Goal: Task Accomplishment & Management: Use online tool/utility

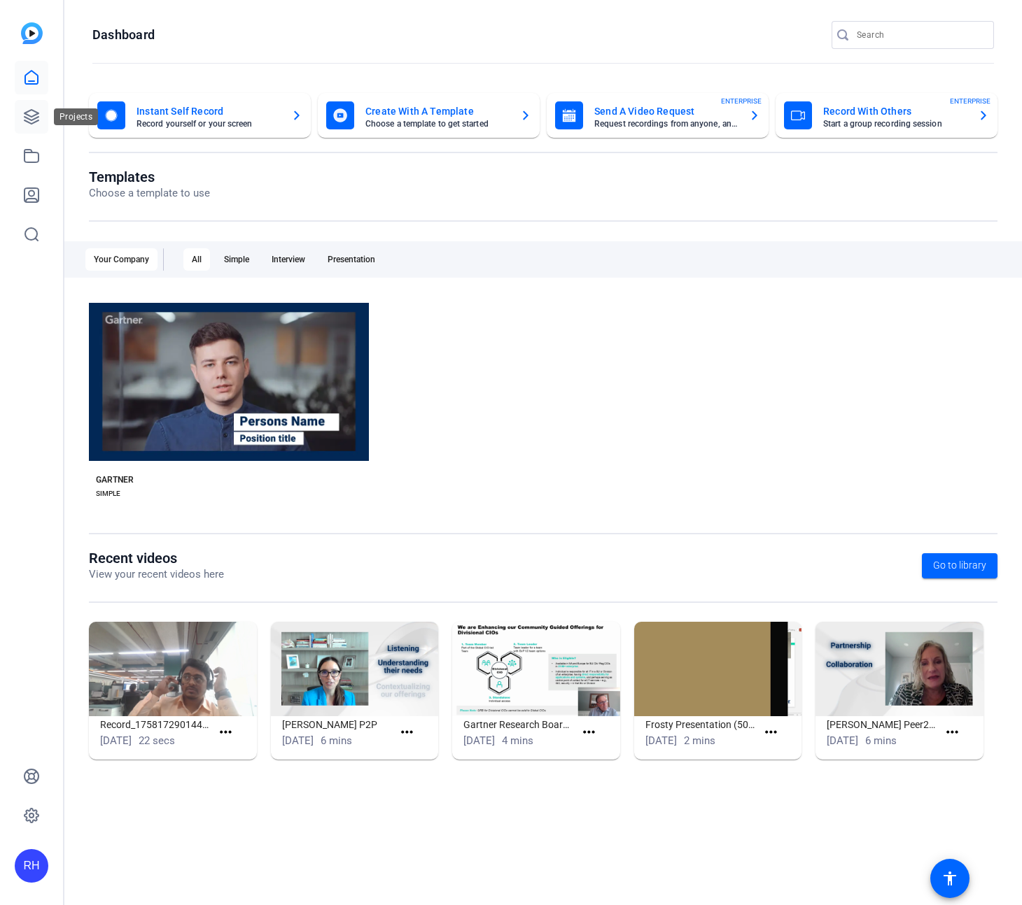
click at [34, 122] on icon at bounding box center [31, 117] width 14 height 14
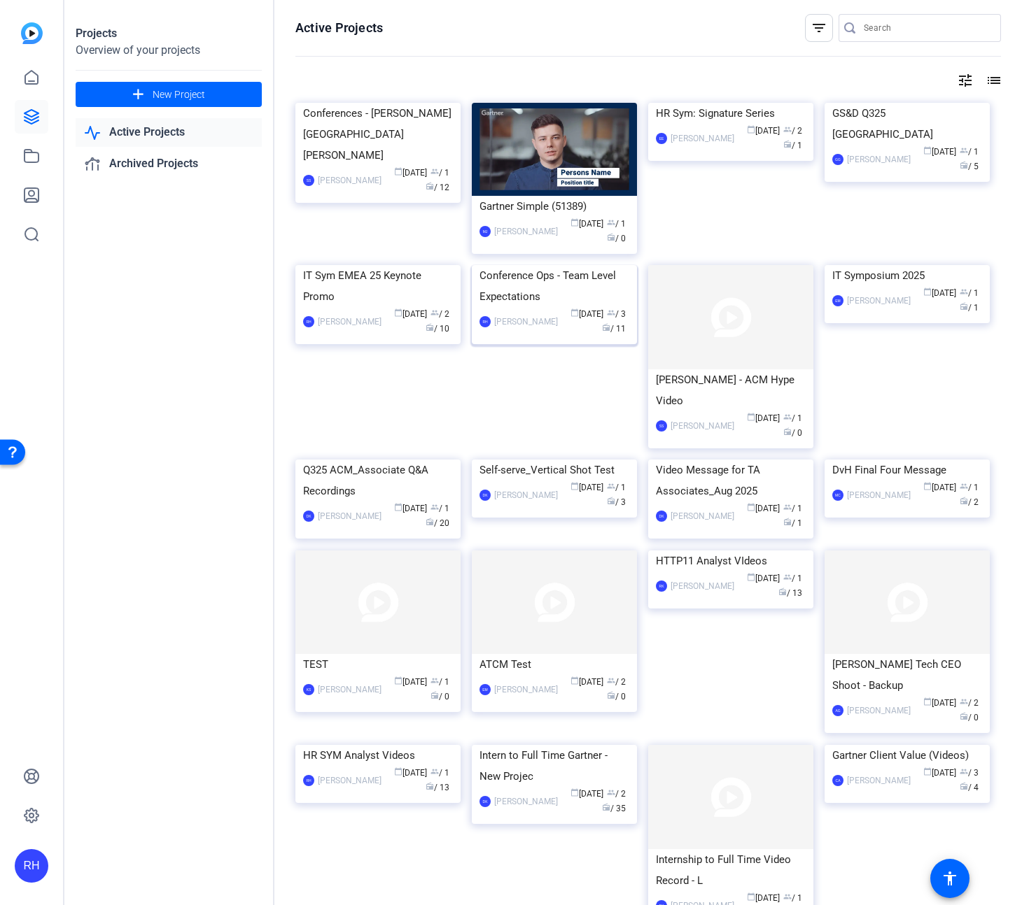
click at [552, 265] on img at bounding box center [554, 265] width 165 height 0
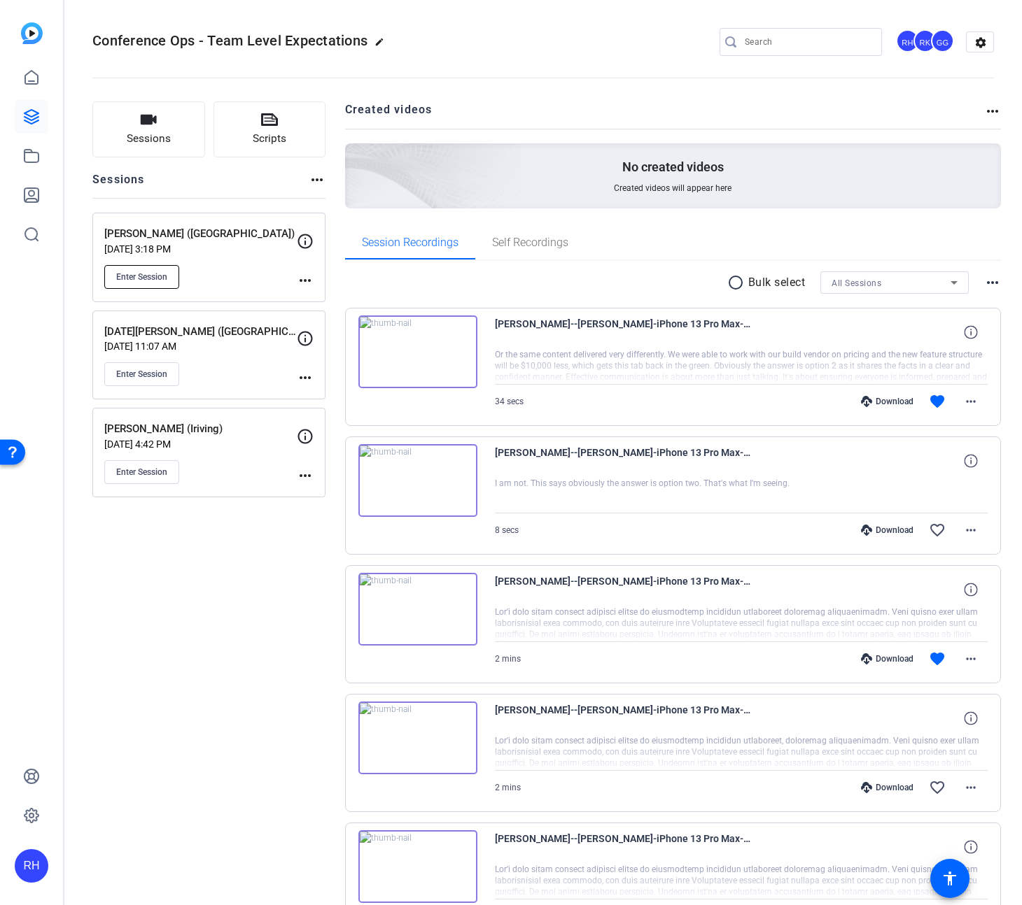
click at [143, 276] on span "Enter Session" at bounding box center [141, 276] width 51 height 11
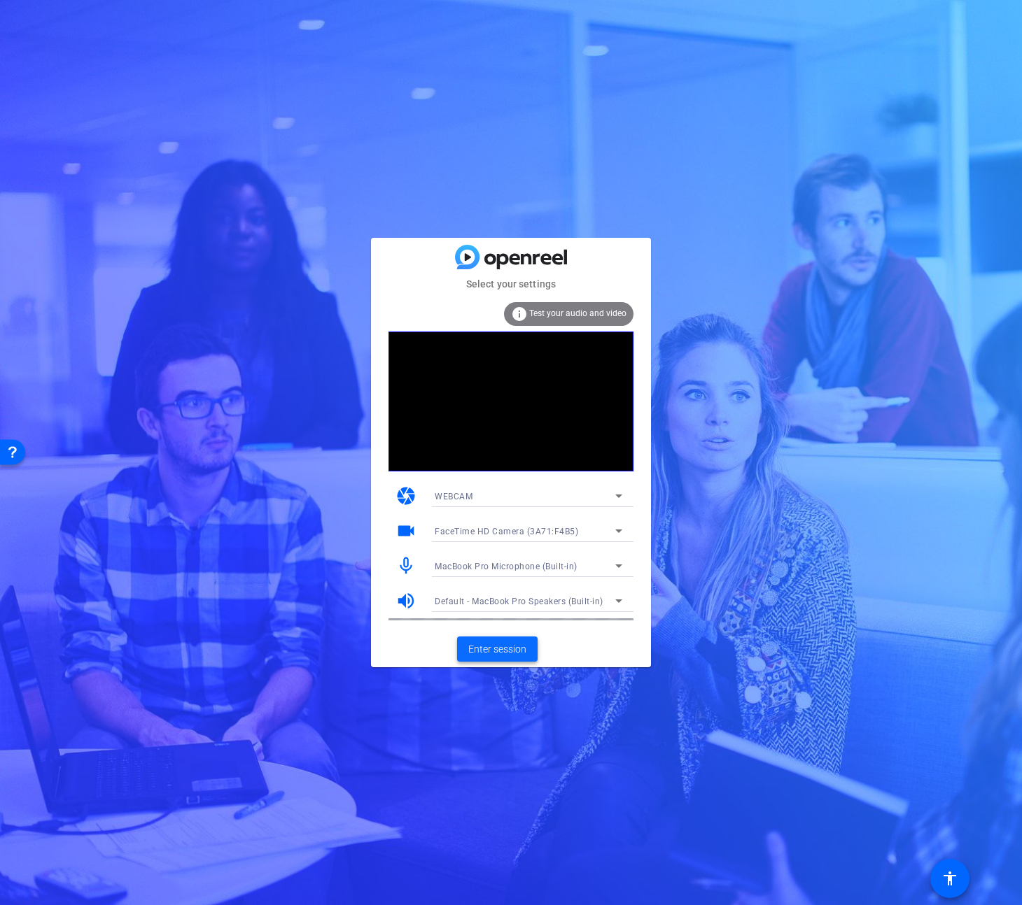
click at [495, 649] on span "Enter session" at bounding box center [497, 649] width 58 height 15
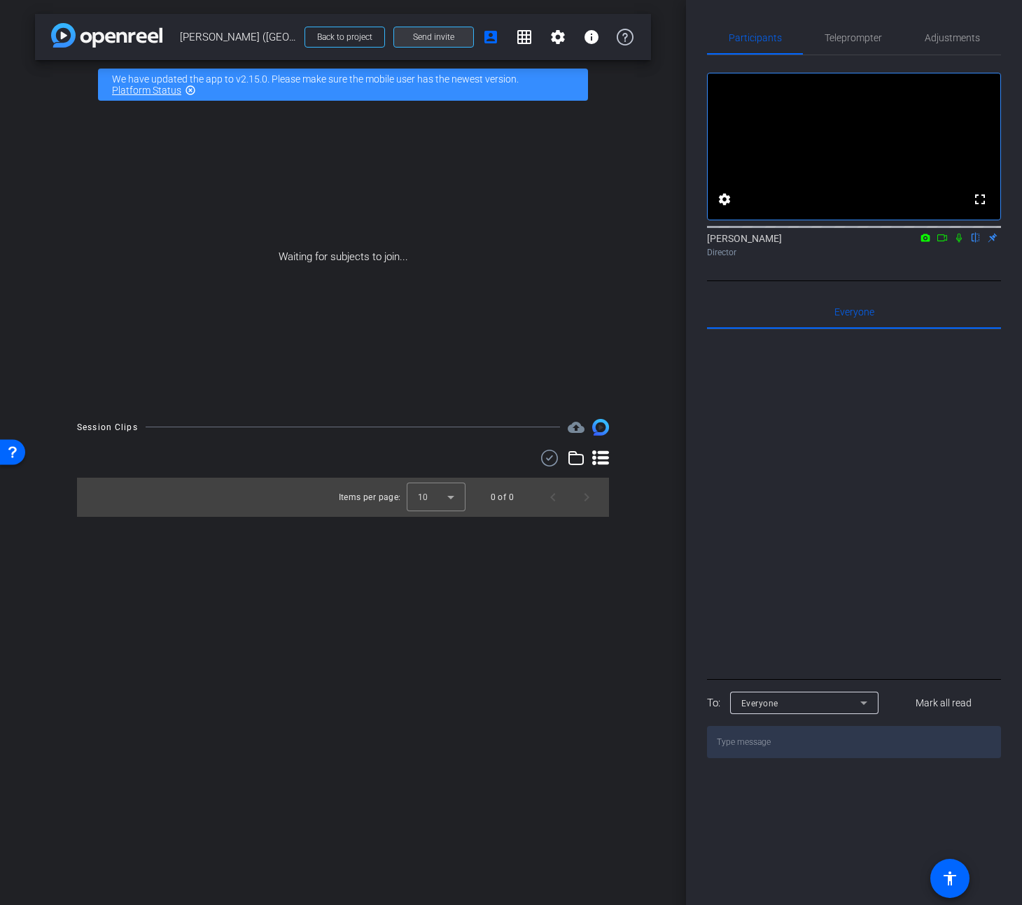
click at [442, 39] on span "Send invite" at bounding box center [433, 36] width 41 height 11
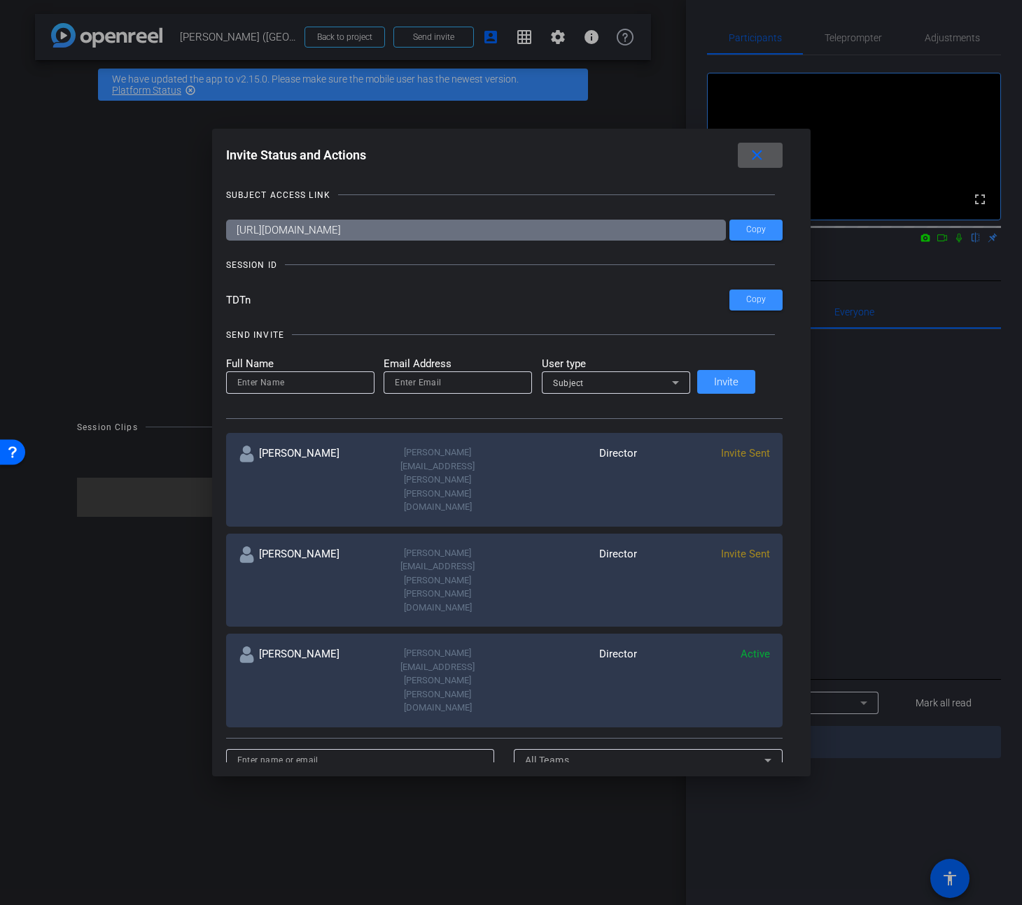
click at [299, 752] on input at bounding box center [360, 760] width 246 height 17
type input "elizabeth b"
drag, startPoint x: 320, startPoint y: 608, endPoint x: 40, endPoint y: 565, distance: 283.8
click at [40, 566] on div "Invite Status and Actions close SUBJECT ACCESS LINK https://capture.openreel.co…" at bounding box center [511, 452] width 1022 height 905
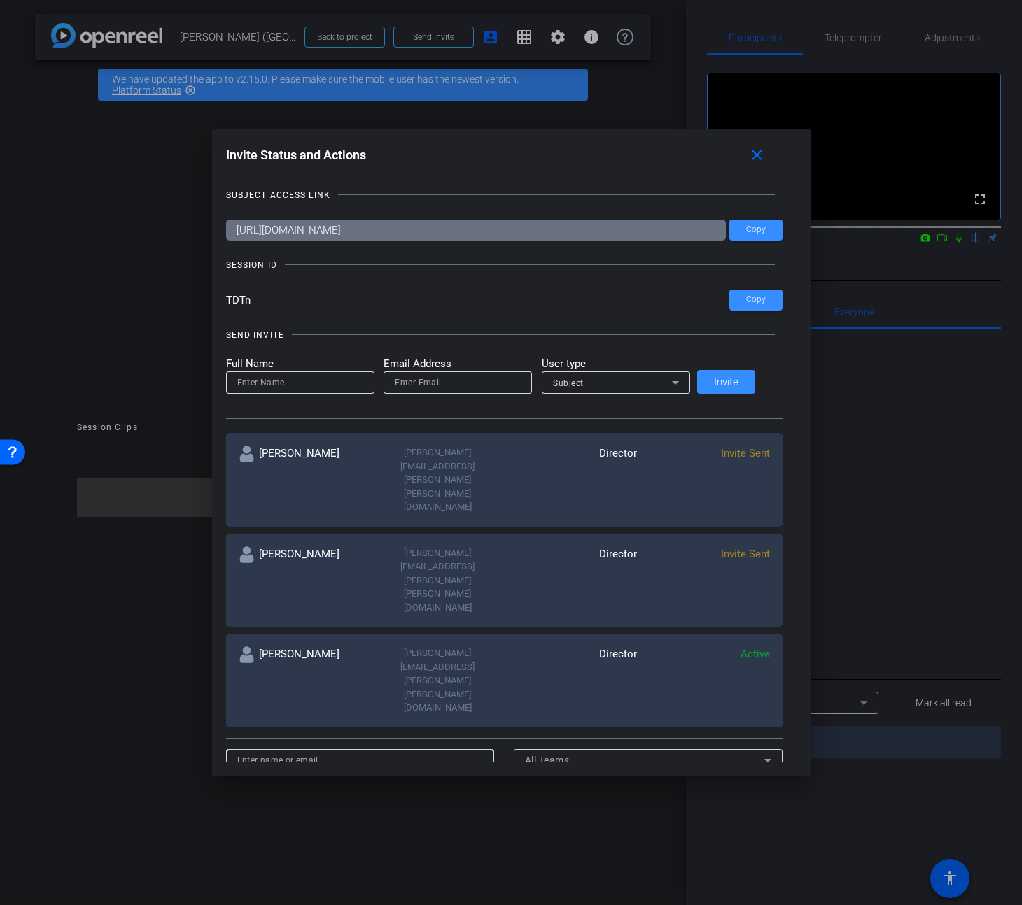
click at [299, 384] on input at bounding box center [300, 382] width 126 height 17
type input "elizabeth bridges"
type input "elizabeth.bridges@gartner.com"
click at [584, 381] on span "Subject" at bounding box center [568, 384] width 31 height 10
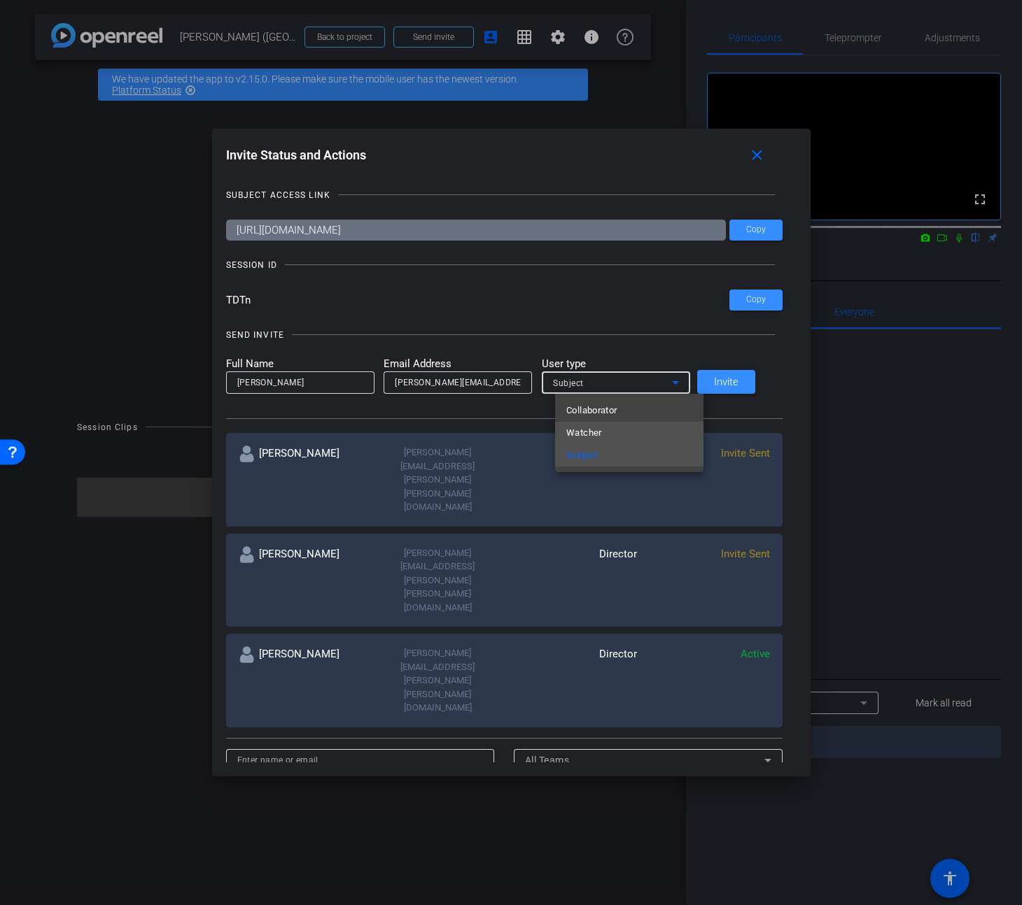
click at [593, 425] on span "Watcher" at bounding box center [584, 433] width 36 height 17
click at [727, 386] on span "Invite" at bounding box center [726, 382] width 24 height 10
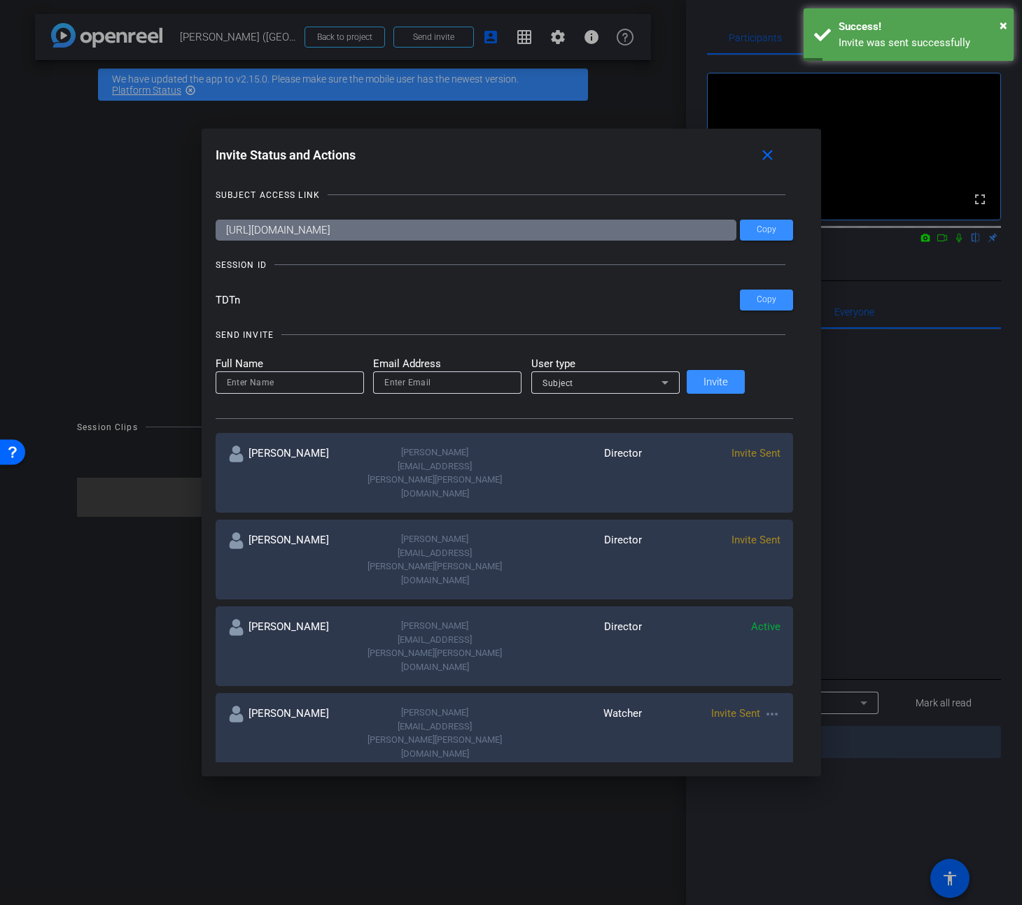
click at [291, 381] on input at bounding box center [290, 382] width 126 height 17
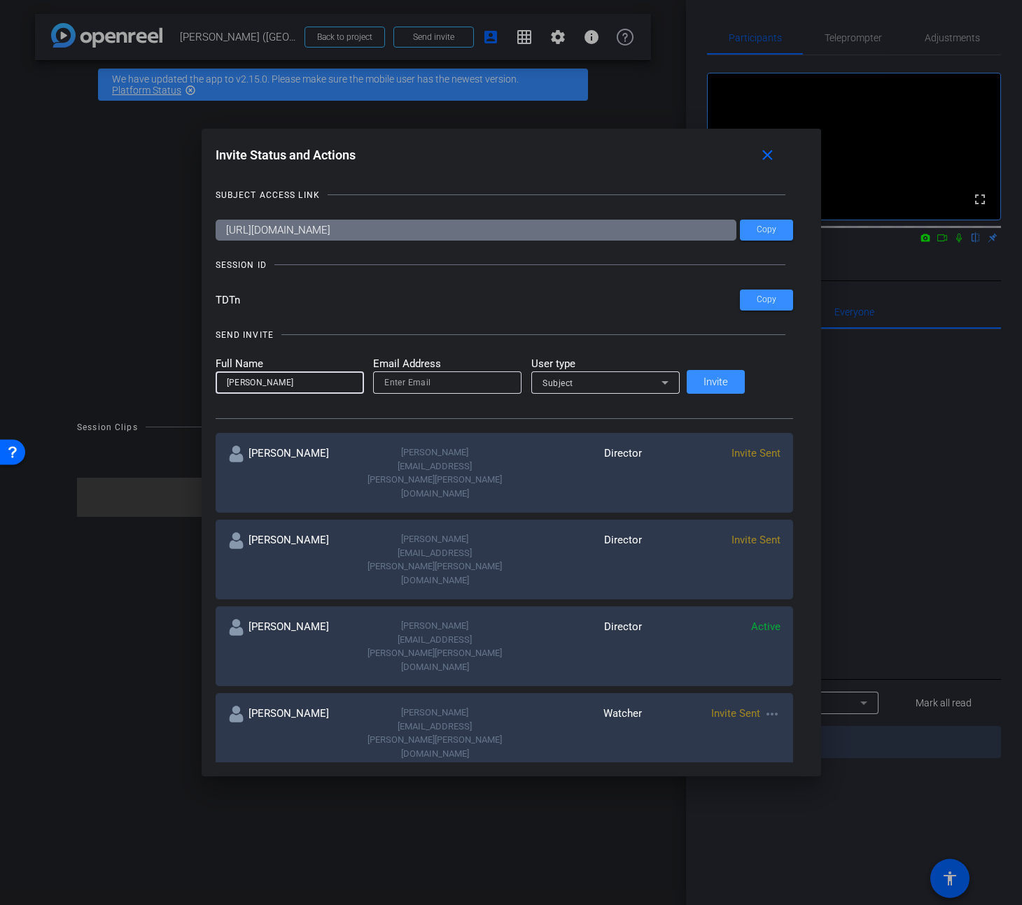
type input "jackie castner"
type input "jackie.castner@gartner.com"
click at [618, 381] on div "Subject" at bounding box center [601, 382] width 119 height 17
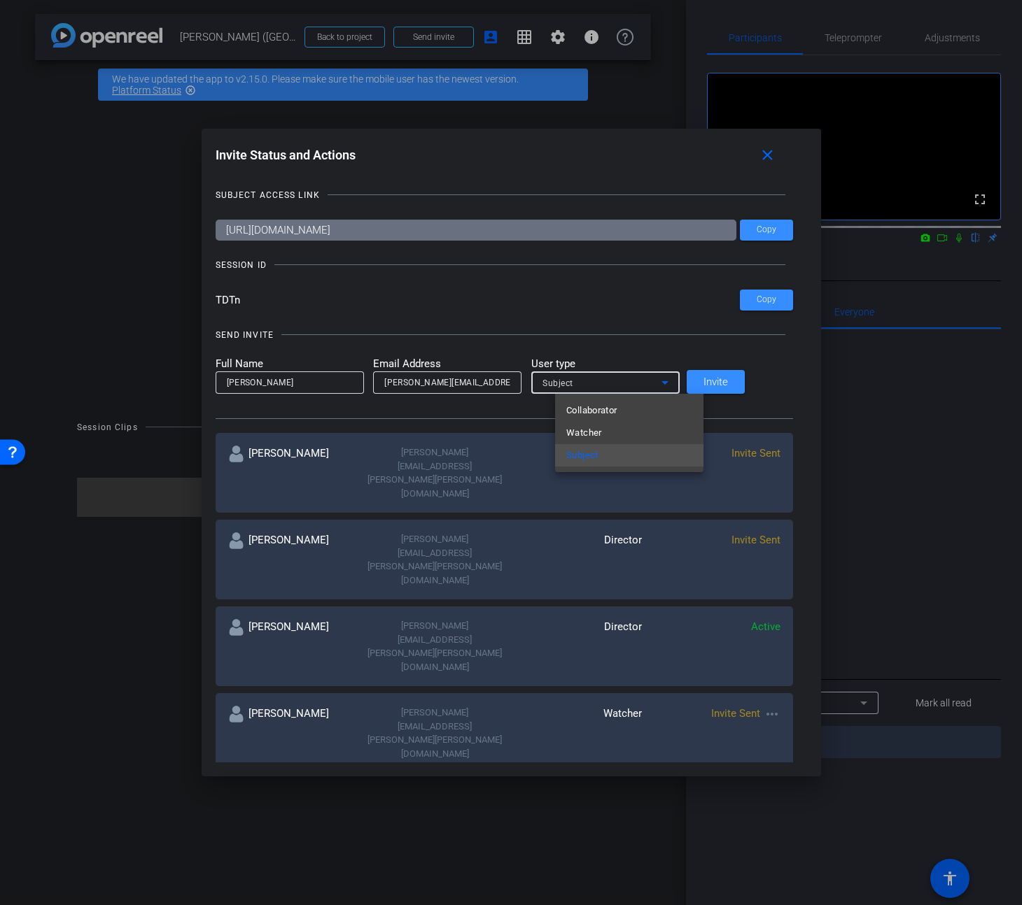
click at [596, 432] on span "Watcher" at bounding box center [584, 433] width 36 height 17
click at [728, 385] on span "Invite" at bounding box center [715, 382] width 24 height 10
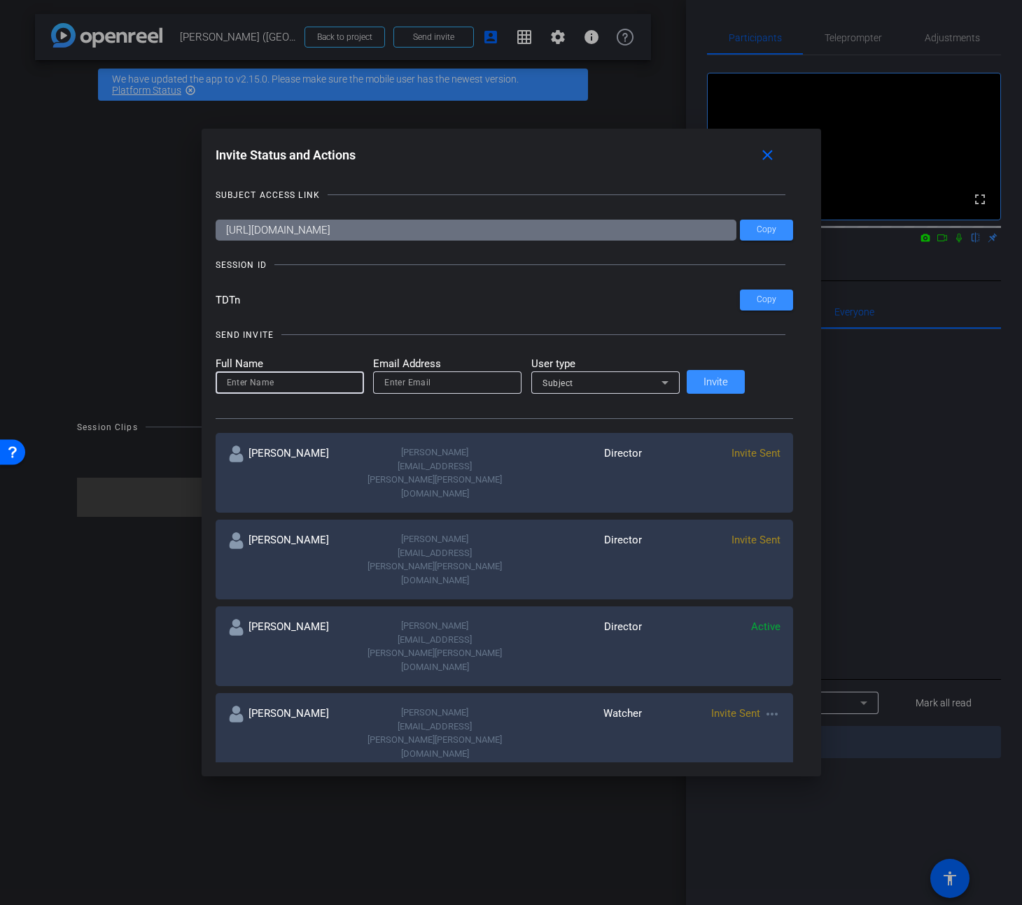
click at [304, 383] on input at bounding box center [290, 382] width 126 height 17
type input "mary robinson"
click at [427, 385] on input "mary@nteractive.com" at bounding box center [447, 382] width 126 height 17
type input "mary.robinson@nteractive.com"
click at [602, 383] on div "Subject" at bounding box center [601, 382] width 119 height 17
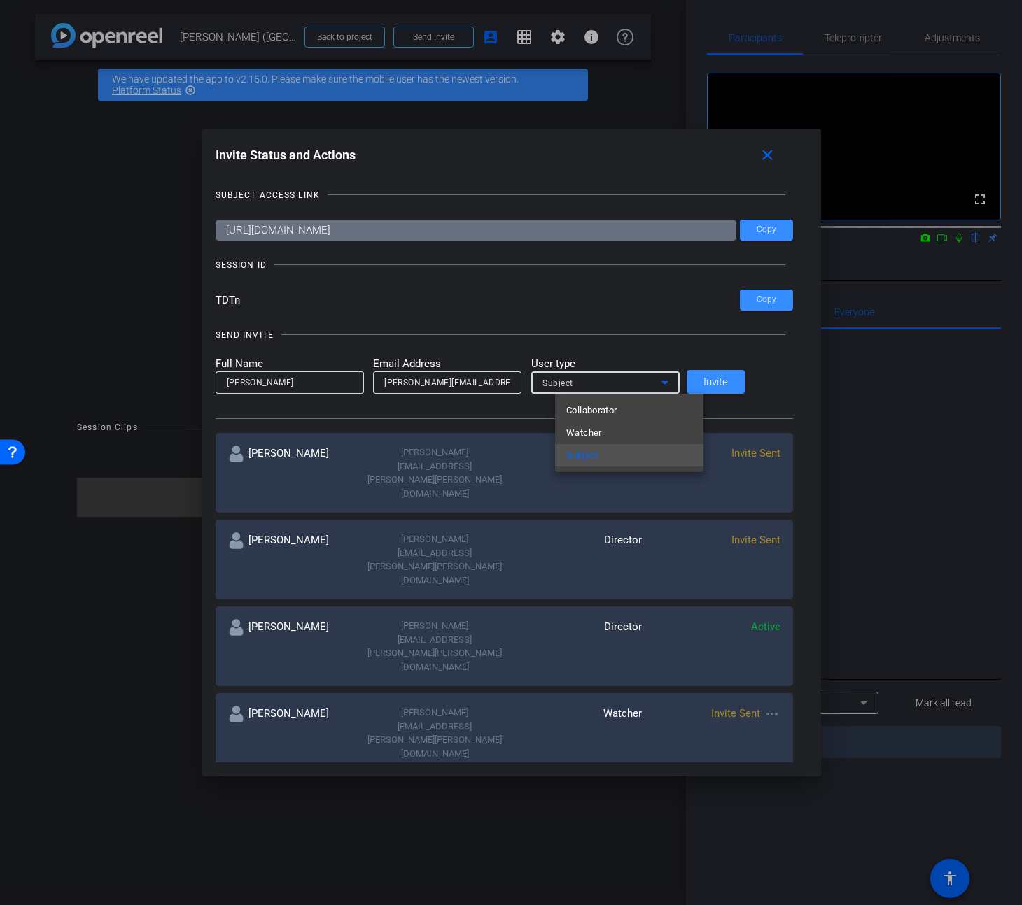
click at [591, 432] on span "Watcher" at bounding box center [584, 433] width 36 height 17
click at [728, 384] on span "Invite" at bounding box center [715, 382] width 24 height 10
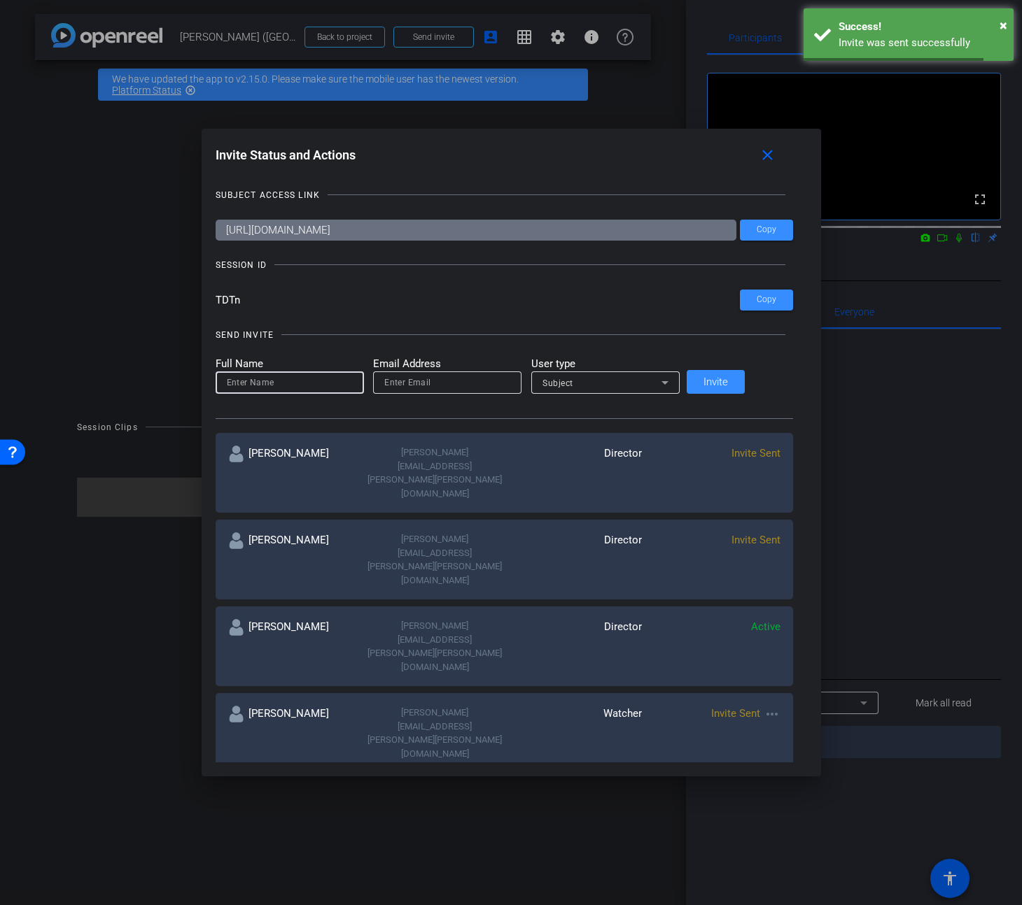
click at [320, 388] on input at bounding box center [290, 382] width 126 height 17
type input "mckenzie david"
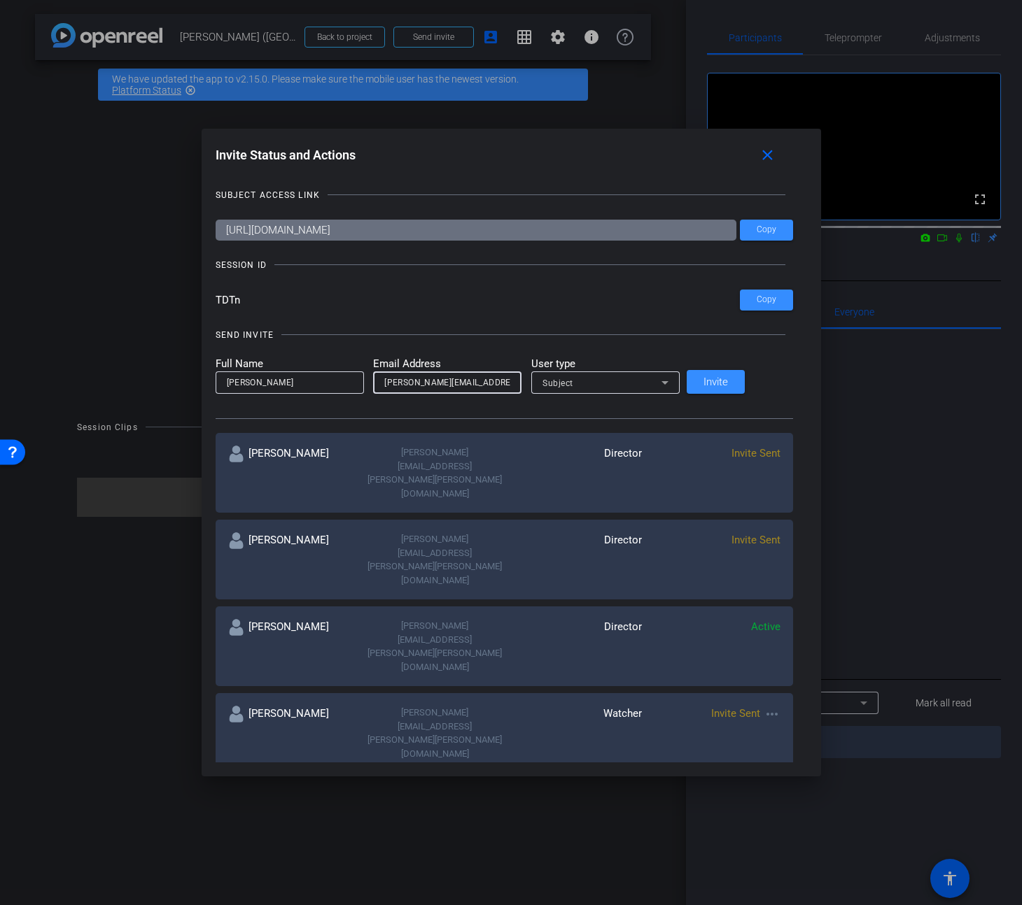
type input "mckenzie.david@gartner.com"
click at [642, 389] on div "Subject" at bounding box center [601, 382] width 119 height 17
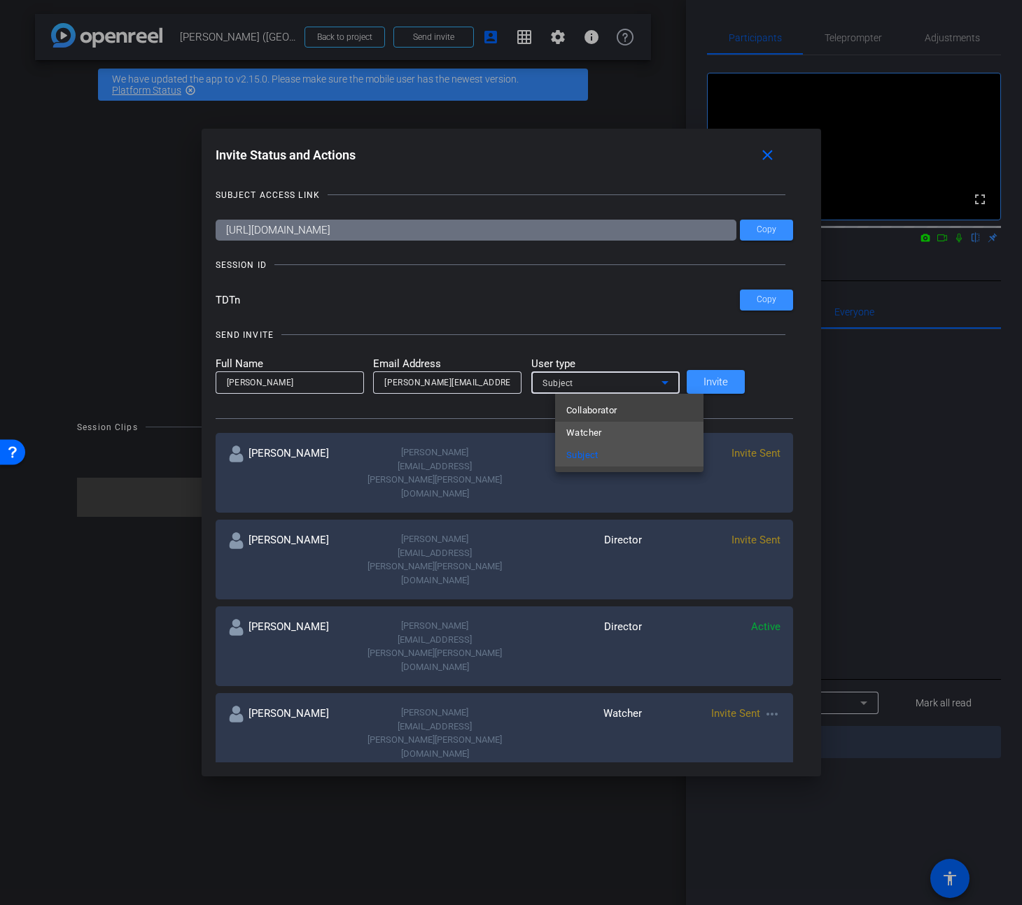
click at [605, 426] on mat-option "Watcher" at bounding box center [629, 433] width 148 height 22
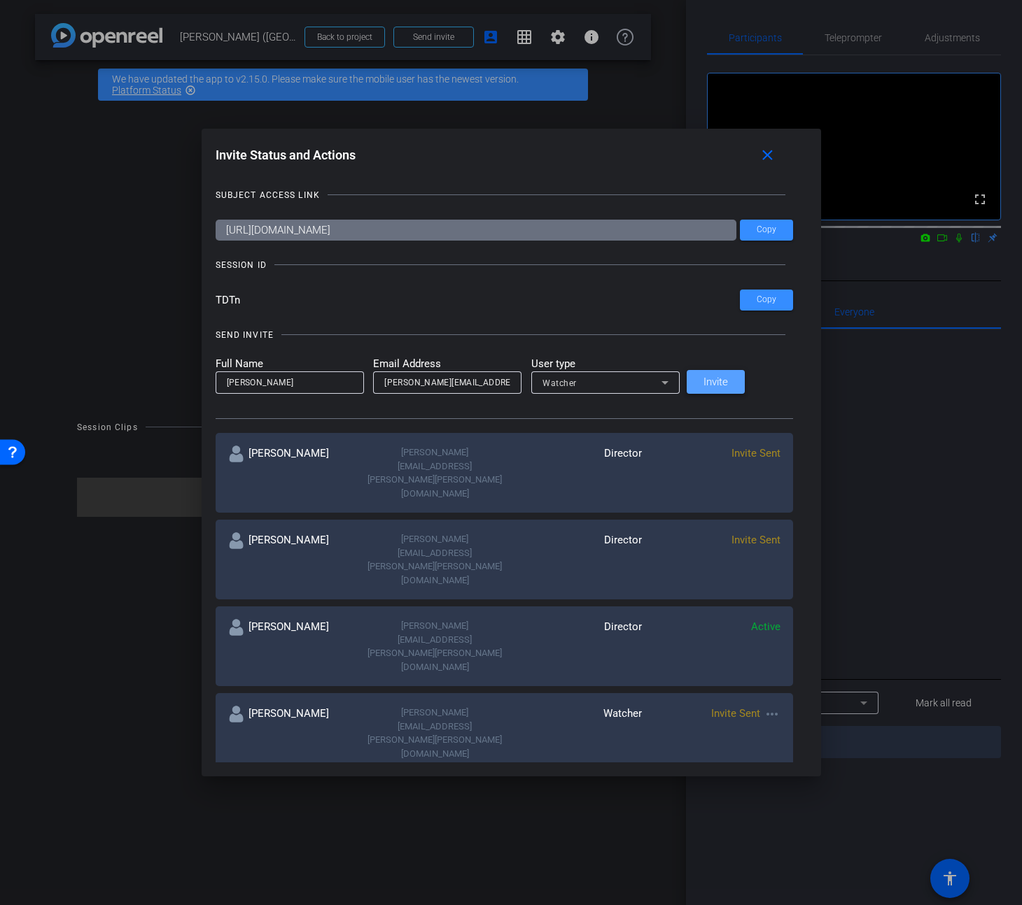
click at [728, 379] on span "Invite" at bounding box center [715, 382] width 24 height 10
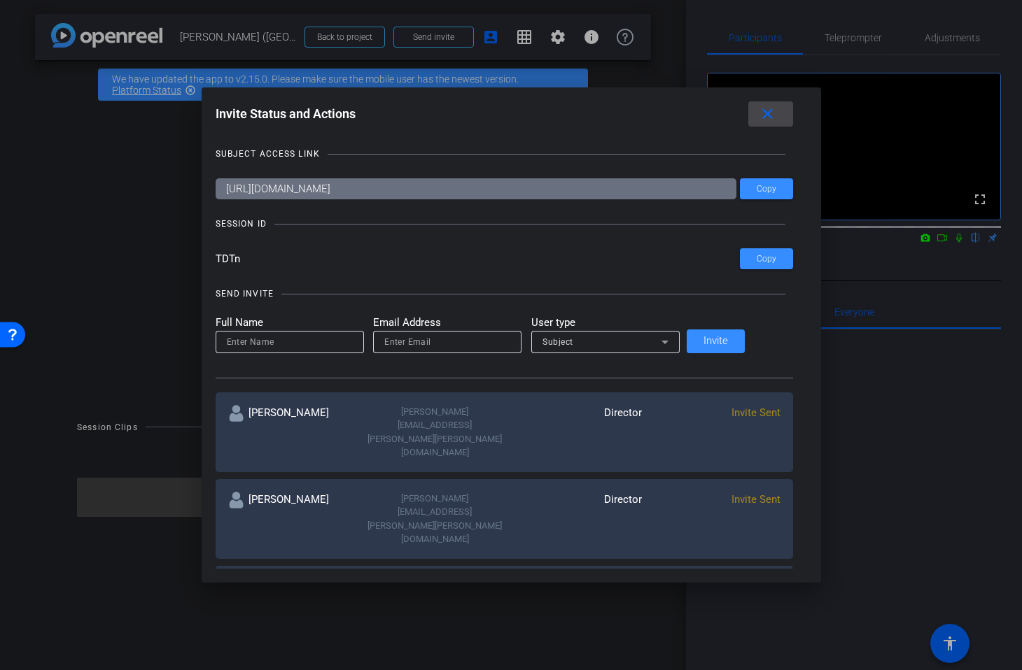
click at [758, 117] on mat-icon "close" at bounding box center [766, 114] width 17 height 17
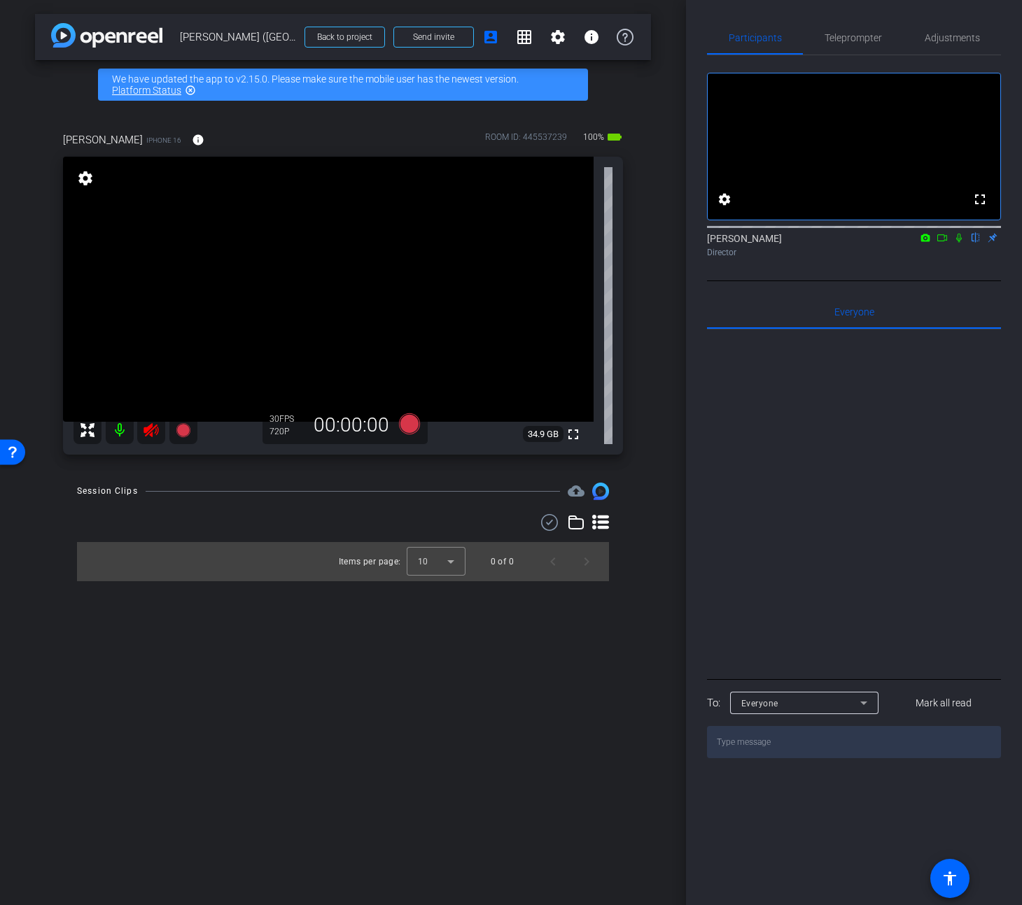
click at [148, 431] on icon at bounding box center [150, 430] width 15 height 14
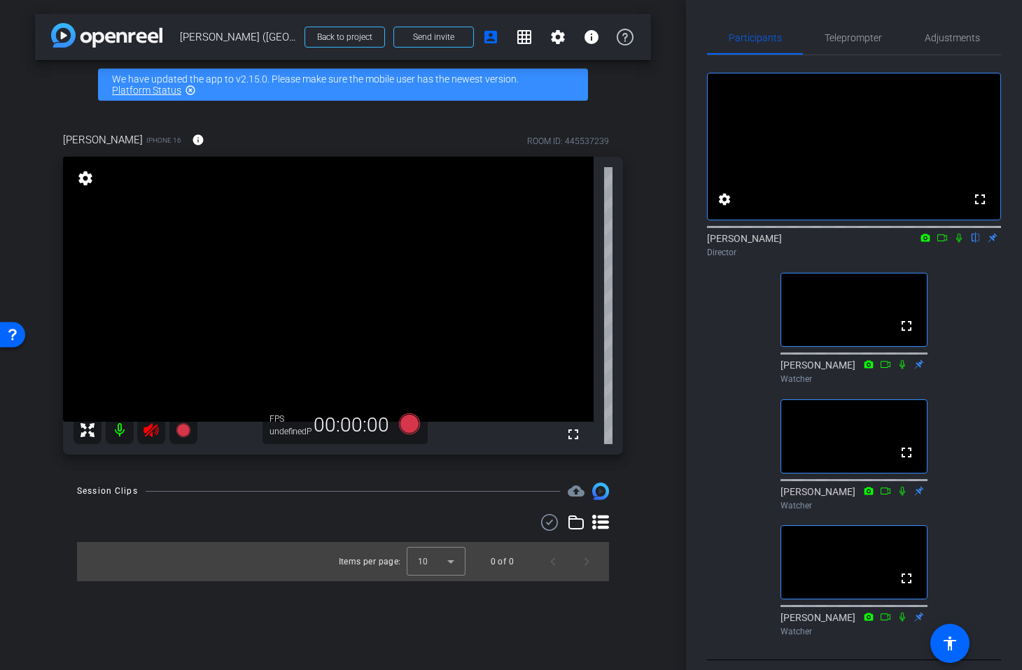
click at [145, 435] on icon at bounding box center [151, 430] width 17 height 17
click at [152, 433] on div at bounding box center [135, 430] width 124 height 28
click at [160, 500] on div "Session Clips cloud_upload" at bounding box center [343, 491] width 532 height 17
click at [862, 41] on span "Teleprompter" at bounding box center [852, 38] width 57 height 10
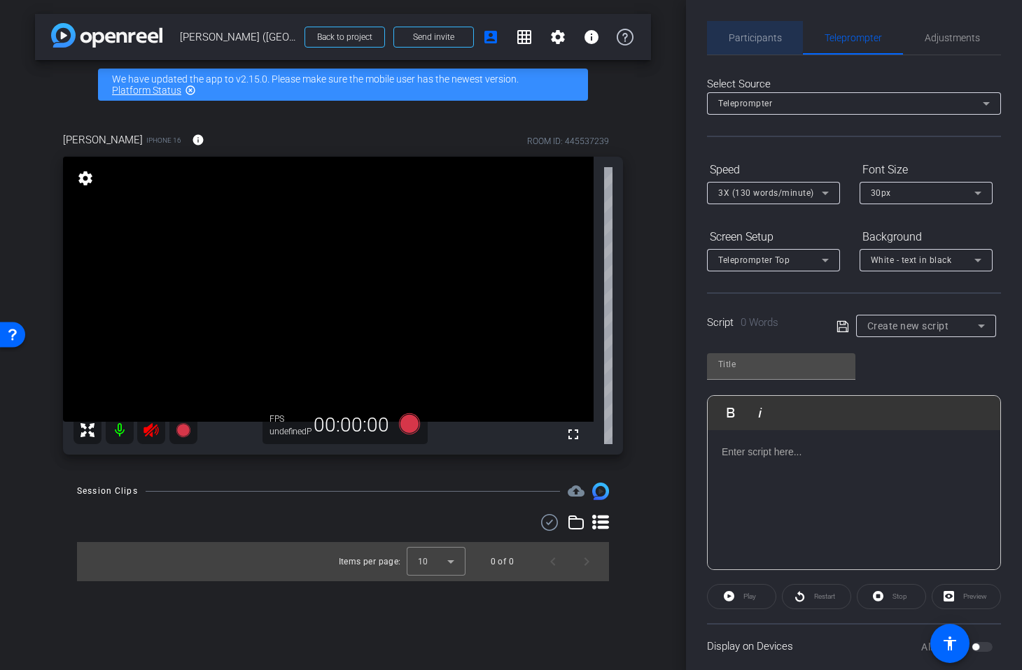
click at [749, 36] on span "Participants" at bounding box center [754, 38] width 53 height 10
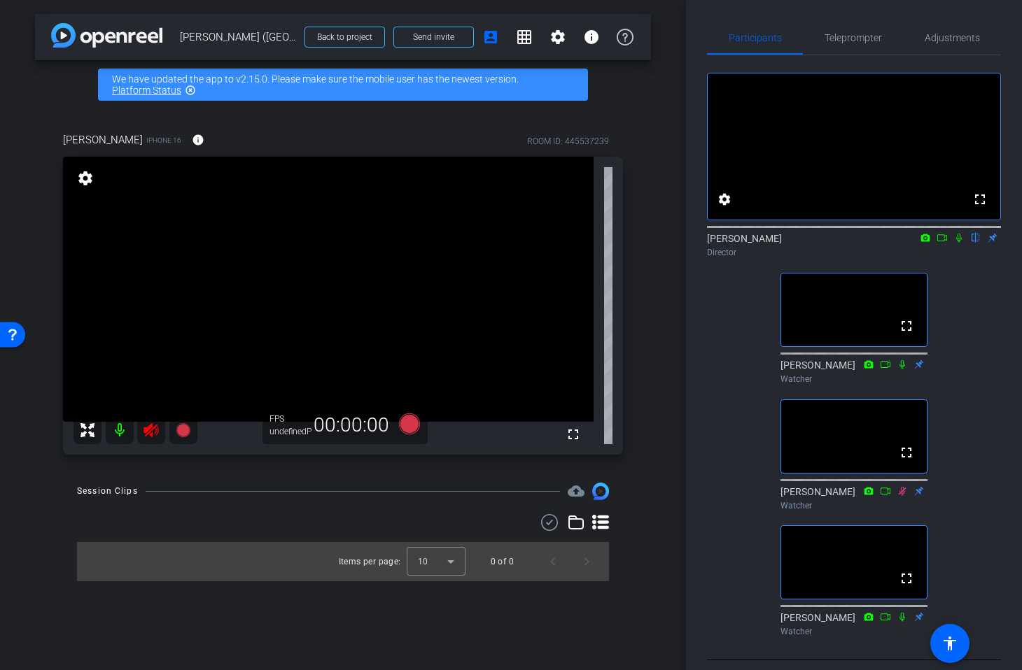
click at [152, 433] on icon at bounding box center [150, 430] width 15 height 14
click at [165, 490] on div "Session Clips cloud_upload" at bounding box center [343, 491] width 532 height 17
click at [147, 426] on div at bounding box center [135, 430] width 124 height 28
click at [147, 429] on icon at bounding box center [150, 430] width 15 height 14
click at [452, 34] on span "Send invite" at bounding box center [433, 36] width 41 height 11
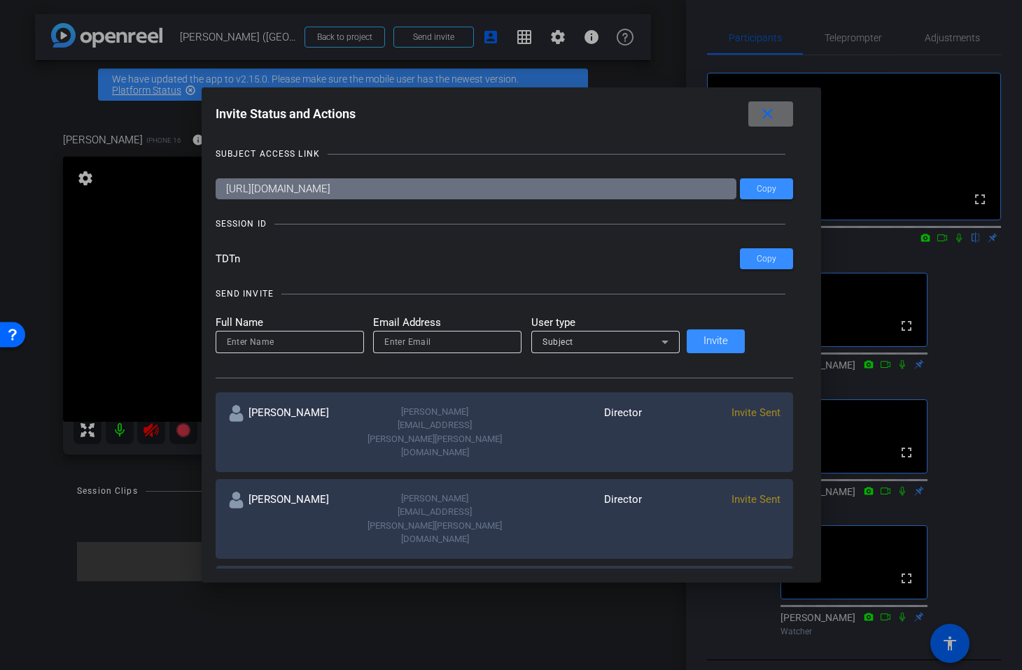
click at [758, 116] on mat-icon "close" at bounding box center [766, 114] width 17 height 17
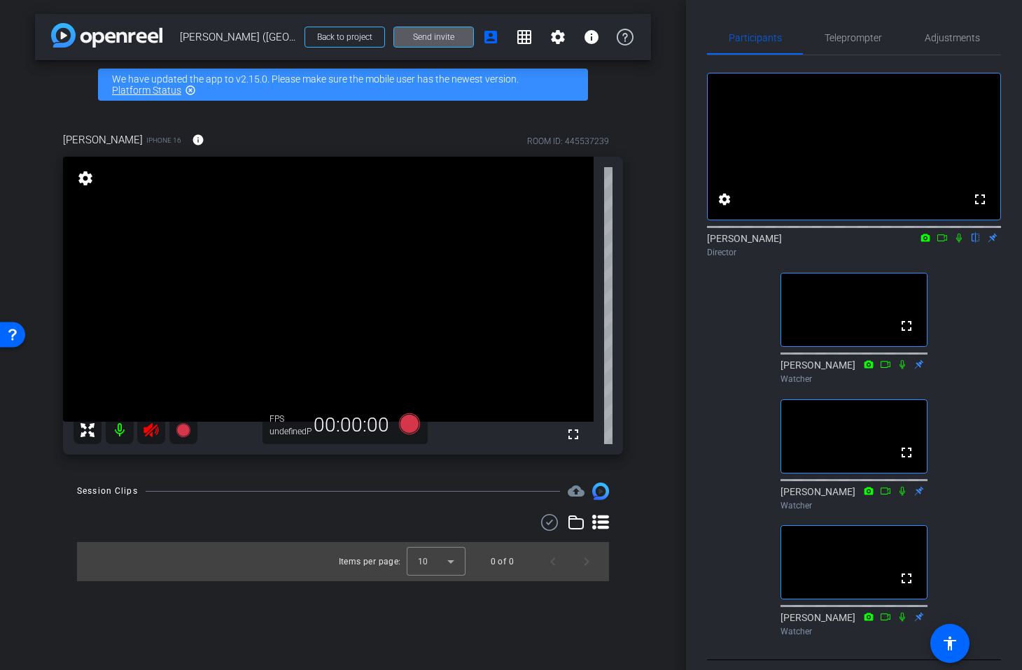
click at [440, 43] on span at bounding box center [433, 37] width 79 height 34
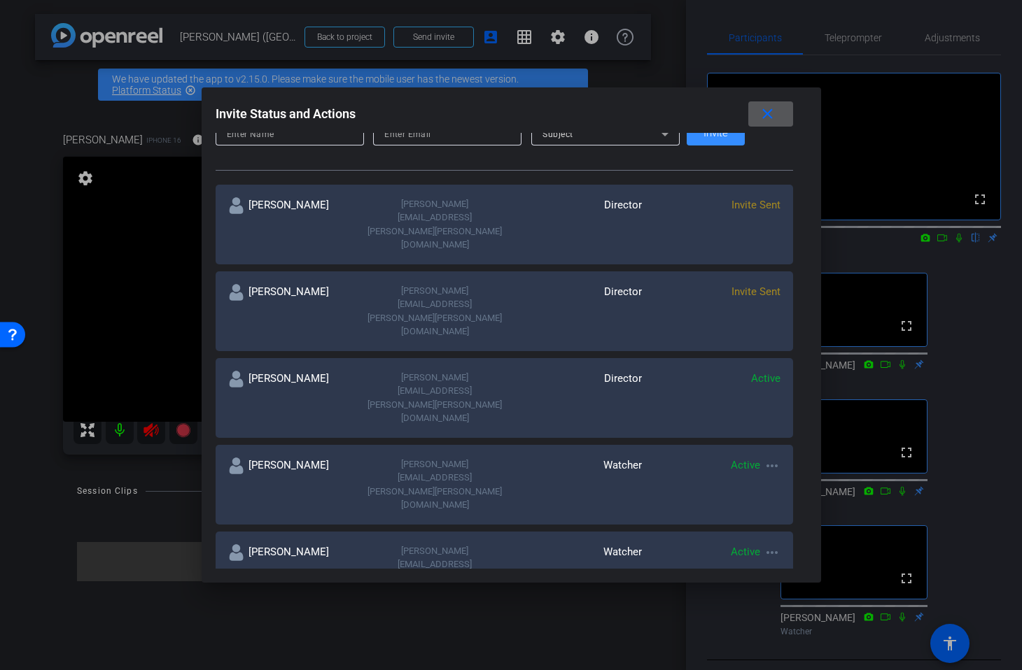
scroll to position [227, 0]
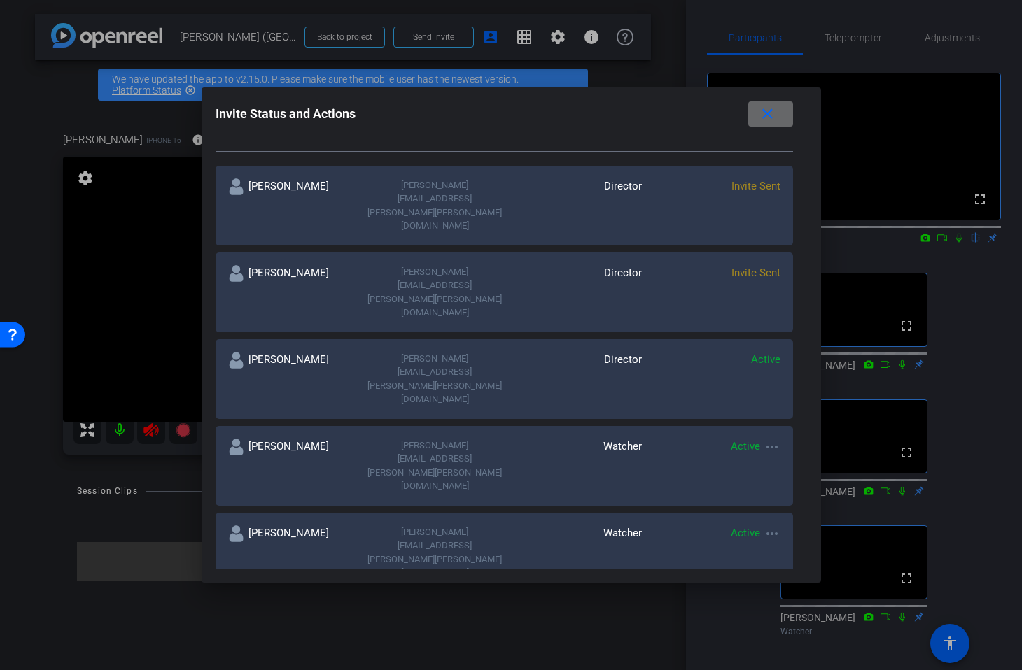
click at [758, 117] on mat-icon "close" at bounding box center [766, 114] width 17 height 17
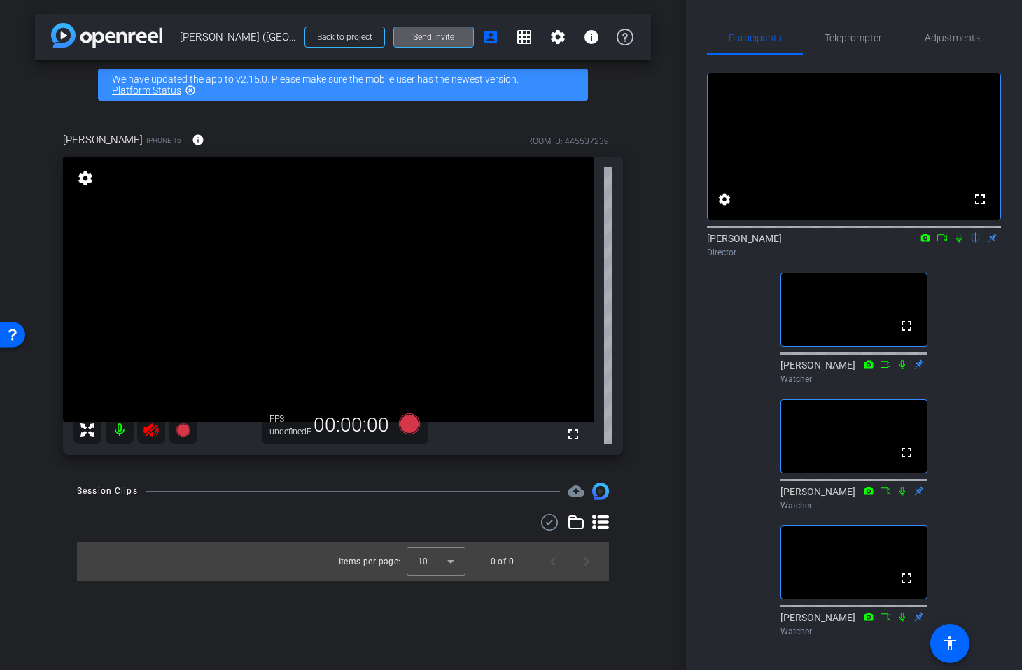
click at [150, 433] on icon at bounding box center [151, 430] width 17 height 17
click at [150, 433] on icon at bounding box center [150, 430] width 15 height 14
click at [920, 39] on div "Adjustments" at bounding box center [952, 38] width 98 height 34
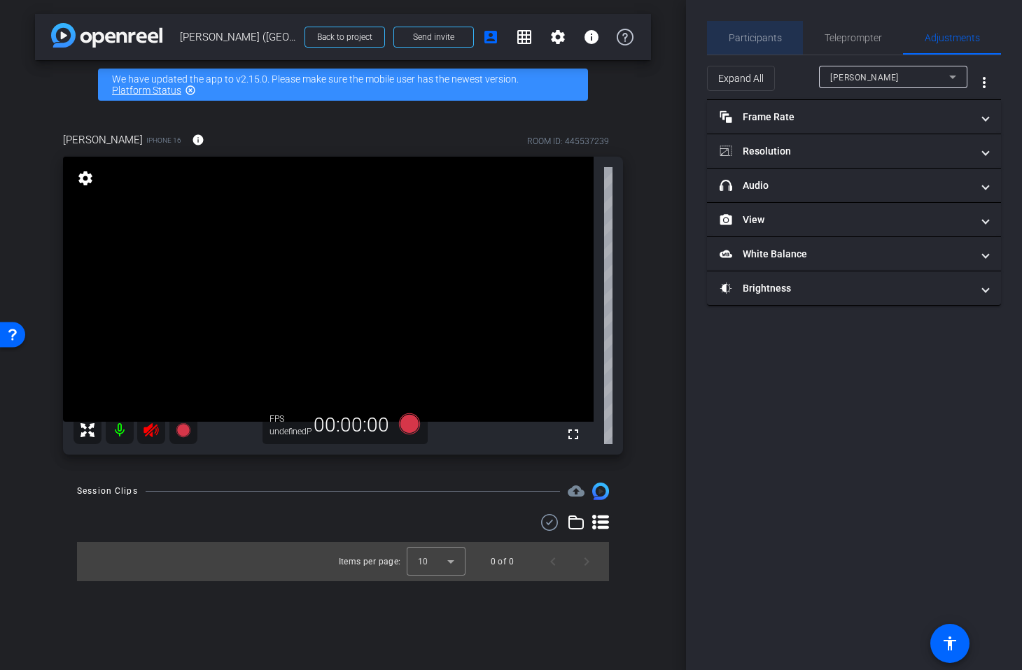
click at [772, 42] on span "Participants" at bounding box center [754, 38] width 53 height 10
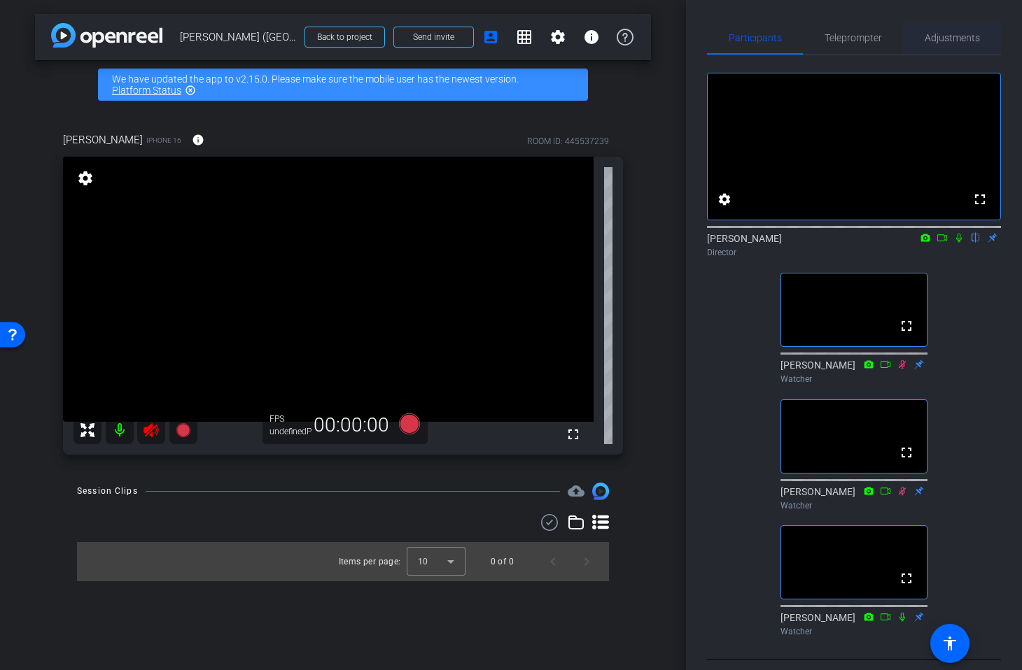
click at [942, 41] on span "Adjustments" at bounding box center [951, 38] width 55 height 10
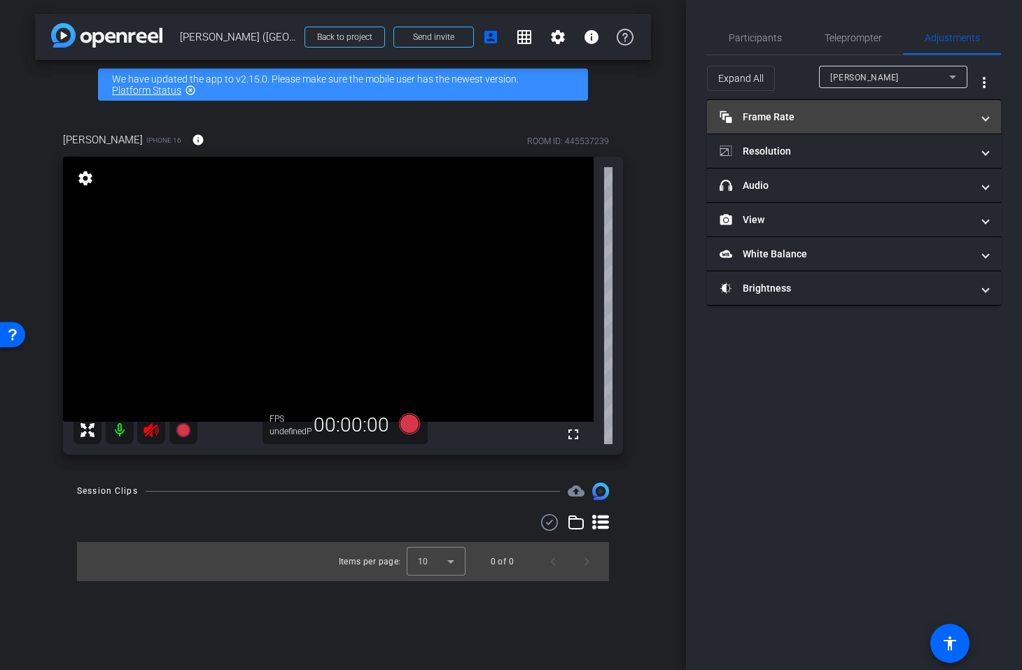
click at [847, 104] on mat-expansion-panel-header "Frame Rate Frame Rate" at bounding box center [854, 117] width 294 height 34
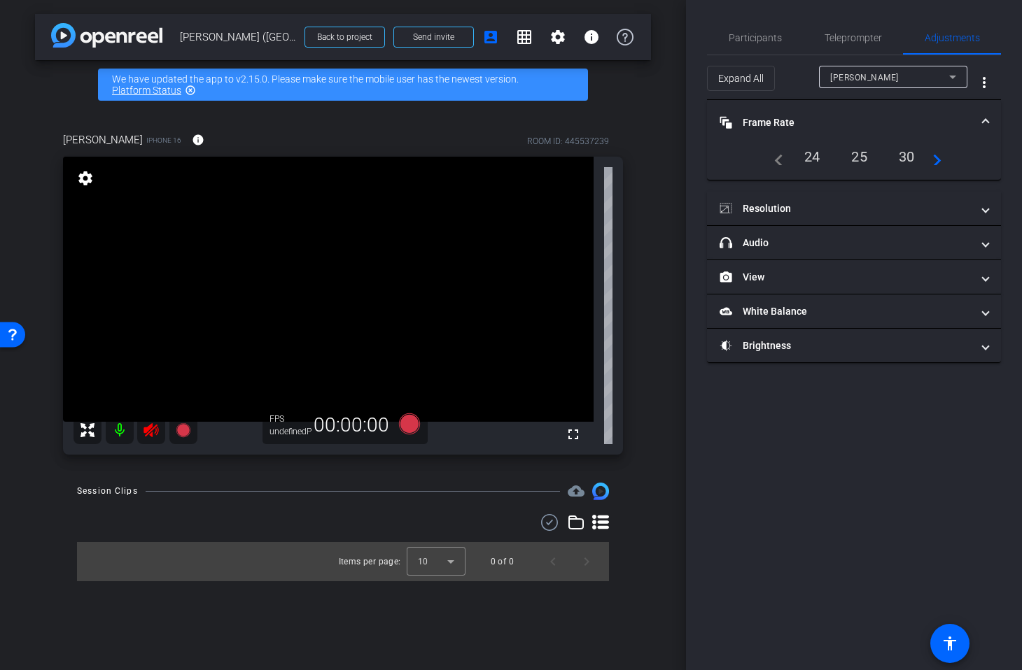
click at [854, 159] on div "25" at bounding box center [858, 157] width 37 height 24
click at [860, 156] on div "25" at bounding box center [858, 157] width 37 height 24
click at [860, 158] on div "25" at bounding box center [858, 157] width 37 height 24
click at [754, 39] on span "Participants" at bounding box center [754, 38] width 53 height 10
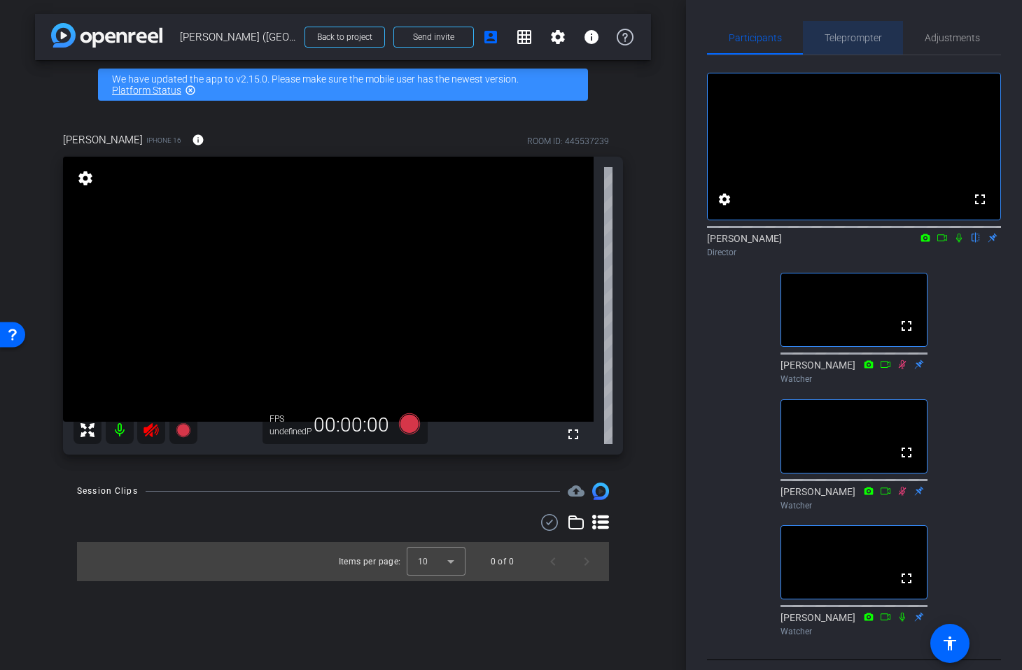
click at [877, 37] on span "Teleprompter" at bounding box center [852, 38] width 57 height 10
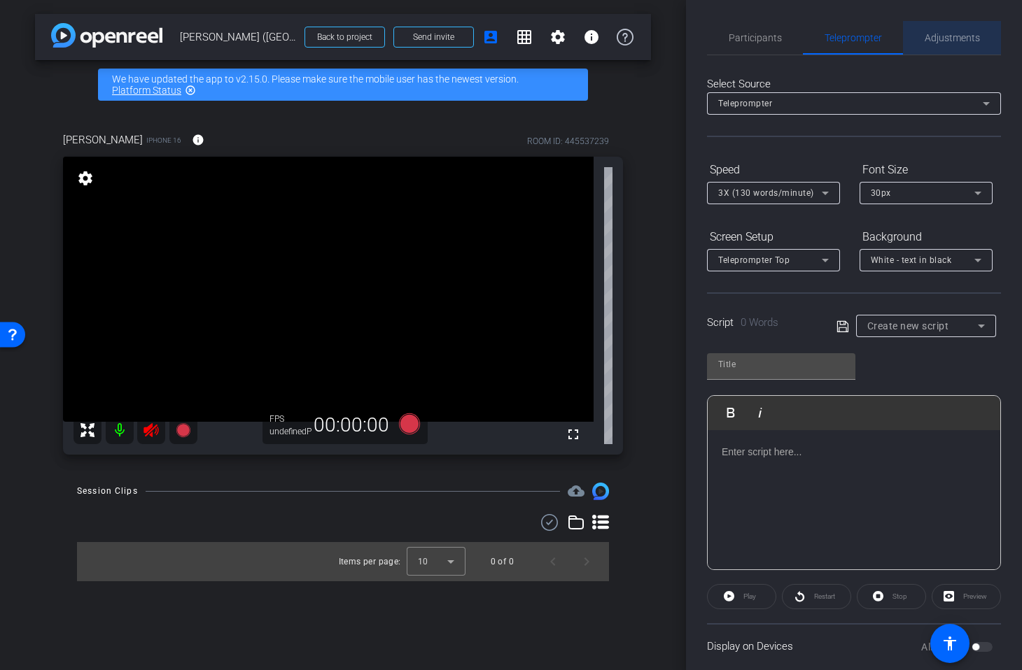
click at [941, 34] on span "Adjustments" at bounding box center [951, 38] width 55 height 10
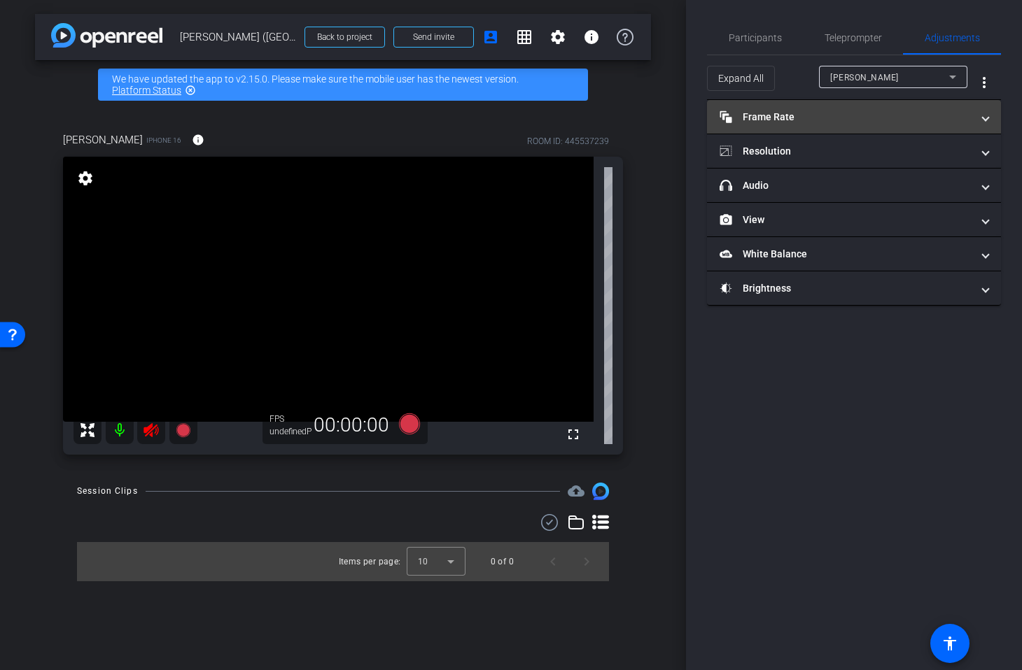
click at [808, 120] on mat-panel-title "Frame Rate Frame Rate" at bounding box center [845, 117] width 252 height 15
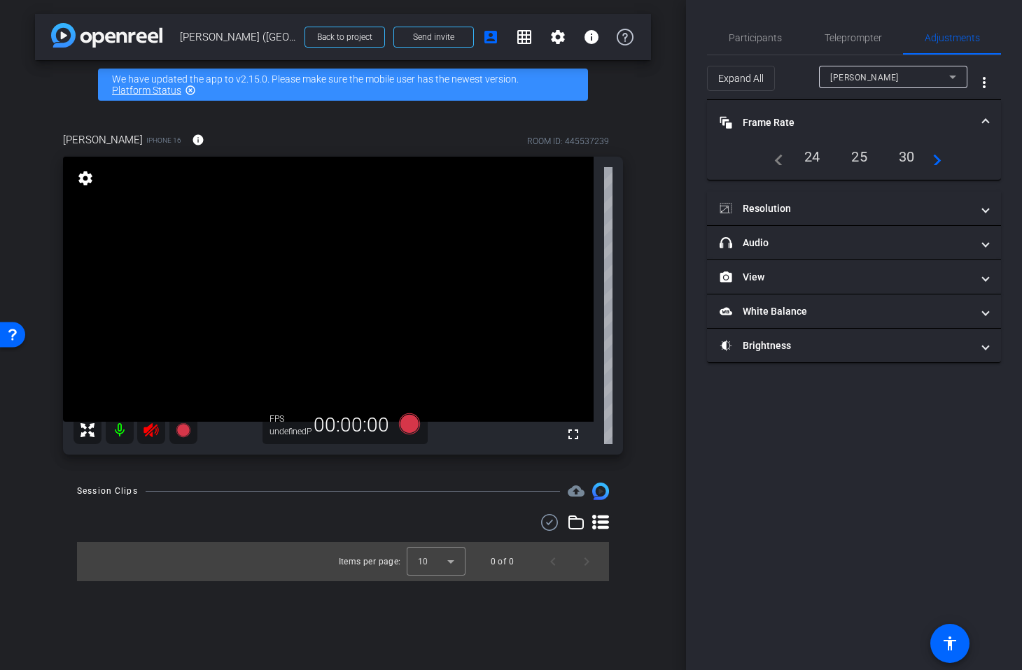
click at [861, 155] on div "25" at bounding box center [858, 157] width 37 height 24
drag, startPoint x: 764, startPoint y: 41, endPoint x: 830, endPoint y: 37, distance: 65.9
click at [765, 41] on span "Participants" at bounding box center [754, 38] width 53 height 10
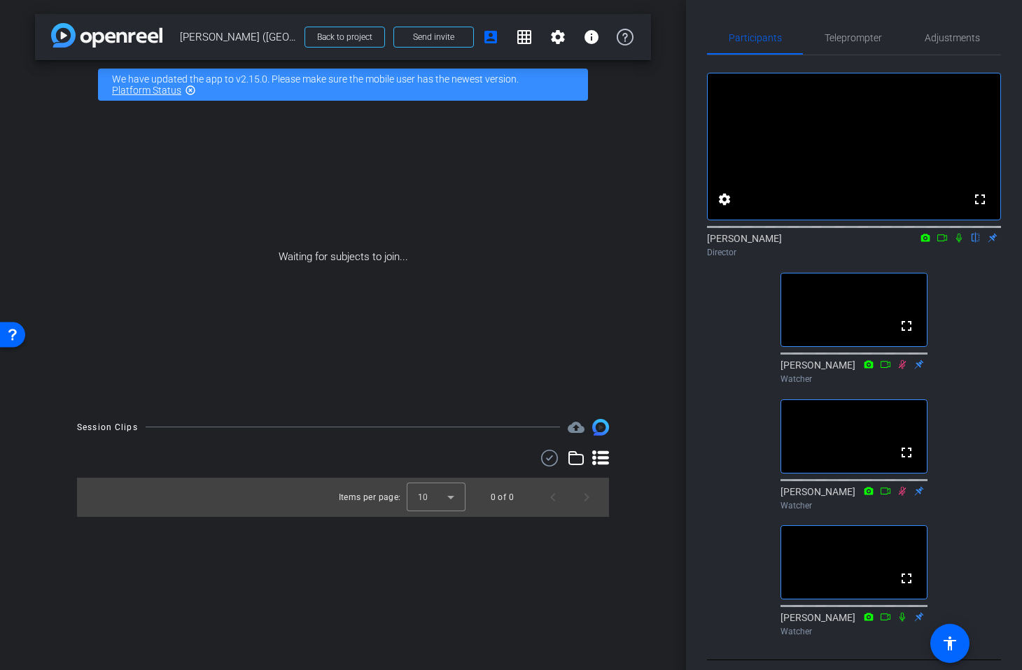
click at [676, 369] on div "arrow_back Laura Hammond (Egham) Back to project Send invite account_box grid_o…" at bounding box center [343, 335] width 686 height 670
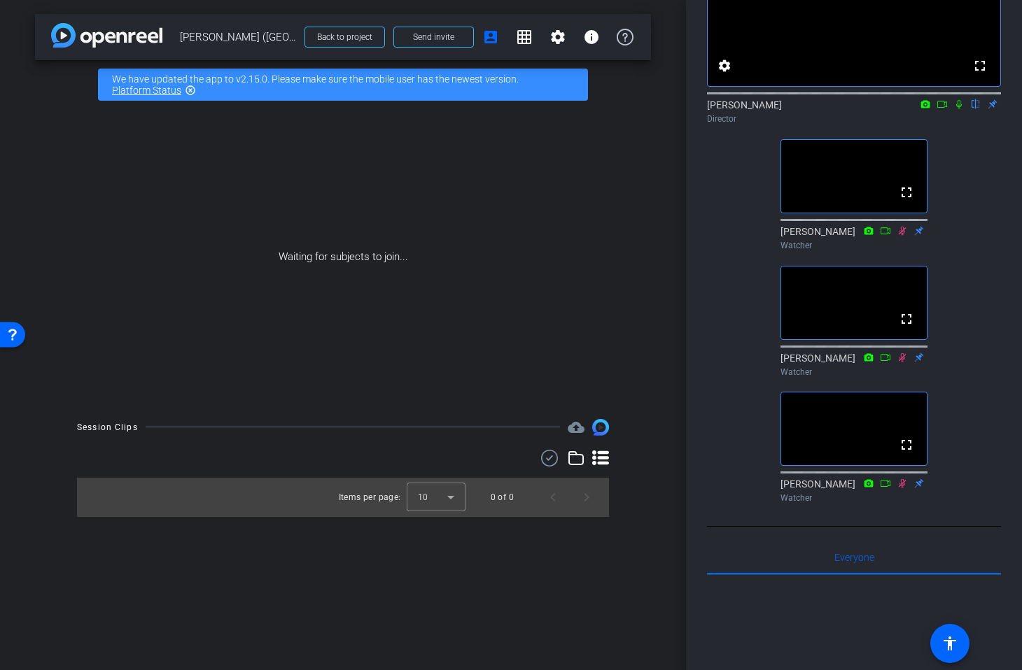
scroll to position [107, 0]
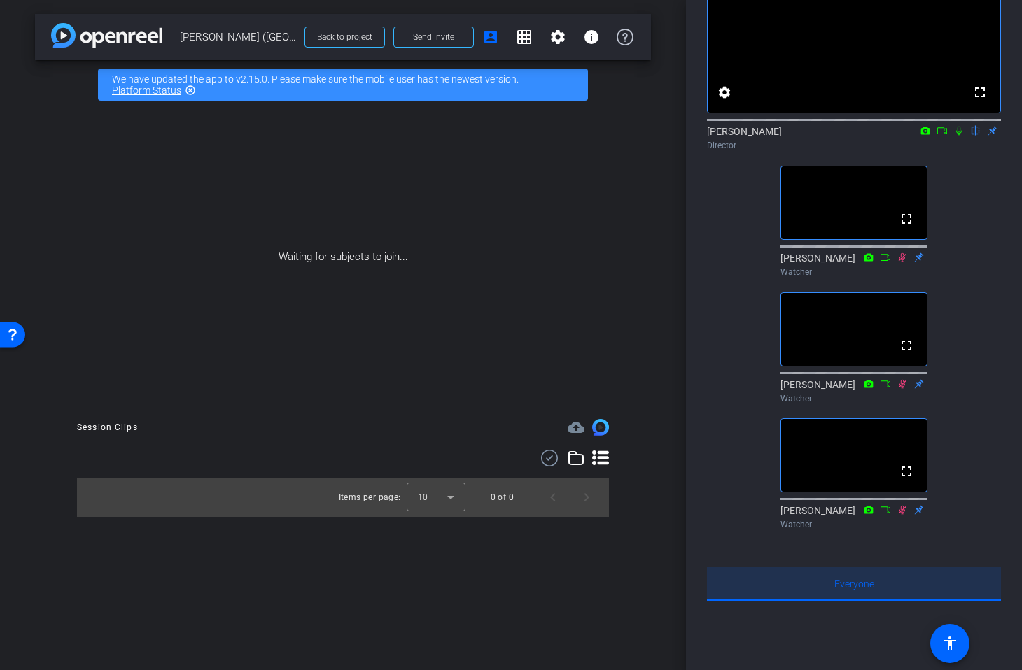
click at [856, 589] on span "Everyone 0" at bounding box center [854, 584] width 40 height 10
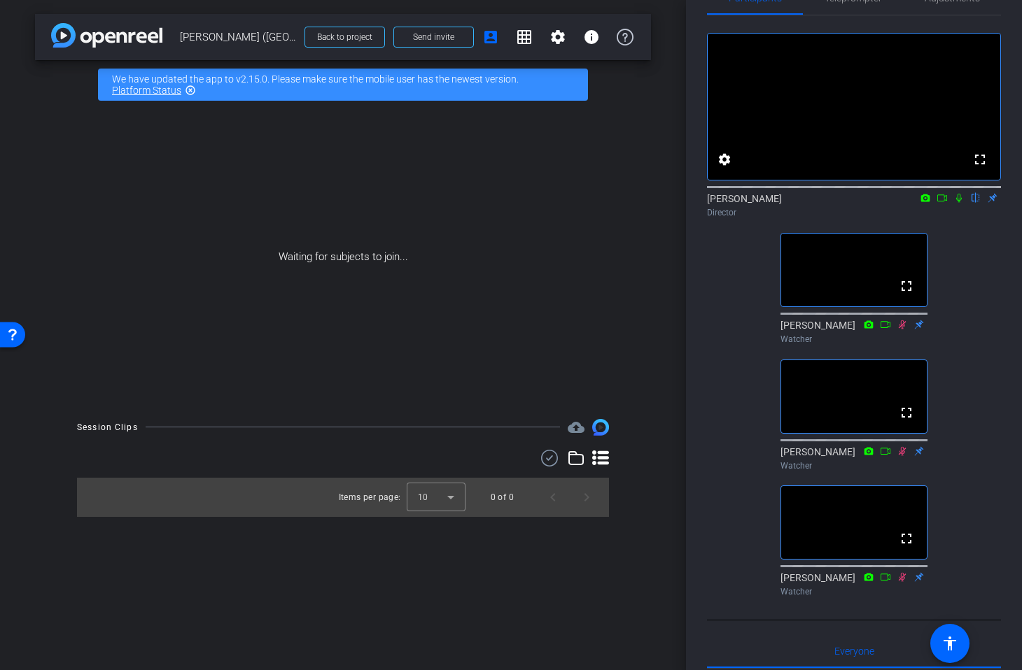
scroll to position [27, 0]
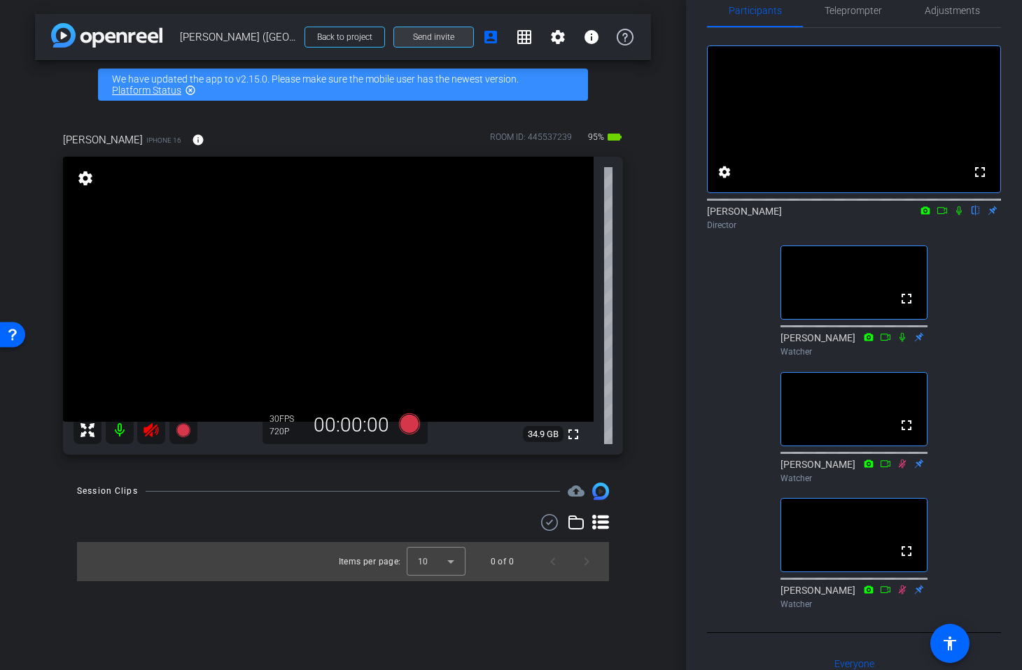
click at [426, 35] on span "Send invite" at bounding box center [433, 36] width 41 height 11
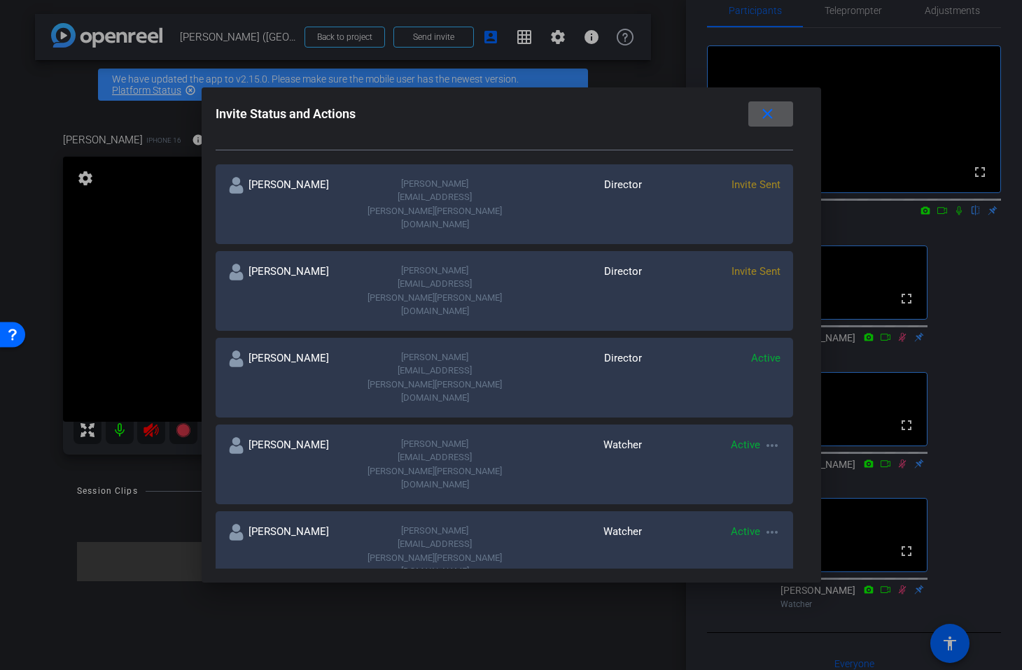
scroll to position [235, 0]
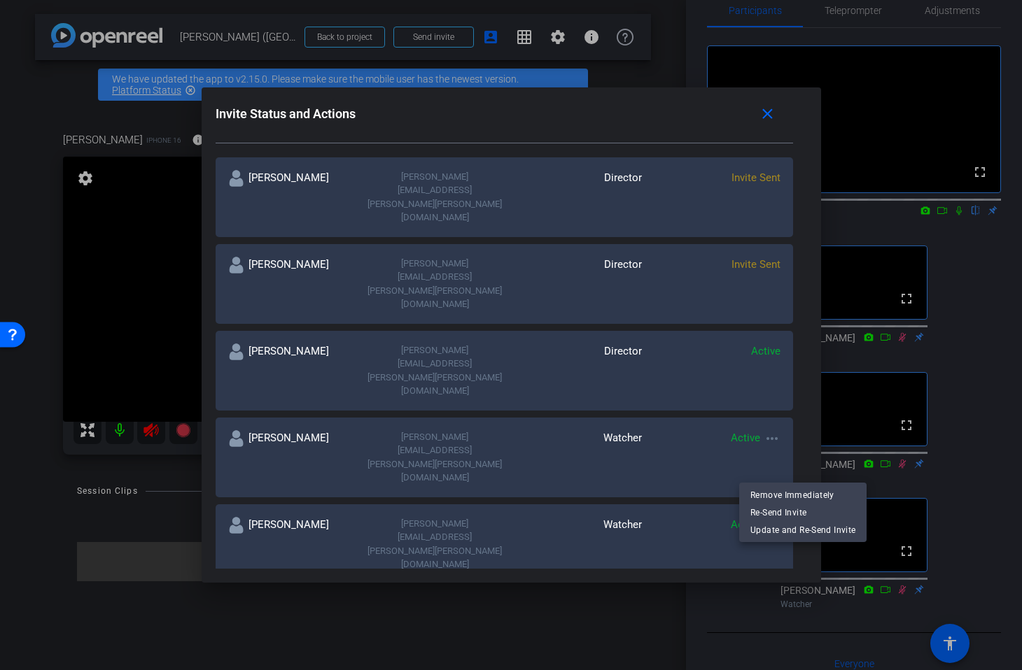
click at [740, 113] on div at bounding box center [511, 335] width 1022 height 670
click at [758, 115] on mat-icon "close" at bounding box center [766, 114] width 17 height 17
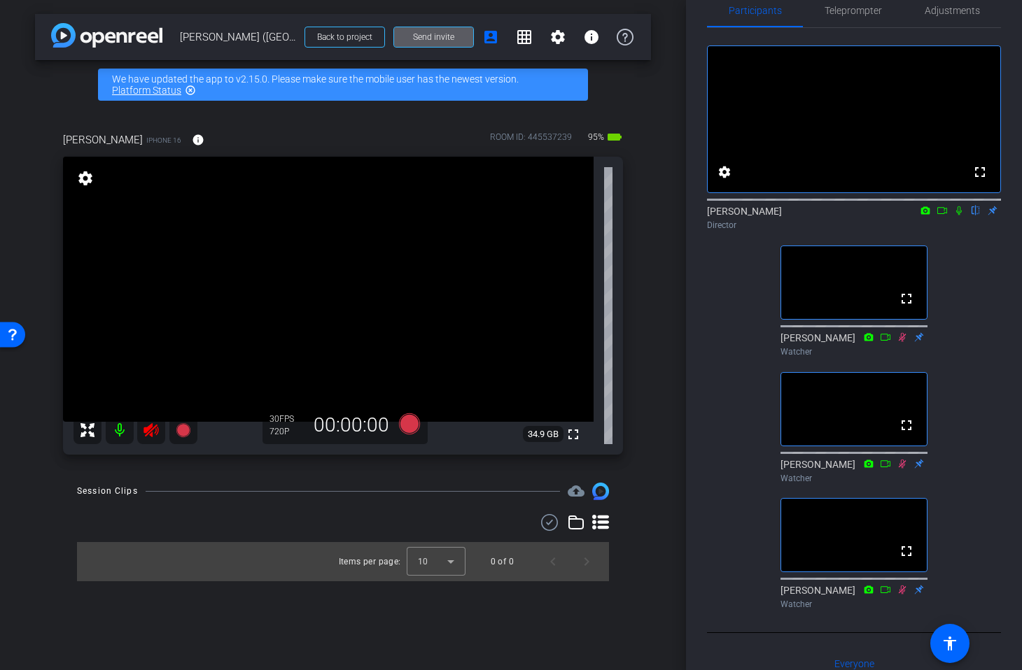
click at [154, 430] on icon at bounding box center [151, 430] width 17 height 17
click at [945, 15] on span "Adjustments" at bounding box center [951, 11] width 55 height 10
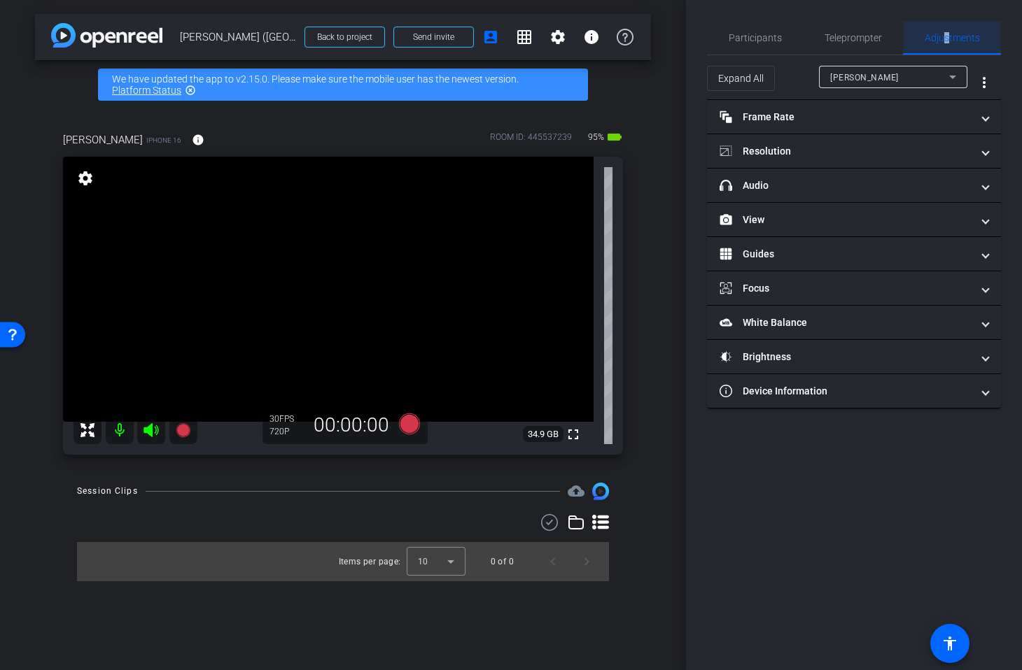
scroll to position [0, 0]
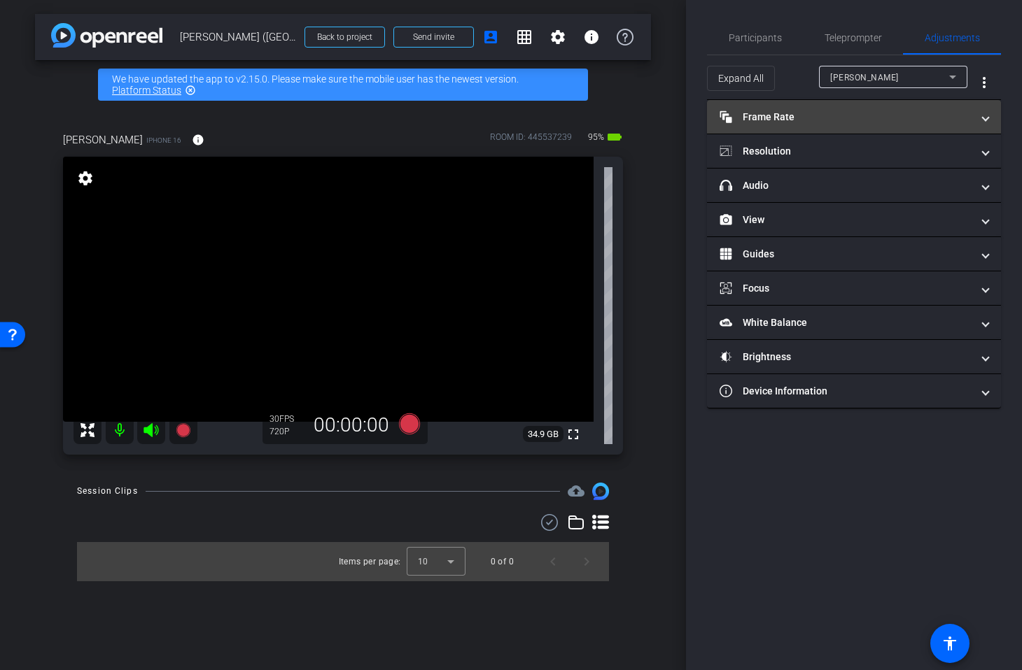
click at [830, 118] on mat-panel-title "Frame Rate Frame Rate" at bounding box center [845, 117] width 252 height 15
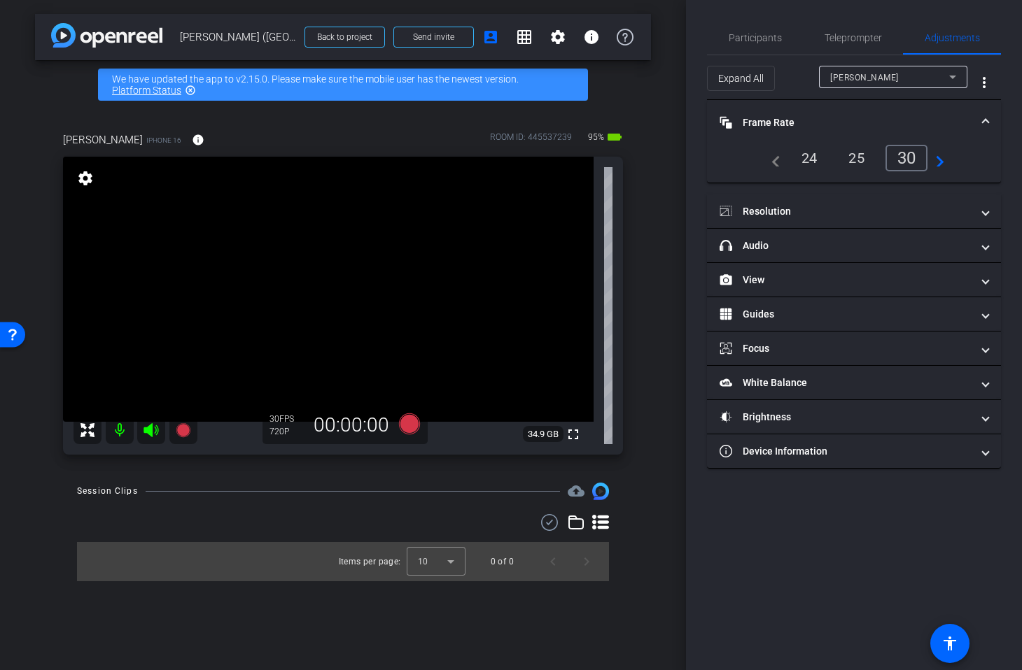
click at [858, 158] on div "25" at bounding box center [856, 158] width 37 height 24
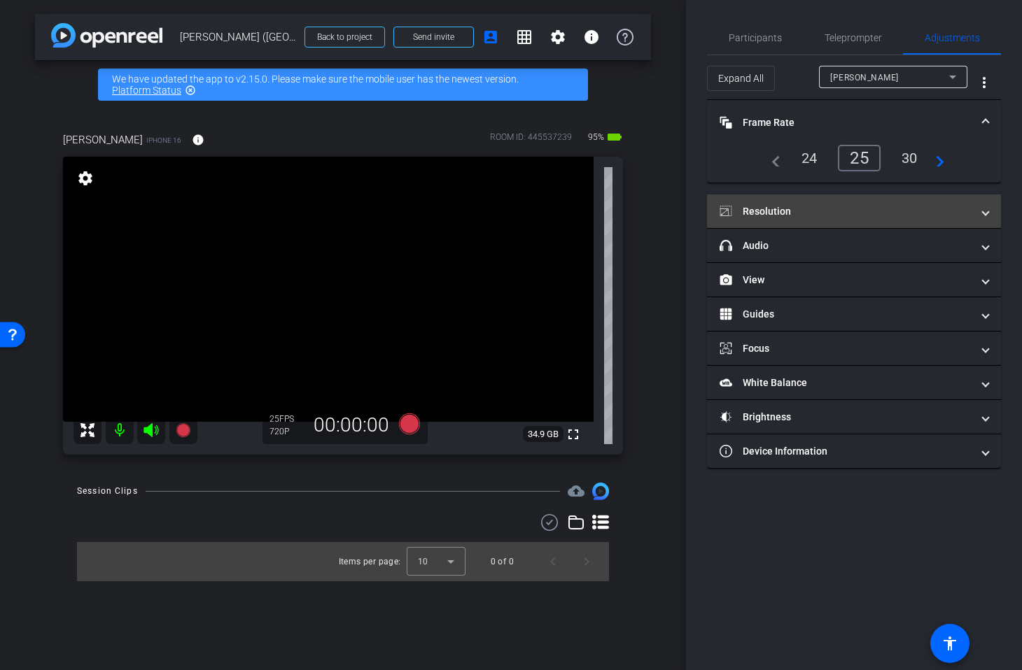
click at [814, 208] on mat-panel-title "Resolution" at bounding box center [845, 211] width 252 height 15
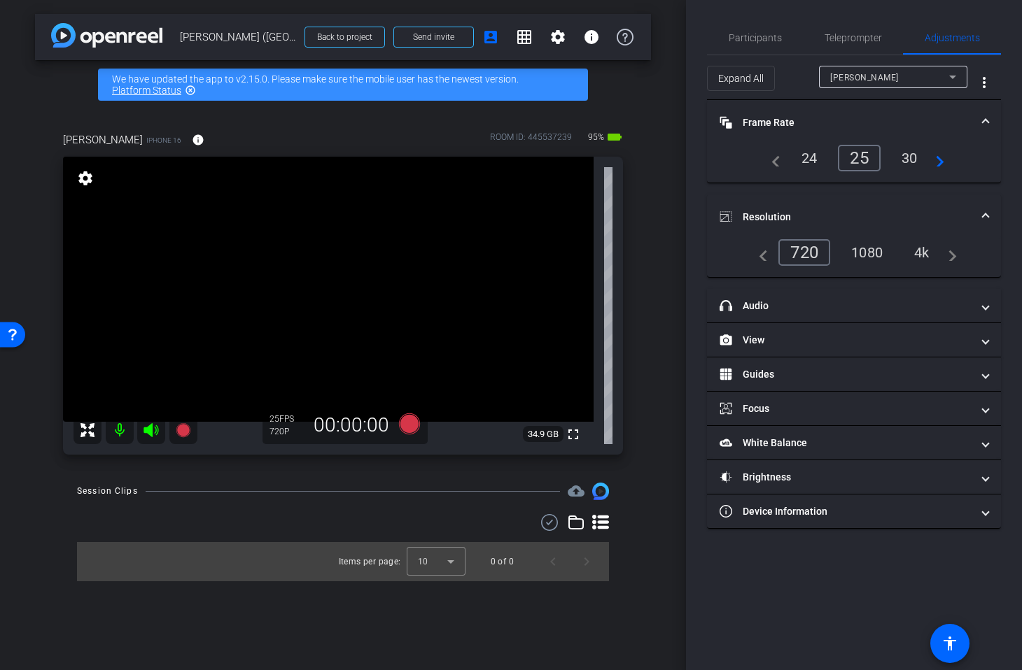
click at [922, 251] on div "4k" at bounding box center [921, 253] width 36 height 24
click at [446, 35] on span "Send invite" at bounding box center [433, 36] width 41 height 11
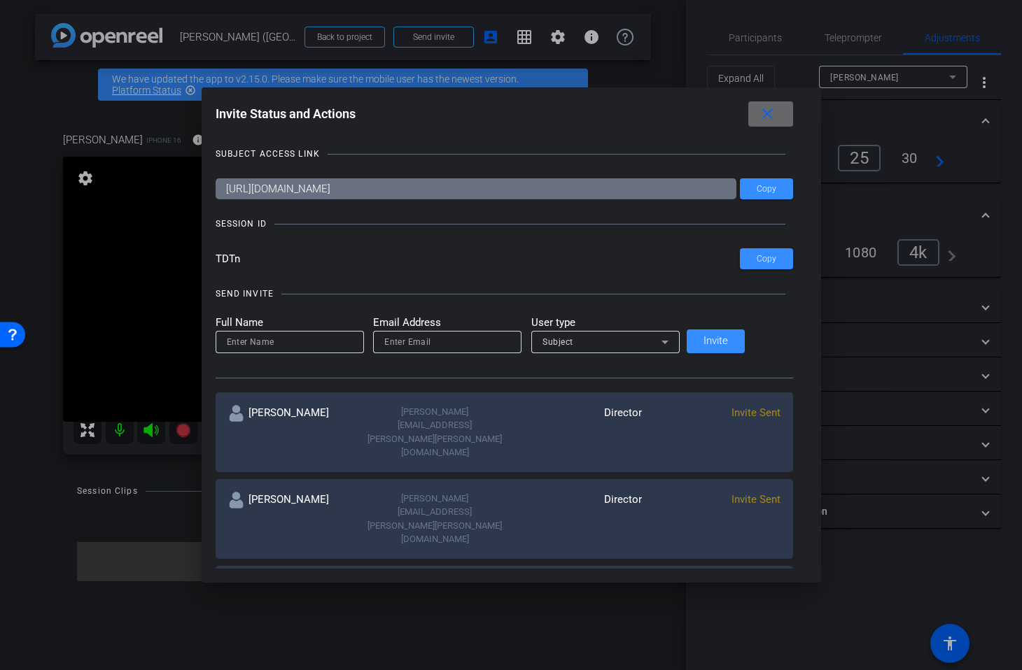
click at [758, 113] on mat-icon "close" at bounding box center [766, 114] width 17 height 17
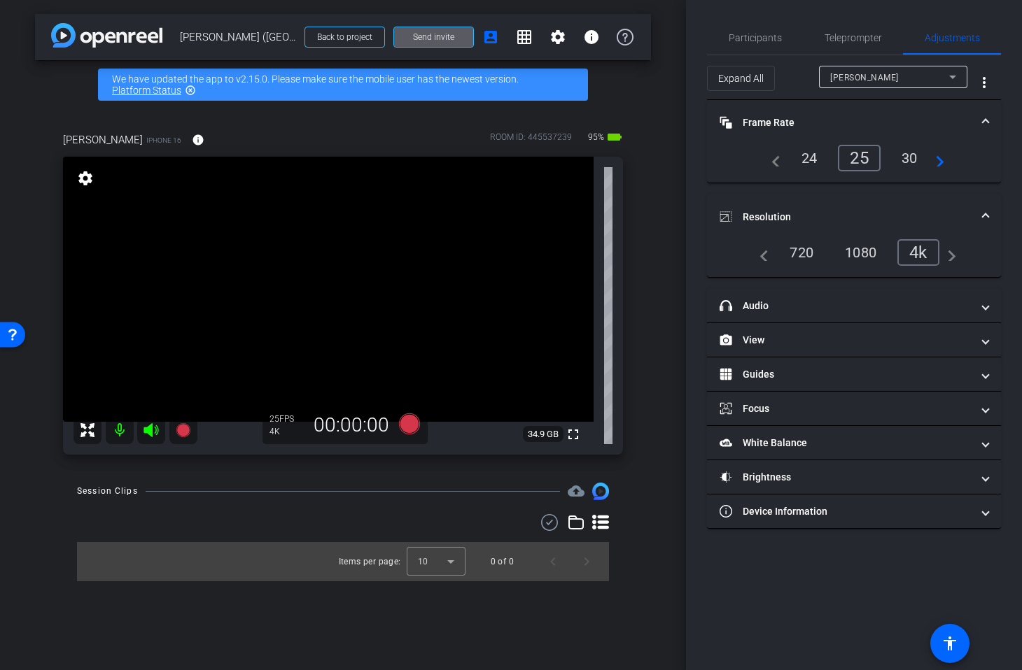
click at [458, 36] on span at bounding box center [433, 37] width 79 height 34
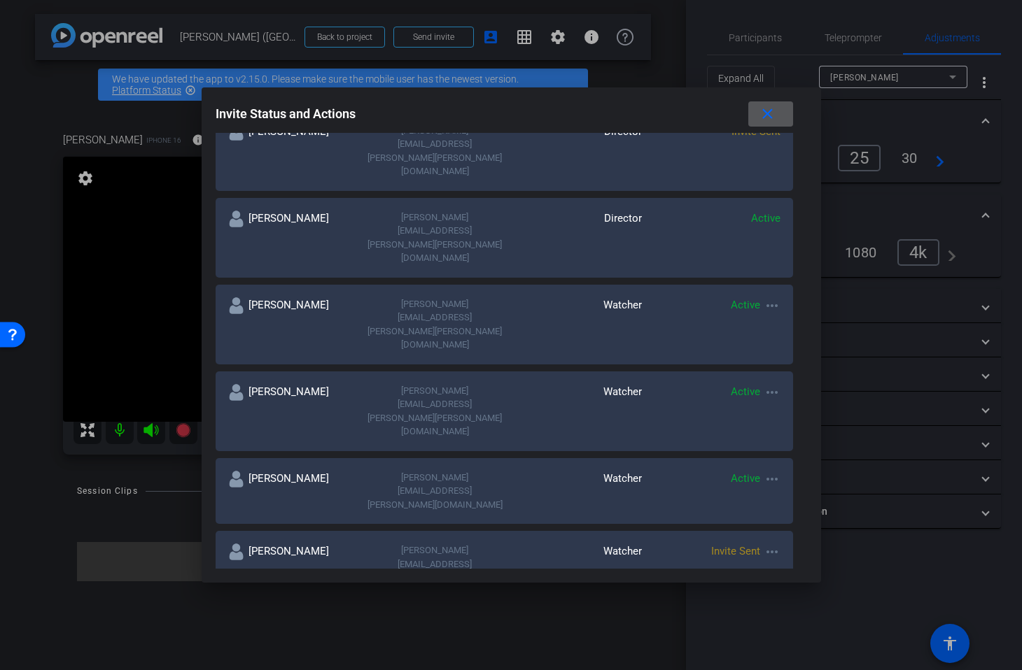
scroll to position [370, 0]
click at [763, 542] on mat-icon "more_horiz" at bounding box center [771, 550] width 17 height 17
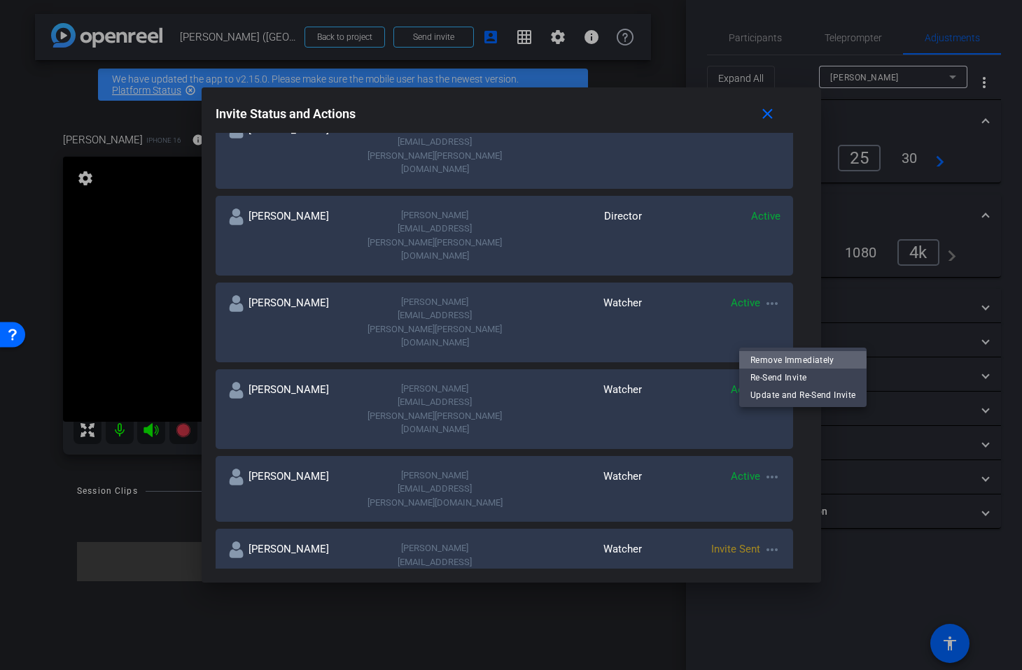
click at [760, 362] on span "Remove Immediately" at bounding box center [802, 360] width 105 height 17
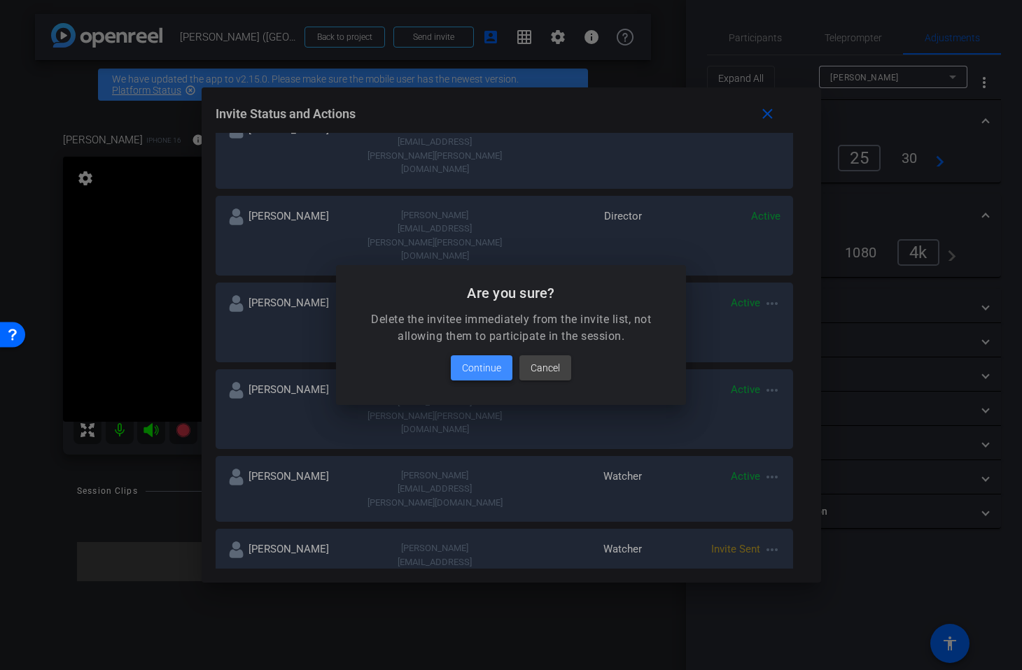
click at [496, 369] on span "Continue" at bounding box center [481, 368] width 39 height 17
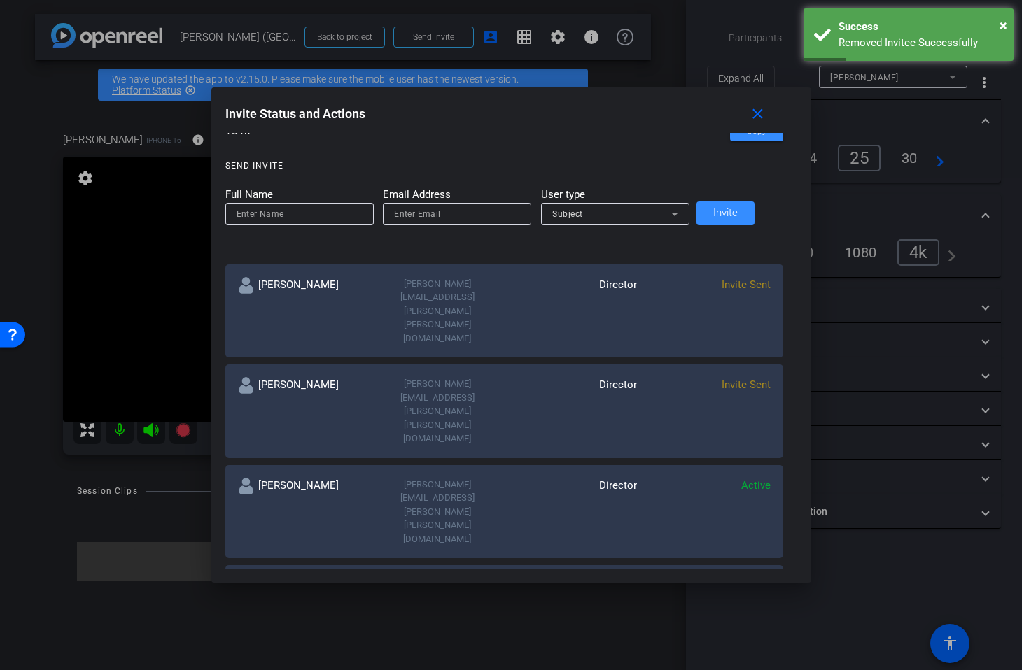
scroll to position [0, 0]
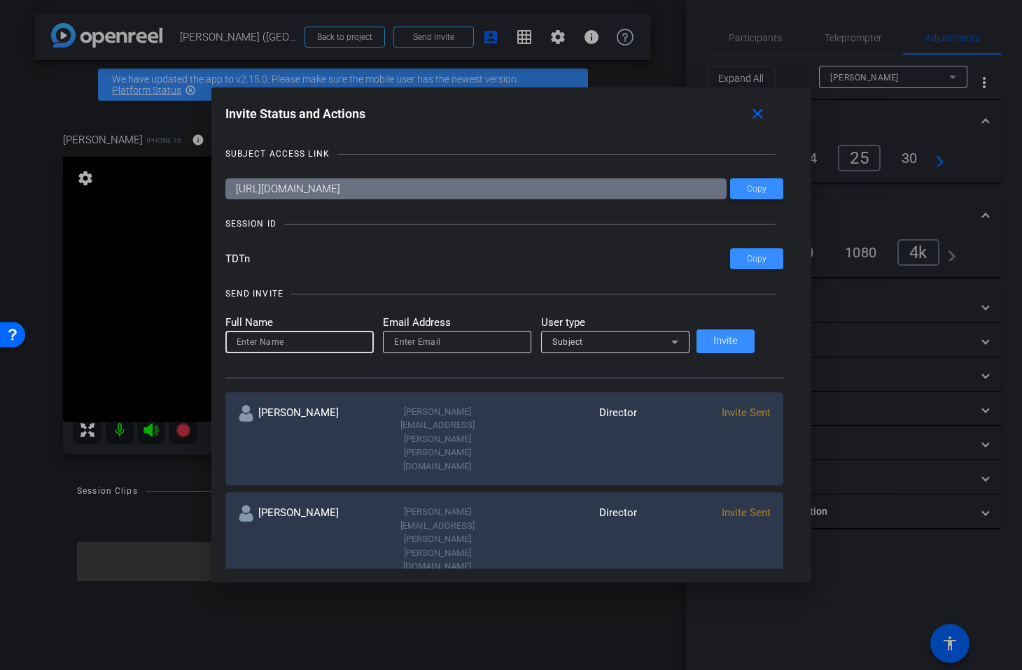
click at [306, 346] on input at bounding box center [300, 342] width 126 height 17
type input "jackie castner"
type input "jackie.castner@gartner.com"
click at [572, 342] on span "Subject" at bounding box center [567, 342] width 31 height 10
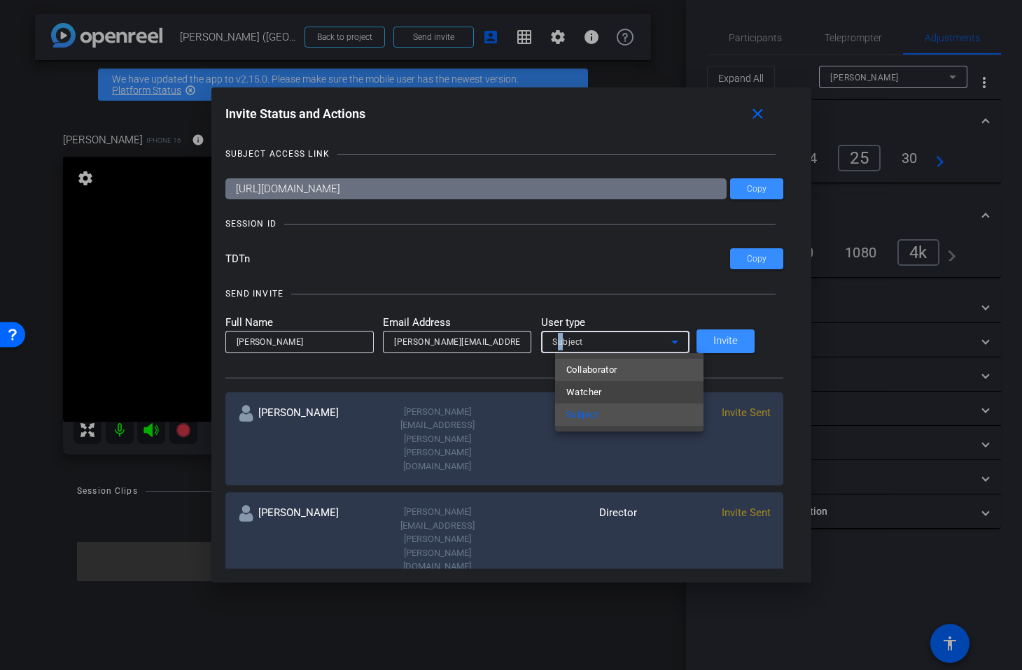
click at [591, 364] on span "Collaborator" at bounding box center [591, 370] width 51 height 17
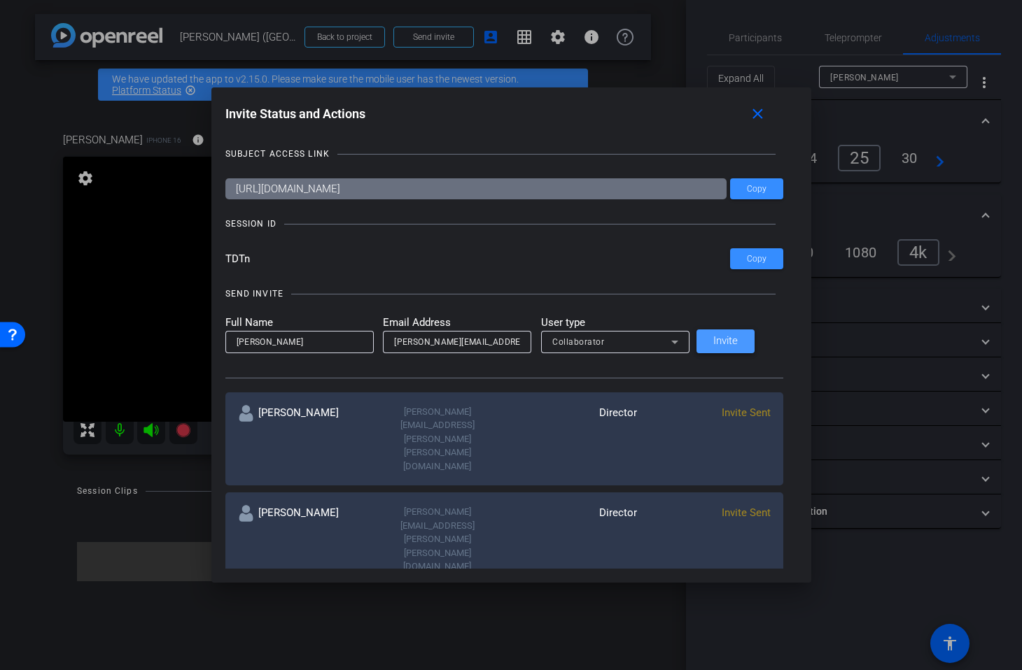
click at [737, 346] on span "Invite" at bounding box center [725, 341] width 24 height 10
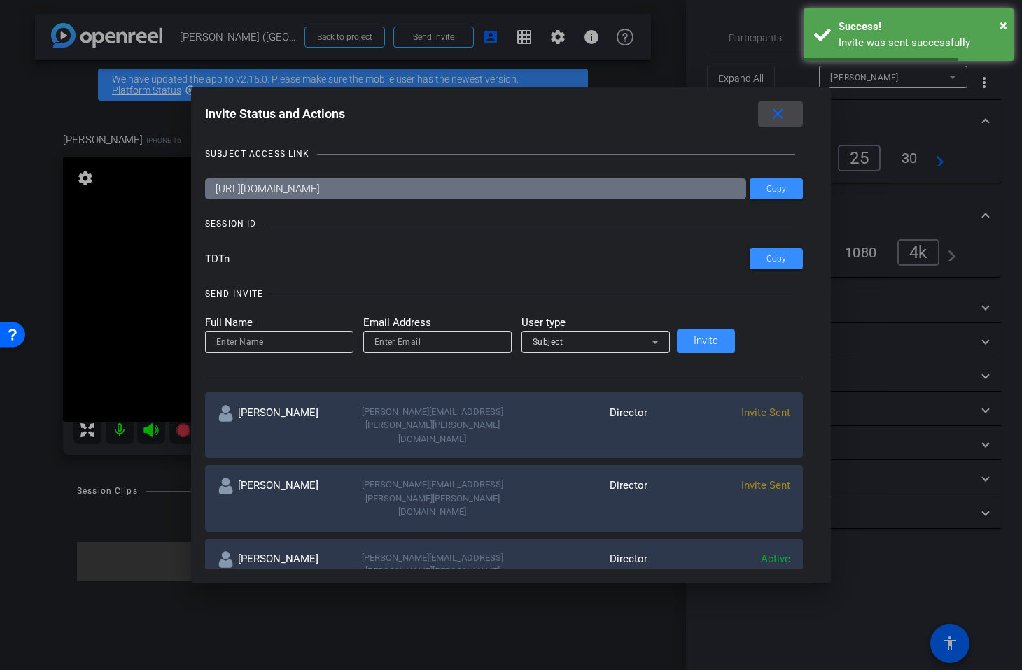
click at [758, 115] on span at bounding box center [780, 114] width 45 height 34
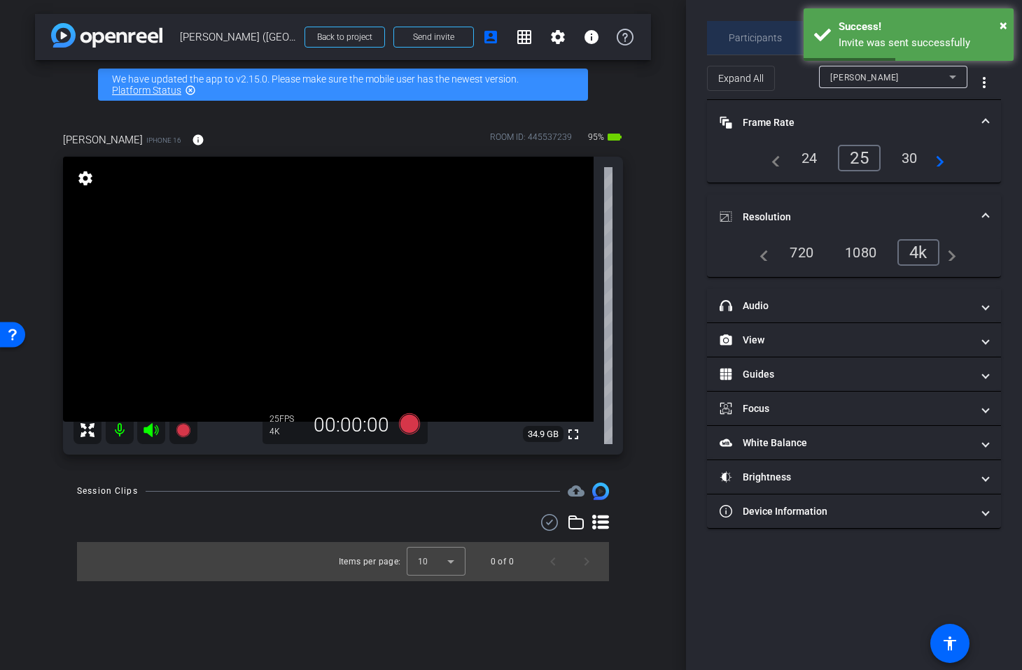
click at [767, 43] on span "Participants" at bounding box center [754, 38] width 53 height 34
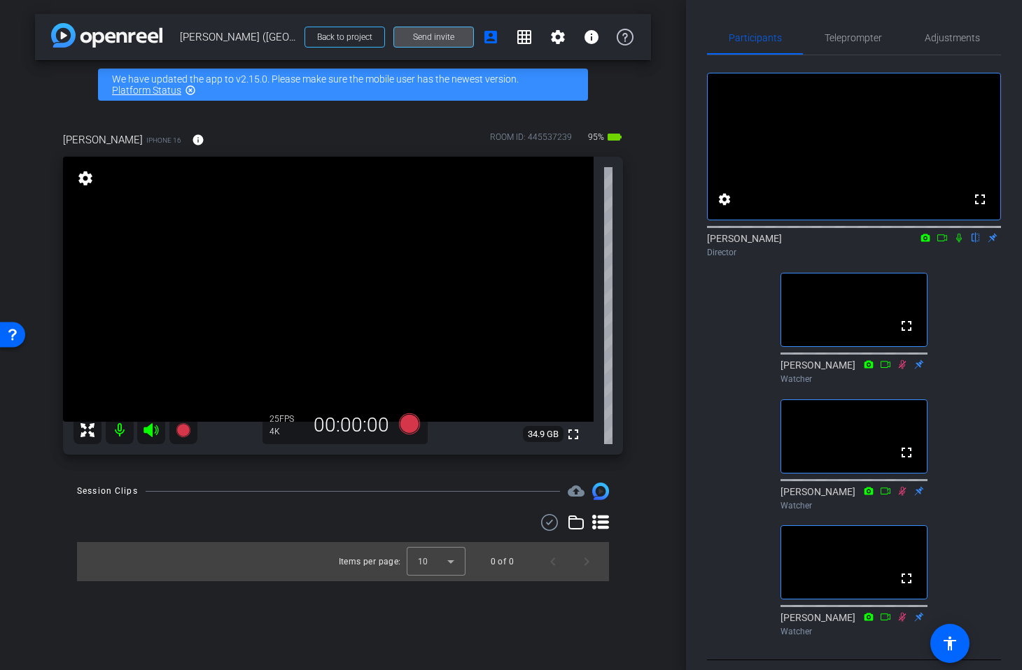
click at [439, 37] on span "Send invite" at bounding box center [433, 36] width 41 height 11
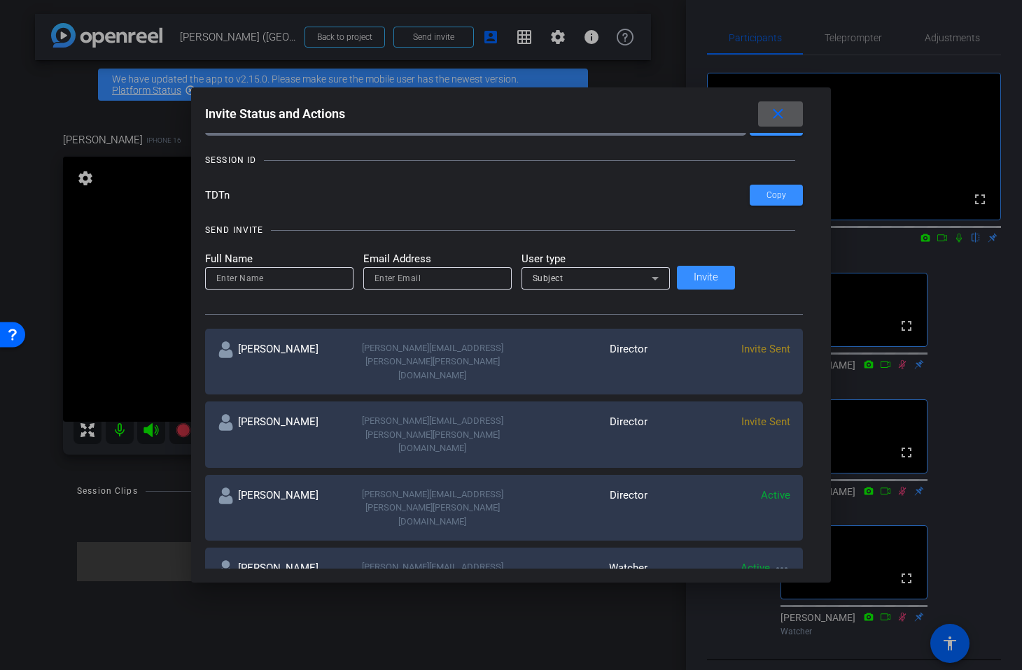
scroll to position [85, 0]
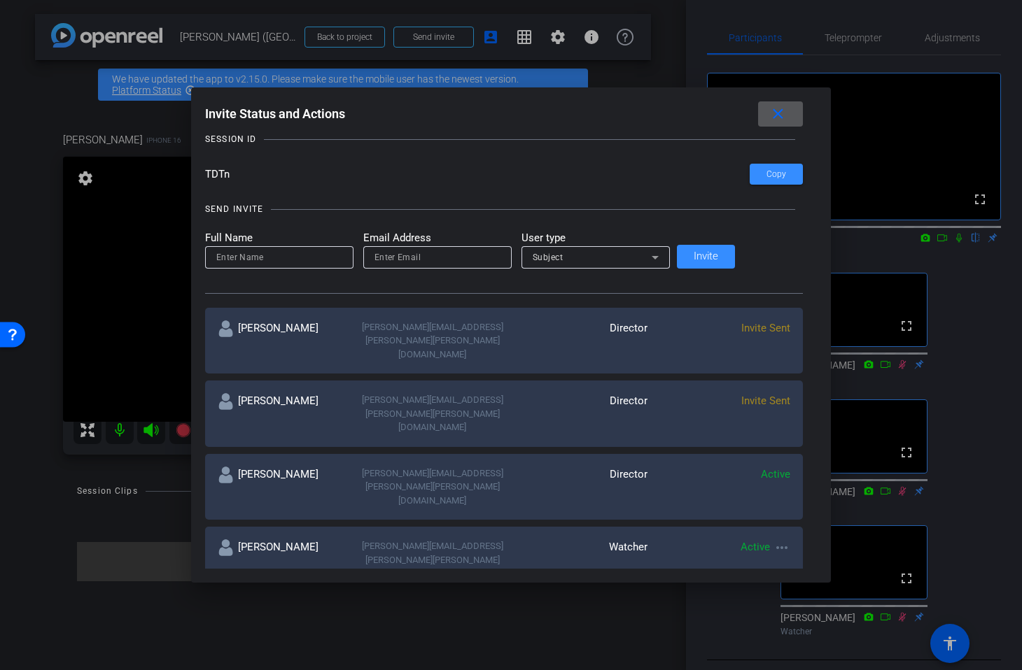
click at [758, 115] on span at bounding box center [780, 114] width 45 height 34
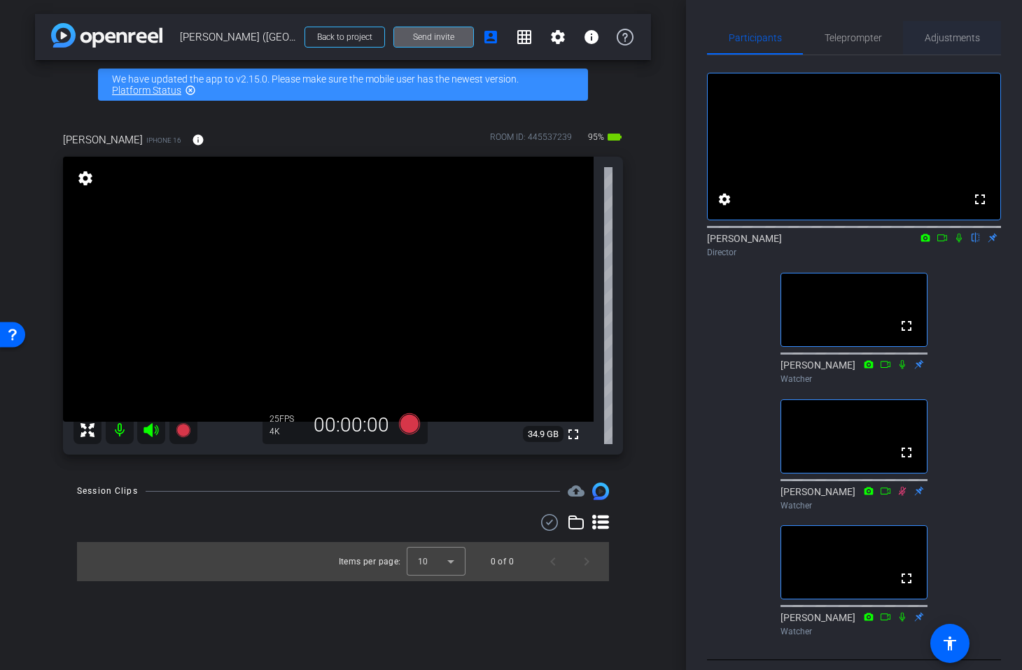
click at [950, 36] on span "Adjustments" at bounding box center [951, 38] width 55 height 10
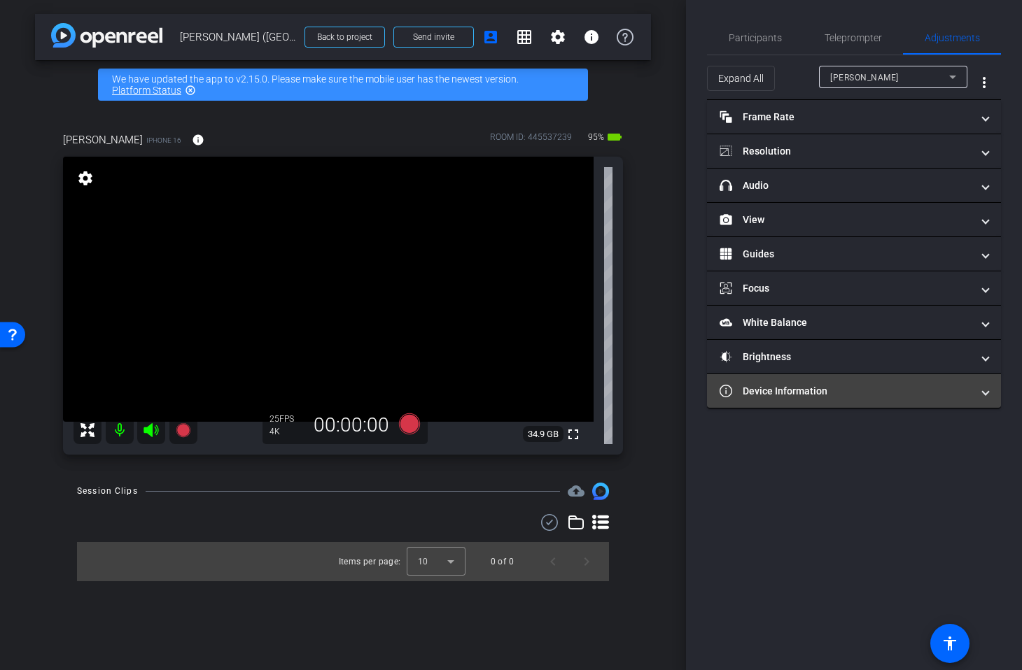
click at [799, 392] on mat-panel-title "Device Information" at bounding box center [845, 391] width 252 height 15
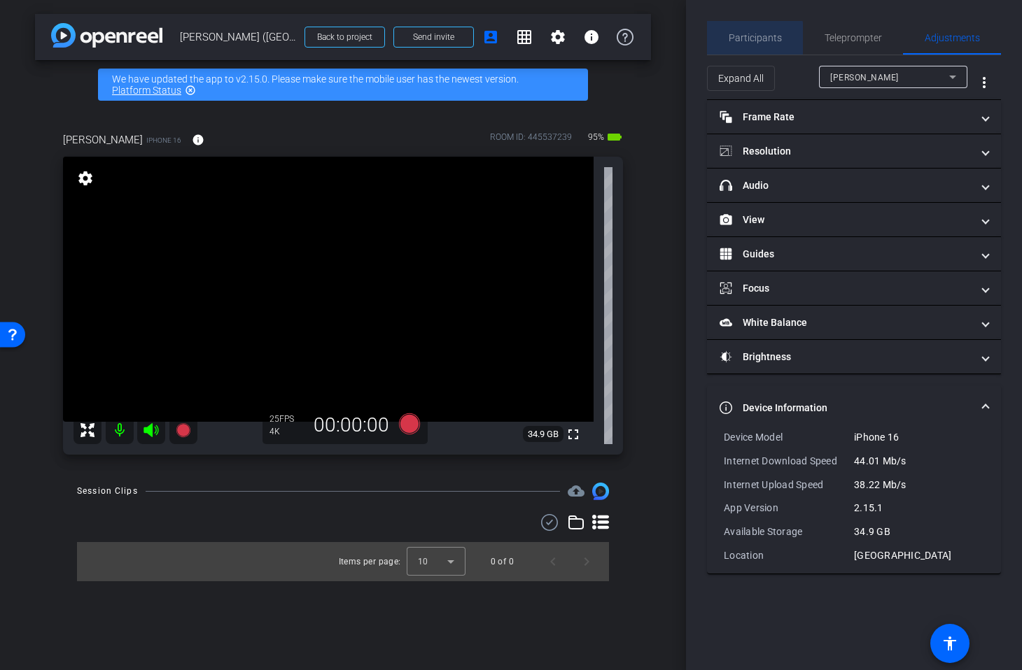
click at [753, 41] on span "Participants" at bounding box center [754, 38] width 53 height 10
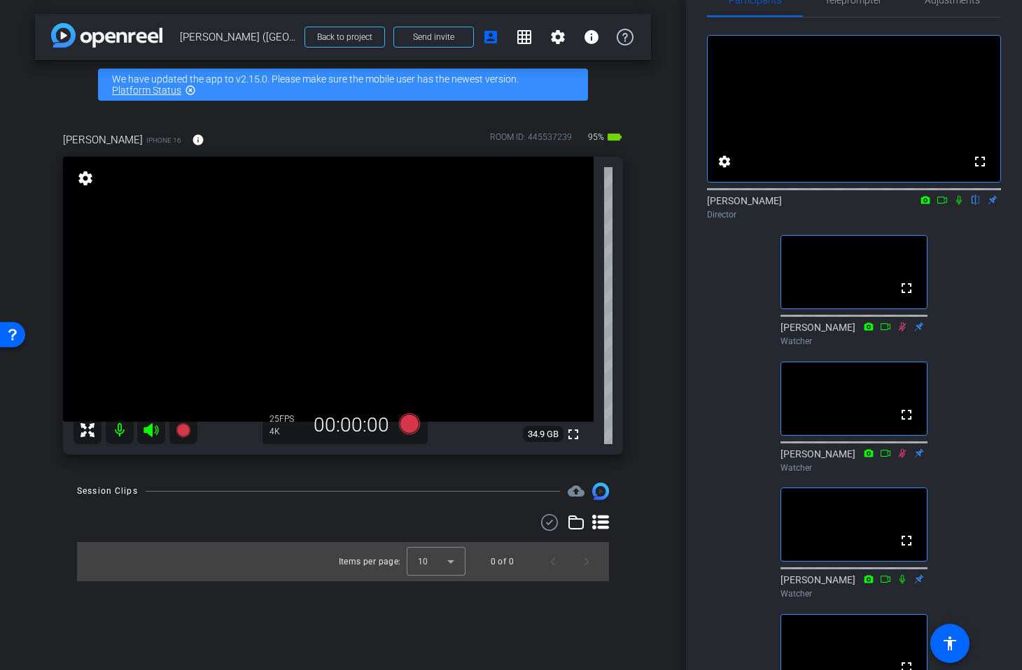
scroll to position [0, 0]
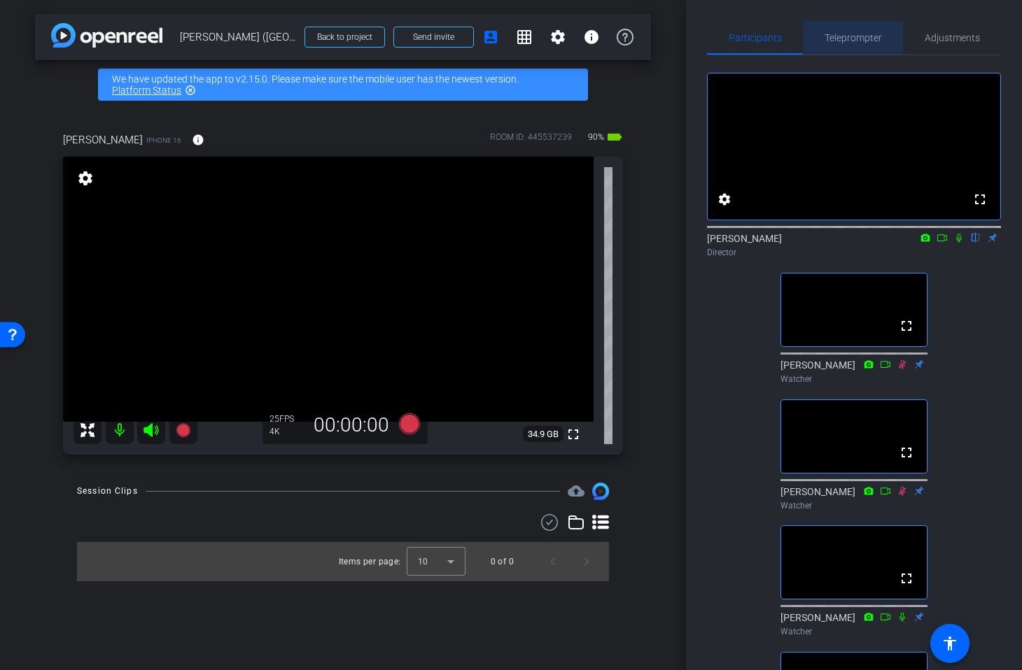
click at [856, 38] on span "Teleprompter" at bounding box center [852, 38] width 57 height 10
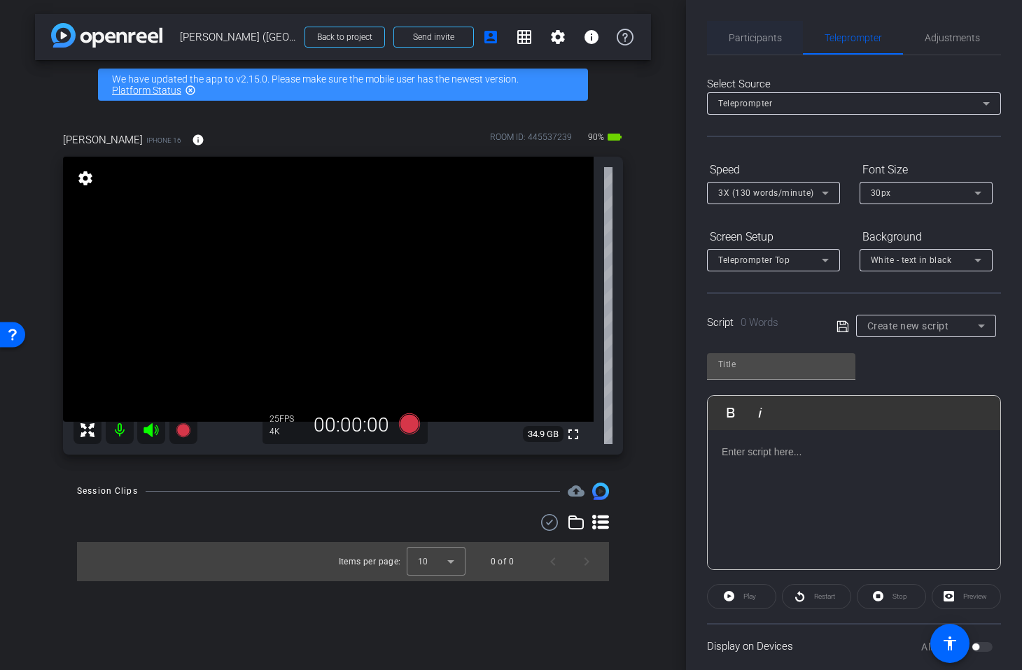
click at [756, 38] on span "Participants" at bounding box center [754, 38] width 53 height 10
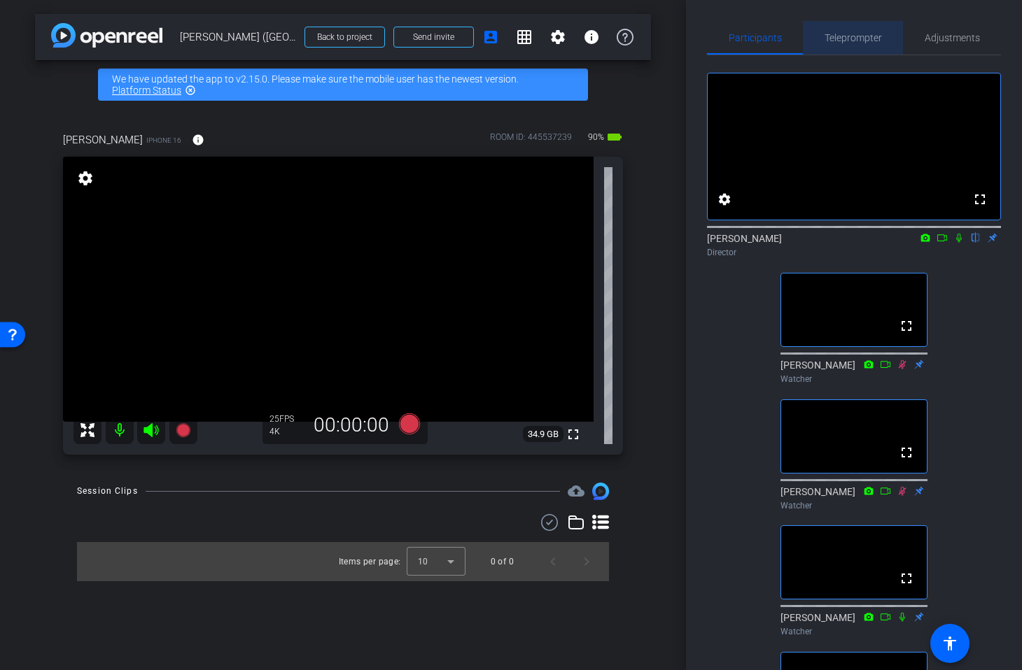
click at [856, 45] on span "Teleprompter" at bounding box center [852, 38] width 57 height 34
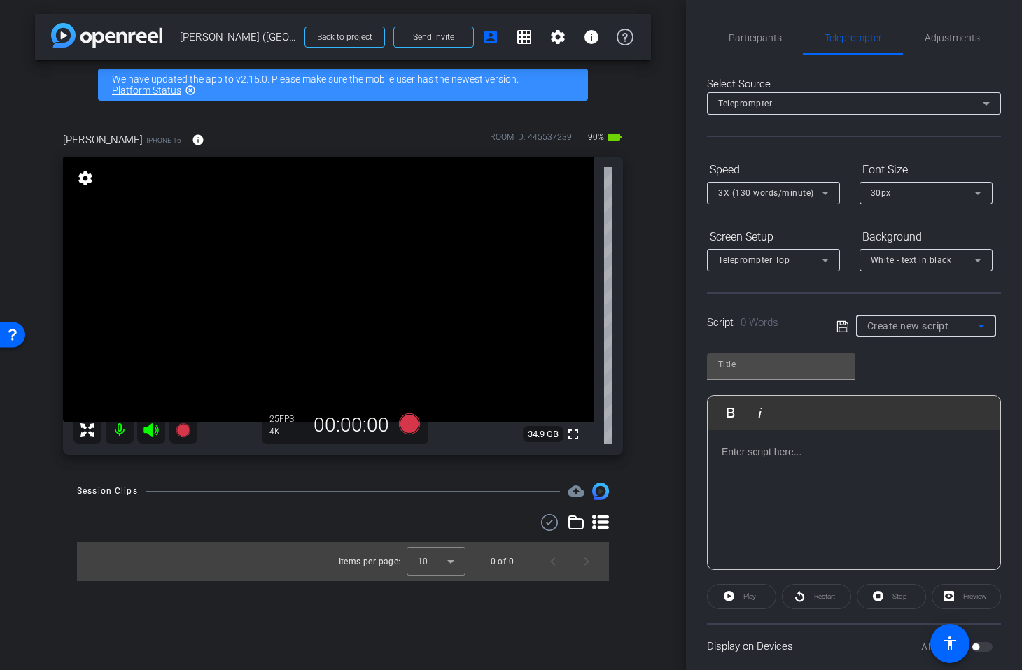
click at [894, 333] on div "Create new script" at bounding box center [922, 326] width 111 height 17
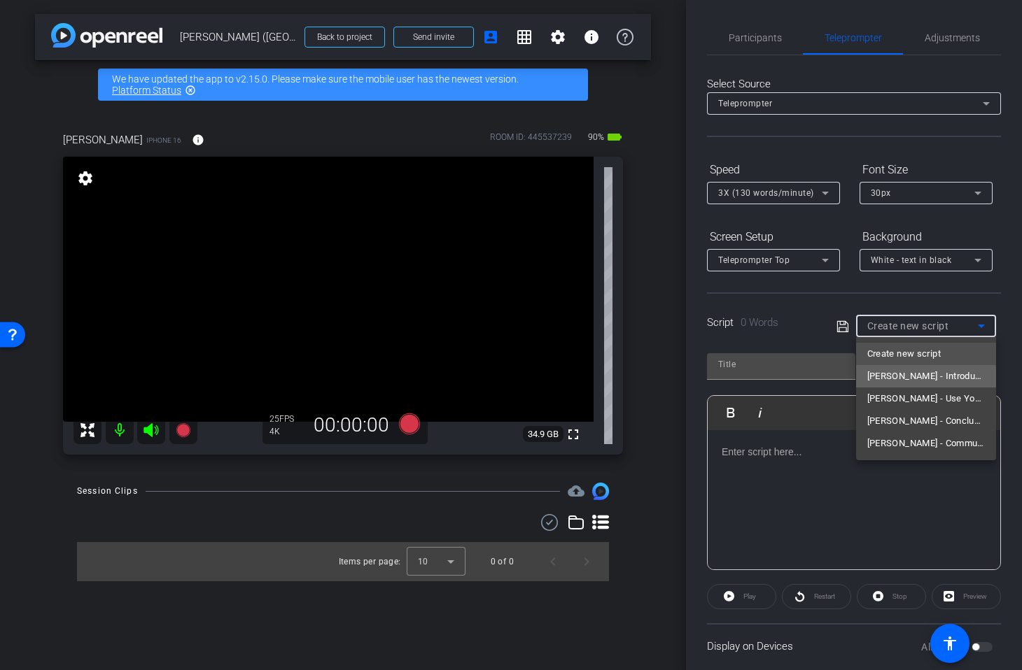
click at [915, 379] on span "Laura - Introduction" at bounding box center [926, 376] width 118 height 17
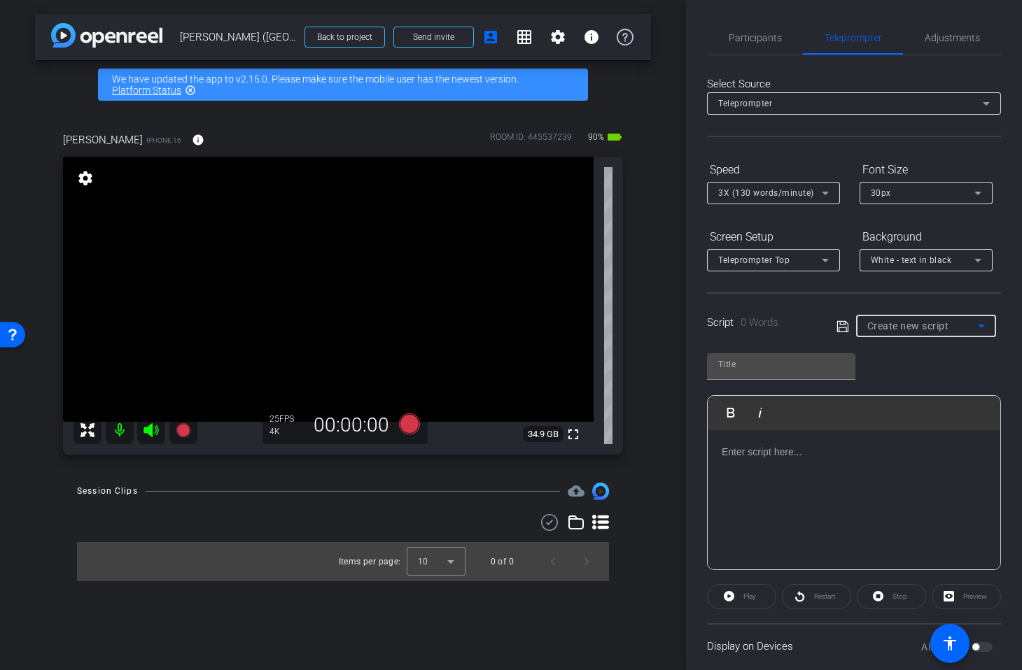
type input "Laura - Introduction"
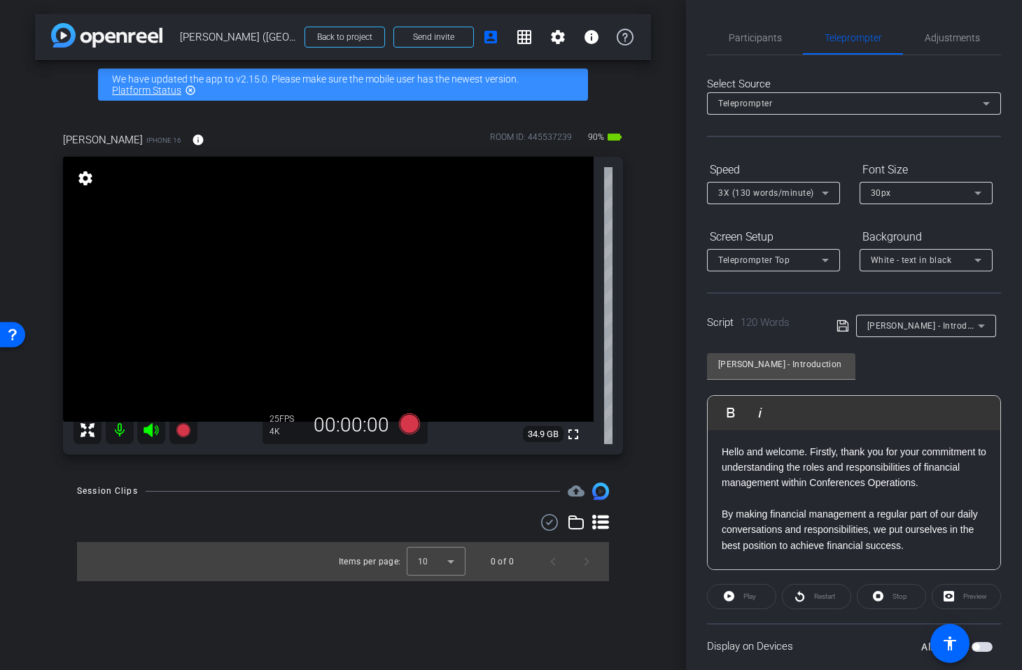
click at [905, 377] on div "Laura - Introduction Play Play from this location Play Selected Play and displa…" at bounding box center [854, 456] width 294 height 227
click at [756, 37] on span "Participants" at bounding box center [754, 38] width 53 height 10
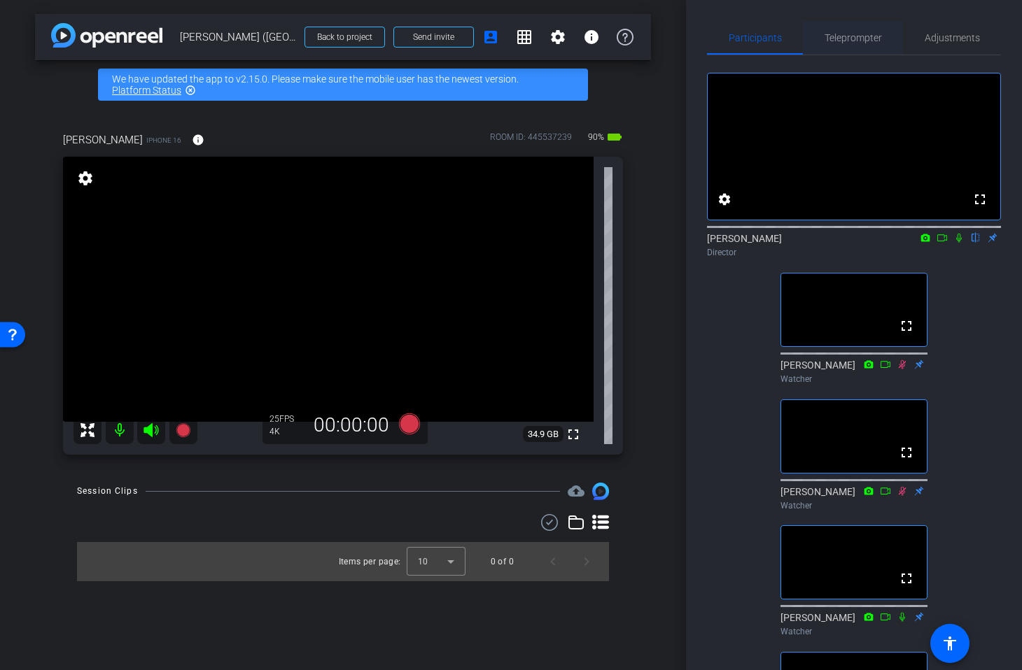
click at [859, 29] on span "Teleprompter" at bounding box center [852, 38] width 57 height 34
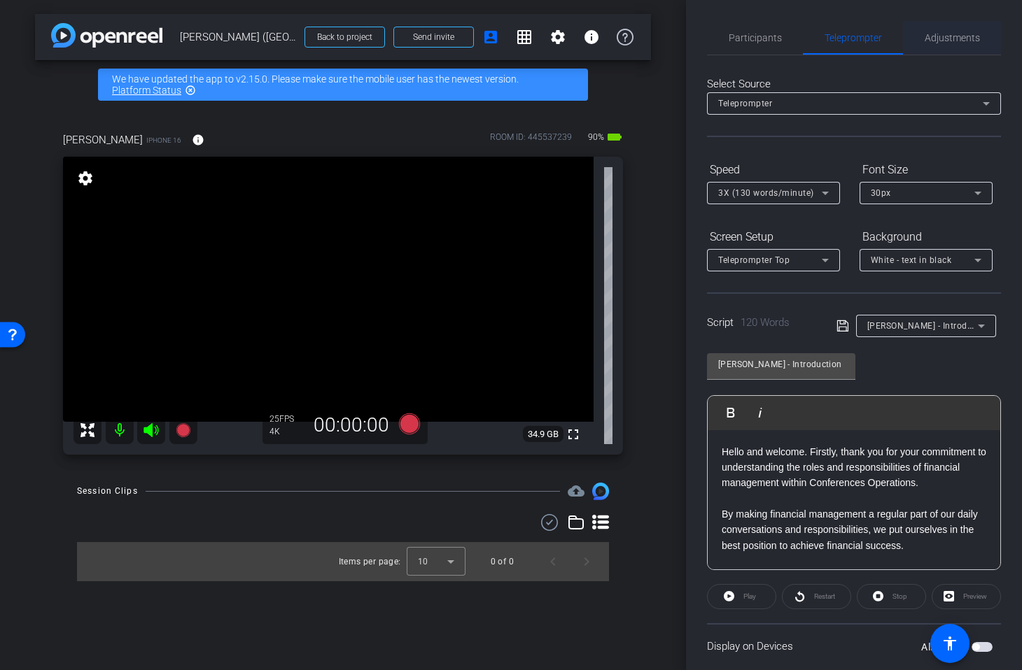
scroll to position [7, 0]
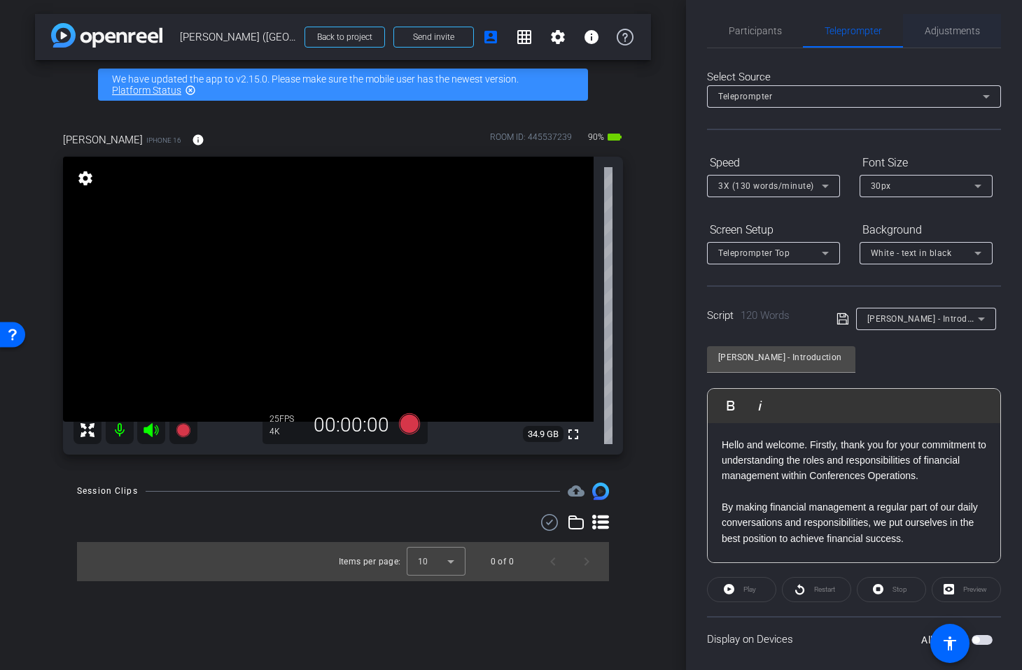
click at [965, 41] on span "Adjustments" at bounding box center [951, 31] width 55 height 34
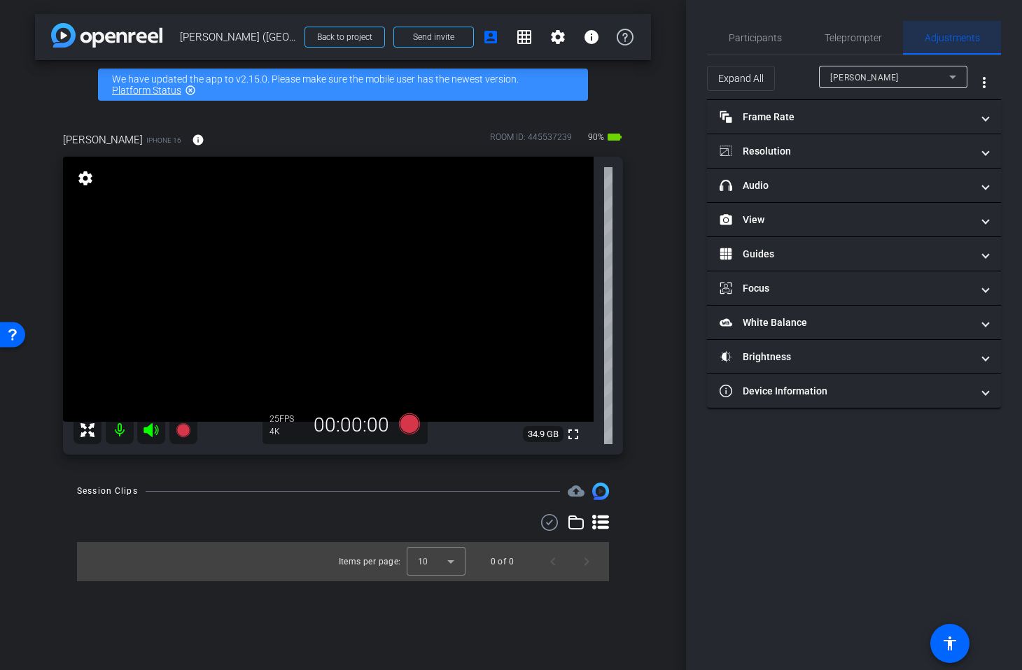
scroll to position [0, 0]
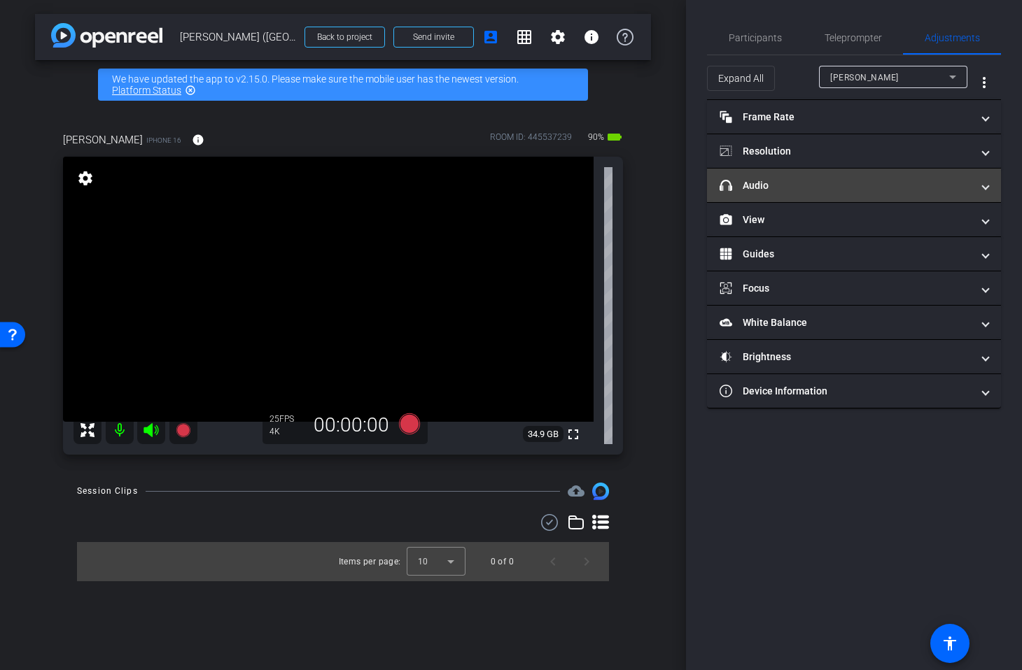
click at [784, 190] on mat-panel-title "headphone icon Audio" at bounding box center [845, 185] width 252 height 15
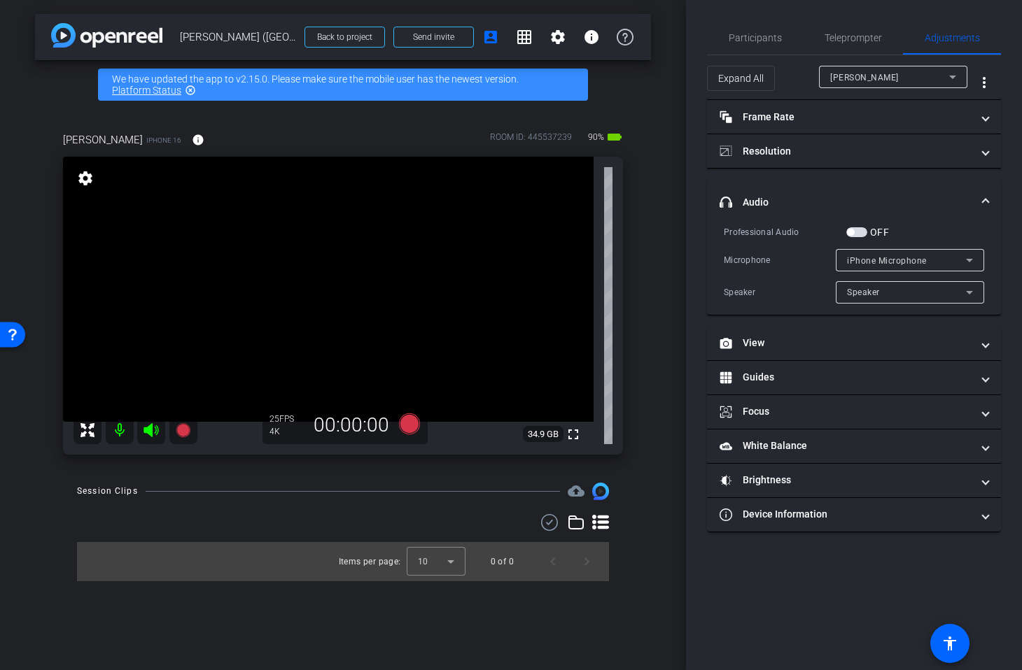
click at [866, 261] on span "iPhone Microphone" at bounding box center [887, 261] width 80 height 10
click at [806, 260] on div at bounding box center [511, 335] width 1022 height 670
click at [857, 234] on span "button" at bounding box center [856, 232] width 21 height 10
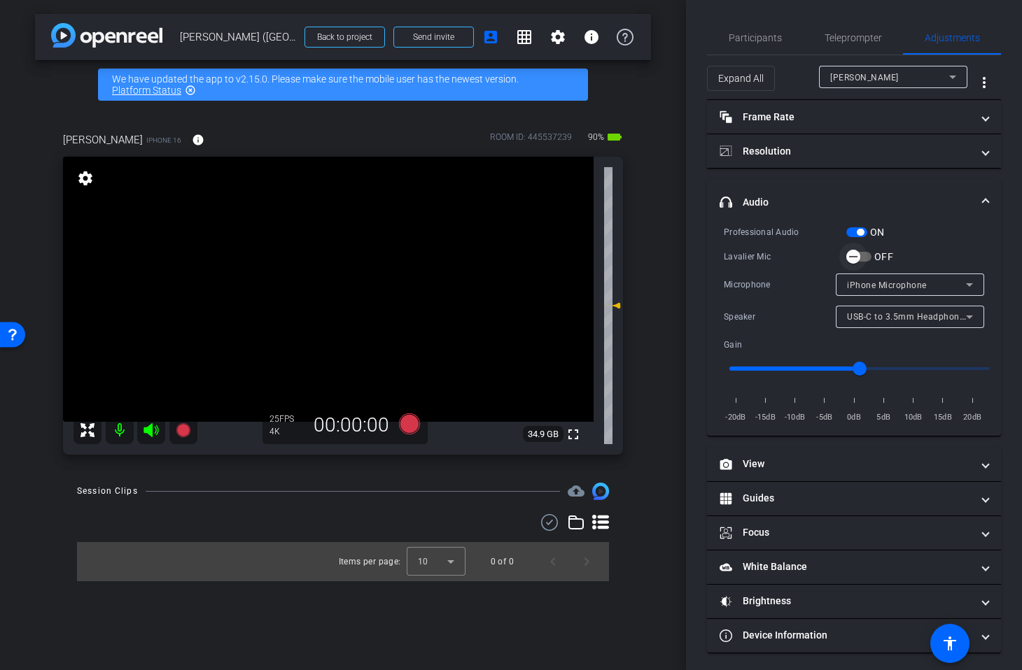
click at [861, 257] on span "button" at bounding box center [853, 257] width 28 height 28
click at [410, 425] on icon at bounding box center [409, 424] width 21 height 21
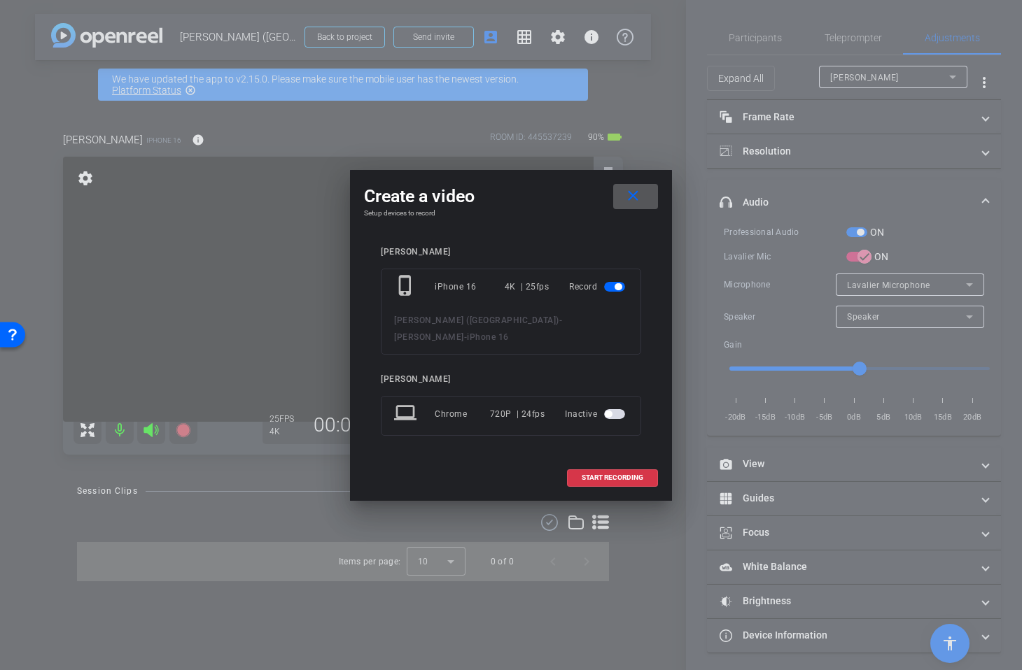
click at [628, 203] on mat-icon "close" at bounding box center [632, 196] width 17 height 17
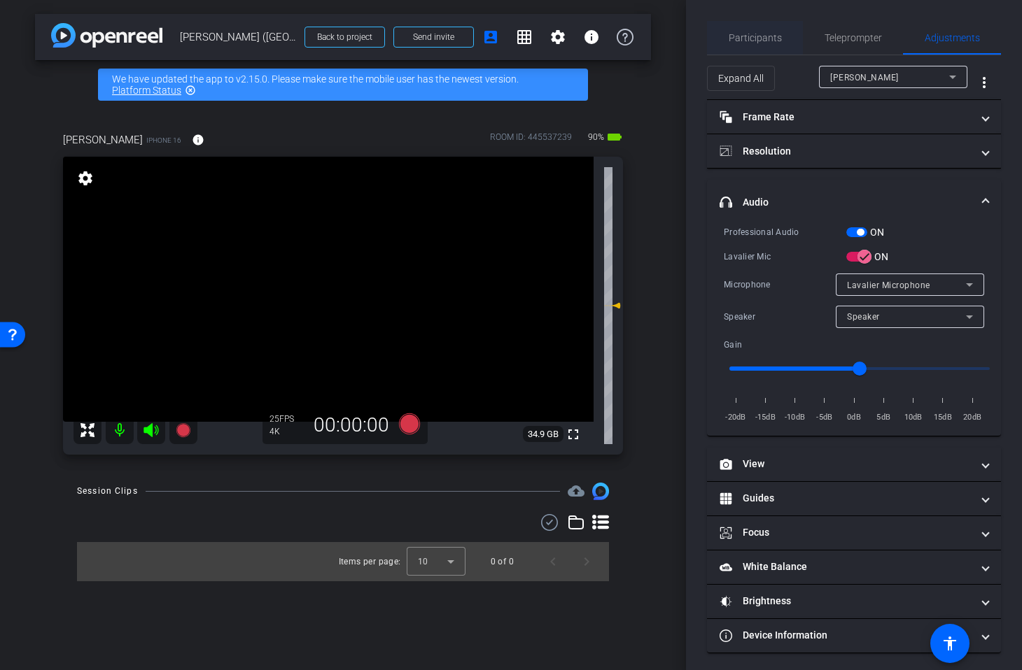
click at [749, 37] on span "Participants" at bounding box center [754, 38] width 53 height 10
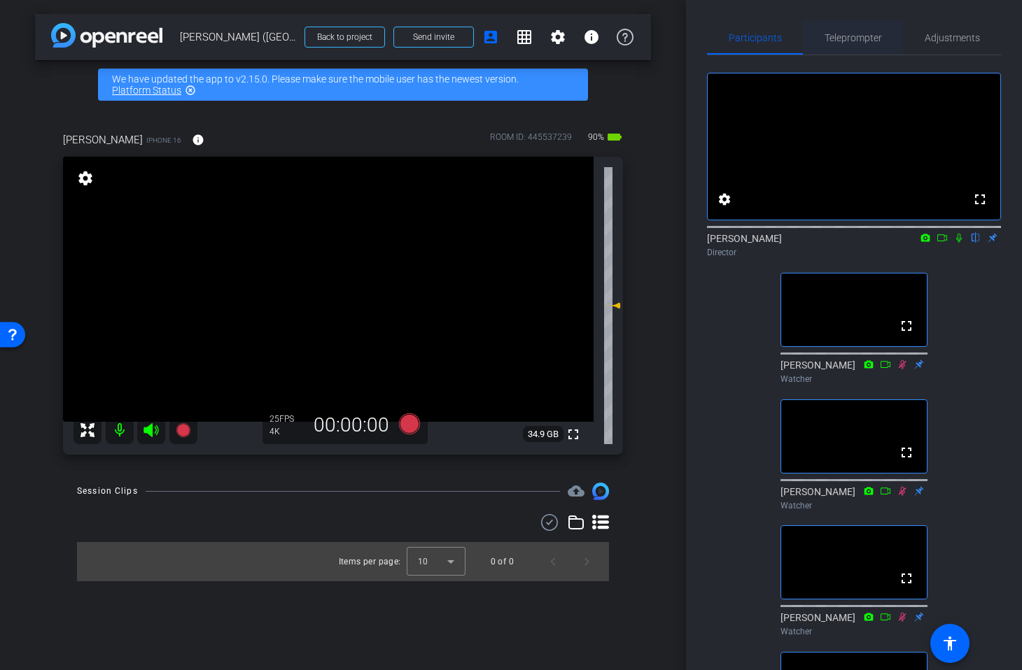
click at [848, 43] on span "Teleprompter" at bounding box center [852, 38] width 57 height 10
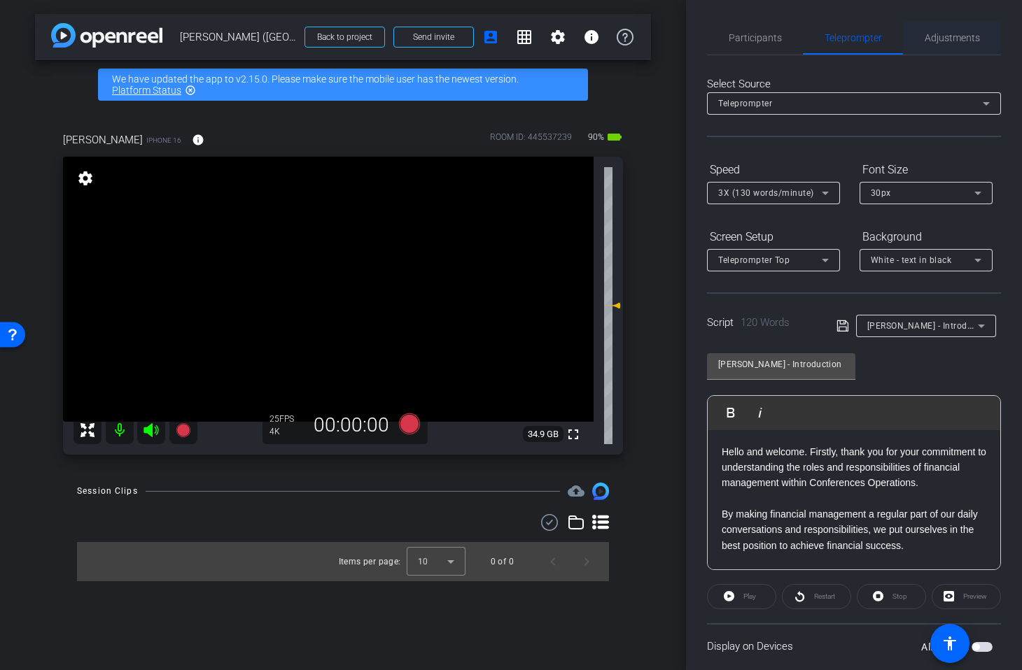
click at [942, 33] on span "Adjustments" at bounding box center [951, 38] width 55 height 10
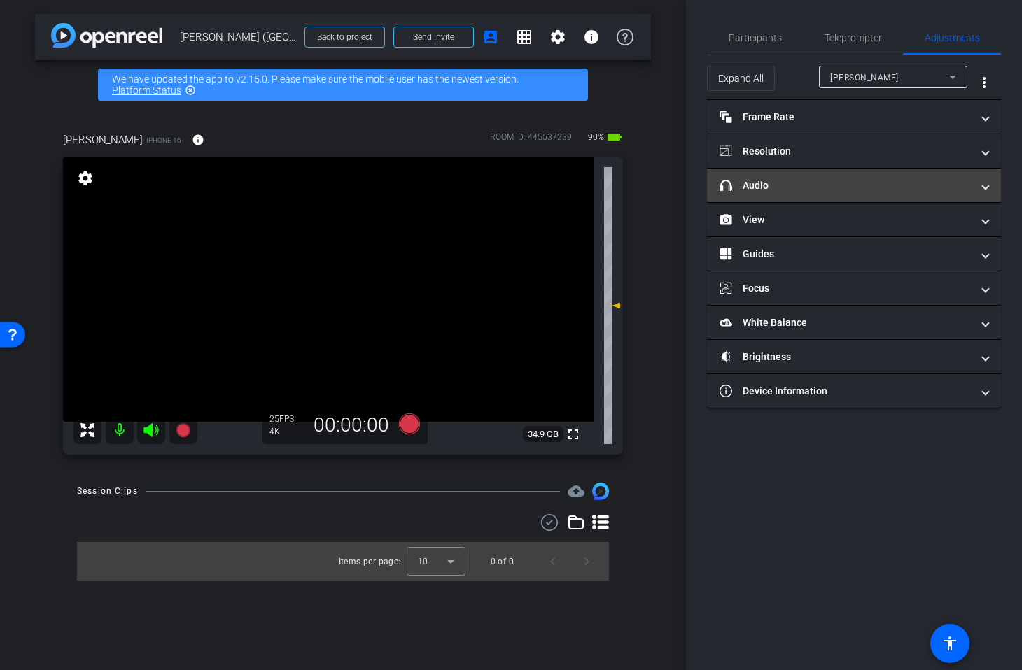
click at [775, 180] on mat-panel-title "headphone icon Audio" at bounding box center [845, 185] width 252 height 15
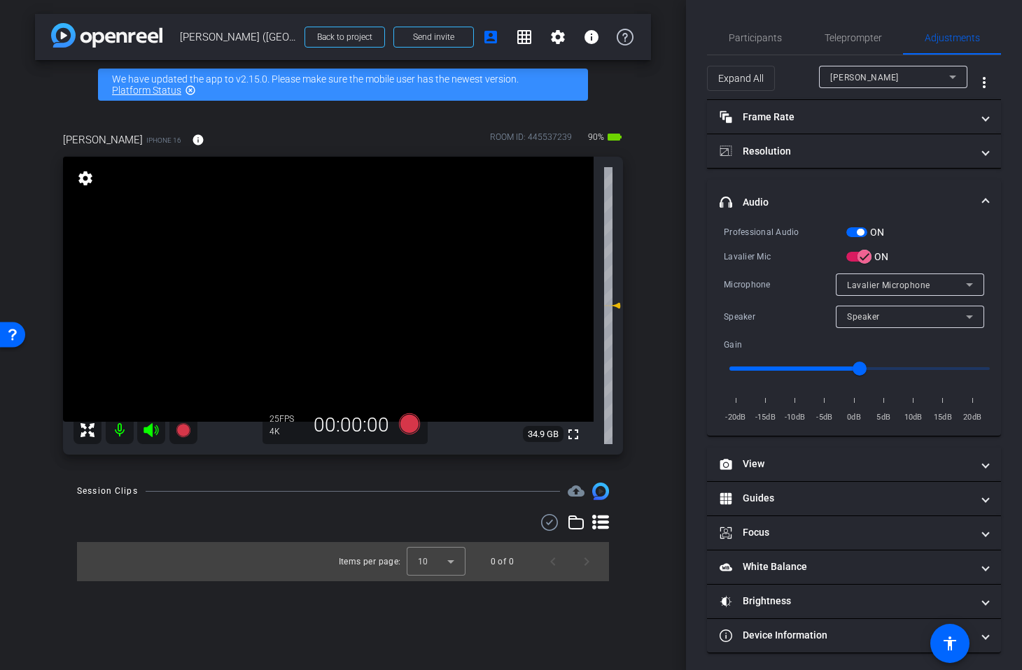
click at [860, 228] on span "button" at bounding box center [856, 232] width 21 height 10
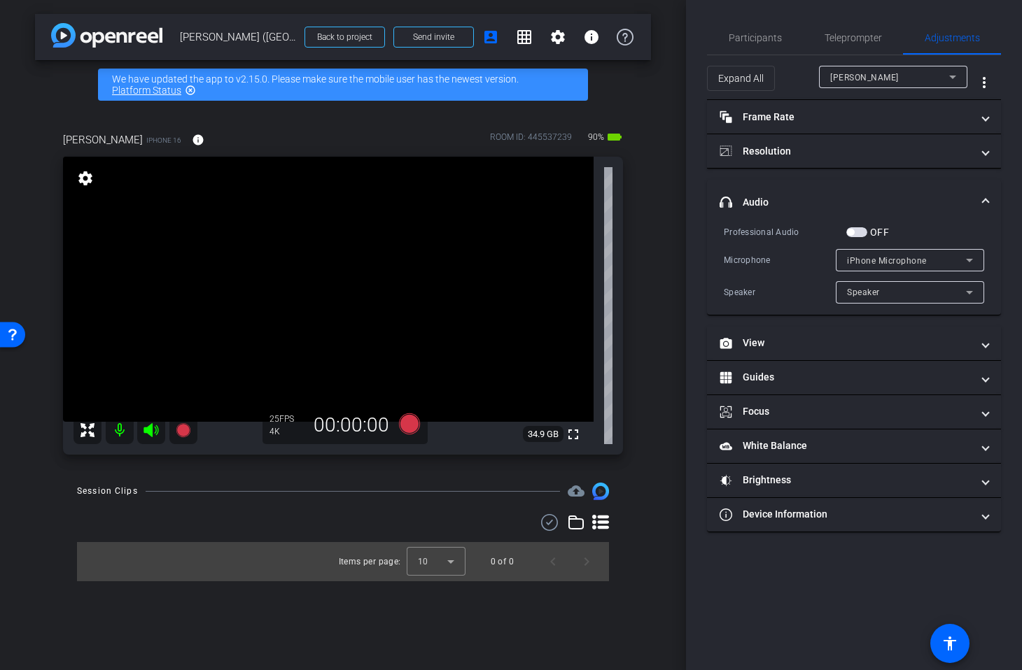
click at [853, 234] on span "button" at bounding box center [850, 232] width 7 height 7
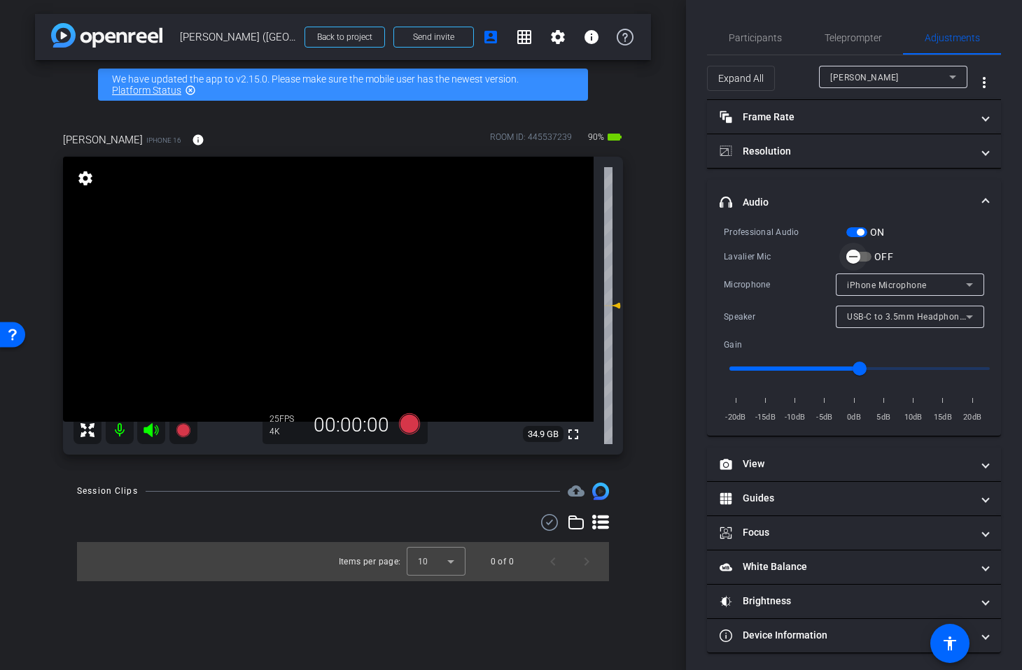
click at [856, 251] on icon "button" at bounding box center [853, 256] width 13 height 13
click at [894, 287] on span "iPhone Microphone" at bounding box center [887, 286] width 80 height 10
click at [863, 306] on span "Lavalier Microphone" at bounding box center [889, 312] width 85 height 17
click at [917, 323] on div "Speaker" at bounding box center [906, 316] width 119 height 17
click at [877, 313] on div at bounding box center [511, 335] width 1022 height 670
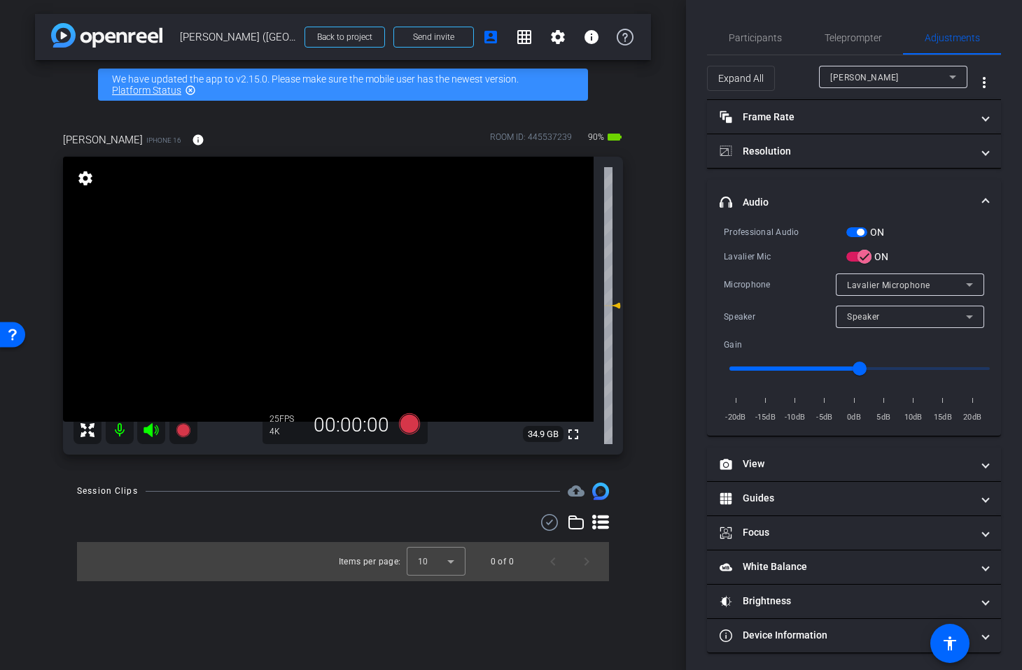
click at [859, 235] on span "button" at bounding box center [856, 232] width 21 height 10
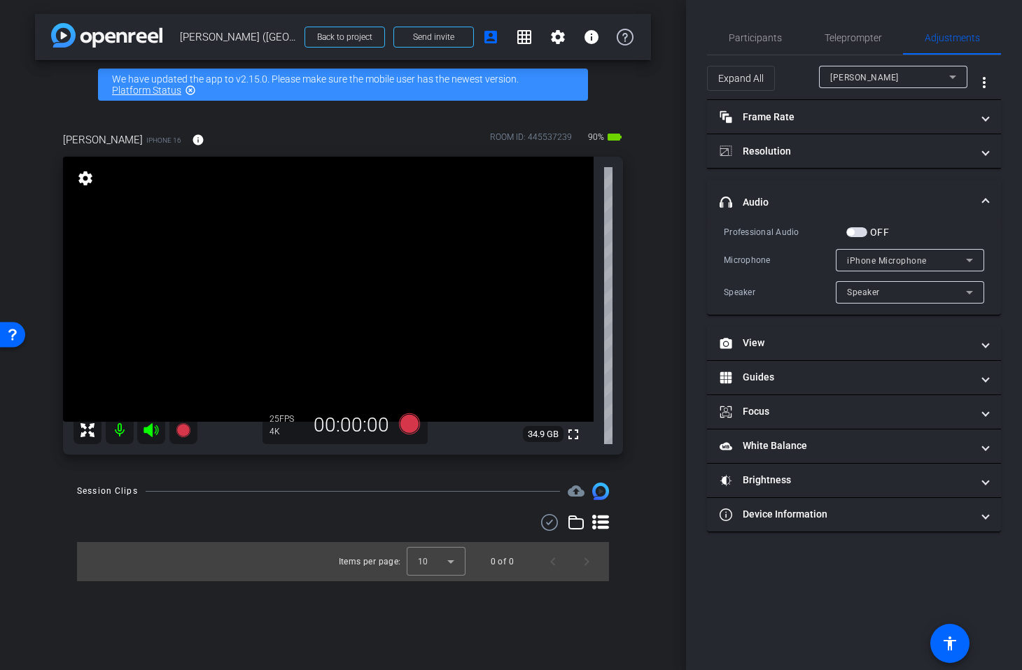
click at [856, 234] on span "button" at bounding box center [856, 232] width 21 height 10
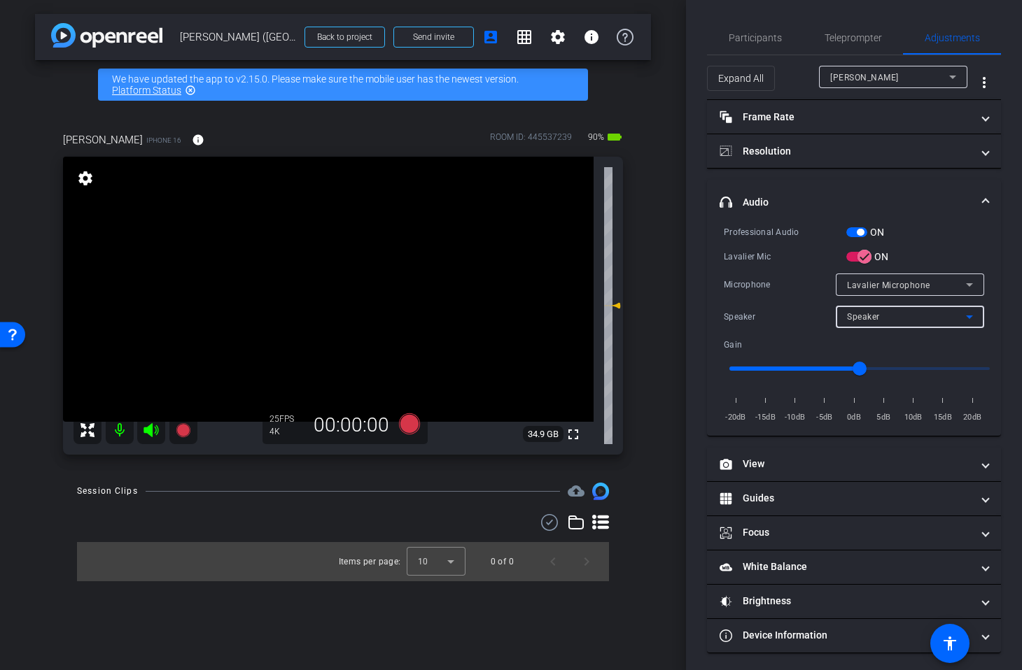
click at [917, 312] on div "Speaker" at bounding box center [906, 316] width 119 height 17
click at [915, 313] on div at bounding box center [511, 335] width 1022 height 670
click at [754, 34] on span "Participants" at bounding box center [754, 38] width 53 height 10
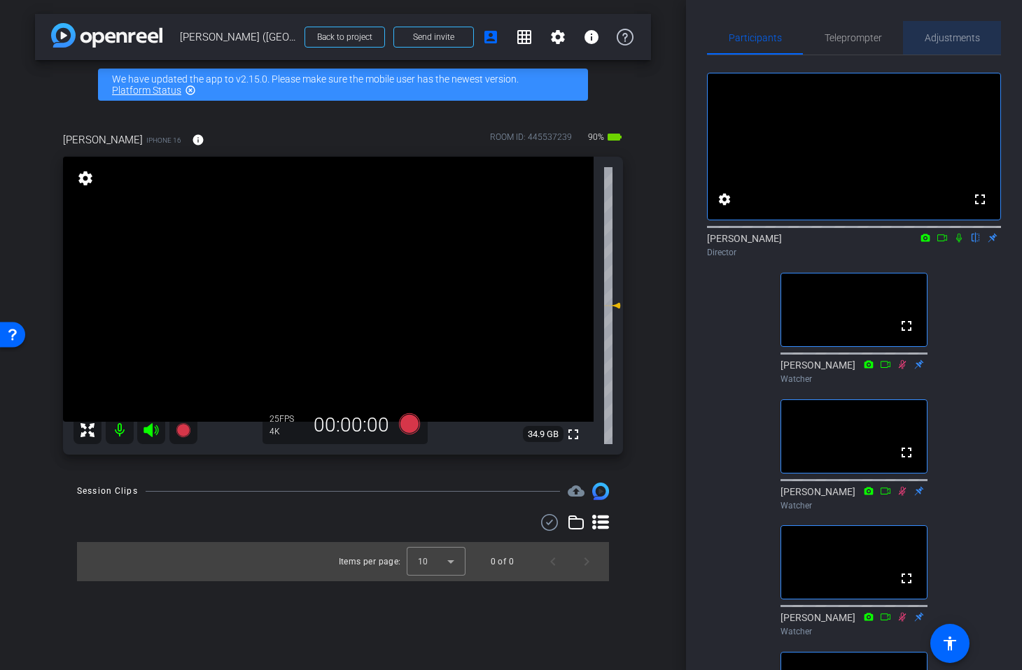
click at [943, 34] on span "Adjustments" at bounding box center [951, 38] width 55 height 10
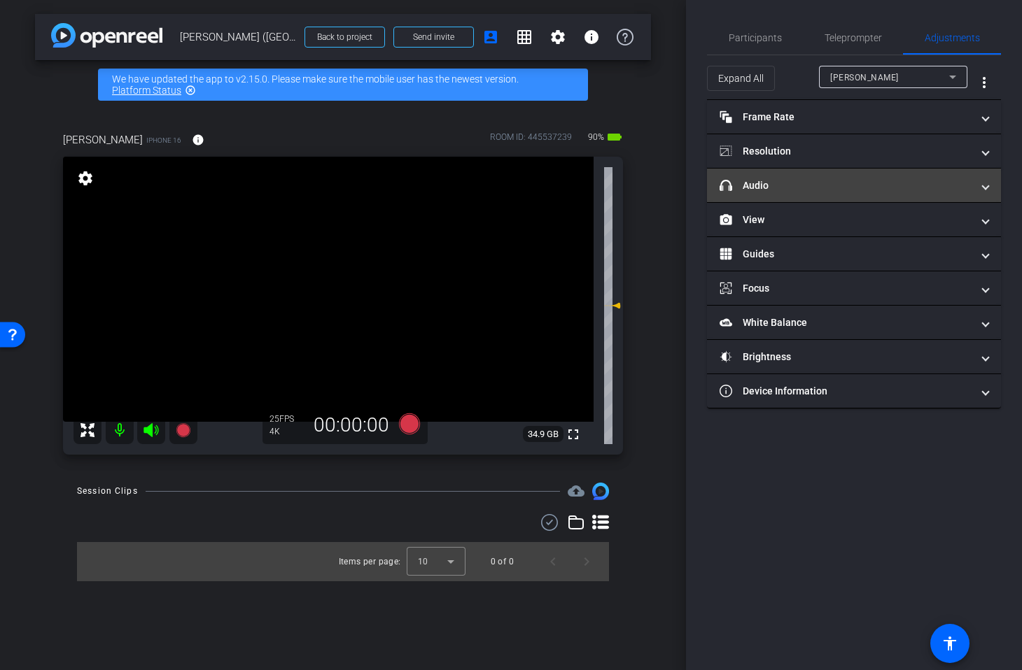
click at [770, 185] on mat-panel-title "headphone icon Audio" at bounding box center [845, 185] width 252 height 15
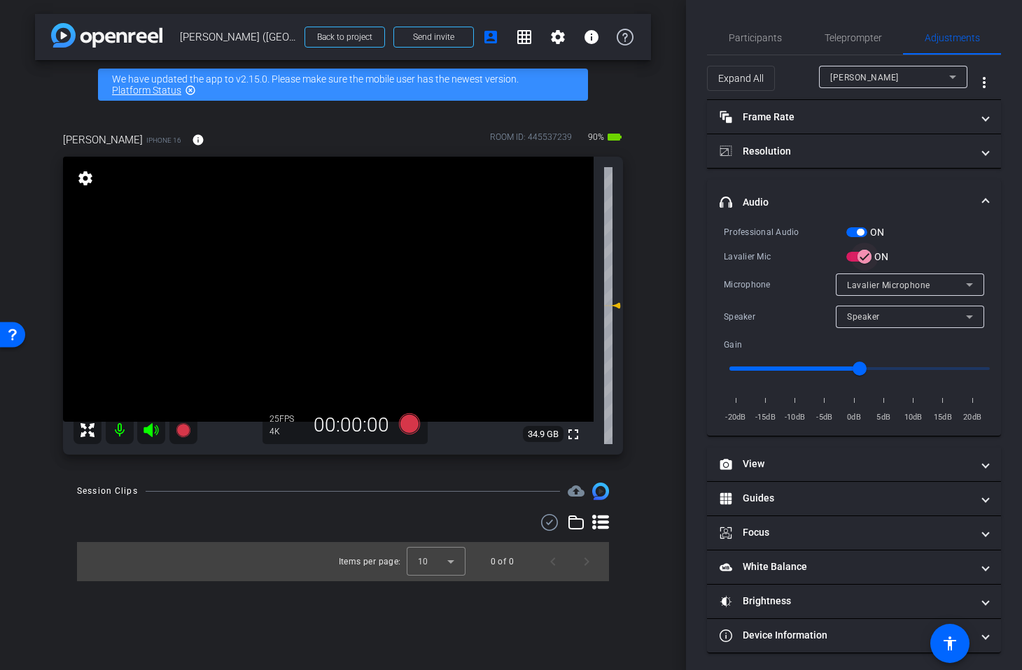
click at [862, 259] on icon "button" at bounding box center [864, 256] width 13 height 13
click at [894, 283] on span "USB-C to 3.5mm Headphone Jack Adapter" at bounding box center [934, 284] width 174 height 11
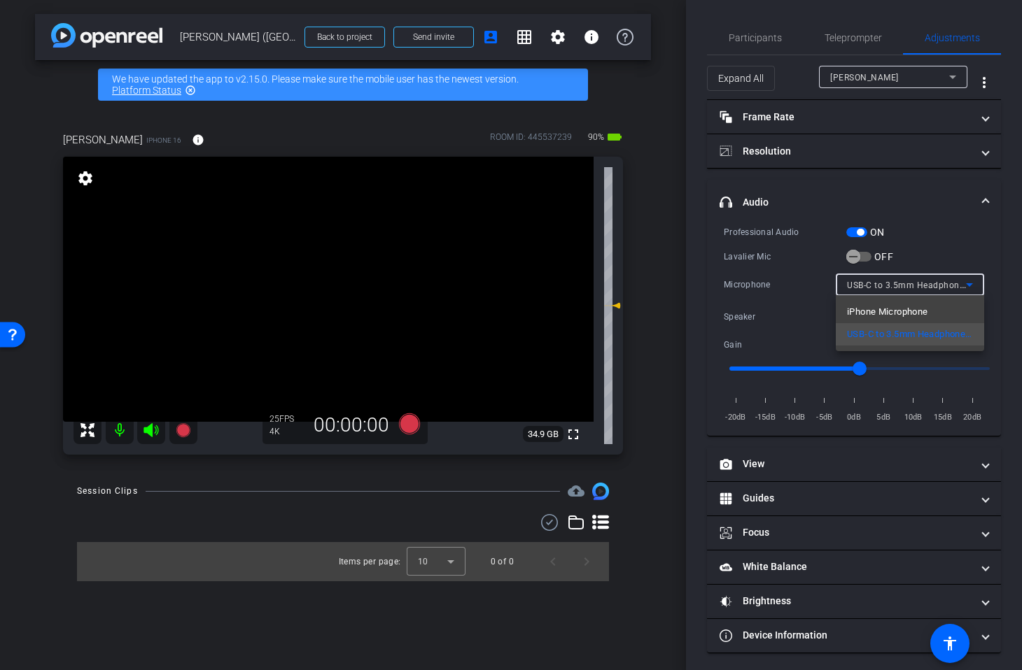
click at [904, 225] on div at bounding box center [511, 335] width 1022 height 670
click at [854, 257] on icon "button" at bounding box center [853, 257] width 8 height 1
click at [861, 236] on span "button" at bounding box center [856, 232] width 21 height 10
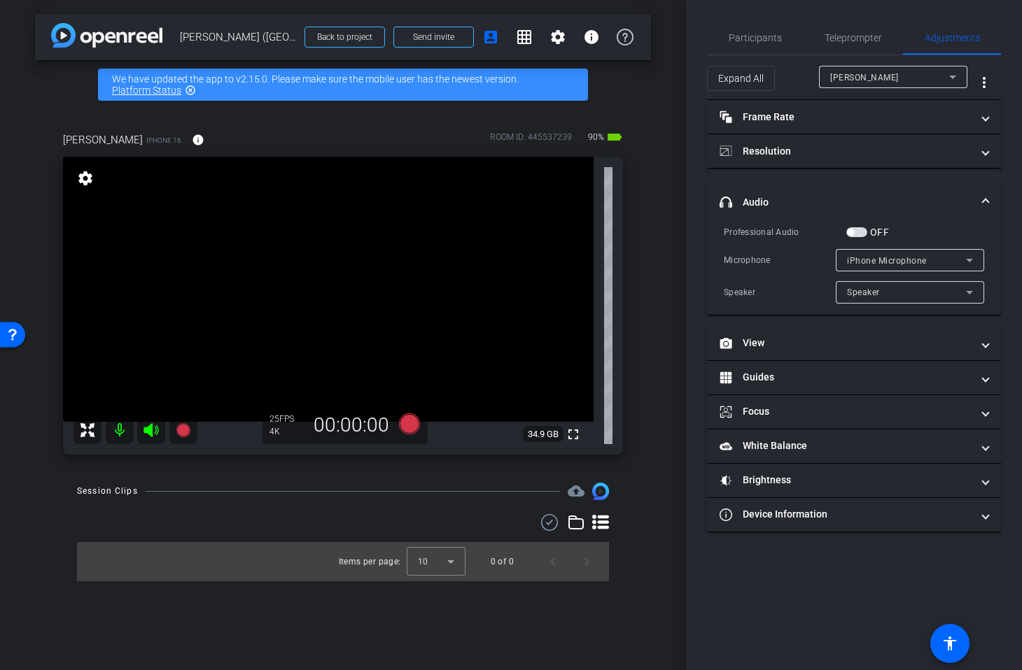
click at [884, 262] on span "iPhone Microphone" at bounding box center [887, 261] width 80 height 10
click at [856, 232] on div at bounding box center [511, 335] width 1022 height 670
click at [880, 289] on div "Speaker" at bounding box center [906, 291] width 119 height 17
drag, startPoint x: 826, startPoint y: 287, endPoint x: 859, endPoint y: 250, distance: 49.1
click at [827, 287] on div at bounding box center [511, 335] width 1022 height 670
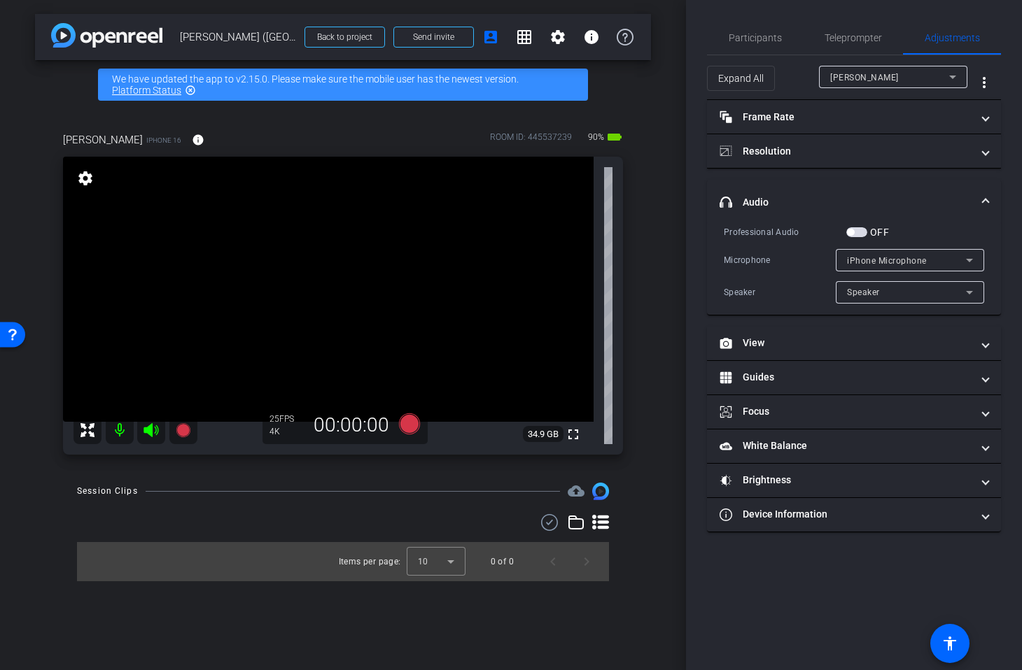
click at [854, 232] on span "button" at bounding box center [850, 232] width 7 height 7
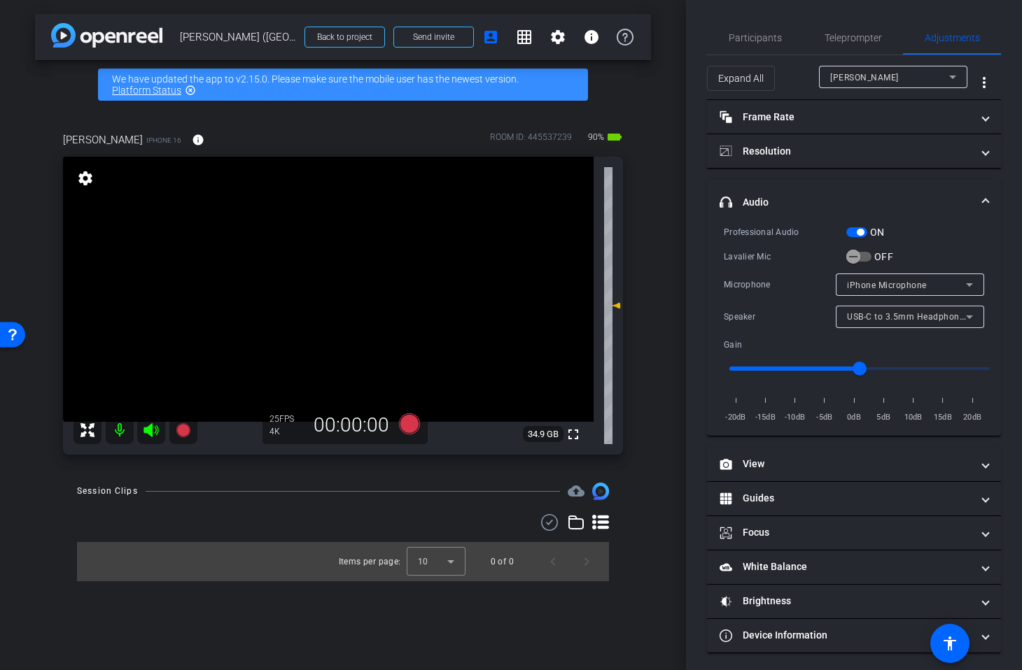
click at [873, 285] on span "iPhone Microphone" at bounding box center [887, 286] width 80 height 10
click at [903, 339] on span "USB-C to 3.5mm Headphone Jack Adapter" at bounding box center [910, 334] width 126 height 17
click at [861, 320] on span "USB-C to 3.5mm Headphone Jack Adapter" at bounding box center [934, 316] width 174 height 11
drag, startPoint x: 830, startPoint y: 310, endPoint x: 842, endPoint y: 312, distance: 12.1
click at [830, 310] on div at bounding box center [511, 335] width 1022 height 670
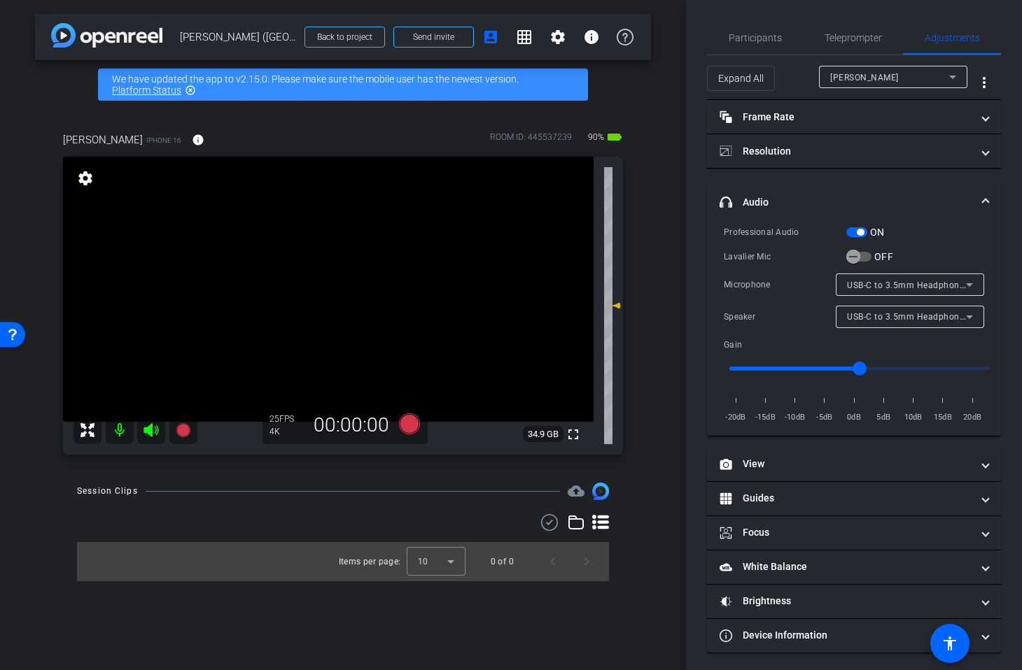
click at [862, 283] on span "USB-C to 3.5mm Headphone Jack Adapter" at bounding box center [934, 284] width 174 height 11
click at [870, 310] on span "iPhone Microphone" at bounding box center [887, 312] width 80 height 17
click at [860, 253] on span "button" at bounding box center [853, 257] width 28 height 28
click at [904, 287] on span "Lavalier Microphone" at bounding box center [888, 286] width 83 height 10
click at [932, 257] on div at bounding box center [511, 335] width 1022 height 670
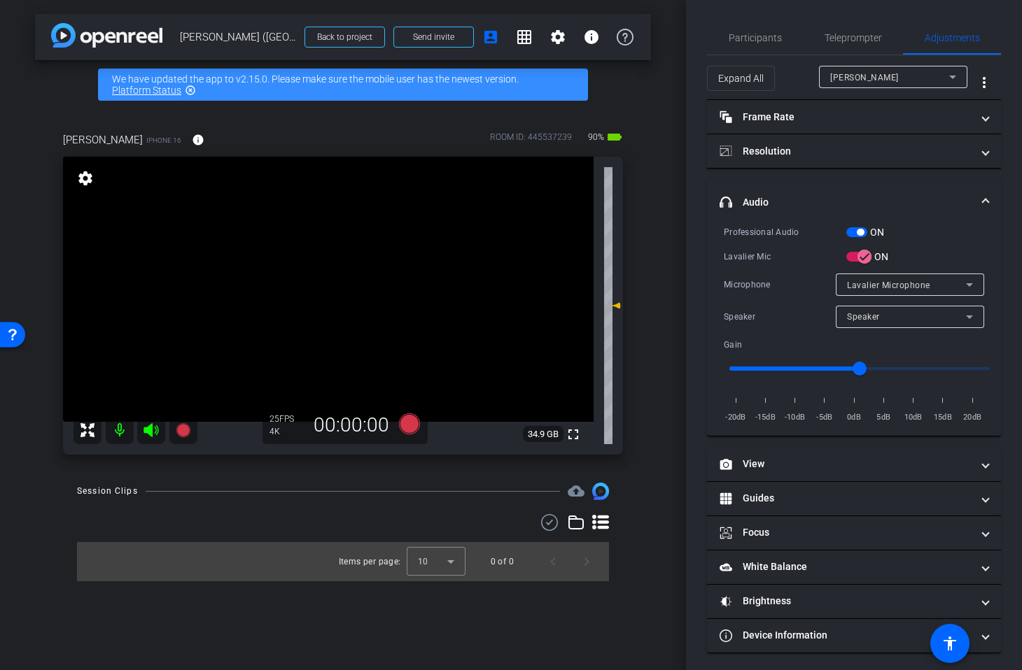
click at [883, 311] on div "Speaker" at bounding box center [906, 316] width 119 height 17
click at [881, 311] on div at bounding box center [511, 335] width 1022 height 670
click at [862, 236] on span "button" at bounding box center [856, 232] width 21 height 10
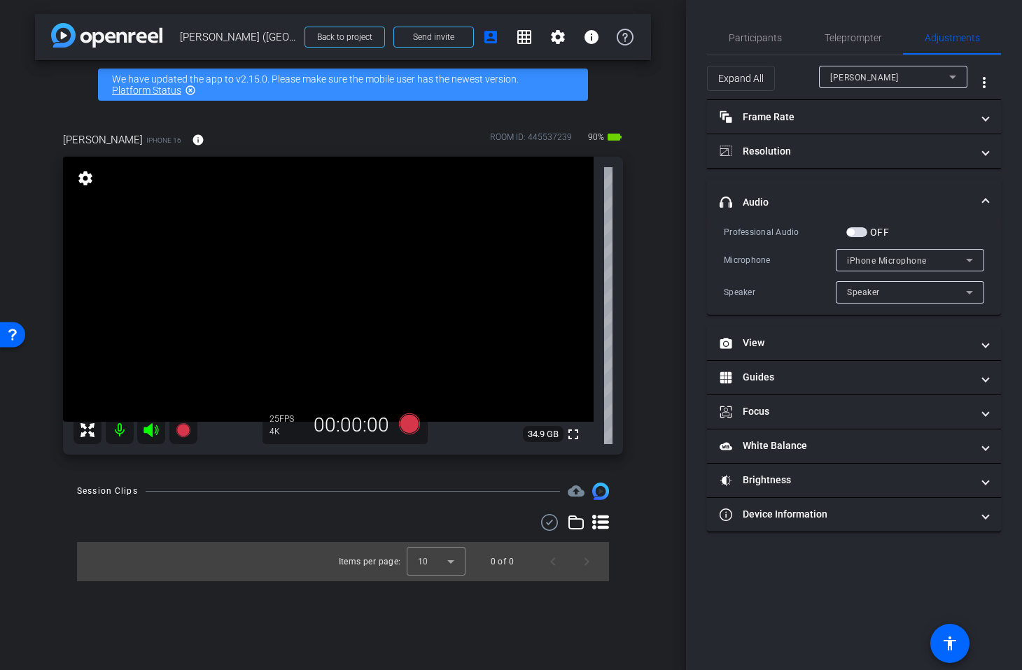
click at [850, 232] on span "button" at bounding box center [850, 232] width 7 height 7
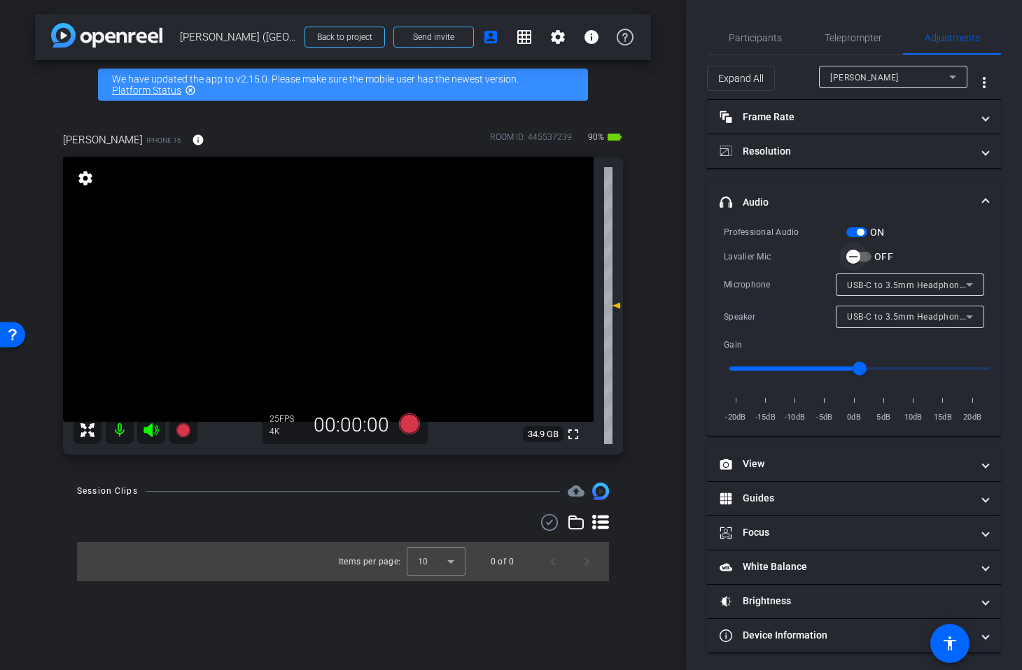
click at [853, 259] on icon "button" at bounding box center [853, 256] width 13 height 13
click at [863, 229] on span "button" at bounding box center [856, 232] width 21 height 10
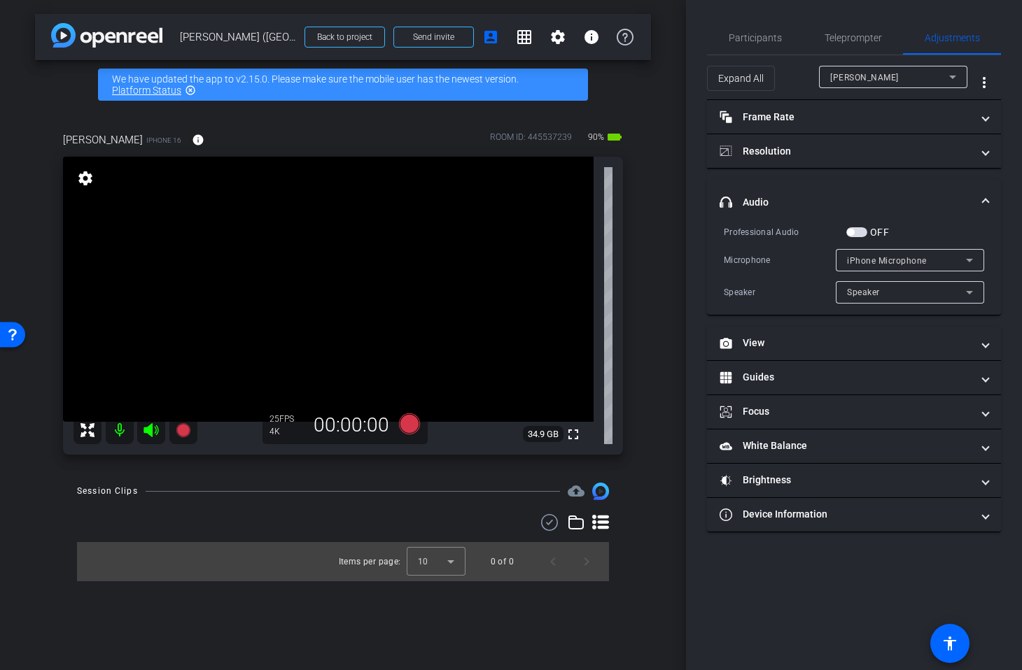
click at [855, 230] on span "button" at bounding box center [856, 232] width 21 height 10
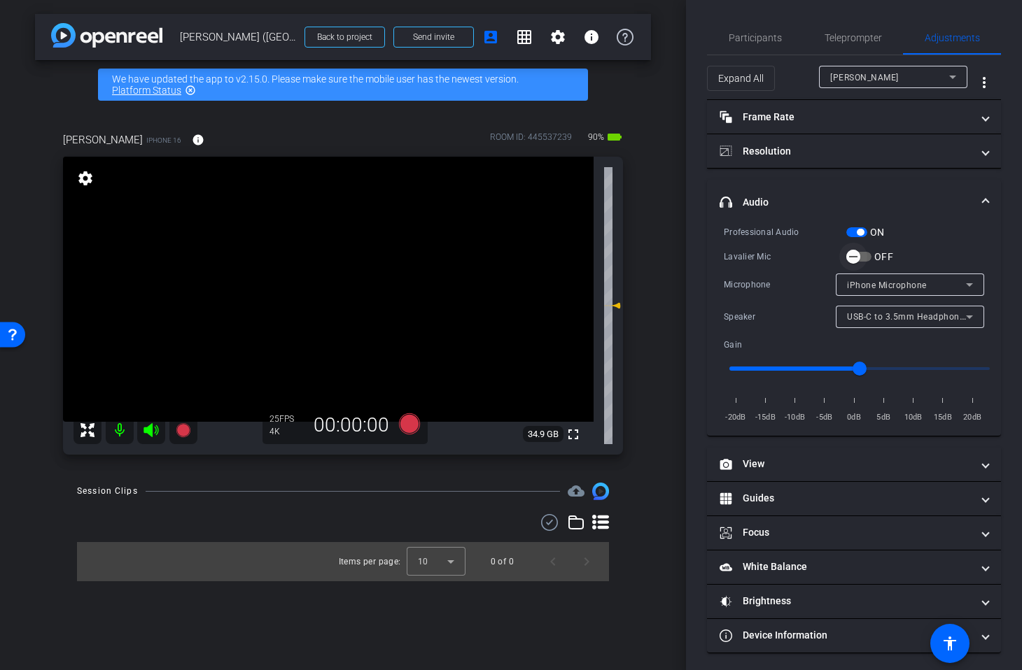
click at [855, 254] on icon "button" at bounding box center [853, 256] width 13 height 13
click at [896, 278] on div "Lavalier Microphone" at bounding box center [906, 284] width 119 height 17
click at [955, 212] on div at bounding box center [511, 335] width 1022 height 670
click at [852, 227] on span "button" at bounding box center [856, 232] width 21 height 10
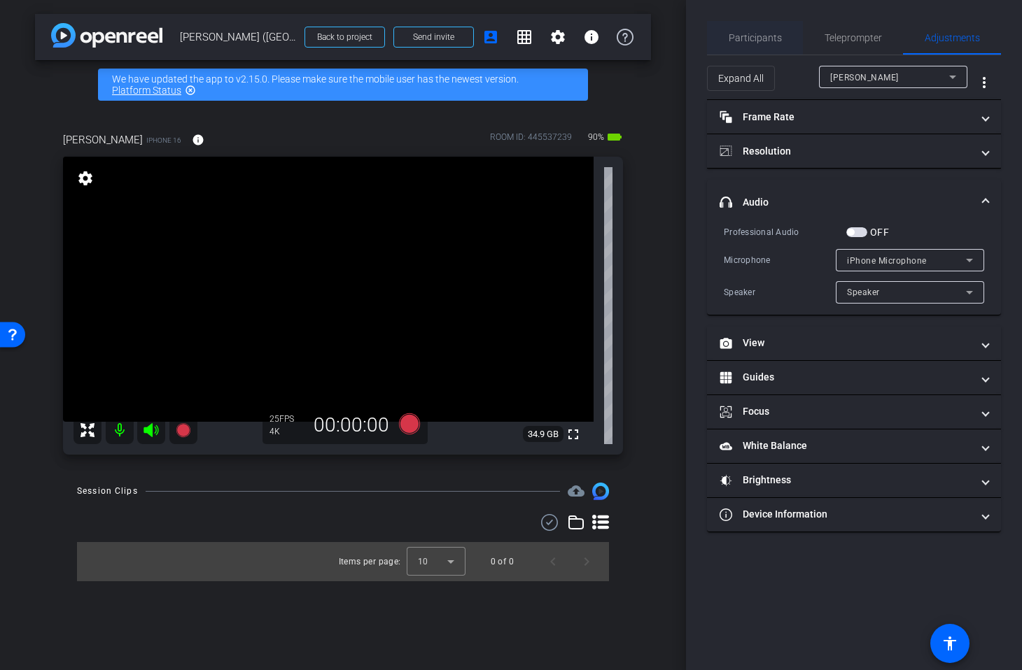
click at [756, 36] on span "Participants" at bounding box center [754, 38] width 53 height 10
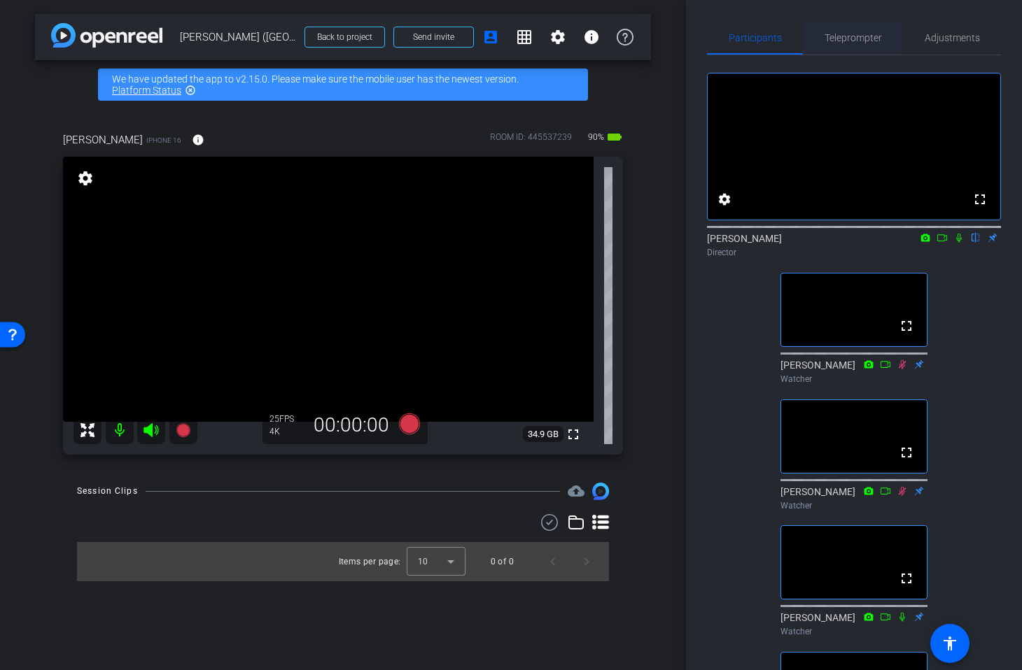
click at [855, 36] on span "Teleprompter" at bounding box center [852, 38] width 57 height 10
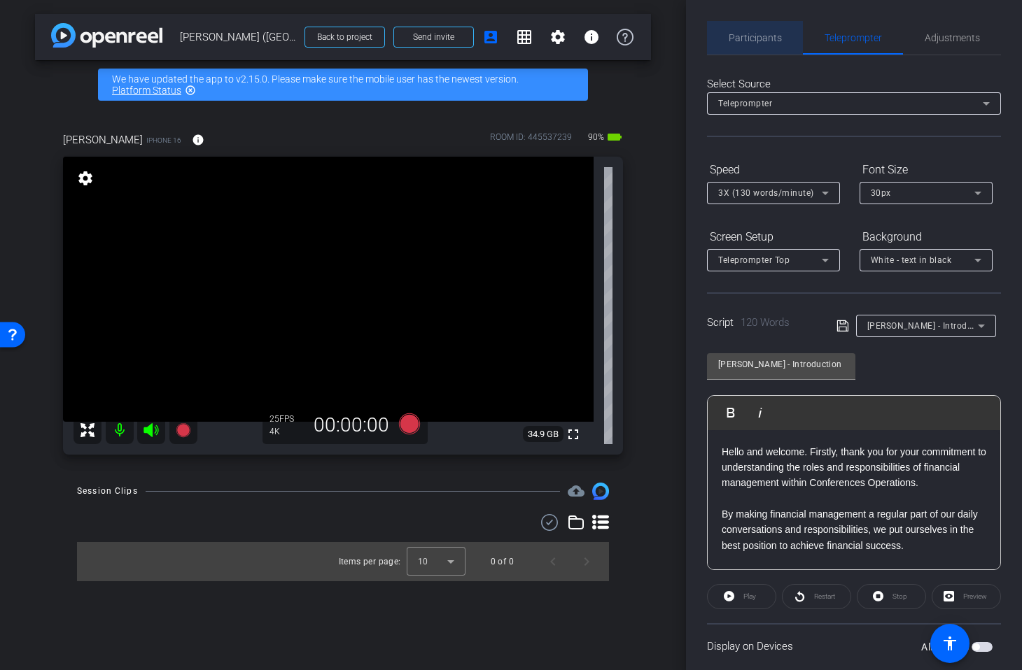
click at [767, 43] on span "Participants" at bounding box center [754, 38] width 53 height 10
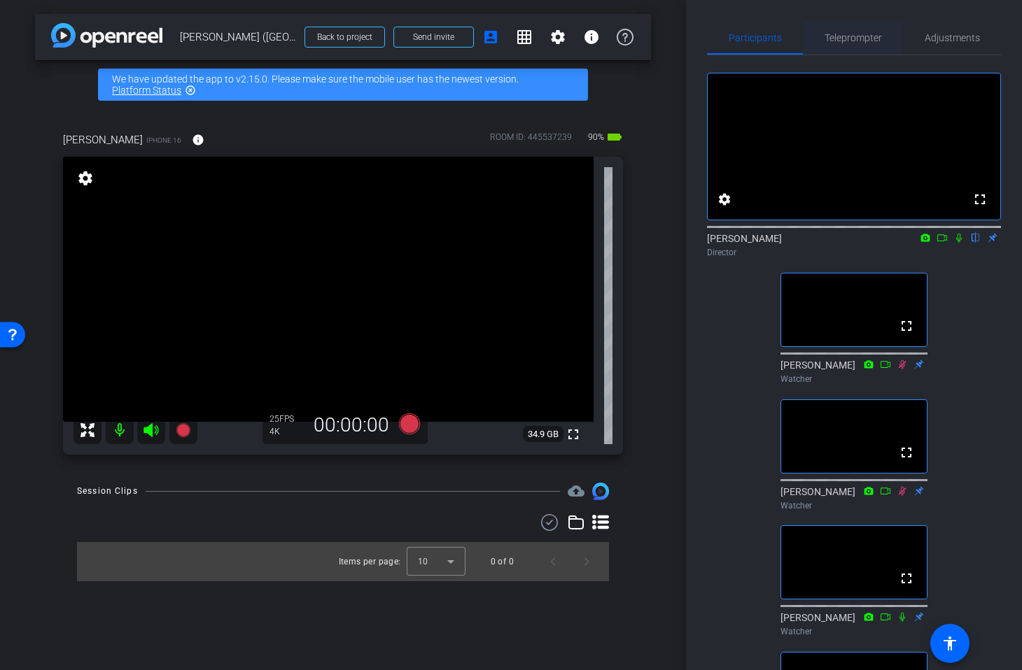
click at [873, 36] on span "Teleprompter" at bounding box center [852, 38] width 57 height 10
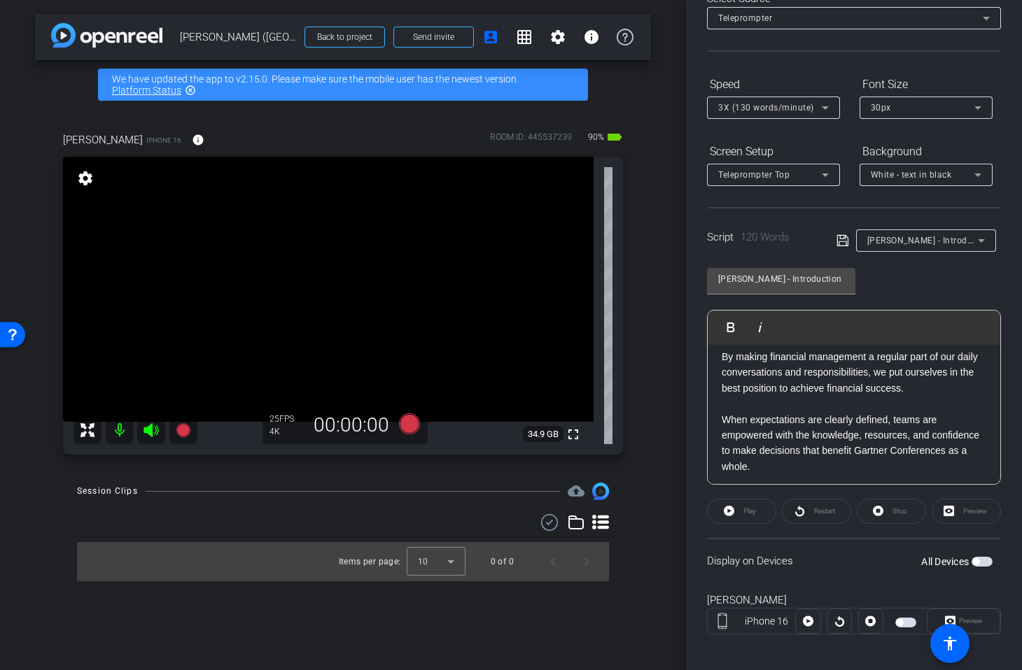
scroll to position [94, 0]
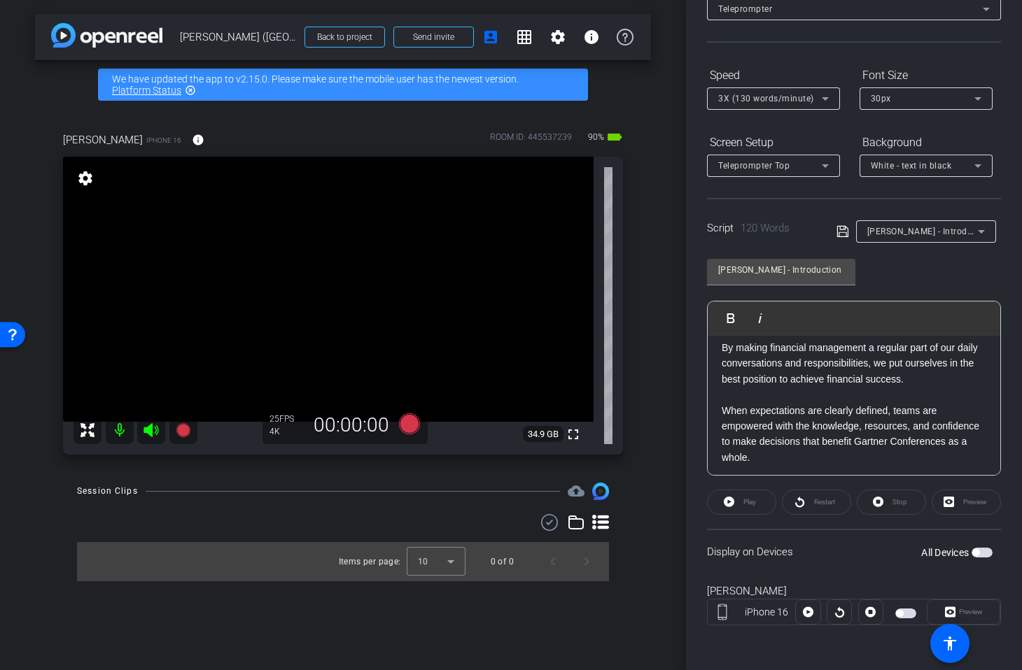
click at [973, 556] on button "All Devices" at bounding box center [981, 553] width 21 height 10
click at [952, 612] on icon at bounding box center [950, 612] width 10 height 21
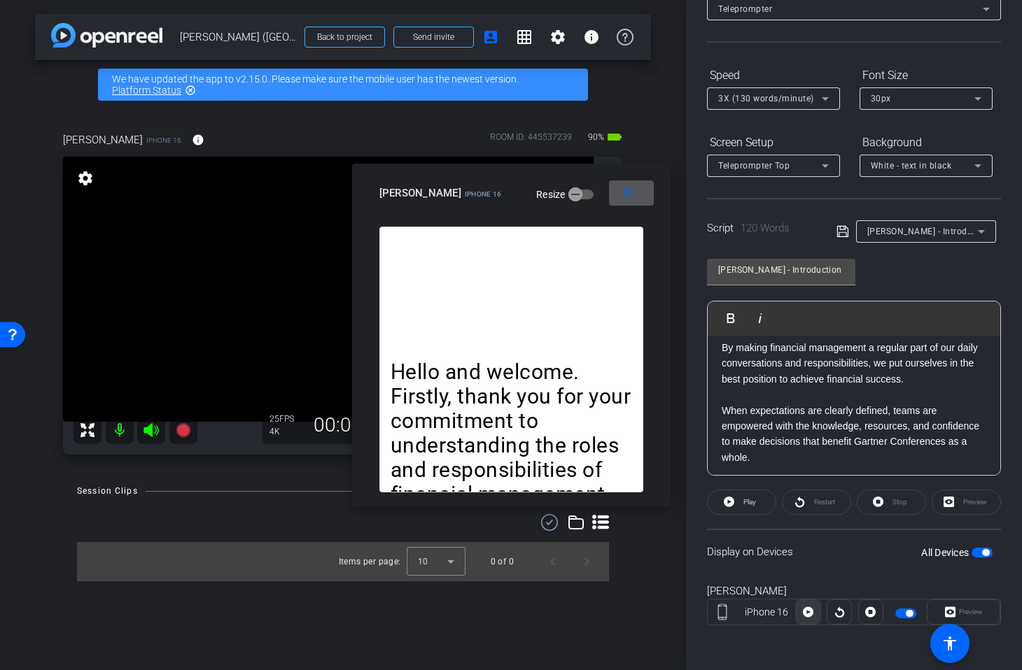
click at [814, 610] on span at bounding box center [808, 612] width 24 height 34
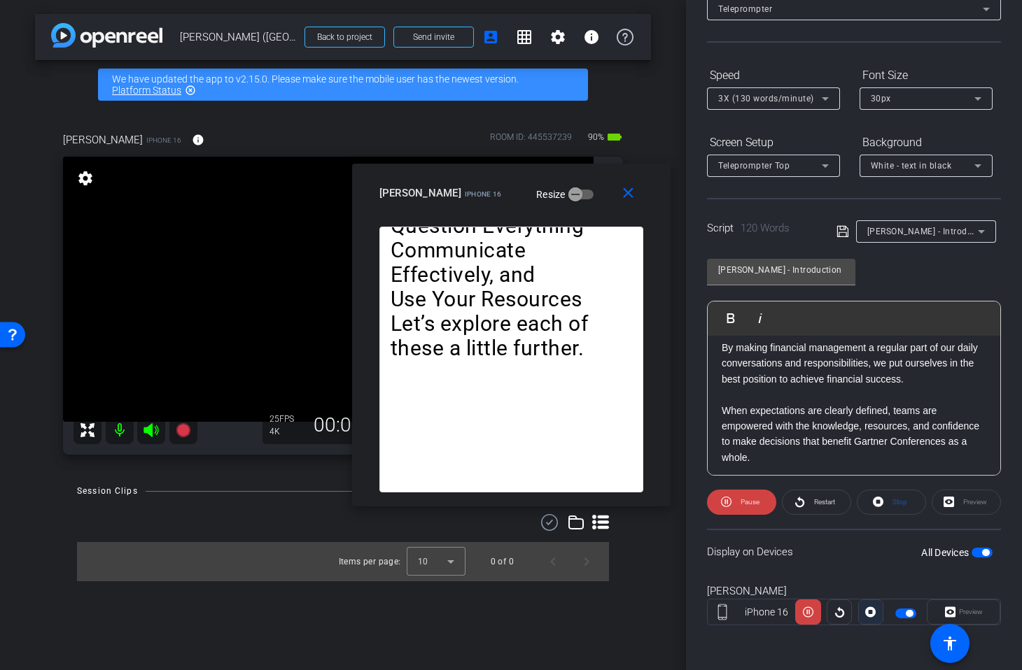
click at [875, 612] on span at bounding box center [871, 612] width 24 height 34
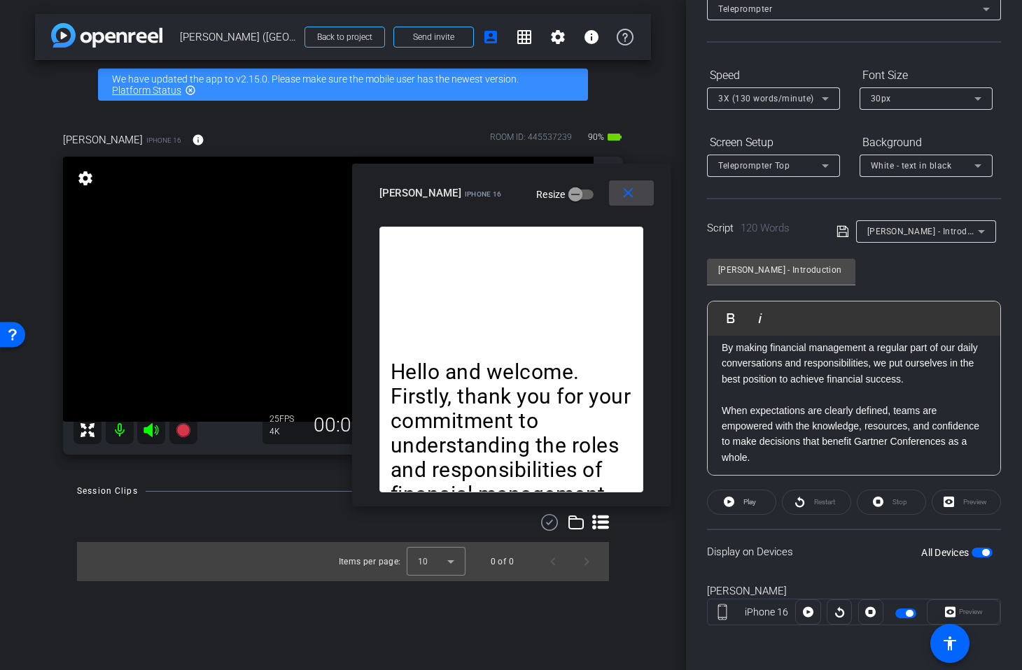
click at [628, 197] on mat-icon "close" at bounding box center [627, 193] width 17 height 17
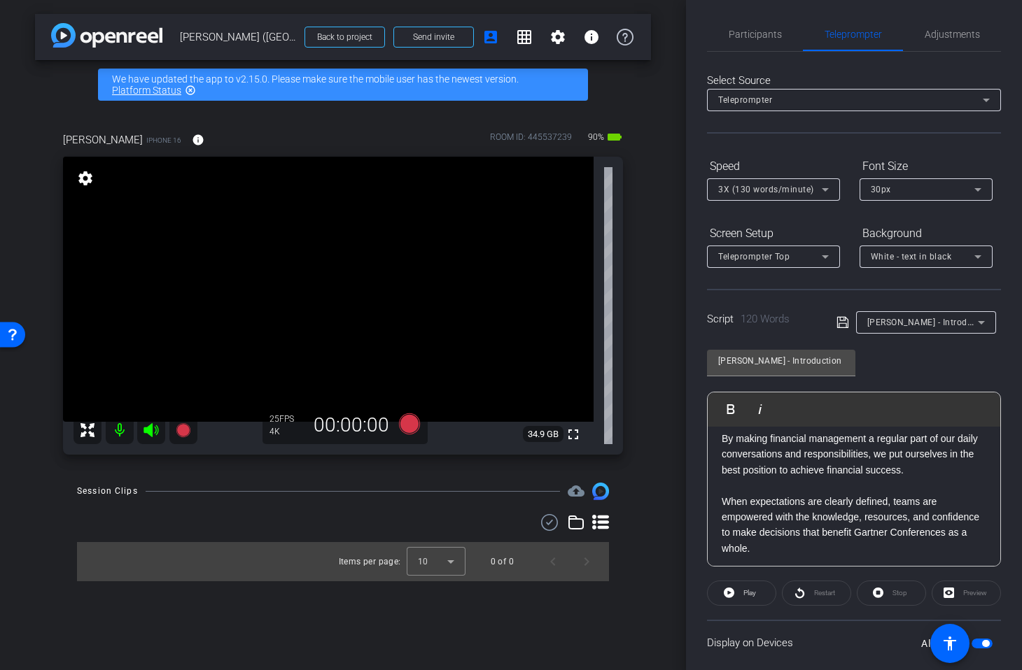
scroll to position [0, 0]
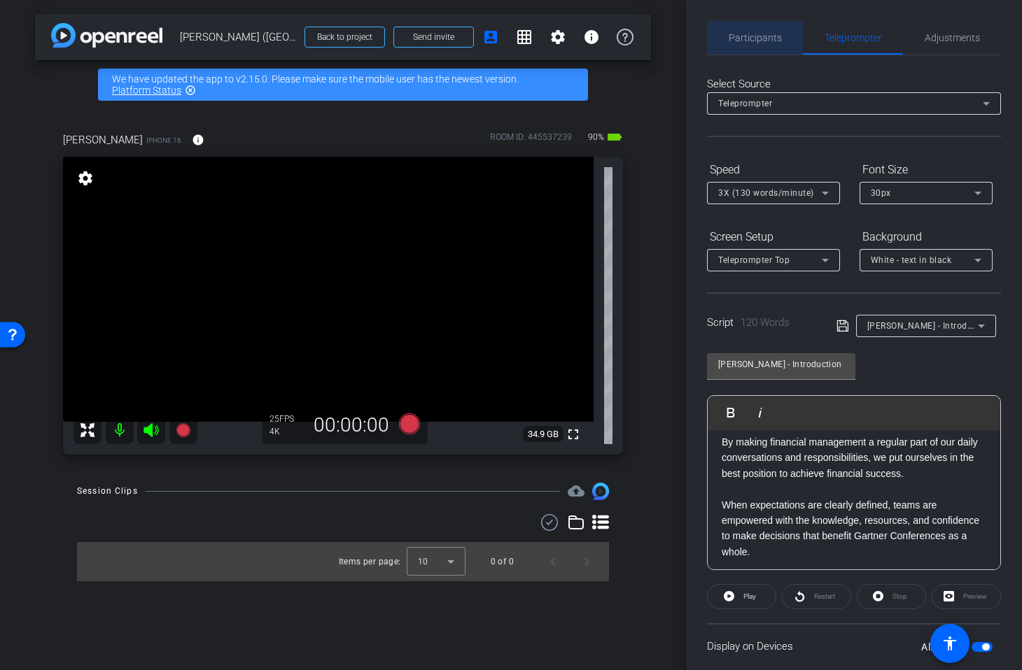
click at [754, 36] on span "Participants" at bounding box center [754, 38] width 53 height 10
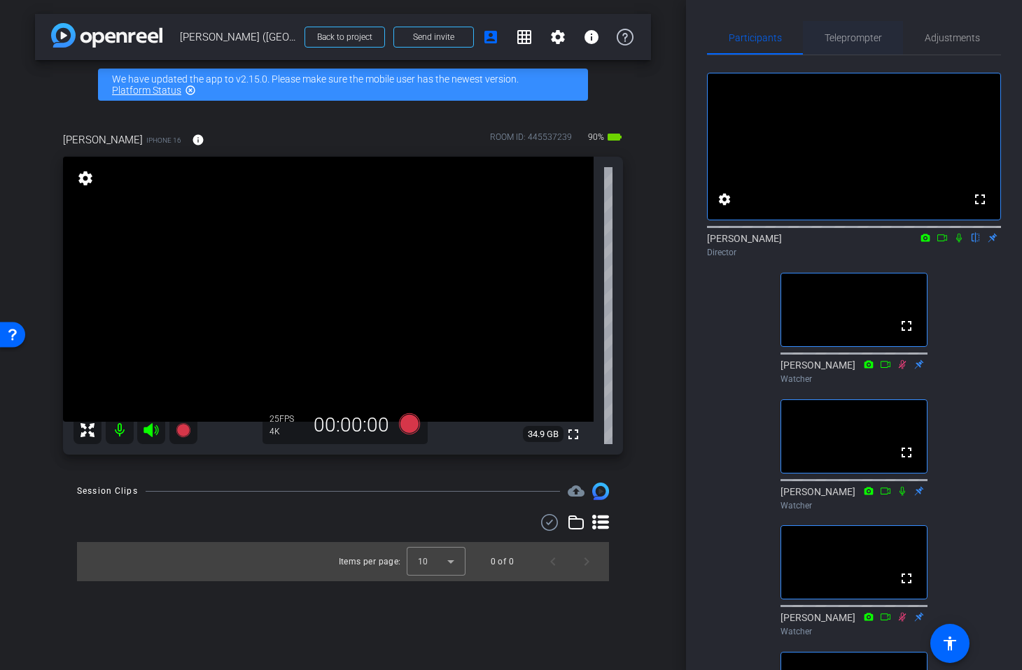
click at [862, 38] on span "Teleprompter" at bounding box center [852, 38] width 57 height 10
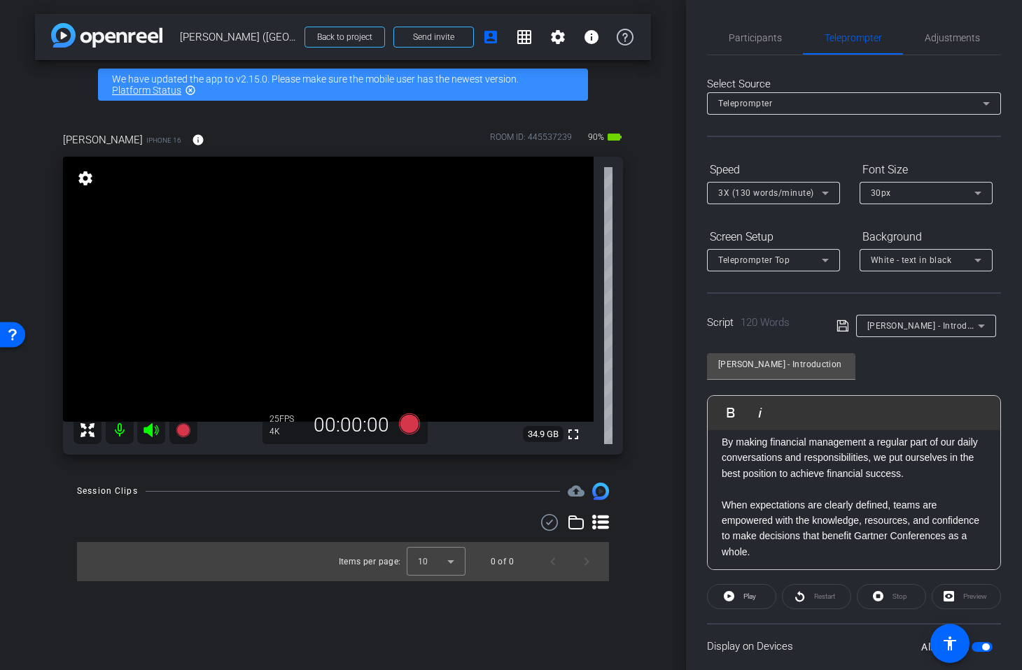
click at [922, 332] on div "Laura - Introduction" at bounding box center [922, 325] width 111 height 17
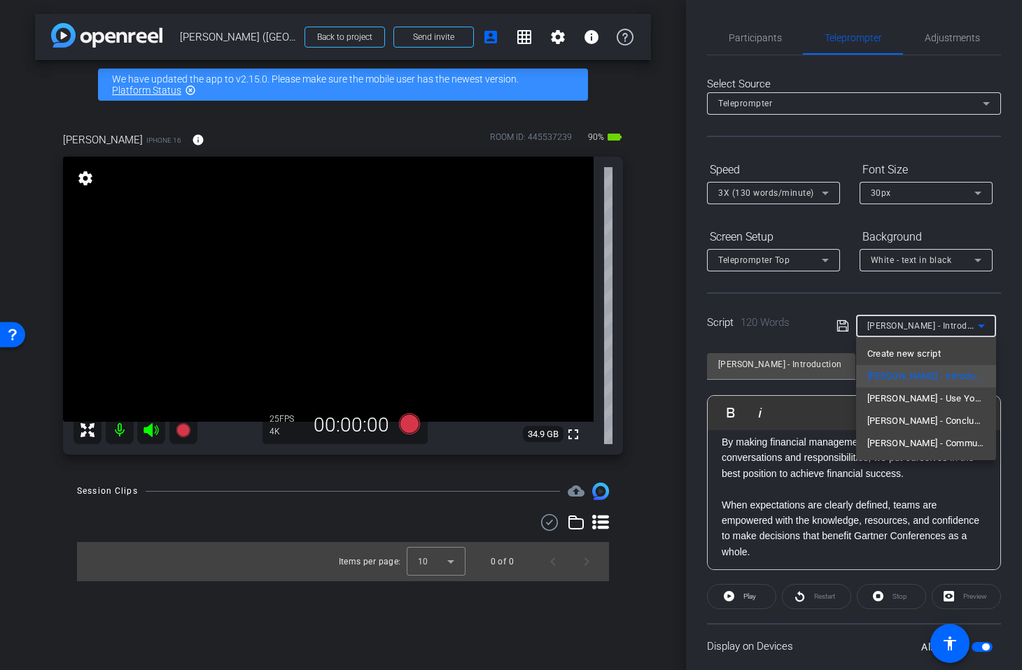
click at [899, 295] on div at bounding box center [511, 335] width 1022 height 670
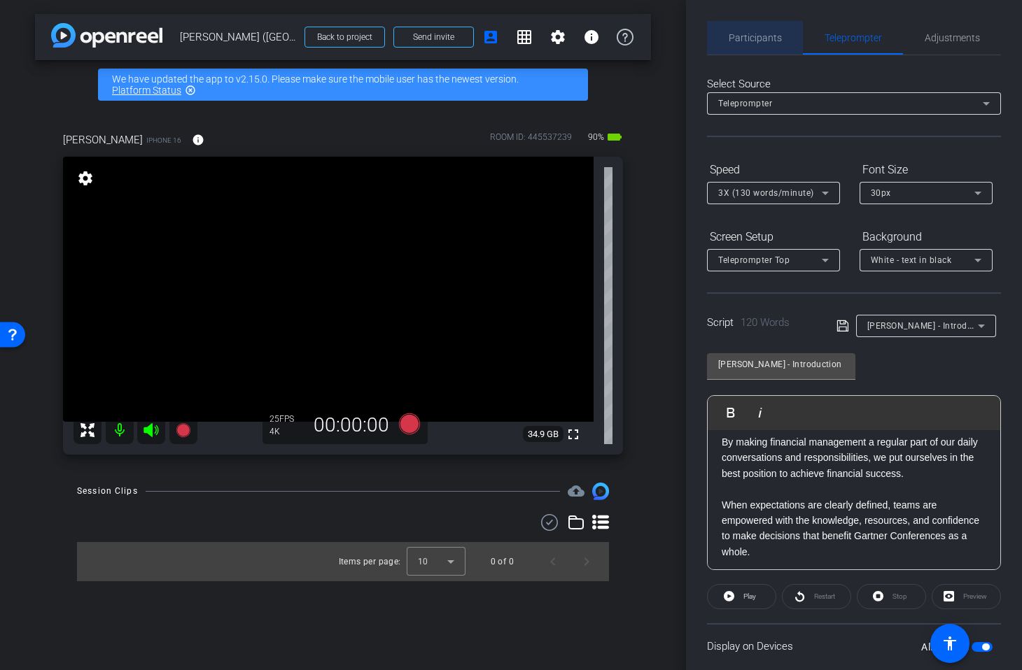
click at [758, 36] on span "Participants" at bounding box center [754, 38] width 53 height 10
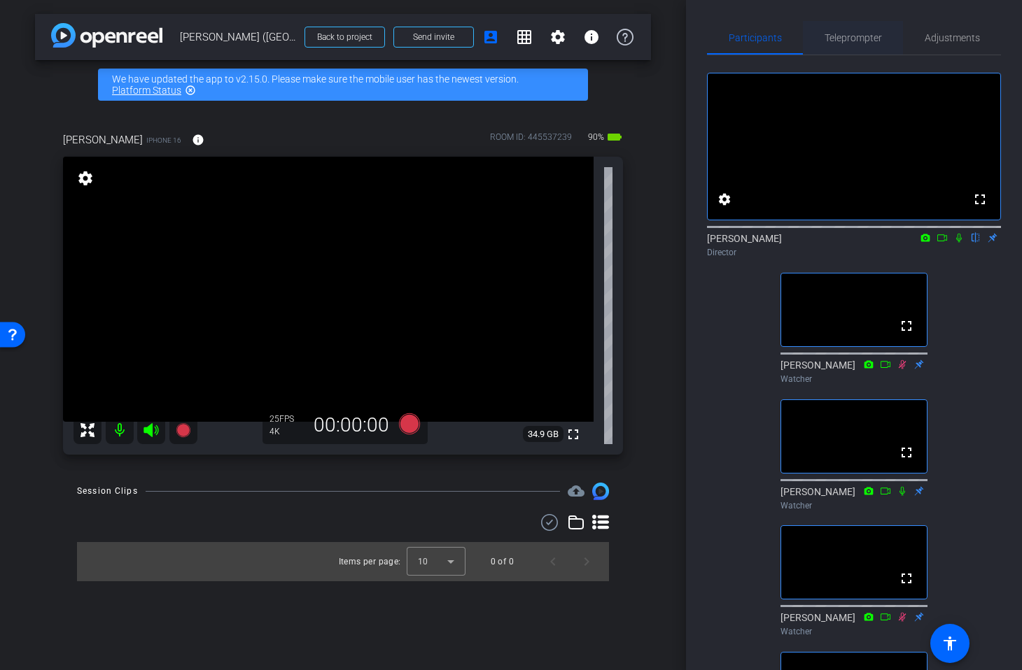
click at [849, 39] on span "Teleprompter" at bounding box center [852, 38] width 57 height 10
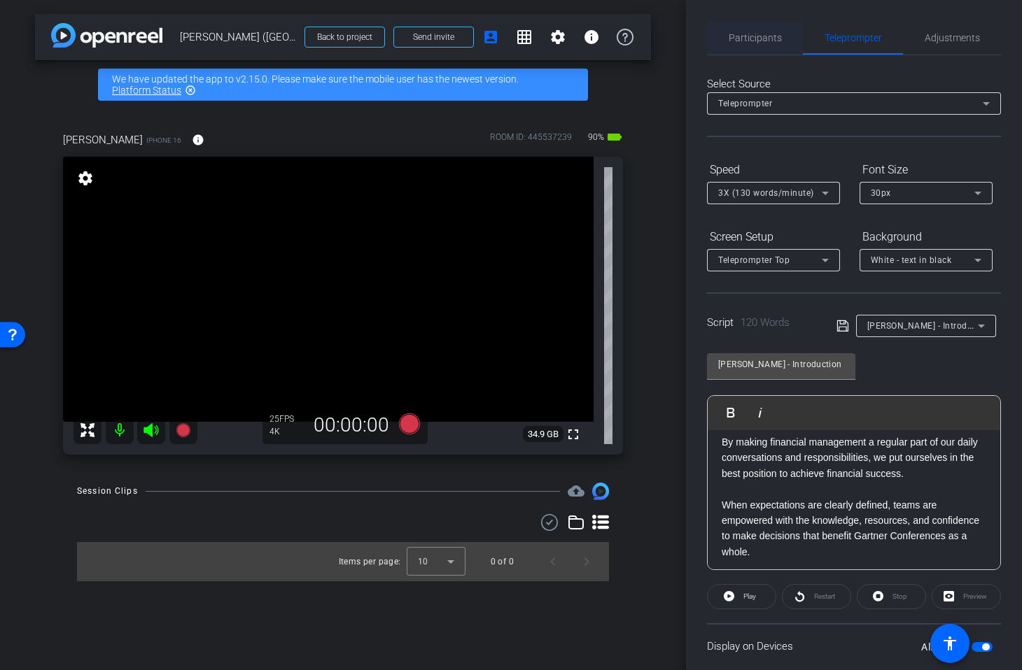
click at [731, 43] on span "Participants" at bounding box center [754, 38] width 53 height 34
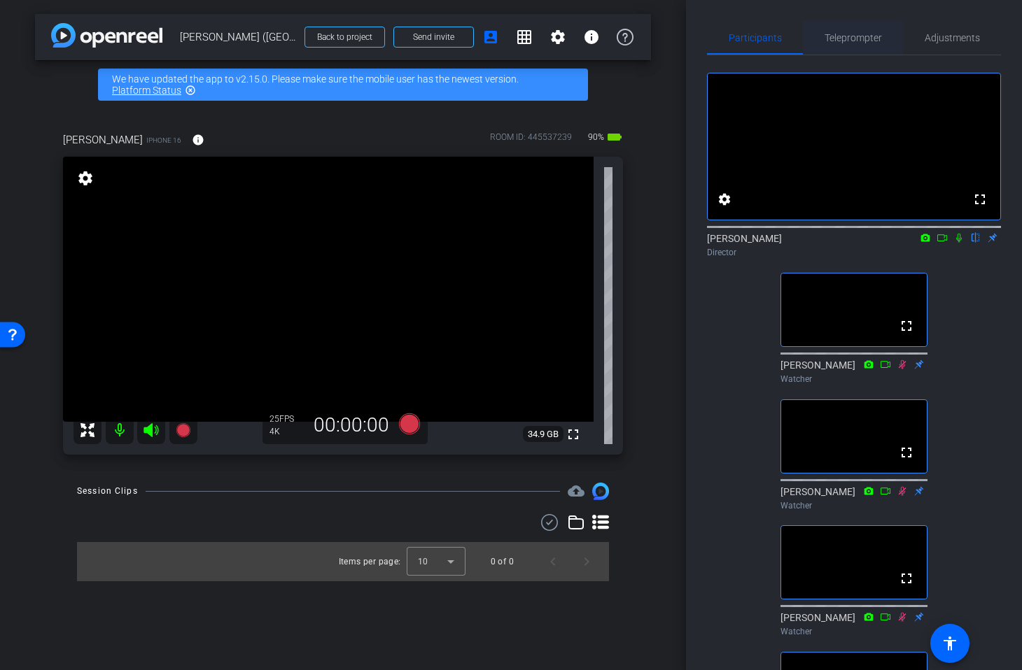
click at [868, 41] on span "Teleprompter" at bounding box center [852, 38] width 57 height 10
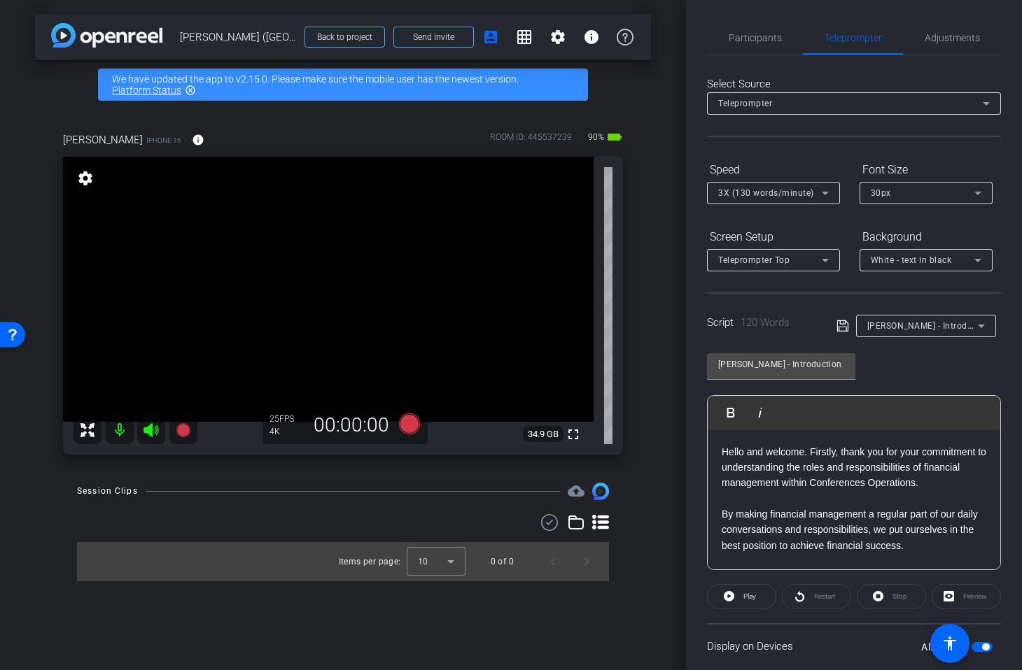
click at [811, 453] on p "Hello and welcome. Firstly, thank you for your commitment to understanding the …" at bounding box center [853, 467] width 264 height 47
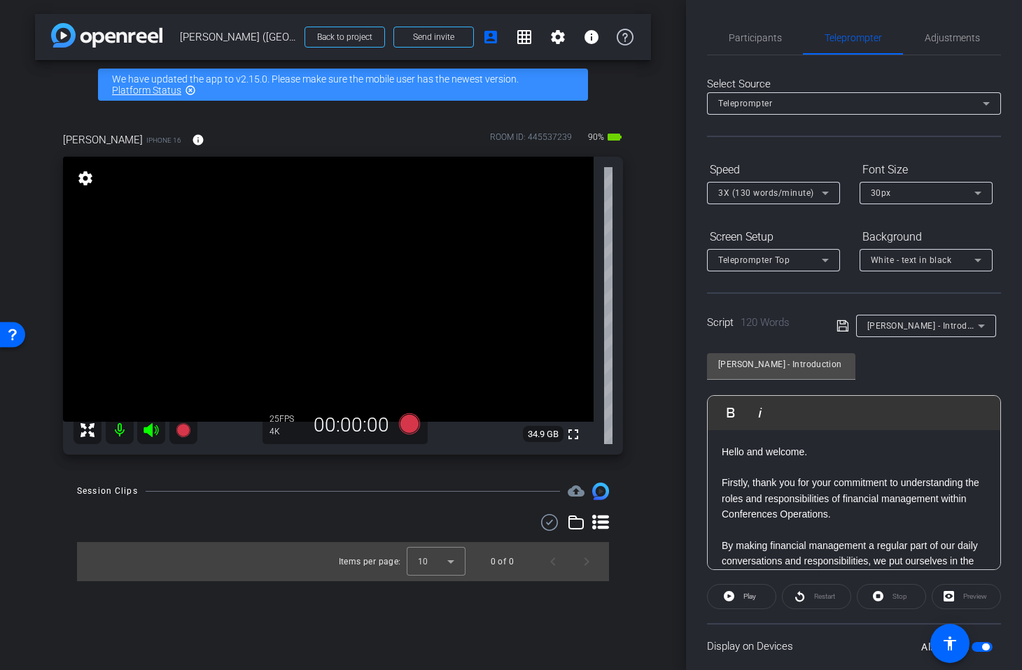
click at [838, 327] on icon at bounding box center [842, 326] width 13 height 17
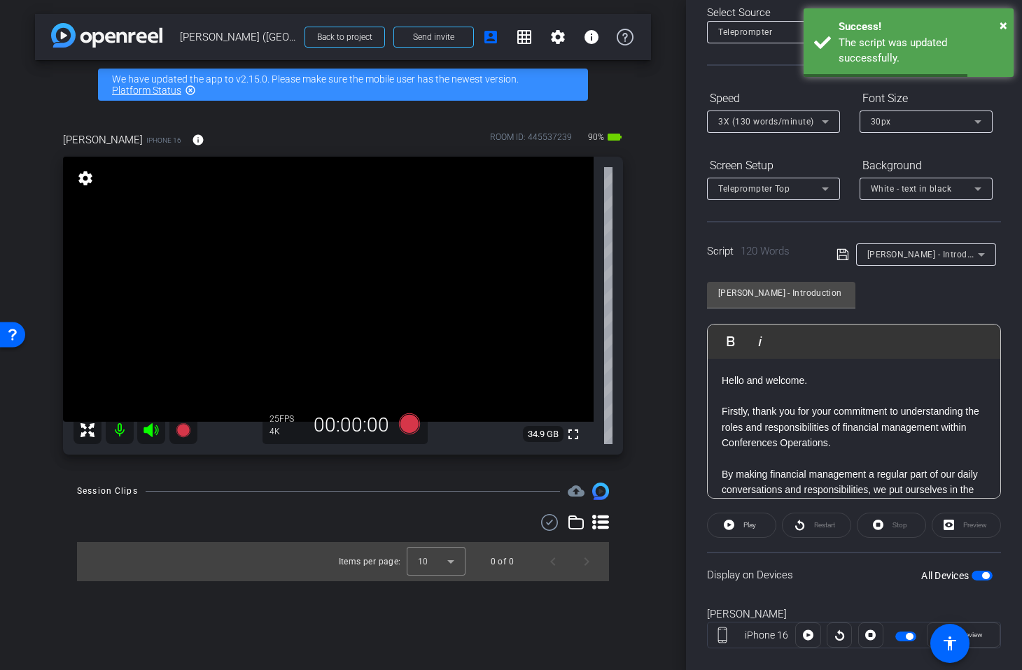
scroll to position [94, 0]
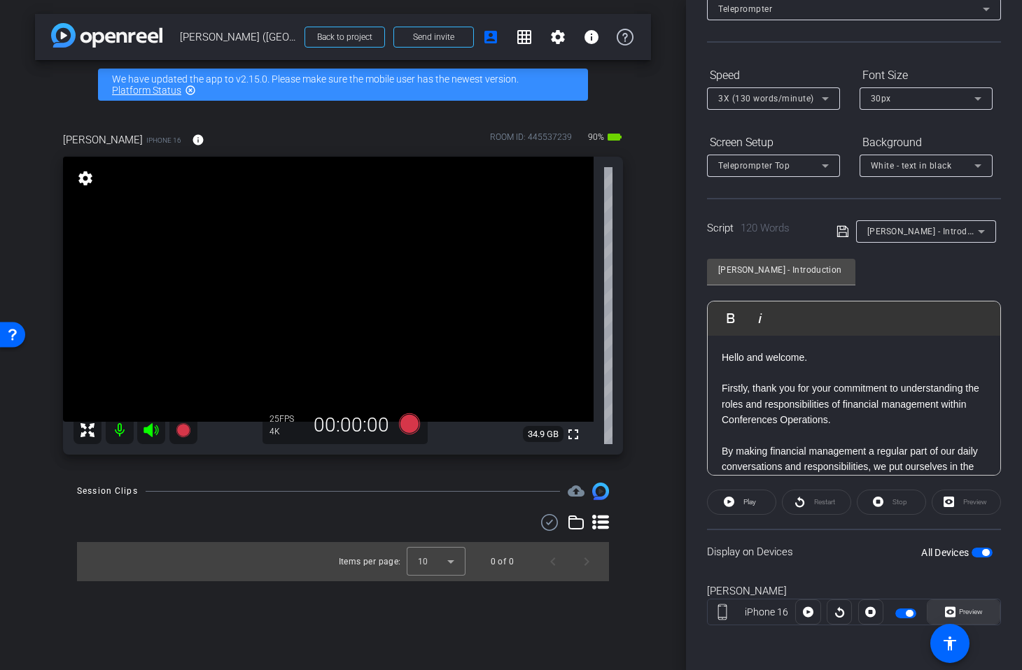
click at [945, 617] on icon at bounding box center [950, 612] width 10 height 21
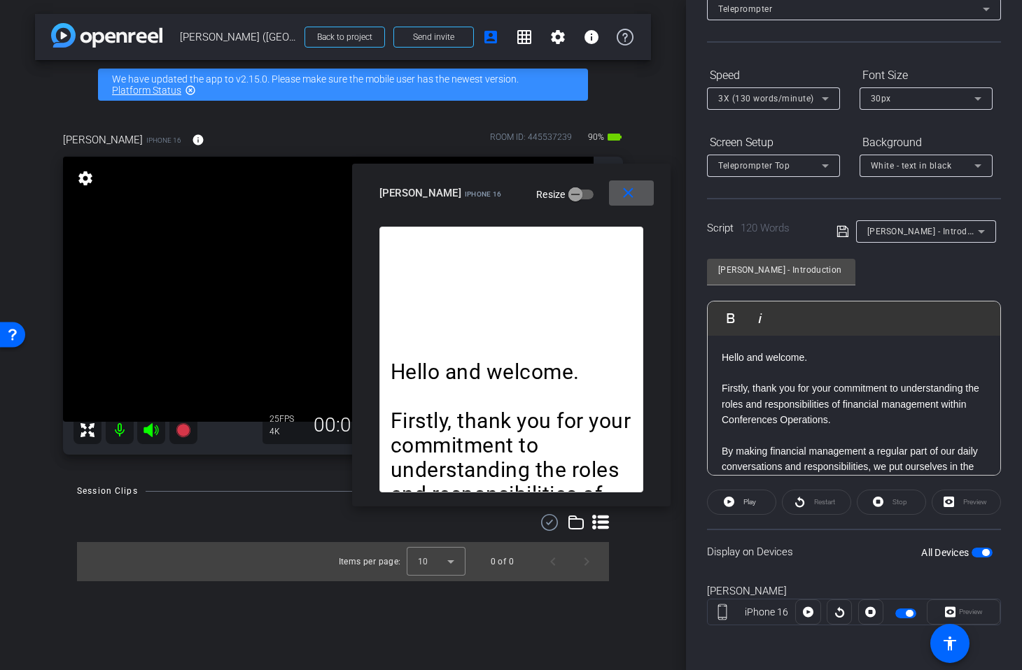
drag, startPoint x: 622, startPoint y: 196, endPoint x: 656, endPoint y: 200, distance: 33.8
click at [622, 196] on mat-icon "close" at bounding box center [627, 193] width 17 height 17
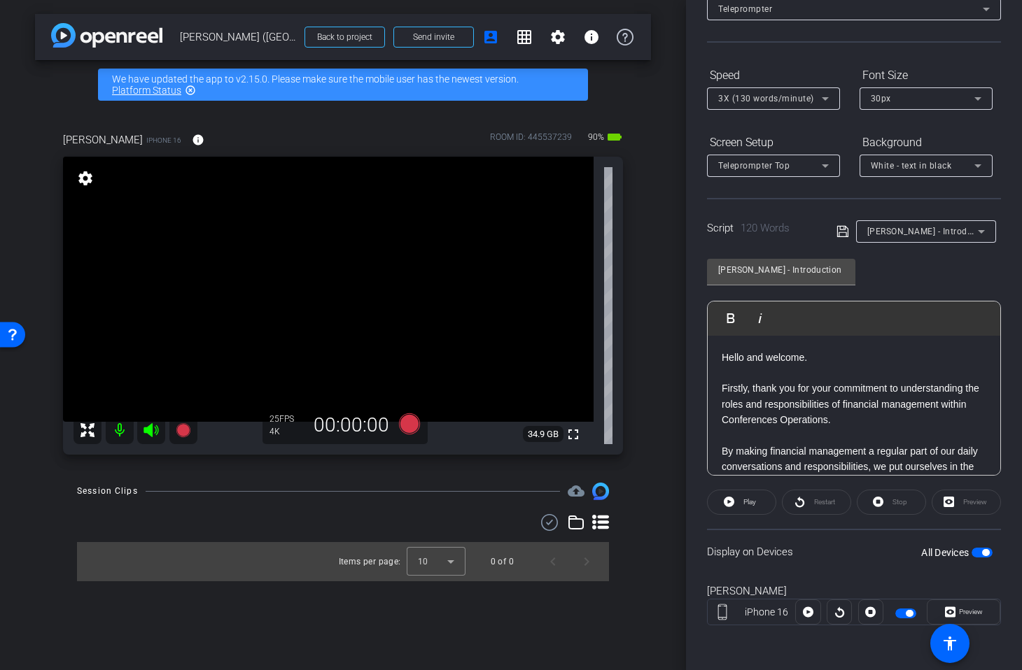
click at [838, 232] on icon at bounding box center [842, 231] width 13 height 17
click at [974, 609] on span "Preview" at bounding box center [971, 612] width 24 height 8
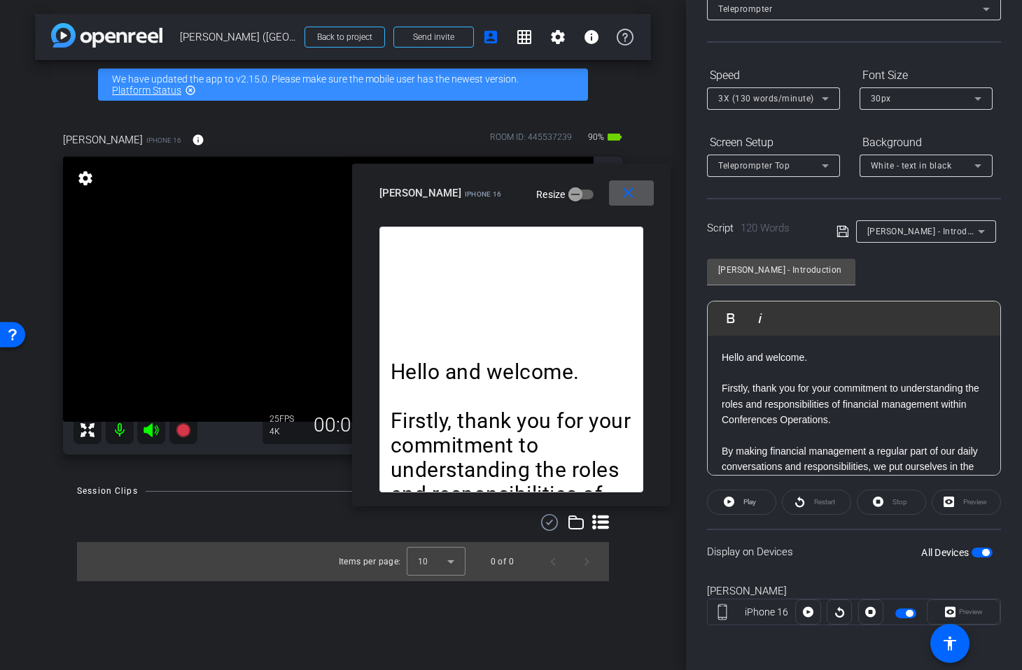
click at [621, 195] on mat-icon "close" at bounding box center [627, 193] width 17 height 17
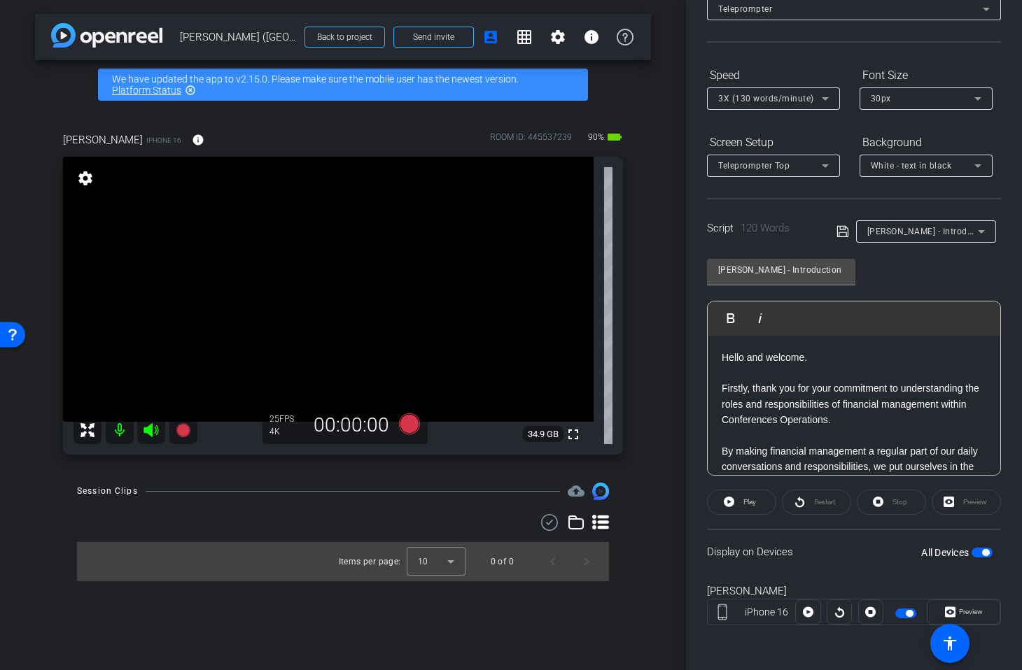
click at [733, 374] on p at bounding box center [853, 372] width 264 height 15
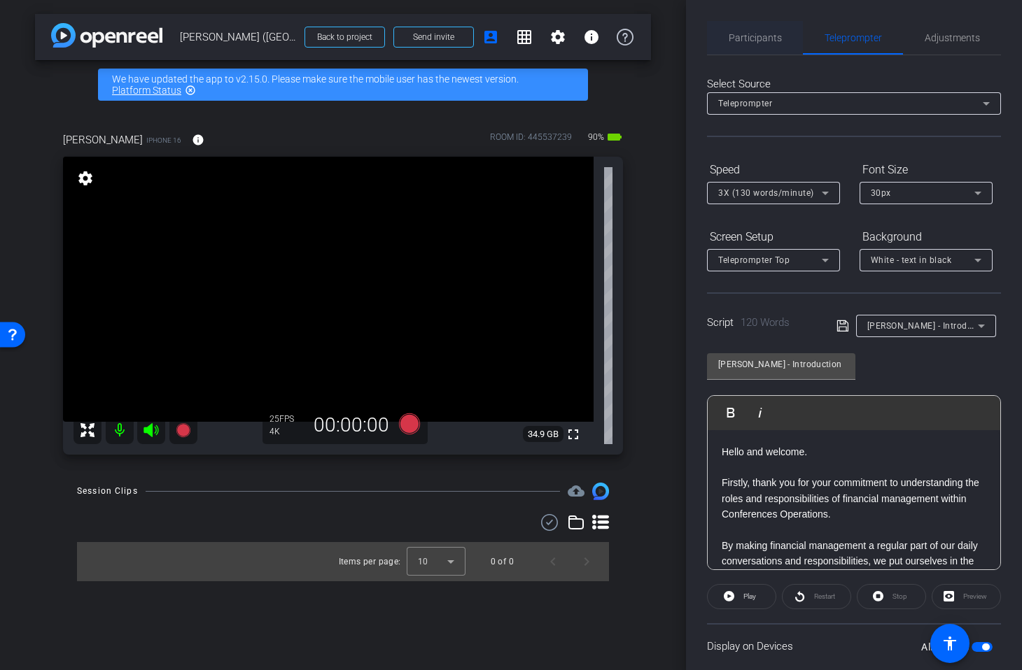
click at [760, 39] on span "Participants" at bounding box center [754, 38] width 53 height 10
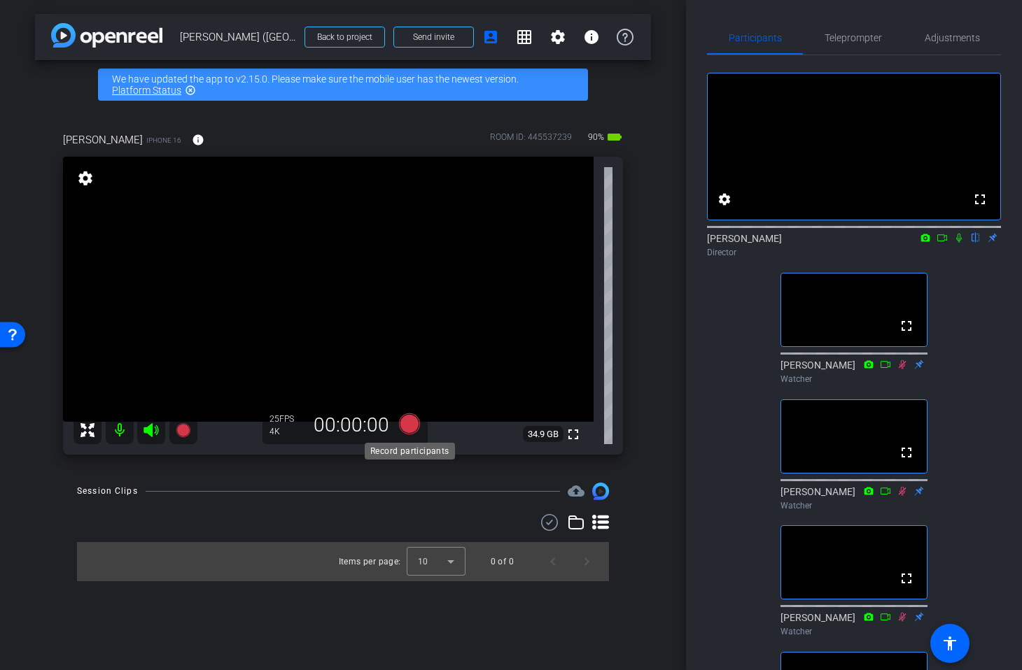
click at [406, 423] on icon at bounding box center [409, 424] width 21 height 21
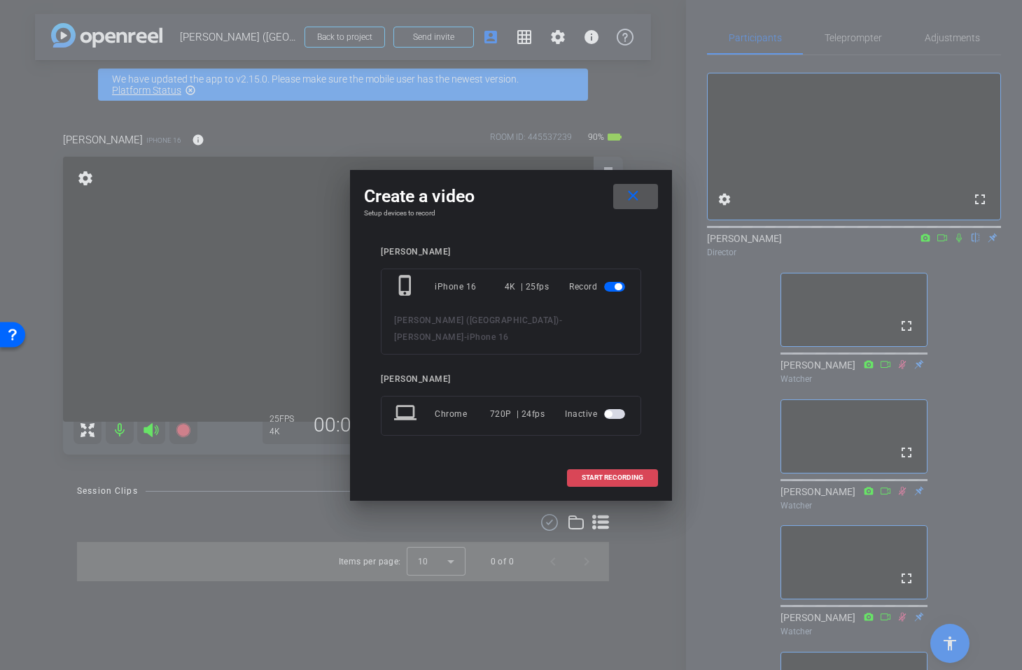
click at [616, 464] on span at bounding box center [612, 478] width 90 height 34
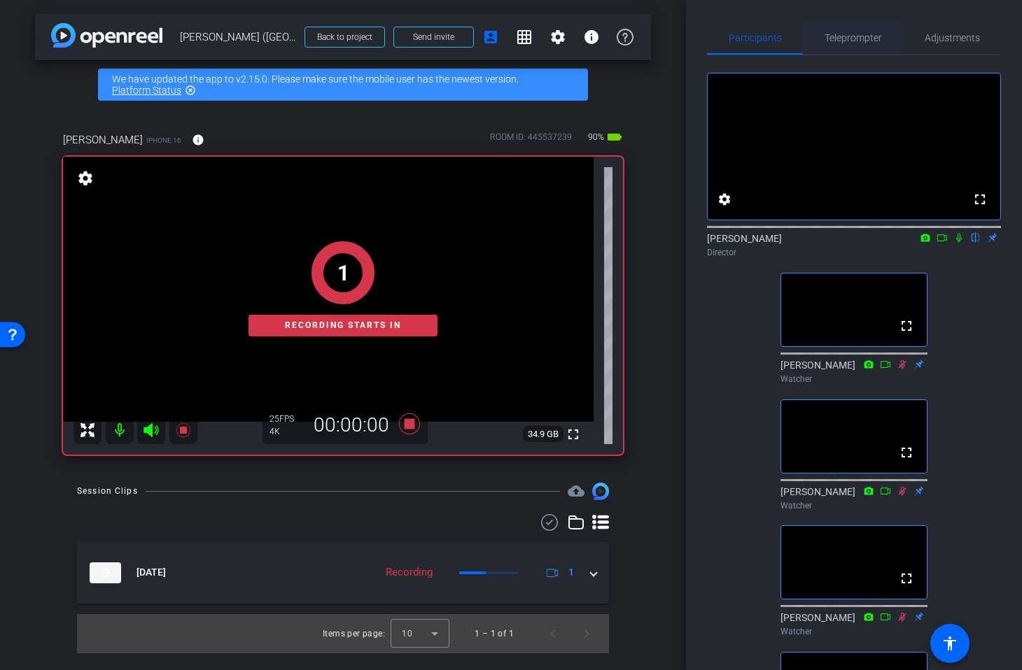
click at [842, 35] on span "Teleprompter" at bounding box center [852, 38] width 57 height 10
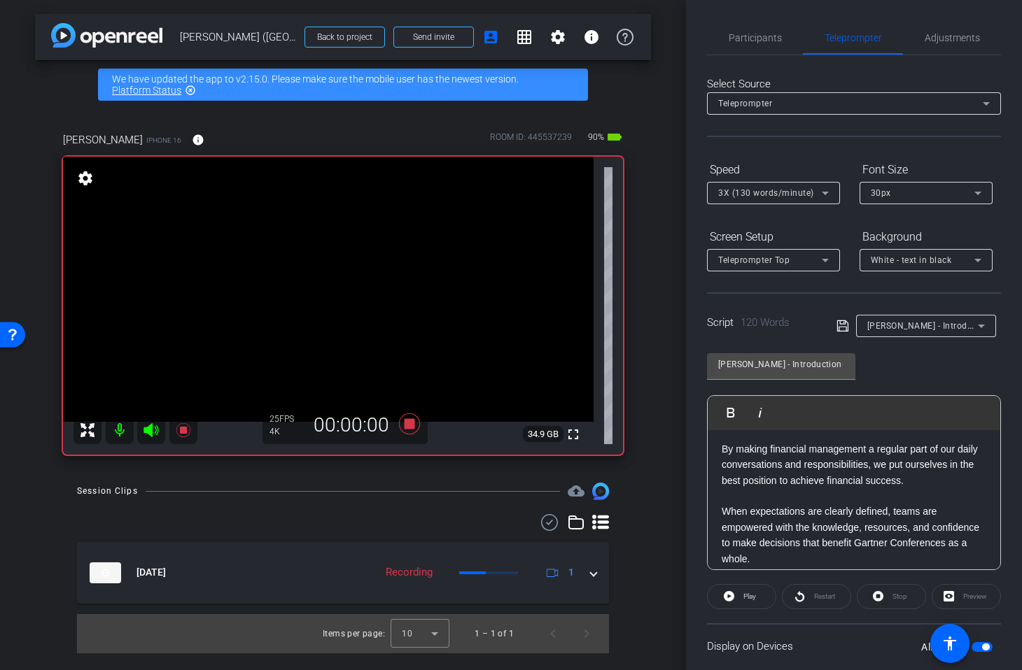
scroll to position [99, 0]
click at [742, 592] on span "Play" at bounding box center [748, 597] width 16 height 20
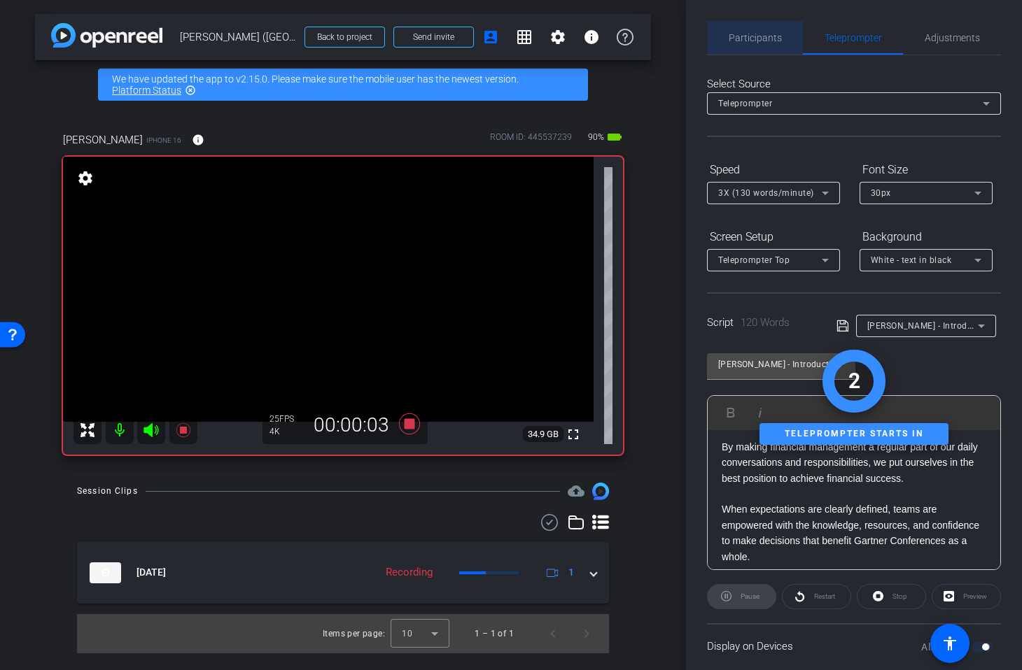
drag, startPoint x: 760, startPoint y: 31, endPoint x: 774, endPoint y: 45, distance: 19.8
click at [760, 33] on span "Participants" at bounding box center [754, 38] width 53 height 10
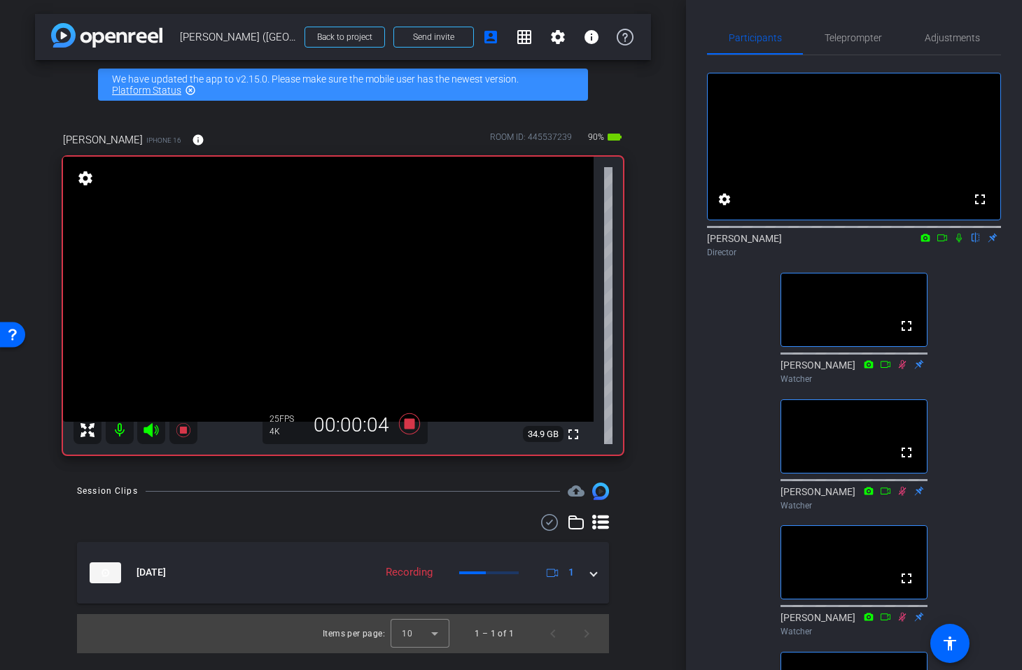
drag, startPoint x: 960, startPoint y: 255, endPoint x: 959, endPoint y: 246, distance: 8.4
click at [959, 243] on icon at bounding box center [958, 238] width 11 height 10
click at [852, 38] on span "Teleprompter" at bounding box center [852, 38] width 57 height 10
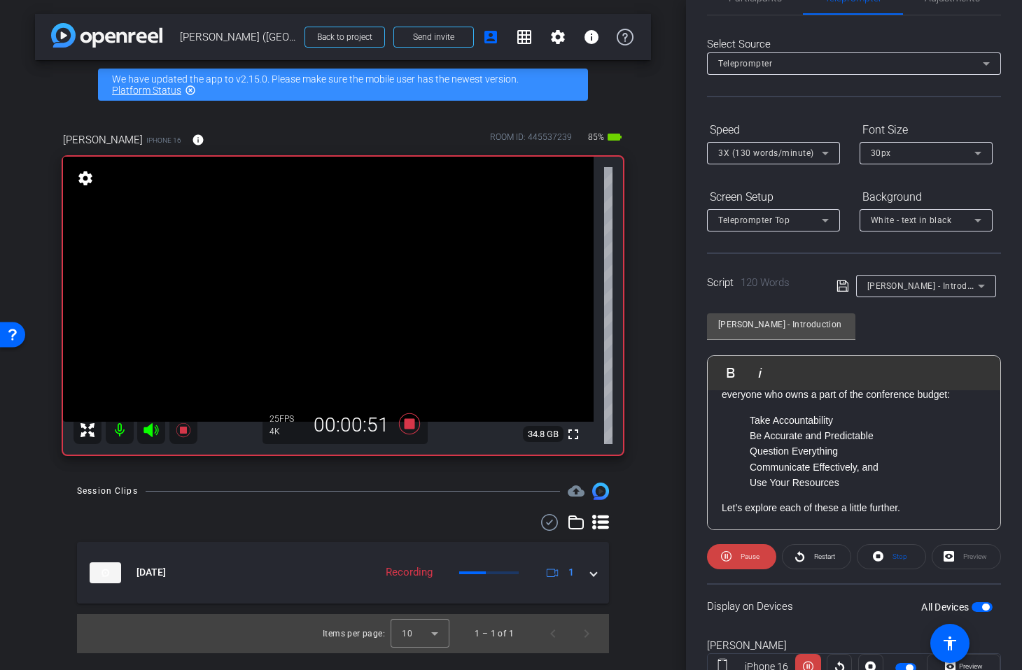
scroll to position [45, 0]
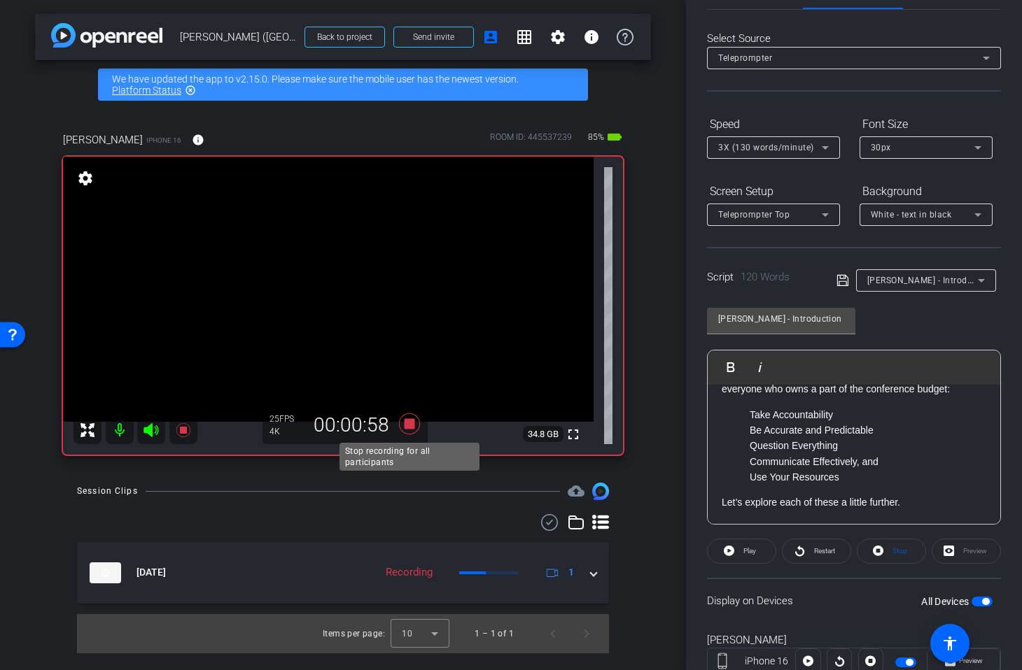
click at [414, 426] on icon at bounding box center [409, 424] width 21 height 21
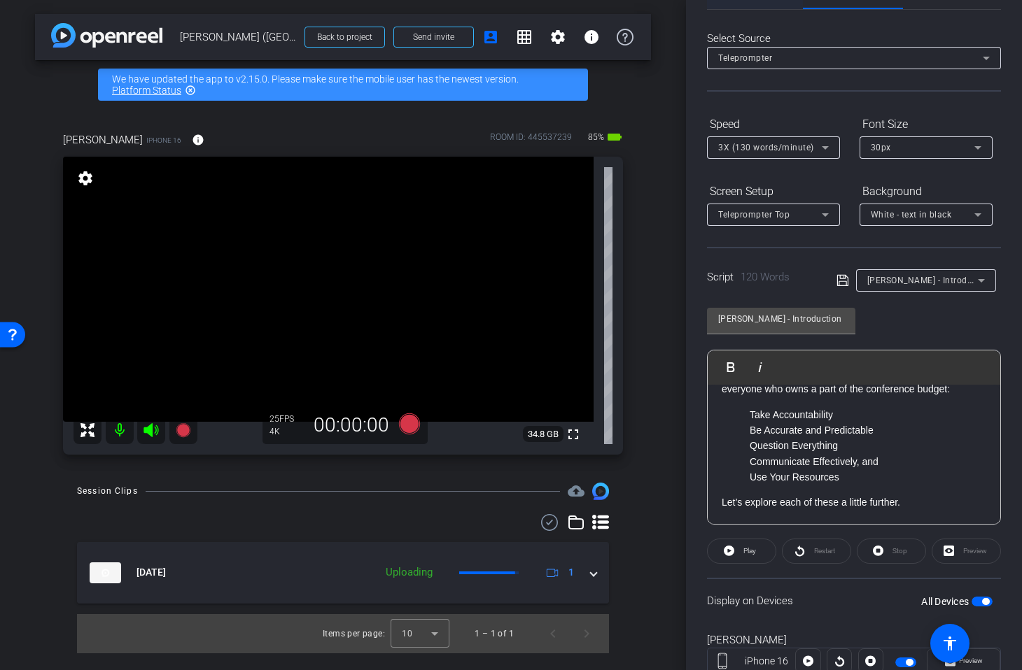
scroll to position [0, 0]
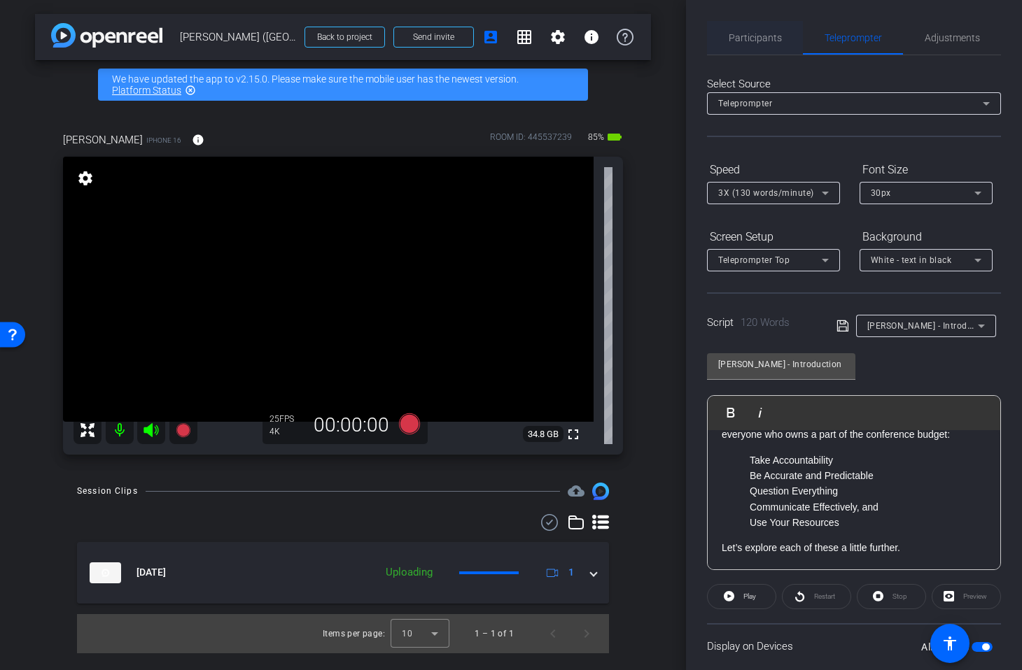
click at [754, 37] on span "Participants" at bounding box center [754, 38] width 53 height 10
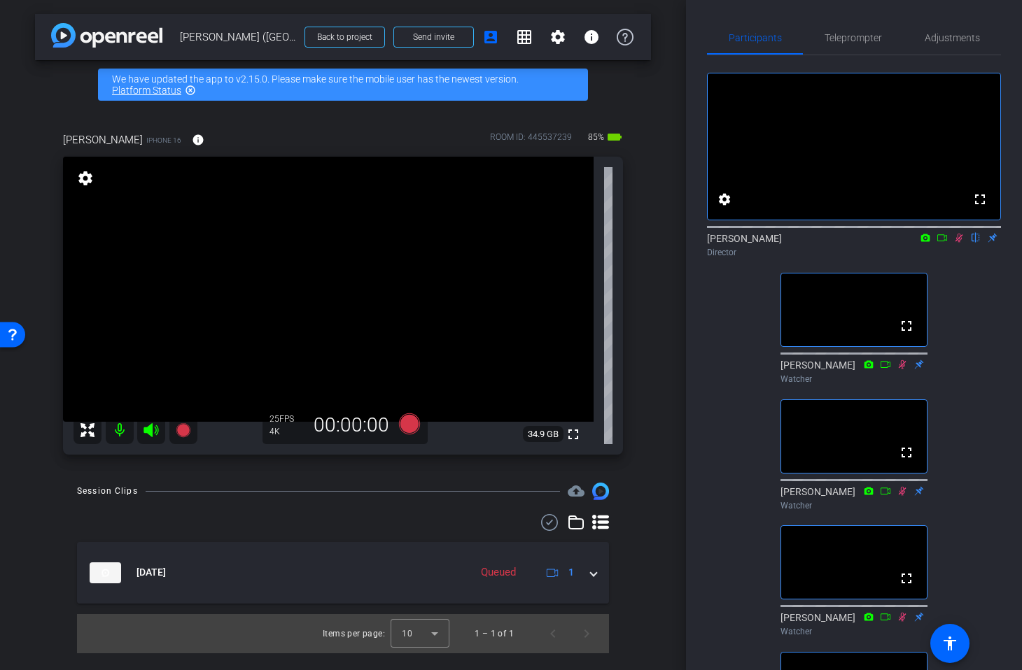
click at [959, 243] on icon at bounding box center [959, 238] width 8 height 9
click at [854, 38] on span "Teleprompter" at bounding box center [852, 38] width 57 height 10
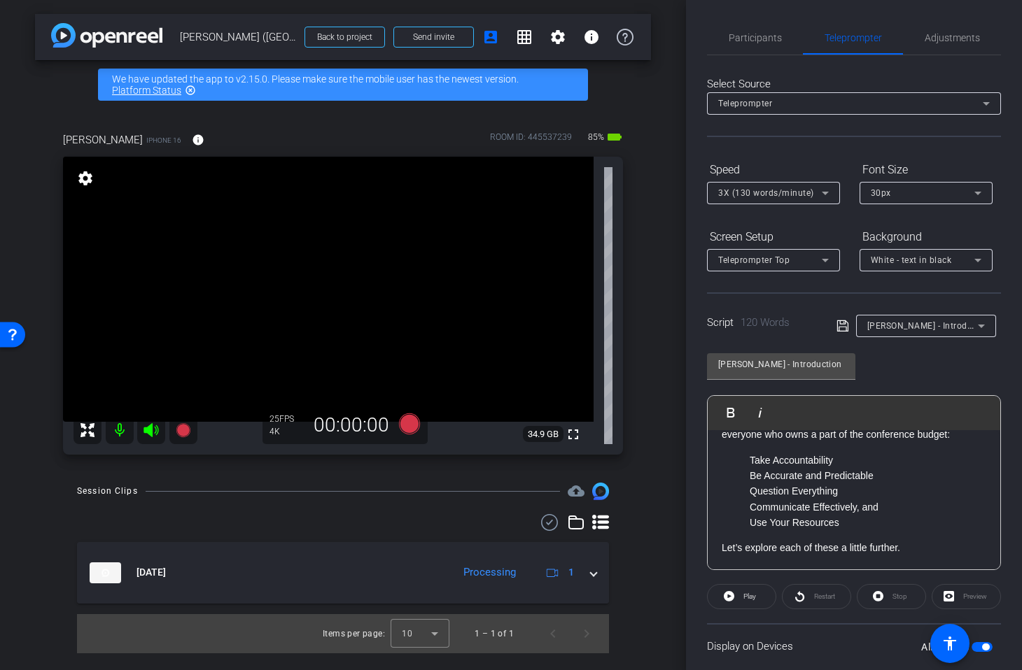
click at [791, 188] on span "3X (130 words/minute)" at bounding box center [766, 193] width 96 height 10
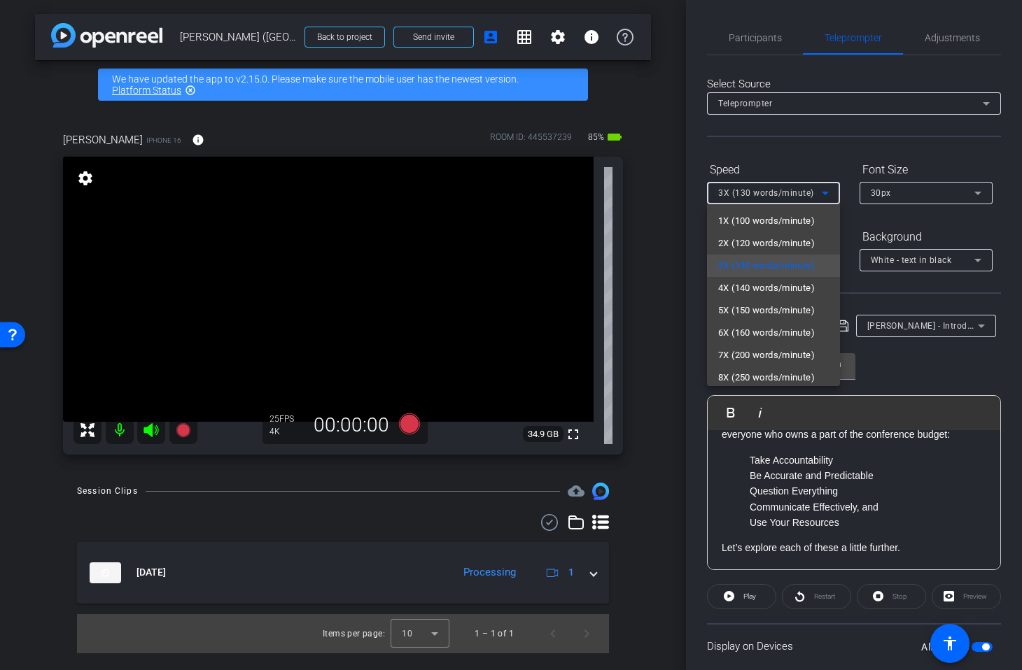
click at [762, 285] on span "4X (140 words/minute)" at bounding box center [766, 288] width 97 height 17
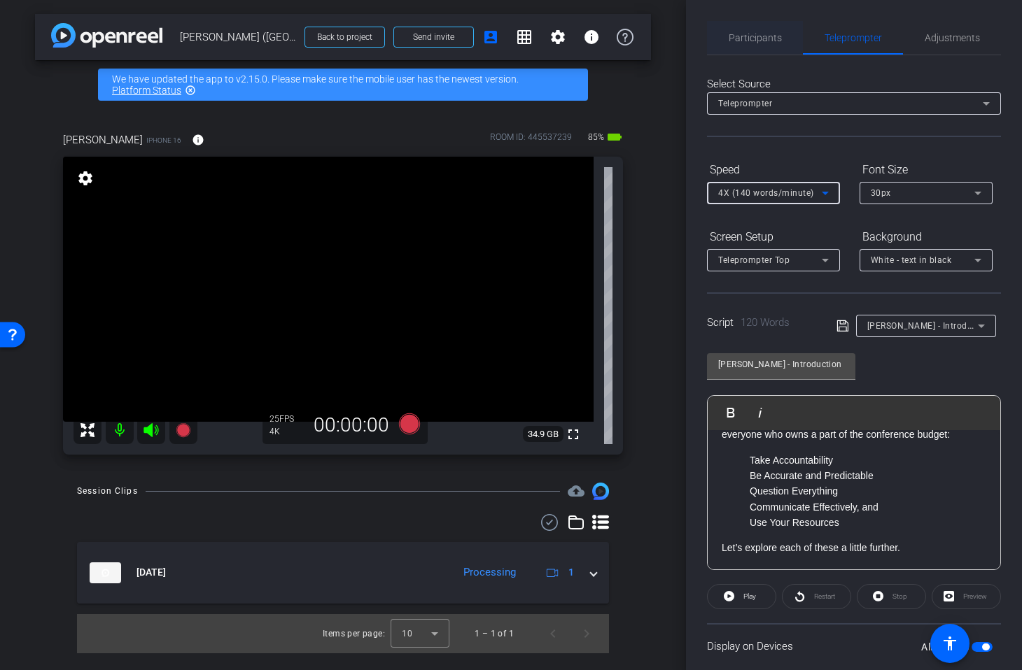
click at [756, 34] on span "Participants" at bounding box center [754, 38] width 53 height 10
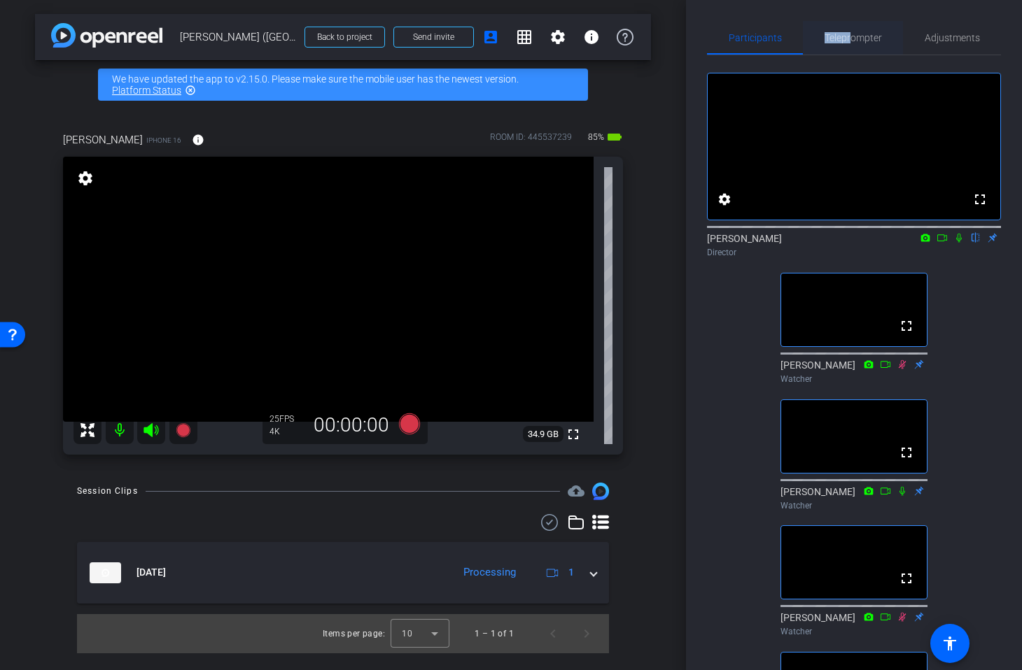
click at [850, 32] on span "Teleprompter" at bounding box center [852, 38] width 57 height 34
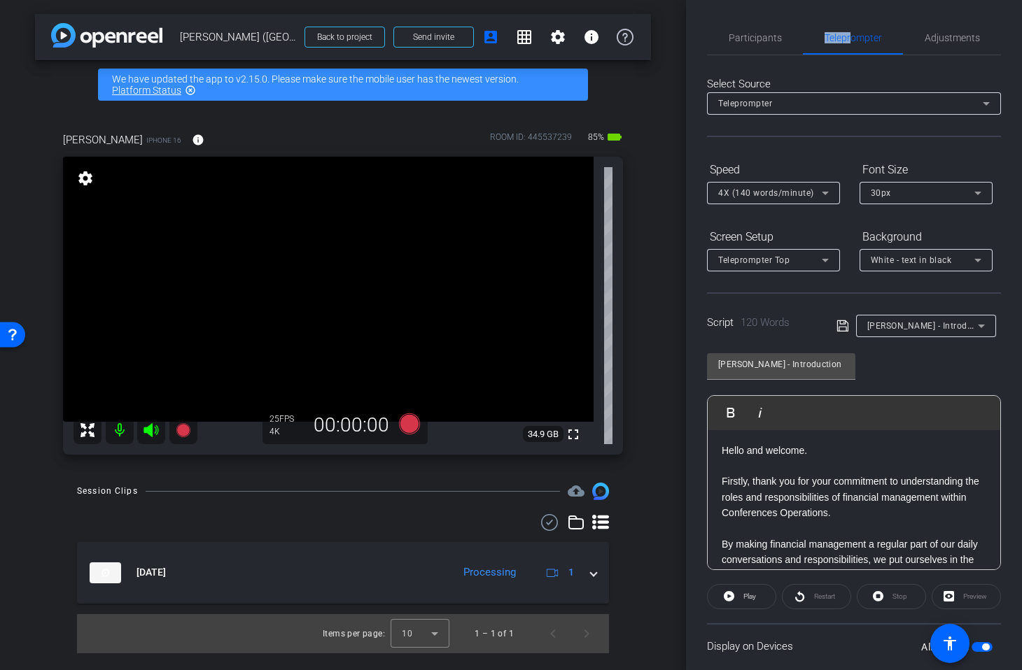
scroll to position [18, 0]
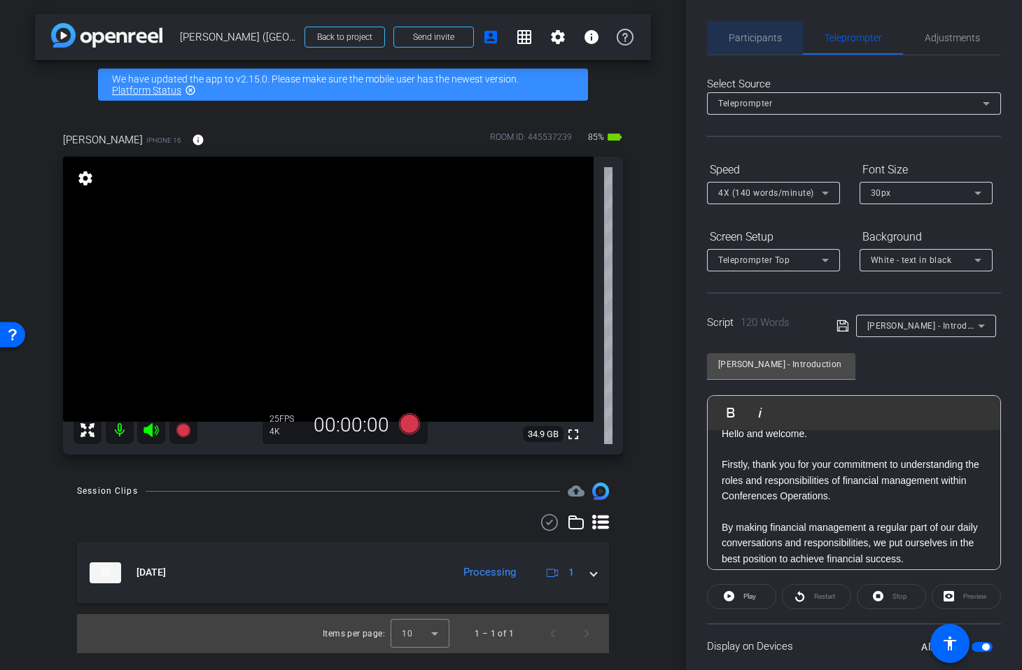
click at [755, 34] on span "Participants" at bounding box center [754, 38] width 53 height 10
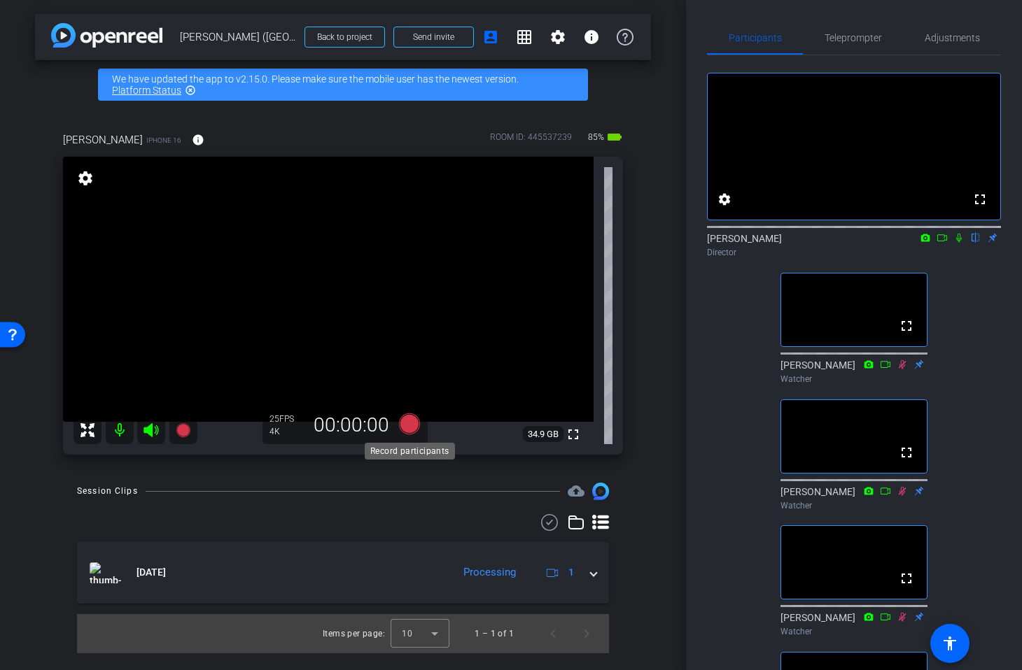
click at [407, 423] on icon at bounding box center [409, 424] width 21 height 21
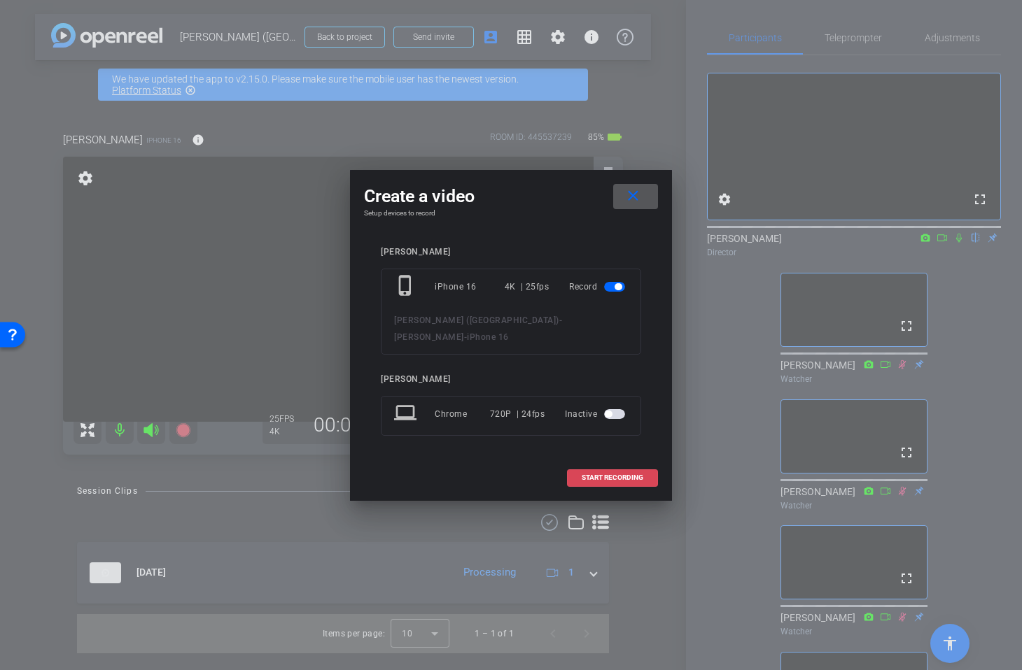
click at [584, 474] on span "START RECORDING" at bounding box center [612, 477] width 62 height 7
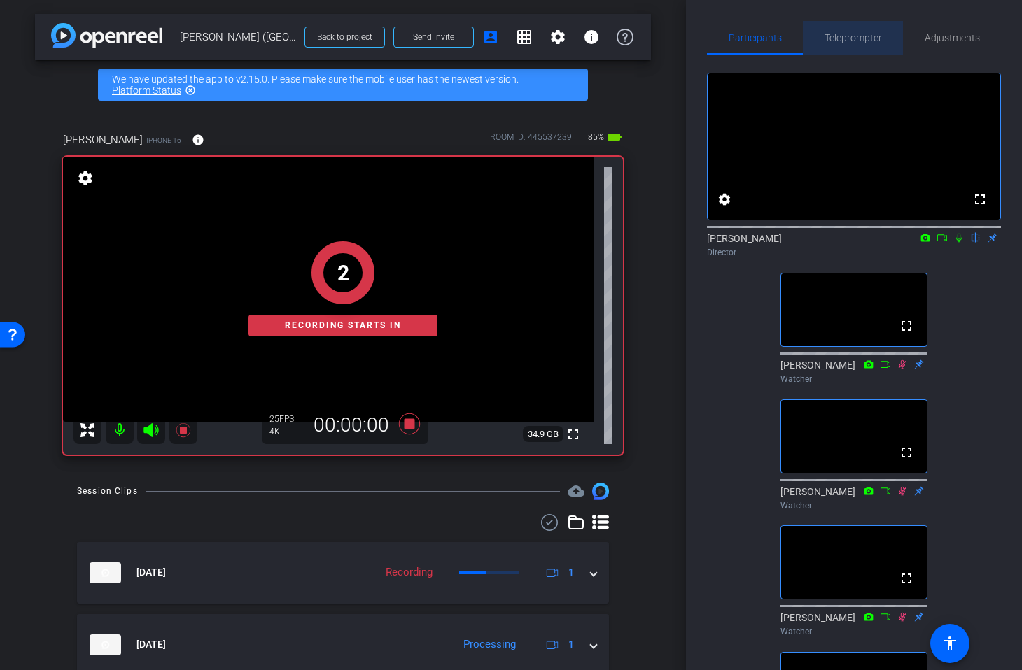
click at [863, 36] on span "Teleprompter" at bounding box center [852, 38] width 57 height 10
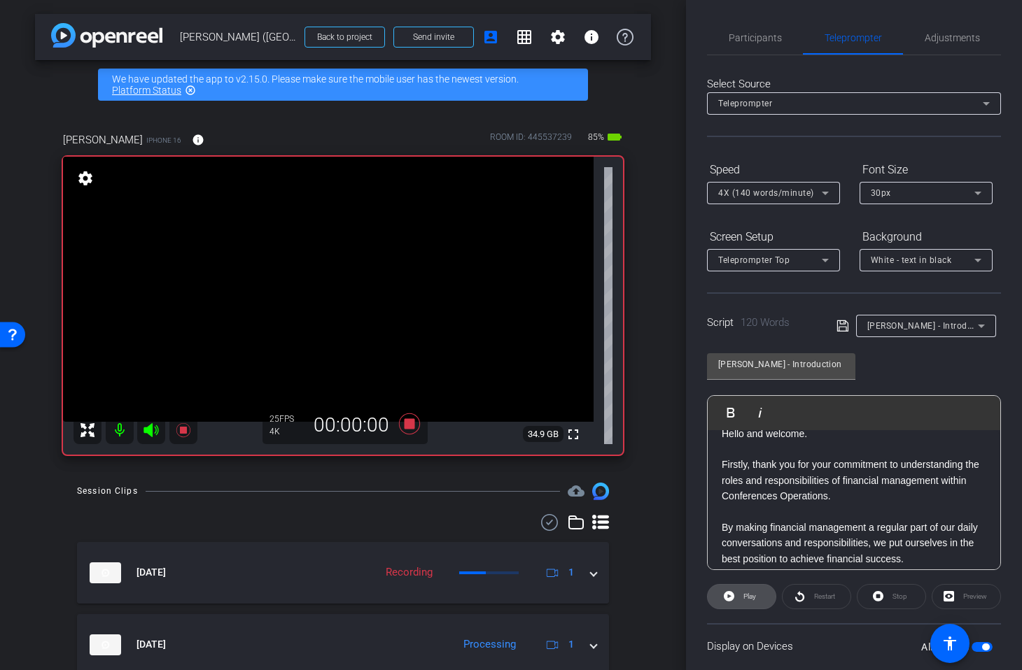
click at [748, 599] on span "Play" at bounding box center [749, 597] width 13 height 8
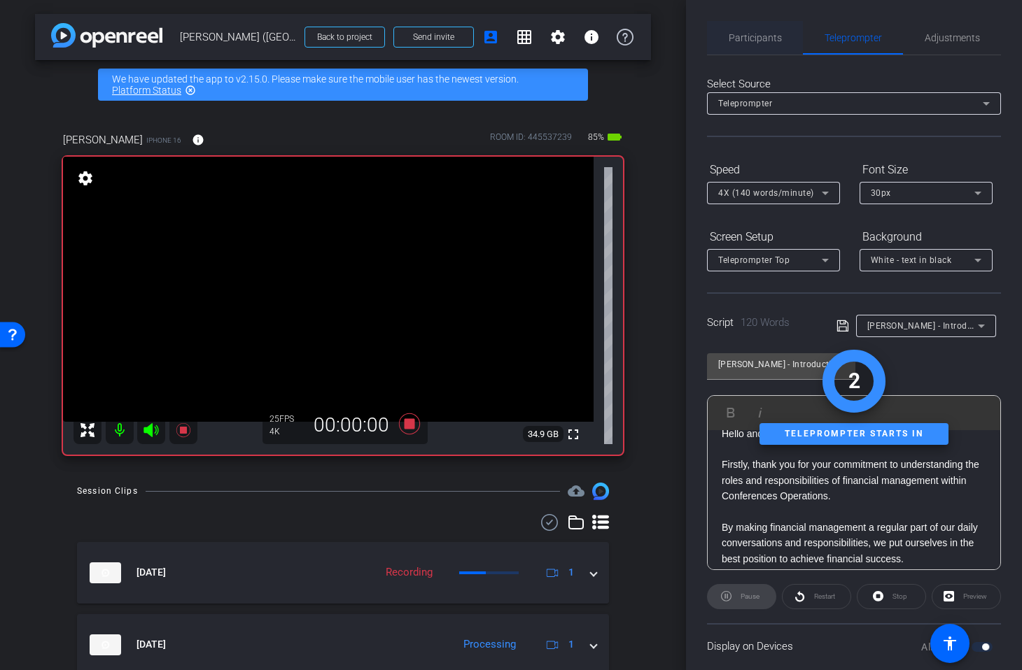
click at [770, 39] on span "Participants" at bounding box center [754, 38] width 53 height 10
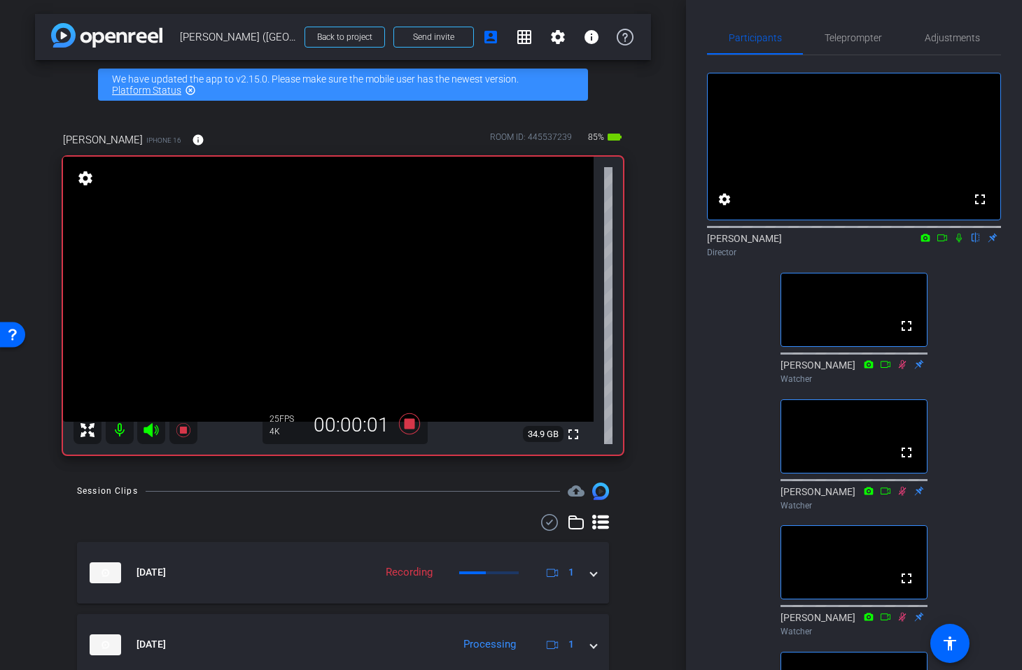
click at [957, 243] on icon at bounding box center [959, 238] width 6 height 9
click at [852, 42] on span "Teleprompter" at bounding box center [852, 38] width 57 height 10
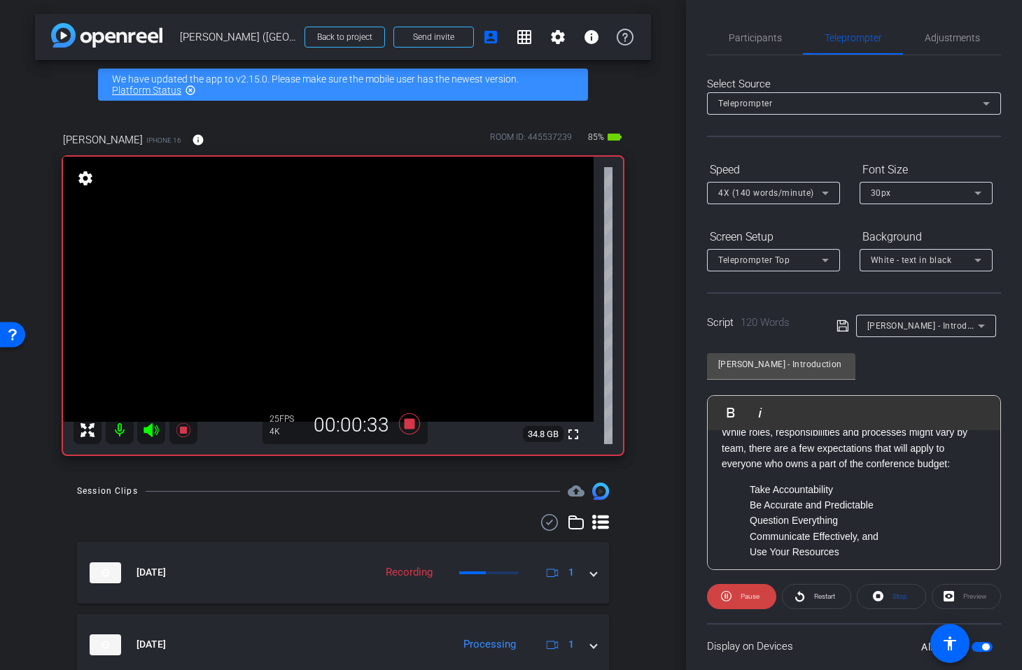
scroll to position [257, 0]
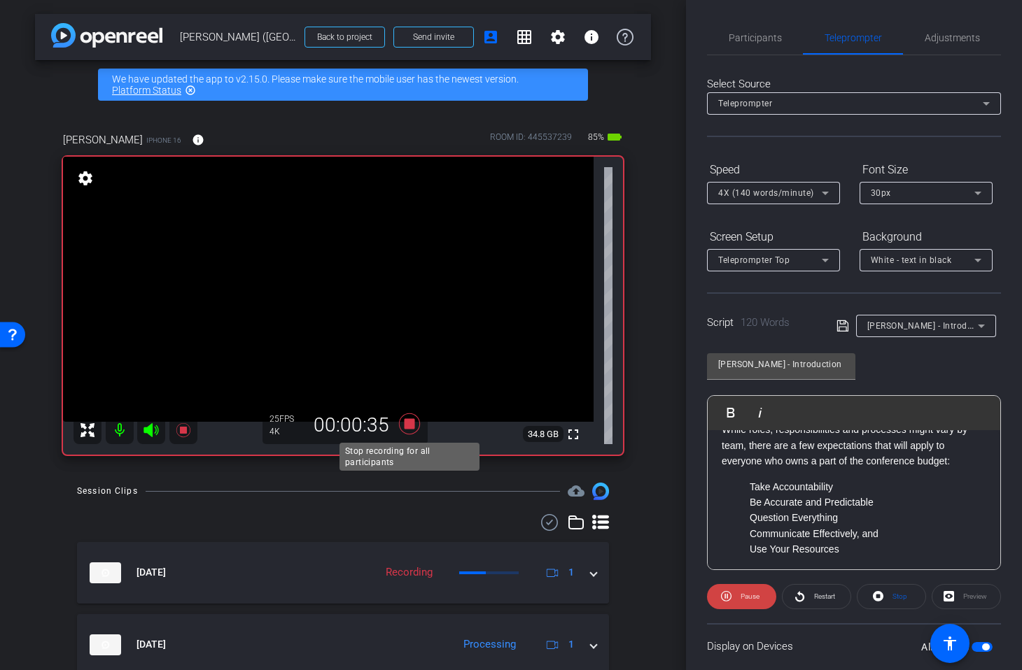
click at [407, 423] on icon at bounding box center [409, 424] width 21 height 21
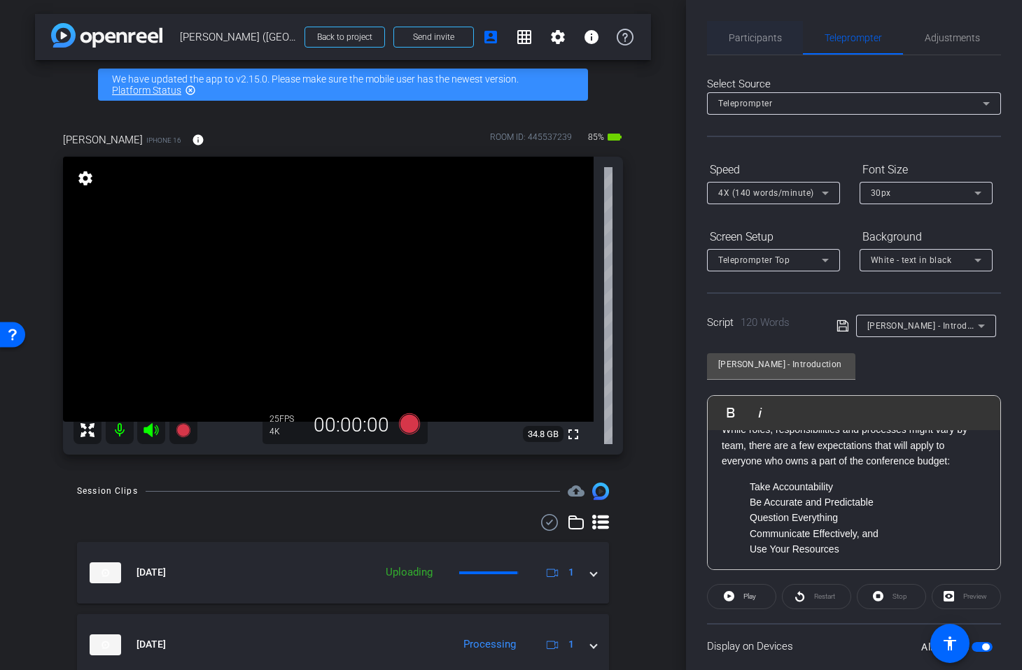
click at [743, 39] on span "Participants" at bounding box center [754, 38] width 53 height 10
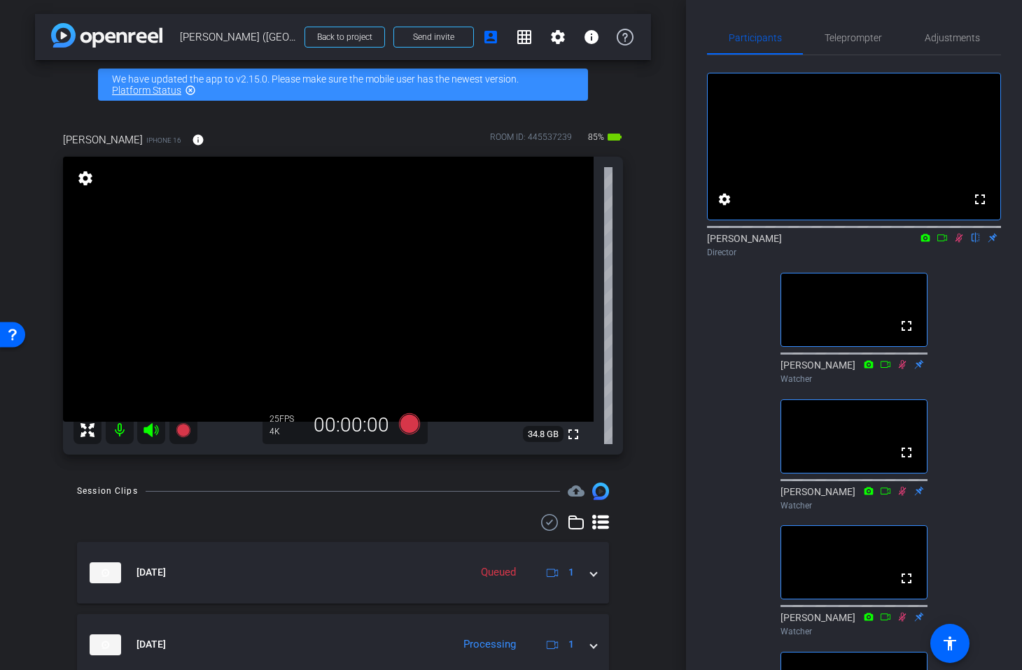
click at [961, 243] on icon at bounding box center [958, 238] width 11 height 10
click at [842, 40] on span "Teleprompter" at bounding box center [852, 38] width 57 height 10
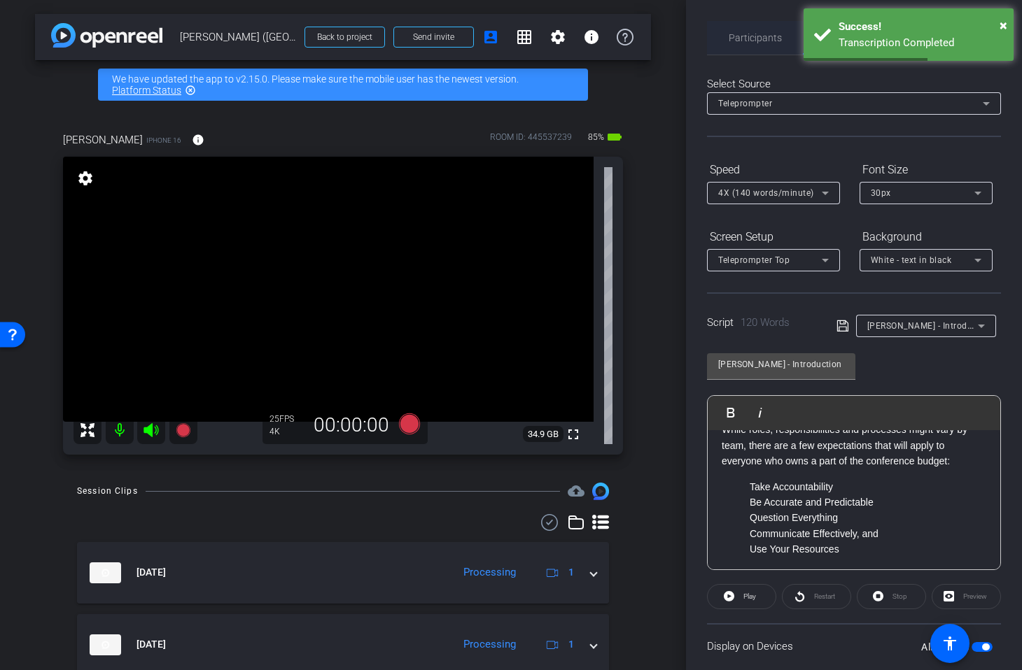
click at [748, 30] on span "Participants" at bounding box center [754, 38] width 53 height 34
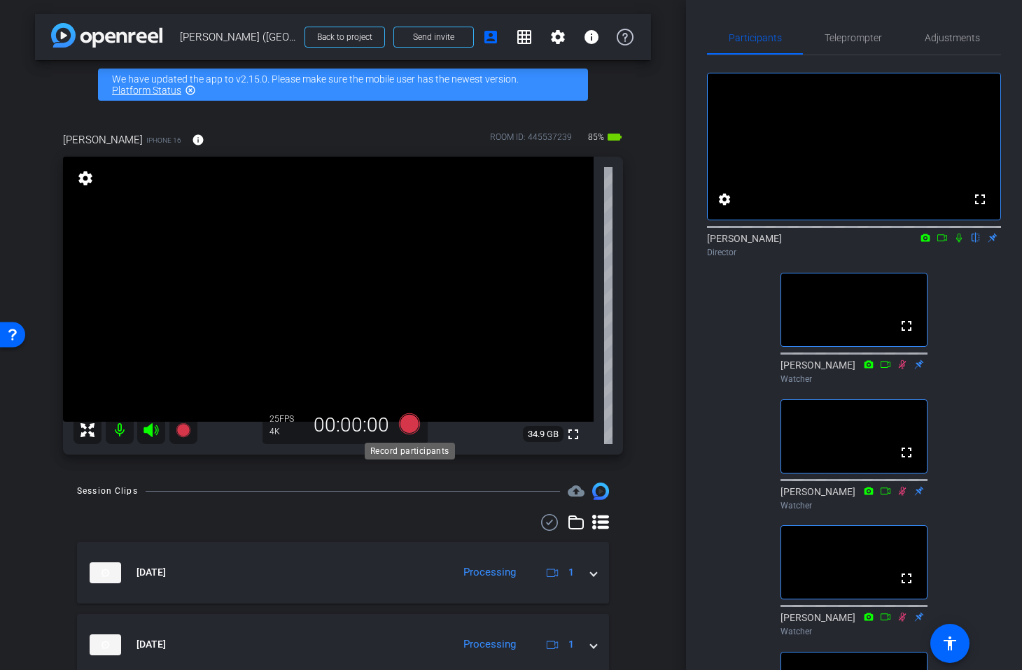
click at [407, 425] on icon at bounding box center [409, 424] width 21 height 21
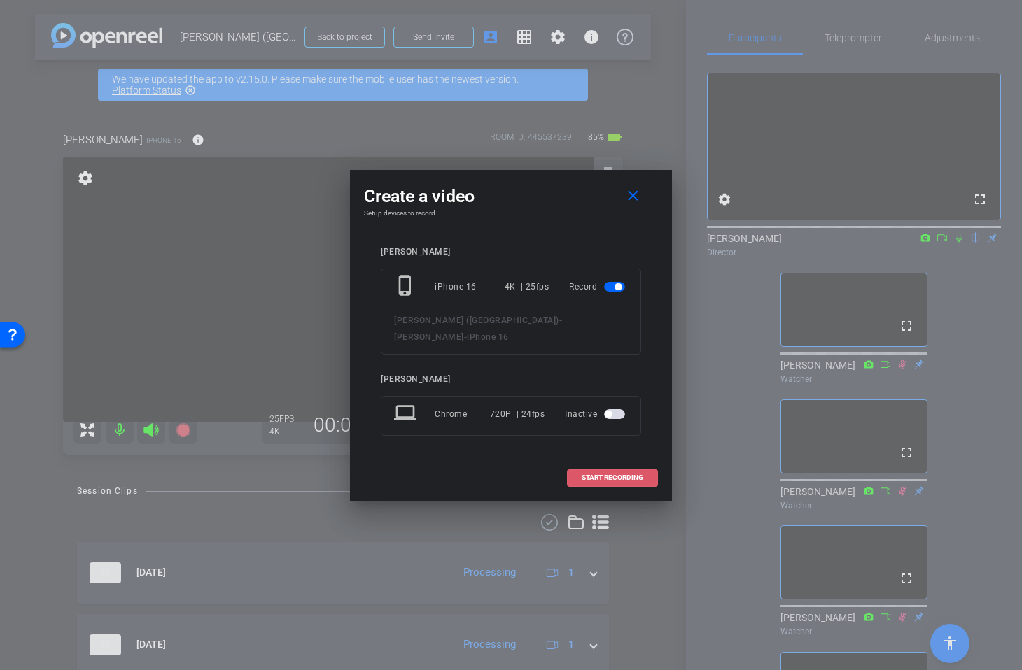
click at [597, 474] on span "START RECORDING" at bounding box center [612, 477] width 62 height 7
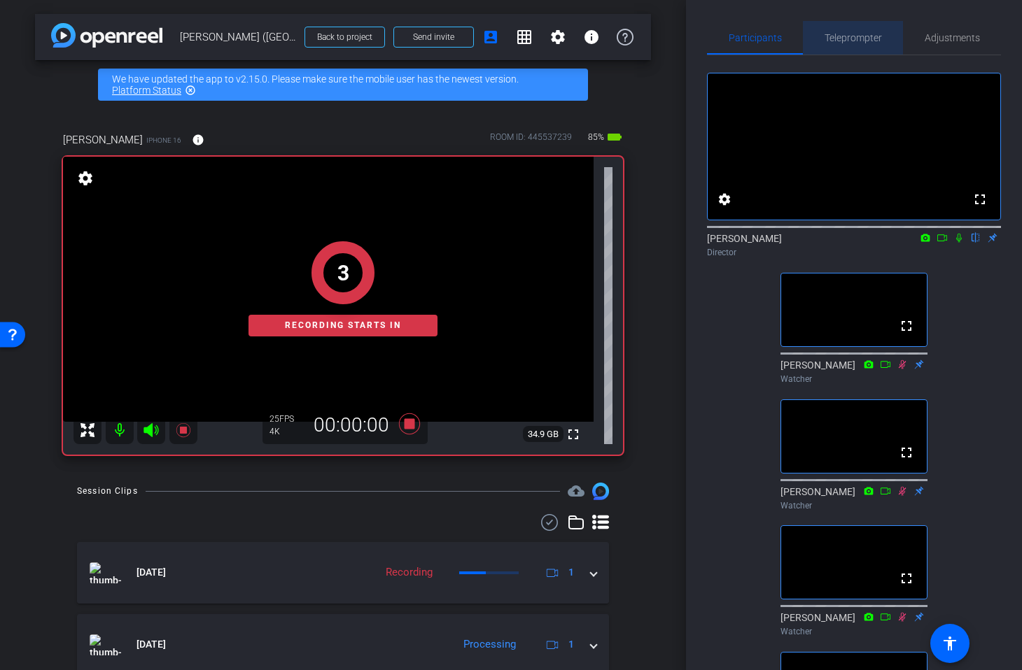
click at [859, 40] on span "Teleprompter" at bounding box center [852, 38] width 57 height 10
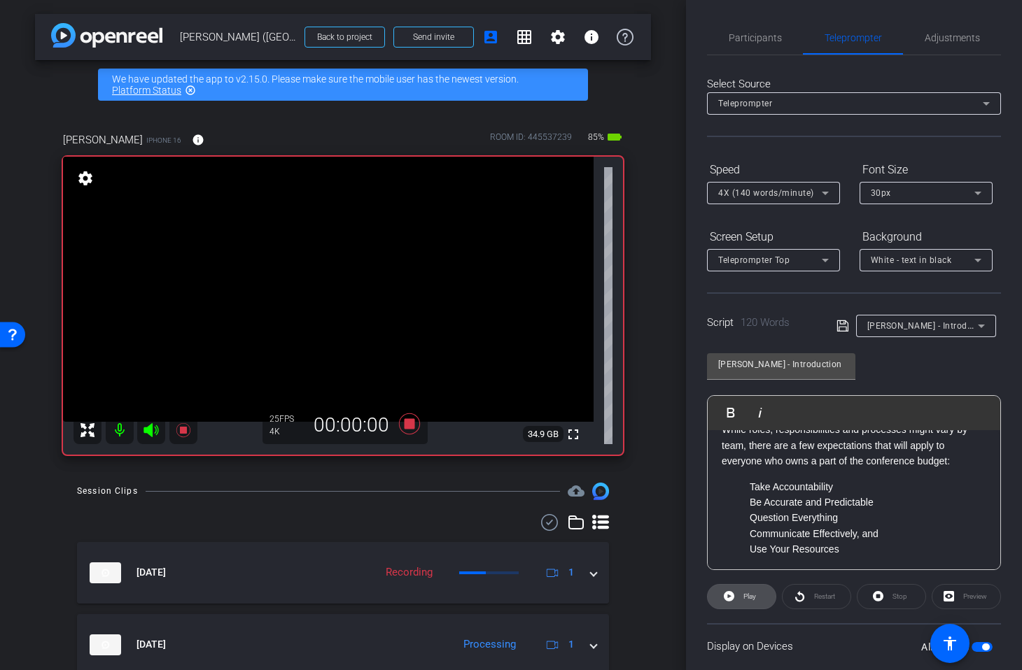
click at [754, 601] on span "Play" at bounding box center [748, 597] width 16 height 20
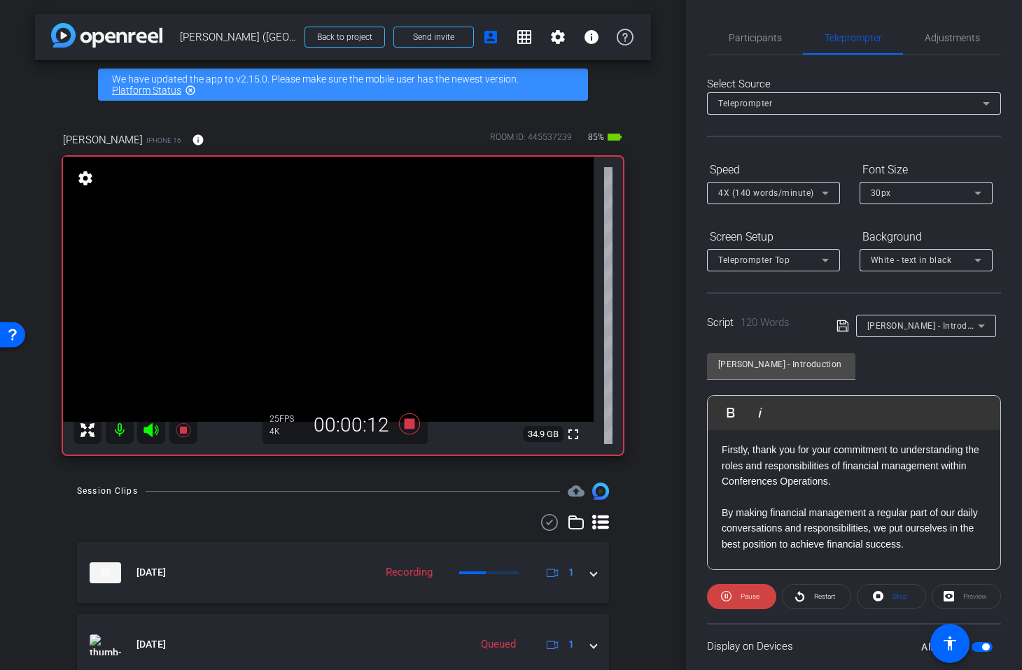
scroll to position [34, 0]
drag, startPoint x: 751, startPoint y: 39, endPoint x: 809, endPoint y: 71, distance: 65.4
click at [750, 41] on span "Participants" at bounding box center [754, 38] width 53 height 10
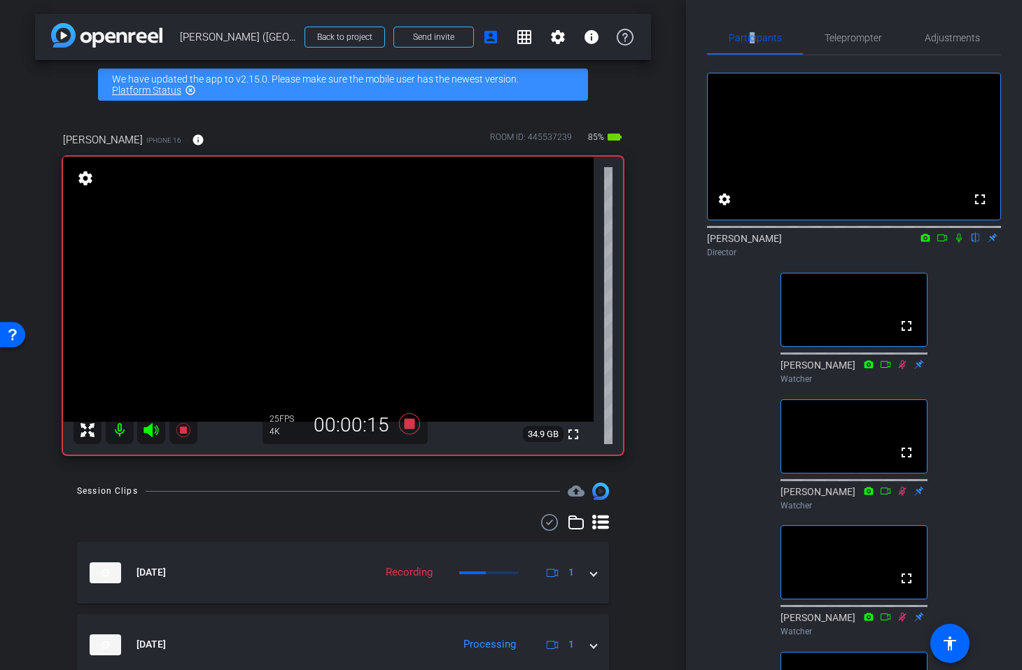
click at [961, 243] on icon at bounding box center [959, 238] width 6 height 9
click at [958, 243] on icon at bounding box center [958, 238] width 11 height 10
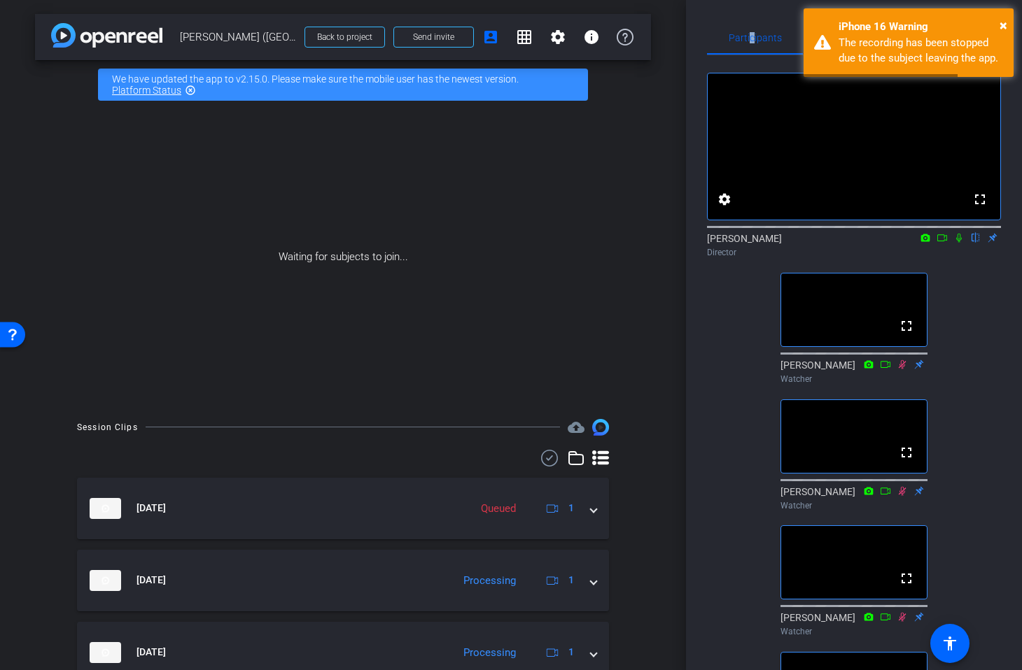
click at [959, 243] on icon at bounding box center [958, 238] width 11 height 10
click at [751, 33] on span "Participants" at bounding box center [754, 38] width 53 height 10
click at [954, 243] on icon at bounding box center [958, 238] width 11 height 10
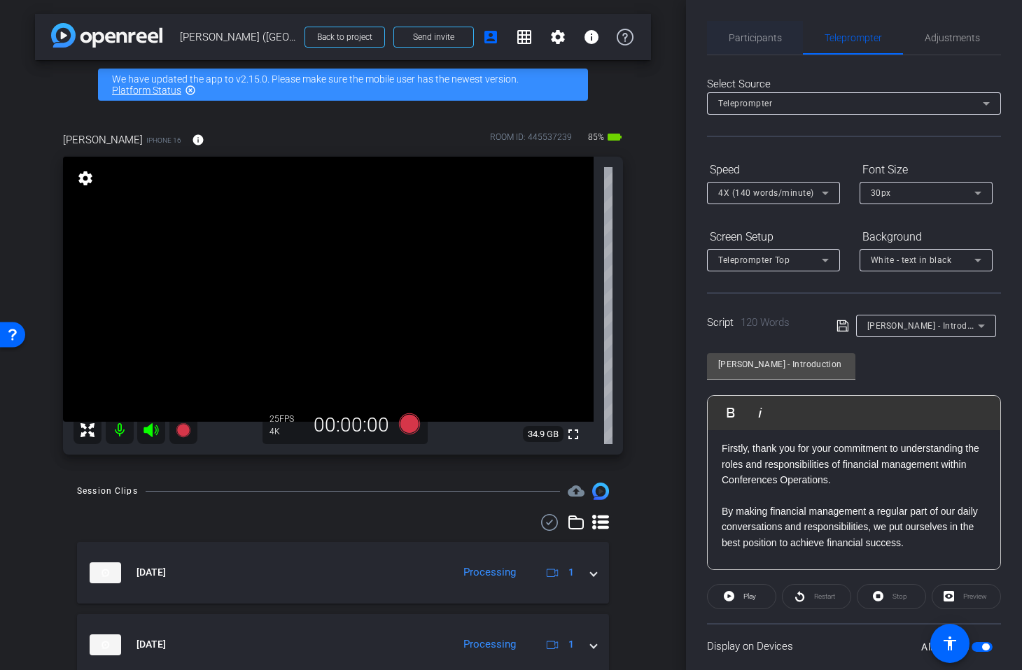
click at [733, 37] on span "Participants" at bounding box center [754, 38] width 53 height 10
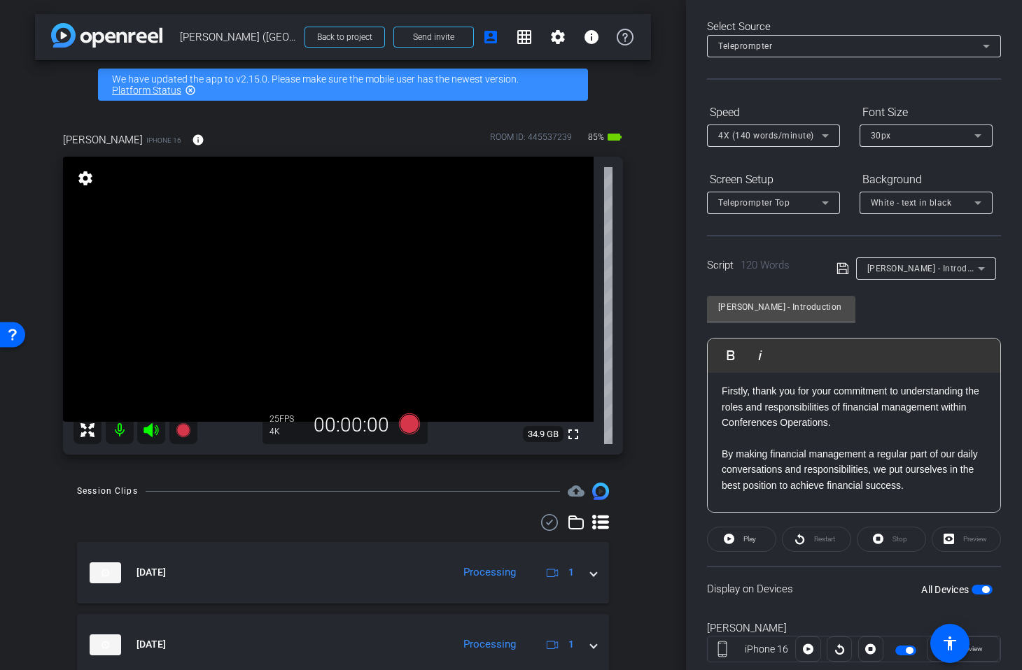
scroll to position [0, 0]
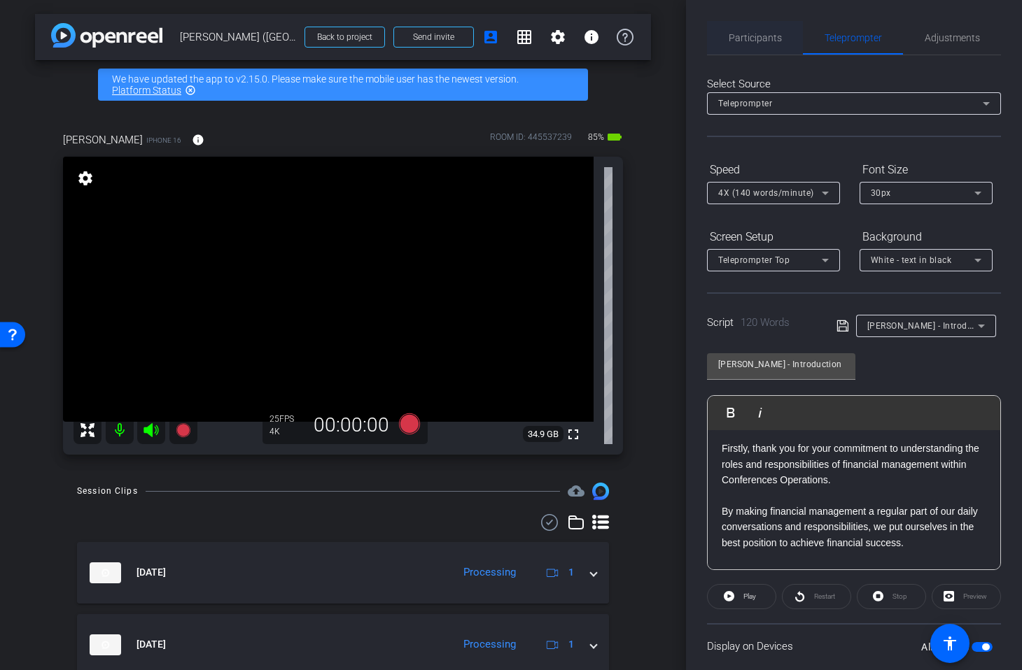
drag, startPoint x: 751, startPoint y: 43, endPoint x: 755, endPoint y: 51, distance: 8.8
click at [751, 43] on span "Participants" at bounding box center [754, 38] width 53 height 34
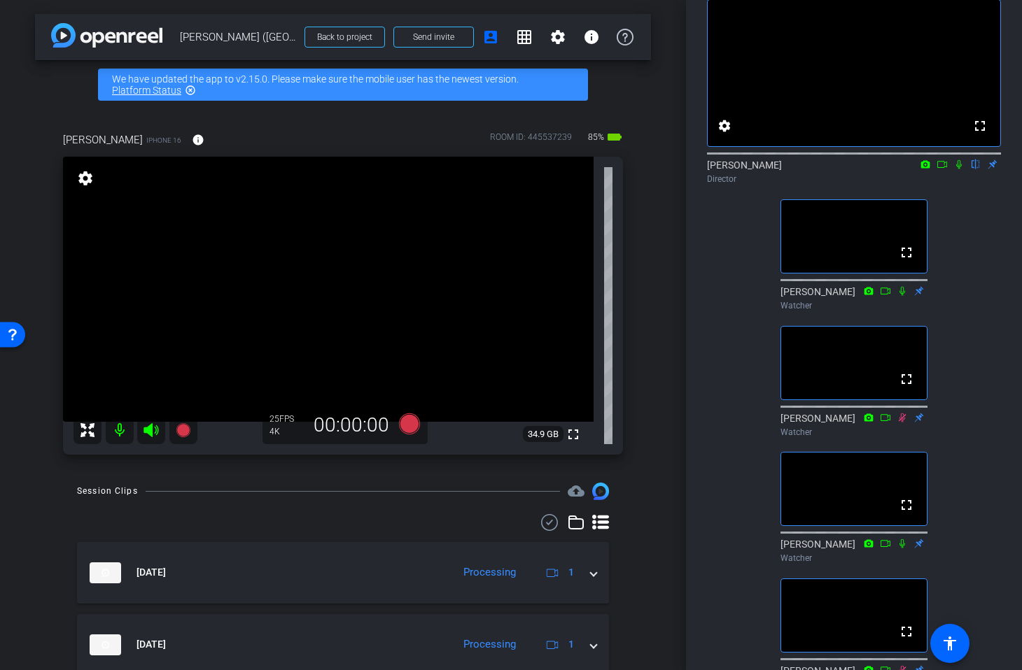
scroll to position [127, 0]
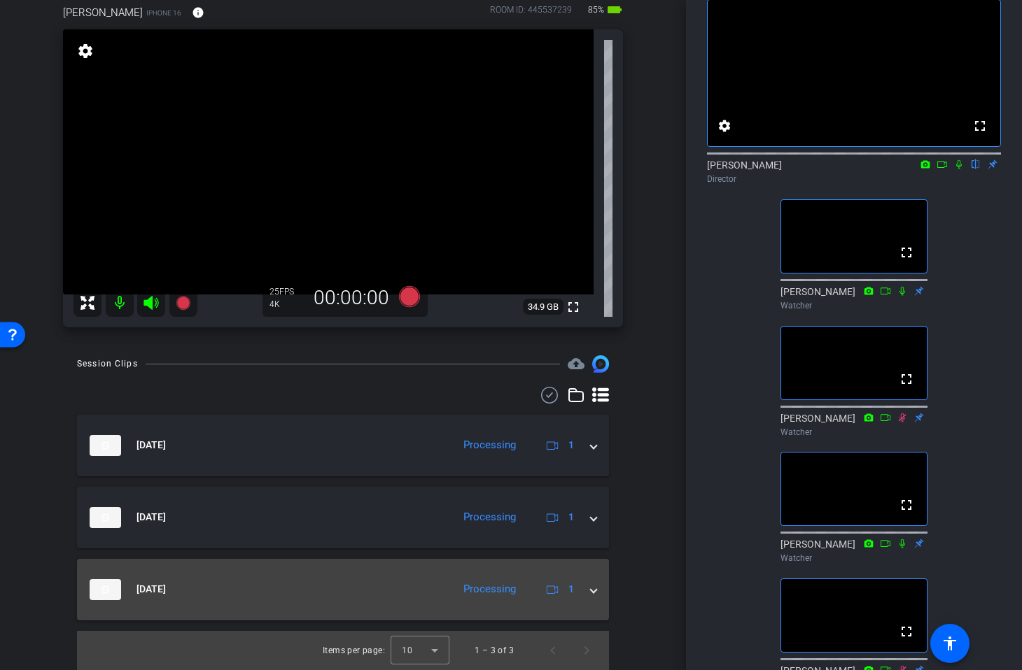
click at [596, 589] on span at bounding box center [594, 589] width 6 height 15
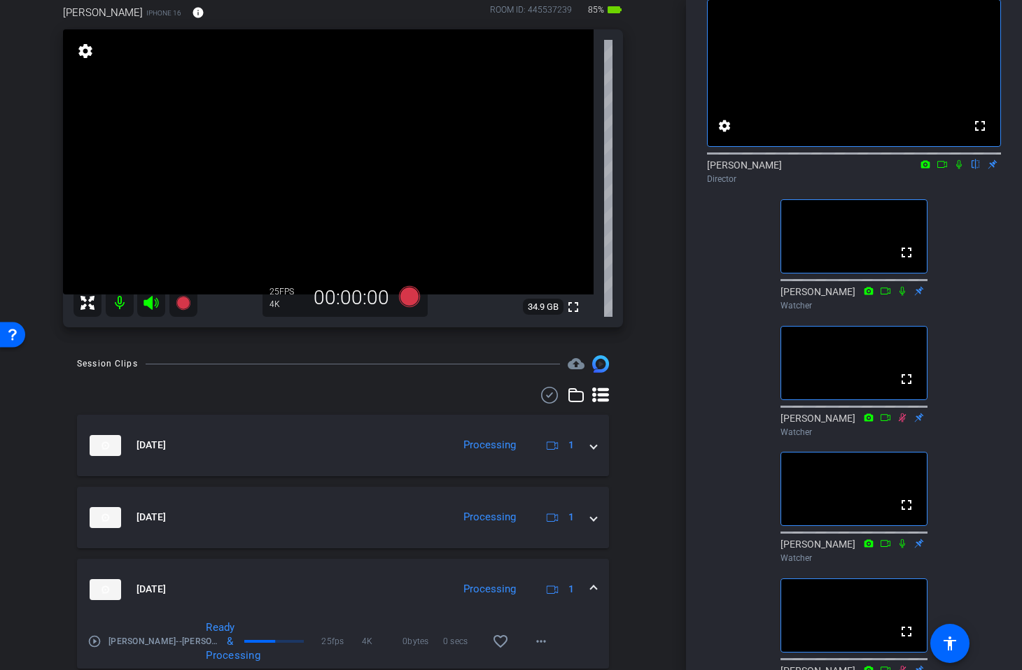
scroll to position [176, 0]
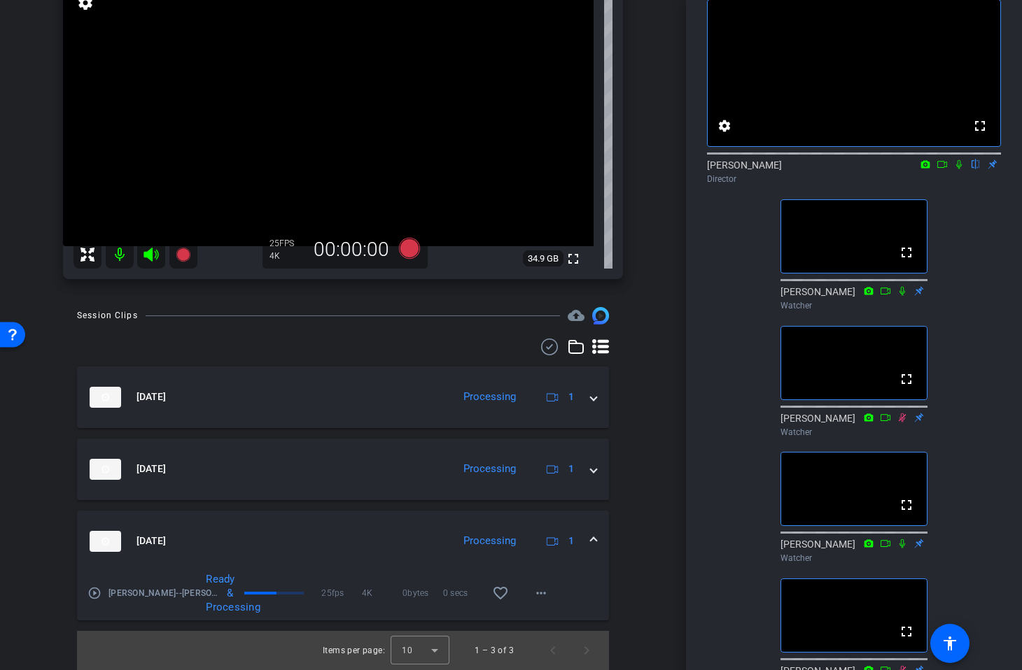
click at [593, 540] on span at bounding box center [594, 541] width 6 height 15
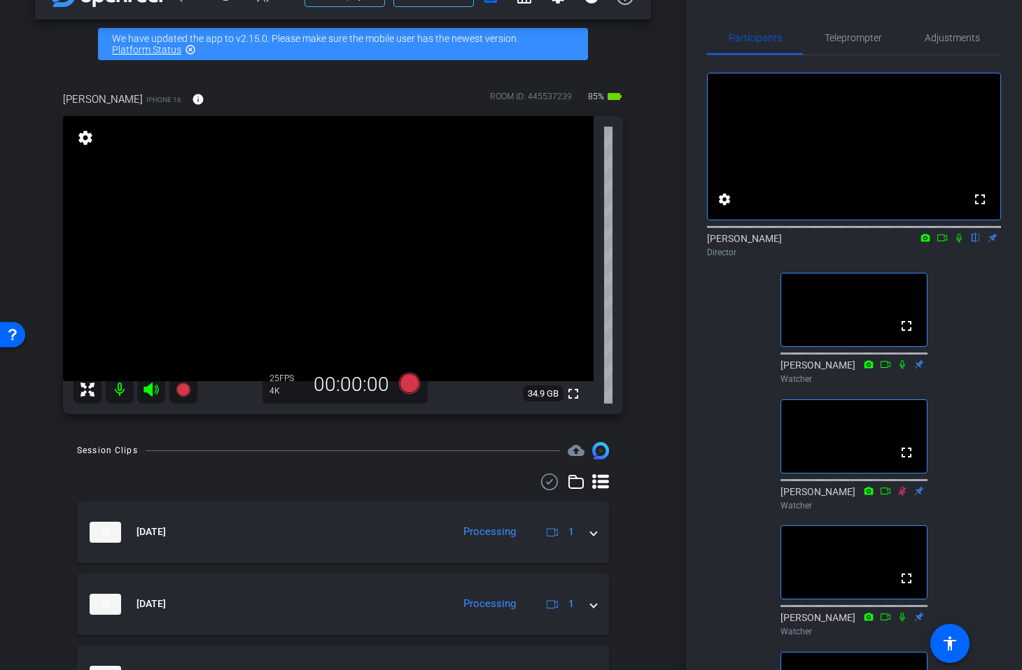
scroll to position [0, 0]
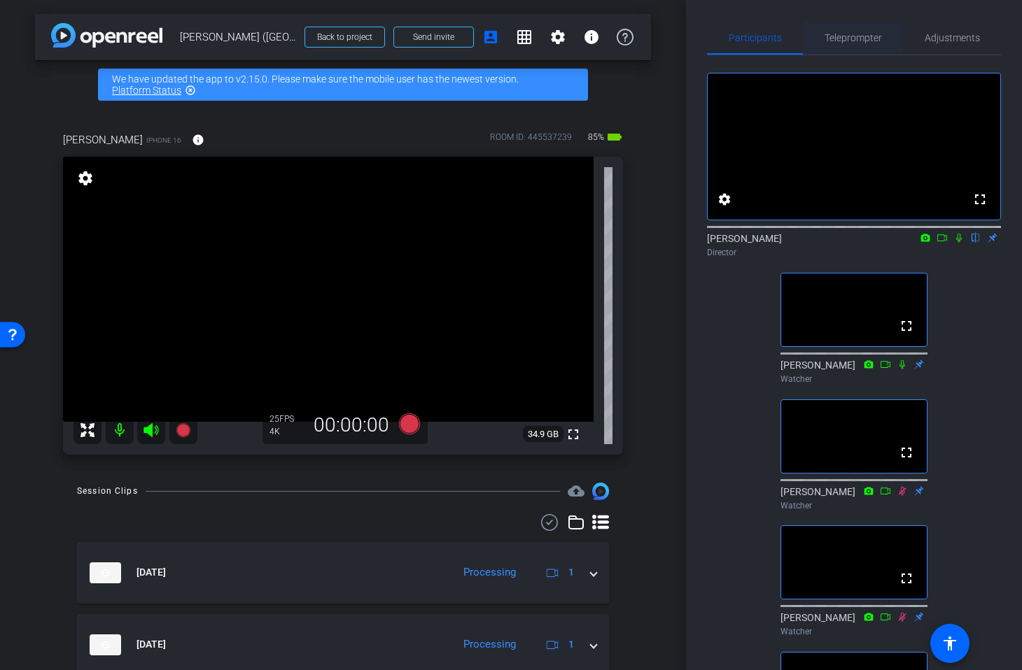
click at [857, 37] on span "Teleprompter" at bounding box center [852, 38] width 57 height 10
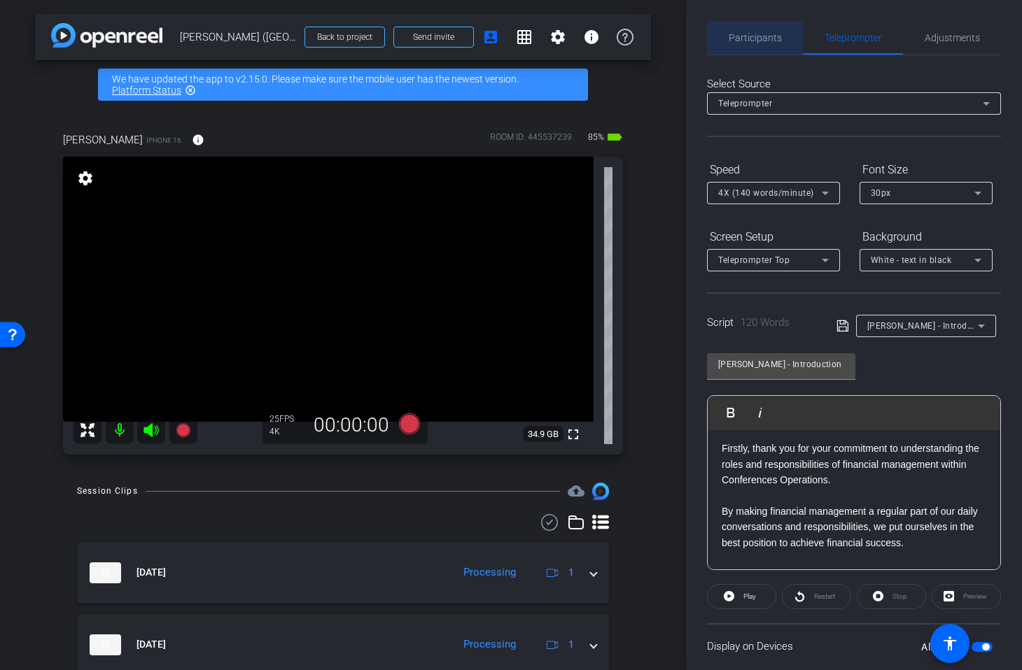
click at [775, 38] on span "Participants" at bounding box center [754, 38] width 53 height 10
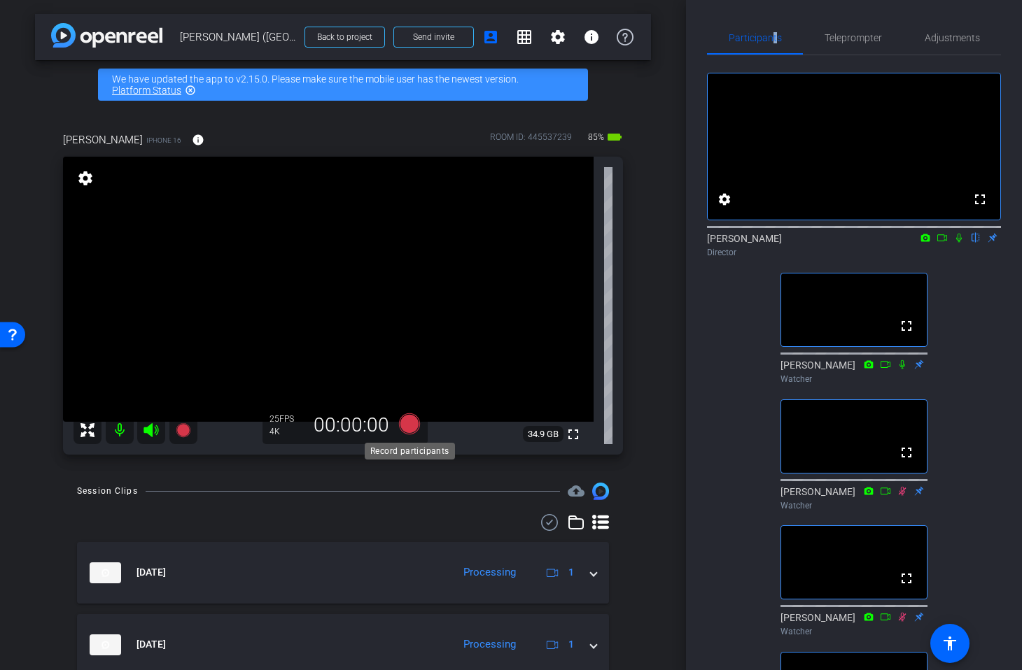
click at [409, 420] on icon at bounding box center [409, 424] width 21 height 21
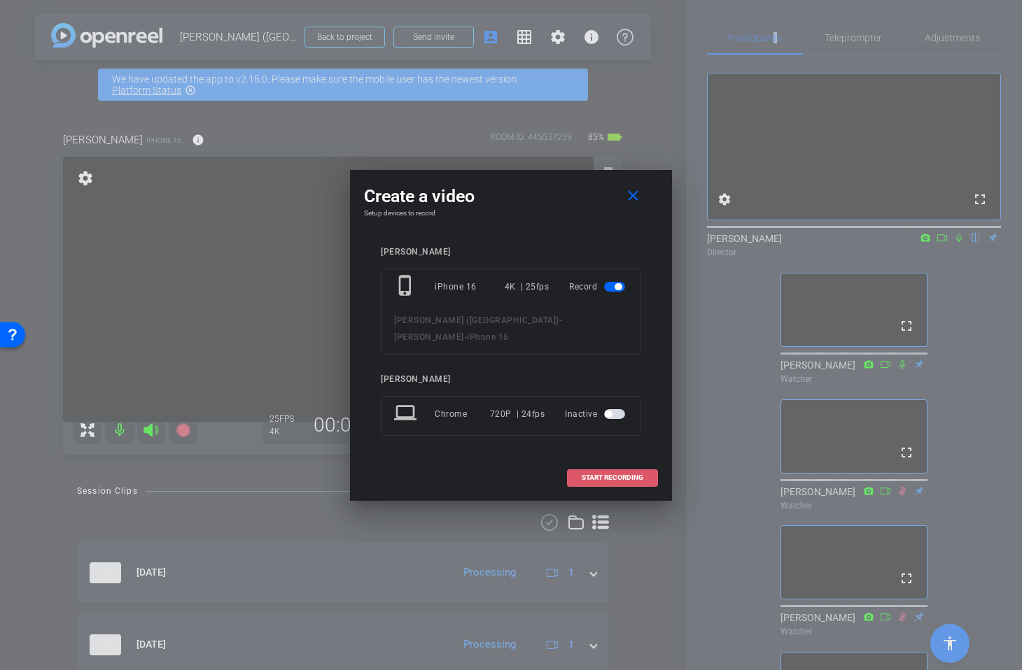
click at [635, 474] on span "START RECORDING" at bounding box center [612, 477] width 62 height 7
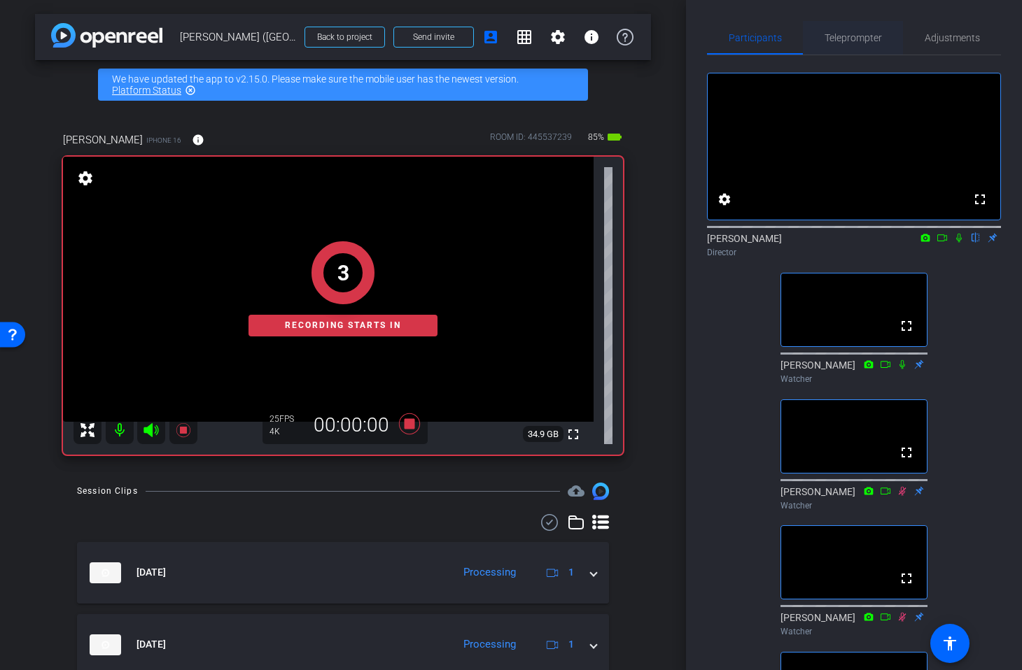
click at [838, 38] on span "Teleprompter" at bounding box center [852, 38] width 57 height 10
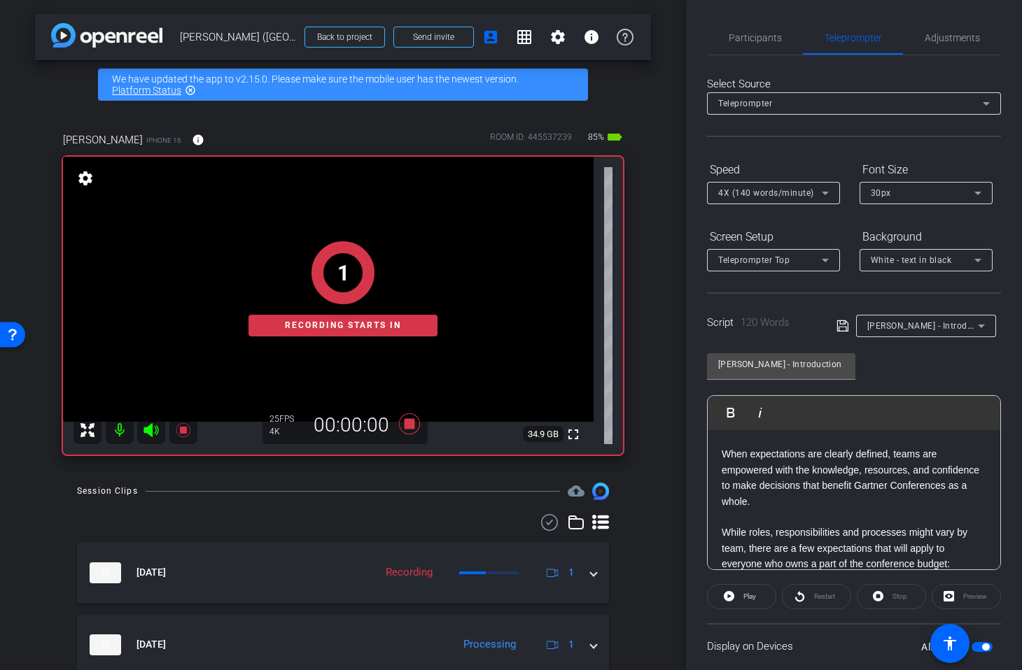
scroll to position [167, 0]
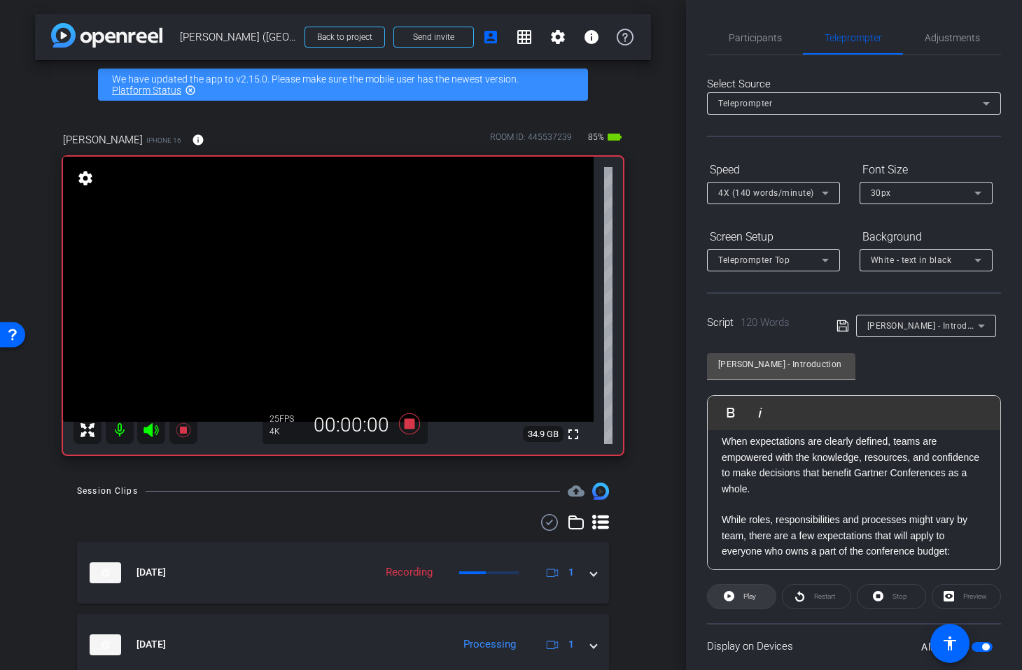
click at [754, 600] on span "Play" at bounding box center [749, 597] width 13 height 8
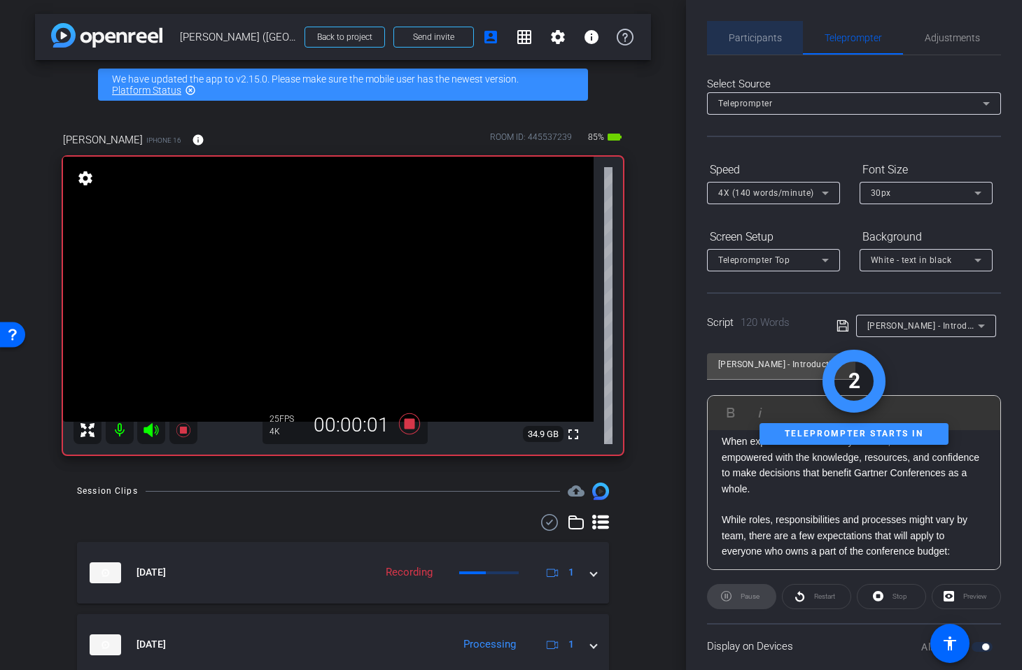
click at [772, 37] on span "Participants" at bounding box center [754, 38] width 53 height 10
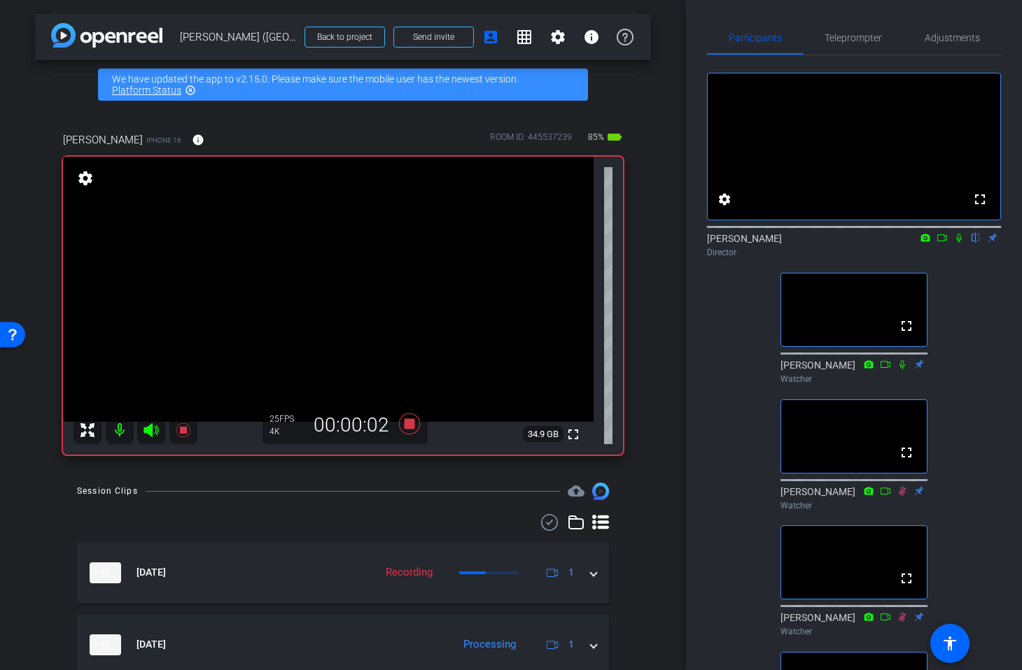
click at [957, 243] on icon at bounding box center [958, 238] width 11 height 10
click at [851, 40] on span "Teleprompter" at bounding box center [852, 38] width 57 height 10
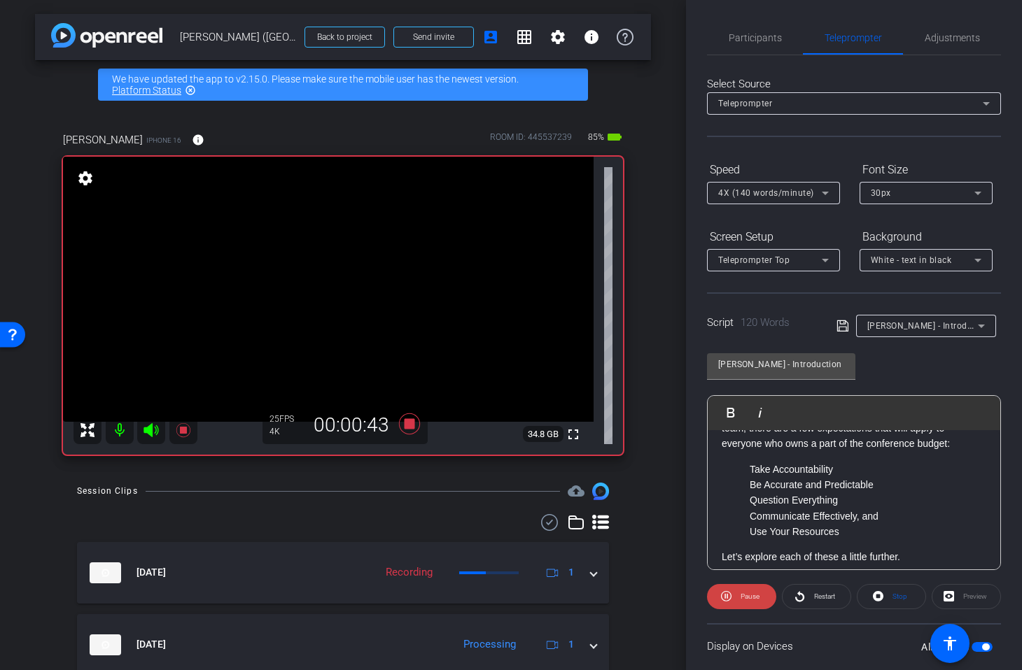
scroll to position [283, 0]
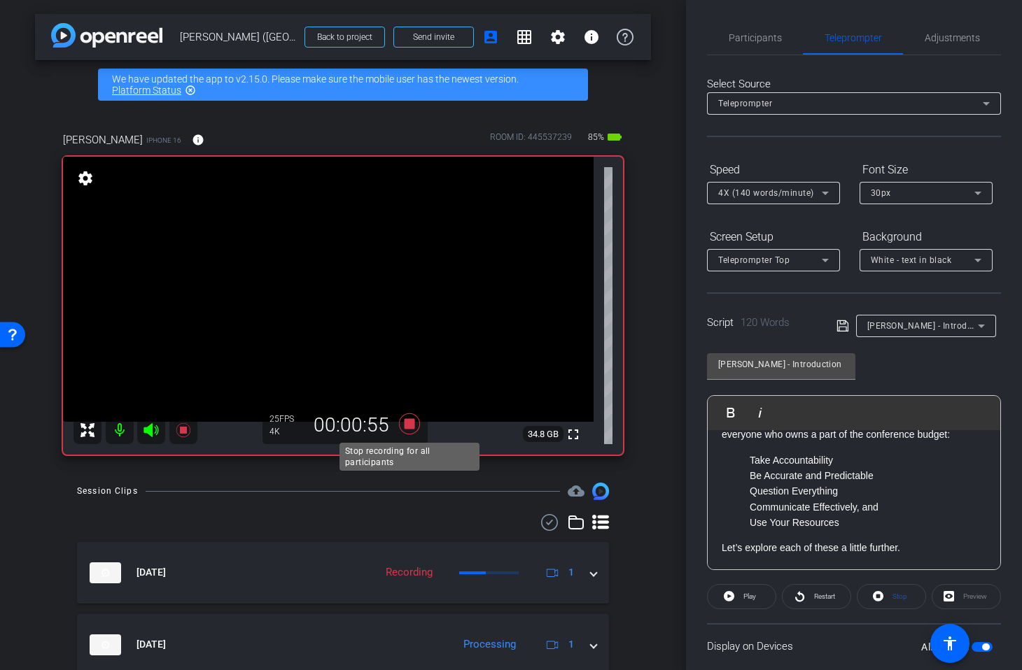
click at [407, 421] on icon at bounding box center [409, 424] width 21 height 21
click at [745, 41] on span "Participants" at bounding box center [754, 38] width 53 height 10
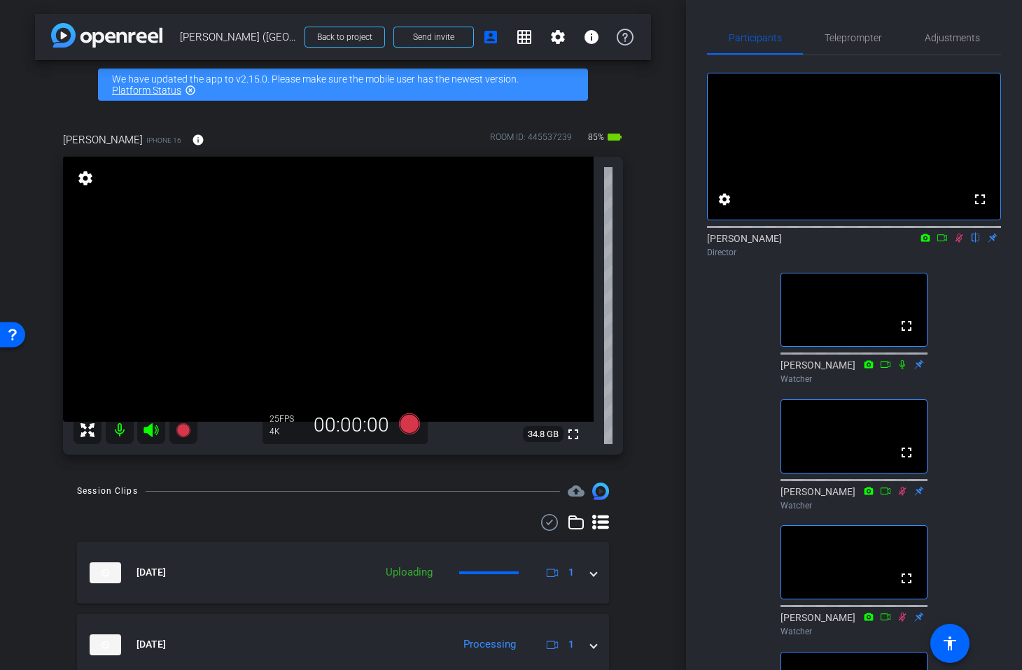
click at [959, 243] on icon at bounding box center [958, 238] width 11 height 10
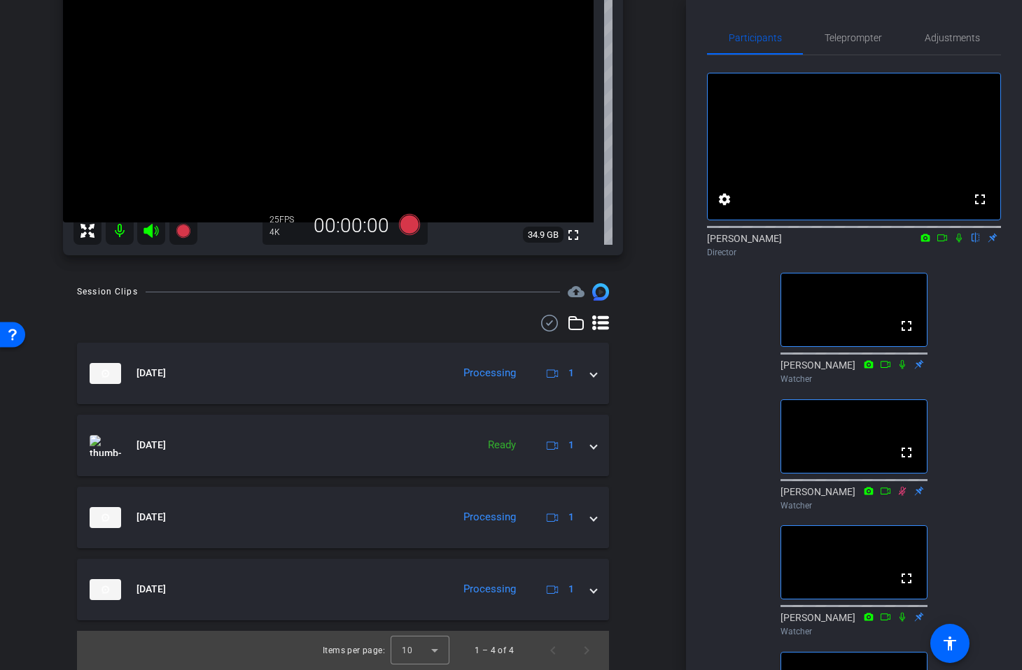
scroll to position [138, 0]
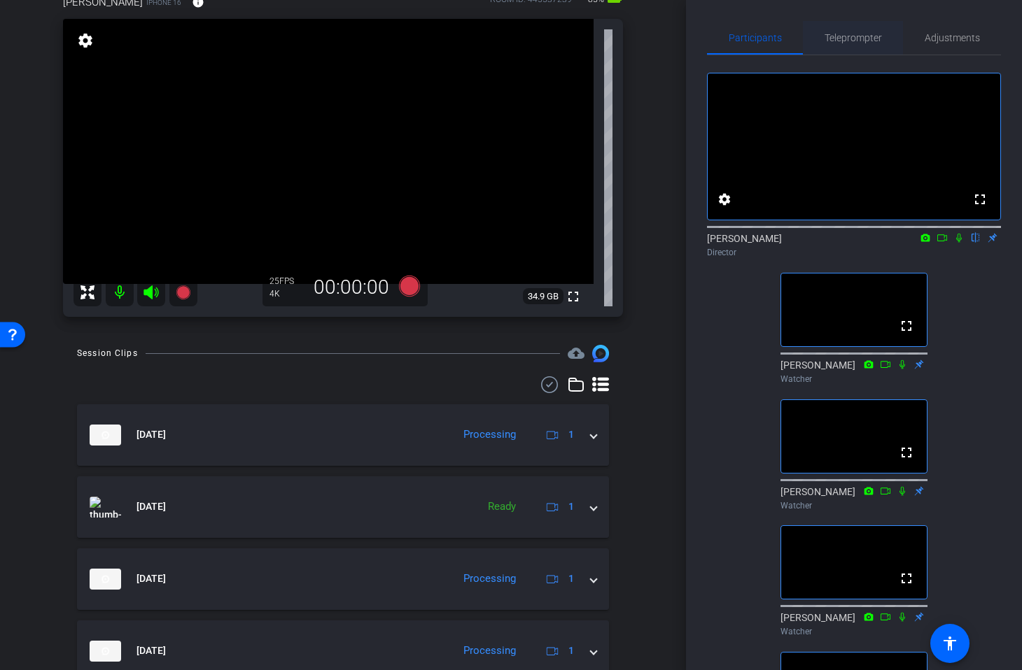
click at [845, 38] on span "Teleprompter" at bounding box center [852, 38] width 57 height 10
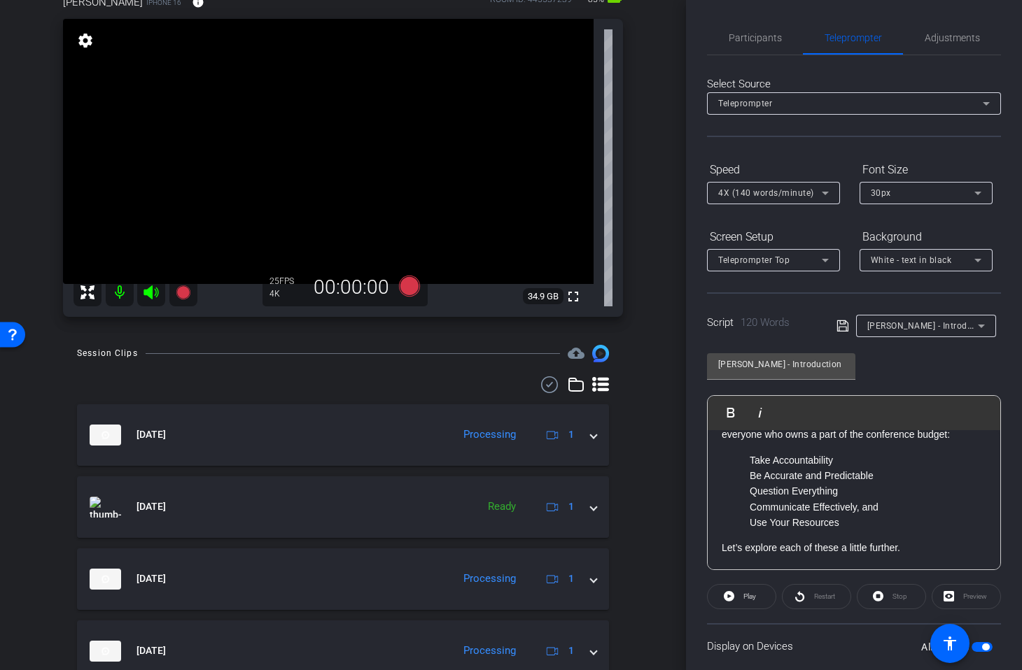
scroll to position [0, 0]
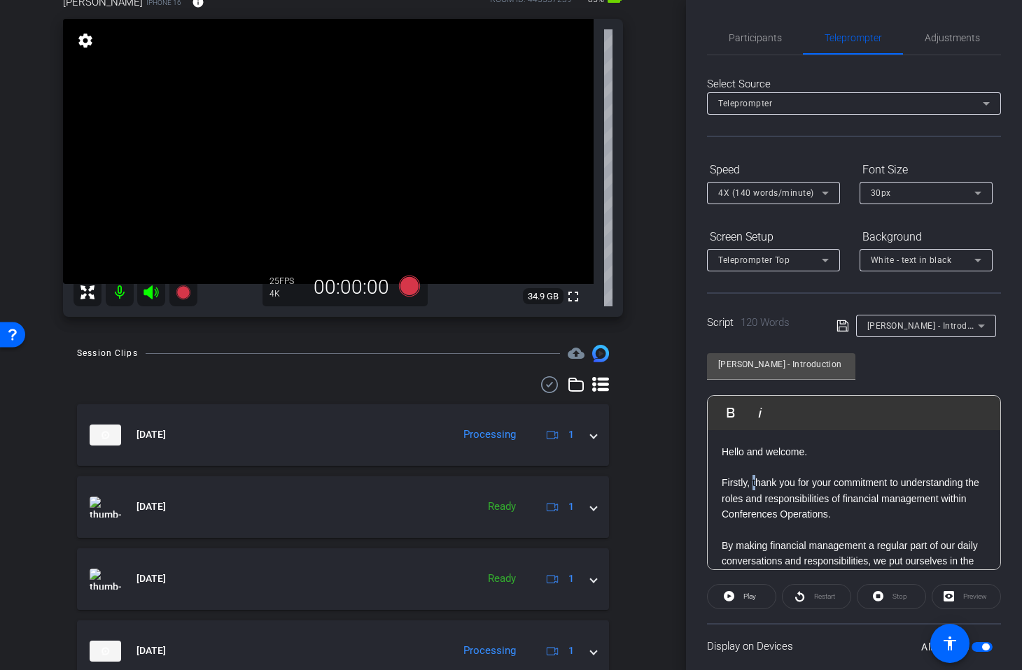
click at [753, 482] on p "Firstly, thank you for your commitment to understanding the roles and responsib…" at bounding box center [853, 498] width 264 height 47
click at [756, 483] on p "Firstly, thank you for your commitment to understanding the roles and responsib…" at bounding box center [853, 498] width 264 height 47
click at [775, 38] on span "Participants" at bounding box center [754, 38] width 53 height 10
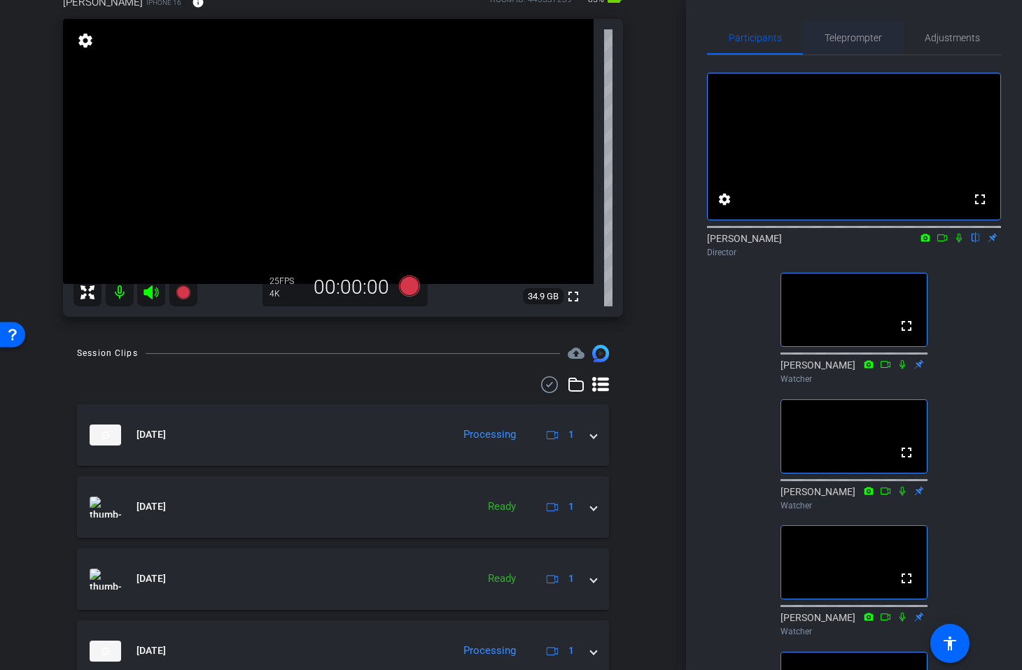
click at [849, 36] on span "Teleprompter" at bounding box center [852, 38] width 57 height 10
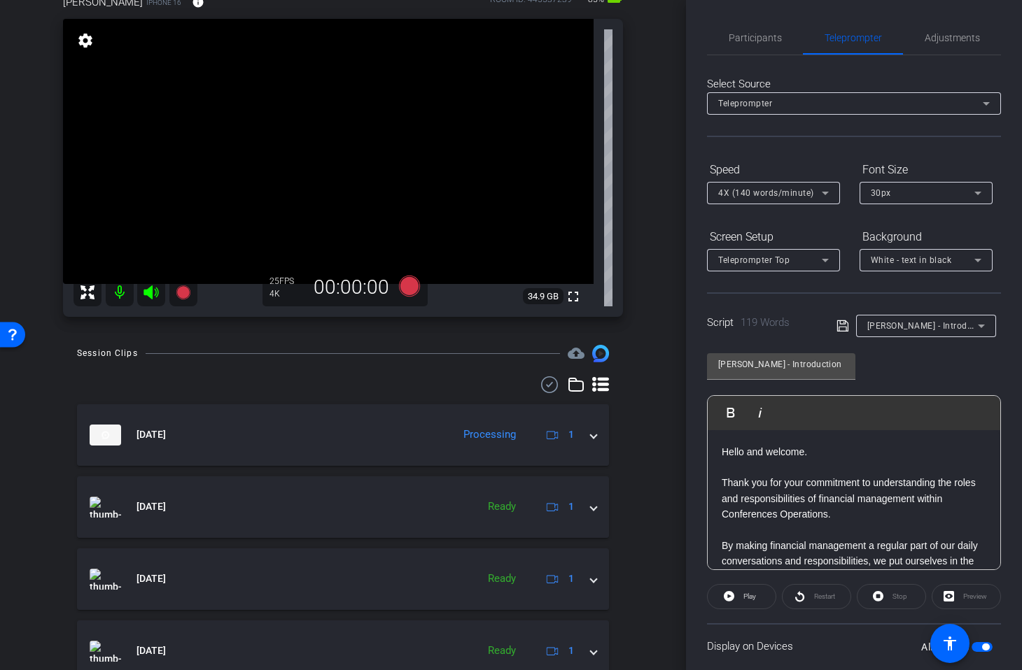
click at [838, 323] on icon at bounding box center [842, 326] width 13 height 17
click at [749, 41] on span "Participants" at bounding box center [754, 38] width 53 height 10
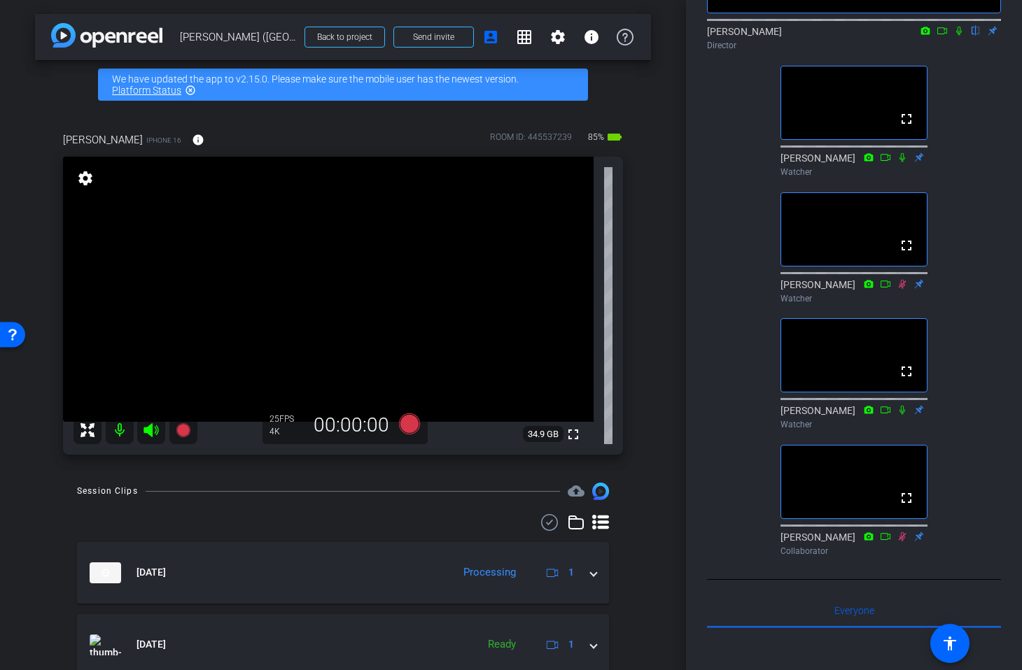
scroll to position [243, 0]
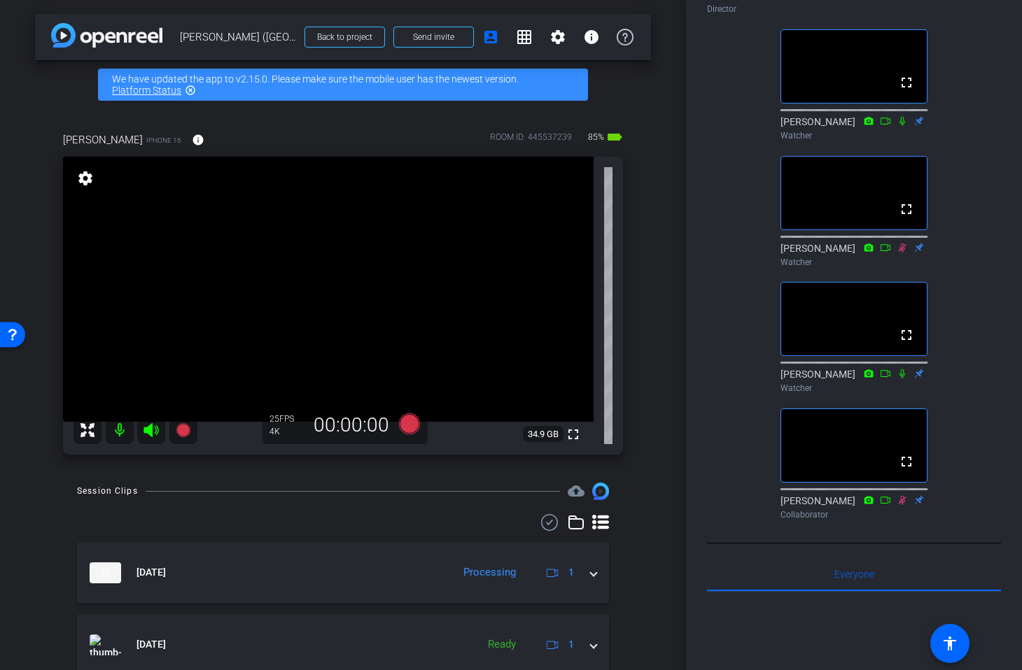
click at [903, 379] on icon at bounding box center [902, 373] width 6 height 9
drag, startPoint x: 904, startPoint y: 146, endPoint x: 918, endPoint y: 160, distance: 19.8
click at [904, 126] on icon at bounding box center [901, 121] width 11 height 10
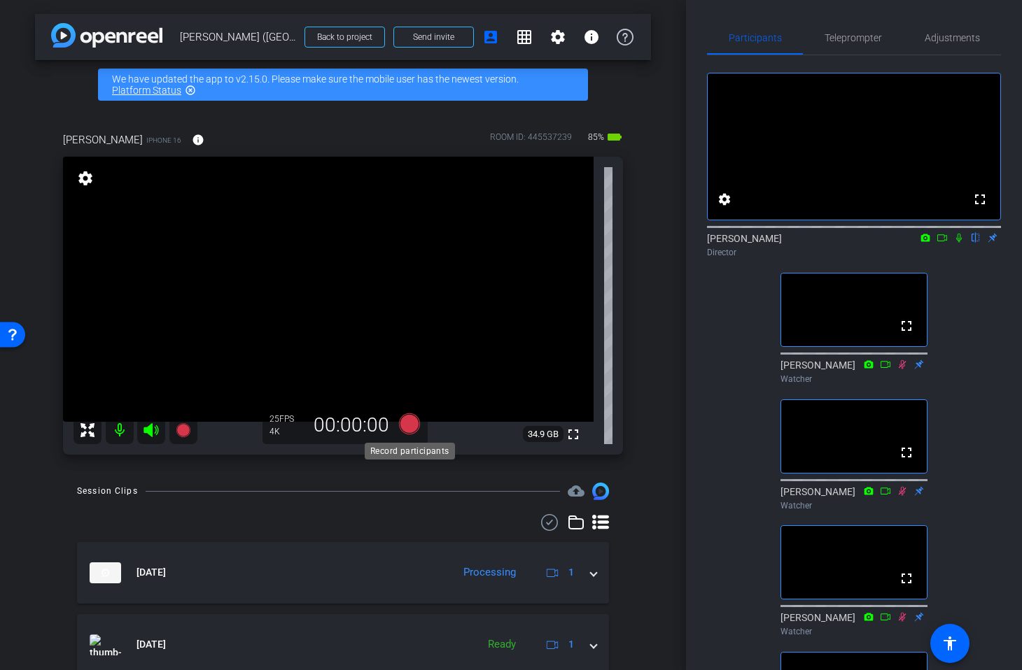
click at [409, 421] on icon at bounding box center [409, 424] width 21 height 21
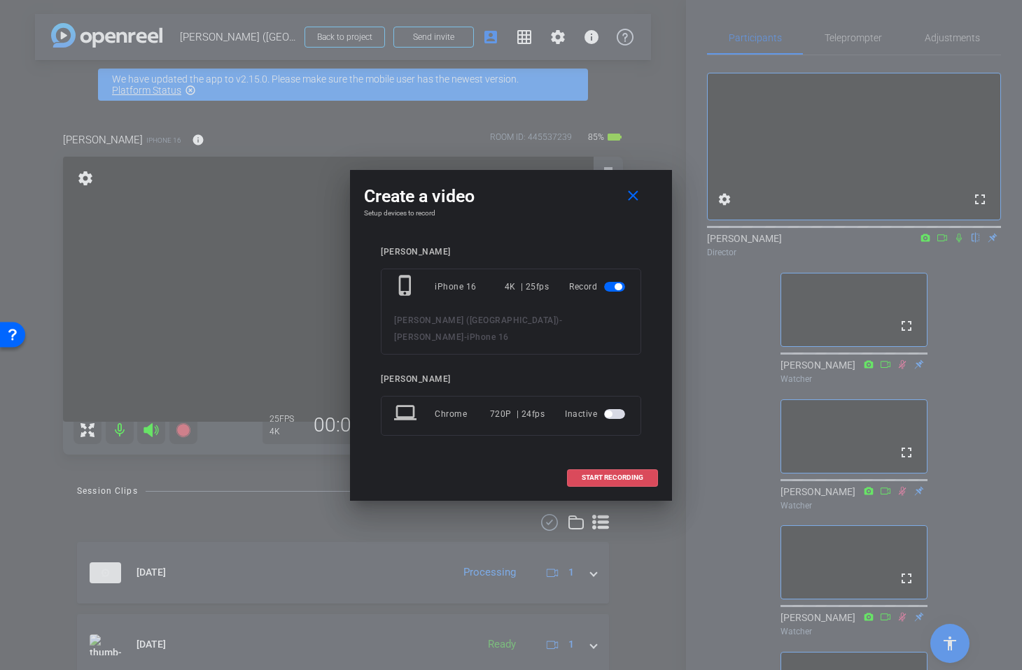
drag, startPoint x: 589, startPoint y: 465, endPoint x: 598, endPoint y: 464, distance: 9.1
click at [589, 474] on span "START RECORDING" at bounding box center [612, 477] width 62 height 7
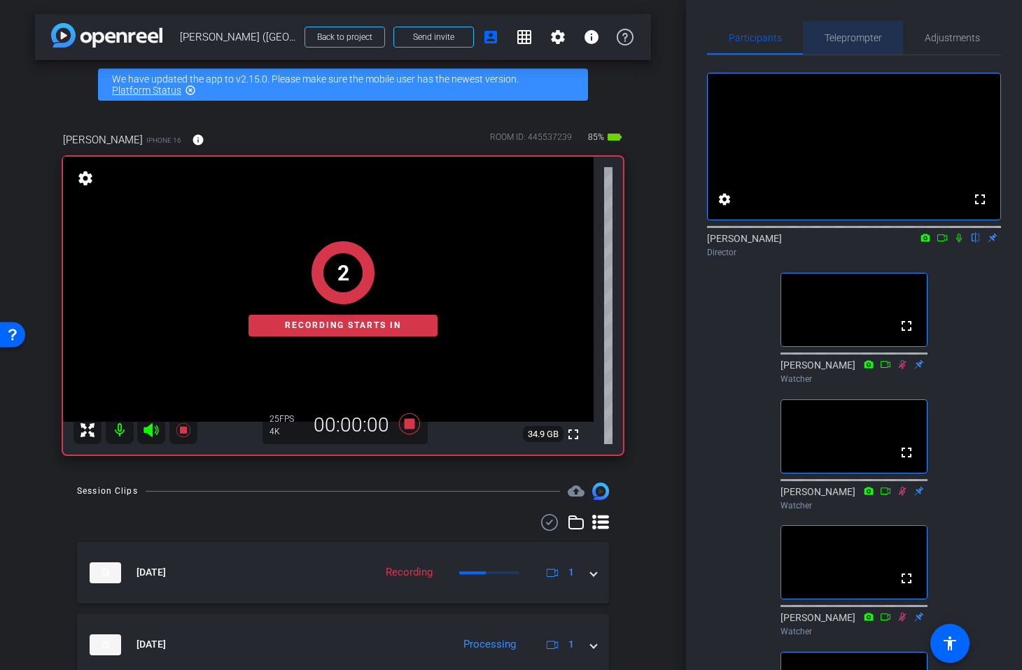
click at [846, 48] on span "Teleprompter" at bounding box center [852, 38] width 57 height 34
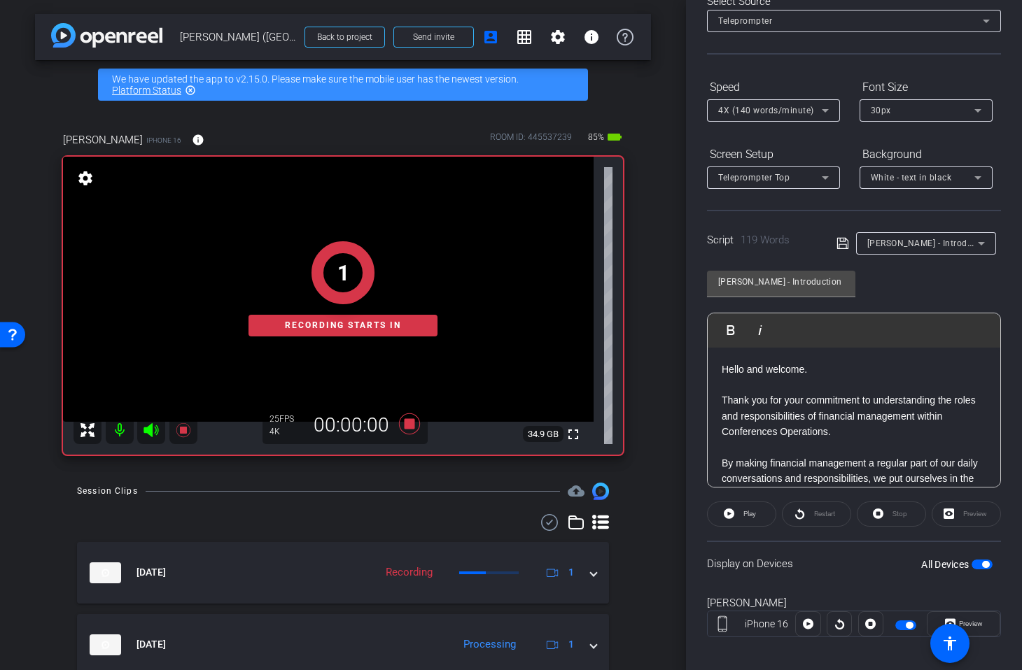
scroll to position [94, 0]
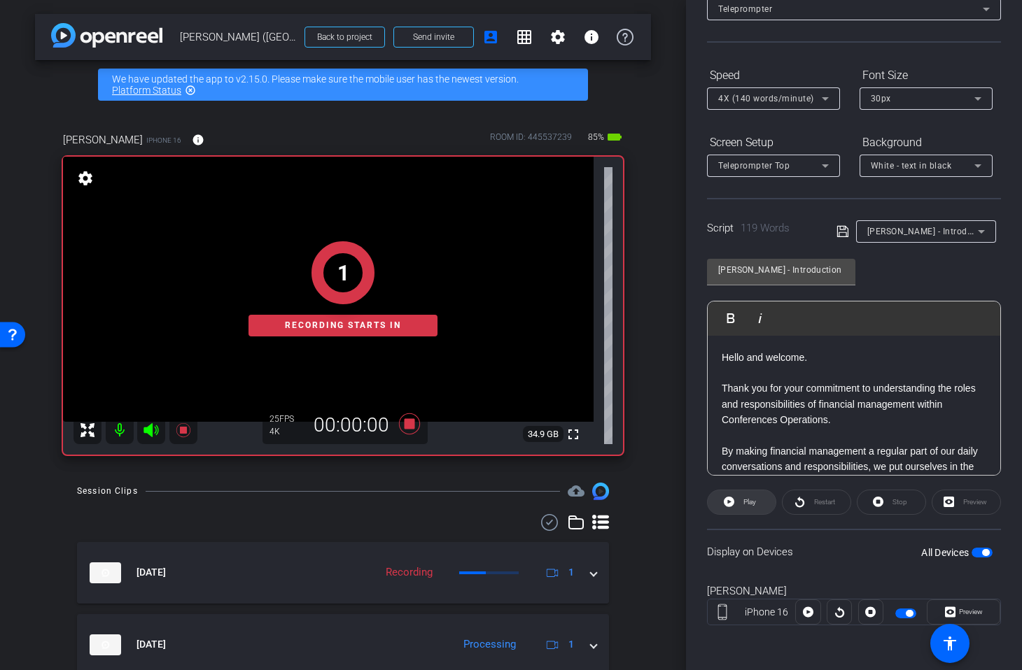
click at [752, 502] on span "Play" at bounding box center [749, 502] width 13 height 8
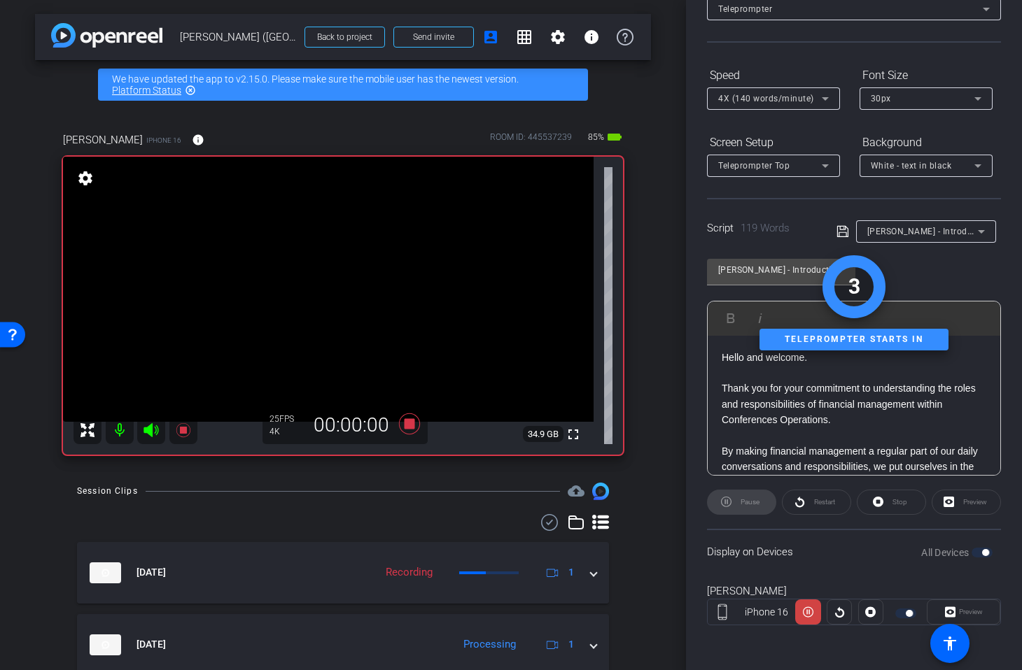
scroll to position [0, 0]
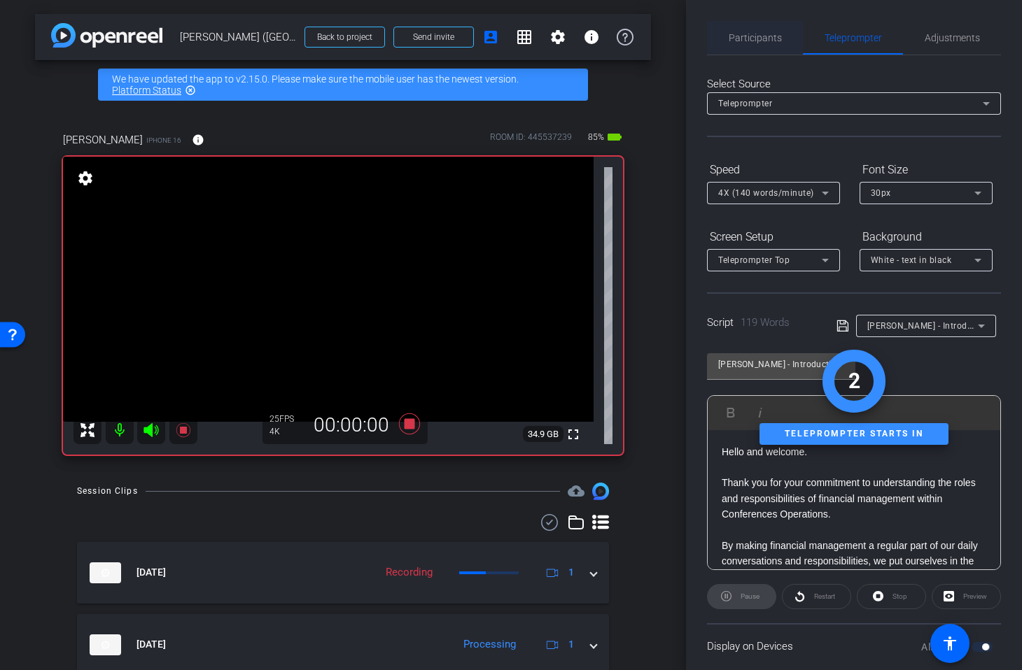
click at [761, 36] on span "Participants" at bounding box center [754, 38] width 53 height 10
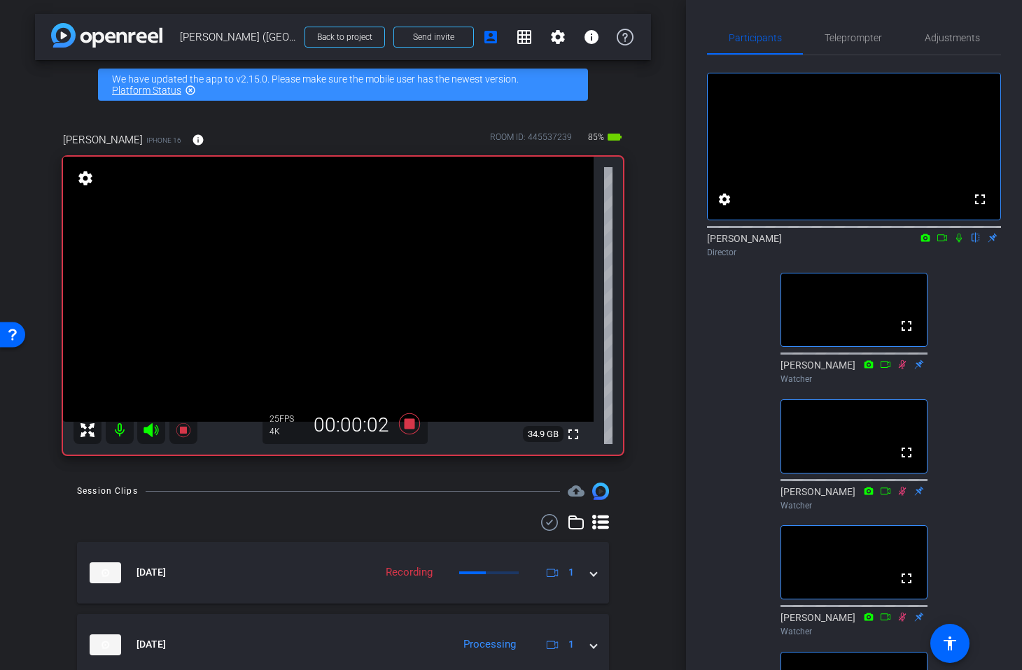
click at [960, 243] on icon at bounding box center [958, 238] width 11 height 10
click at [870, 33] on span "Teleprompter" at bounding box center [852, 38] width 57 height 10
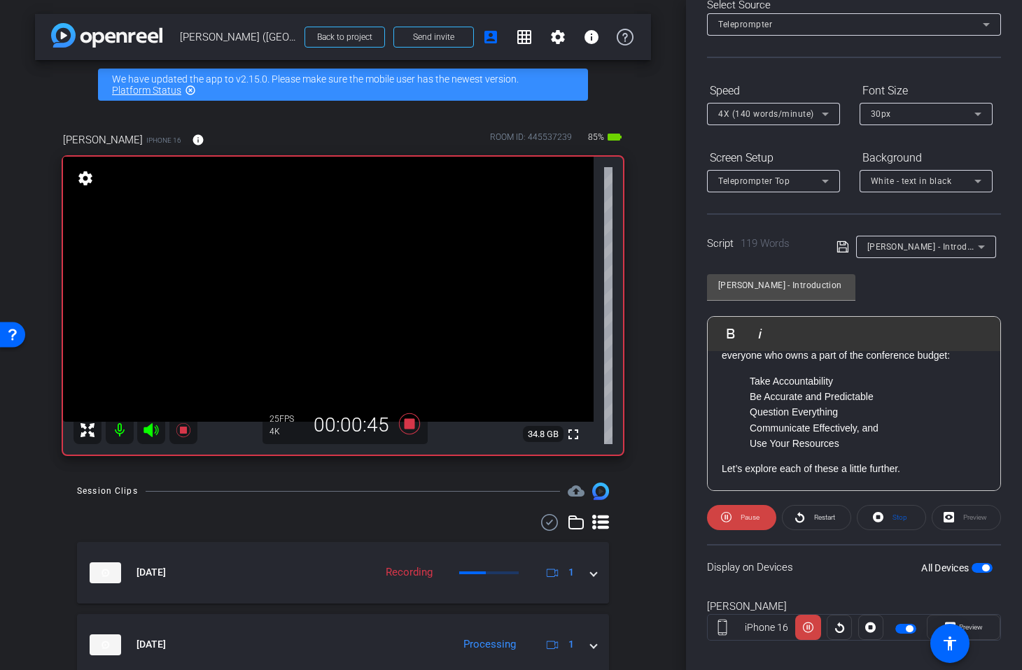
scroll to position [94, 0]
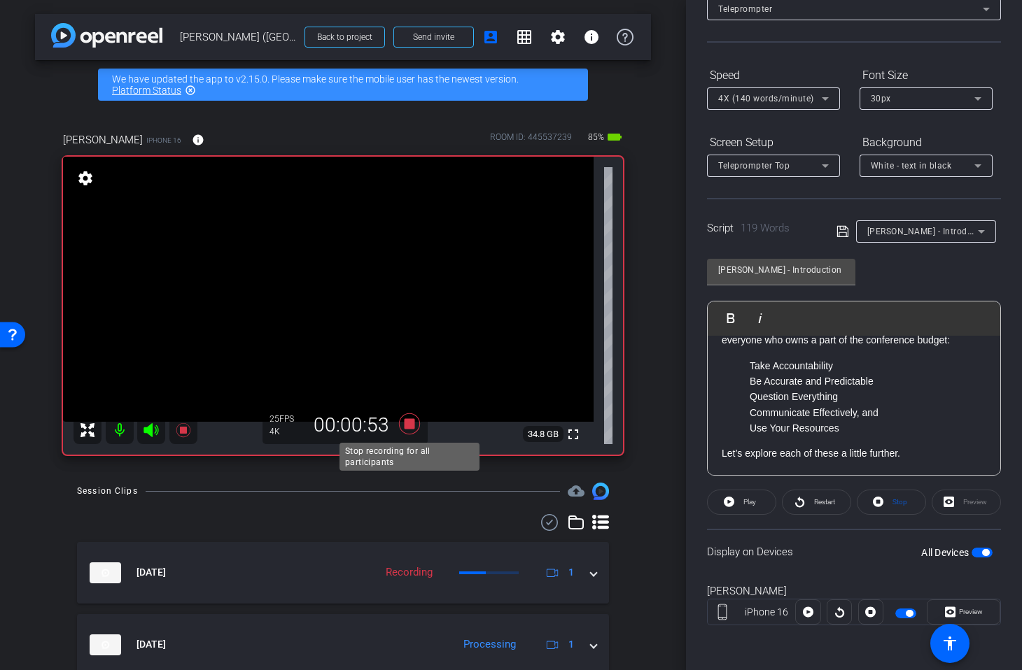
click at [412, 426] on icon at bounding box center [409, 424] width 21 height 21
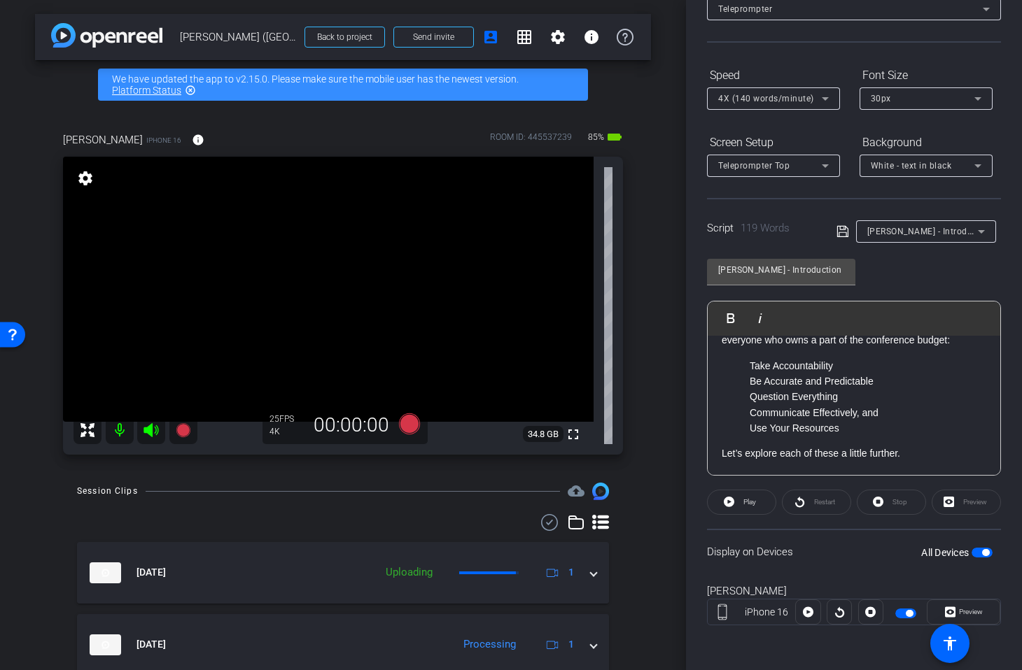
scroll to position [0, 0]
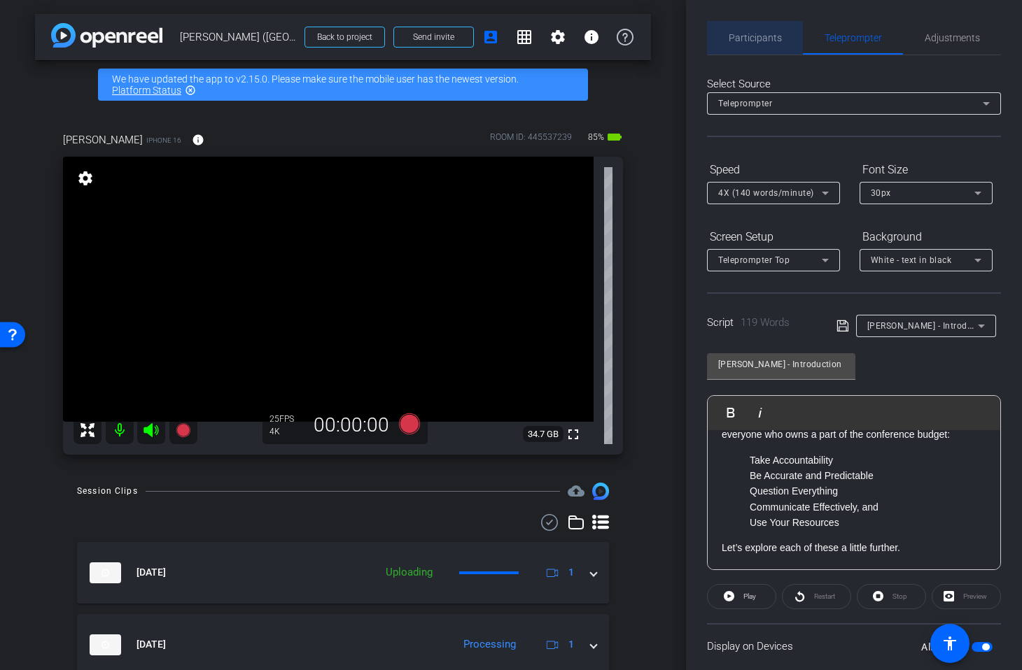
click at [754, 35] on span "Participants" at bounding box center [754, 38] width 53 height 10
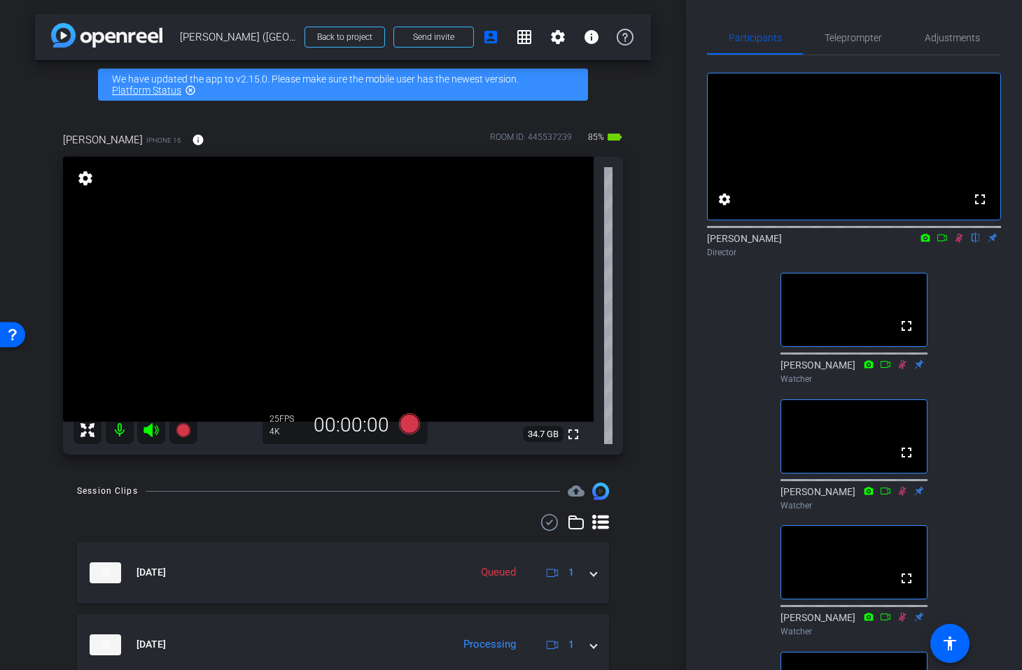
click at [960, 243] on icon at bounding box center [959, 238] width 8 height 9
click at [402, 428] on icon at bounding box center [409, 424] width 21 height 21
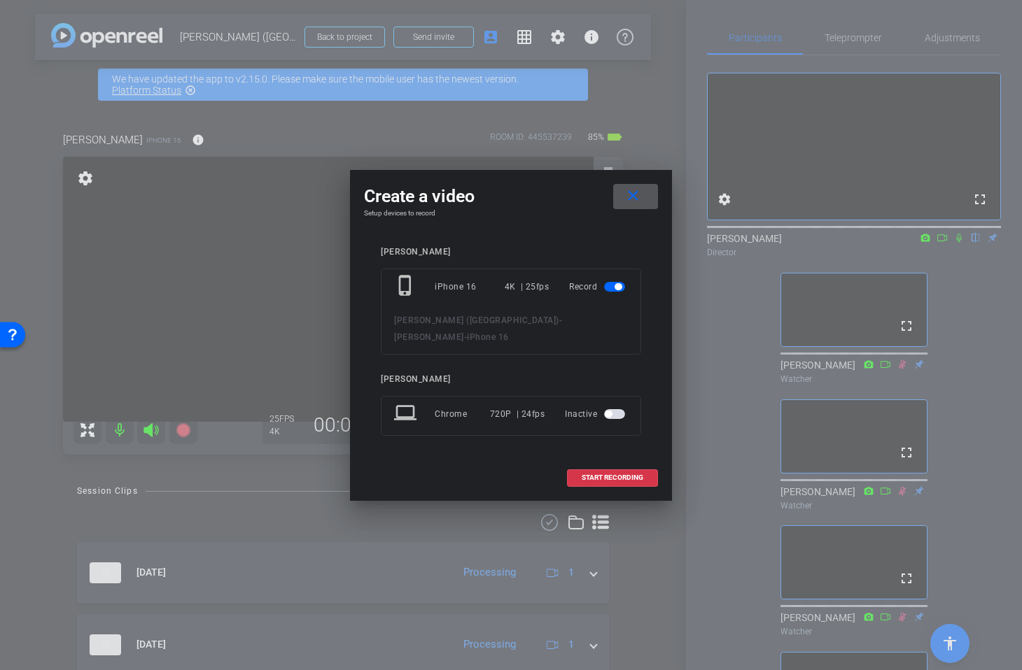
click at [599, 474] on span "START RECORDING" at bounding box center [612, 477] width 62 height 7
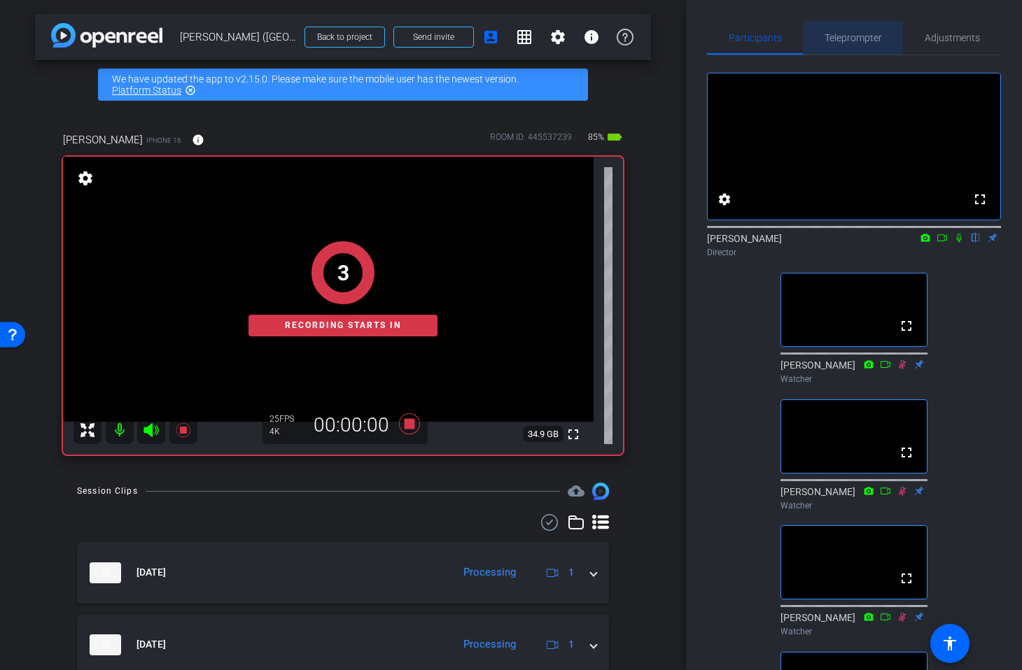
click at [855, 34] on span "Teleprompter" at bounding box center [852, 38] width 57 height 10
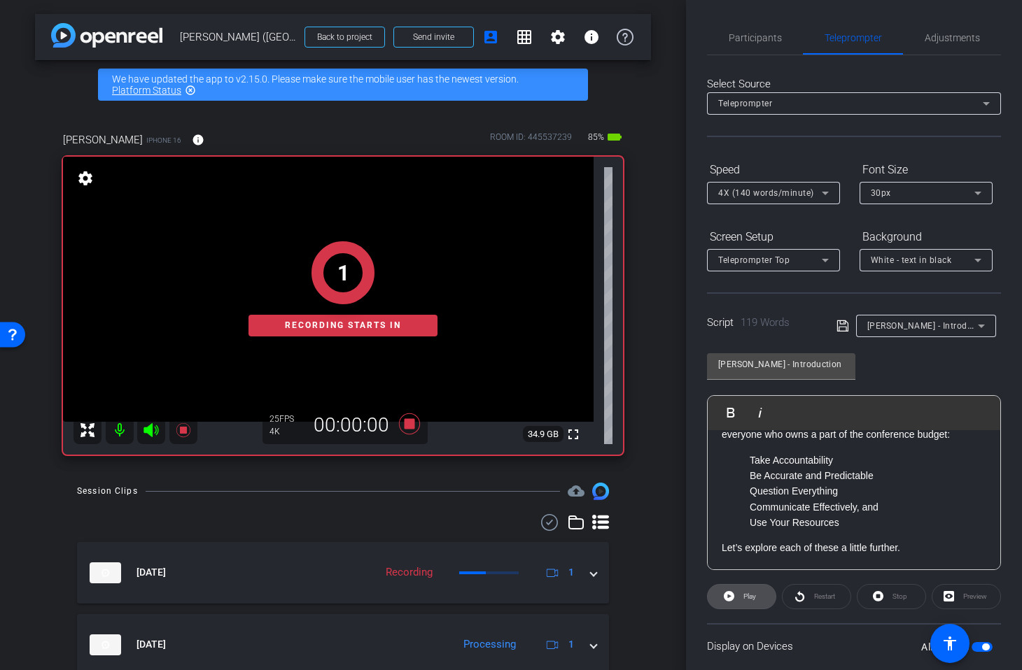
click at [744, 599] on span "Play" at bounding box center [749, 597] width 13 height 8
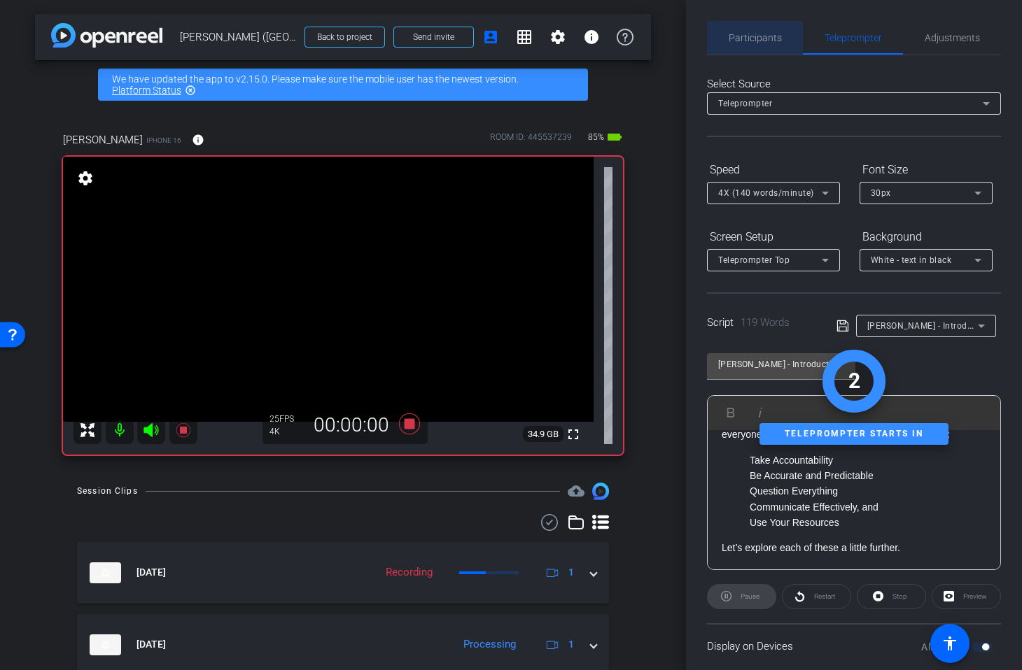
click at [765, 39] on span "Participants" at bounding box center [754, 38] width 53 height 10
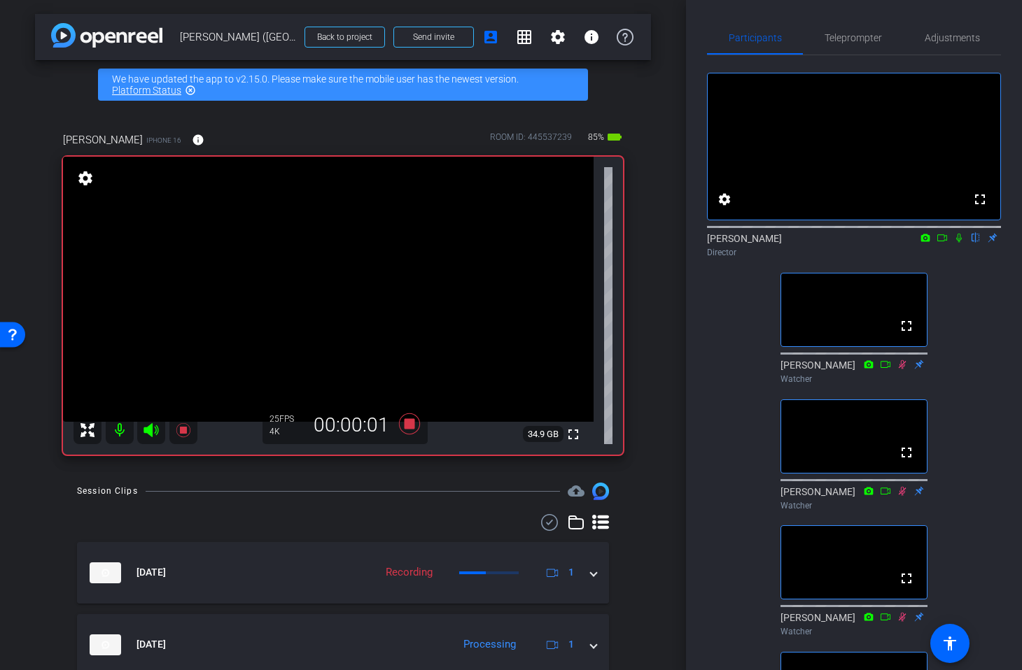
click at [961, 243] on icon at bounding box center [958, 238] width 11 height 10
click at [845, 35] on span "Teleprompter" at bounding box center [852, 38] width 57 height 10
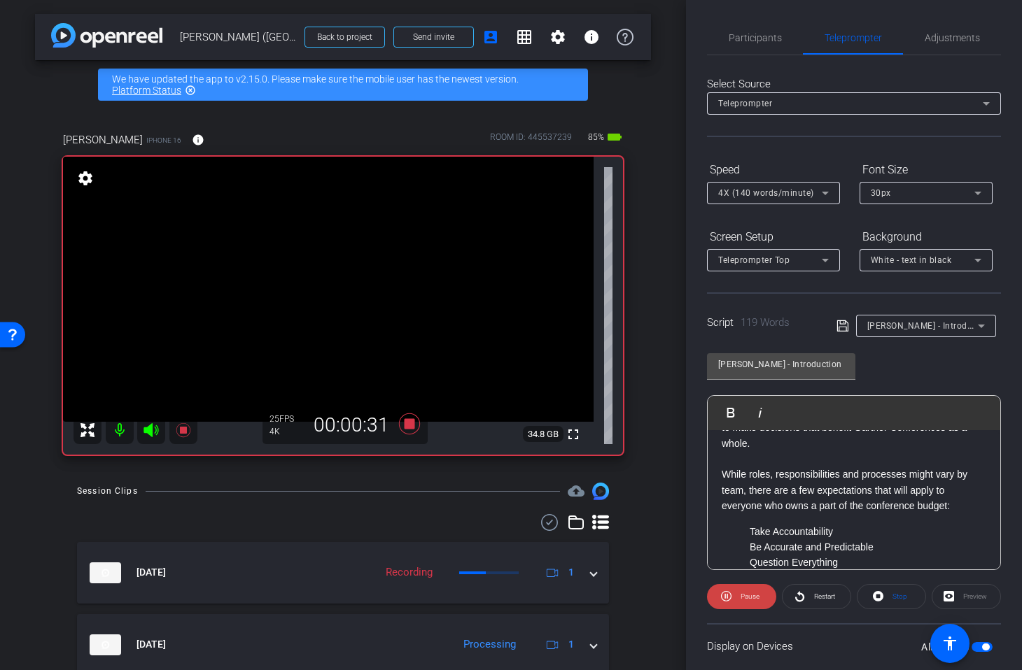
scroll to position [219, 0]
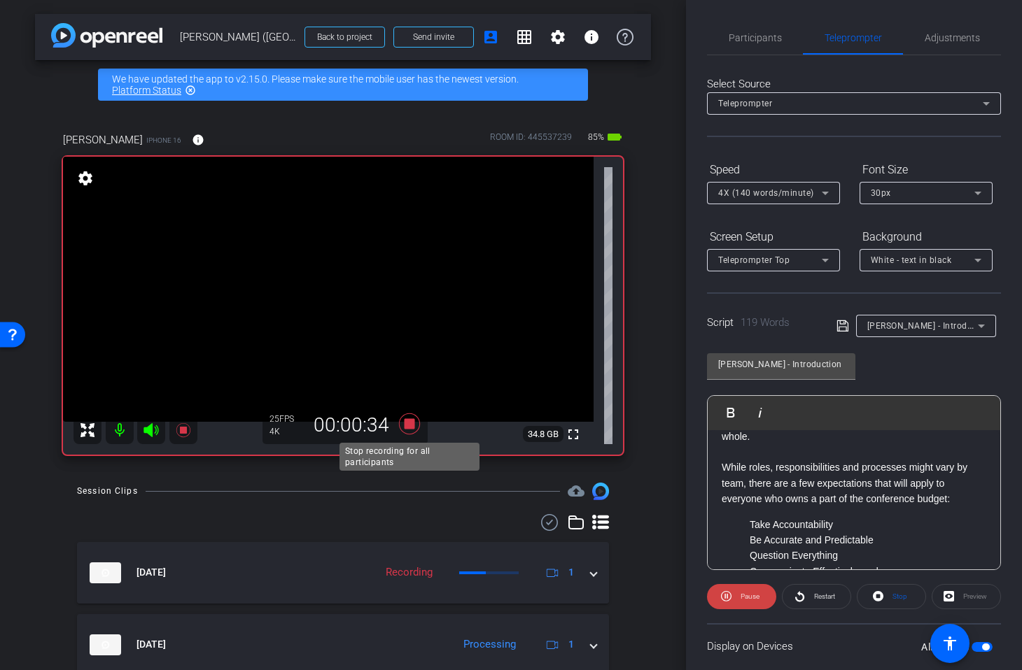
click at [414, 427] on icon at bounding box center [410, 423] width 34 height 25
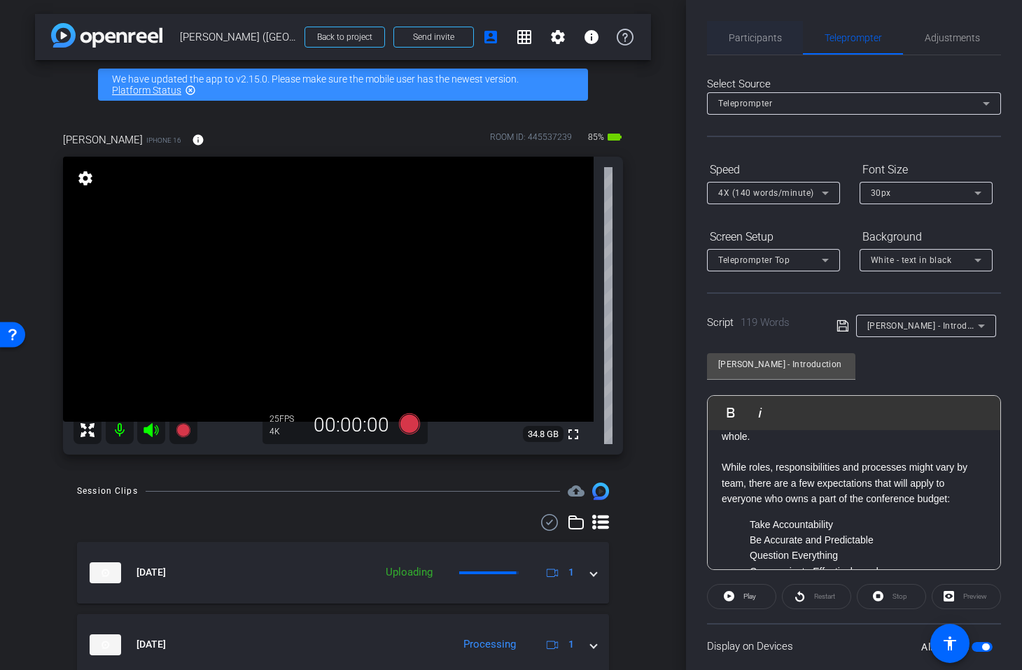
click at [761, 27] on span "Participants" at bounding box center [754, 38] width 53 height 34
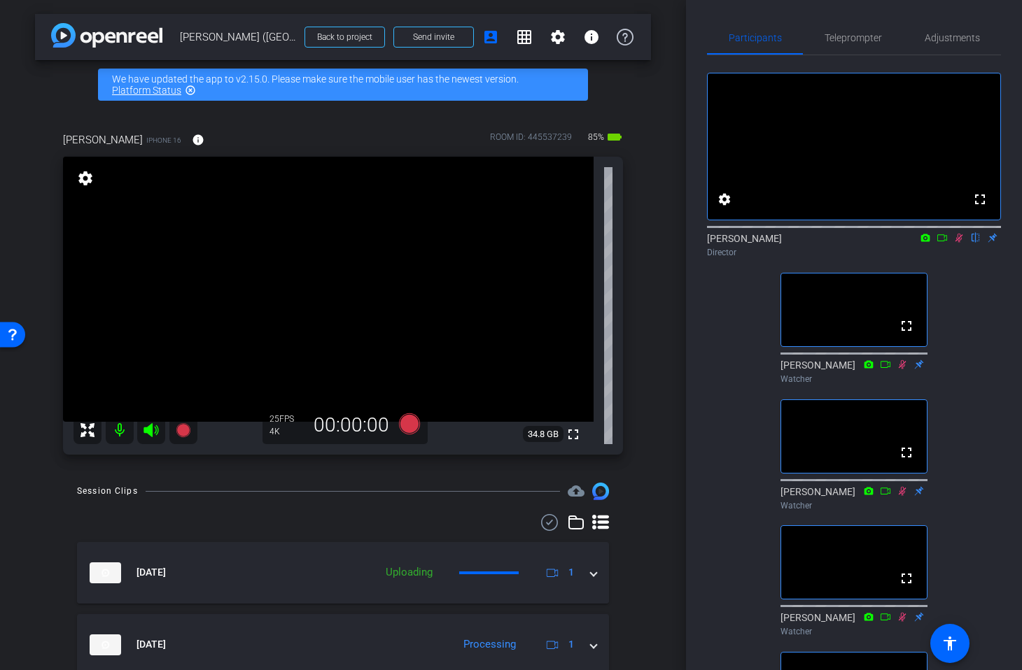
click at [963, 243] on icon at bounding box center [958, 238] width 11 height 10
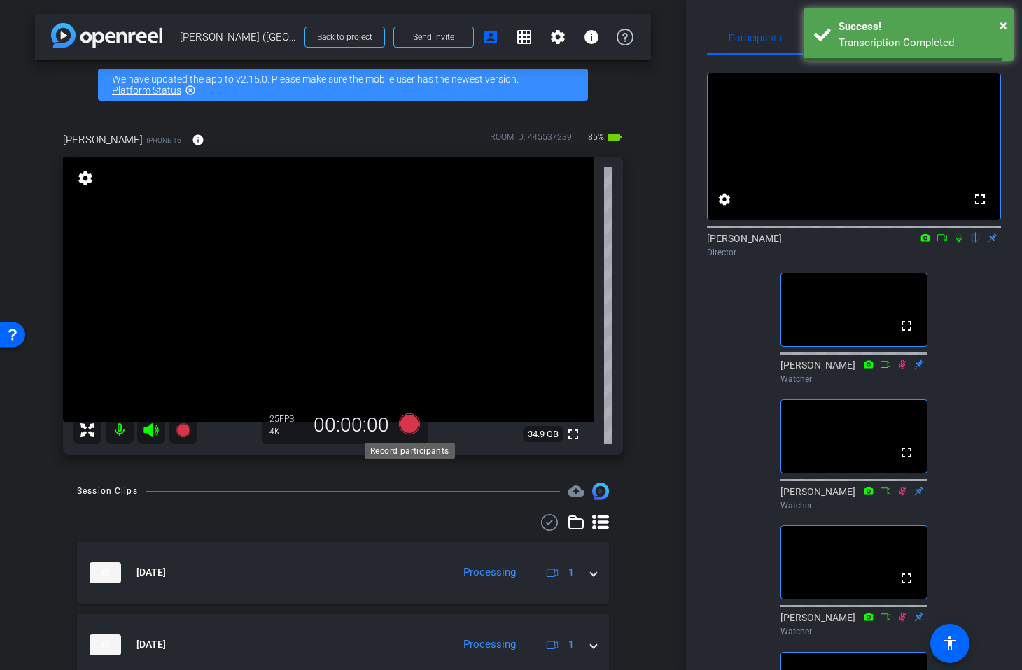
click at [411, 424] on icon at bounding box center [409, 424] width 21 height 21
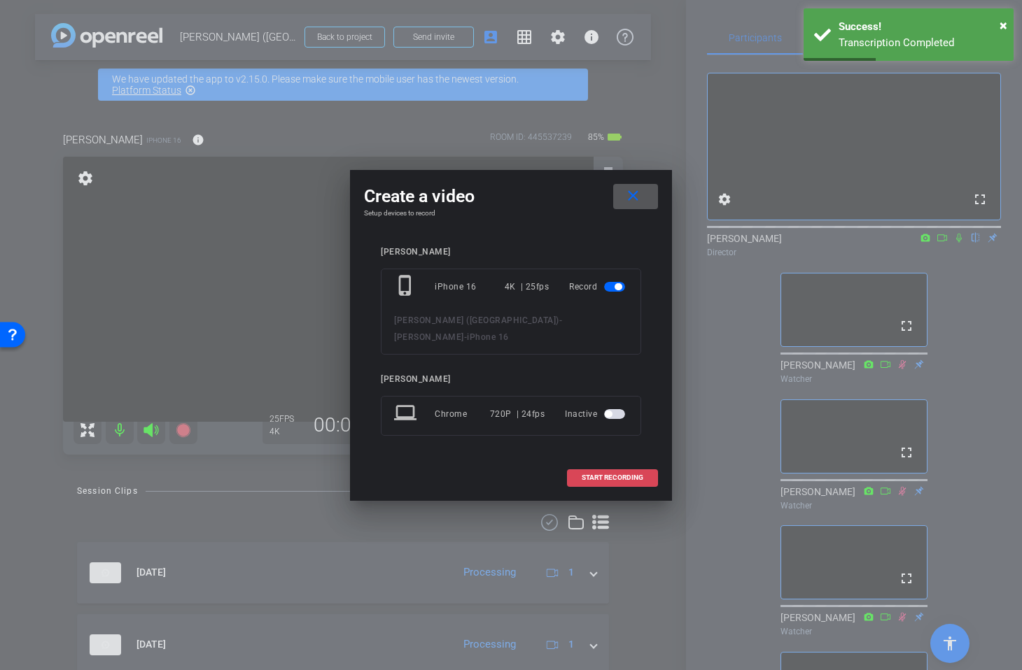
click at [633, 474] on span "START RECORDING" at bounding box center [612, 477] width 62 height 7
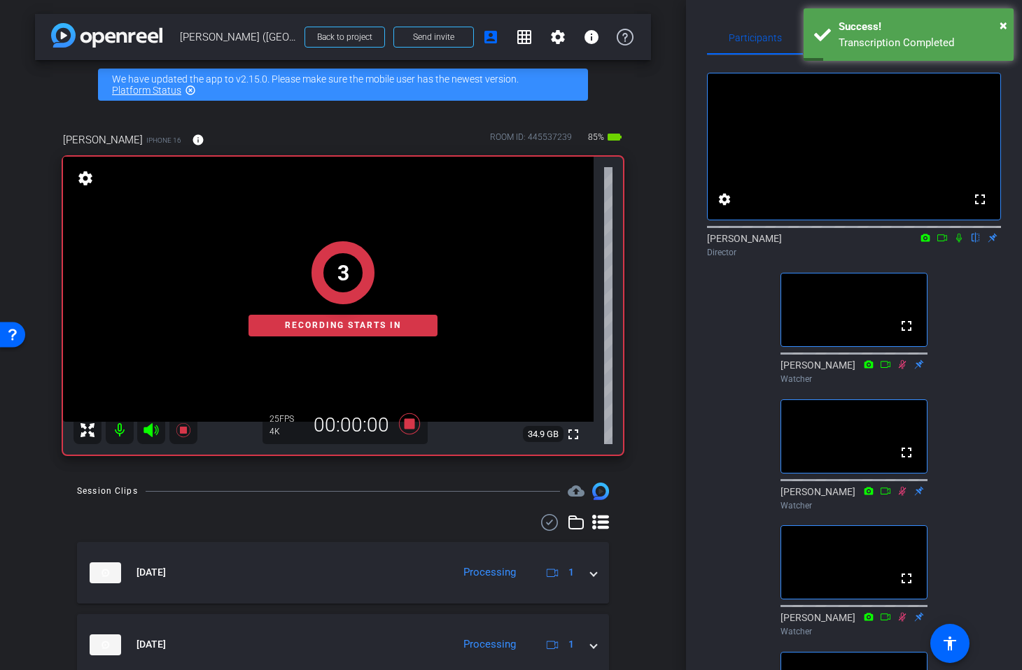
click at [692, 53] on div "Participants Teleprompter Adjustments fullscreen settings Rob Harpin flip Direc…" at bounding box center [854, 335] width 336 height 670
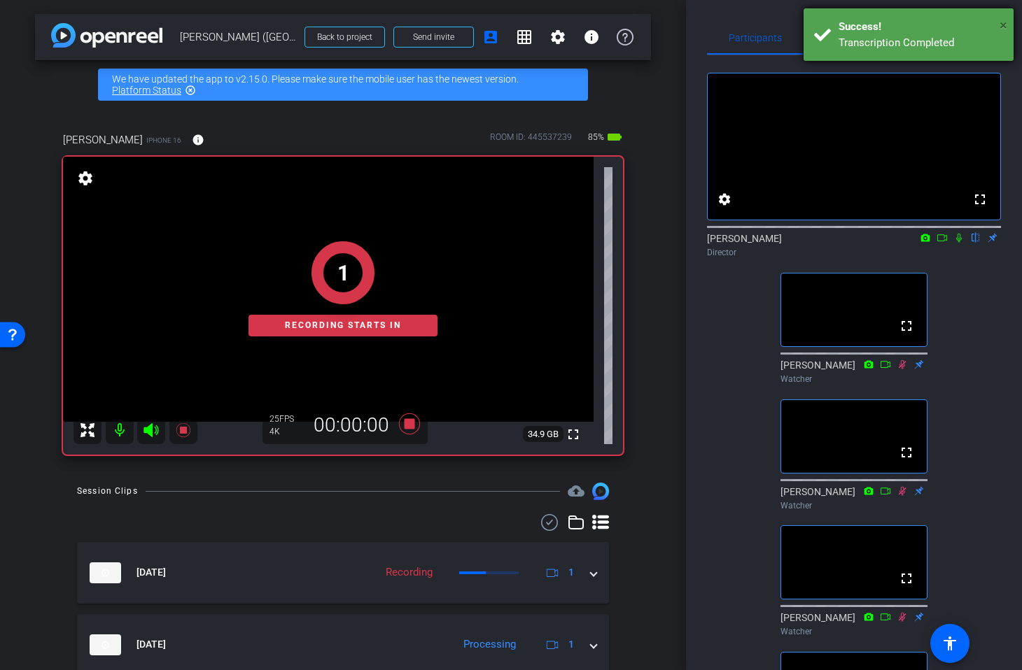
click at [1001, 22] on span "×" at bounding box center [1003, 25] width 8 height 17
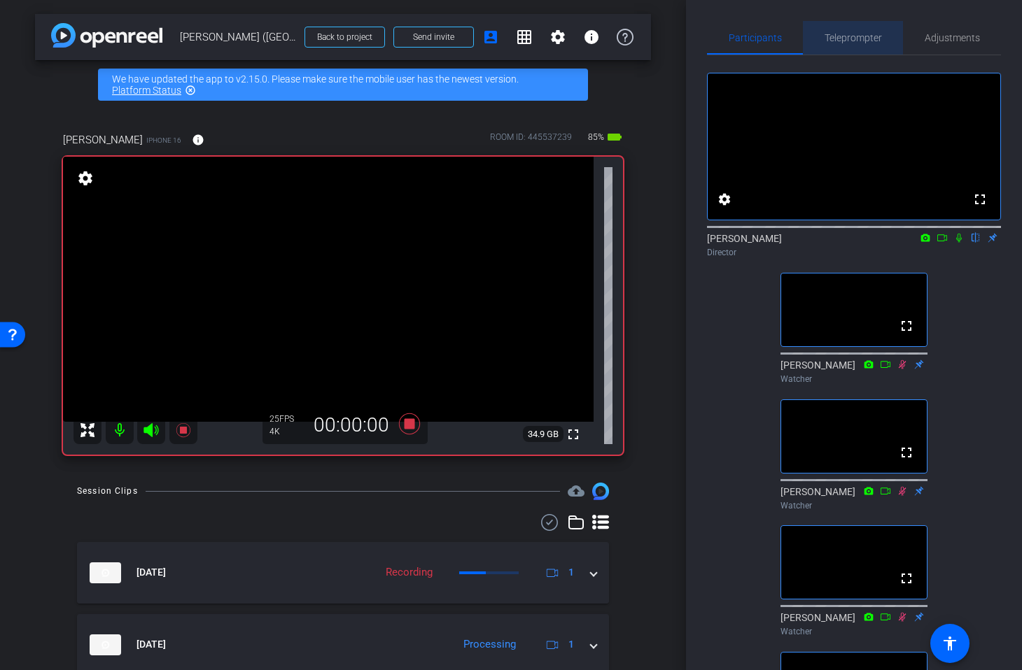
click at [856, 38] on span "Teleprompter" at bounding box center [852, 38] width 57 height 10
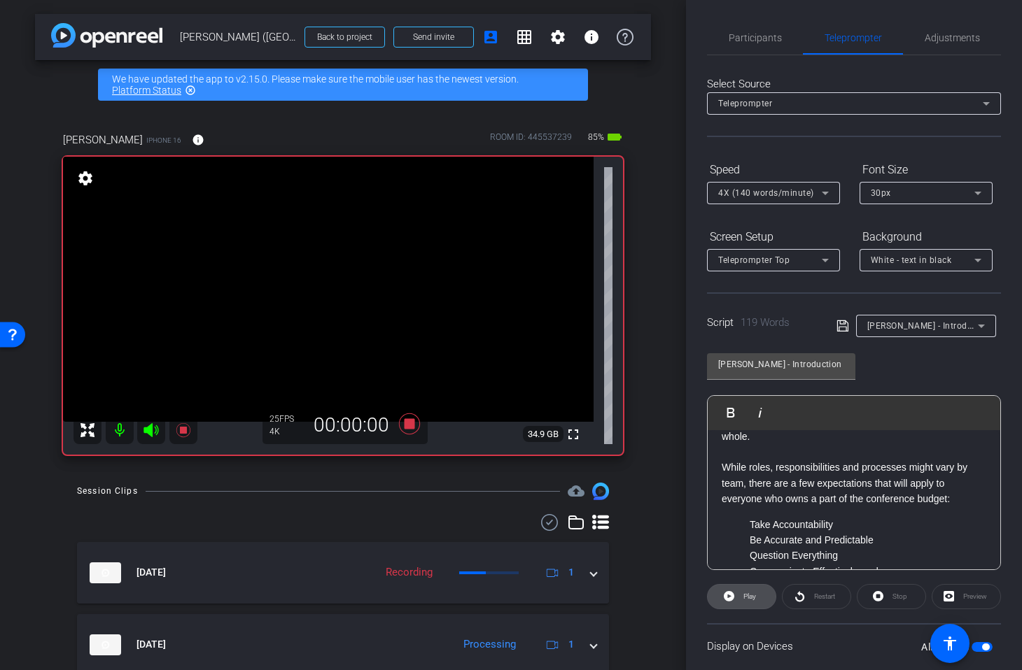
click at [754, 595] on span "Play" at bounding box center [749, 597] width 13 height 8
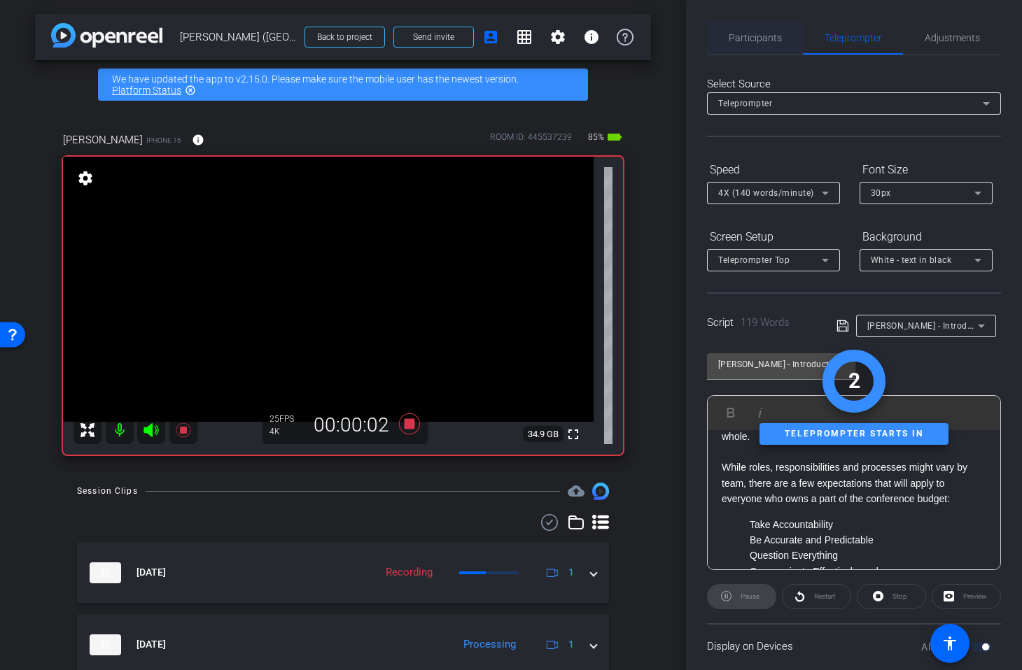
click at [750, 35] on span "Participants" at bounding box center [754, 38] width 53 height 10
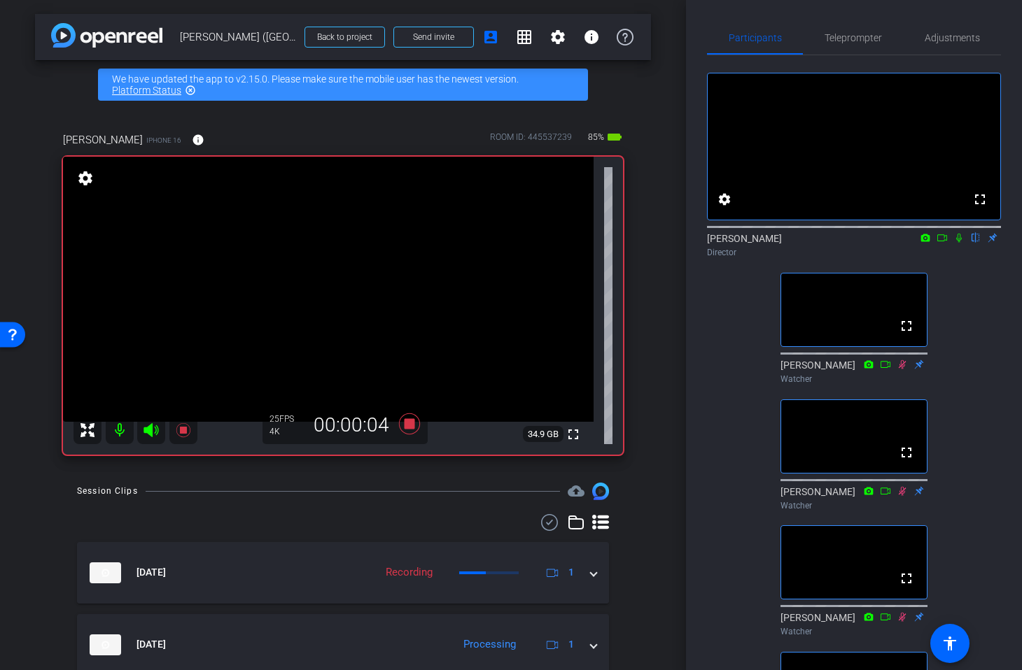
click at [959, 243] on icon at bounding box center [958, 238] width 11 height 10
click at [849, 38] on span "Teleprompter" at bounding box center [852, 38] width 57 height 10
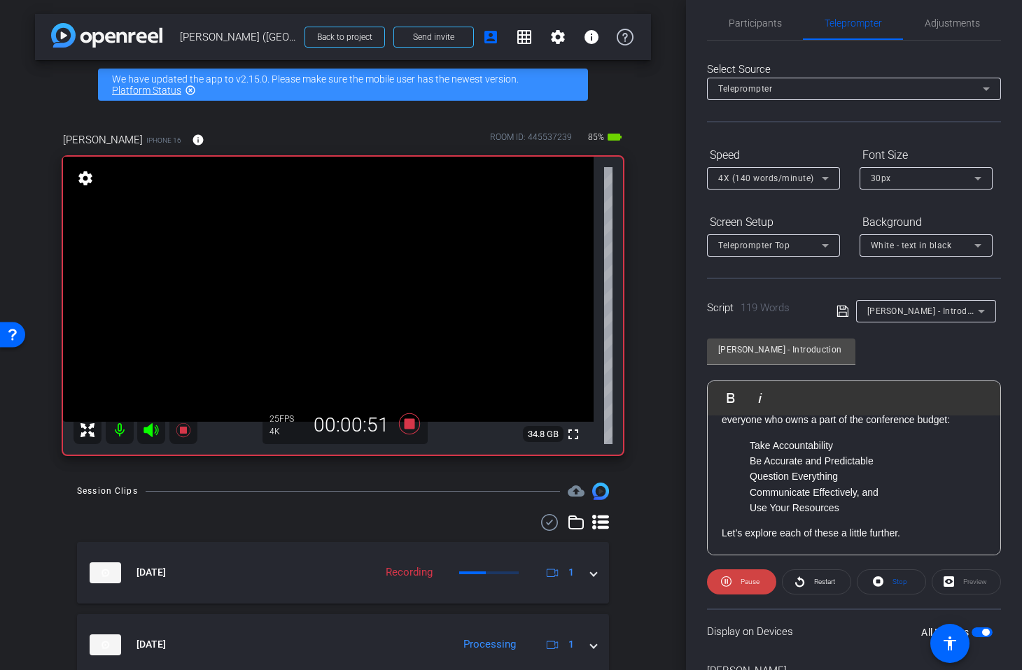
scroll to position [24, 0]
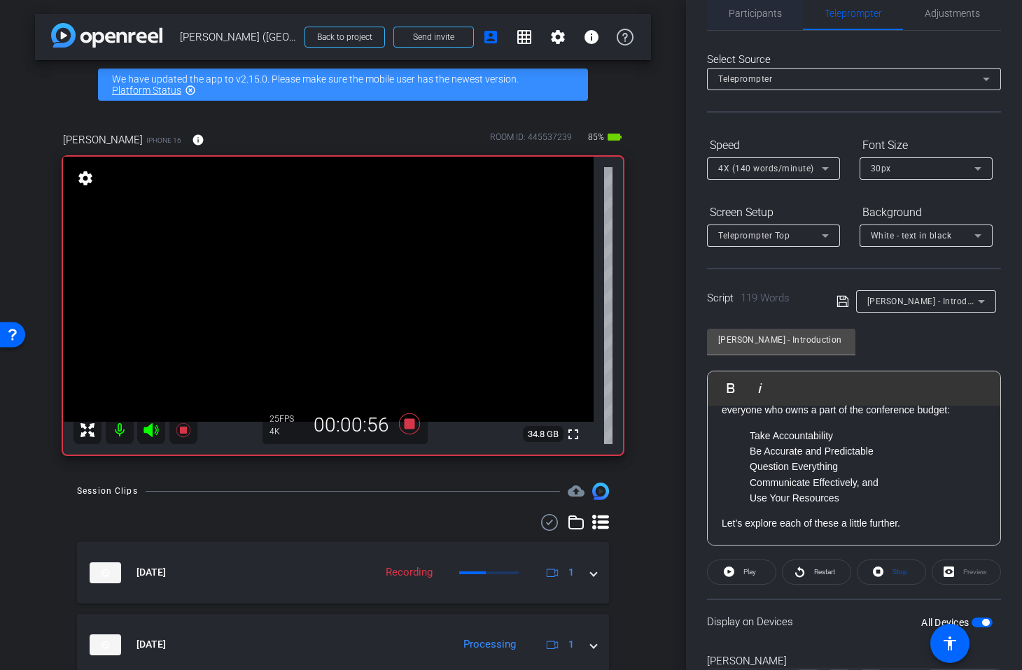
click at [758, 13] on span "Participants" at bounding box center [754, 13] width 53 height 10
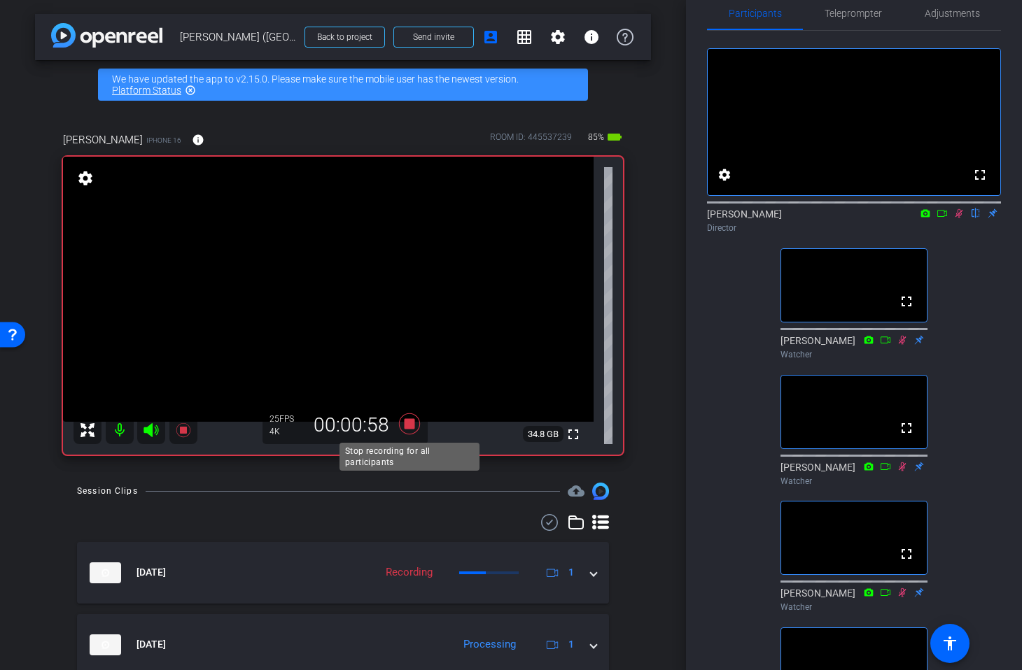
drag, startPoint x: 411, startPoint y: 424, endPoint x: 569, endPoint y: 398, distance: 160.2
click at [410, 423] on icon at bounding box center [409, 424] width 21 height 21
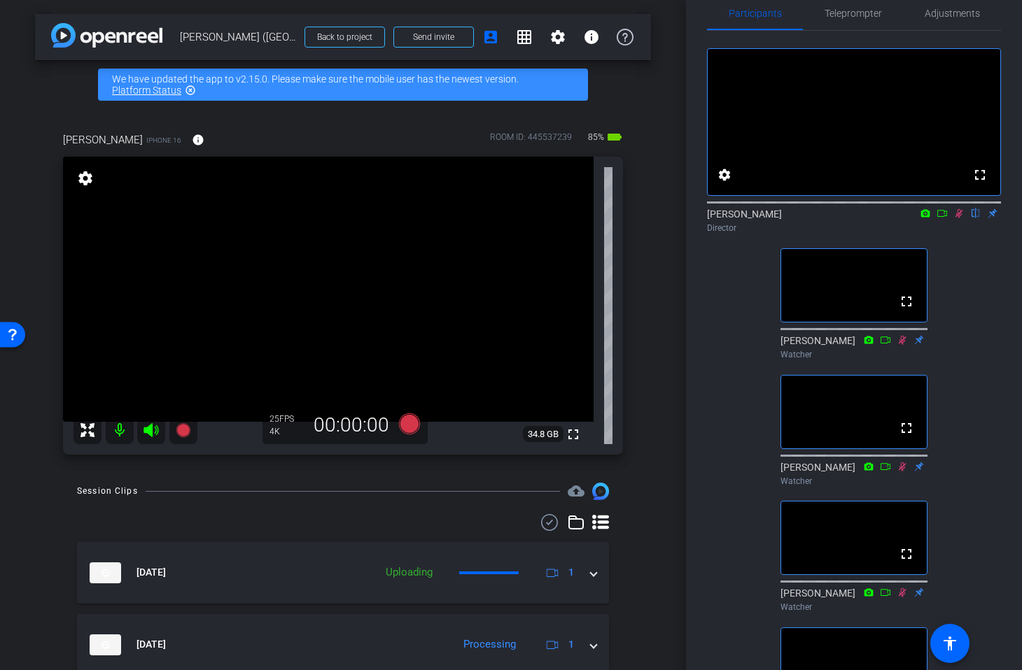
click at [962, 218] on icon at bounding box center [958, 214] width 11 height 10
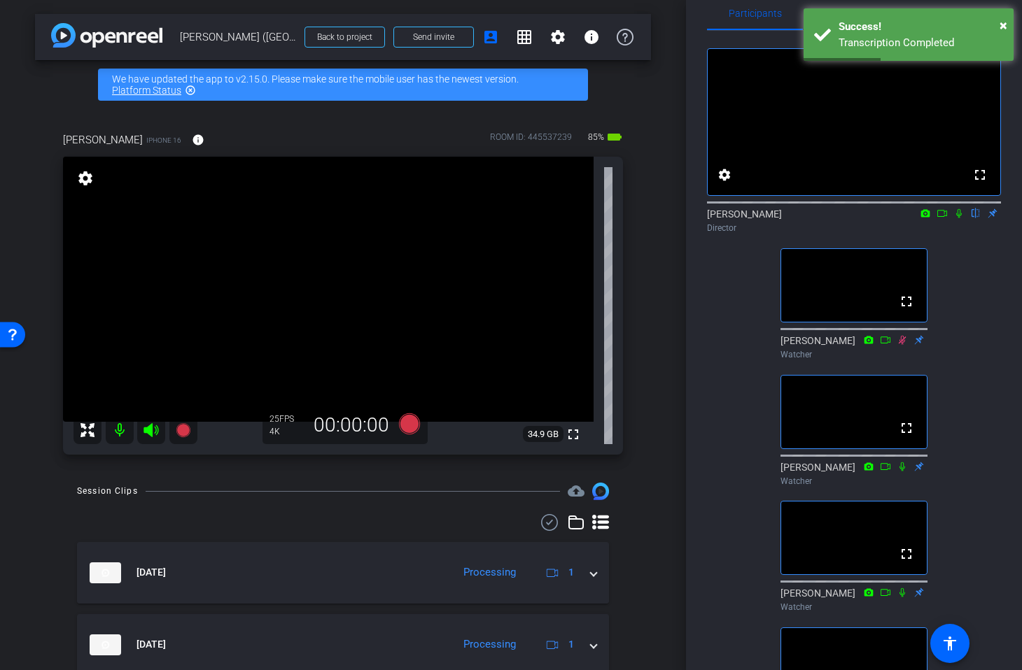
scroll to position [0, 0]
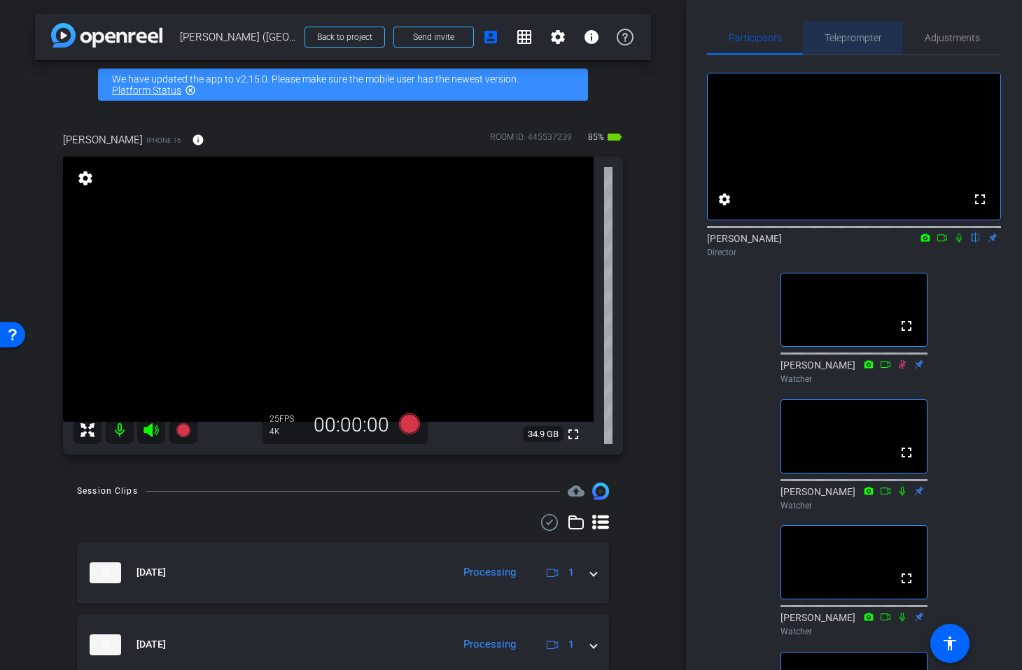
click at [868, 39] on span "Teleprompter" at bounding box center [852, 38] width 57 height 10
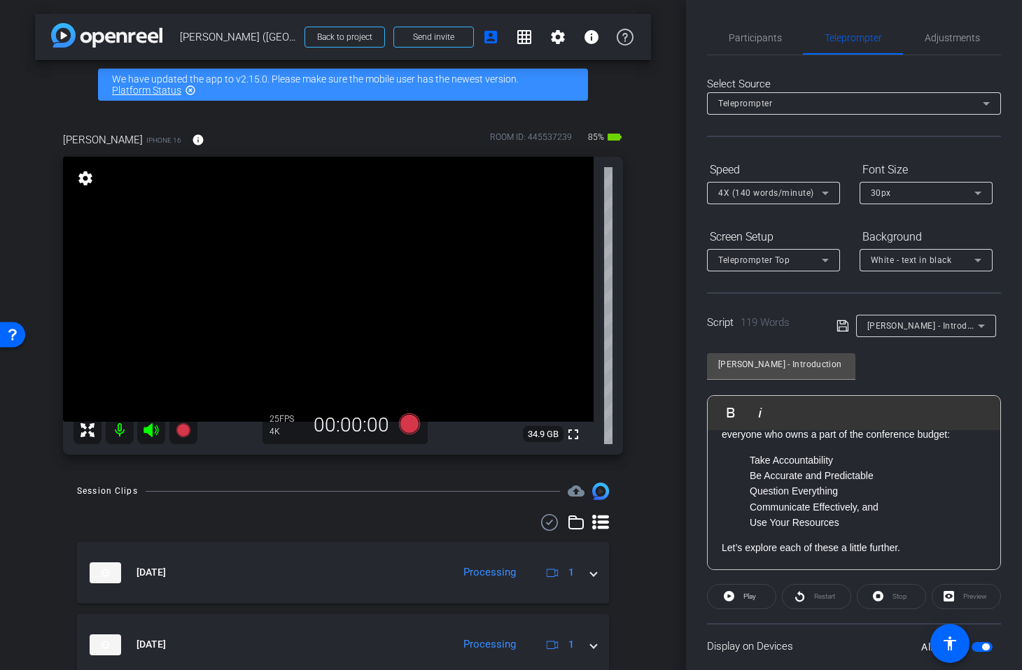
click at [923, 318] on div "Laura - Introduction" at bounding box center [922, 325] width 111 height 17
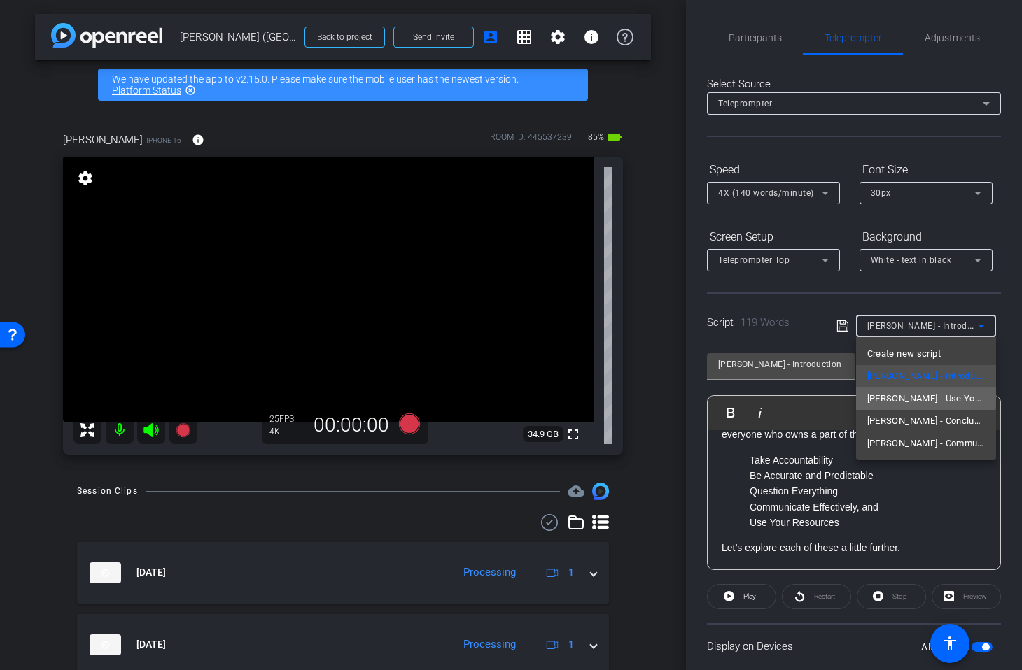
click at [901, 395] on span "Laura - Use Your Resources/Conclusion" at bounding box center [926, 398] width 118 height 17
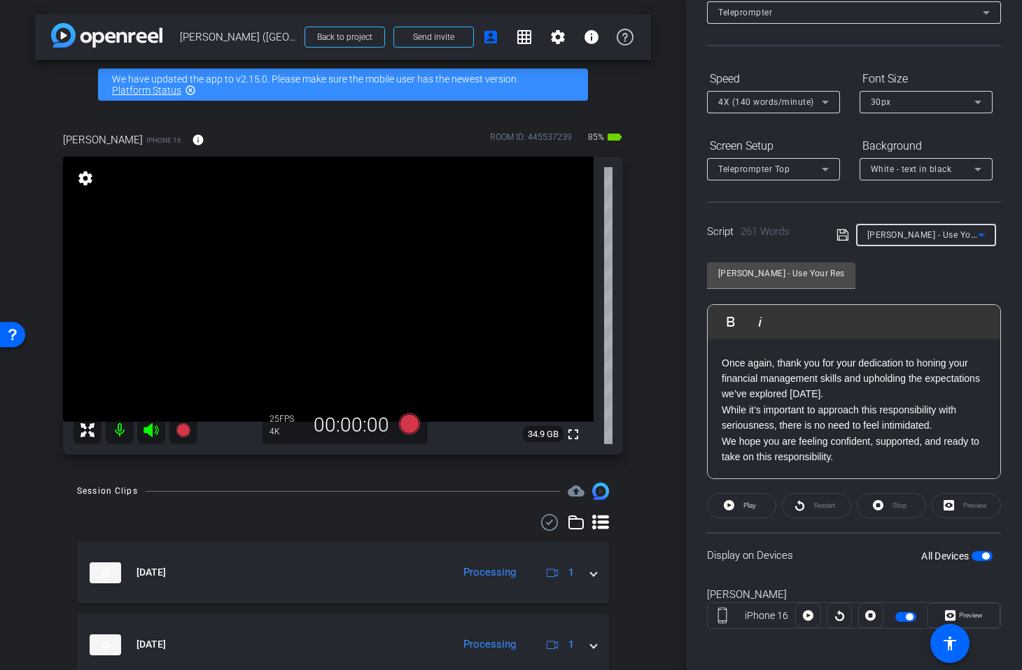
scroll to position [94, 0]
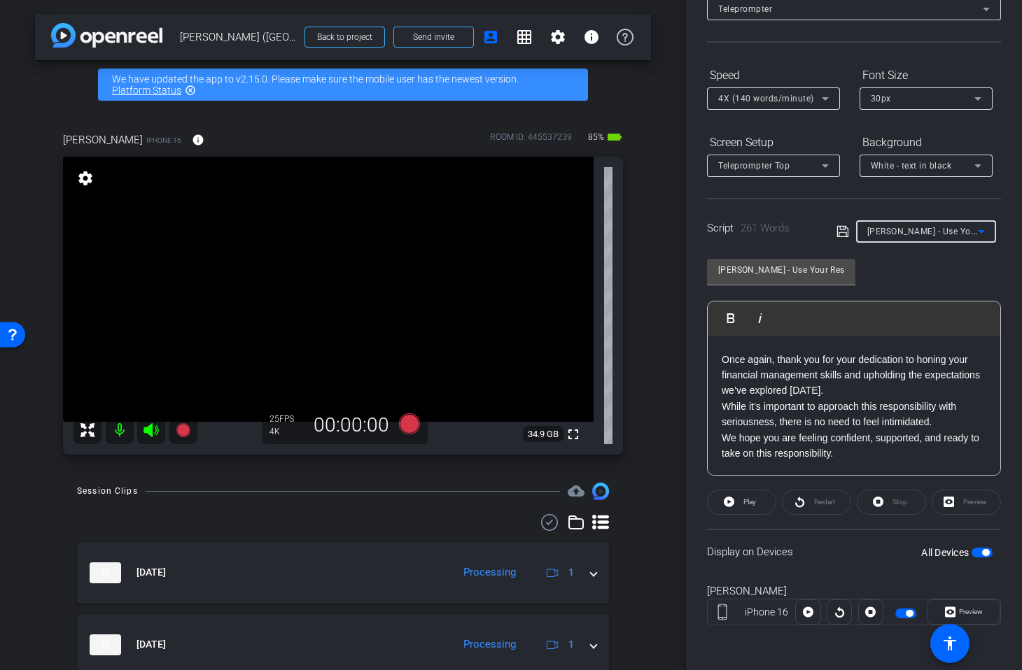
click at [855, 459] on p "We hope you are feeling confident, supported, and ready to take on this respons…" at bounding box center [853, 445] width 264 height 31
click at [856, 458] on p "We hope you are feeling confident, supported, and ready to take on this respons…" at bounding box center [853, 445] width 264 height 31
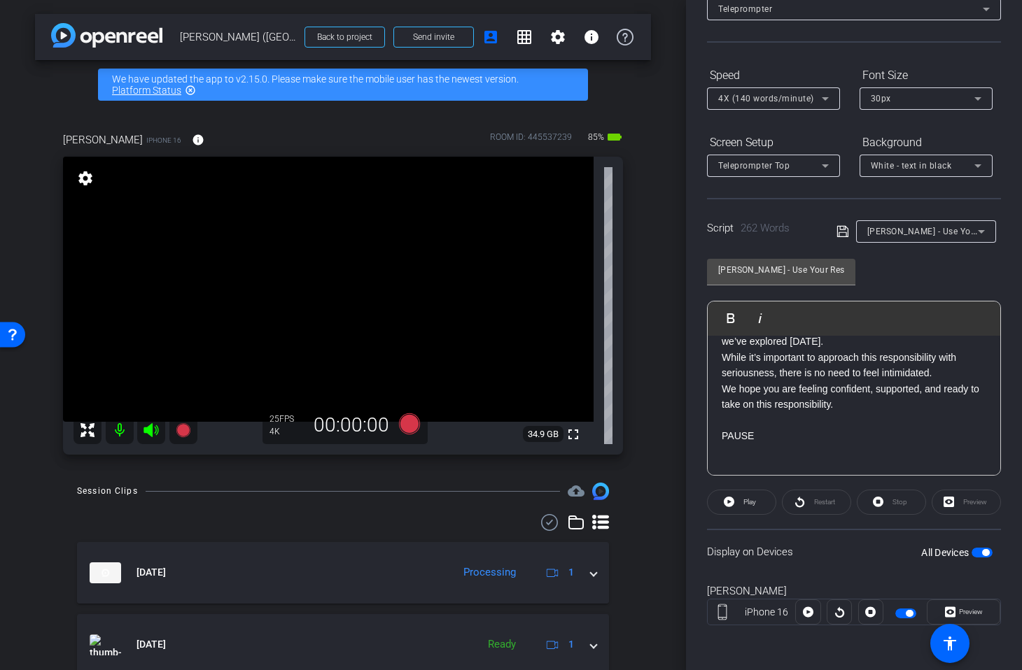
scroll to position [611, 0]
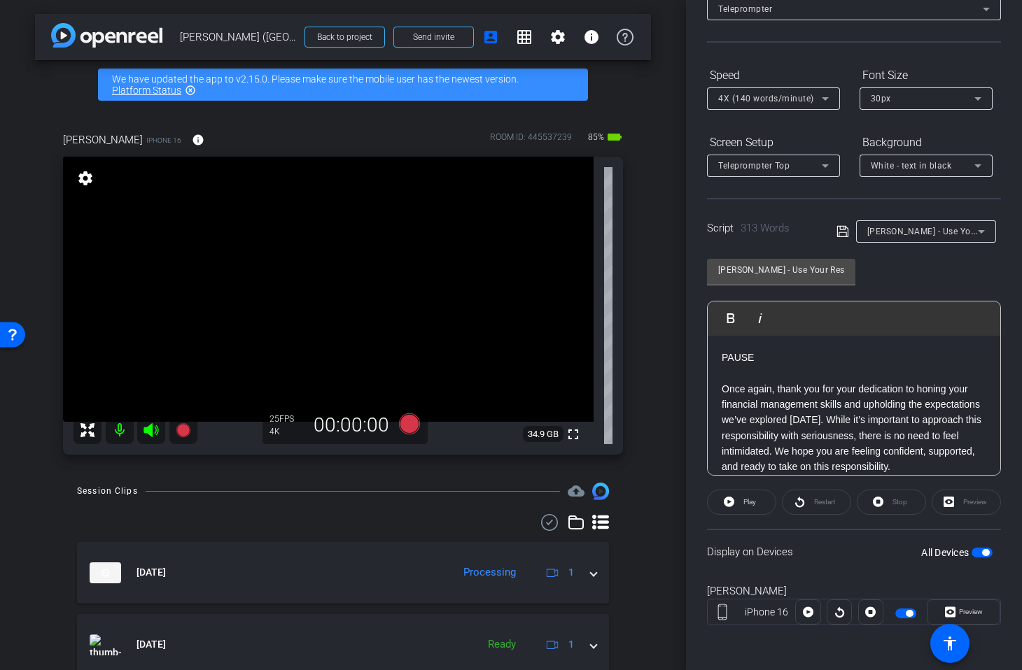
drag, startPoint x: 821, startPoint y: 420, endPoint x: 822, endPoint y: 435, distance: 14.8
click at [814, 423] on p "Once again, thank you for your dedication to honing your financial management s…" at bounding box center [853, 428] width 264 height 94
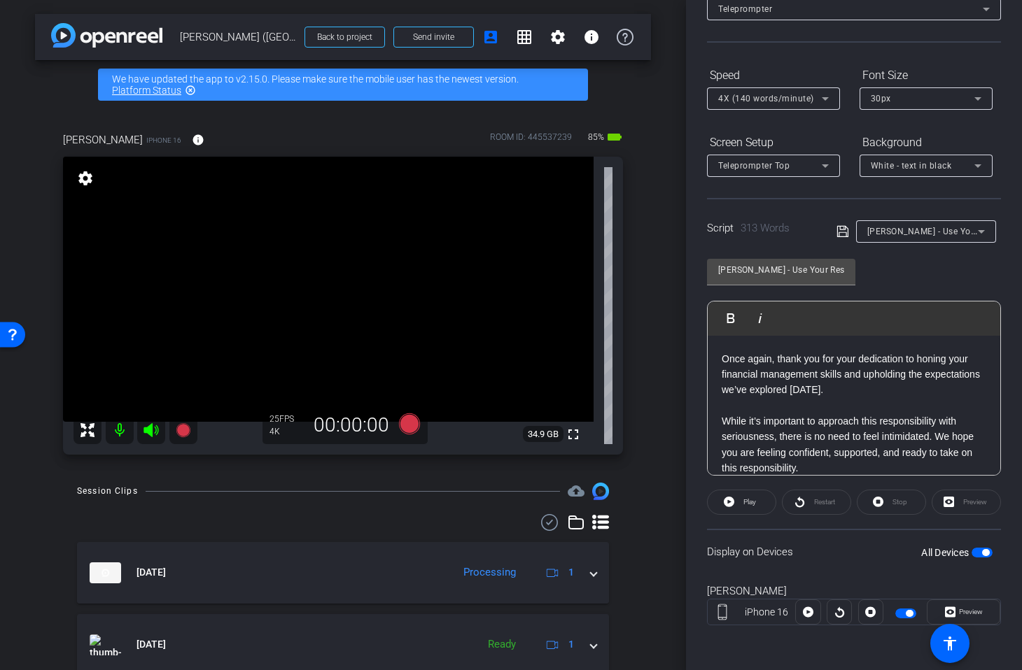
scroll to position [656, 0]
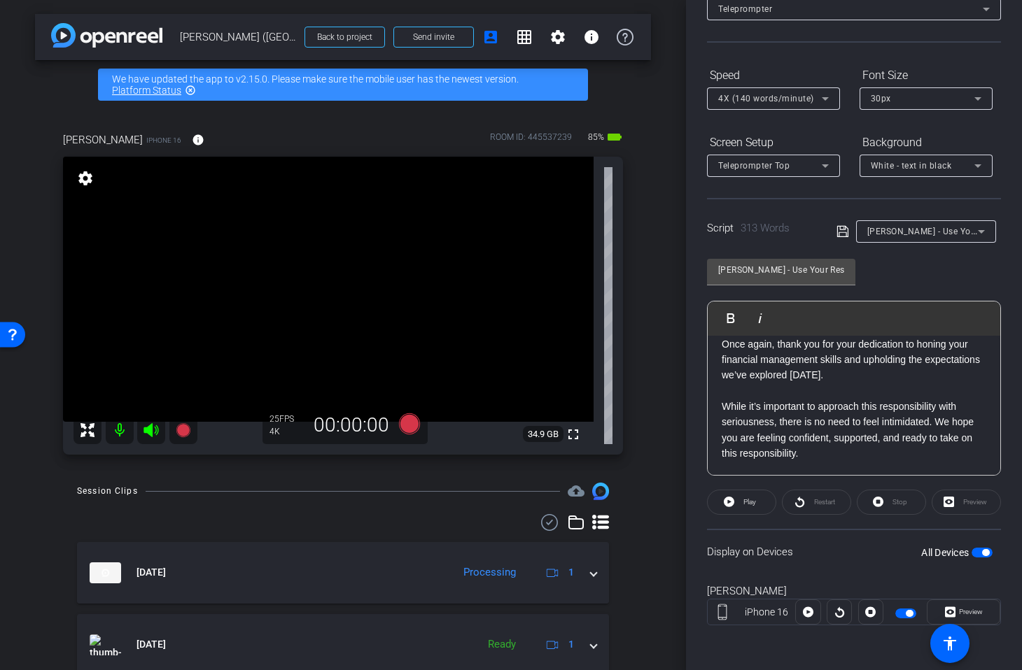
click at [934, 419] on p "While it’s important to approach this responsibility with seriousness, there is…" at bounding box center [853, 430] width 264 height 63
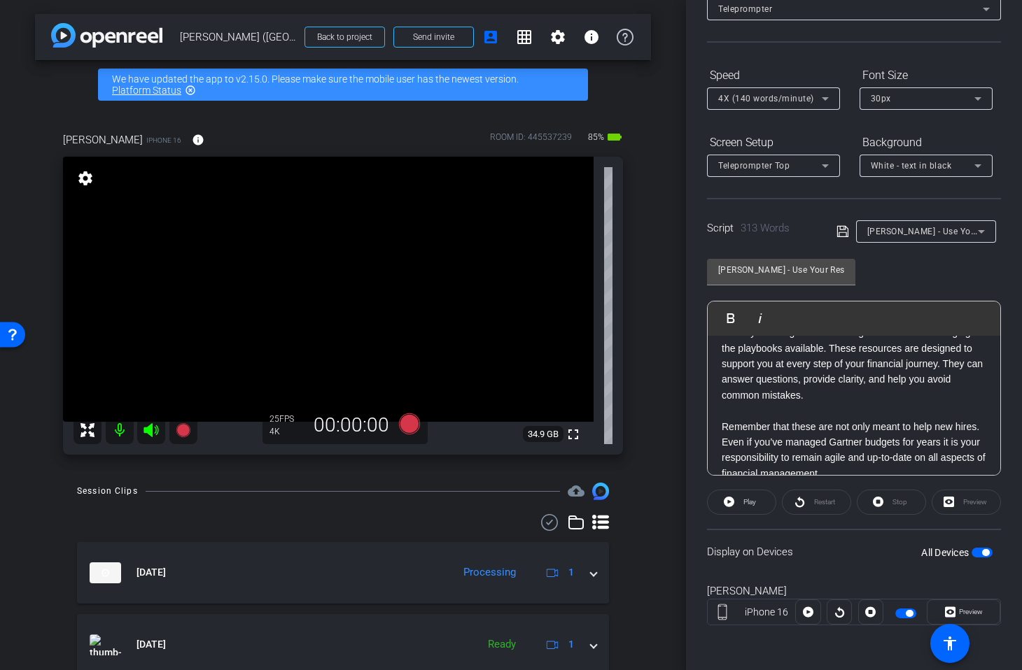
scroll to position [113, 0]
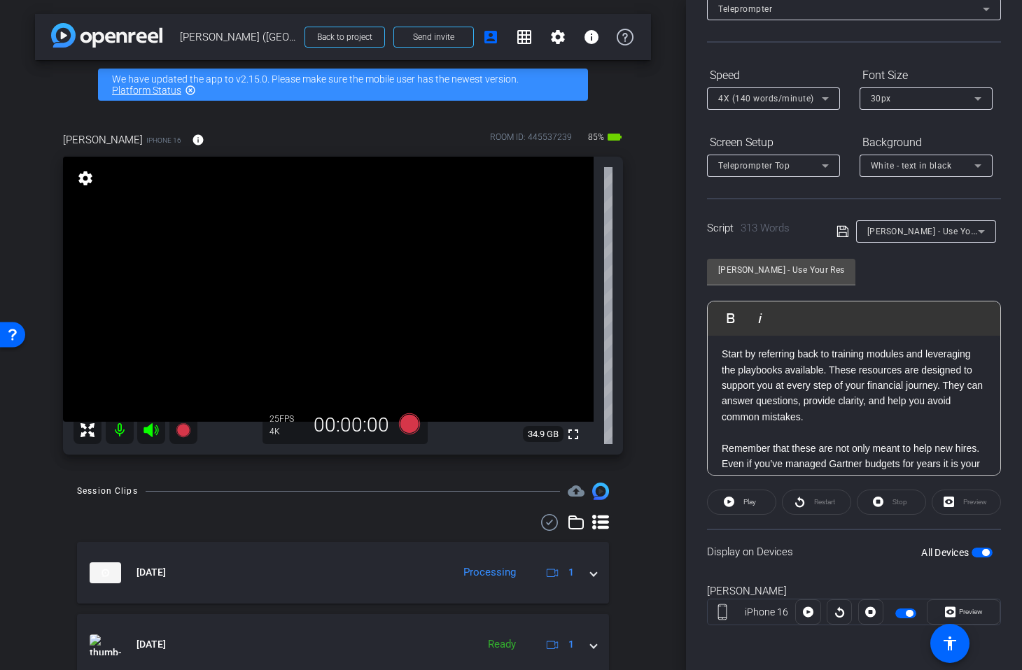
click at [842, 236] on icon at bounding box center [842, 231] width 13 height 17
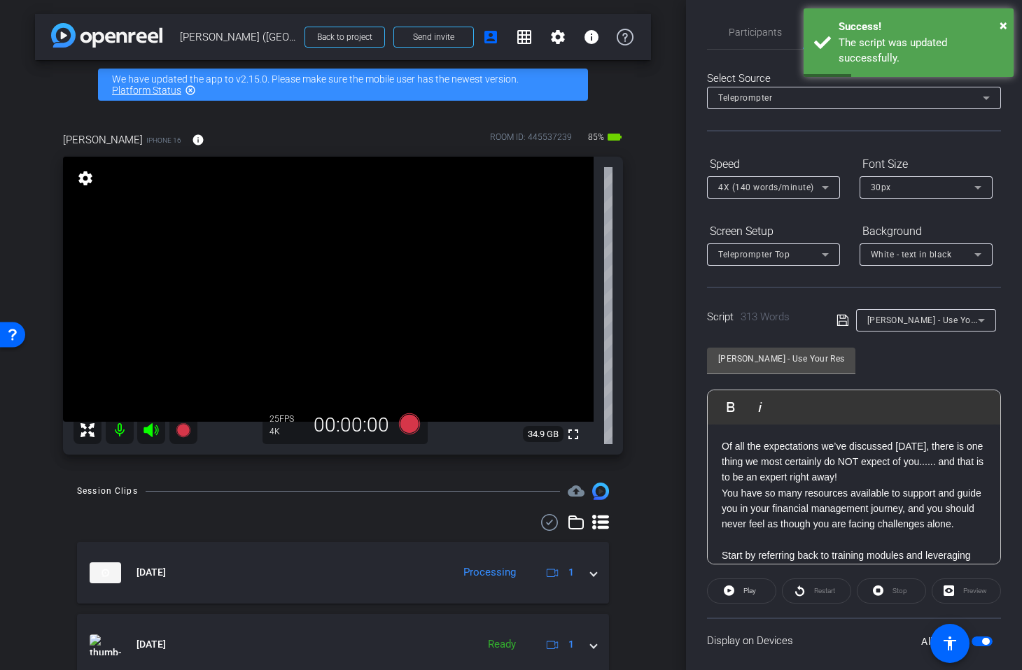
scroll to position [0, 0]
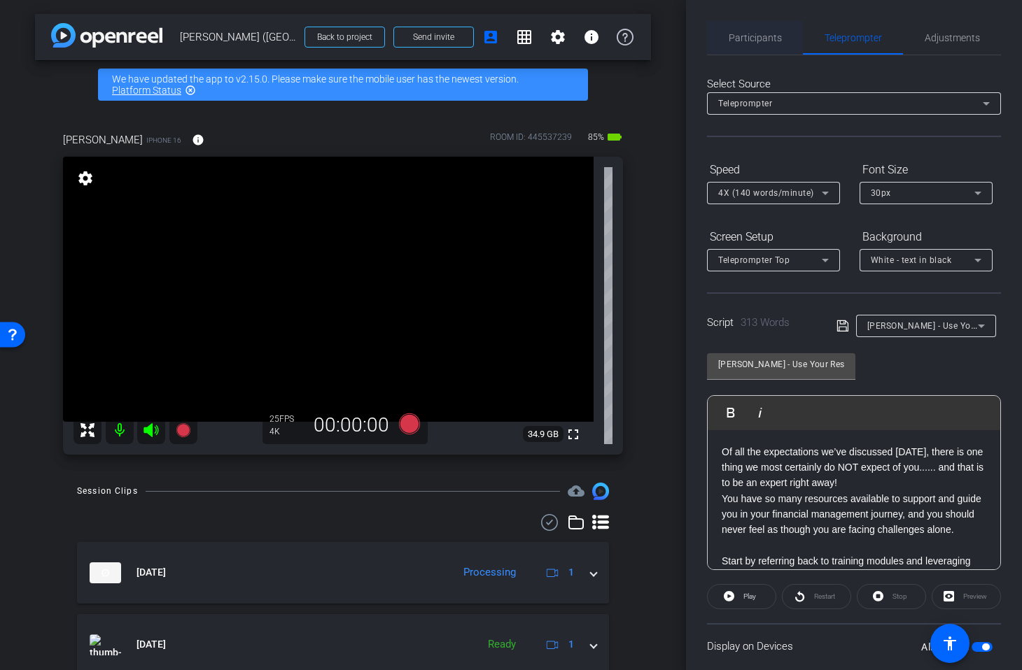
click at [742, 38] on span "Participants" at bounding box center [754, 38] width 53 height 10
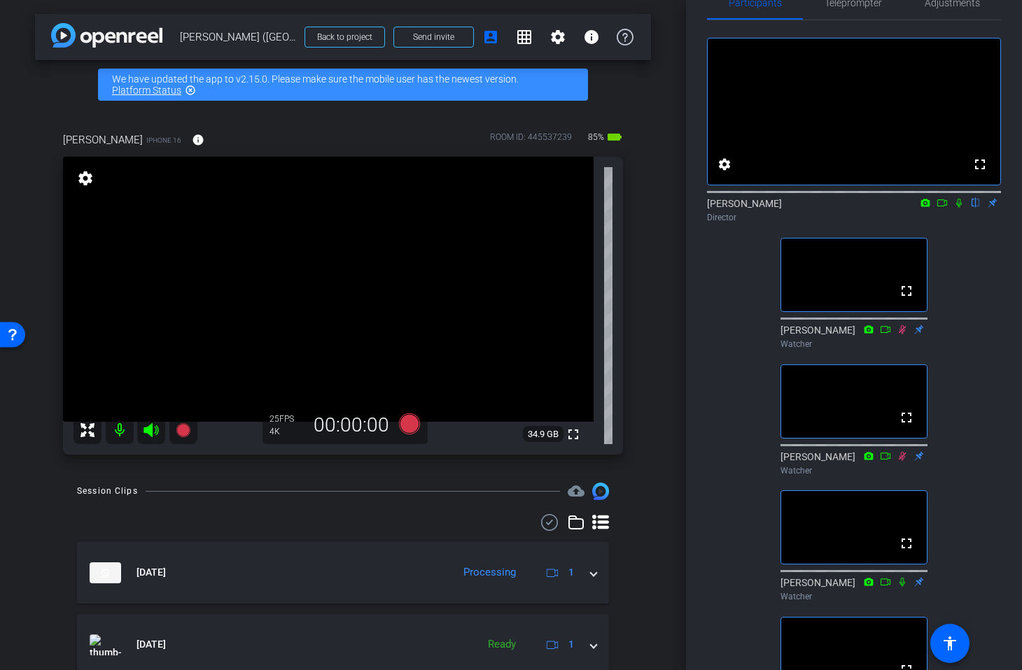
scroll to position [57, 0]
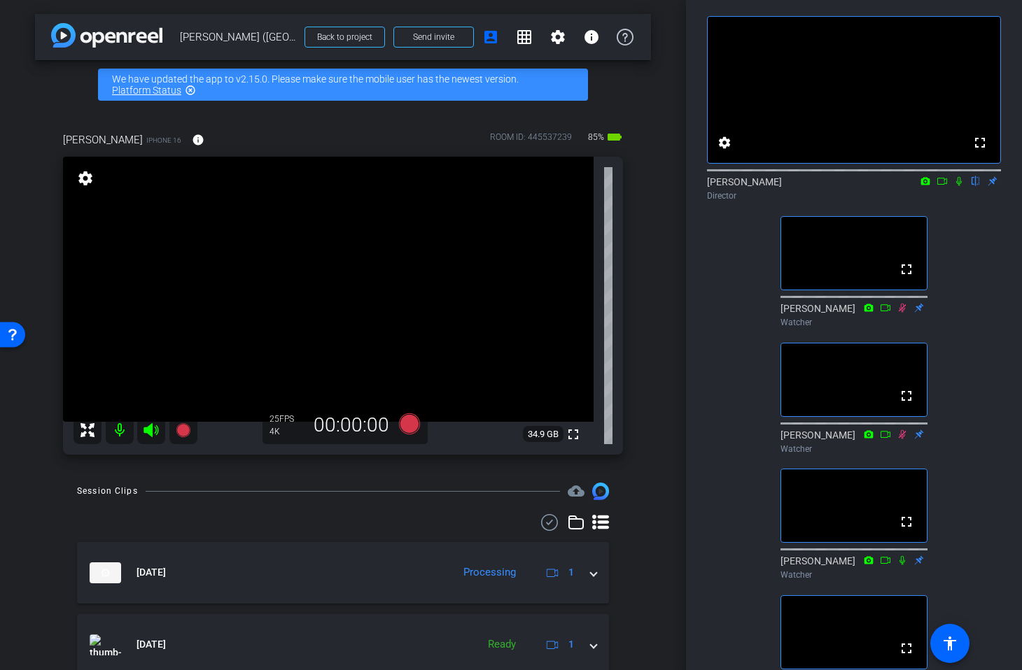
click at [903, 565] on icon at bounding box center [901, 561] width 11 height 10
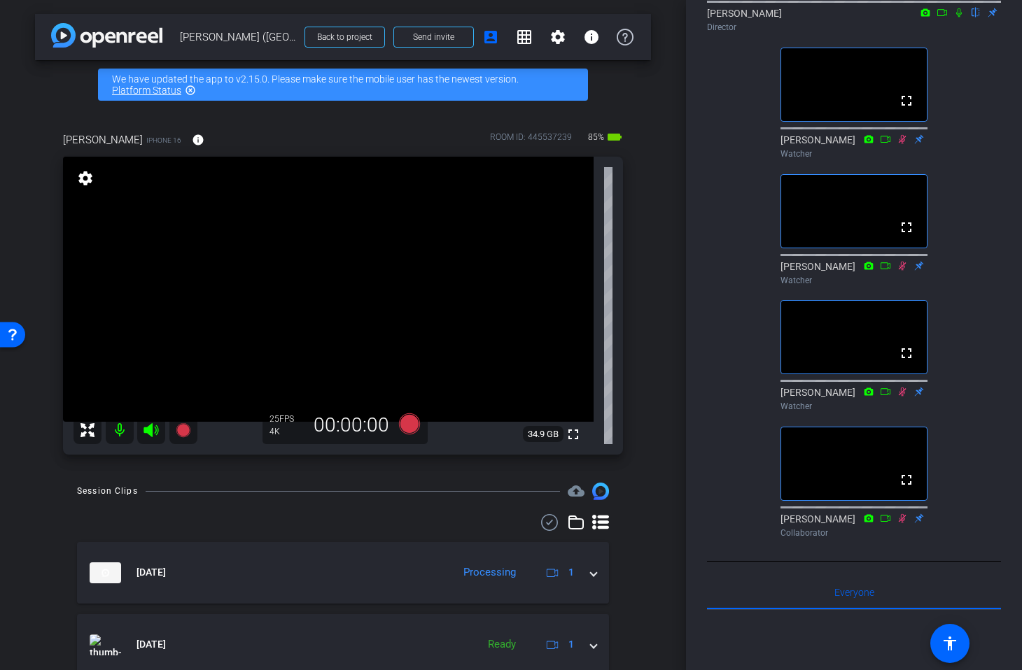
scroll to position [273, 0]
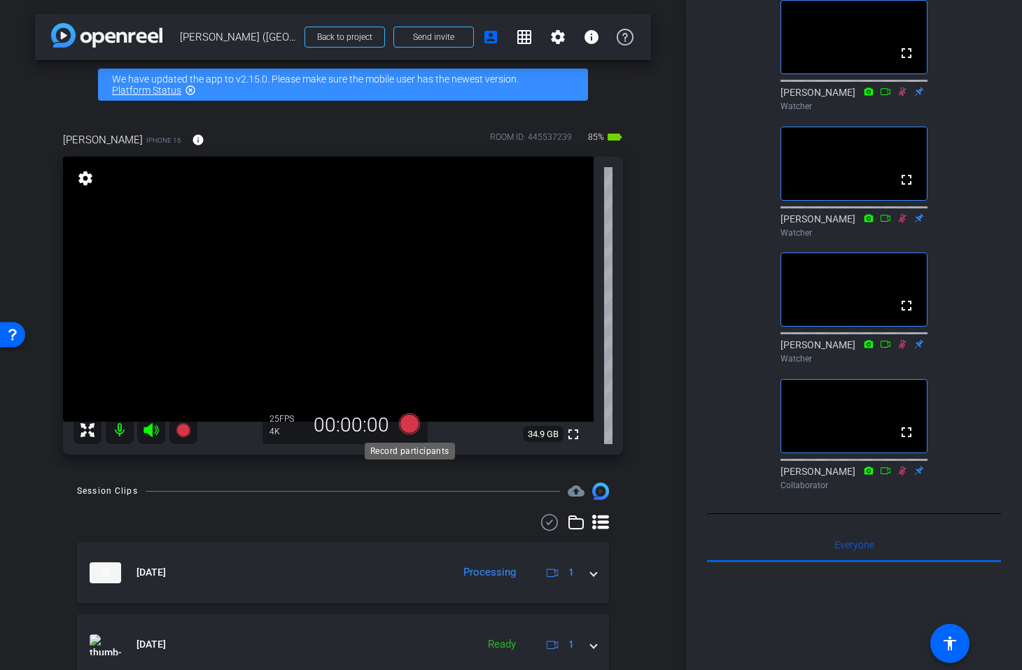
click at [406, 428] on icon at bounding box center [409, 424] width 21 height 21
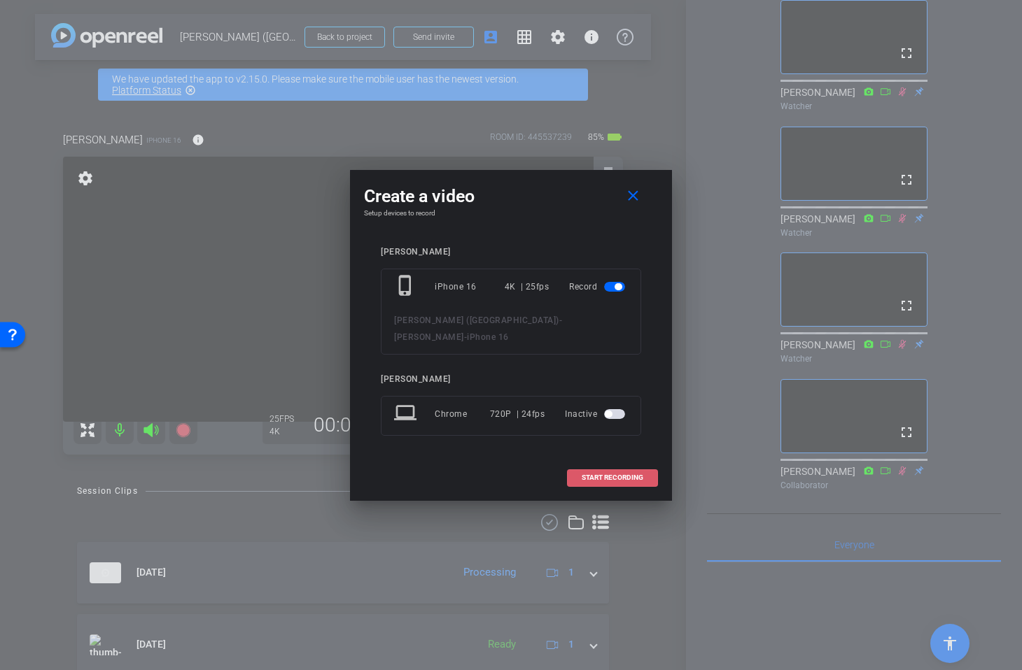
click at [608, 474] on span "START RECORDING" at bounding box center [612, 477] width 62 height 7
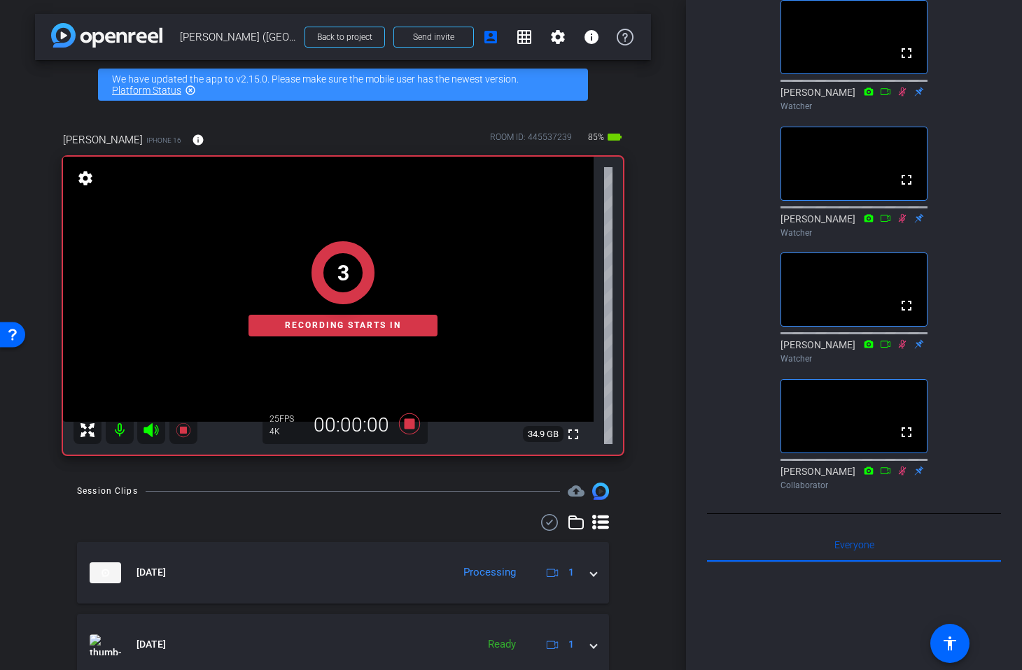
scroll to position [0, 0]
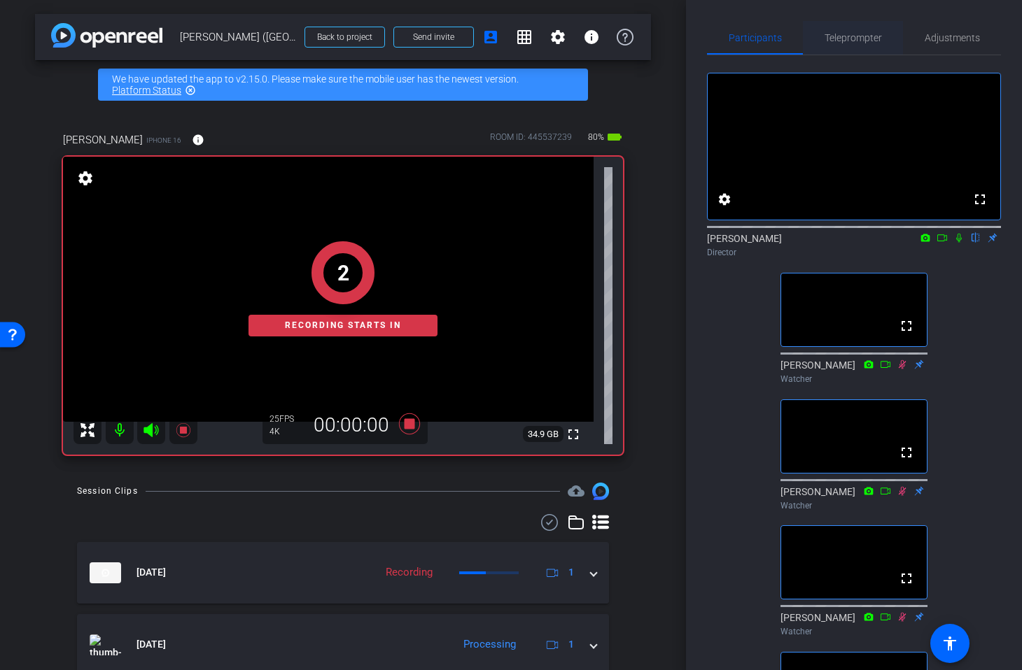
click at [853, 42] on span "Teleprompter" at bounding box center [852, 38] width 57 height 10
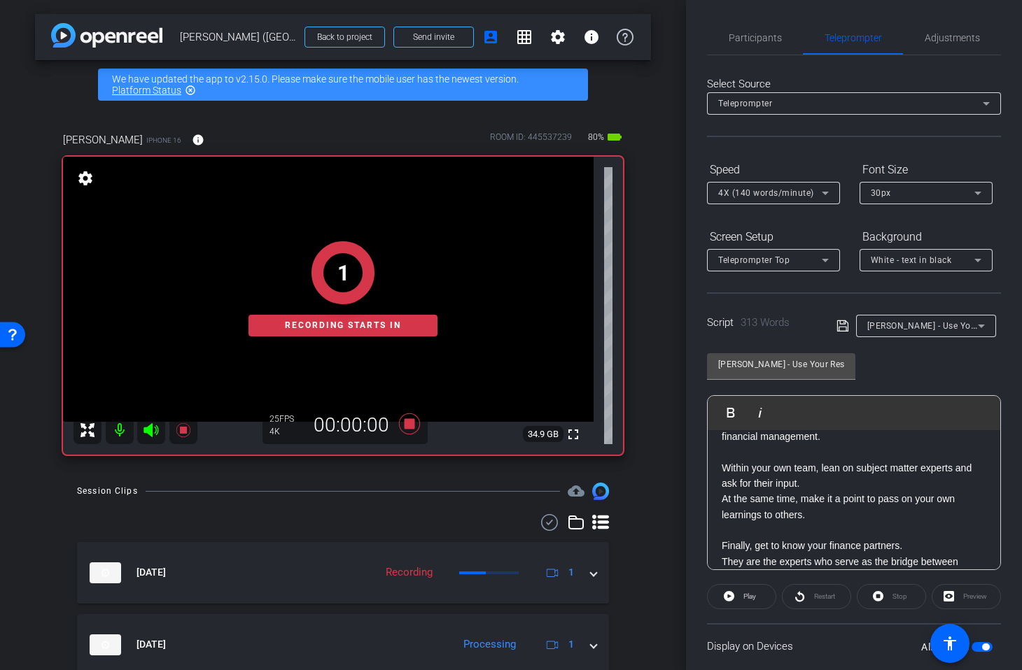
scroll to position [313, 0]
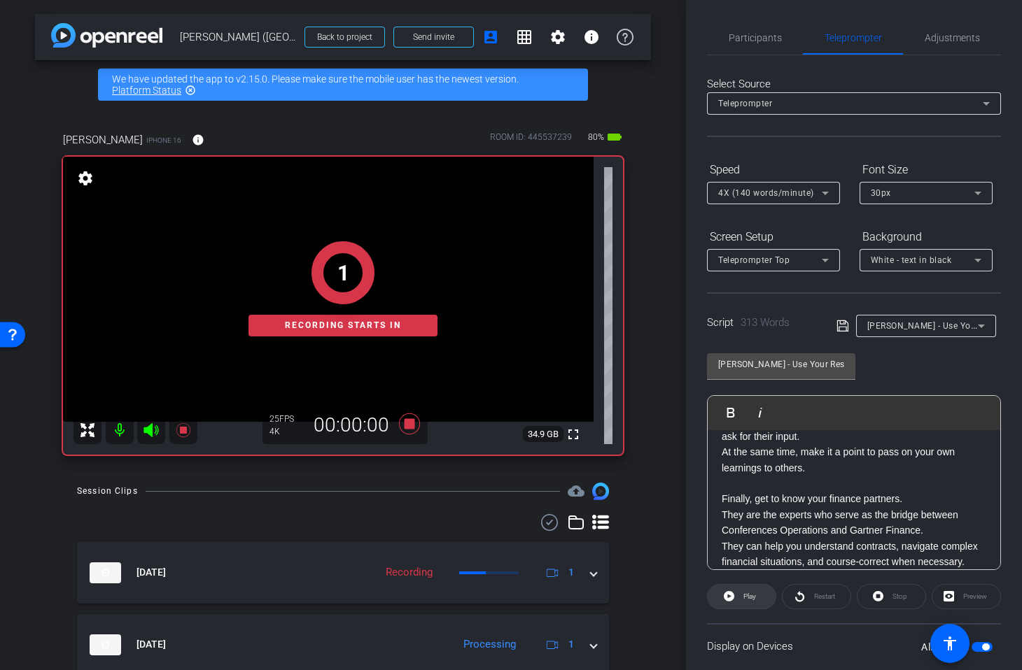
click at [727, 595] on icon at bounding box center [729, 596] width 10 height 17
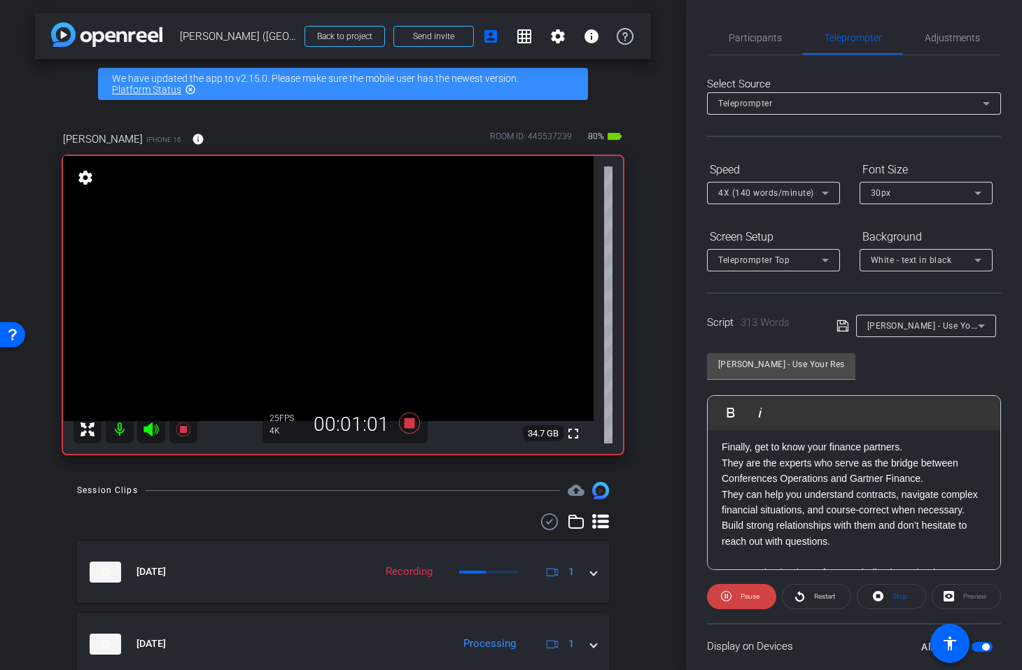
scroll to position [366, 0]
click at [742, 42] on span "Participants" at bounding box center [754, 38] width 53 height 10
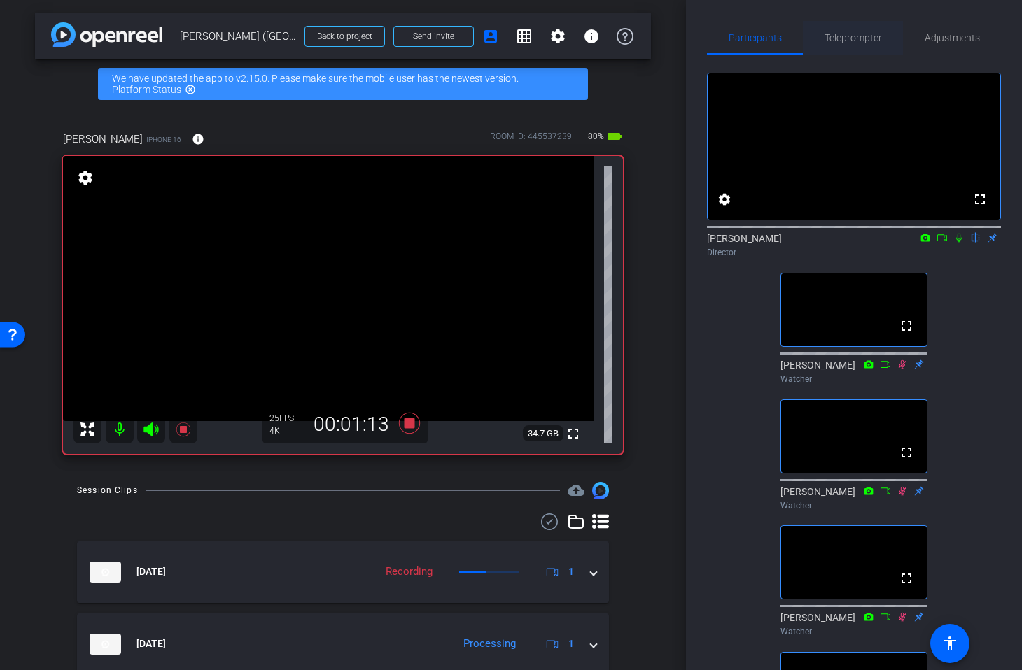
click at [854, 39] on span "Teleprompter" at bounding box center [852, 38] width 57 height 10
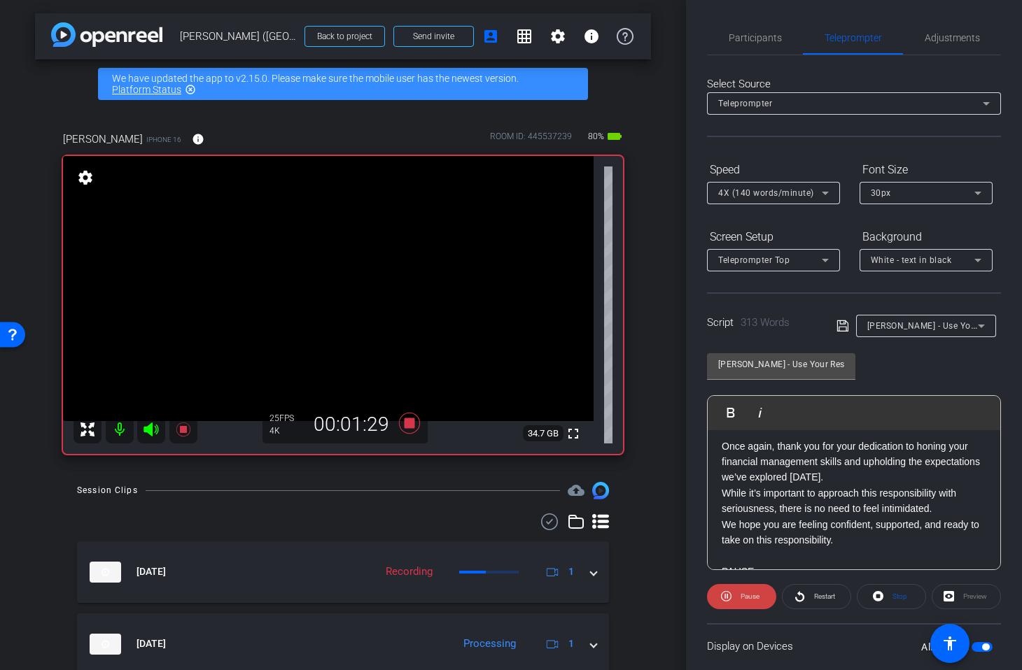
scroll to position [497, 0]
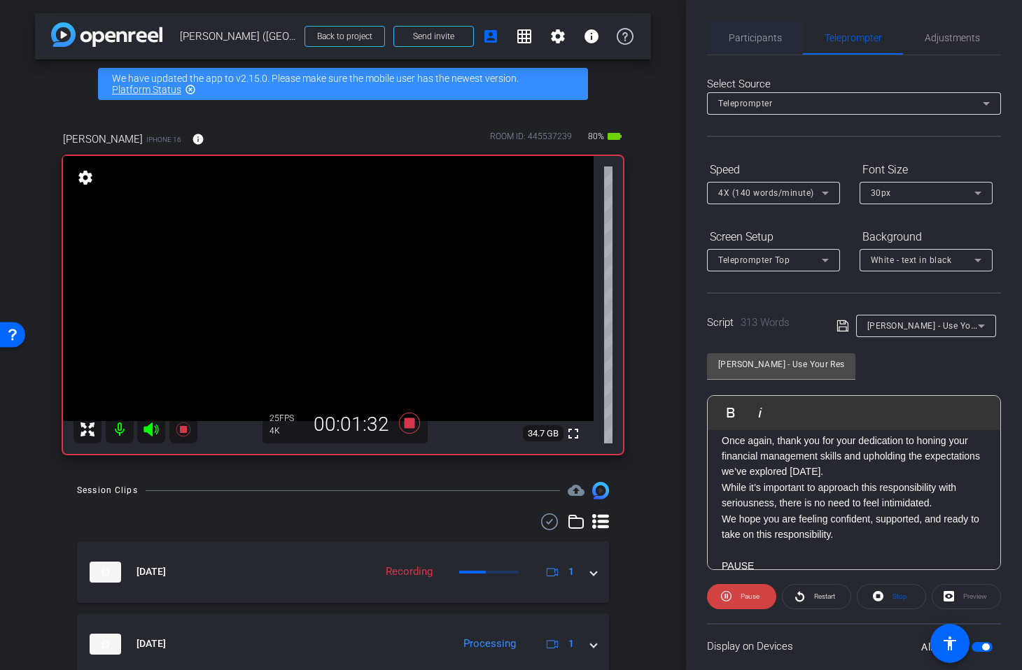
click at [772, 42] on span "Participants" at bounding box center [754, 38] width 53 height 10
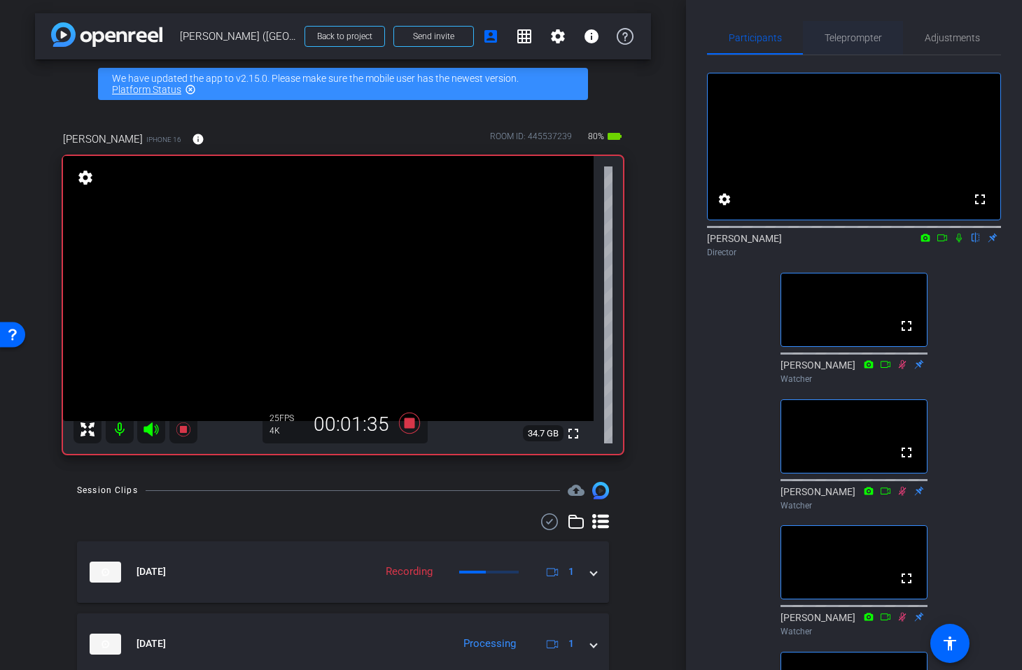
click at [854, 41] on span "Teleprompter" at bounding box center [852, 38] width 57 height 10
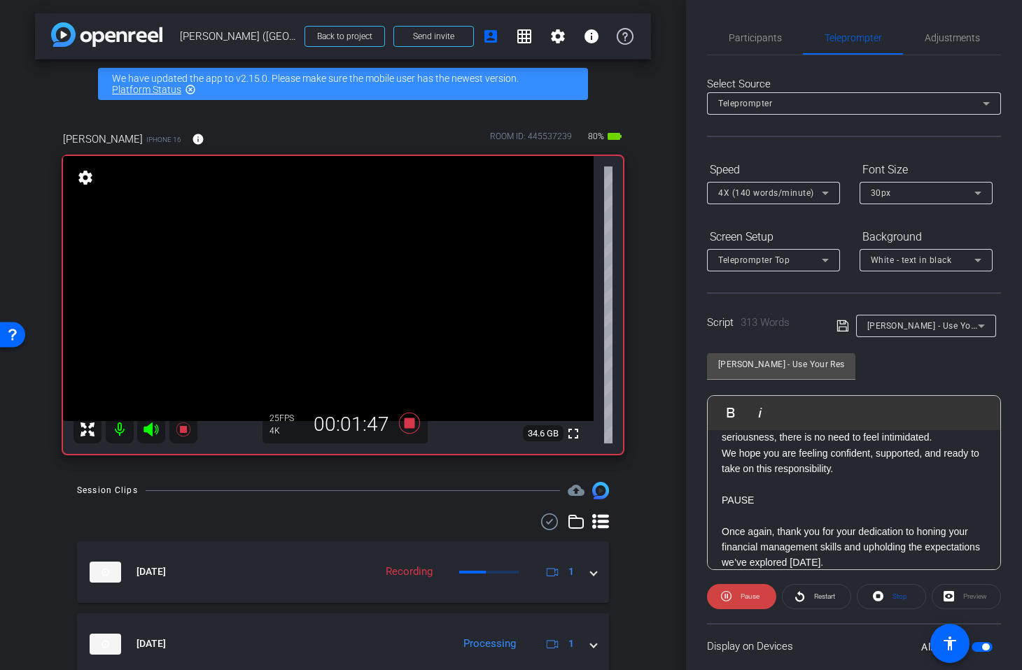
scroll to position [579, 0]
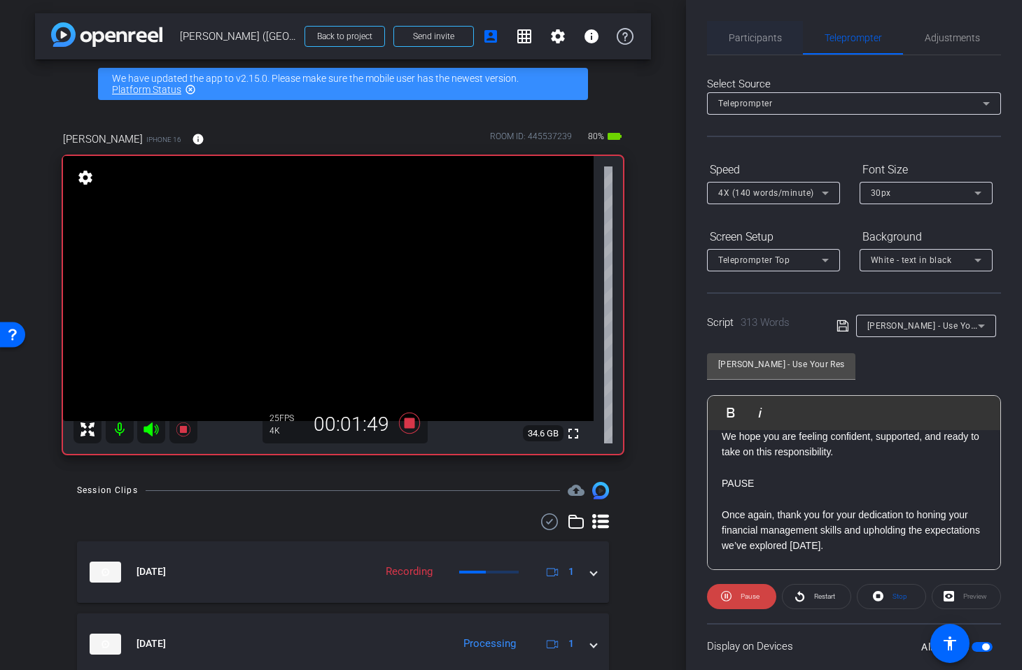
click at [756, 38] on span "Participants" at bounding box center [754, 38] width 53 height 10
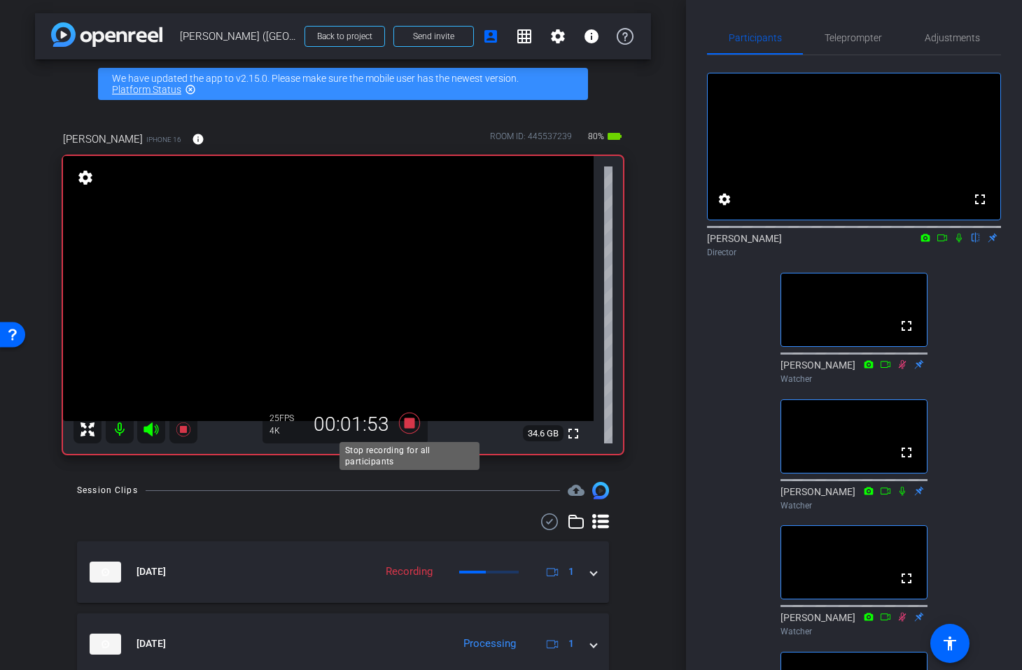
click at [409, 428] on icon at bounding box center [409, 423] width 21 height 21
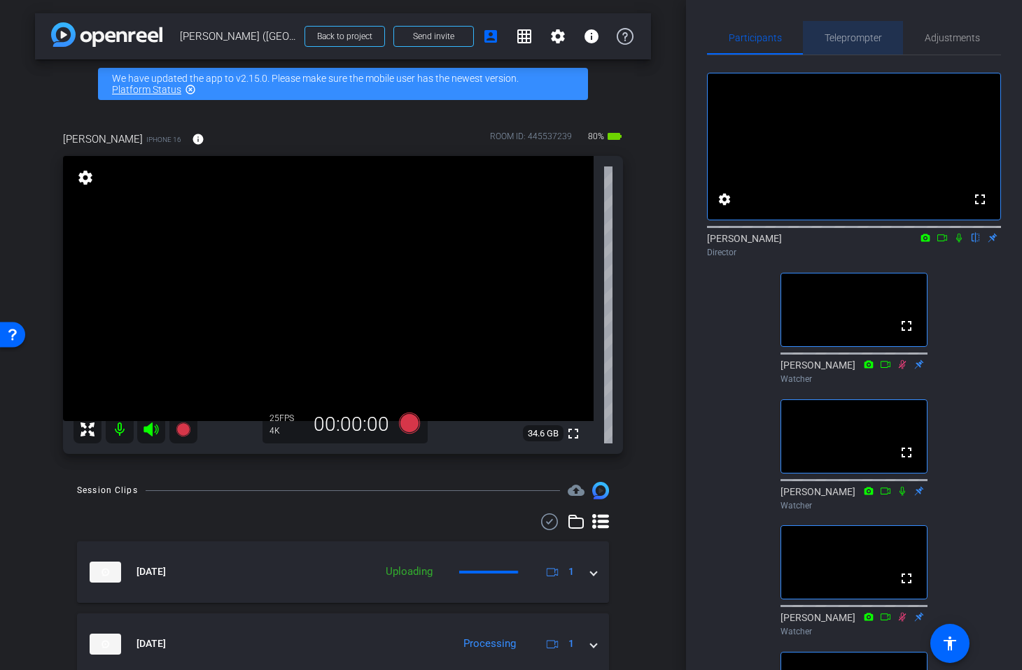
click at [821, 34] on div "Teleprompter" at bounding box center [853, 38] width 100 height 34
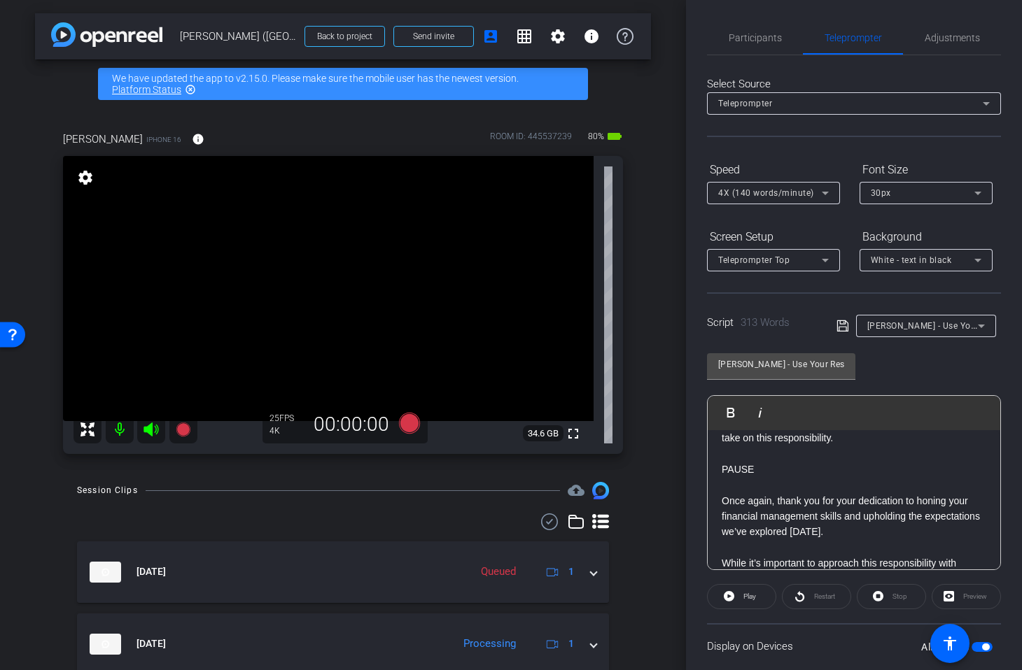
scroll to position [616, 0]
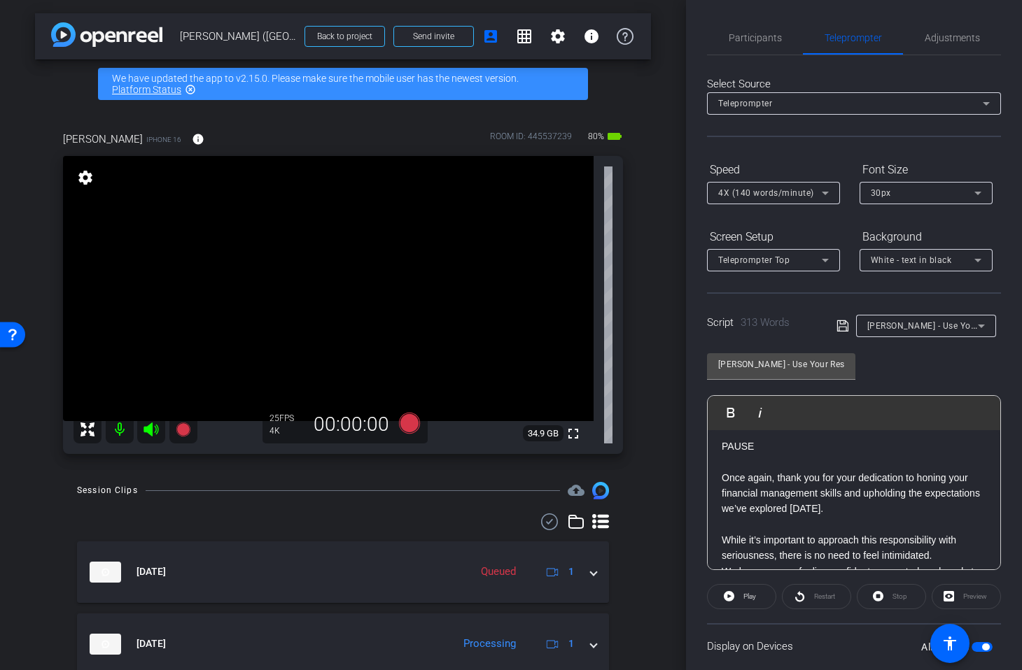
click at [842, 325] on icon at bounding box center [842, 326] width 13 height 17
click at [761, 41] on span "Participants" at bounding box center [754, 38] width 53 height 10
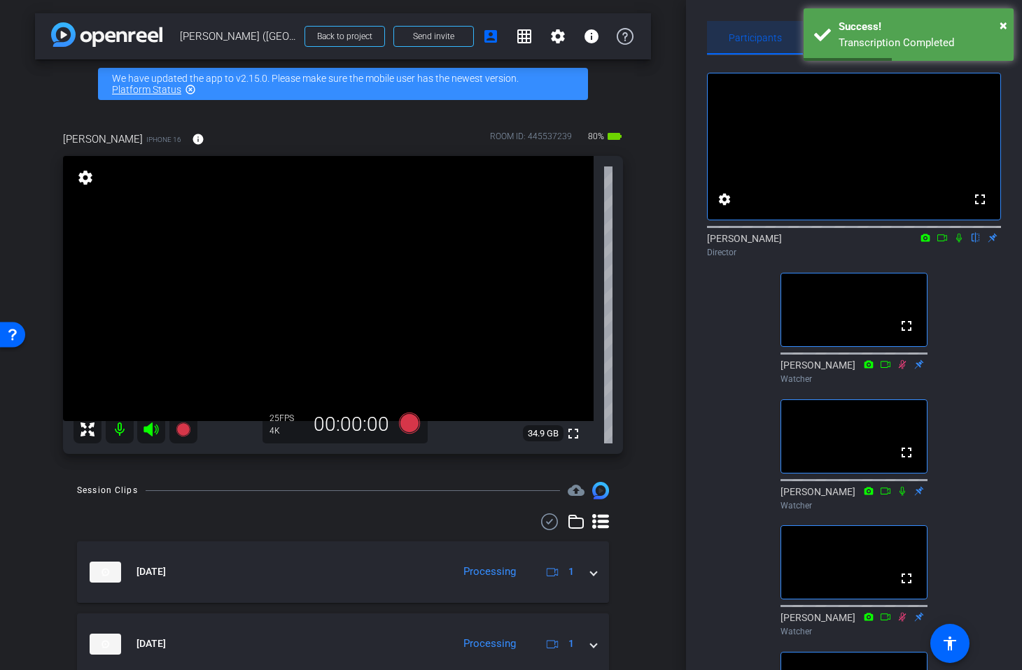
click at [772, 21] on span "Participants" at bounding box center [754, 38] width 53 height 34
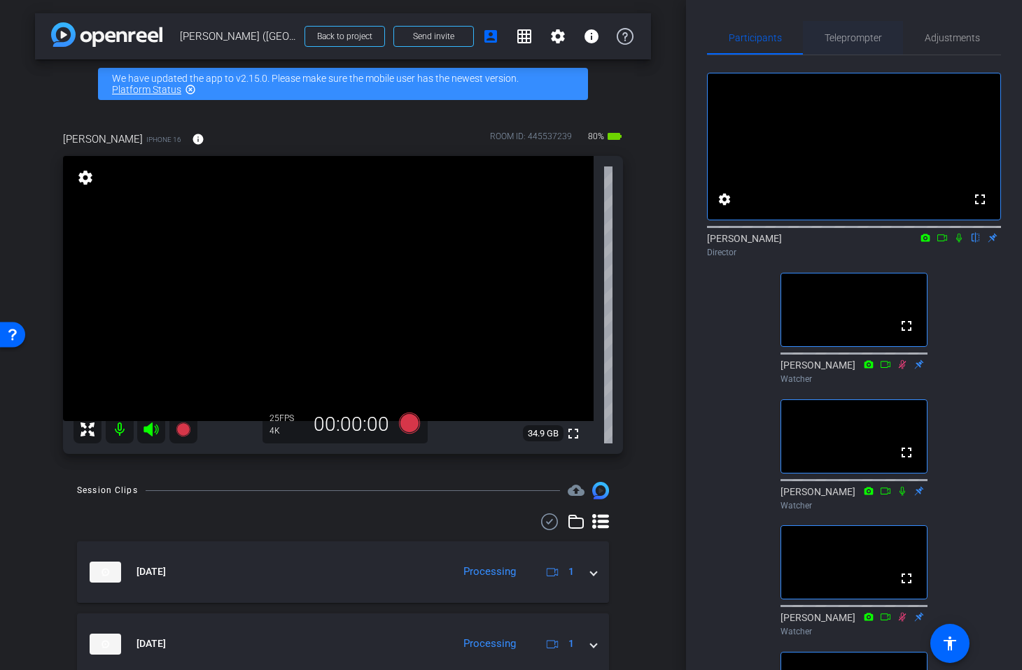
click at [852, 40] on span "Teleprompter" at bounding box center [852, 38] width 57 height 10
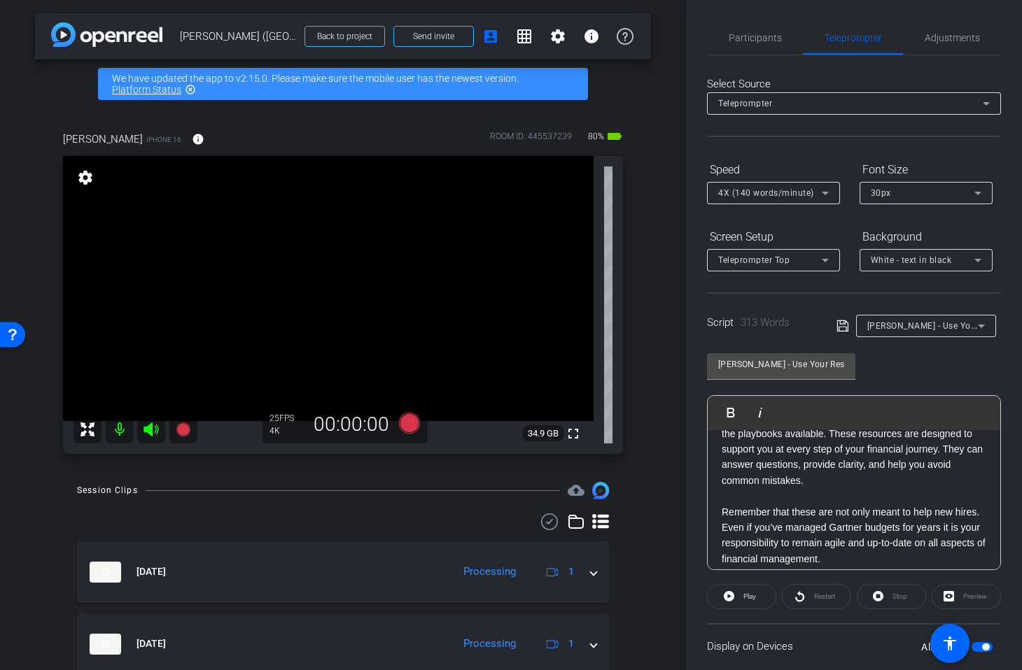
scroll to position [136, 0]
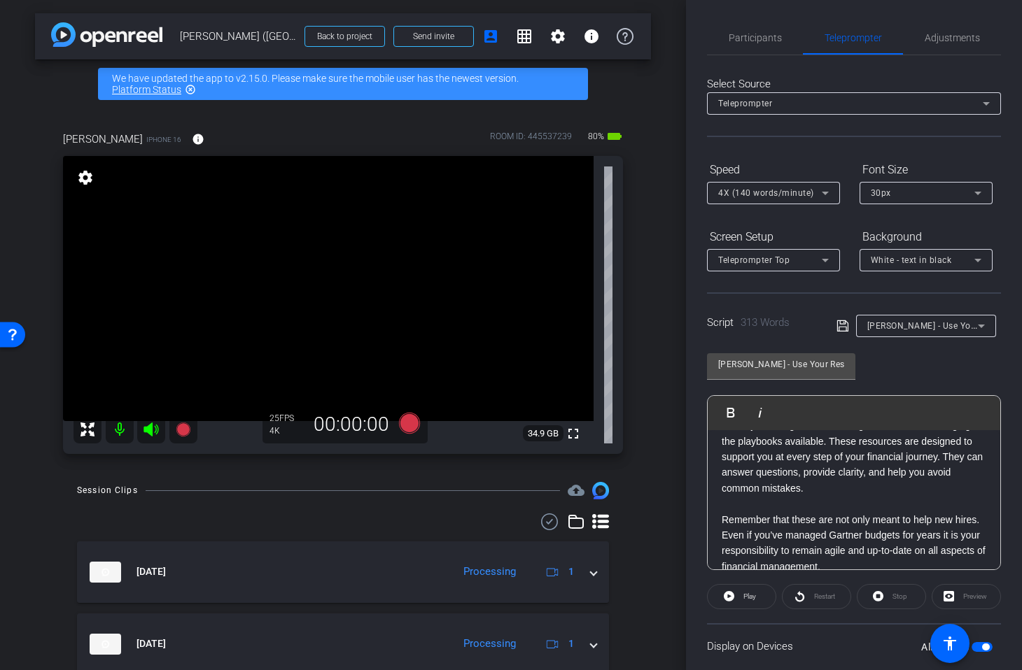
drag, startPoint x: 779, startPoint y: 519, endPoint x: 765, endPoint y: 520, distance: 14.0
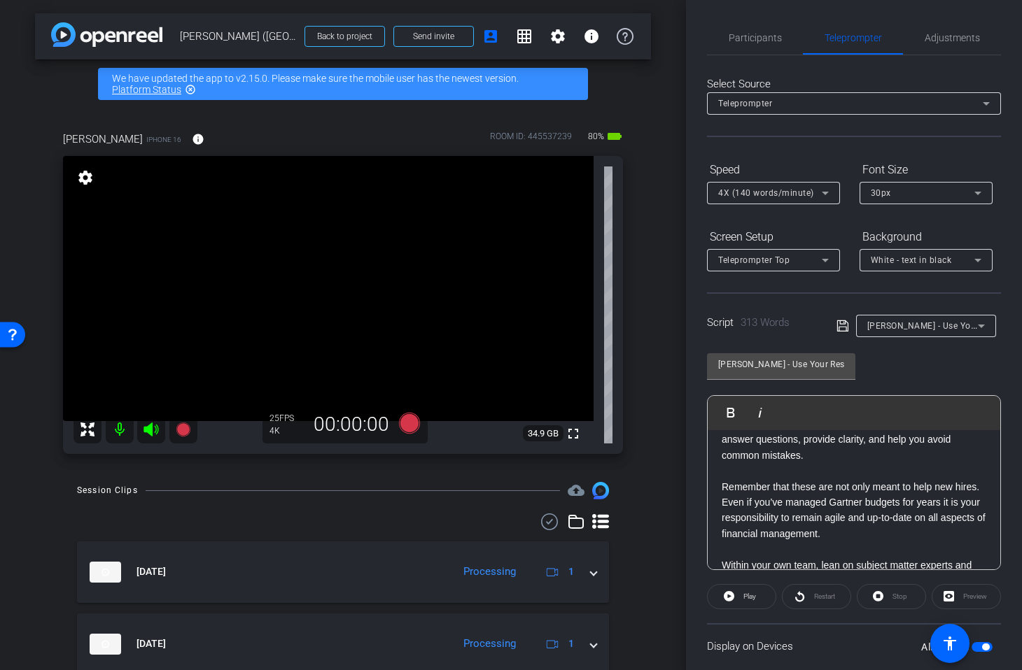
scroll to position [198, 0]
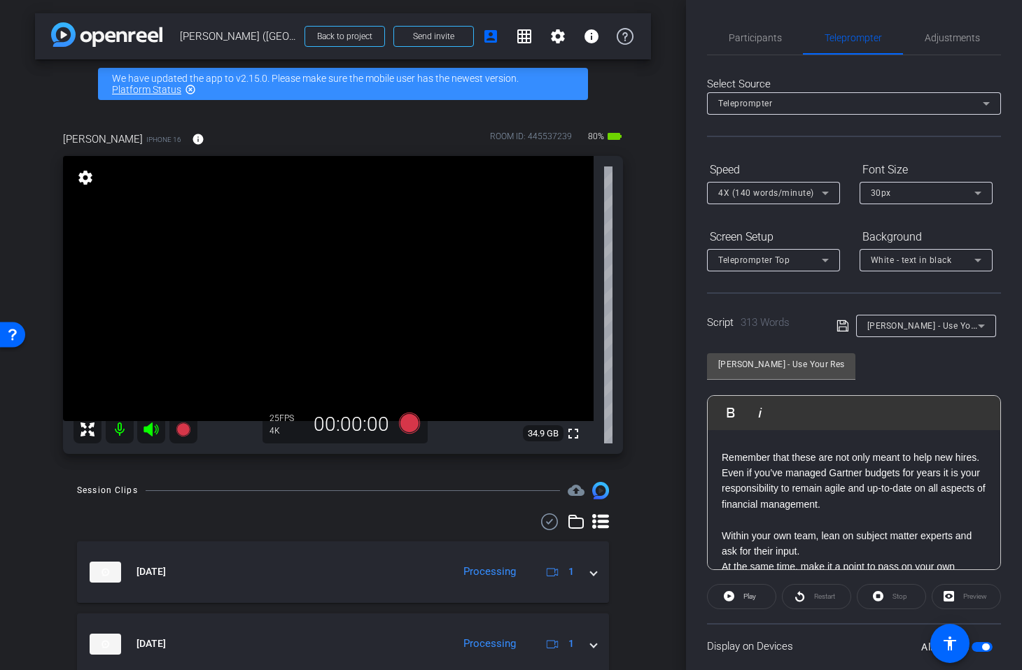
click at [784, 517] on p at bounding box center [853, 519] width 264 height 15
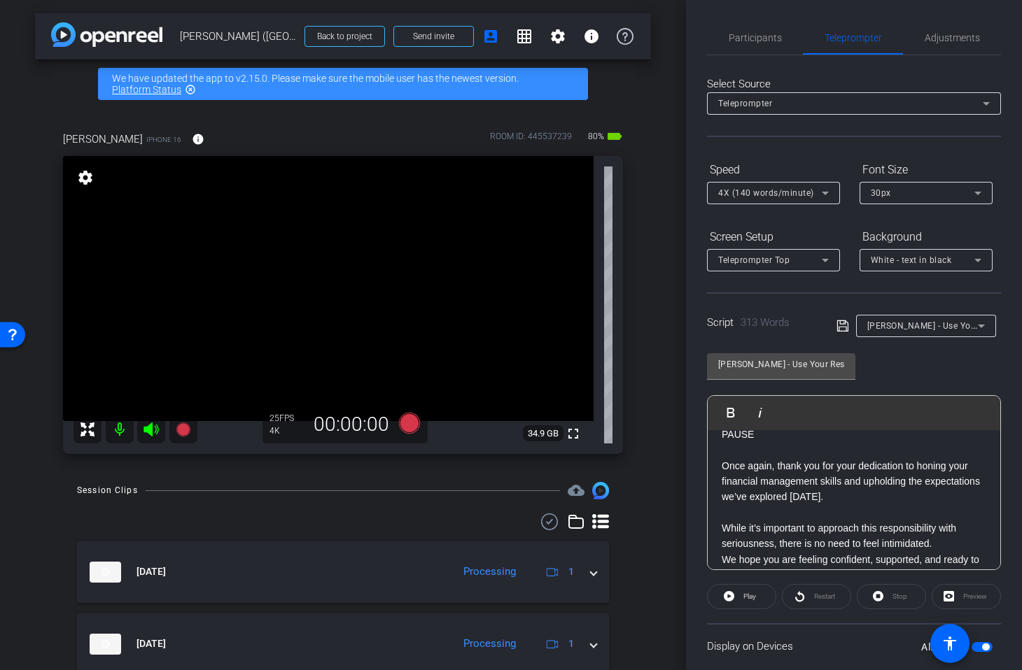
scroll to position [656, 0]
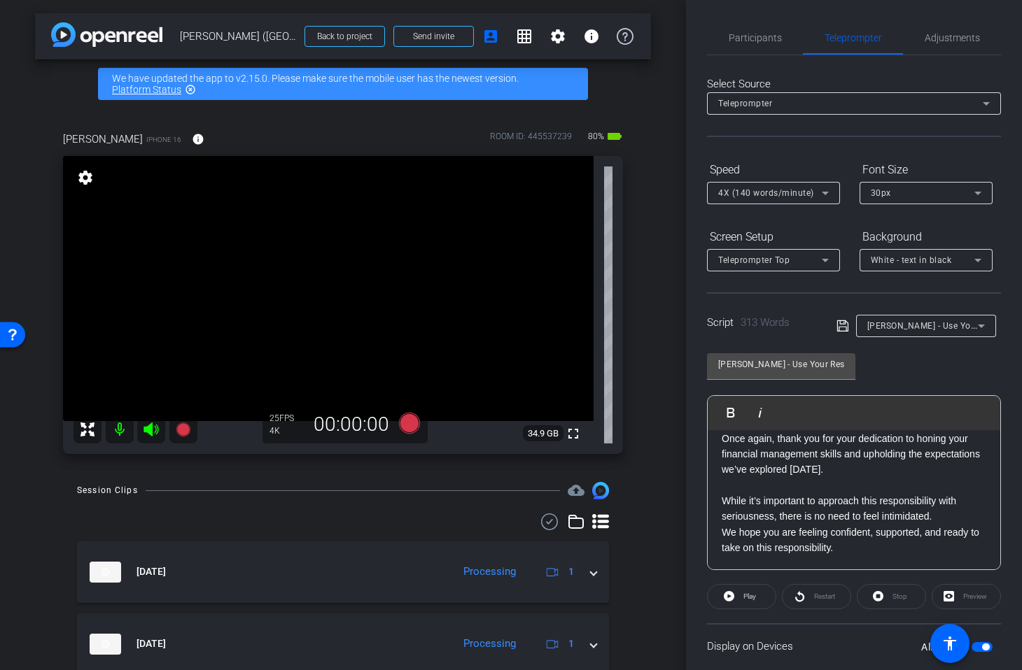
drag, startPoint x: 848, startPoint y: 560, endPoint x: 848, endPoint y: 551, distance: 8.4
click at [848, 559] on div "Of all the expectations we’ve discussed today, there is one thing we most certa…" at bounding box center [853, 173] width 292 height 796
drag, startPoint x: 835, startPoint y: 550, endPoint x: 721, endPoint y: 447, distance: 153.6
click at [720, 446] on div "Of all the expectations we’ve discussed today, there is one thing we most certa…" at bounding box center [853, 173] width 292 height 796
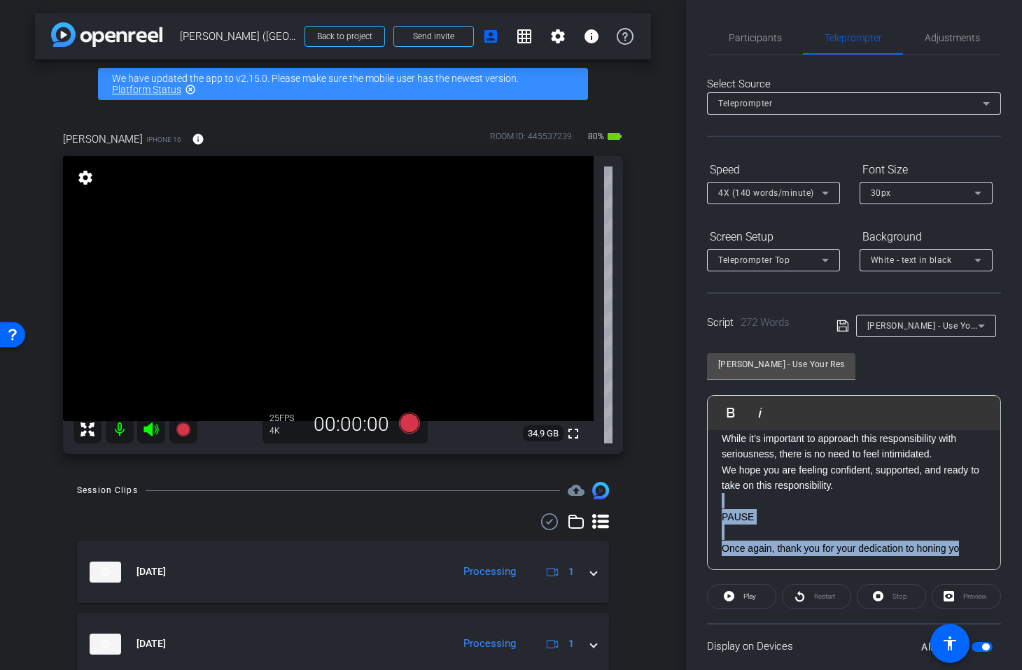
drag, startPoint x: 728, startPoint y: 504, endPoint x: 973, endPoint y: 549, distance: 248.1
click at [973, 549] on div "Of all the expectations we’ve discussed today, there is one thing we most certa…" at bounding box center [853, 228] width 292 height 686
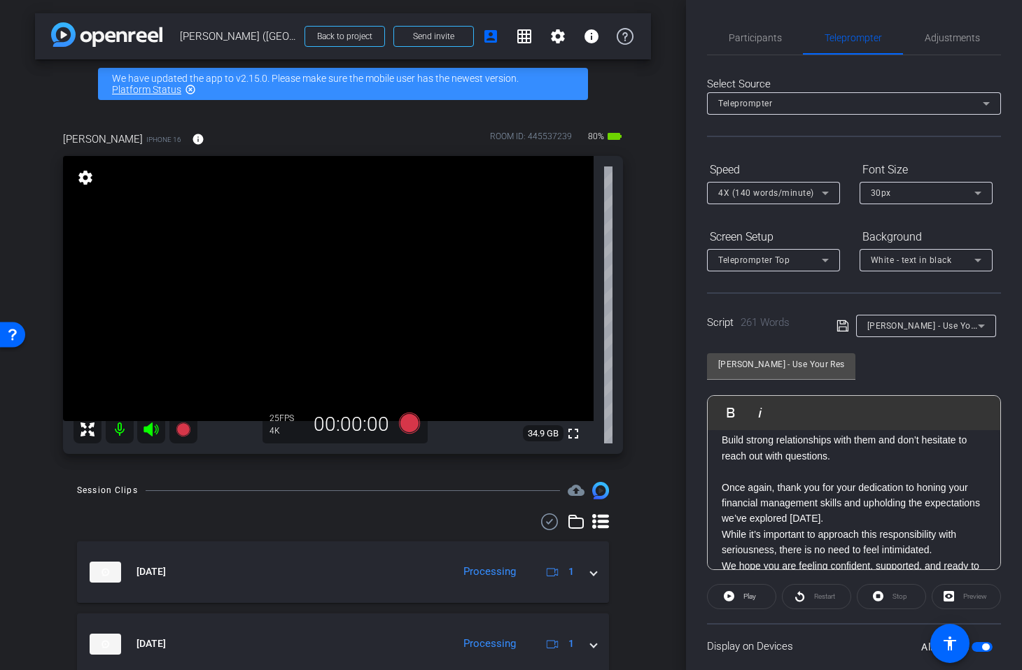
scroll to position [444, 0]
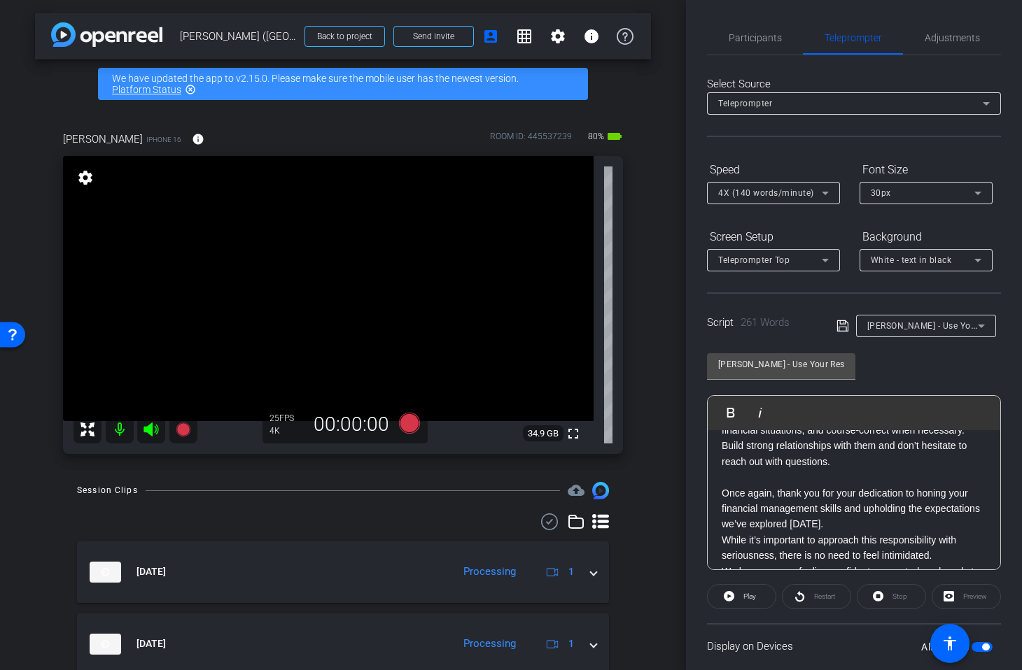
click at [750, 479] on p at bounding box center [853, 477] width 264 height 15
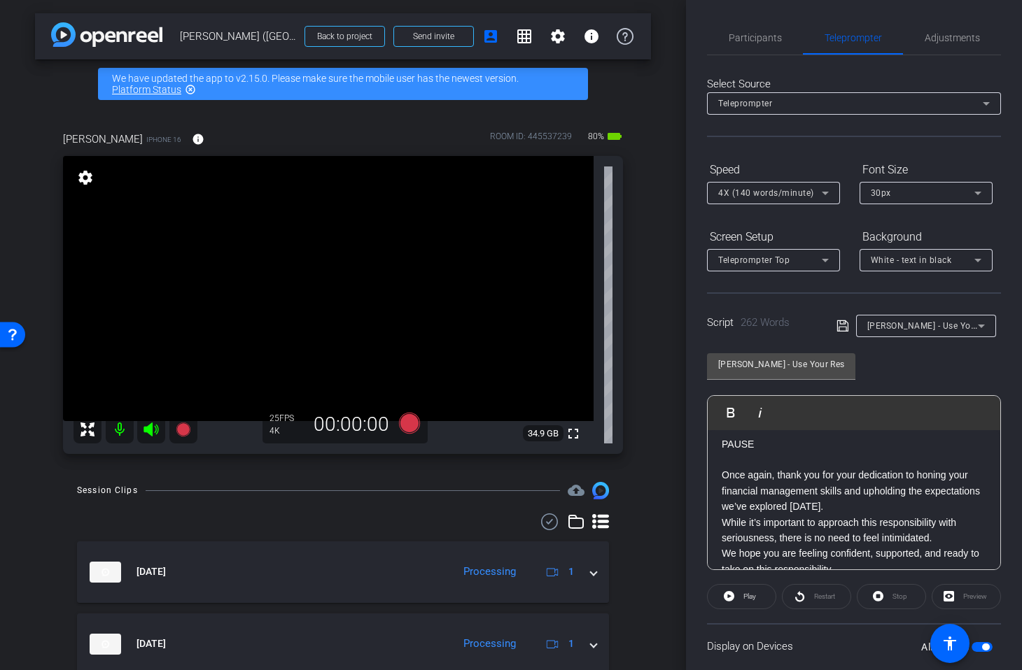
scroll to position [489, 0]
click at [871, 508] on p "Once again, thank you for your dedication to honing your financial management s…" at bounding box center [853, 495] width 264 height 47
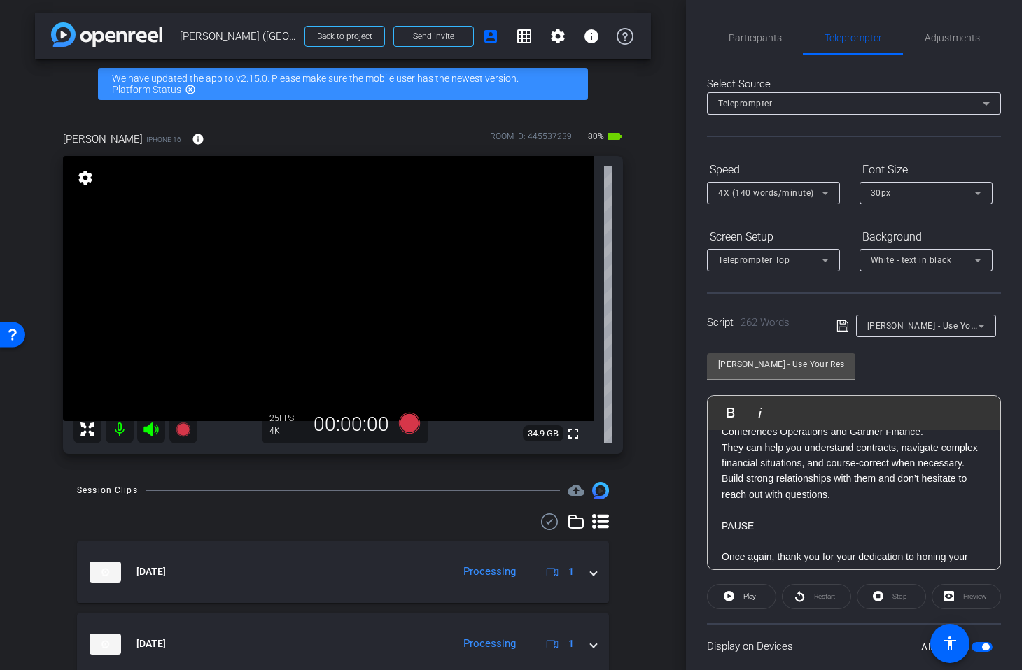
scroll to position [367, 0]
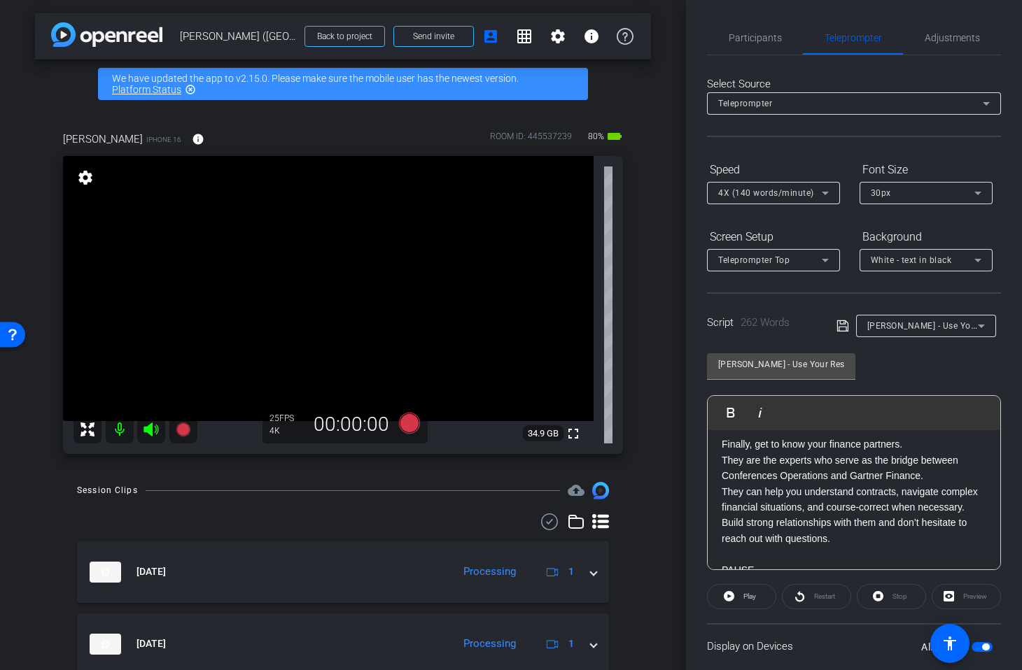
click at [846, 327] on icon at bounding box center [842, 326] width 13 height 17
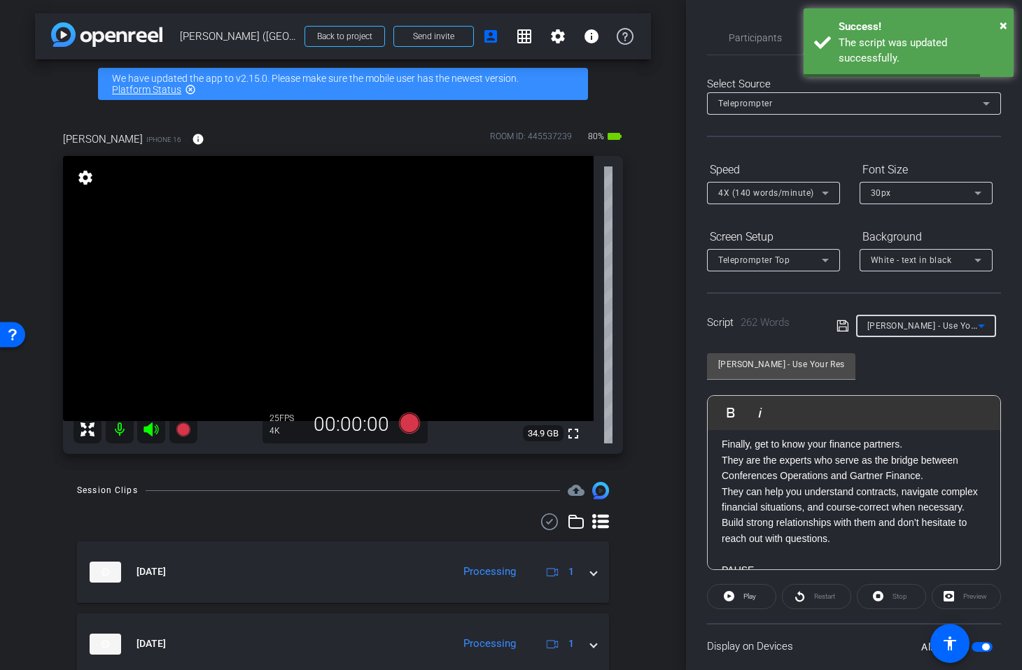
click at [909, 325] on span "Laura - Use Your Resources/Conclusion" at bounding box center [970, 325] width 206 height 11
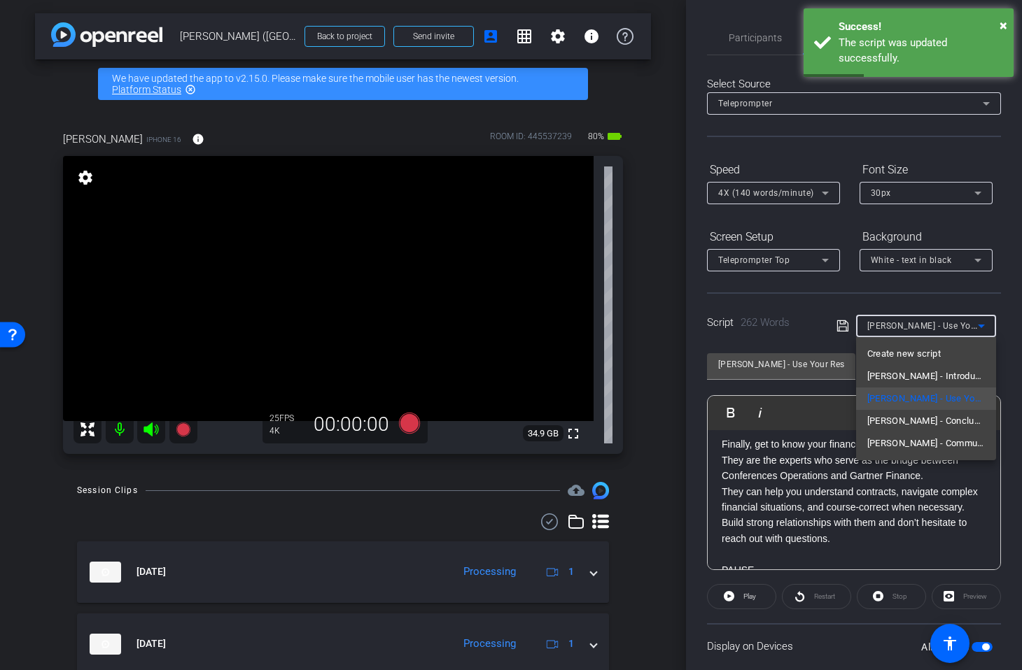
click at [835, 306] on div at bounding box center [511, 335] width 1022 height 670
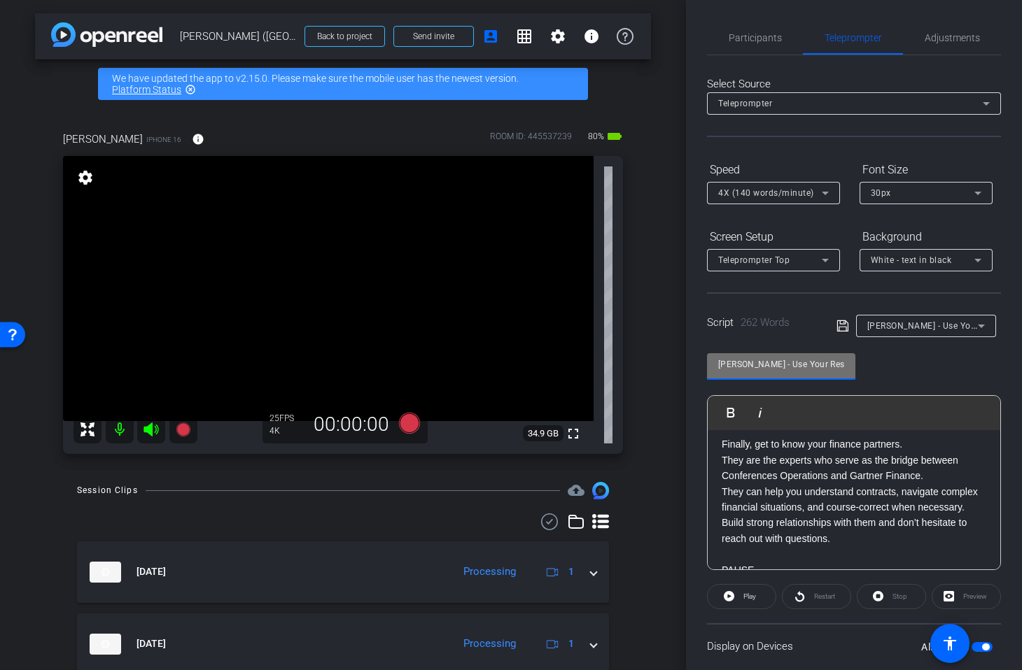
click at [837, 365] on input "Laura - Use Your Resources/Conclusion" at bounding box center [781, 364] width 126 height 17
click at [794, 362] on input "Laura - Use Your Resources/Conclusion" at bounding box center [781, 364] width 126 height 17
drag, startPoint x: 774, startPoint y: 367, endPoint x: 987, endPoint y: 390, distance: 214.6
click at [987, 390] on div "Laura - Use Your Resources/Conclusion Play Play from this location Play Selecte…" at bounding box center [854, 456] width 294 height 227
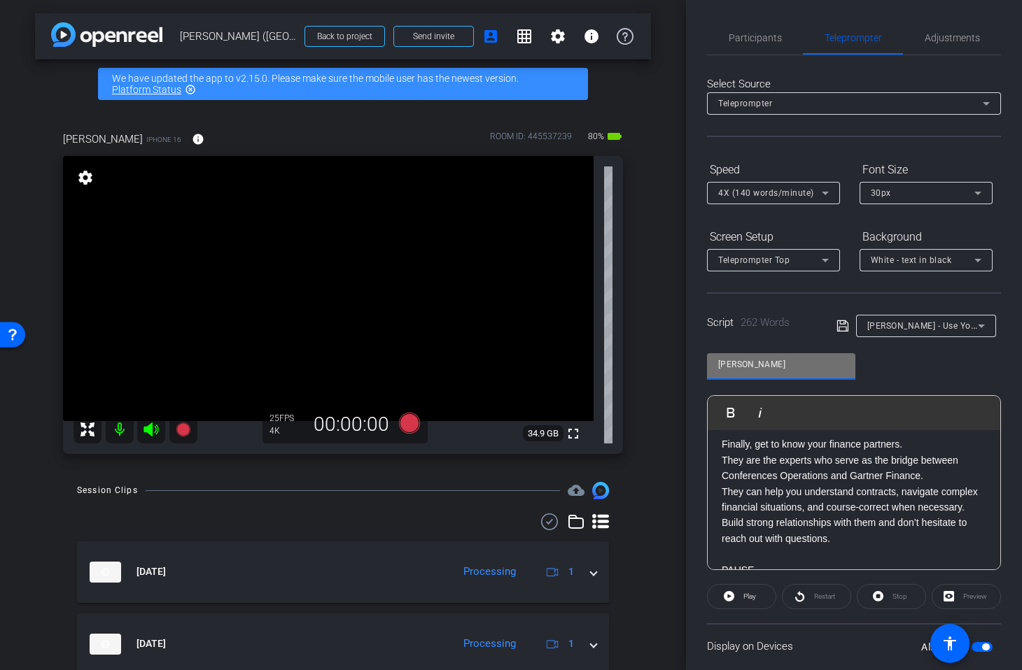
scroll to position [0, 0]
click at [840, 326] on icon at bounding box center [842, 326] width 13 height 17
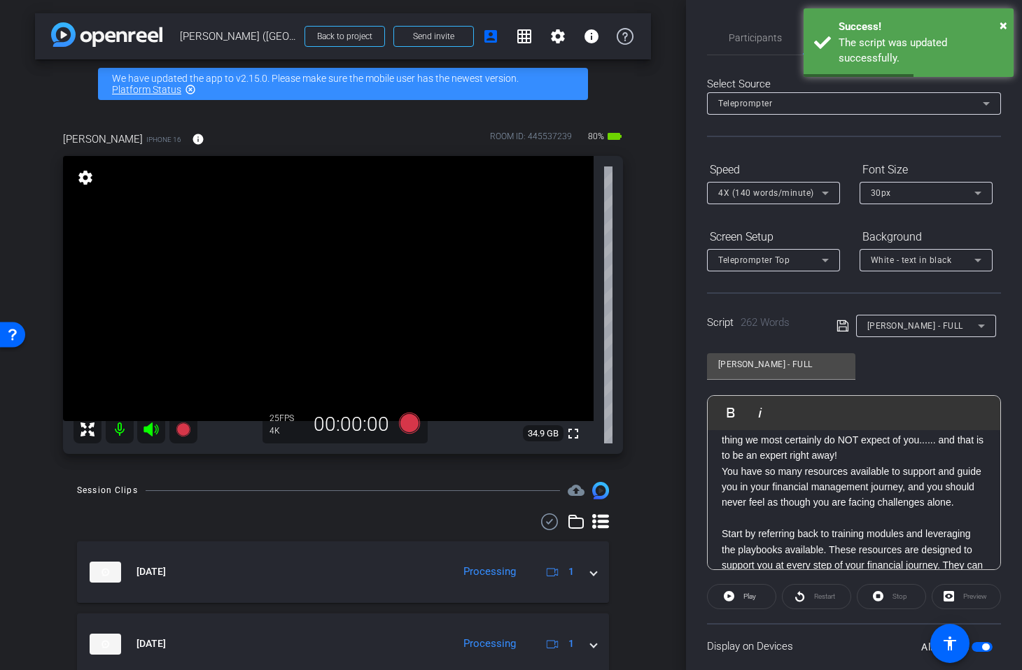
scroll to position [16, 0]
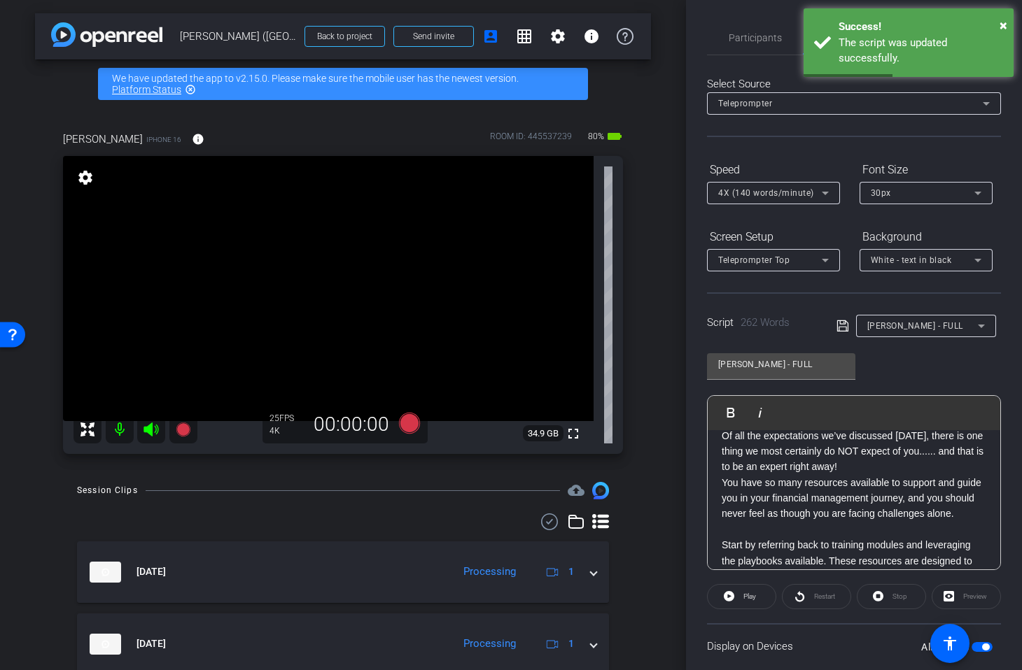
click at [843, 330] on icon at bounding box center [842, 326] width 13 height 17
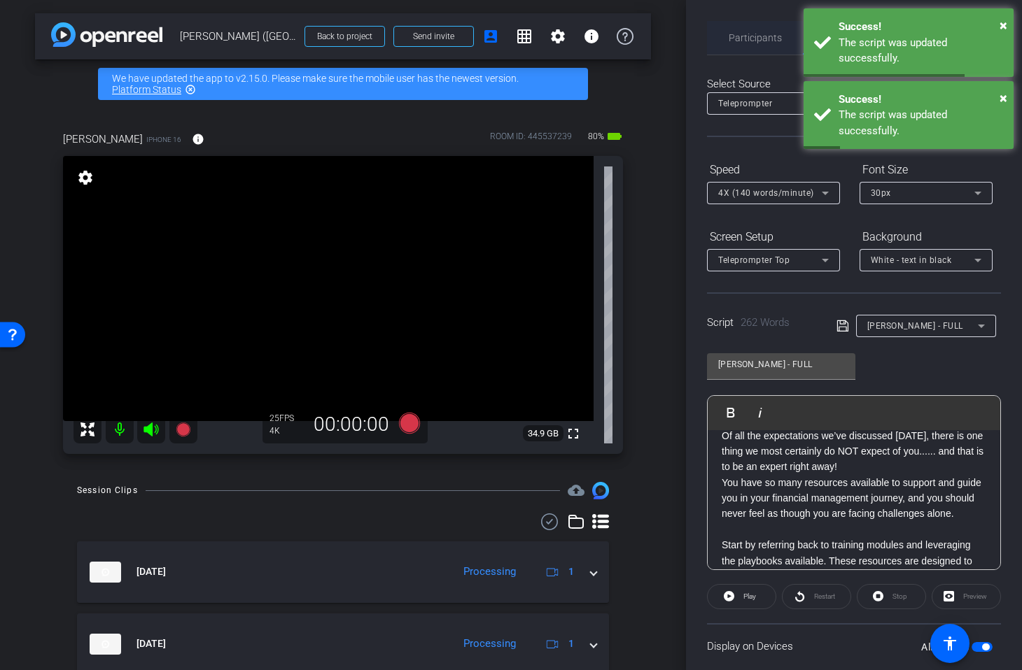
drag, startPoint x: 744, startPoint y: 31, endPoint x: 738, endPoint y: 36, distance: 7.4
click at [744, 31] on span "Participants" at bounding box center [754, 38] width 53 height 34
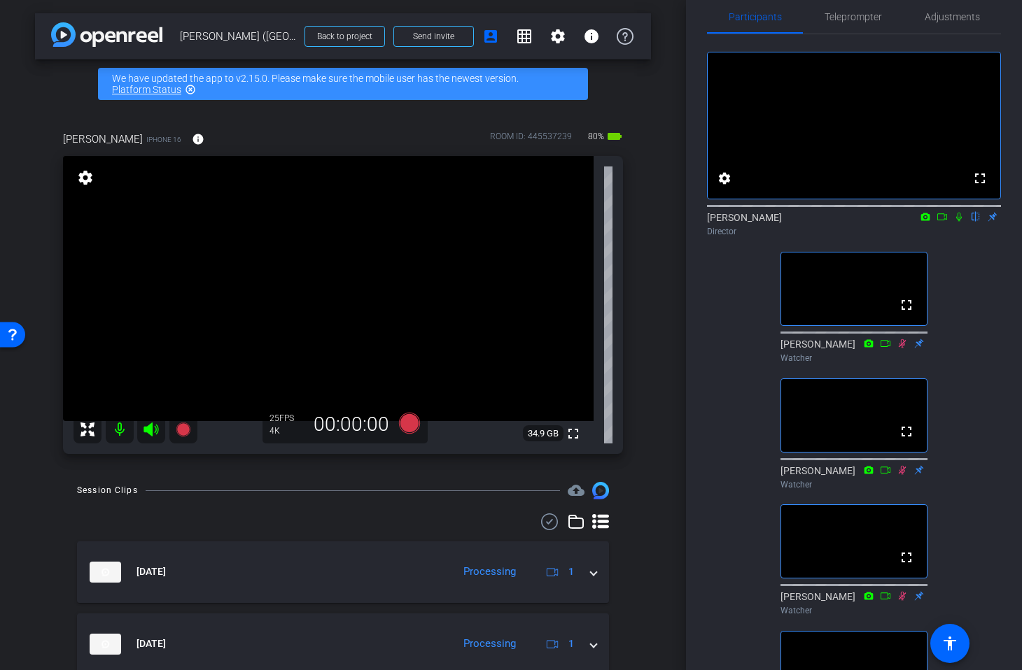
scroll to position [0, 0]
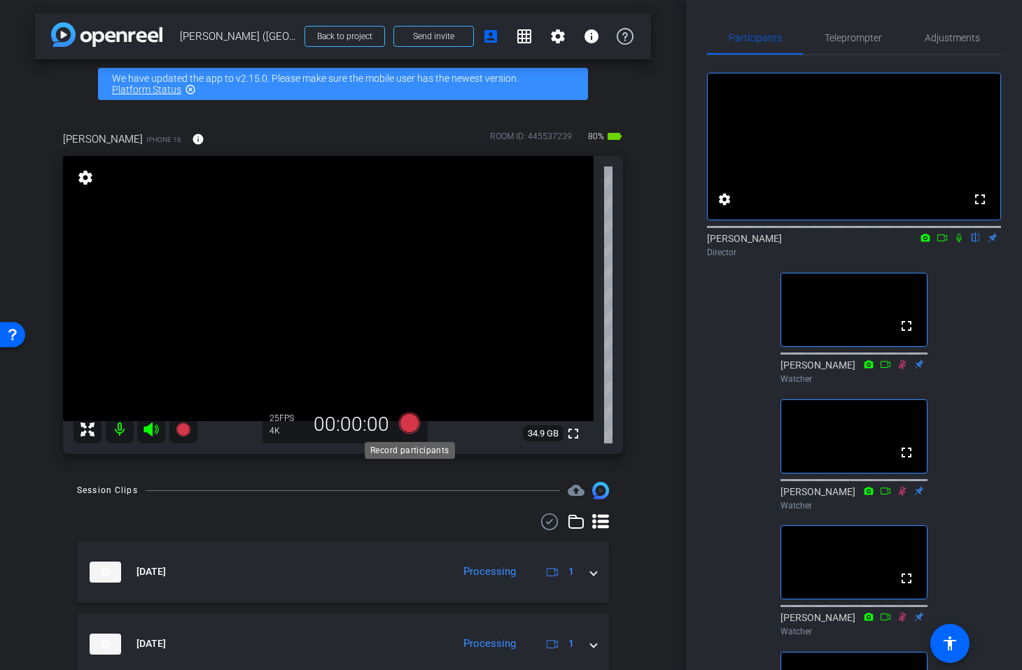
click at [406, 419] on icon at bounding box center [409, 423] width 21 height 21
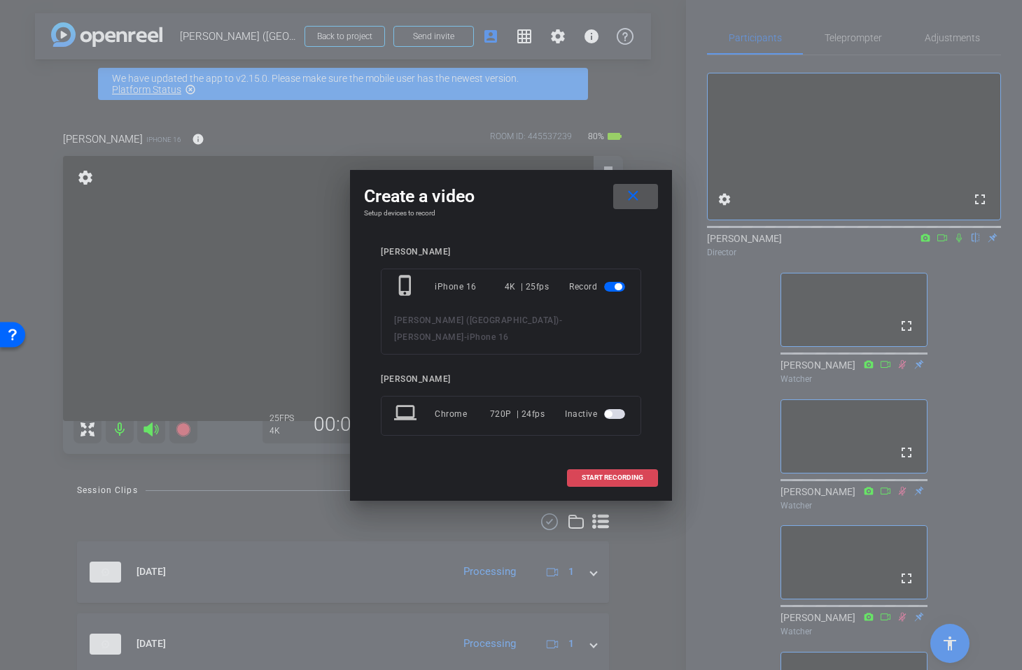
click at [619, 476] on span at bounding box center [612, 478] width 90 height 34
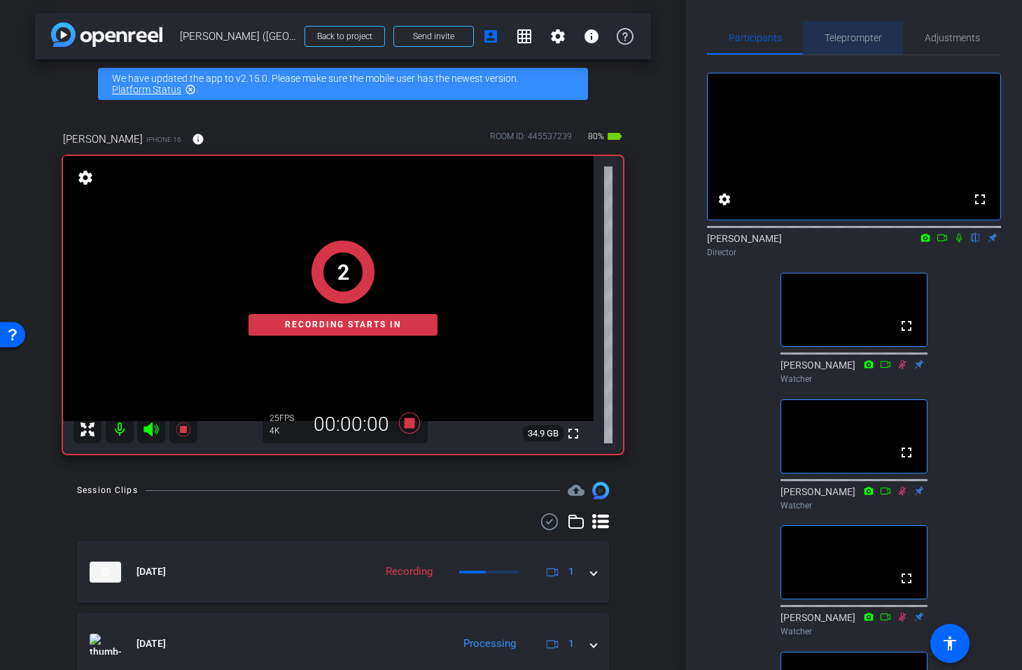
click at [870, 36] on span "Teleprompter" at bounding box center [852, 38] width 57 height 10
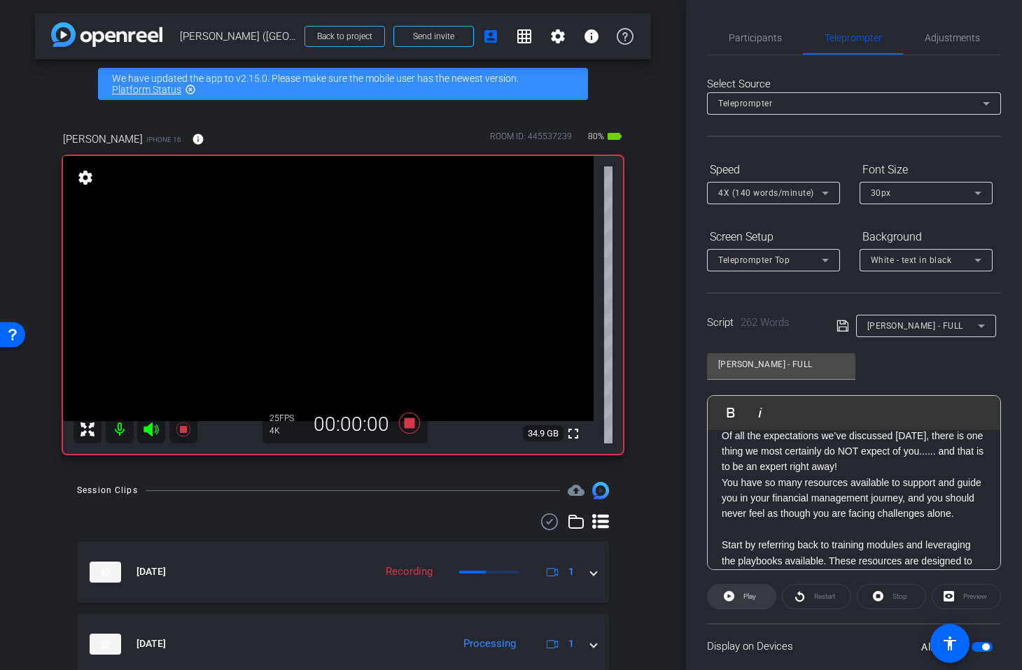
click at [744, 595] on span "Play" at bounding box center [749, 597] width 13 height 8
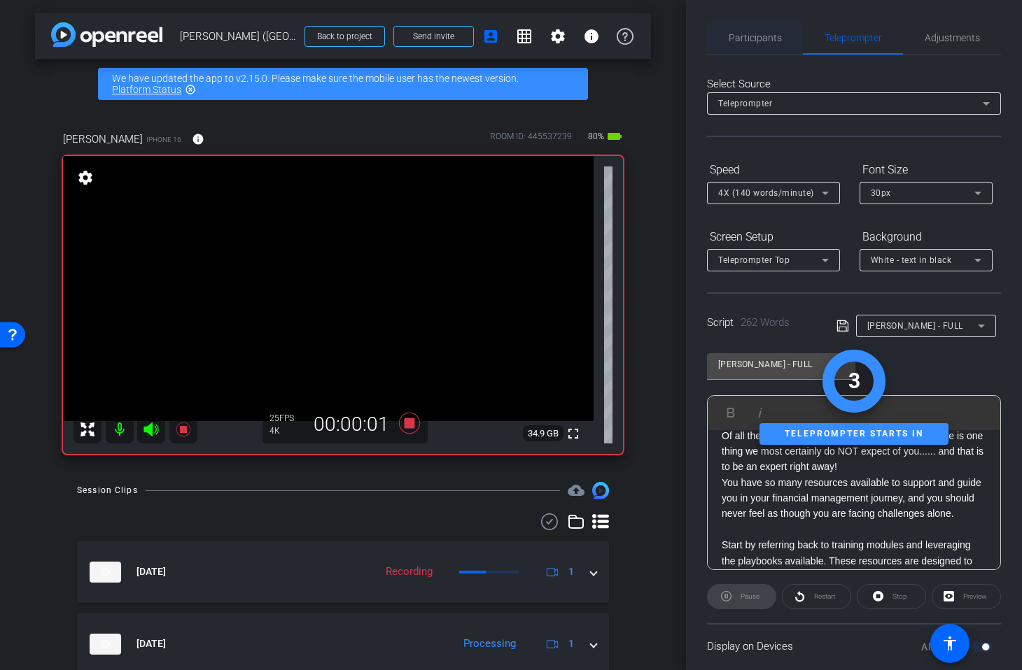
click at [774, 35] on span "Participants" at bounding box center [754, 38] width 53 height 10
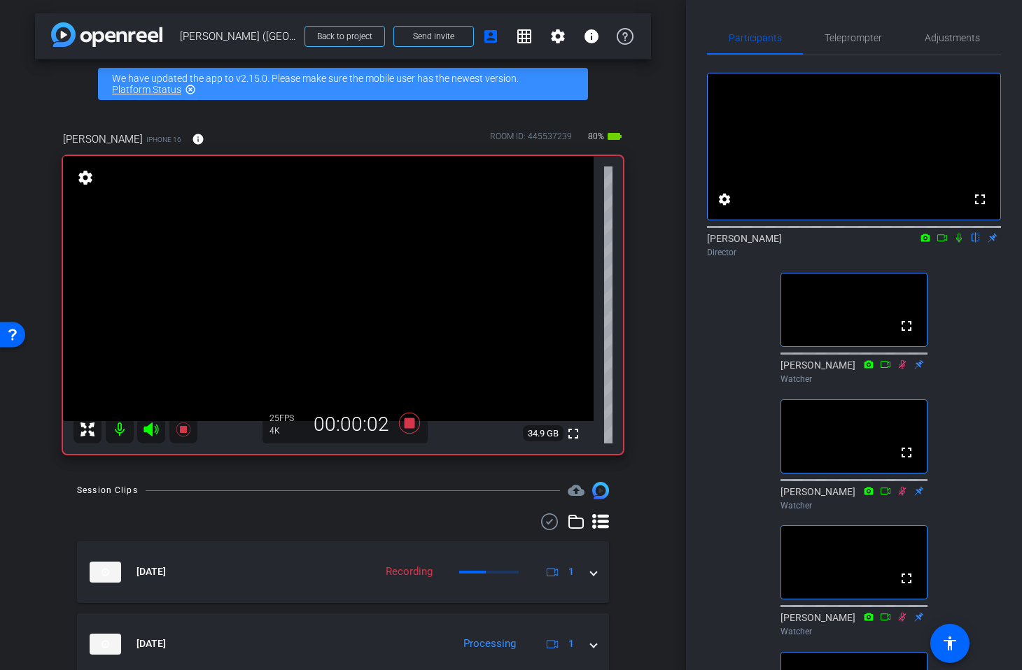
click at [961, 243] on icon at bounding box center [959, 238] width 6 height 9
click at [853, 38] on span "Teleprompter" at bounding box center [852, 38] width 57 height 10
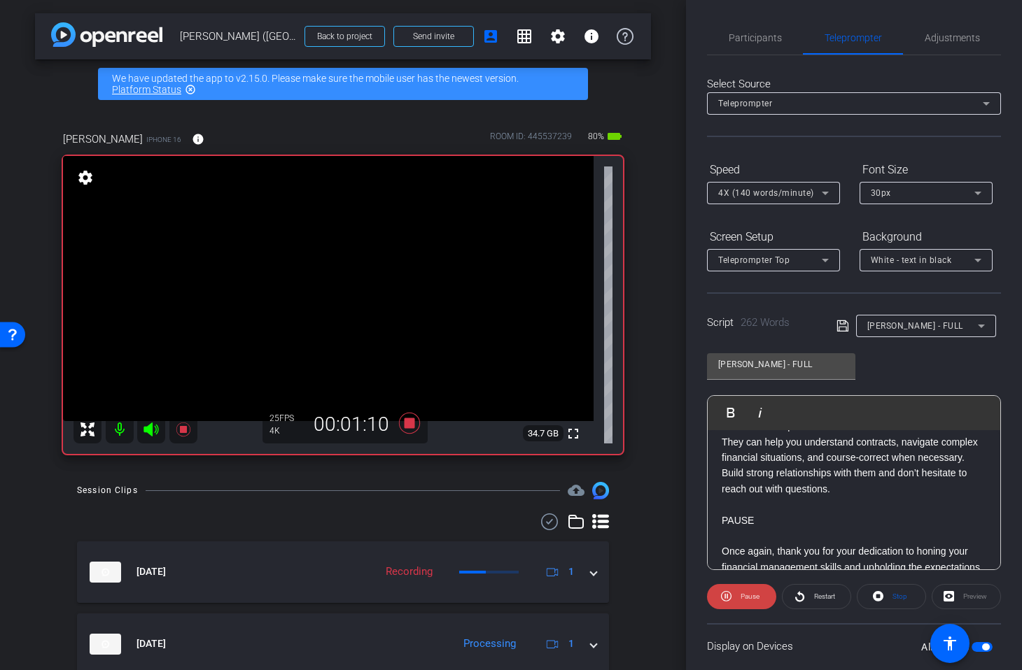
scroll to position [425, 0]
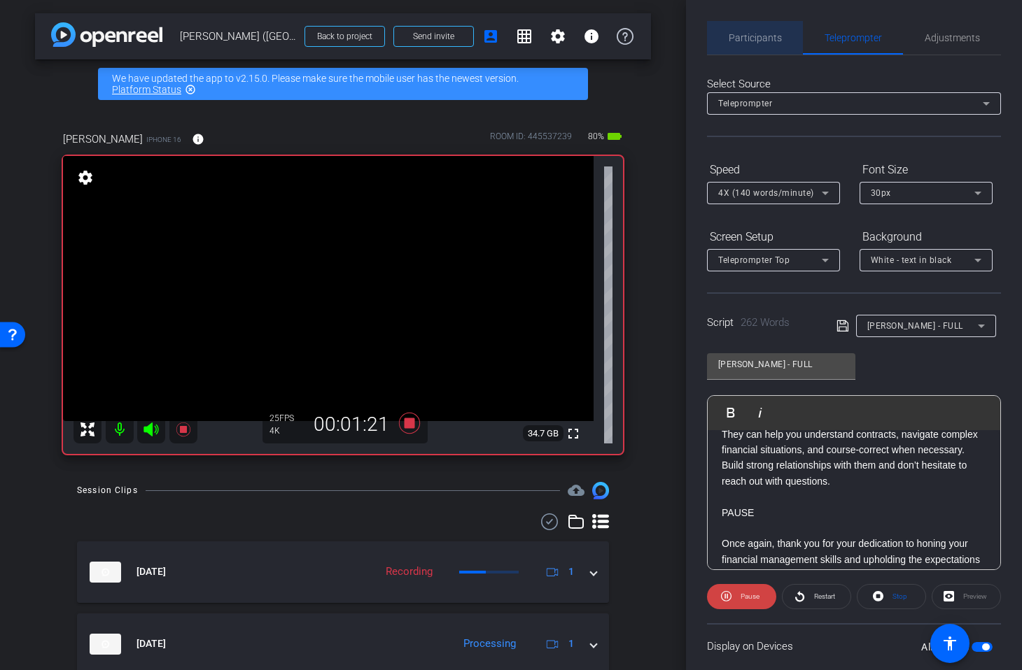
drag, startPoint x: 745, startPoint y: 31, endPoint x: 796, endPoint y: 34, distance: 51.2
click at [745, 31] on span "Participants" at bounding box center [754, 38] width 53 height 34
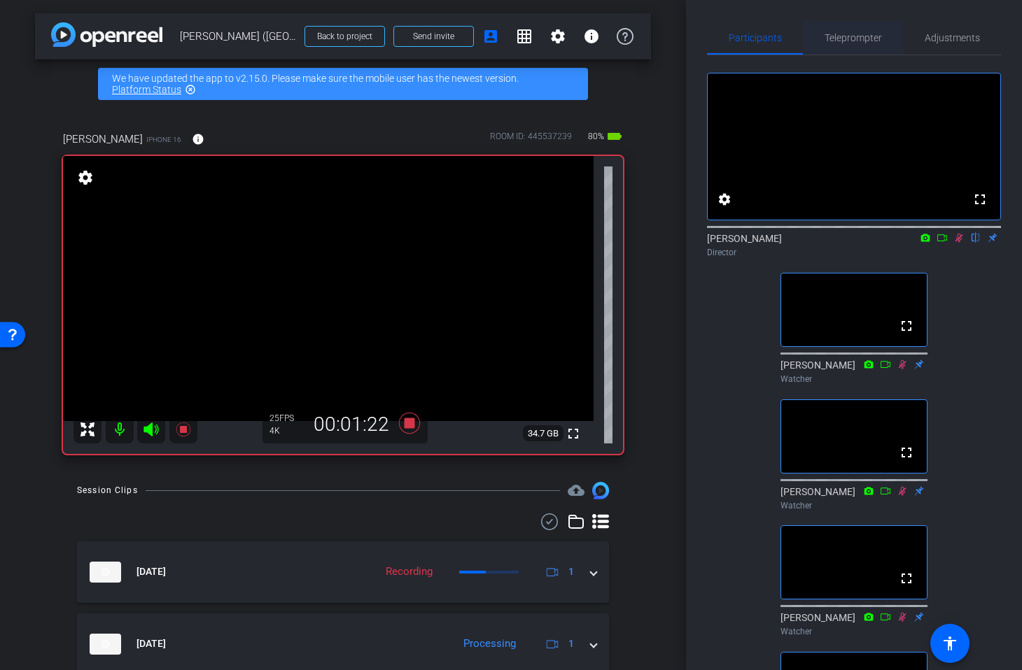
click at [834, 36] on span "Teleprompter" at bounding box center [852, 38] width 57 height 10
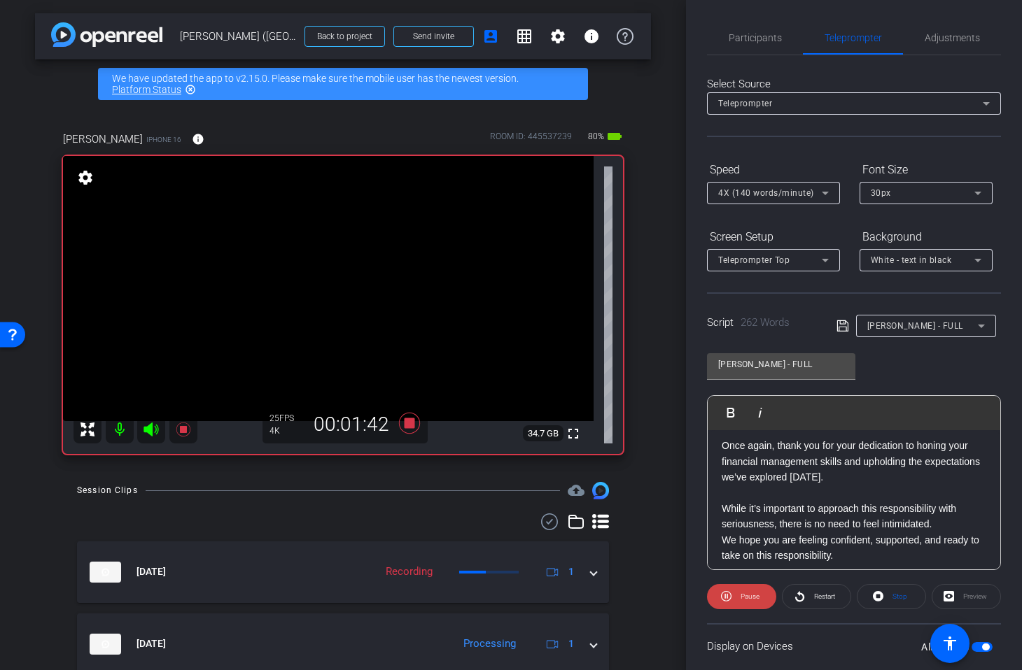
scroll to position [531, 0]
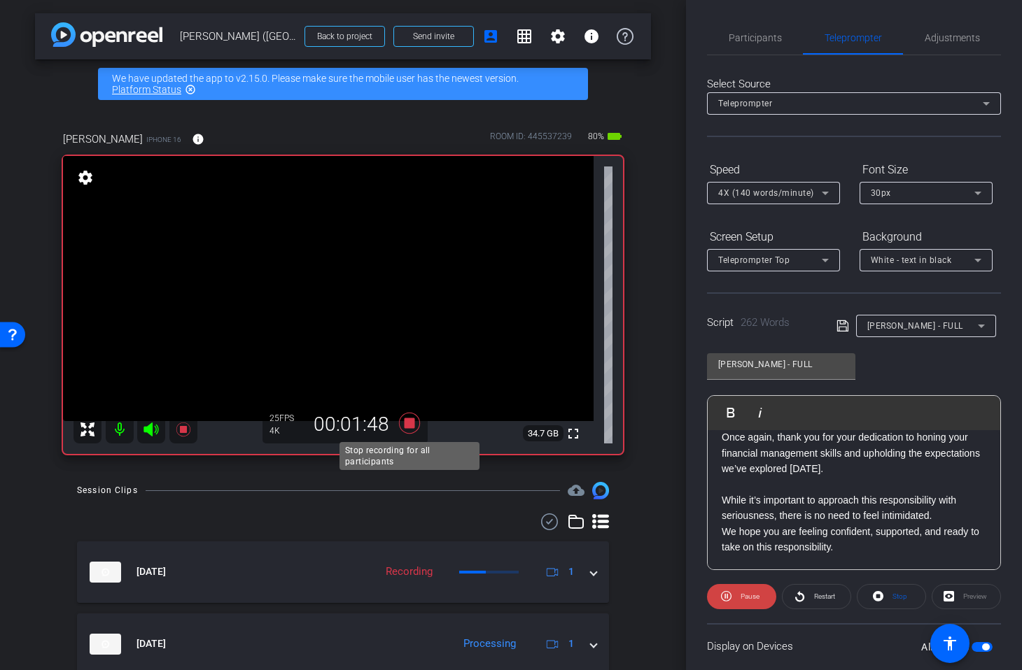
click at [411, 423] on icon at bounding box center [409, 423] width 21 height 21
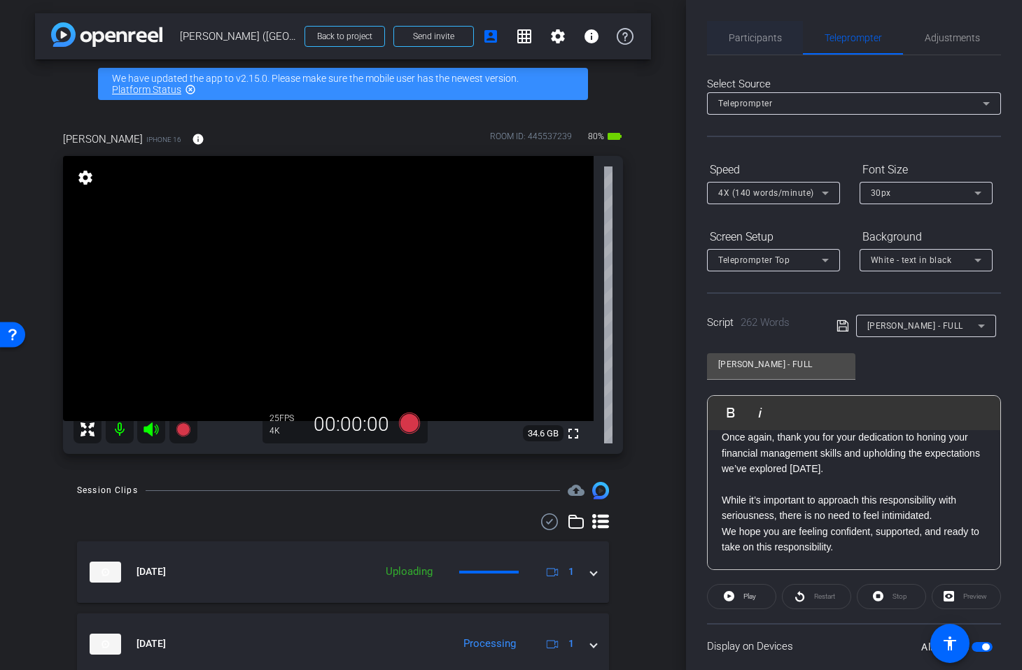
click at [754, 36] on span "Participants" at bounding box center [754, 38] width 53 height 10
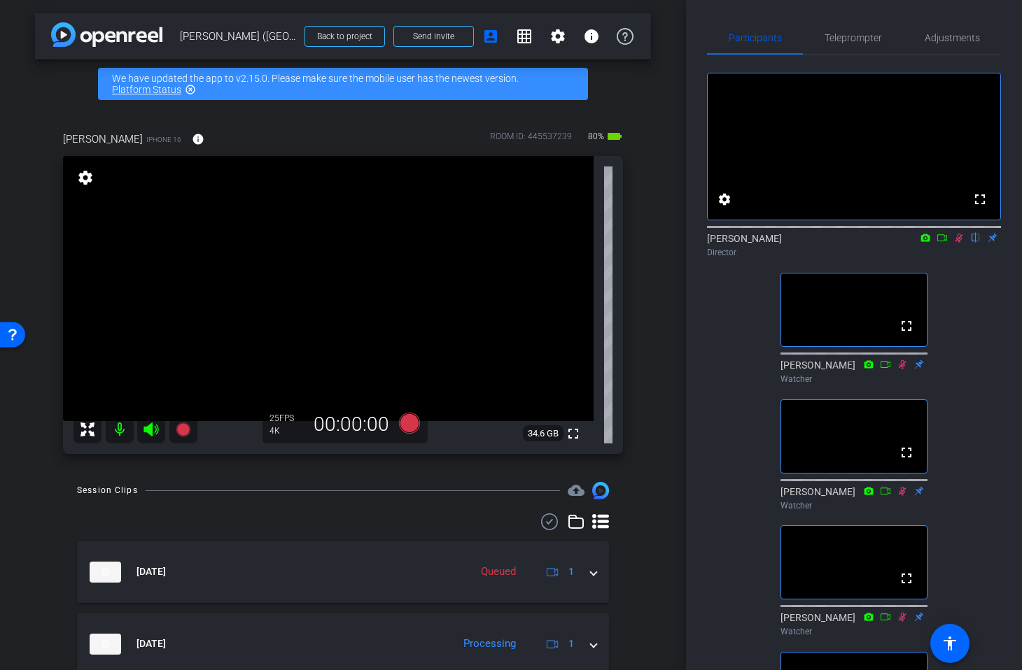
click at [960, 243] on icon at bounding box center [958, 238] width 11 height 10
click at [849, 40] on span "Teleprompter" at bounding box center [852, 38] width 57 height 10
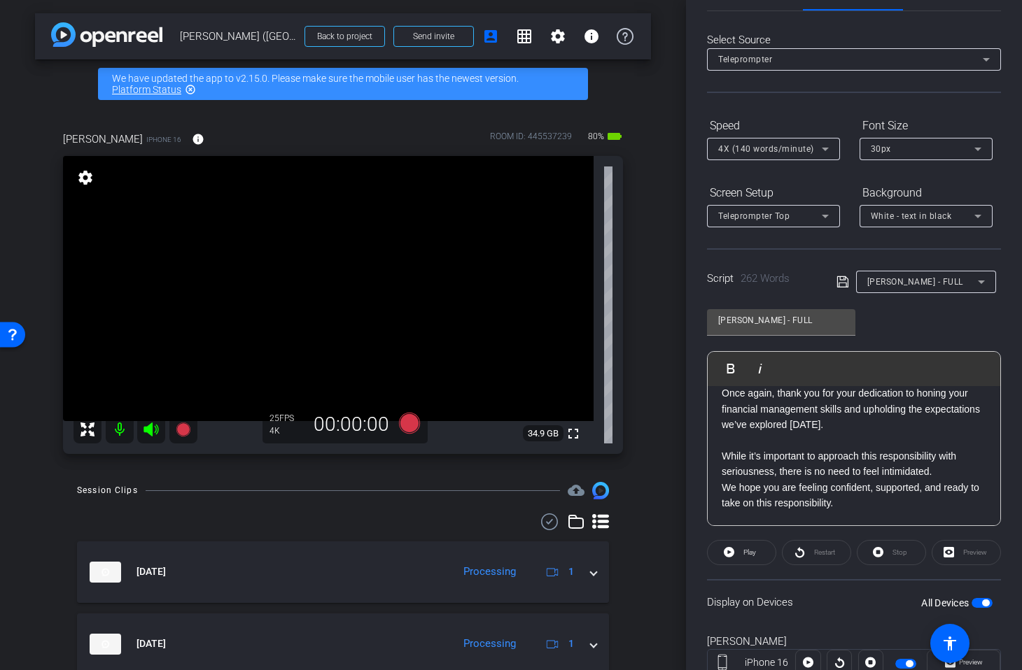
scroll to position [0, 0]
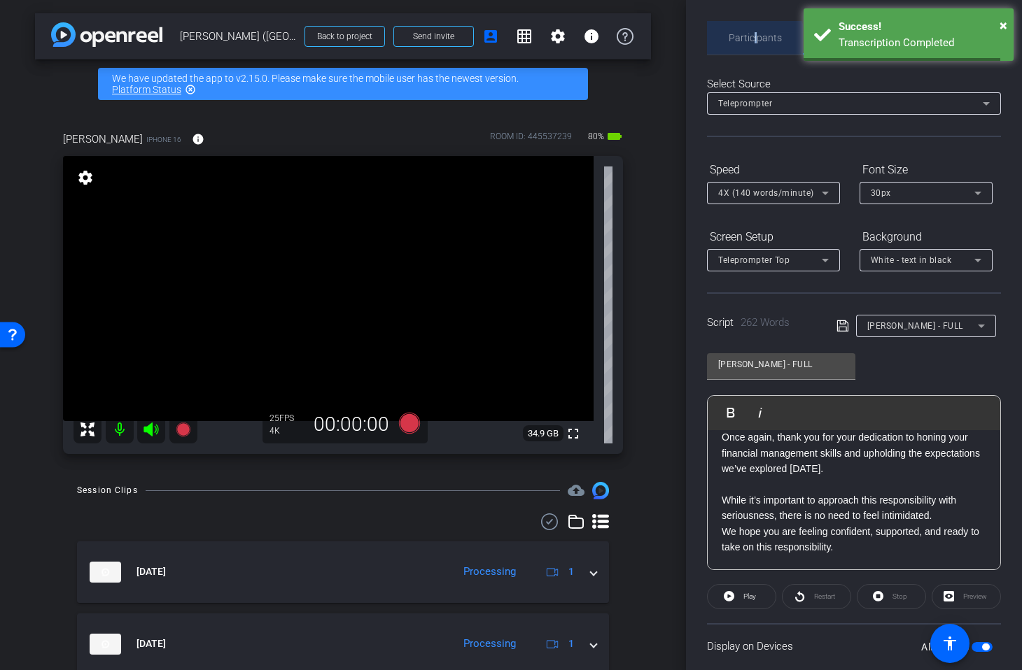
click at [756, 37] on span "Participants" at bounding box center [754, 38] width 53 height 10
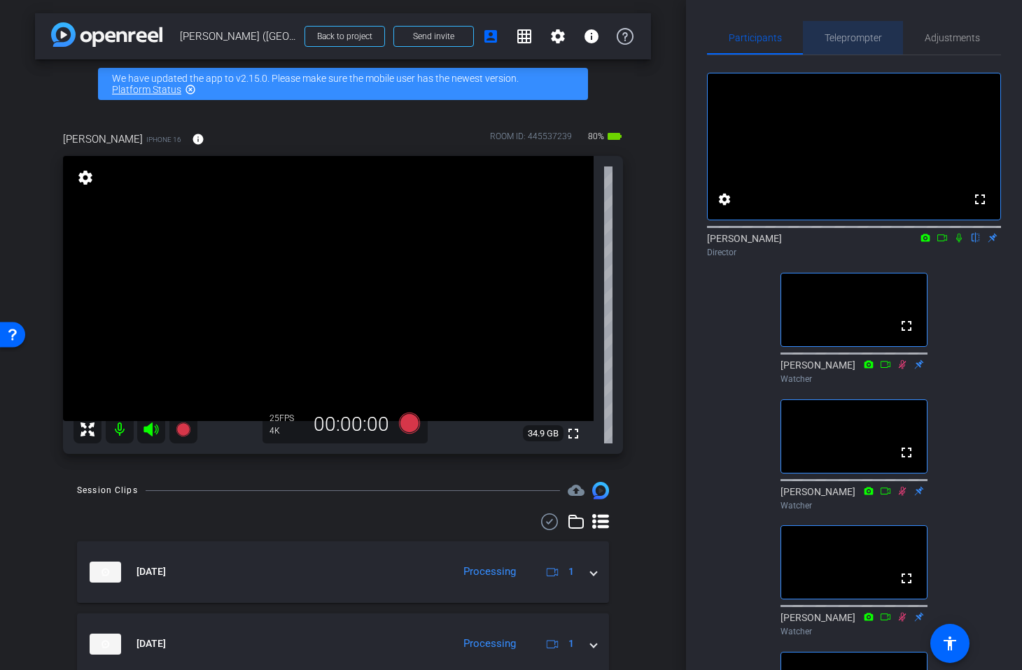
drag, startPoint x: 859, startPoint y: 39, endPoint x: 860, endPoint y: 53, distance: 14.1
click at [856, 39] on span "Teleprompter" at bounding box center [852, 38] width 57 height 10
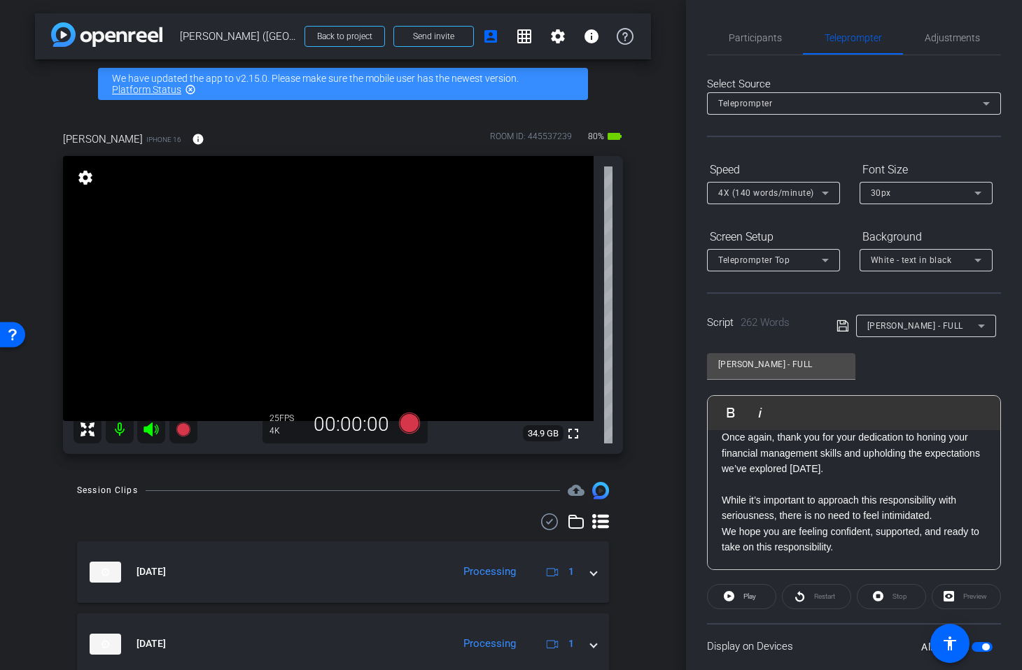
click at [842, 327] on icon at bounding box center [841, 325] width 11 height 11
click at [755, 41] on span "Participants" at bounding box center [754, 38] width 53 height 10
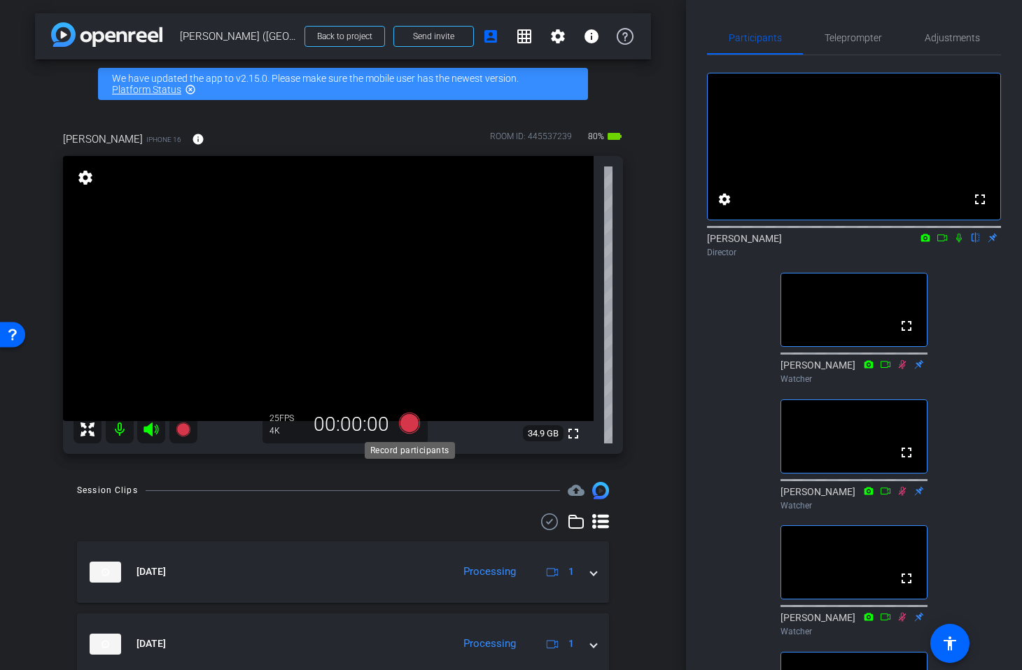
click at [409, 424] on icon at bounding box center [409, 423] width 21 height 21
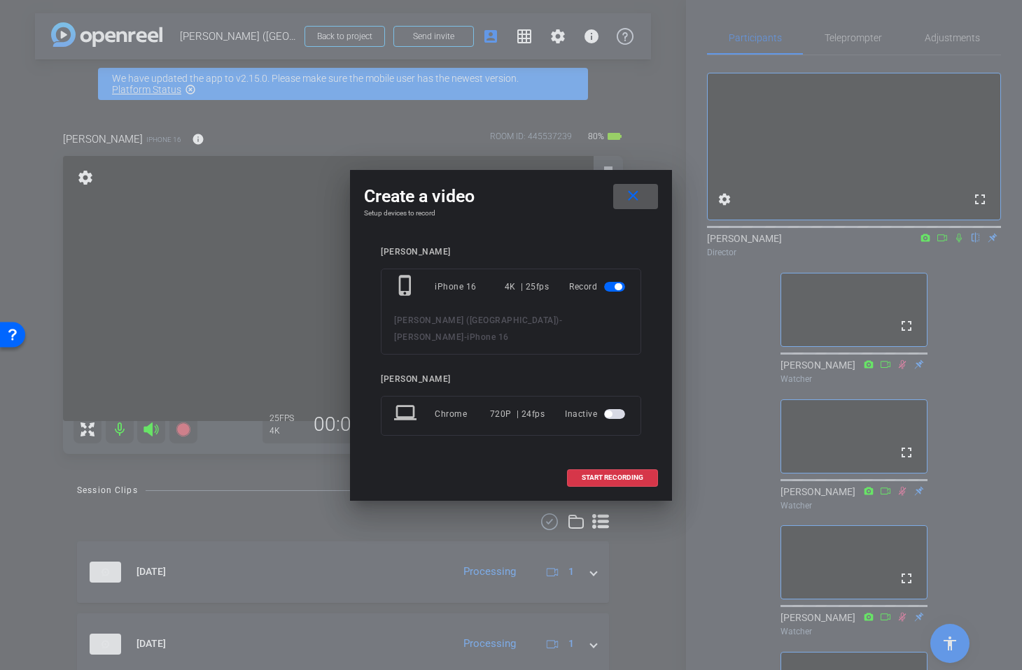
click at [619, 474] on span "START RECORDING" at bounding box center [612, 477] width 62 height 7
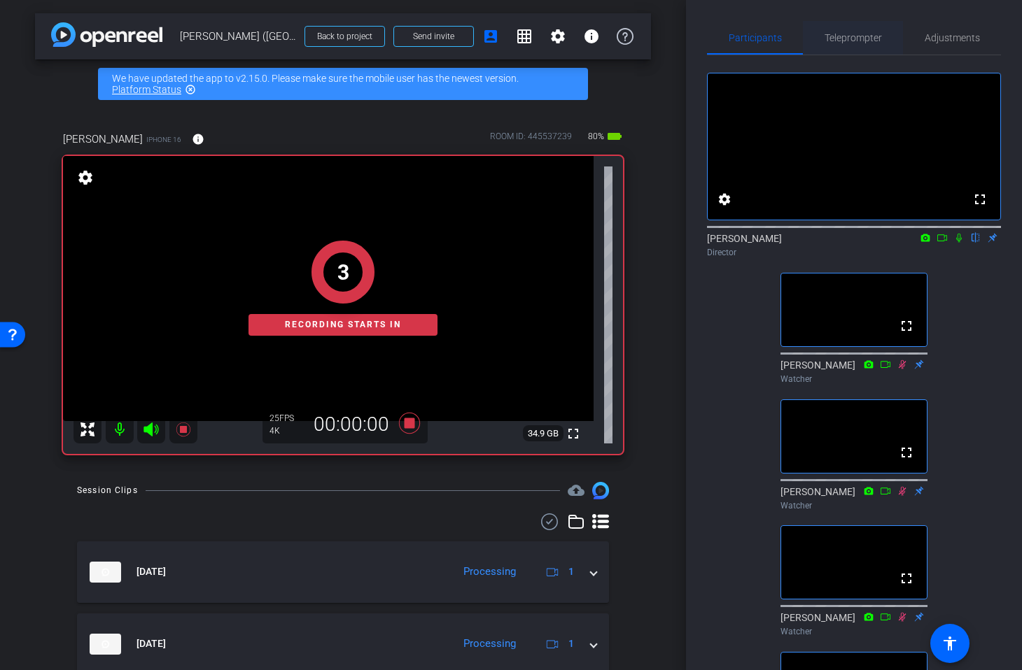
click at [846, 41] on span "Teleprompter" at bounding box center [852, 38] width 57 height 10
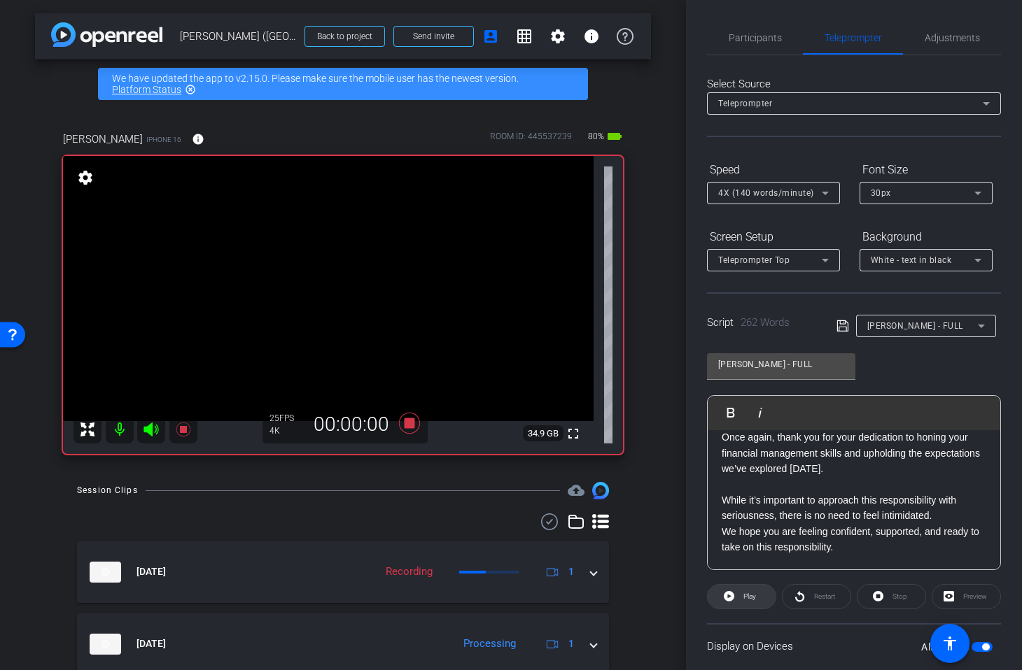
click at [745, 600] on span "Play" at bounding box center [749, 597] width 13 height 8
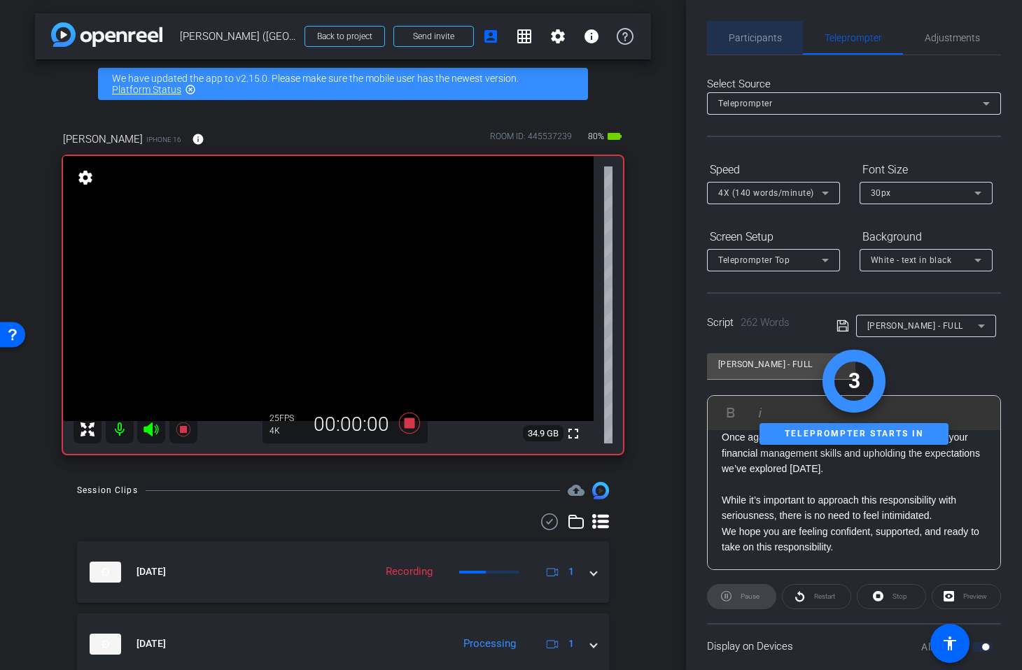
drag, startPoint x: 754, startPoint y: 31, endPoint x: 763, endPoint y: 36, distance: 9.7
click at [754, 31] on span "Participants" at bounding box center [754, 38] width 53 height 34
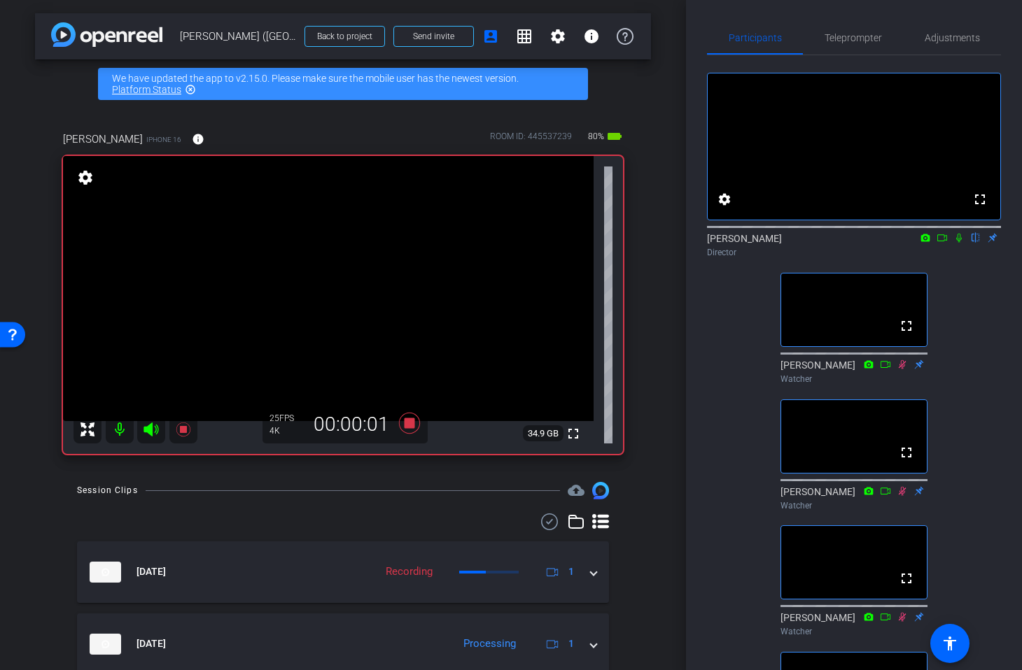
click at [957, 243] on icon at bounding box center [958, 238] width 11 height 10
click at [851, 38] on span "Teleprompter" at bounding box center [852, 38] width 57 height 10
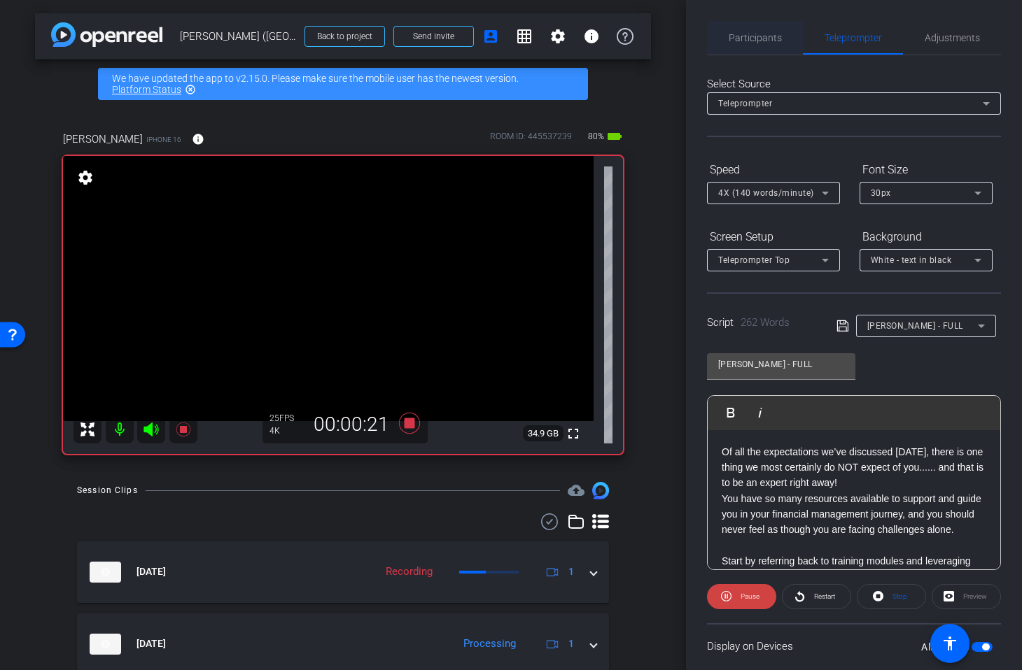
click at [756, 40] on span "Participants" at bounding box center [754, 38] width 53 height 10
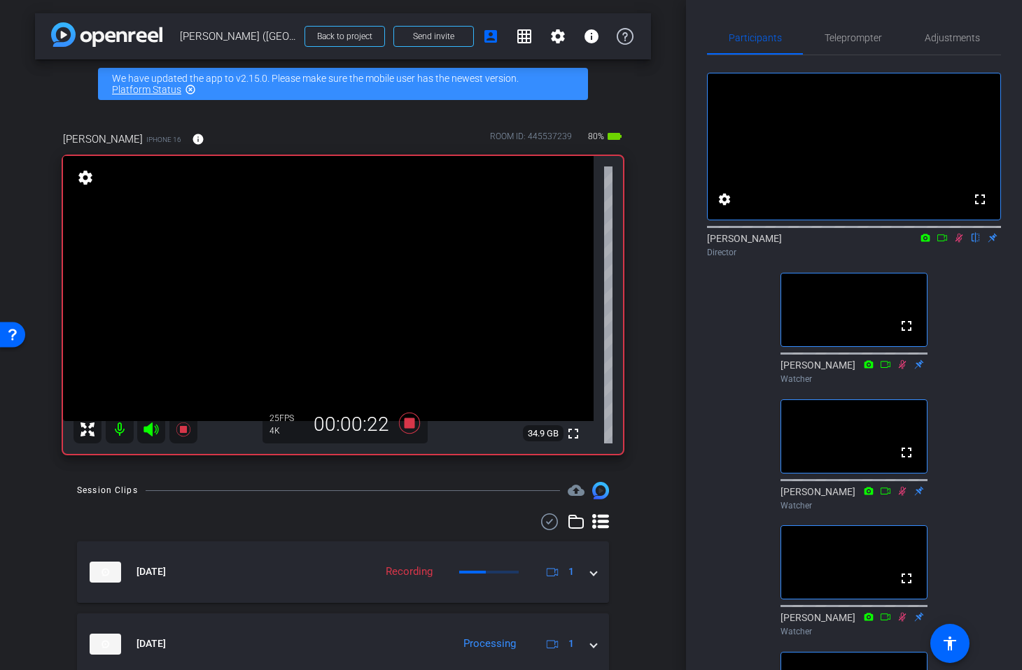
click at [957, 243] on icon at bounding box center [958, 238] width 11 height 10
click at [838, 44] on span "Teleprompter" at bounding box center [852, 38] width 57 height 34
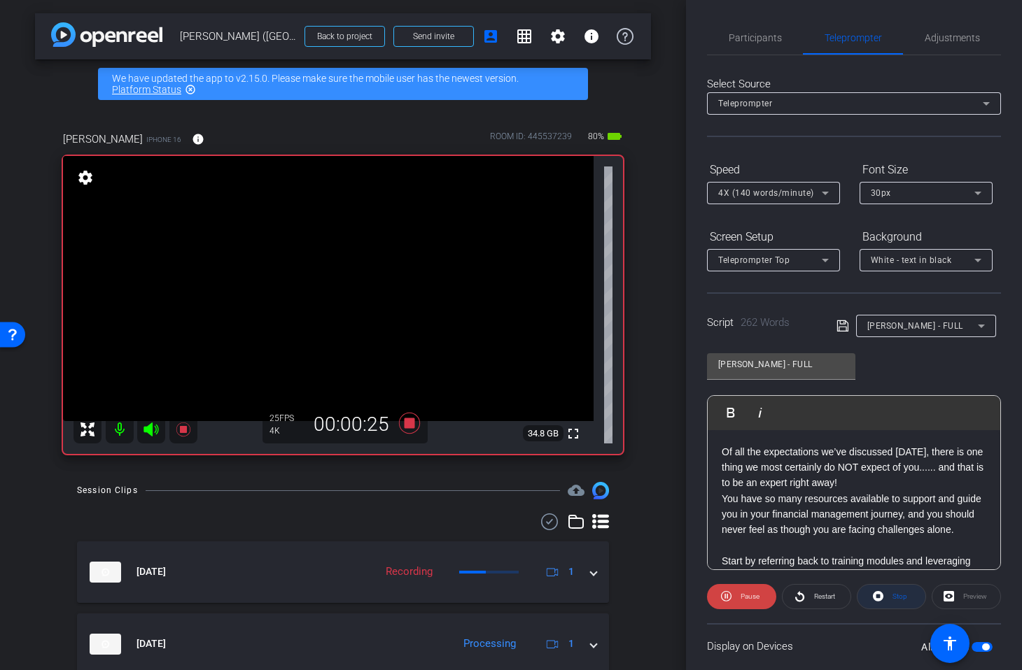
click at [885, 599] on span at bounding box center [891, 597] width 68 height 34
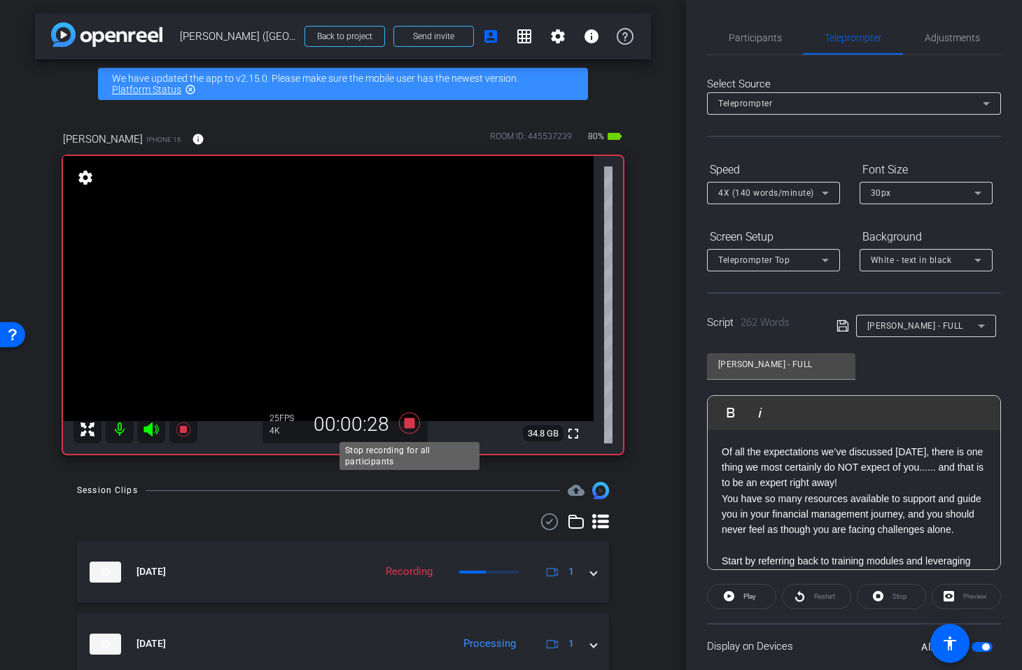
click at [411, 431] on icon at bounding box center [410, 423] width 34 height 25
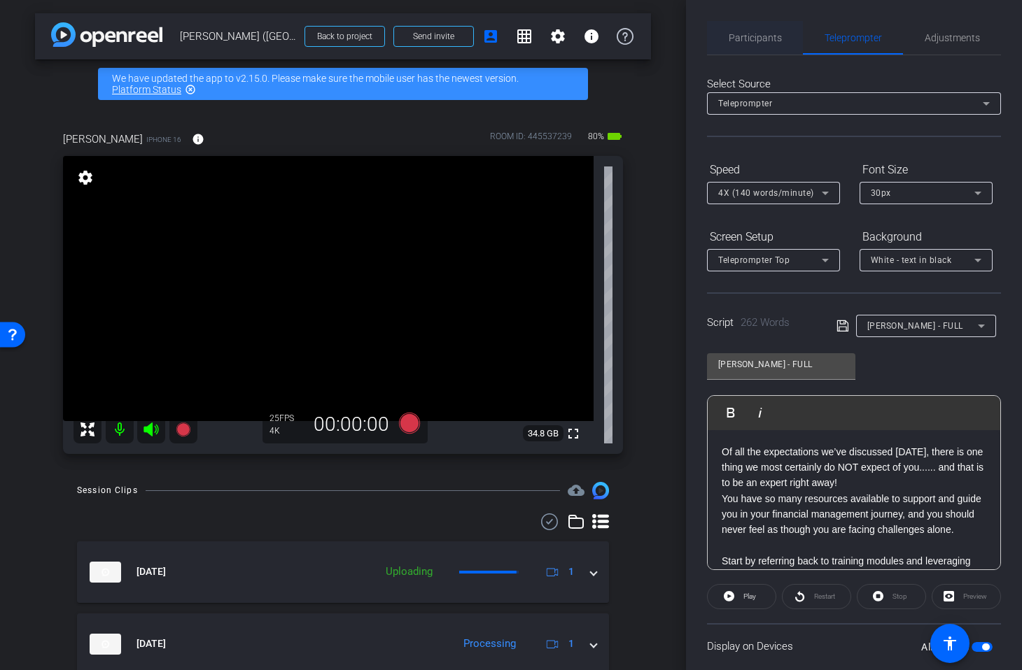
click at [753, 34] on span "Participants" at bounding box center [754, 38] width 53 height 10
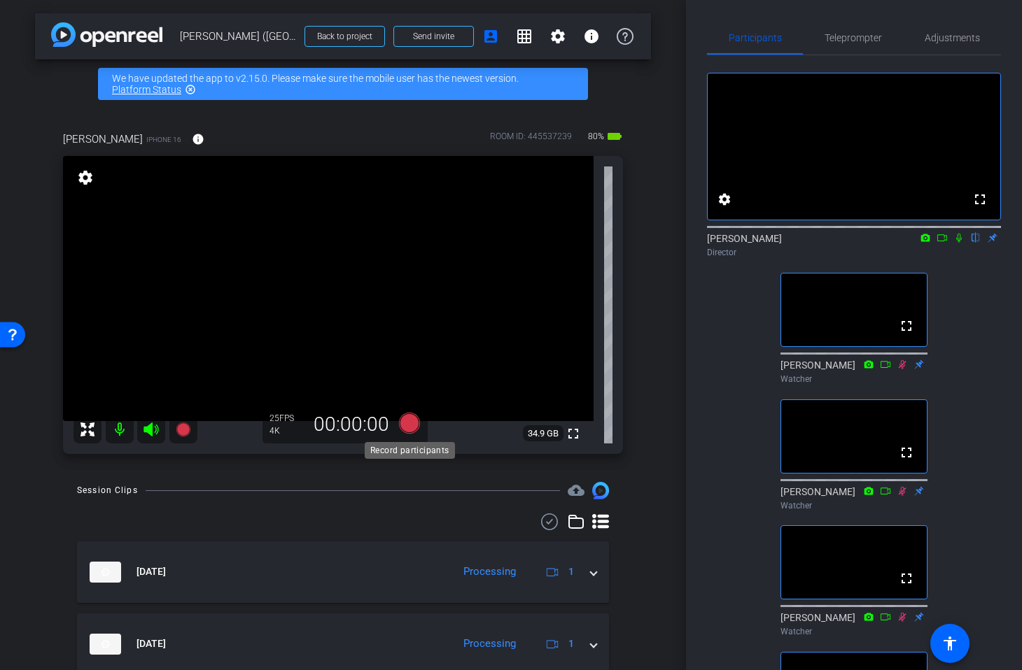
click at [404, 425] on icon at bounding box center [409, 423] width 21 height 21
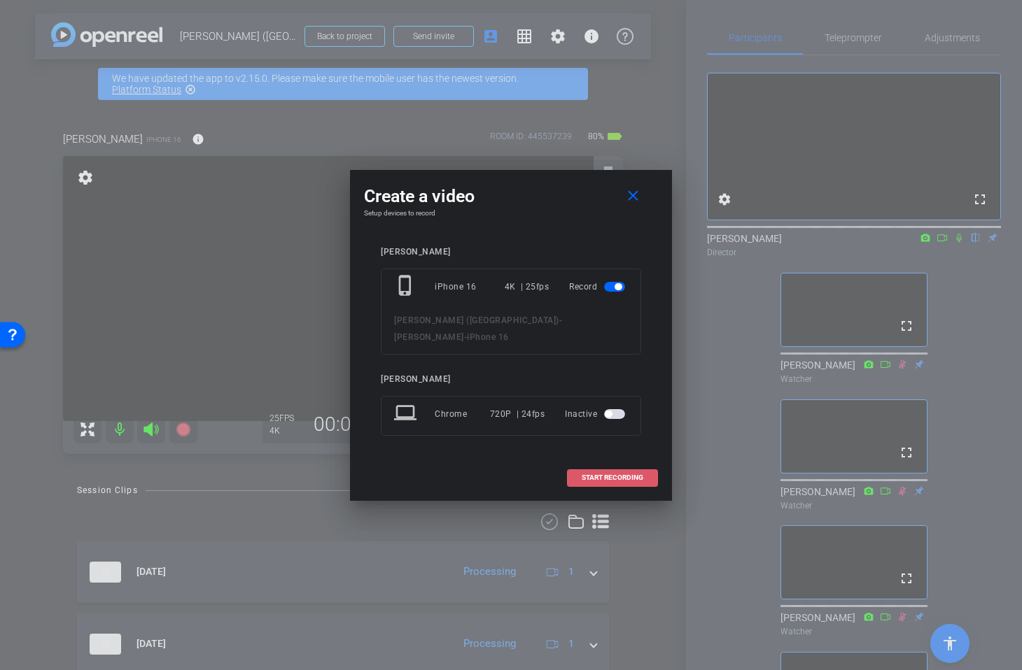
click at [634, 474] on span "START RECORDING" at bounding box center [612, 477] width 62 height 7
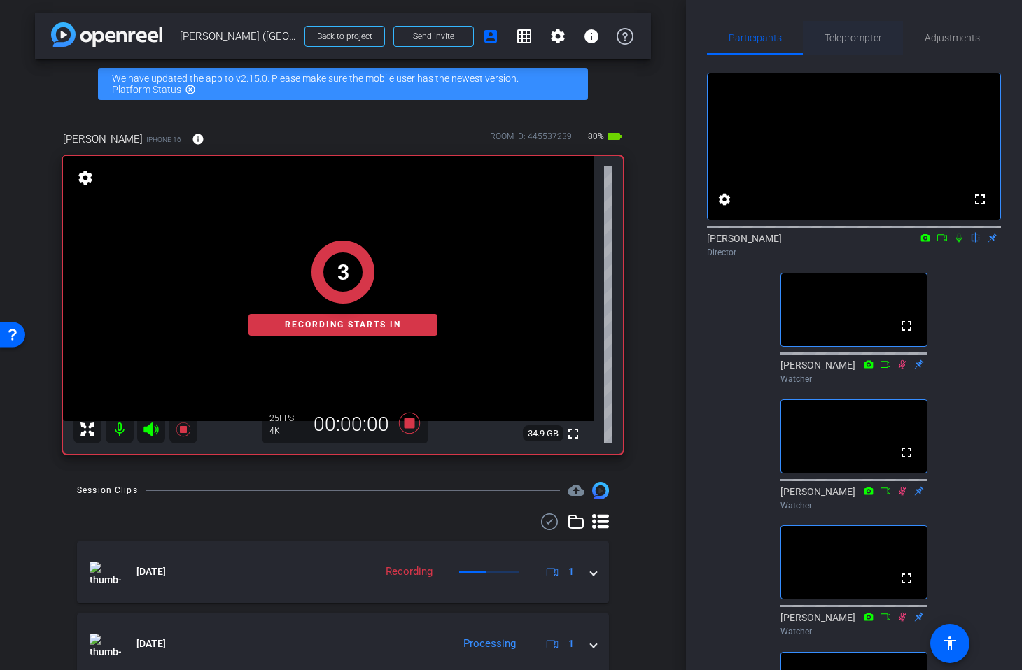
drag, startPoint x: 855, startPoint y: 43, endPoint x: 854, endPoint y: 50, distance: 7.0
click at [854, 43] on span "Teleprompter" at bounding box center [852, 38] width 57 height 34
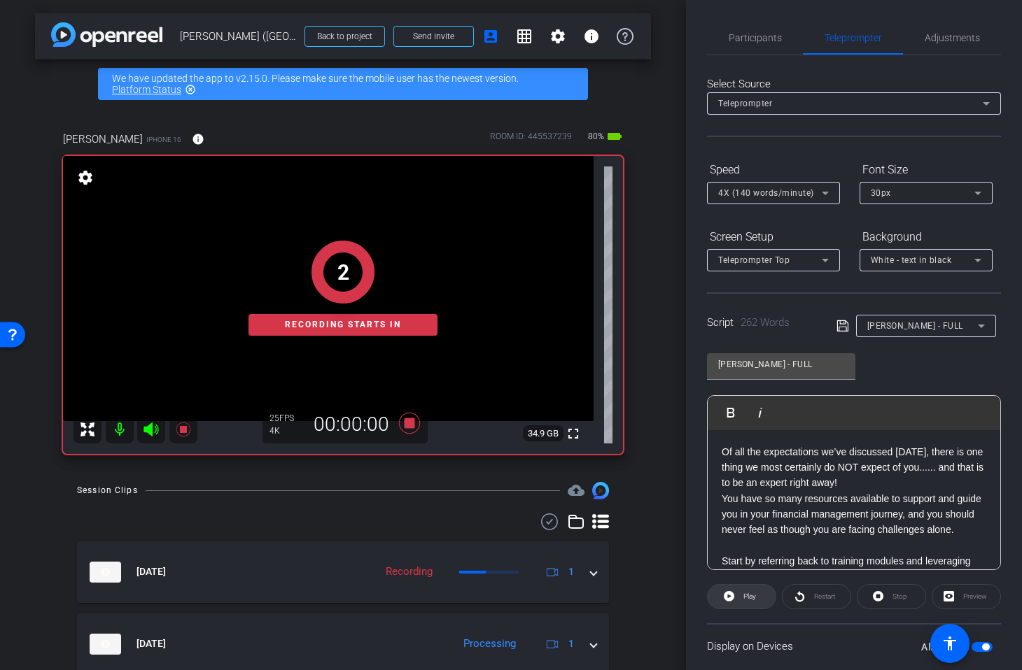
click at [764, 602] on span at bounding box center [741, 597] width 68 height 34
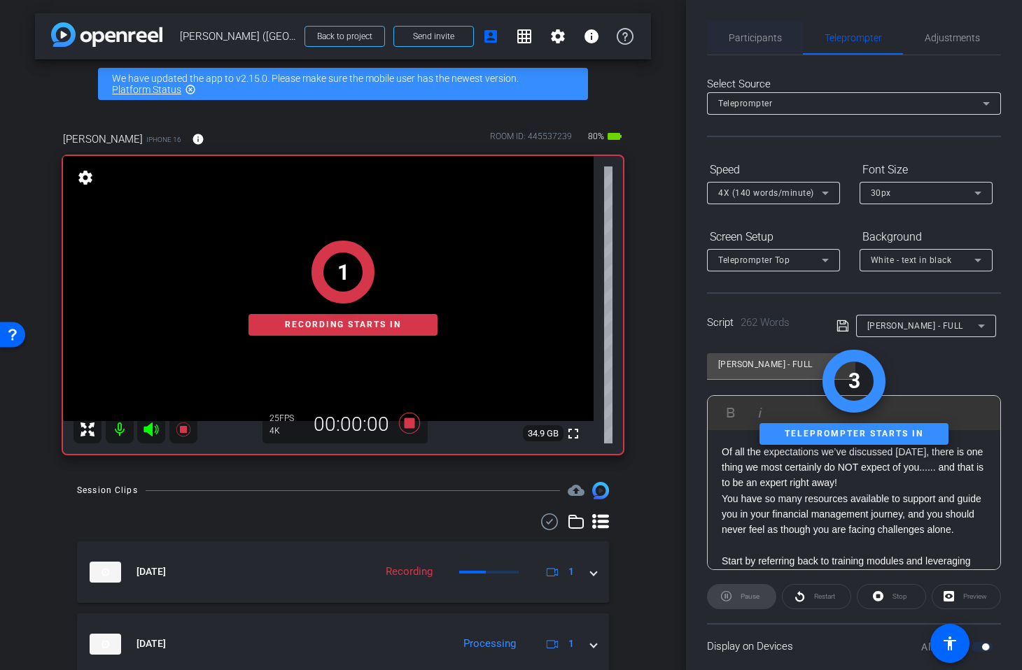
drag, startPoint x: 767, startPoint y: 41, endPoint x: 784, endPoint y: 53, distance: 21.2
click at [767, 42] on span "Participants" at bounding box center [754, 38] width 53 height 10
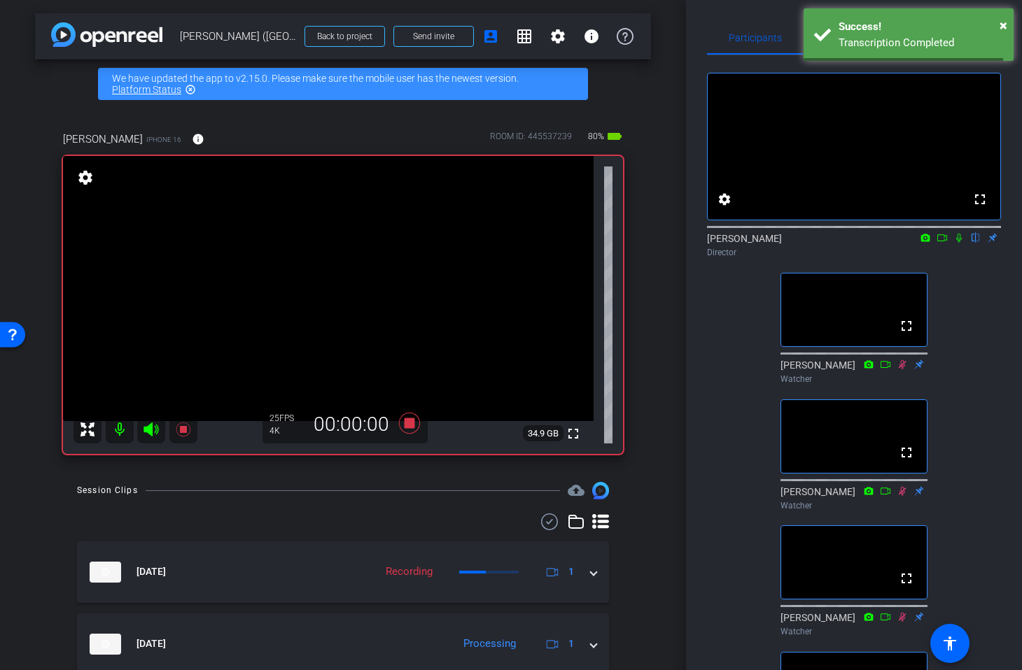
click at [959, 243] on icon at bounding box center [958, 238] width 11 height 10
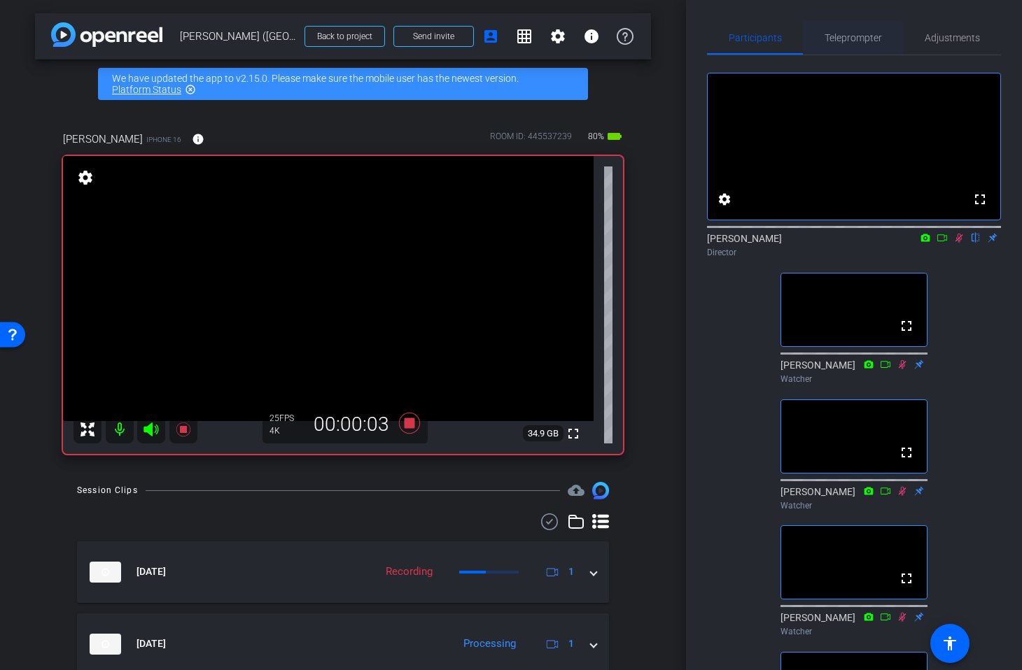
click at [838, 36] on span "Teleprompter" at bounding box center [852, 38] width 57 height 10
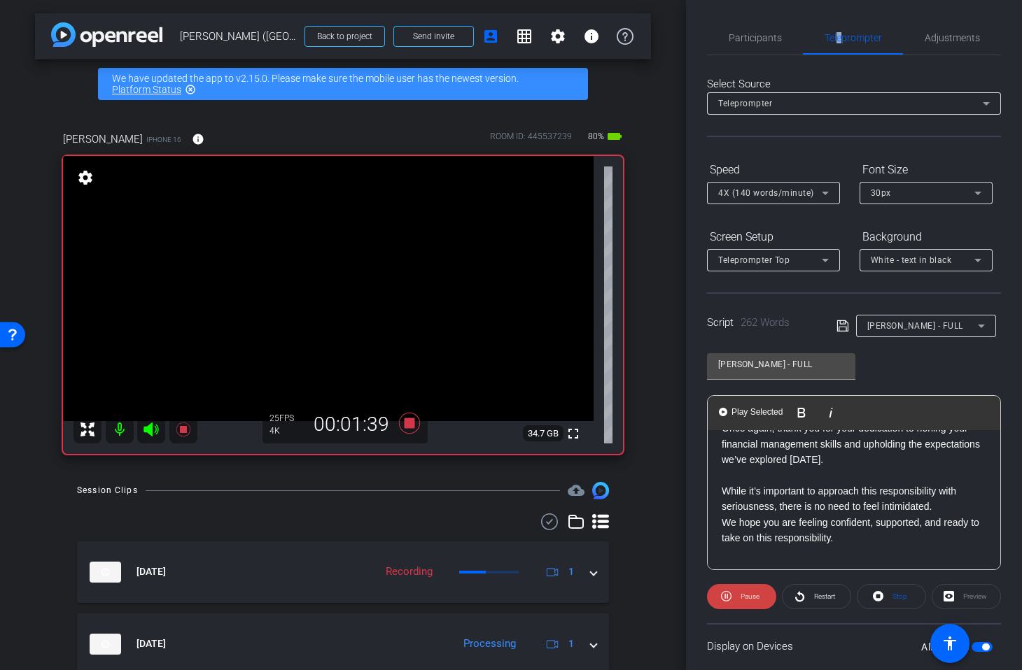
scroll to position [546, 0]
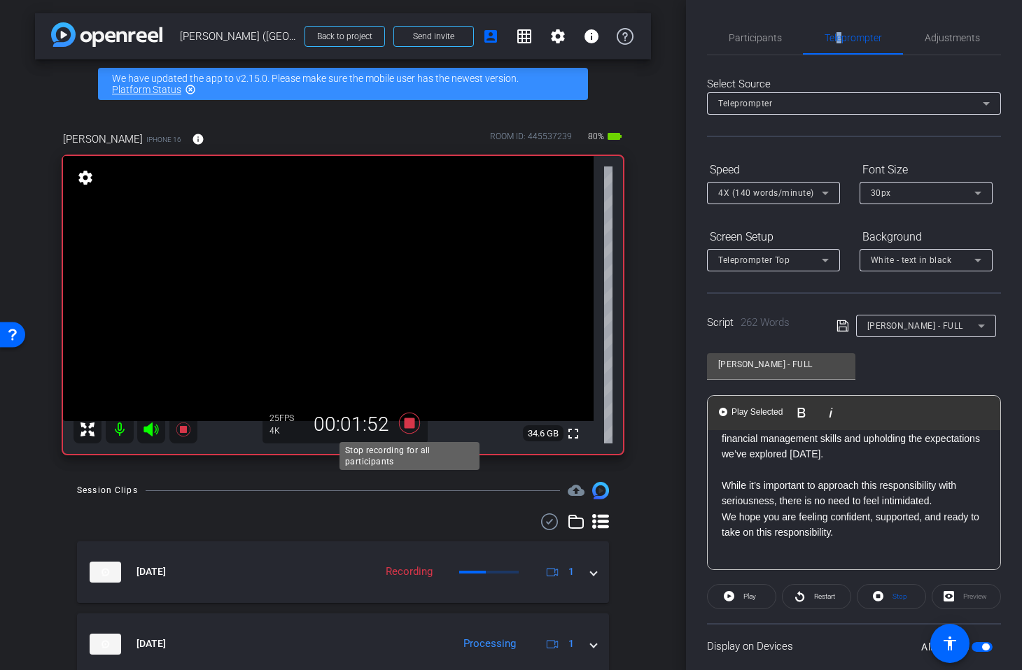
click at [411, 425] on icon at bounding box center [409, 423] width 21 height 21
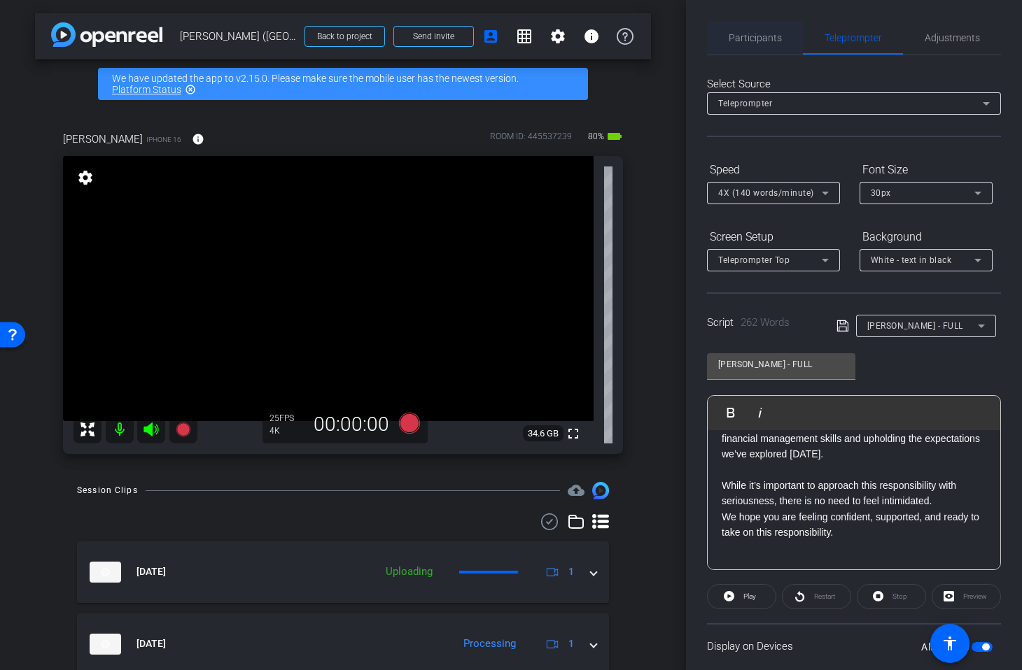
click at [749, 40] on span "Participants" at bounding box center [754, 38] width 53 height 10
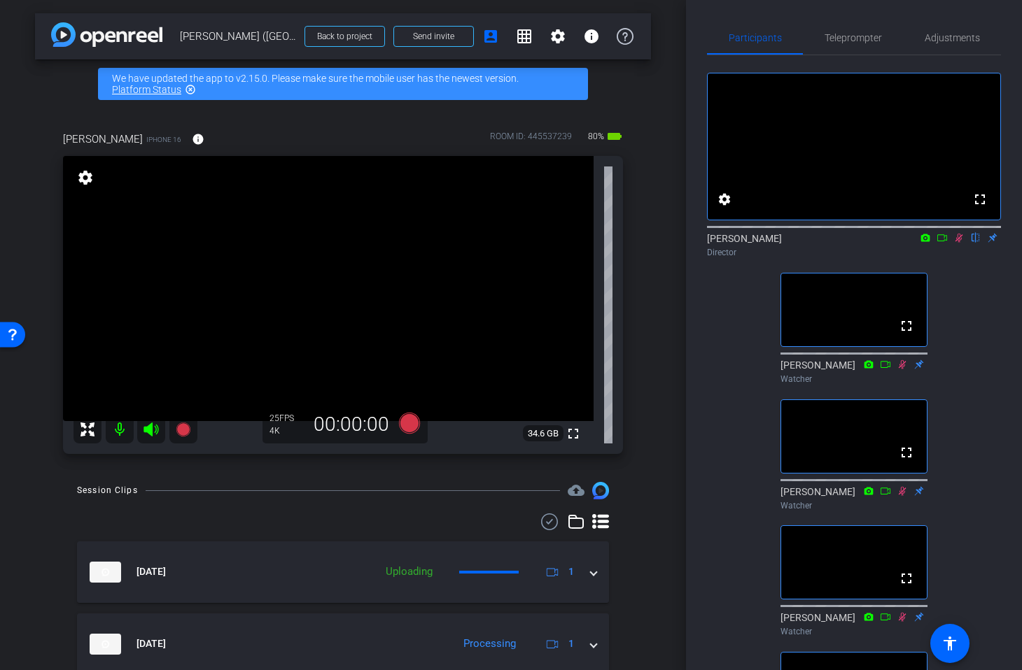
click at [957, 243] on icon at bounding box center [958, 238] width 11 height 10
click at [850, 34] on span "Teleprompter" at bounding box center [852, 38] width 57 height 10
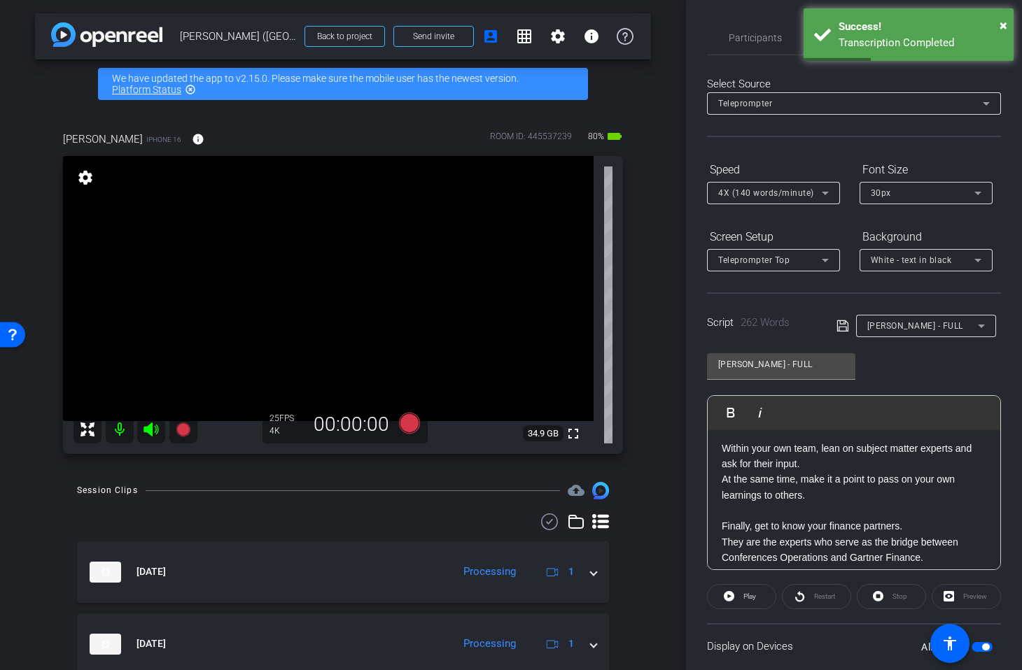
scroll to position [281, 0]
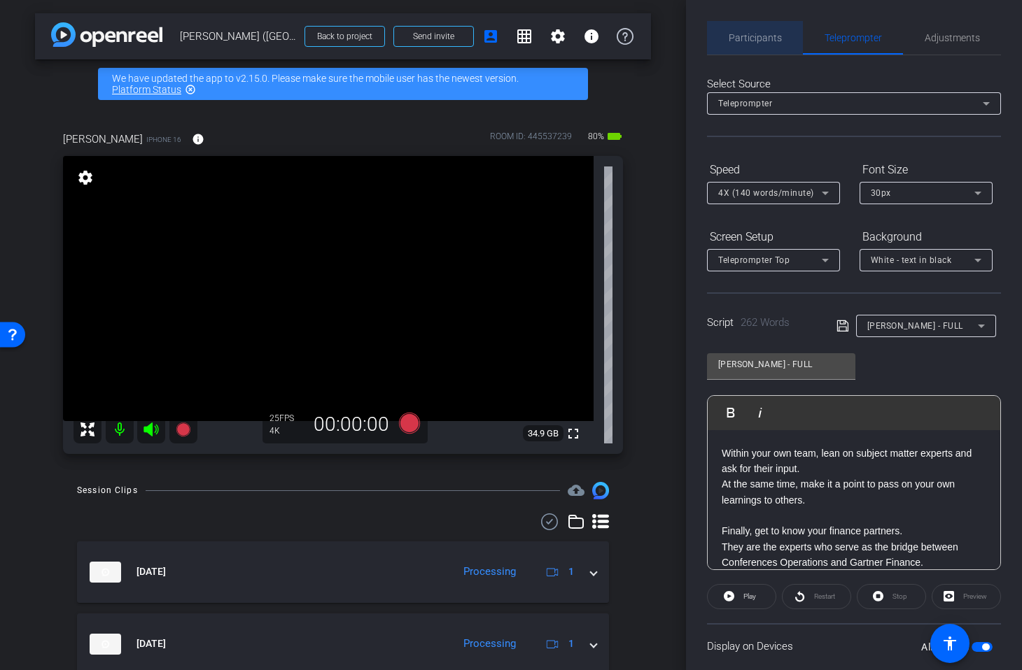
click at [762, 28] on span "Participants" at bounding box center [754, 38] width 53 height 34
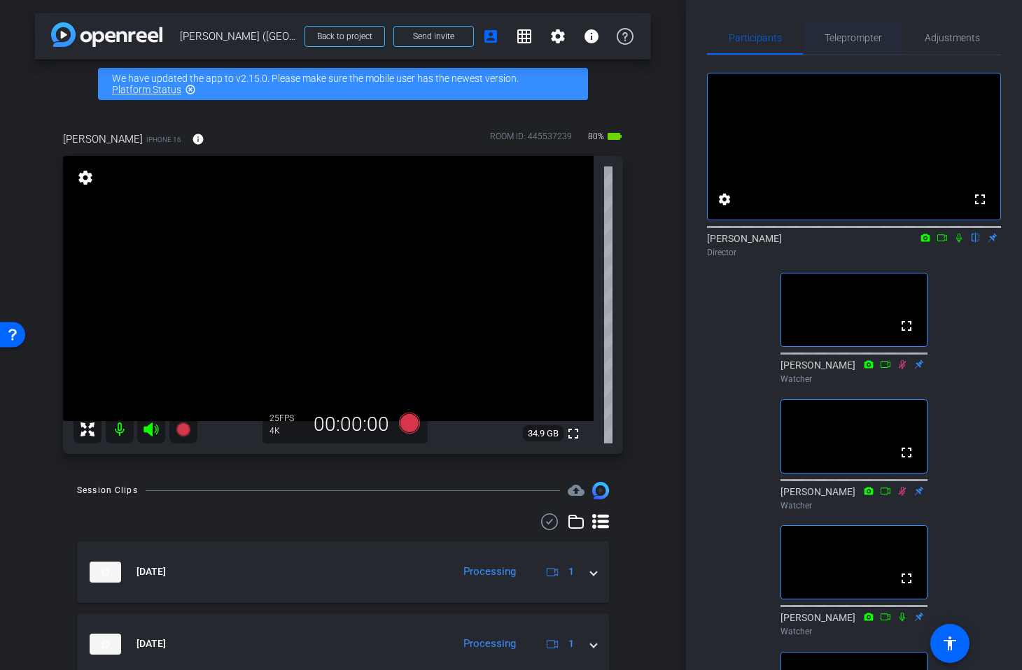
click at [851, 34] on span "Teleprompter" at bounding box center [852, 38] width 57 height 10
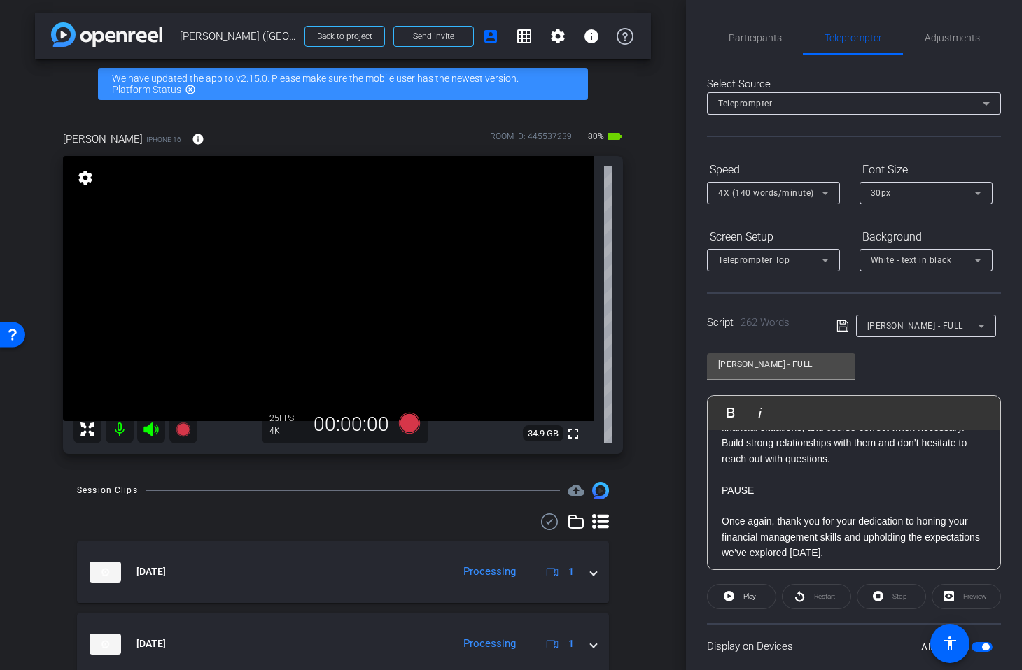
scroll to position [435, 0]
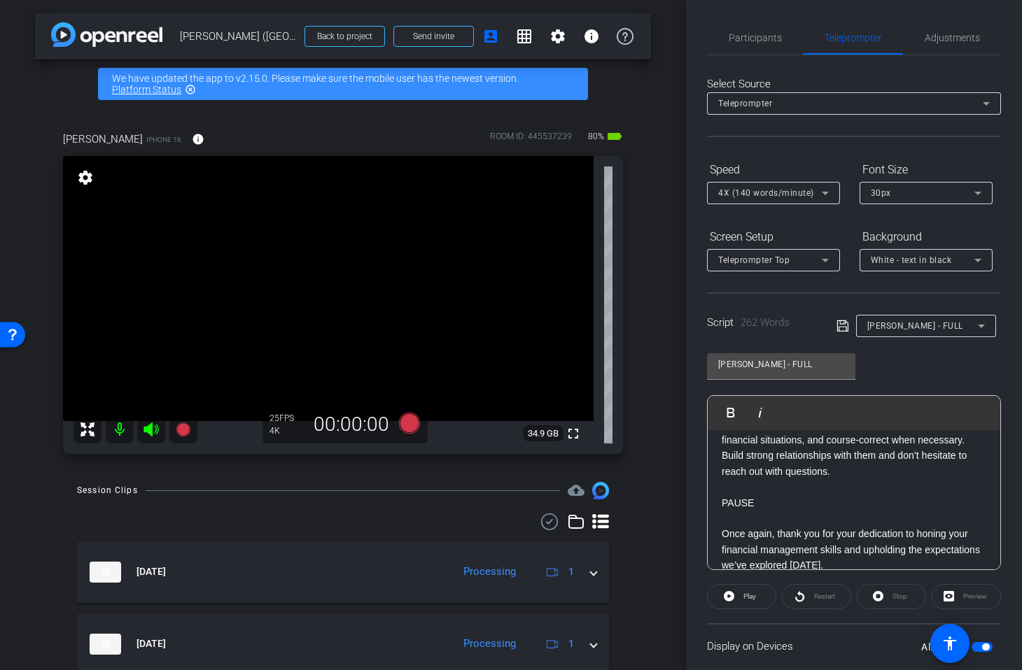
click at [761, 519] on p at bounding box center [853, 518] width 264 height 15
drag, startPoint x: 761, startPoint y: 516, endPoint x: 731, endPoint y: 494, distance: 36.9
click at [731, 493] on div "Of all the expectations we’ve discussed today, there is one thing we most certa…" at bounding box center [853, 339] width 292 height 686
click at [728, 486] on p at bounding box center [853, 486] width 264 height 15
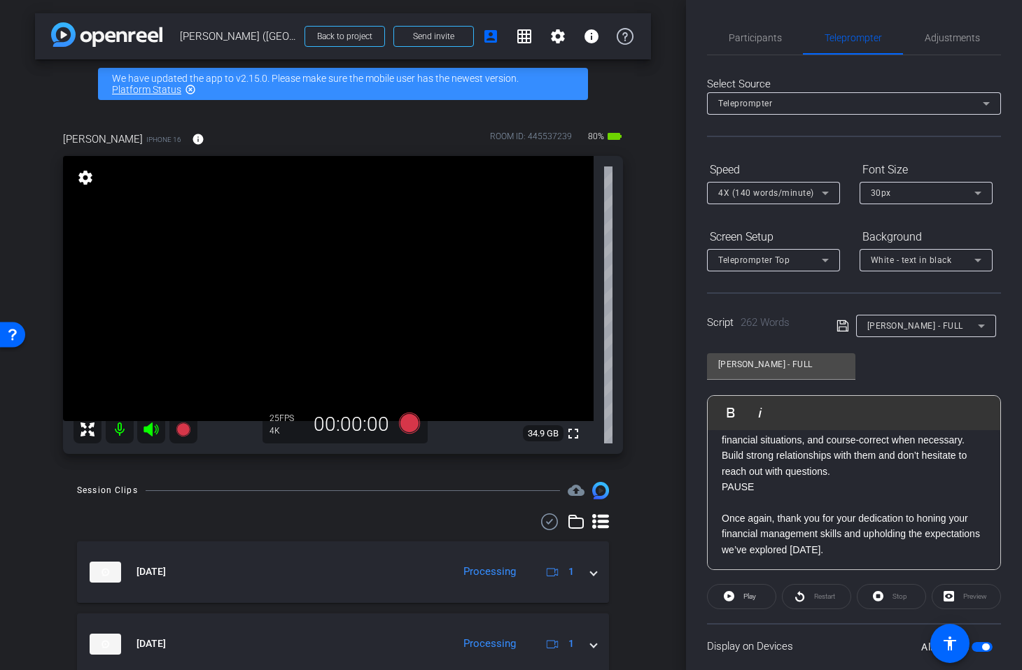
click at [752, 505] on p at bounding box center [853, 502] width 264 height 15
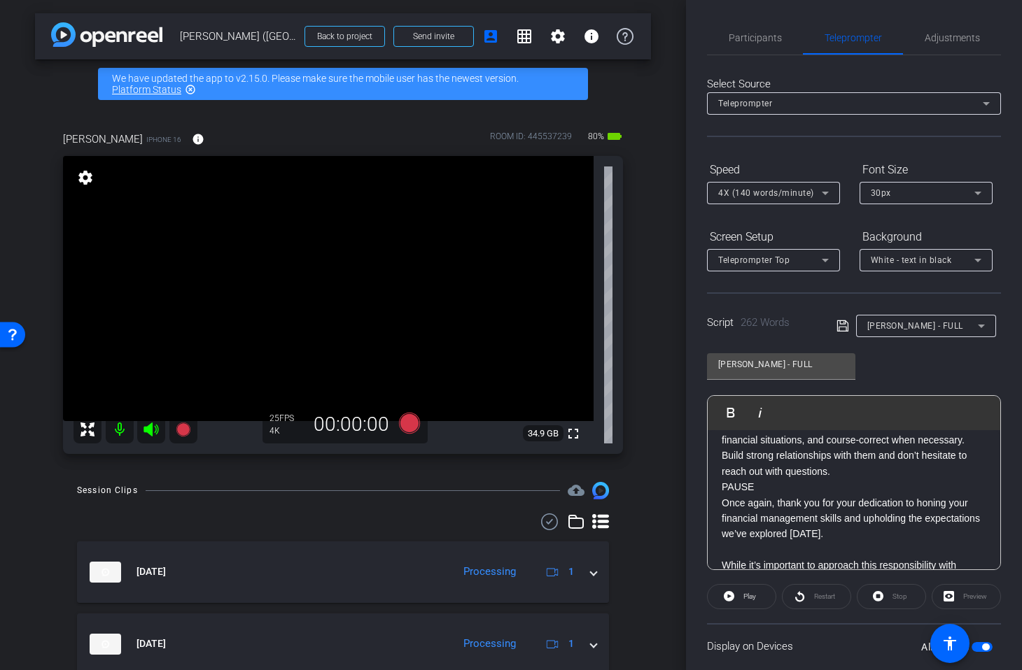
click at [841, 329] on icon at bounding box center [842, 326] width 13 height 17
click at [800, 359] on input "Laura - FULL" at bounding box center [781, 364] width 126 height 17
click at [834, 320] on div "Script 262 Words Laura - FULL" at bounding box center [854, 314] width 294 height 45
click at [839, 324] on icon at bounding box center [842, 326] width 13 height 17
click at [842, 330] on icon at bounding box center [842, 326] width 13 height 17
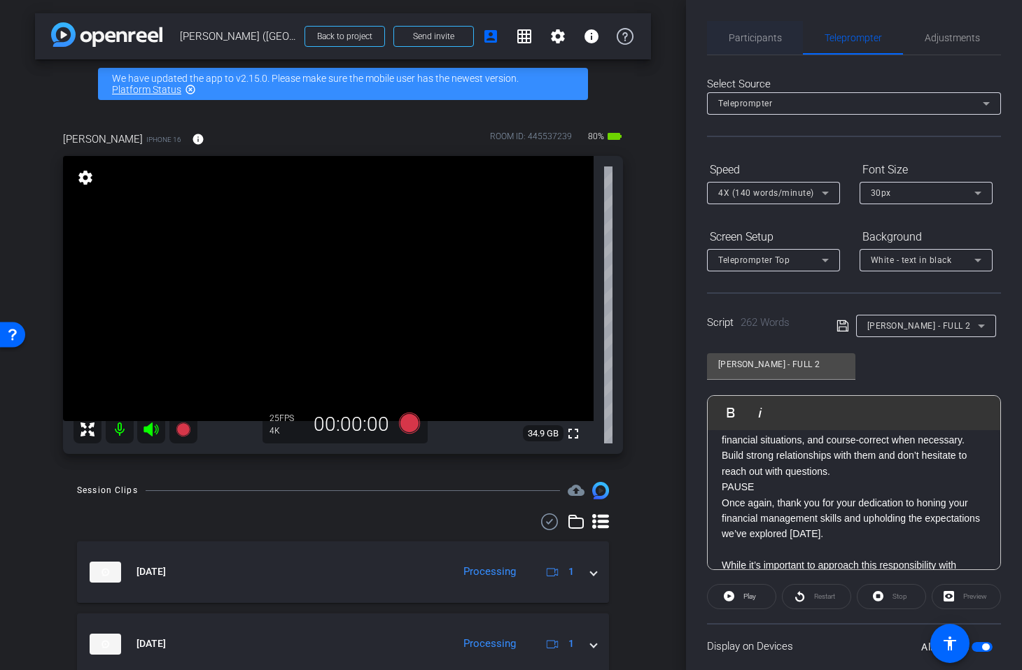
click at [748, 37] on span "Participants" at bounding box center [754, 38] width 53 height 10
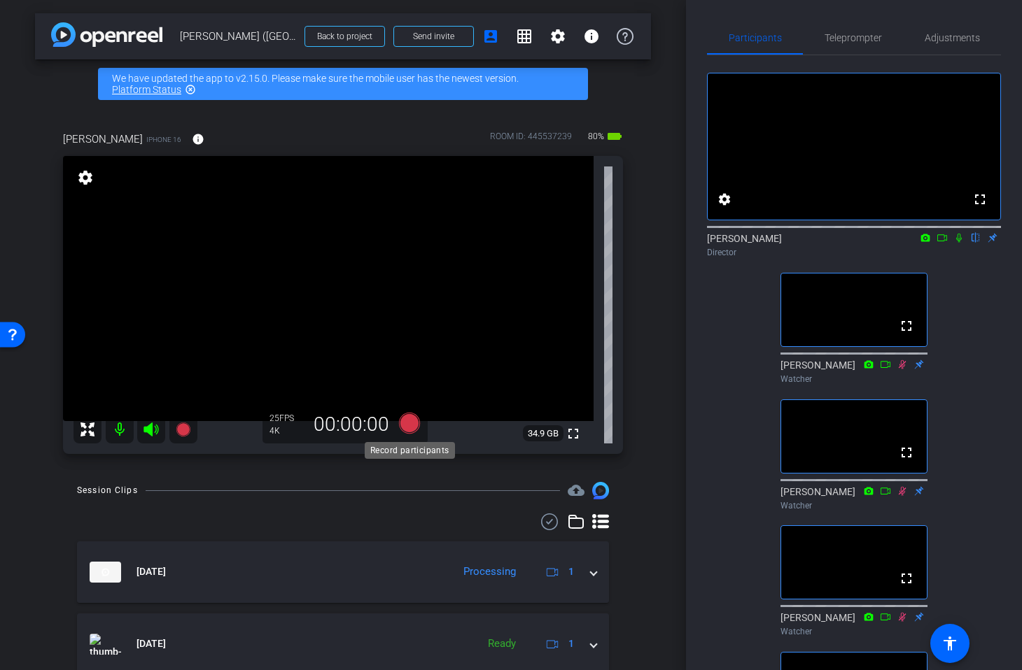
click at [409, 423] on icon at bounding box center [409, 423] width 21 height 21
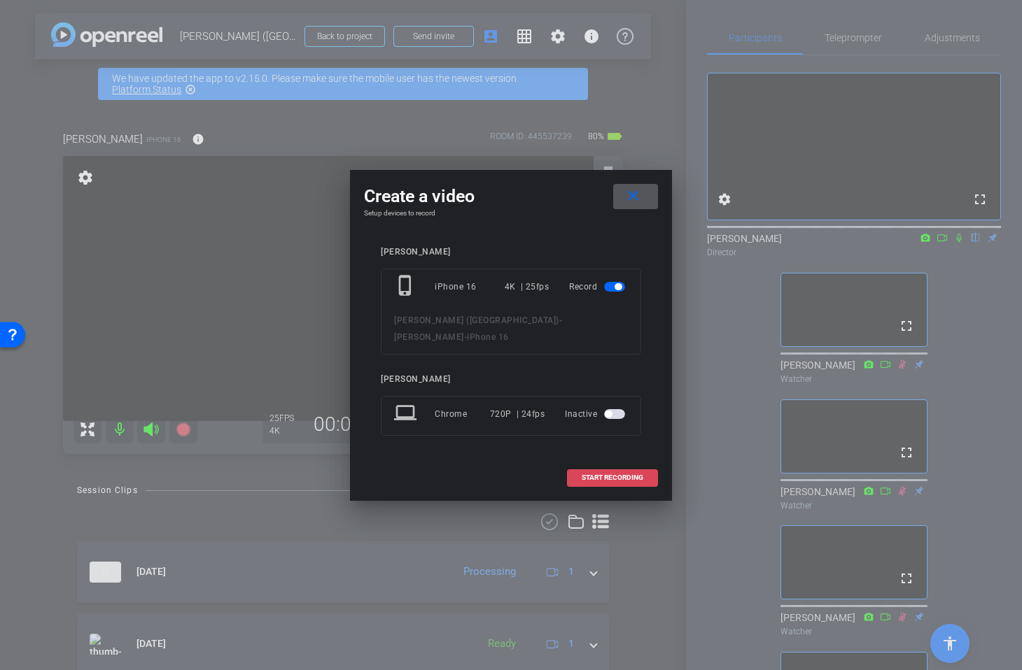
click at [597, 474] on span "START RECORDING" at bounding box center [612, 477] width 62 height 7
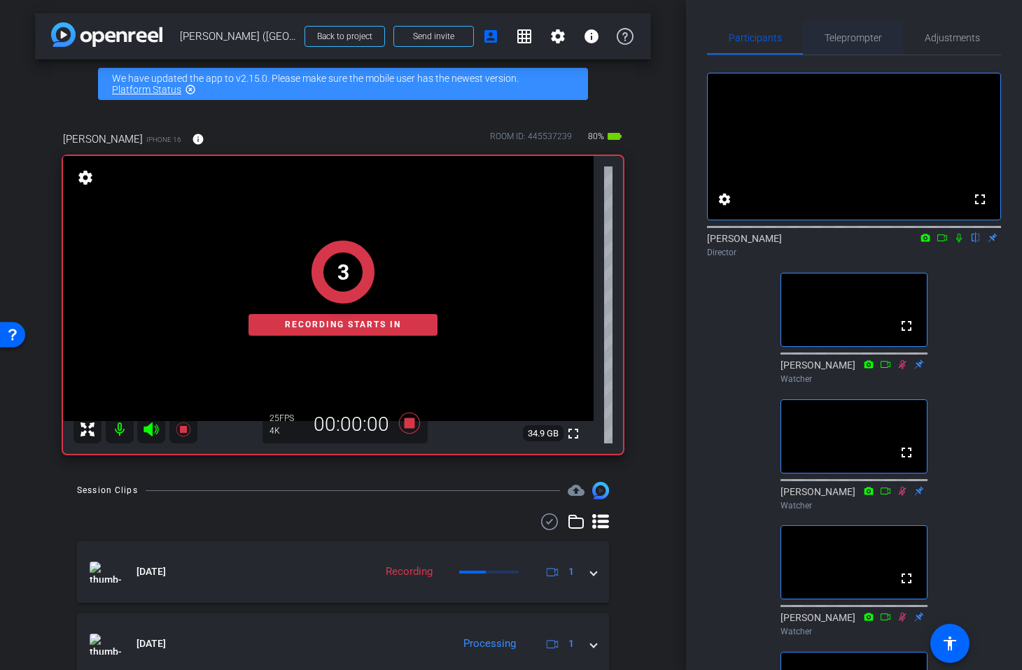
drag, startPoint x: 861, startPoint y: 39, endPoint x: 858, endPoint y: 49, distance: 10.2
click at [861, 39] on span "Teleprompter" at bounding box center [852, 38] width 57 height 10
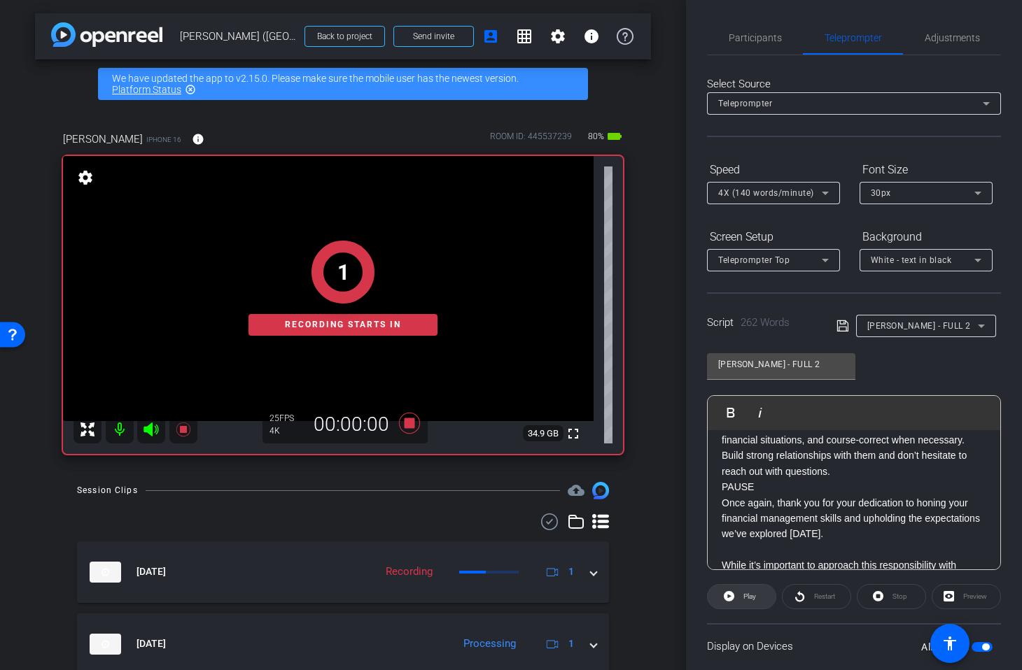
click at [749, 595] on span "Play" at bounding box center [749, 597] width 13 height 8
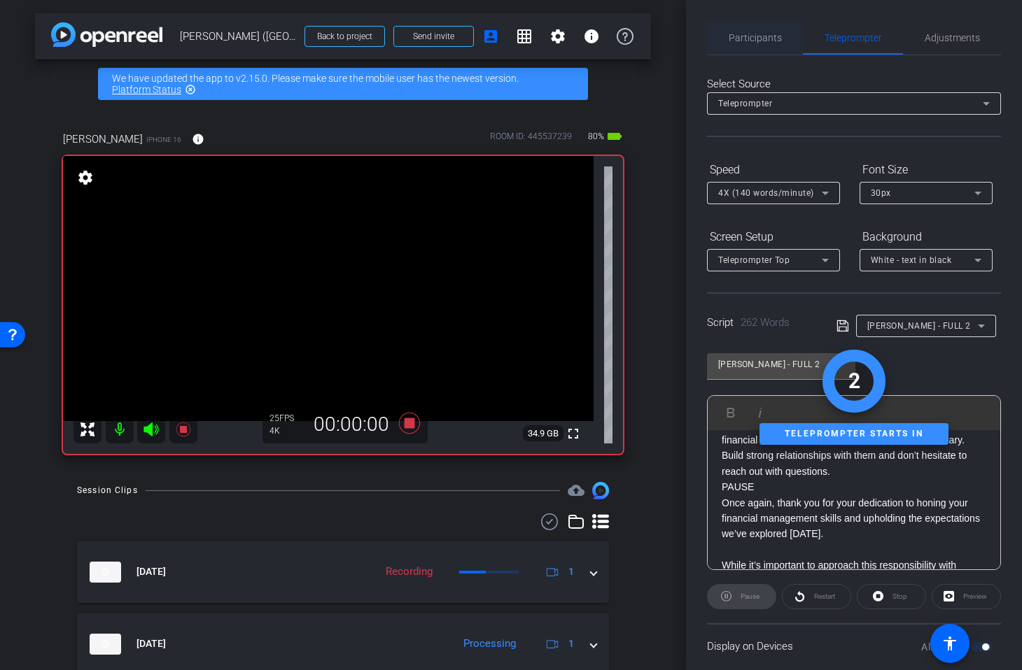
click at [749, 41] on span "Participants" at bounding box center [754, 38] width 53 height 10
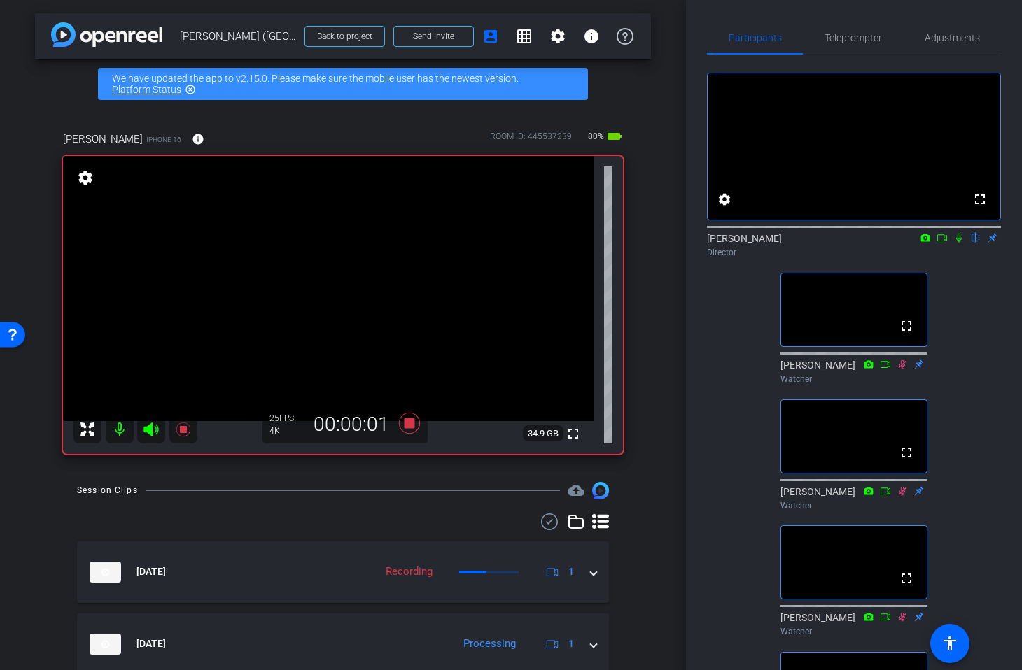
click at [962, 243] on icon at bounding box center [958, 238] width 11 height 10
click at [835, 41] on span "Teleprompter" at bounding box center [852, 38] width 57 height 10
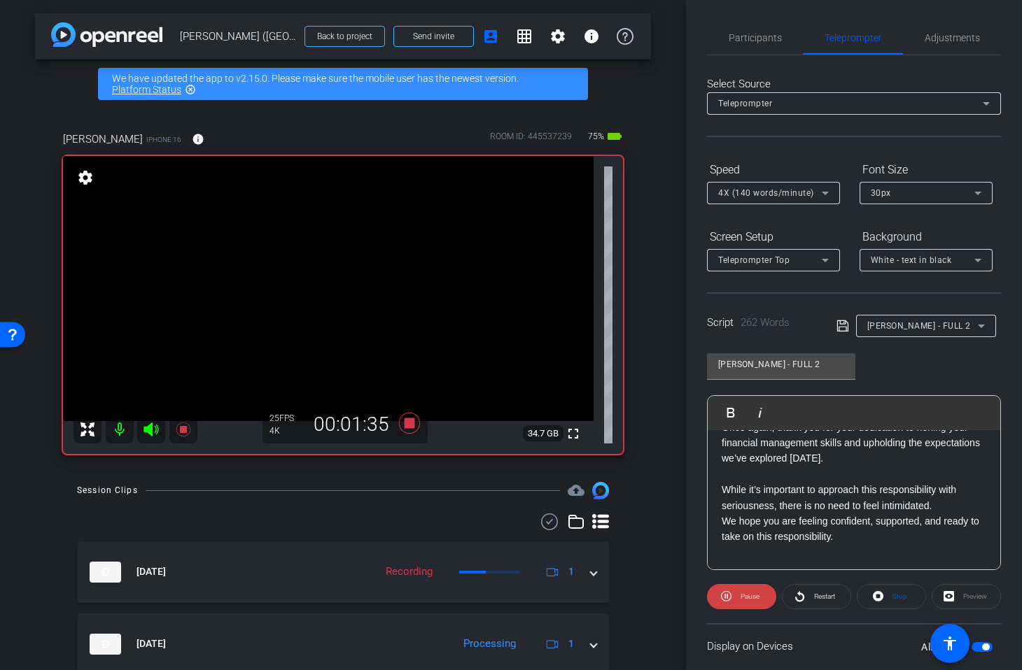
scroll to position [511, 0]
drag, startPoint x: 414, startPoint y: 423, endPoint x: 495, endPoint y: 506, distance: 116.3
click at [495, 506] on div "arrow_back Laura Hammond (Egham) Back to project Send invite account_box grid_o…" at bounding box center [343, 334] width 686 height 670
click at [407, 423] on icon at bounding box center [409, 423] width 21 height 21
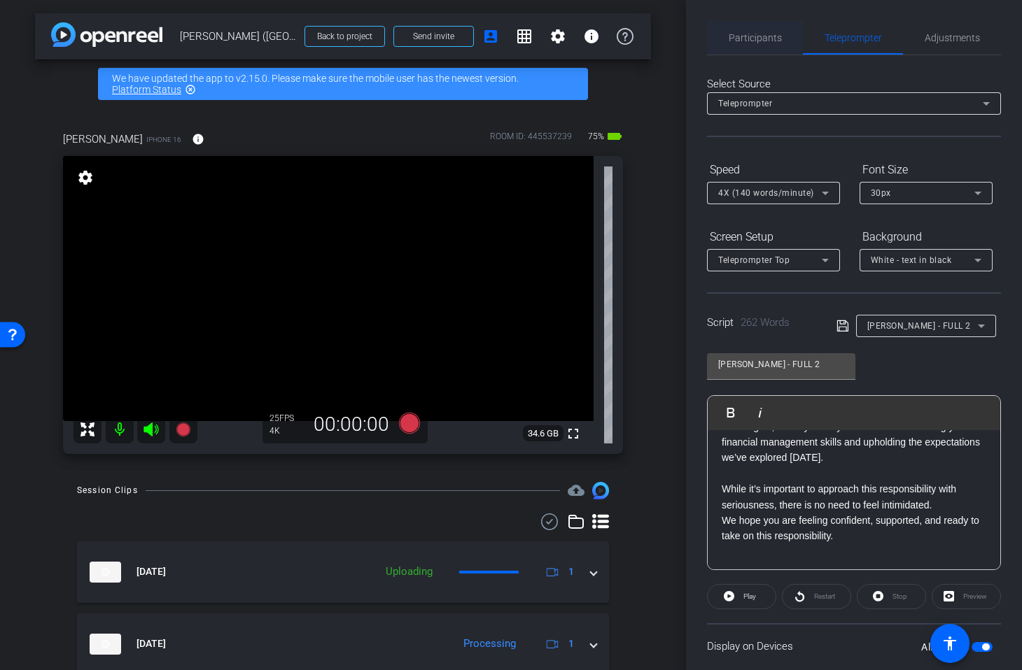
click at [754, 36] on span "Participants" at bounding box center [754, 38] width 53 height 10
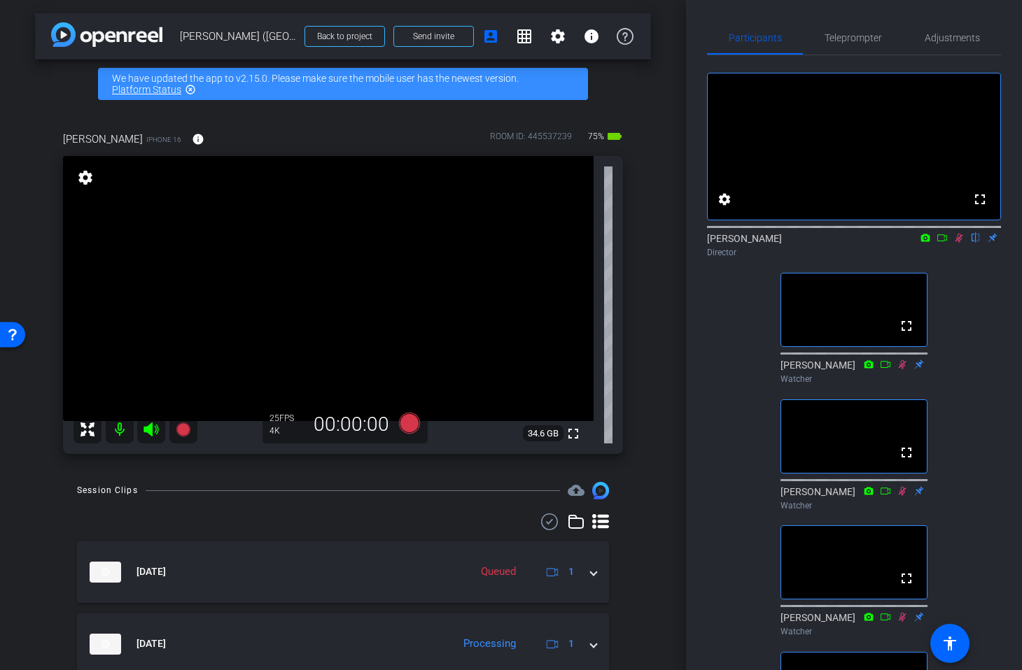
drag, startPoint x: 959, startPoint y: 256, endPoint x: 961, endPoint y: 299, distance: 43.4
click at [958, 243] on icon at bounding box center [958, 238] width 11 height 10
click at [837, 40] on span "Teleprompter" at bounding box center [852, 38] width 57 height 10
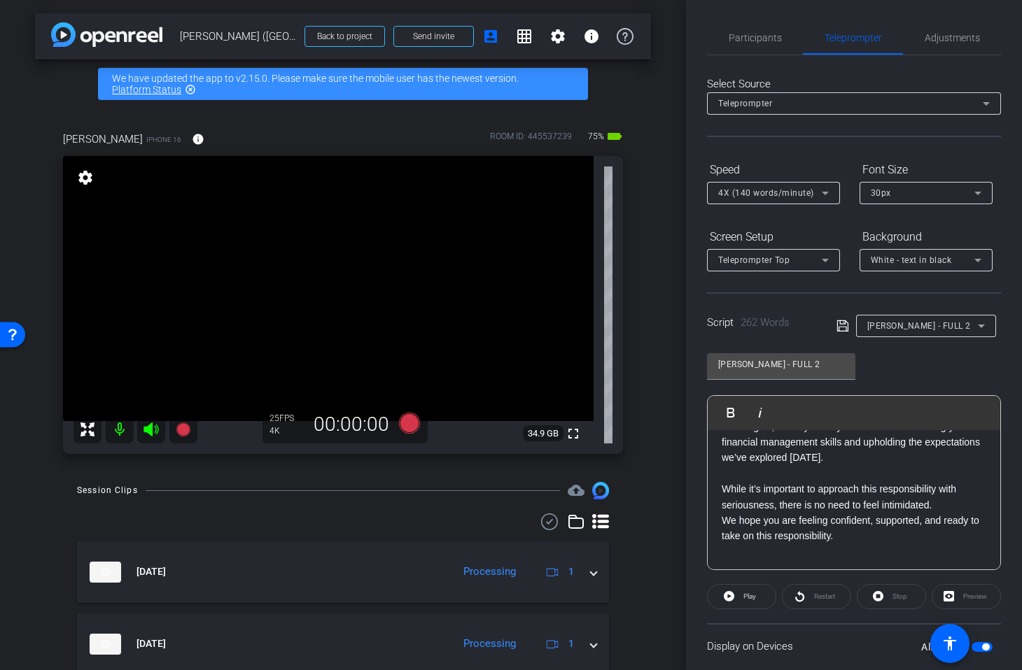
drag, startPoint x: 852, startPoint y: 553, endPoint x: 845, endPoint y: 549, distance: 8.5
click at [849, 553] on p "​" at bounding box center [853, 551] width 264 height 15
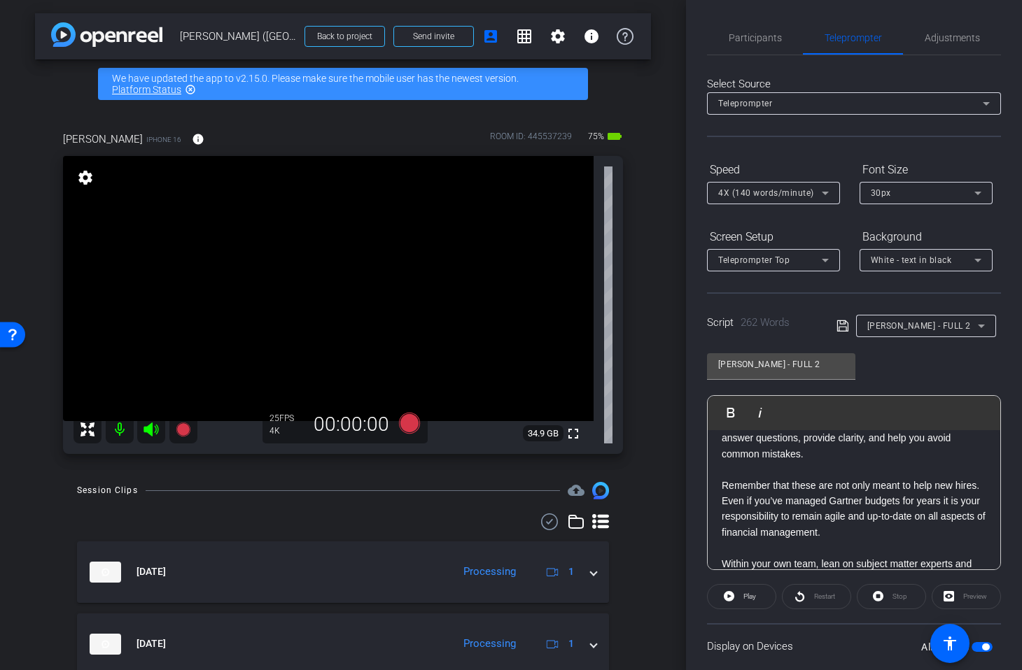
scroll to position [0, 0]
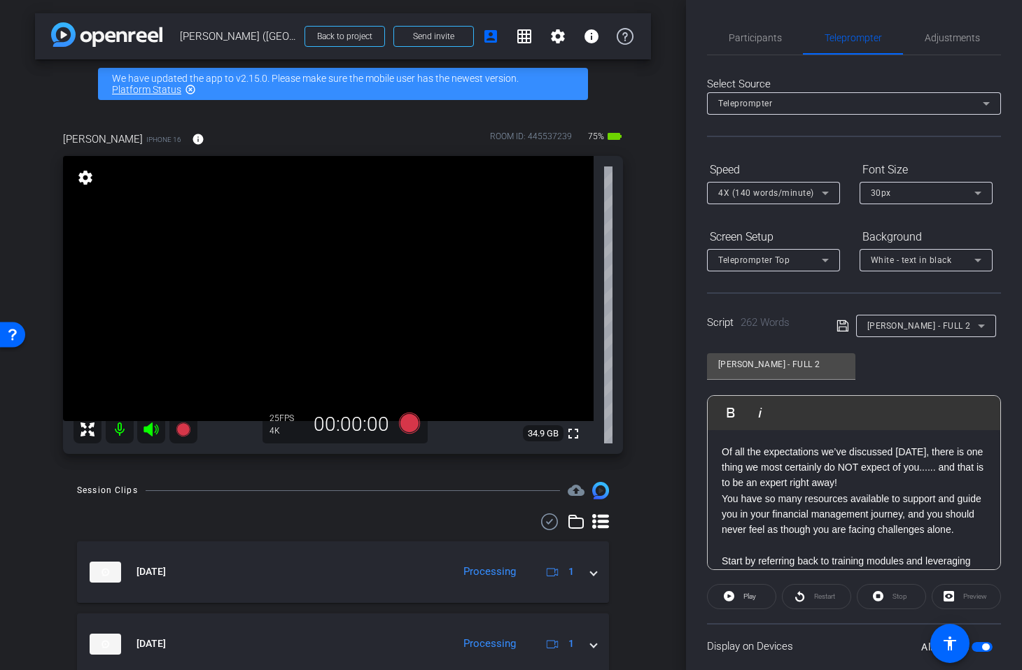
drag, startPoint x: 771, startPoint y: 521, endPoint x: 652, endPoint y: 344, distance: 213.3
click at [652, 344] on div "arrow_back Laura Hammond (Egham) Back to project Send invite account_box grid_o…" at bounding box center [511, 335] width 1022 height 670
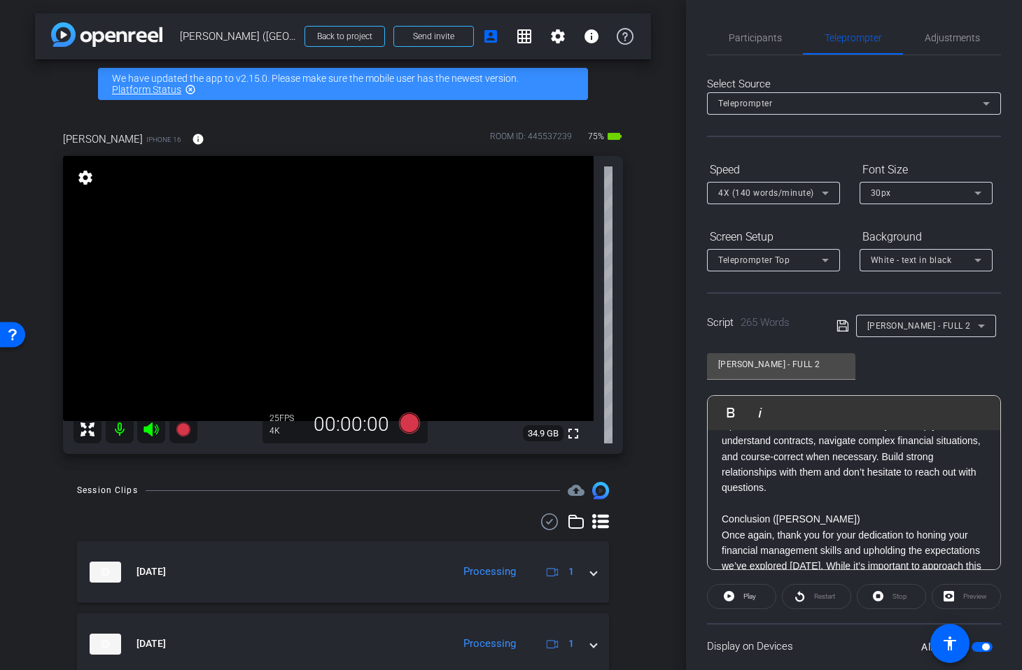
scroll to position [316, 0]
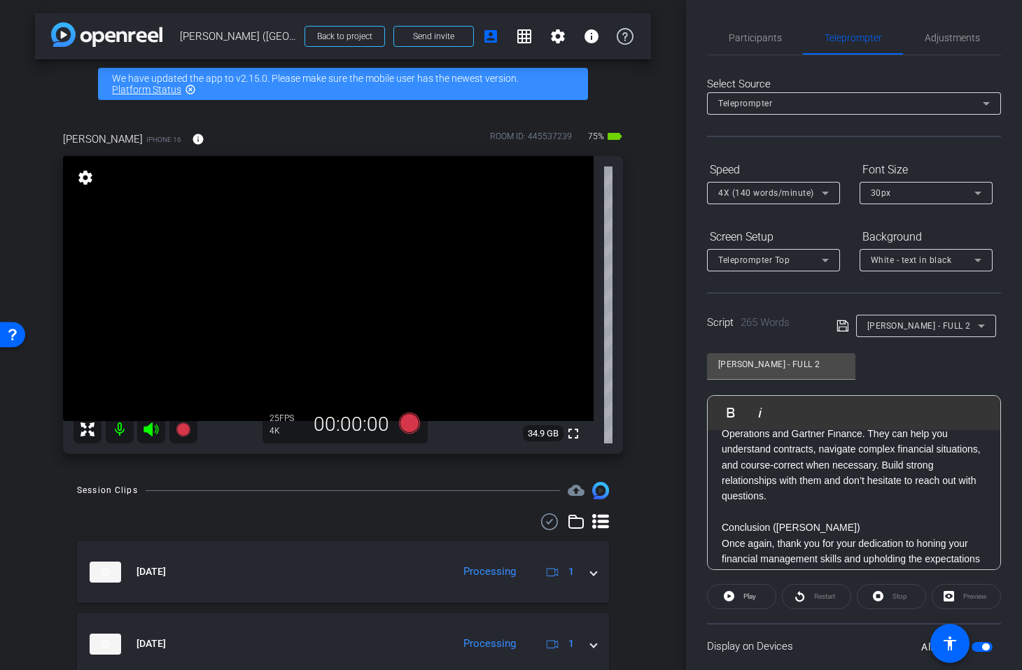
drag, startPoint x: 804, startPoint y: 527, endPoint x: 819, endPoint y: 535, distance: 17.5
click at [804, 527] on p "Conclusion (Laura)" at bounding box center [853, 527] width 264 height 15
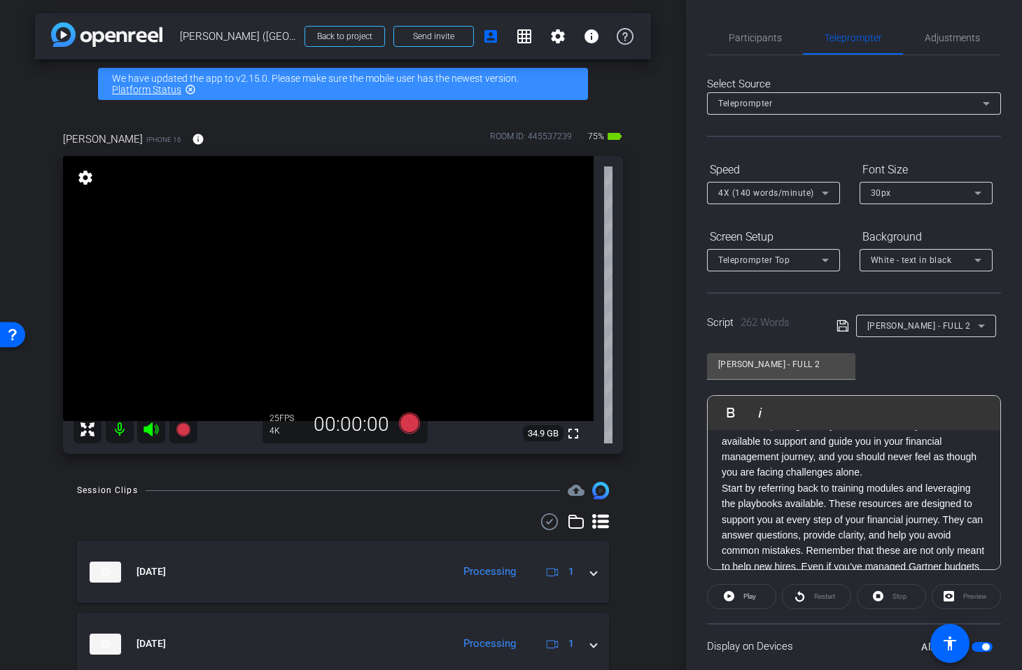
scroll to position [0, 0]
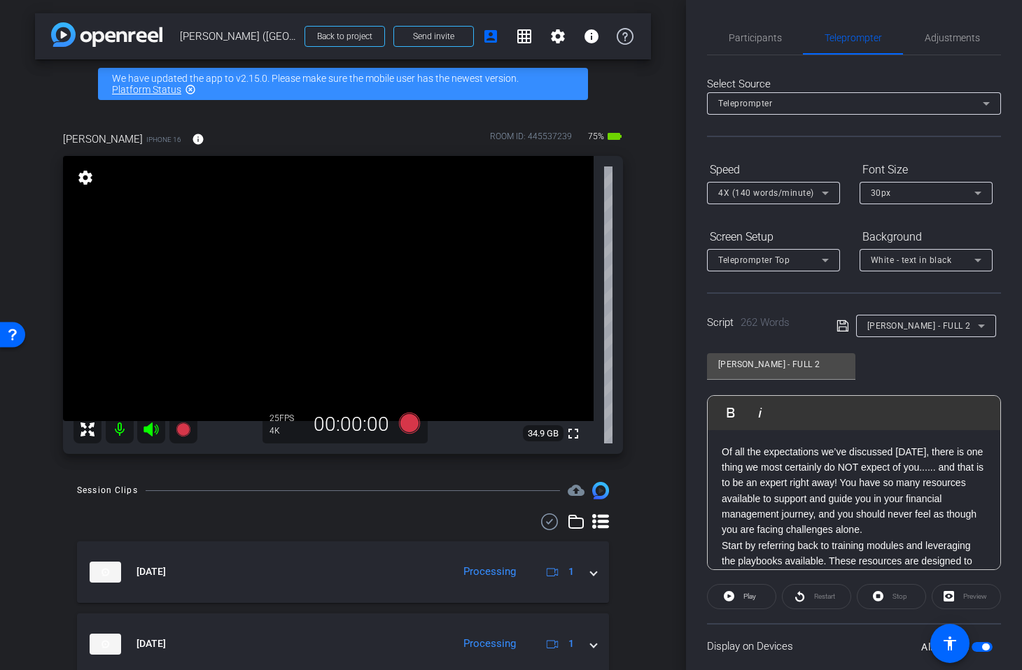
drag, startPoint x: 842, startPoint y: 481, endPoint x: 871, endPoint y: 507, distance: 38.2
click at [842, 481] on p "Of all the expectations we’ve discussed today, there is one thing we most certa…" at bounding box center [853, 491] width 264 height 94
click at [962, 529] on p "You have so many resources available to support and guide you in your financial…" at bounding box center [853, 514] width 264 height 47
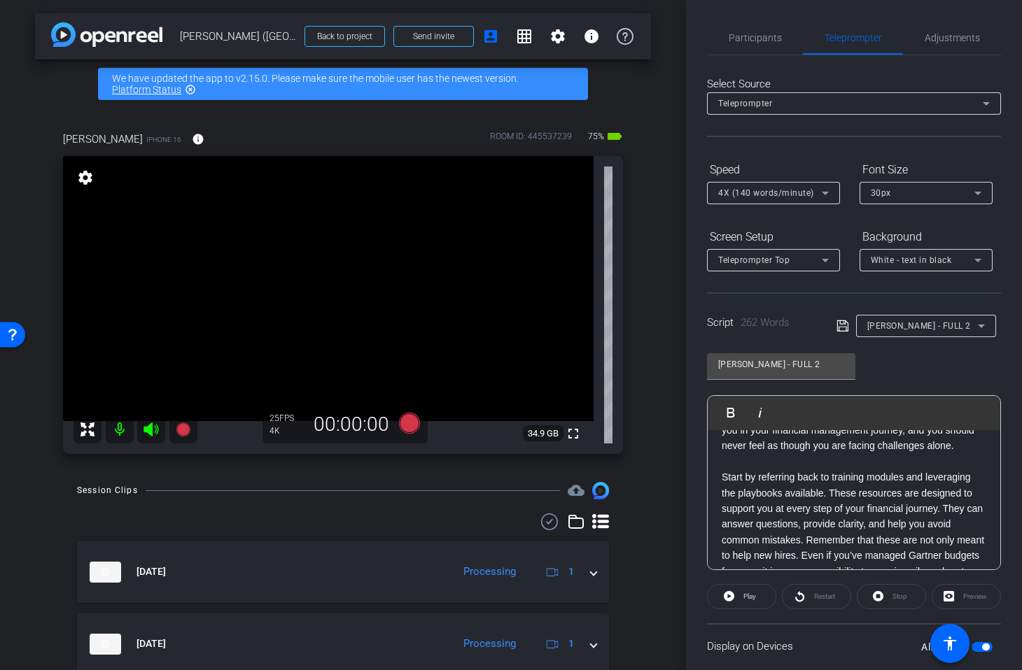
scroll to position [121, 0]
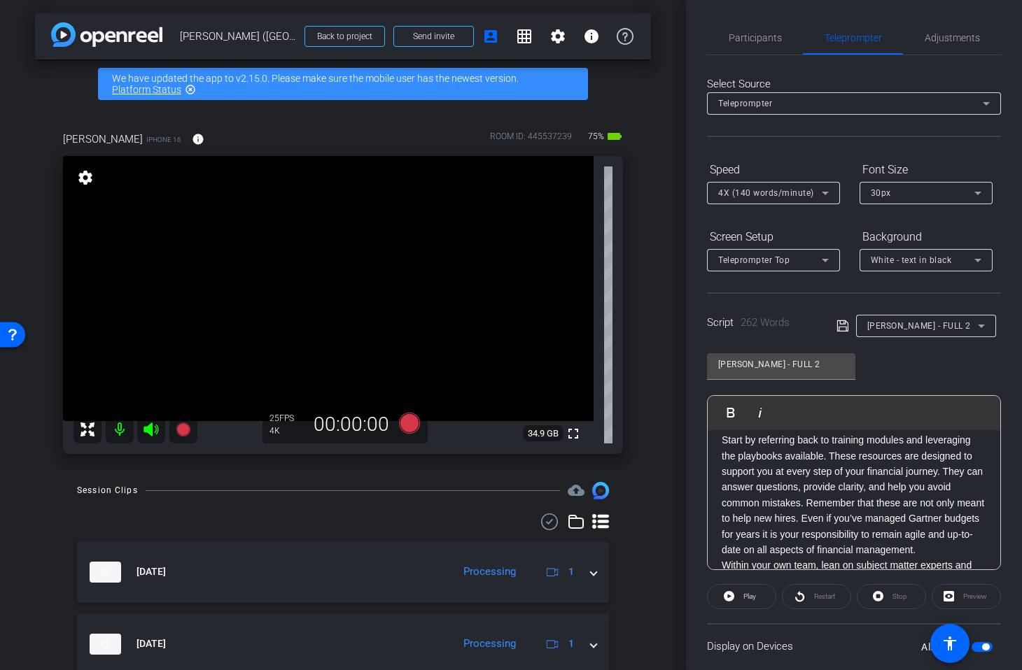
drag, startPoint x: 831, startPoint y: 456, endPoint x: 840, endPoint y: 473, distance: 19.1
click at [831, 456] on p "Start by referring back to training modules and leveraging the playbooks availa…" at bounding box center [853, 494] width 264 height 125
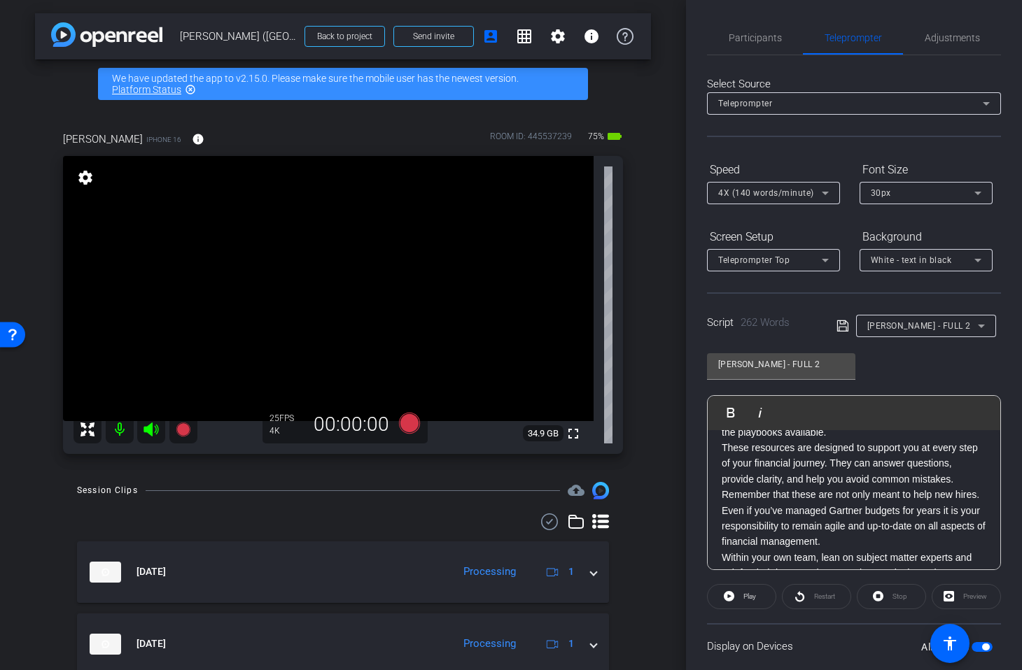
scroll to position [147, 0]
click at [723, 507] on p "These resources are designed to support you at every step of your financial jou…" at bounding box center [853, 493] width 264 height 110
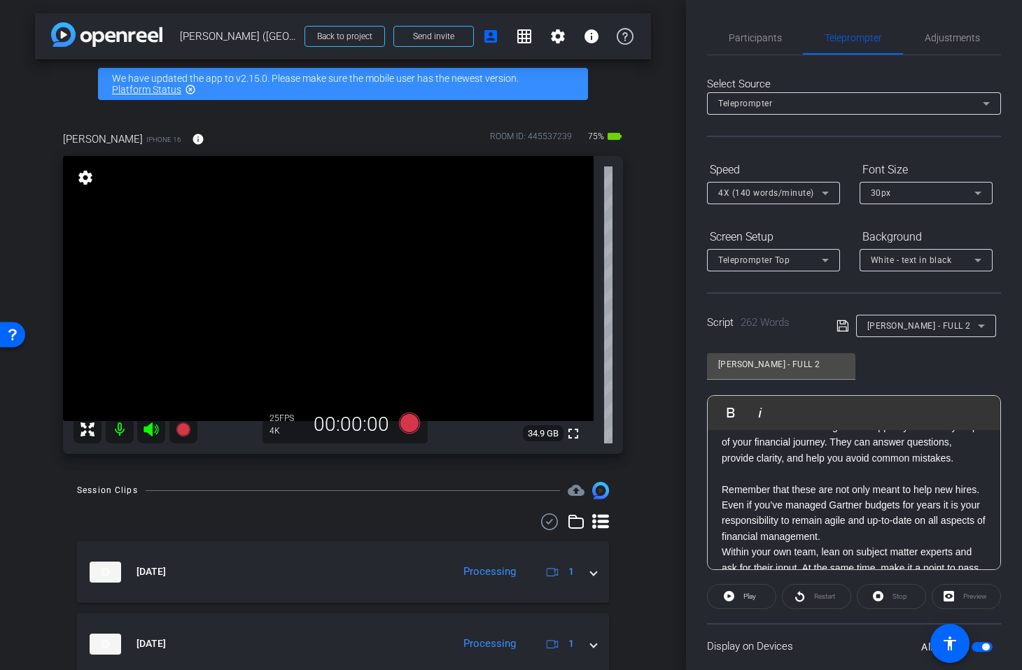
scroll to position [204, 0]
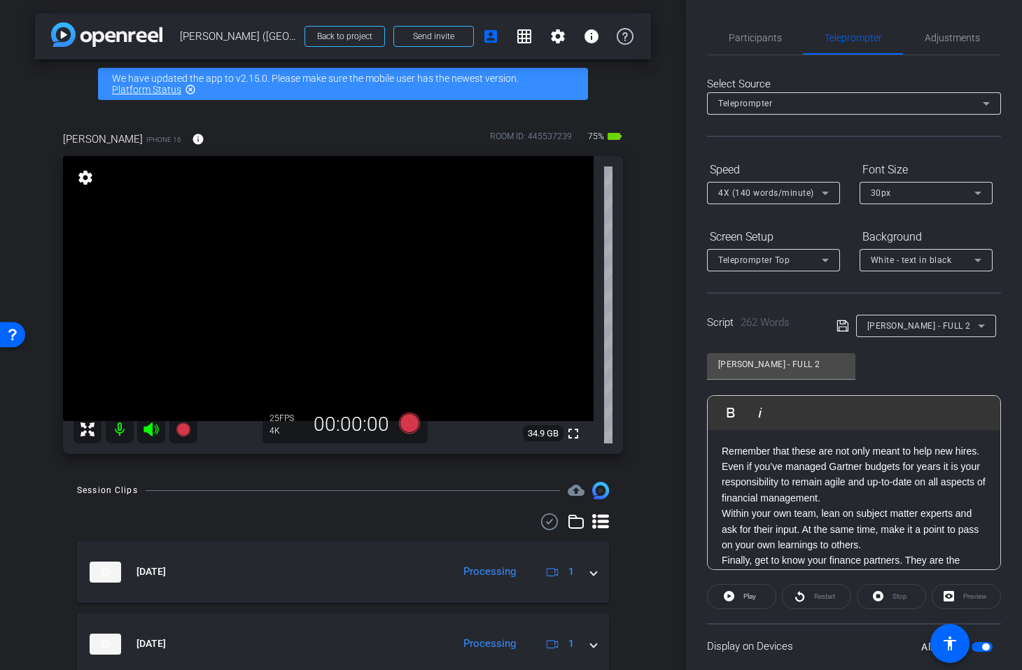
click at [721, 514] on p "Within your own team, lean on subject matter experts and ask for their input. A…" at bounding box center [853, 529] width 264 height 47
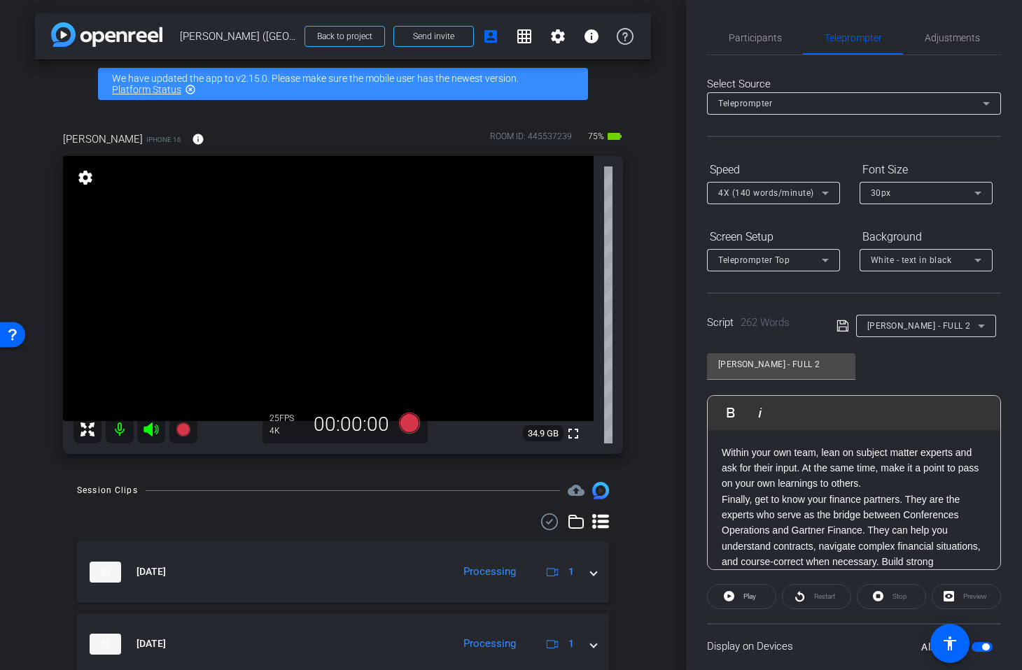
scroll to position [297, 0]
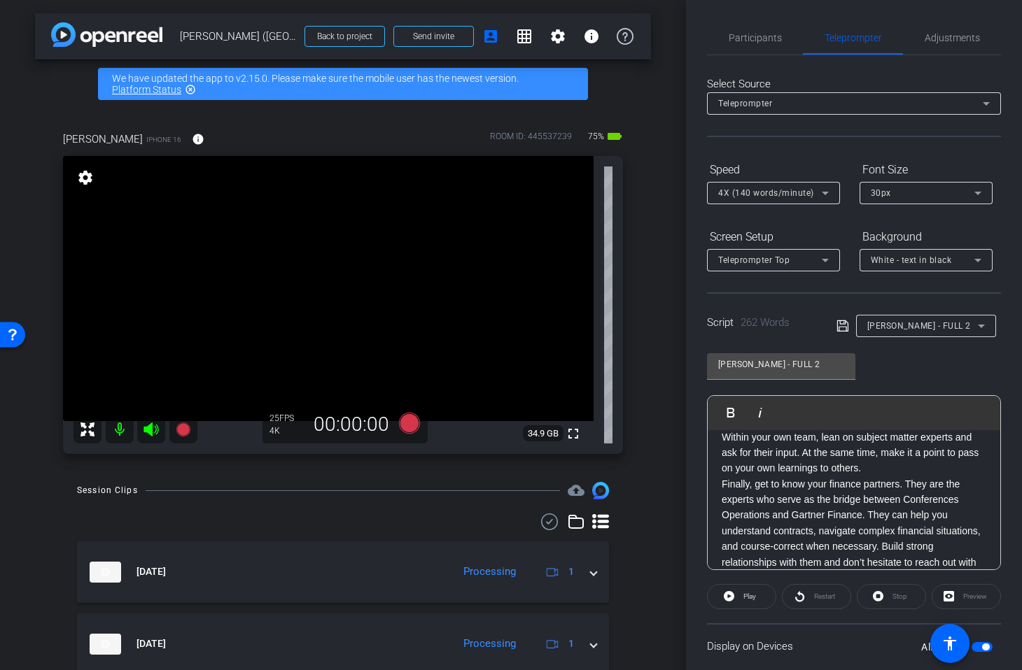
click at [722, 484] on p "Finally, get to know your finance partners. They are the experts who serve as t…" at bounding box center [853, 532] width 264 height 110
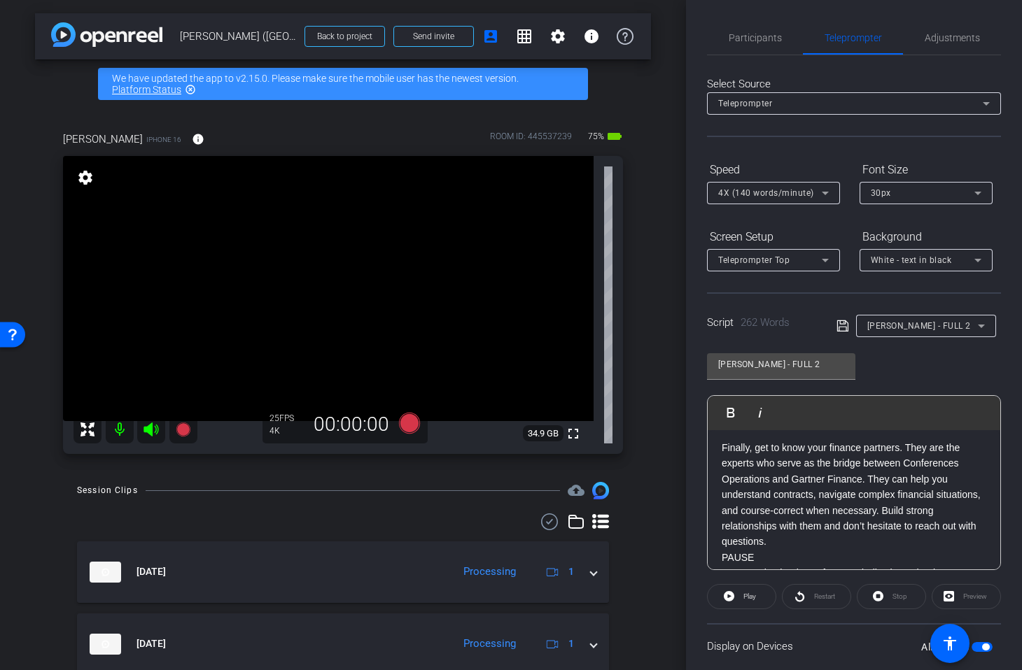
scroll to position [351, 0]
click at [868, 476] on p "Finally, get to know your finance partners. They are the experts who serve as t…" at bounding box center [853, 493] width 264 height 110
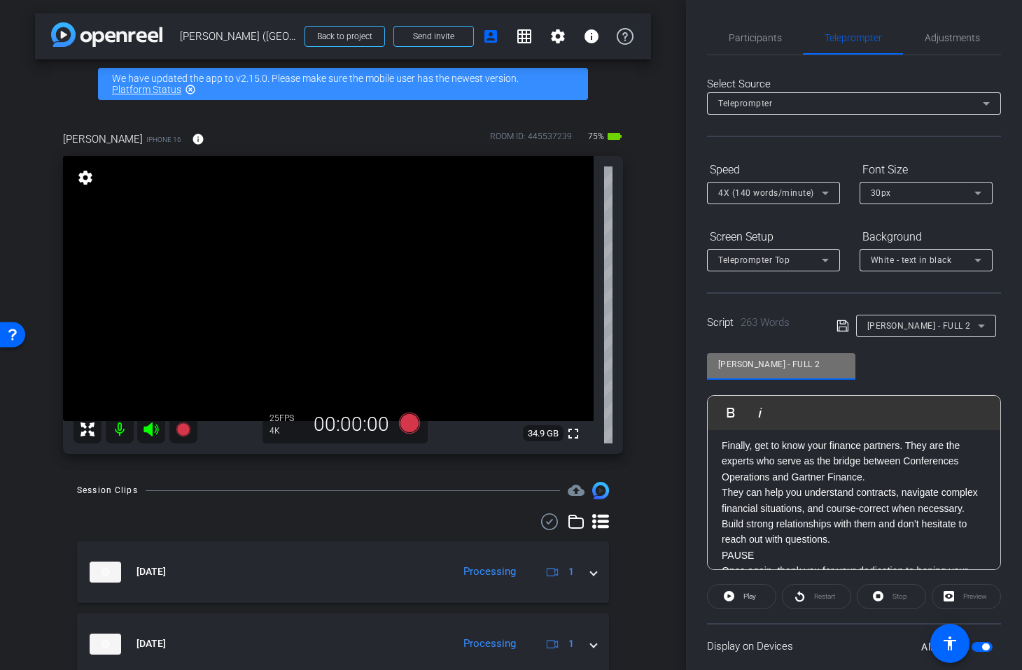
click at [819, 369] on input "Laura - FULL 2" at bounding box center [781, 364] width 126 height 17
click at [842, 320] on icon at bounding box center [841, 325] width 11 height 11
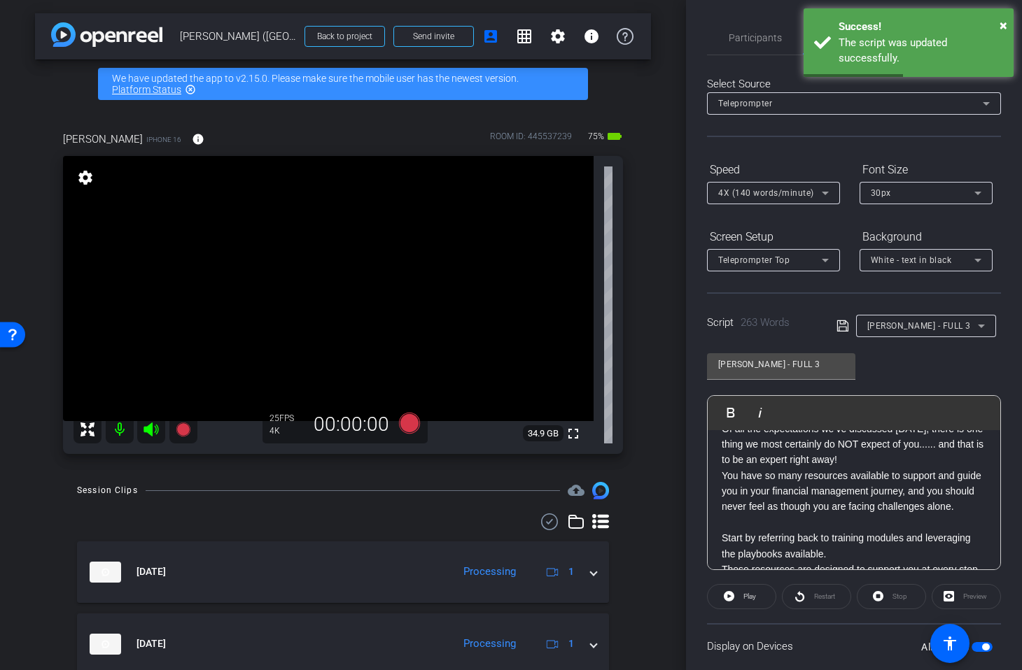
scroll to position [0, 0]
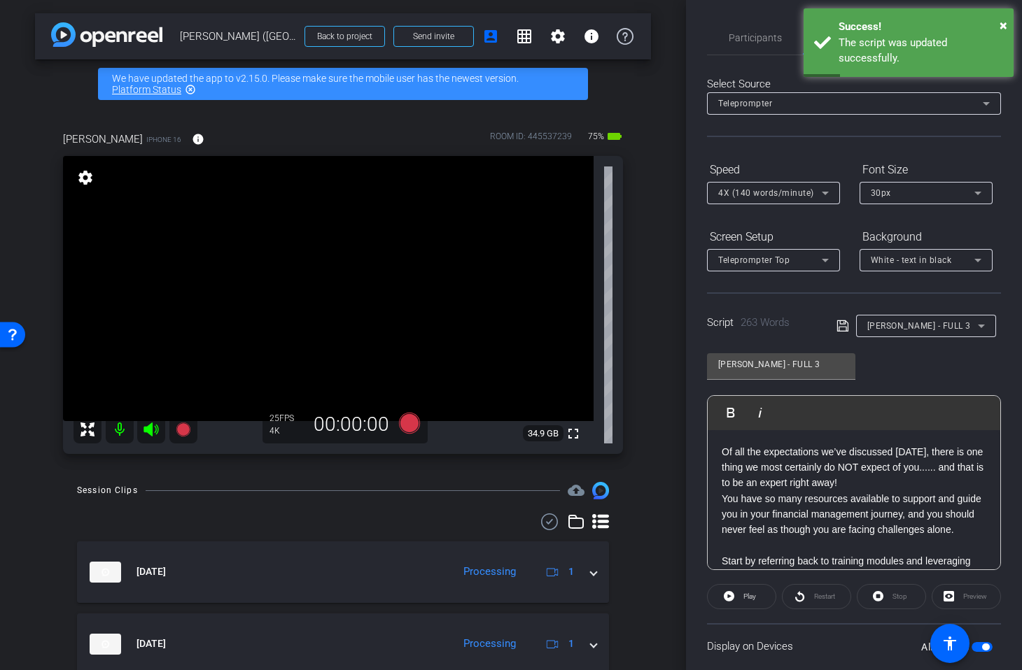
click at [722, 452] on p "Of all the expectations we’ve discussed today, there is one thing we most certa…" at bounding box center [853, 467] width 264 height 47
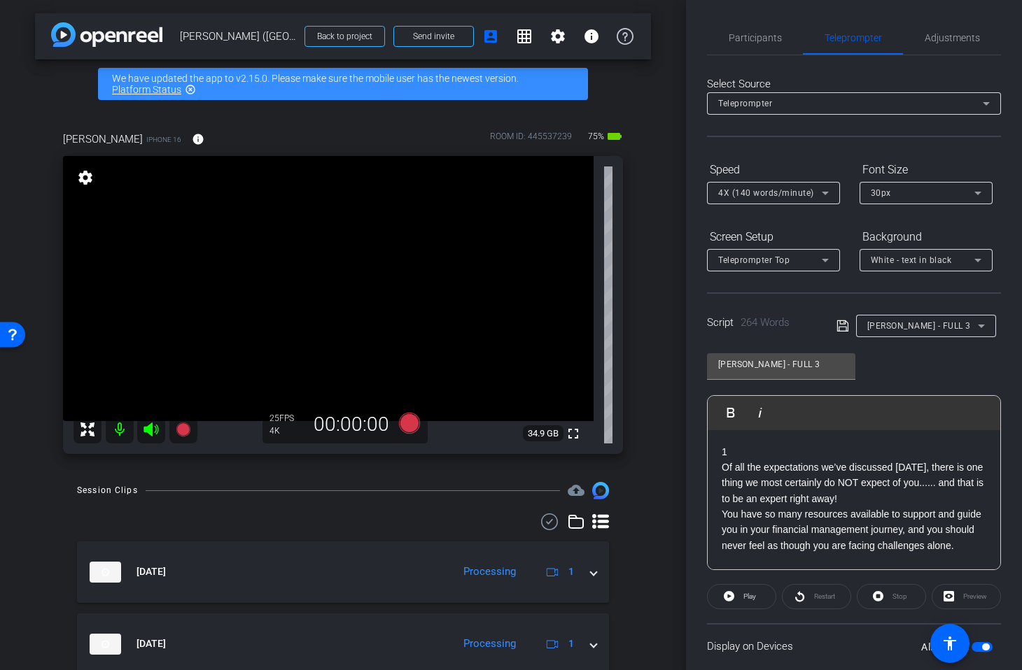
click at [845, 324] on icon at bounding box center [841, 325] width 11 height 11
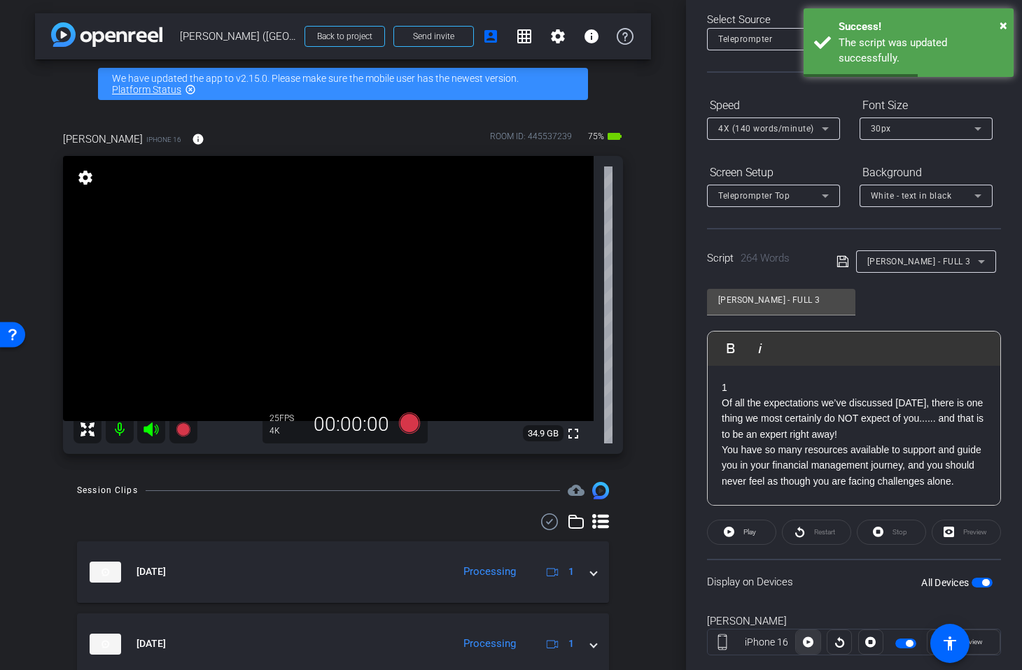
scroll to position [94, 0]
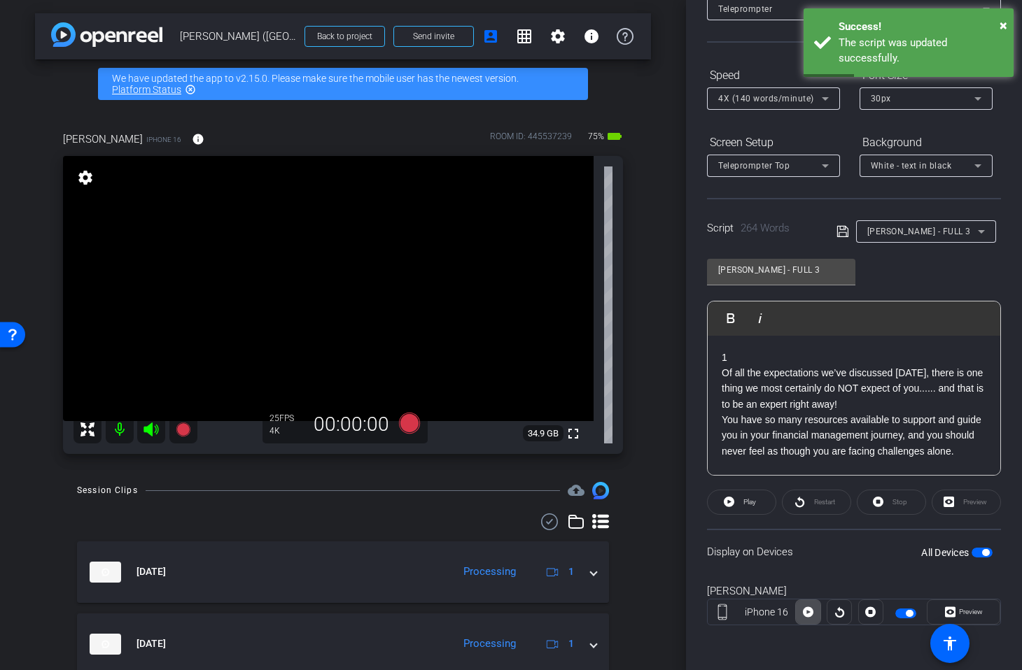
click at [810, 616] on icon at bounding box center [808, 612] width 10 height 10
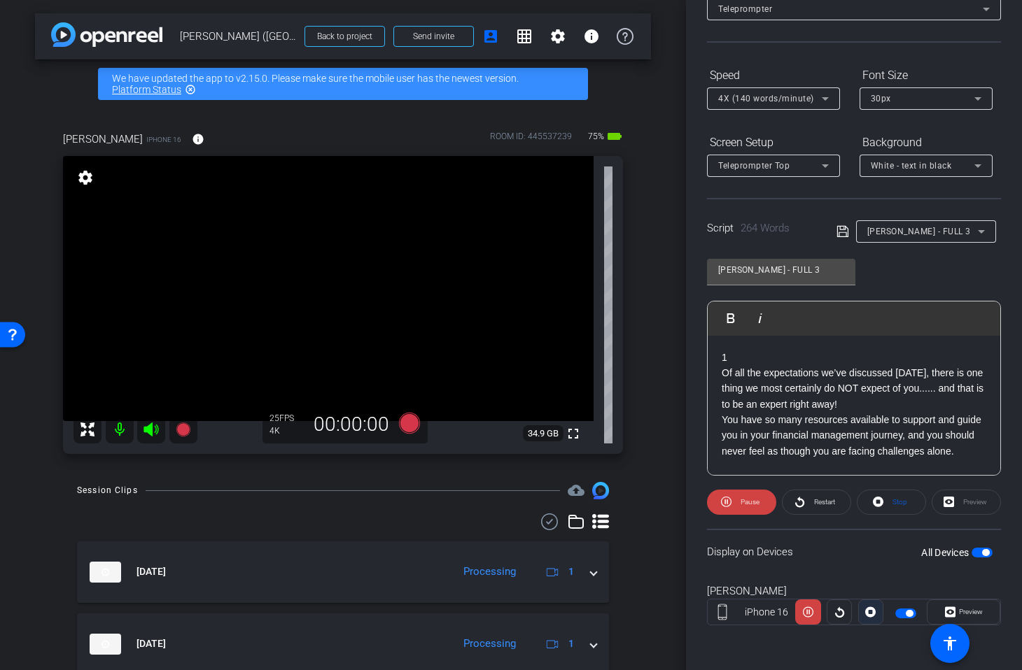
click at [875, 615] on icon at bounding box center [870, 612] width 10 height 21
click at [791, 272] on input "Laura - FULL 3" at bounding box center [781, 270] width 126 height 17
click at [850, 231] on span at bounding box center [846, 231] width 20 height 13
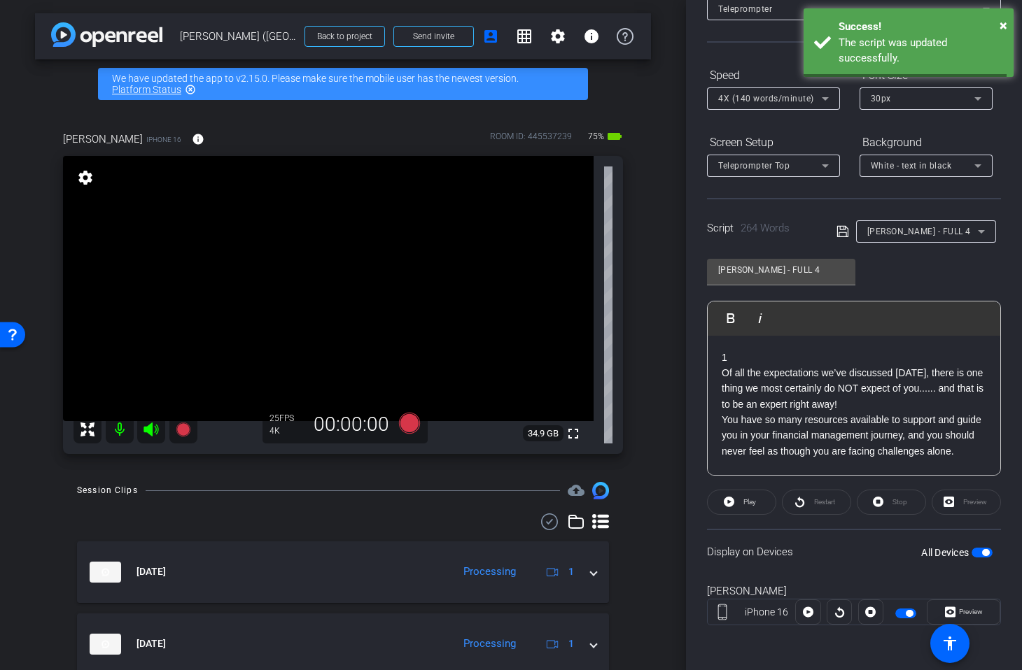
click at [842, 232] on icon at bounding box center [841, 231] width 11 height 11
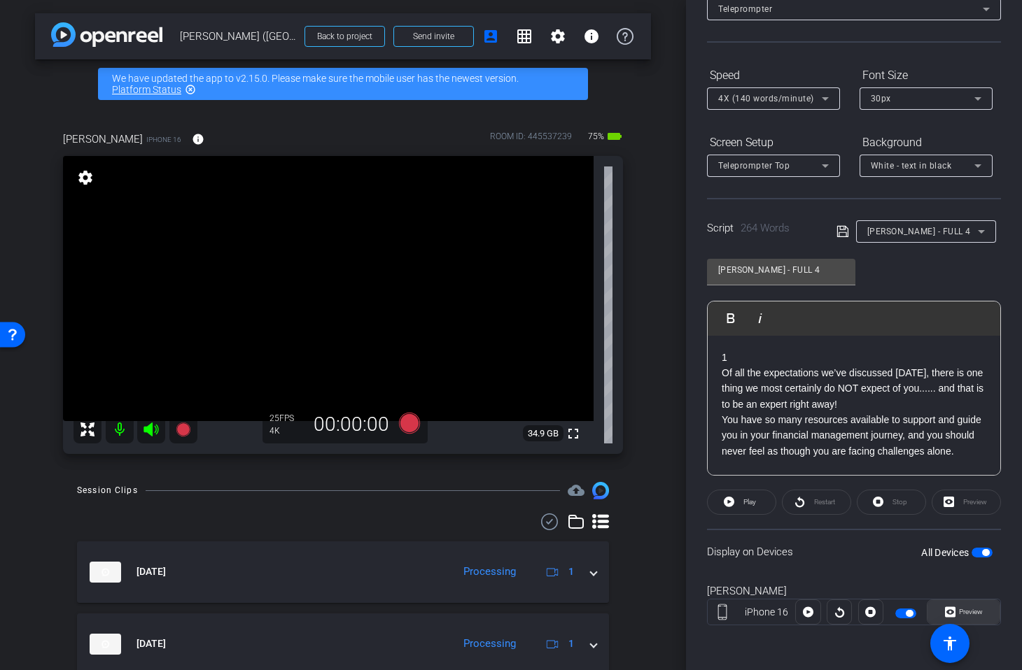
click at [946, 612] on icon at bounding box center [950, 612] width 10 height 21
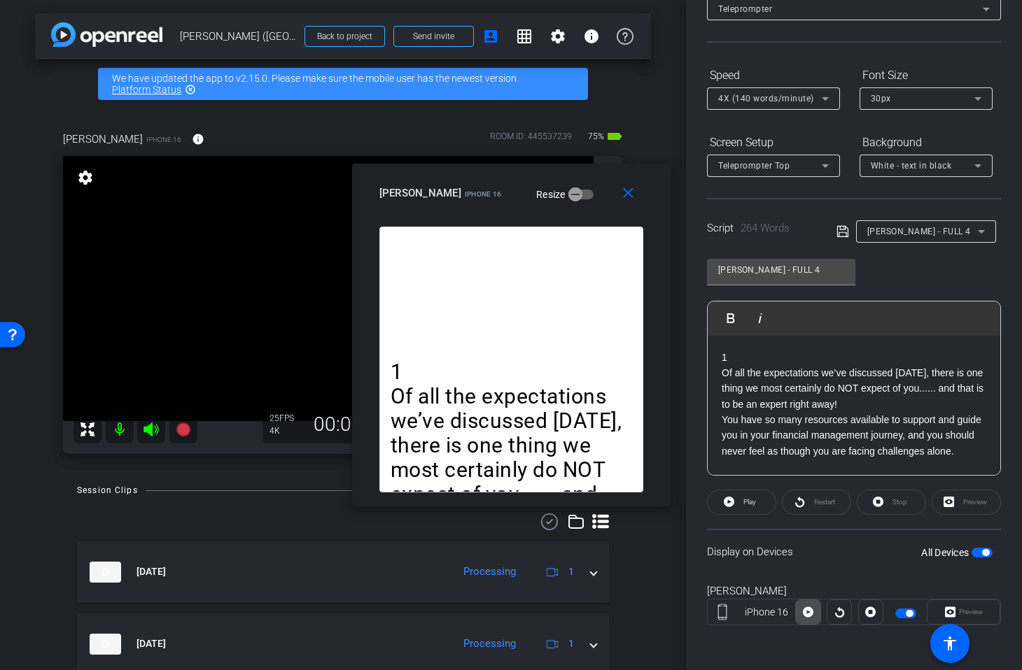
click at [810, 616] on icon at bounding box center [808, 612] width 10 height 10
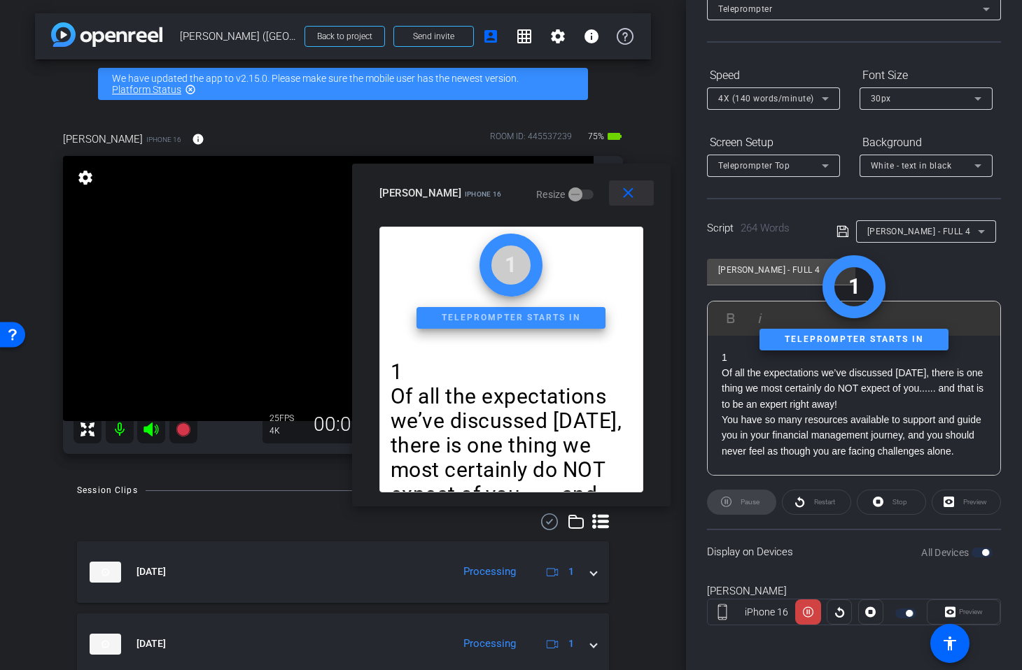
click at [621, 188] on mat-icon "close" at bounding box center [627, 193] width 17 height 17
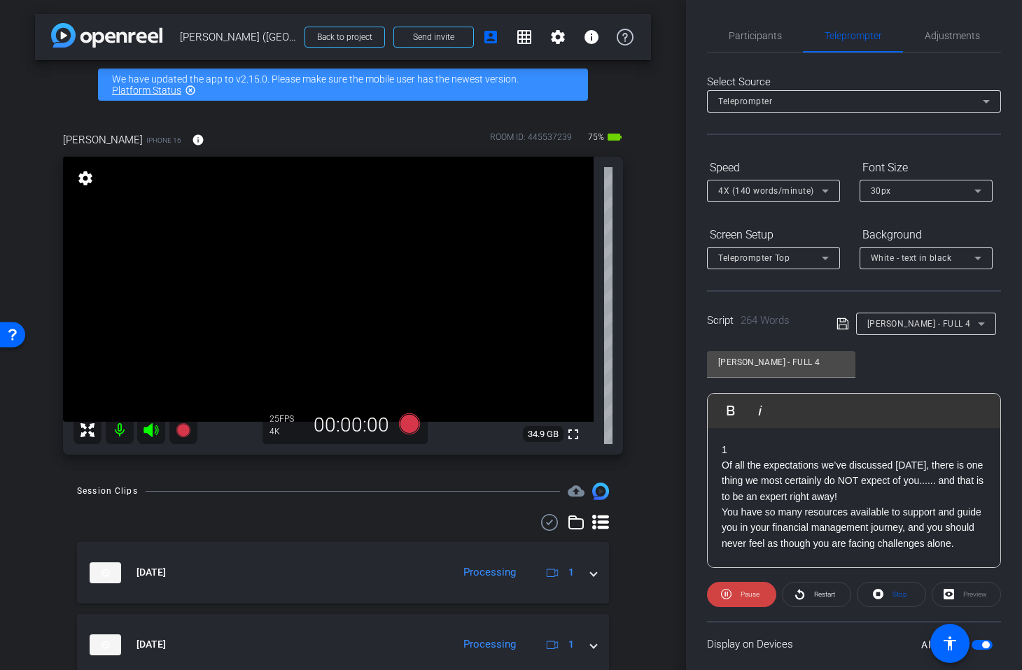
scroll to position [0, 0]
click at [757, 43] on span "Participants" at bounding box center [754, 38] width 53 height 10
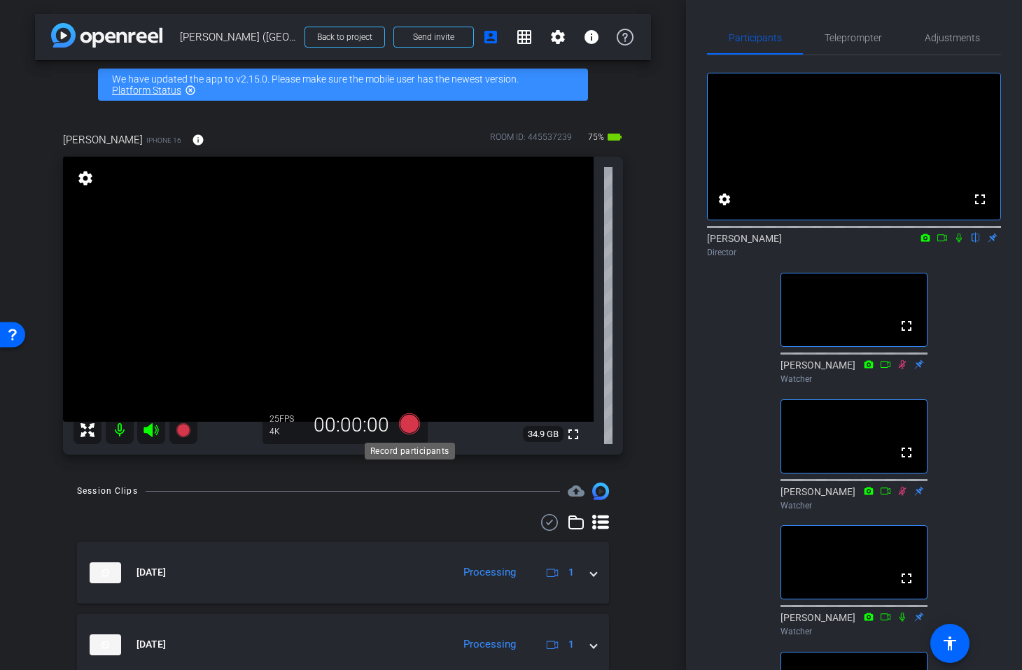
click at [403, 425] on icon at bounding box center [409, 424] width 21 height 21
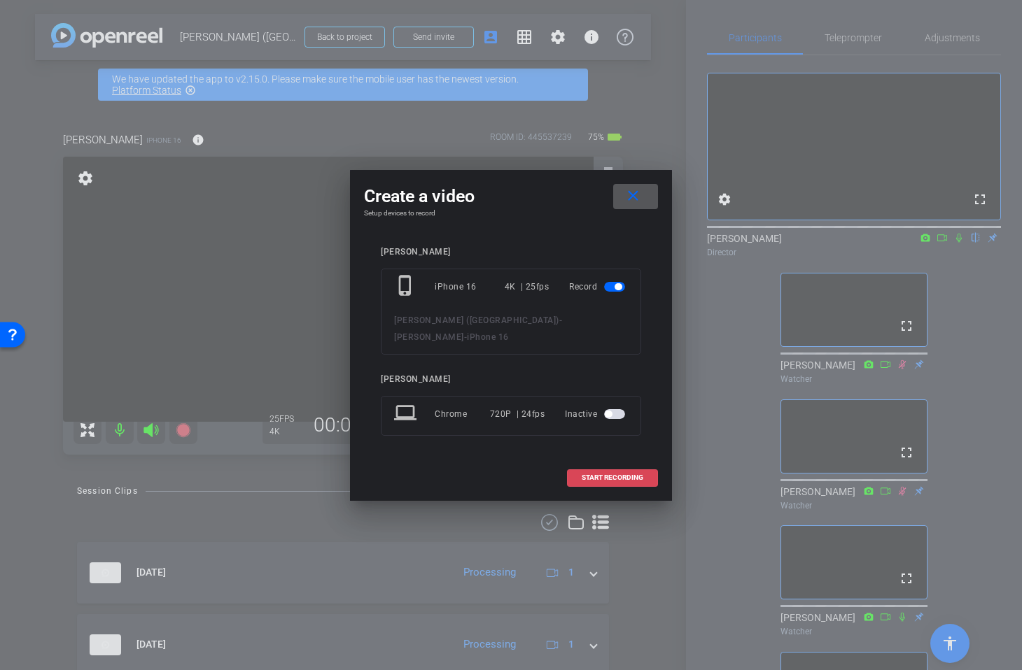
click at [617, 474] on span "START RECORDING" at bounding box center [612, 477] width 62 height 7
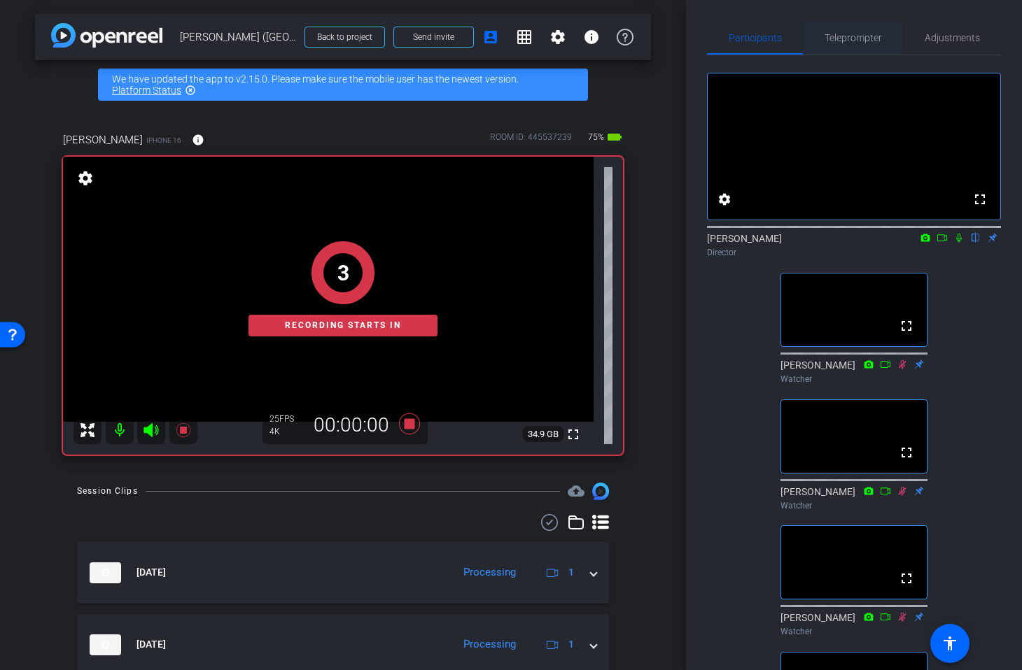
click at [843, 41] on span "Teleprompter" at bounding box center [852, 38] width 57 height 10
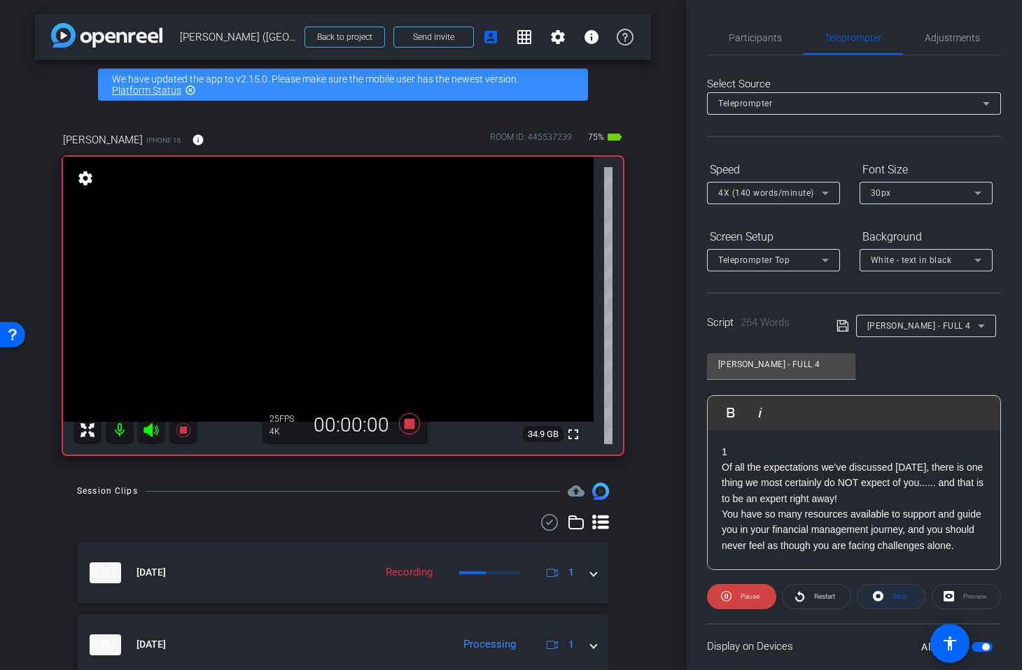
click at [875, 595] on icon at bounding box center [878, 596] width 10 height 10
click at [737, 604] on span at bounding box center [741, 597] width 68 height 34
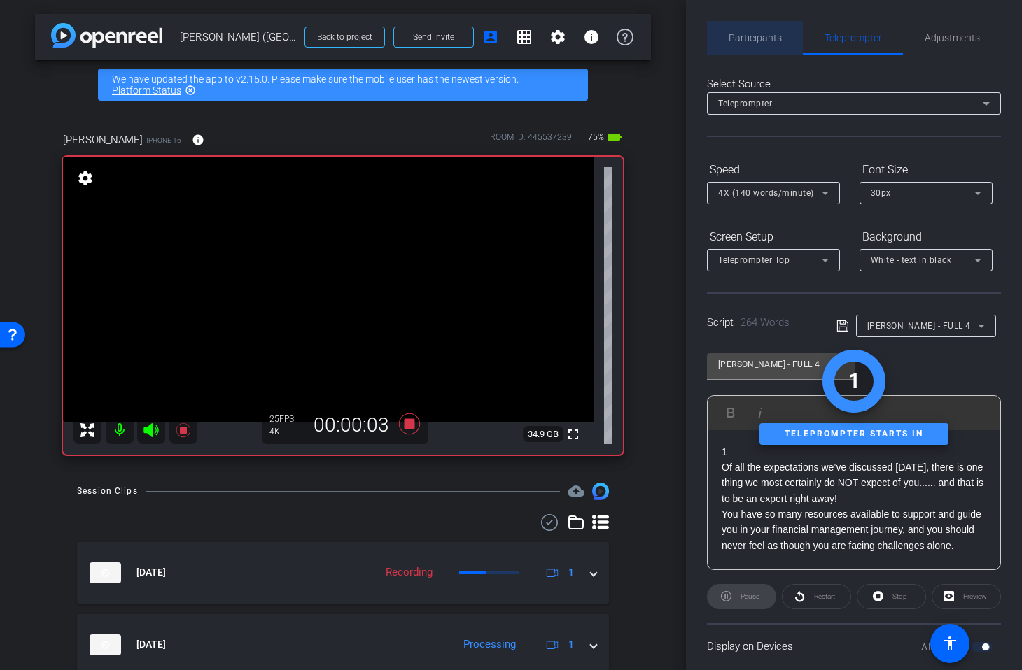
click at [763, 41] on span "Participants" at bounding box center [754, 38] width 53 height 10
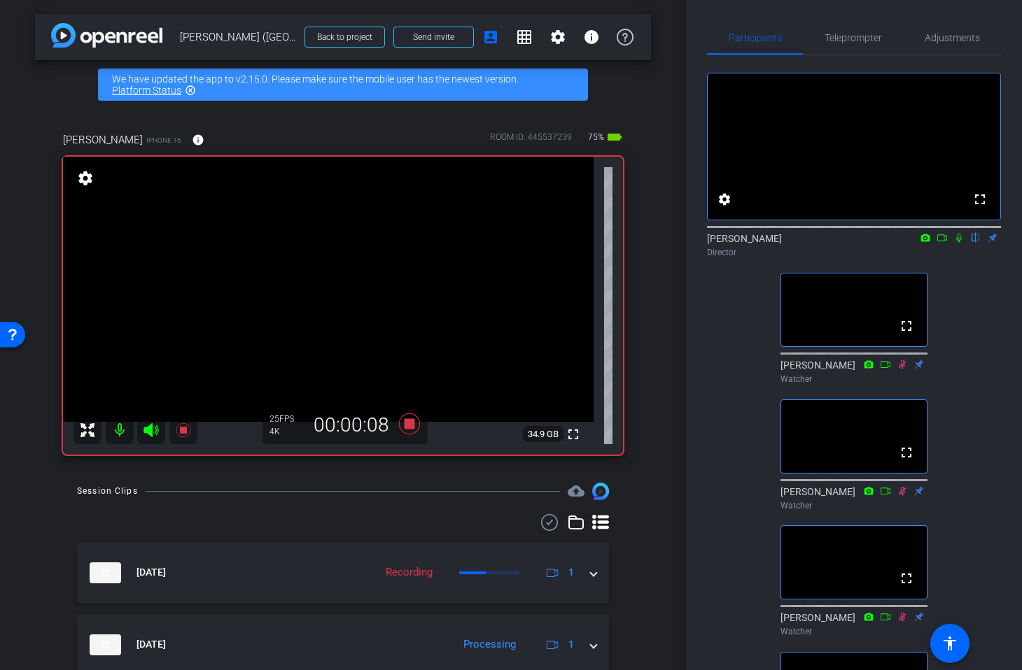
click at [959, 243] on icon at bounding box center [959, 238] width 6 height 9
click at [864, 38] on span "Teleprompter" at bounding box center [852, 38] width 57 height 10
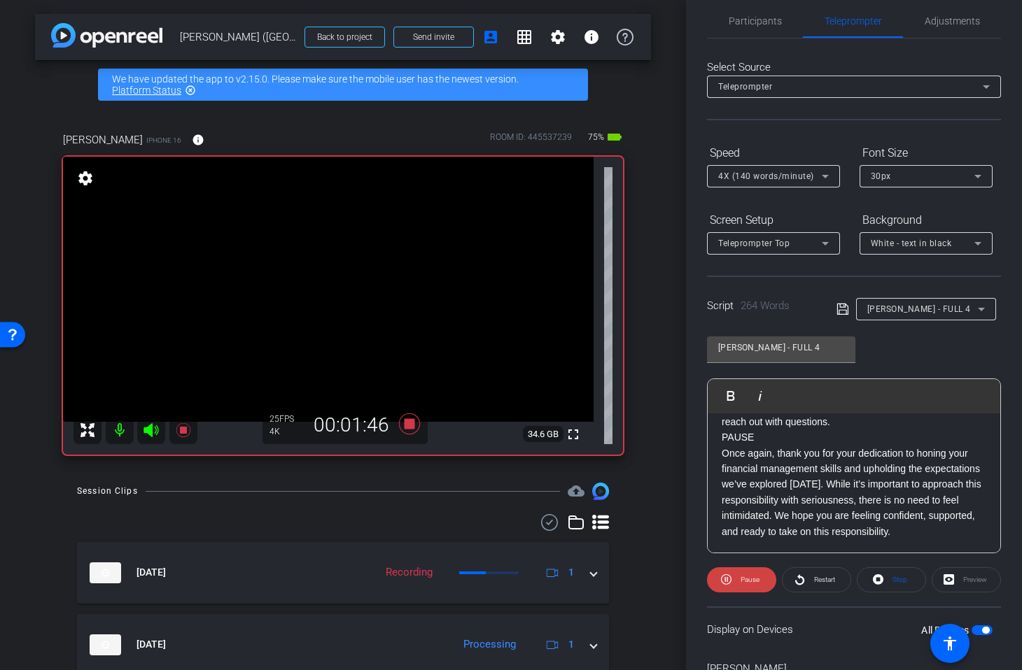
scroll to position [20, 0]
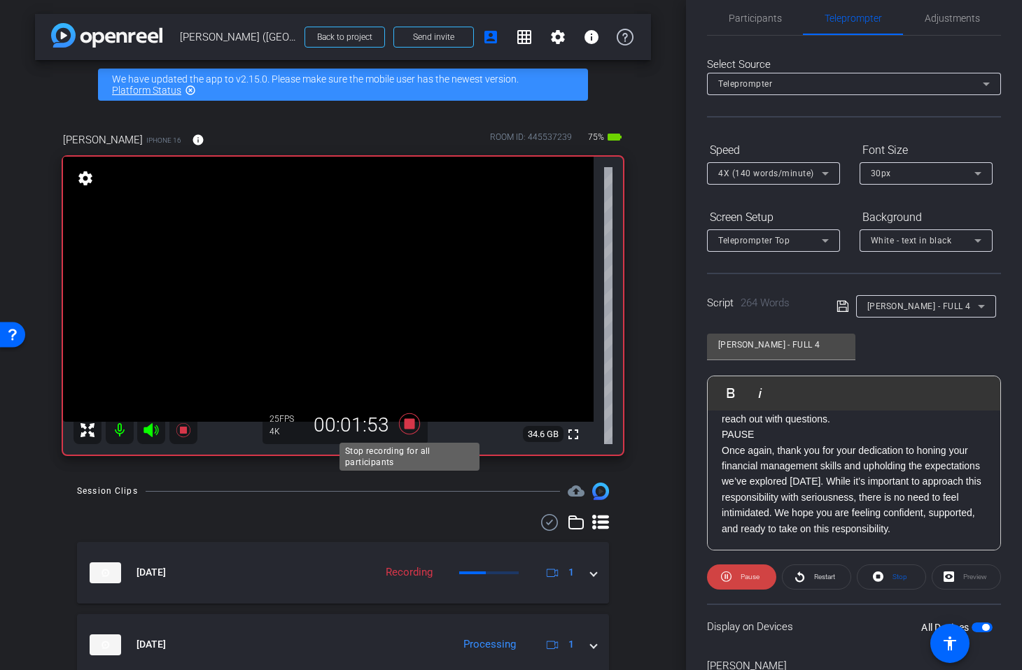
click at [410, 422] on icon at bounding box center [409, 424] width 21 height 21
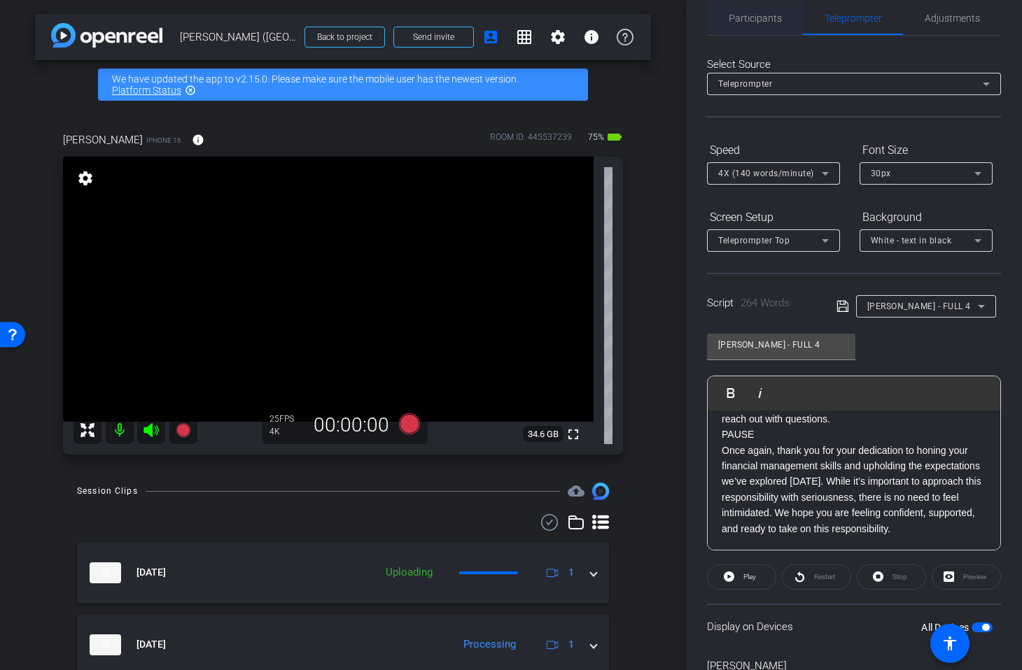
click at [753, 19] on span "Participants" at bounding box center [754, 18] width 53 height 10
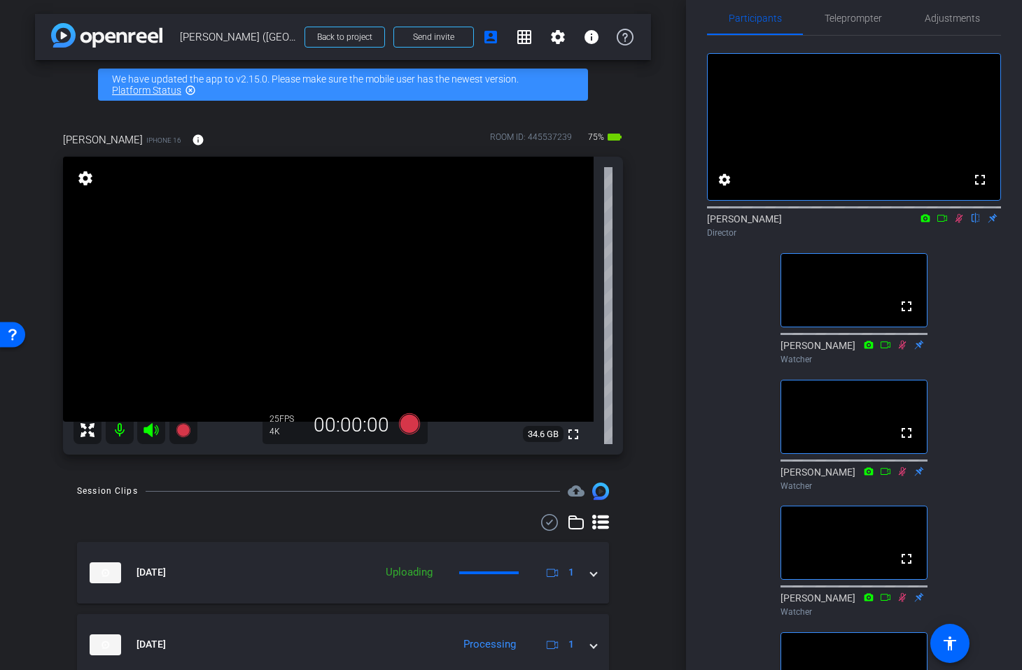
click at [961, 223] on icon at bounding box center [959, 218] width 8 height 9
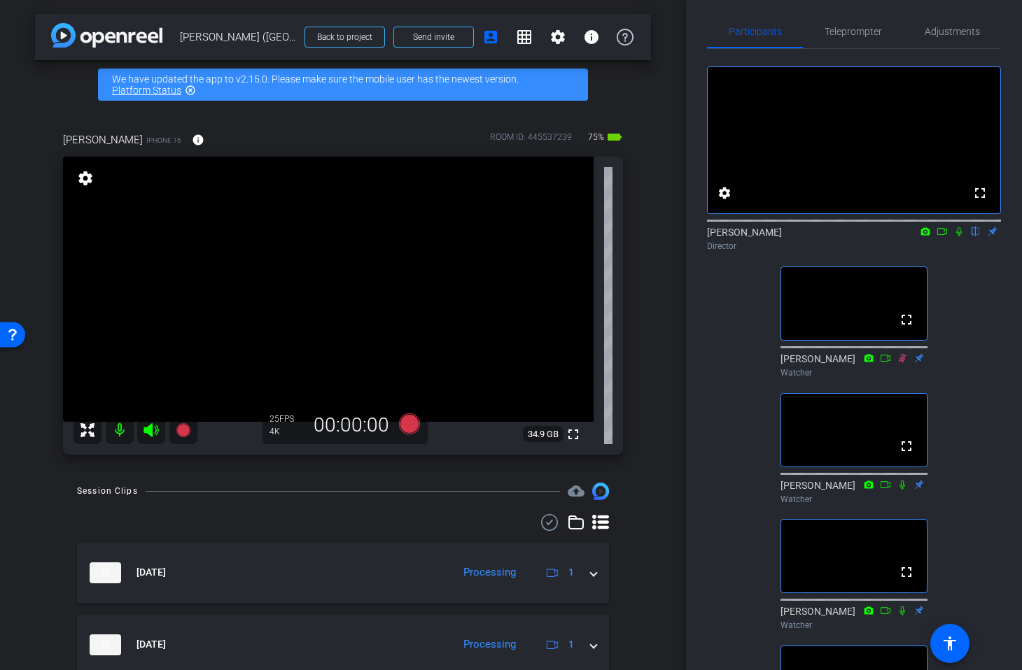
scroll to position [0, 0]
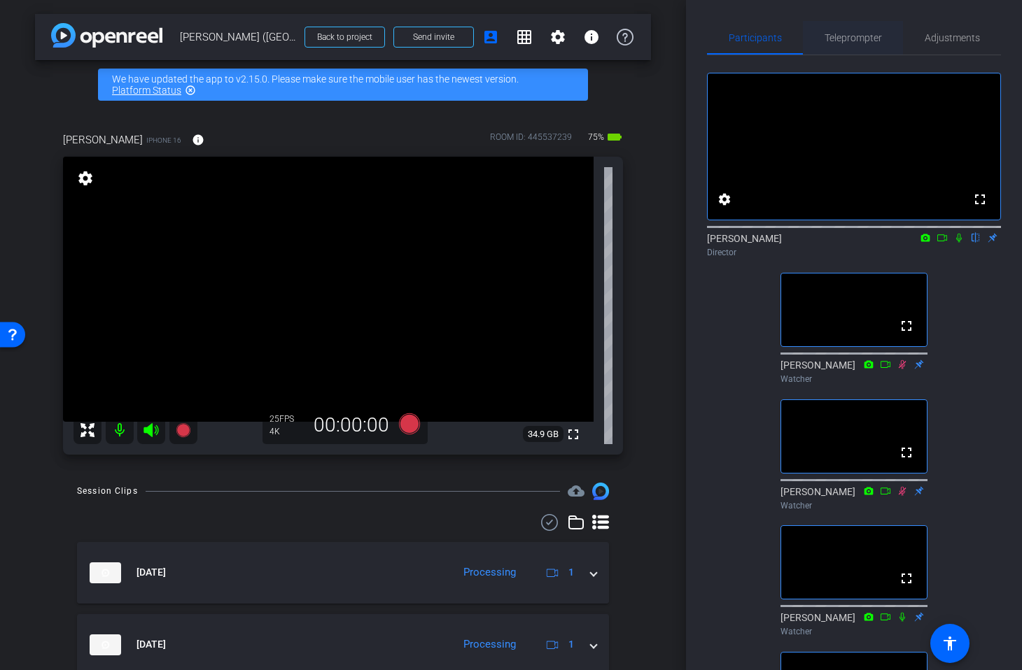
click at [847, 39] on span "Teleprompter" at bounding box center [852, 38] width 57 height 10
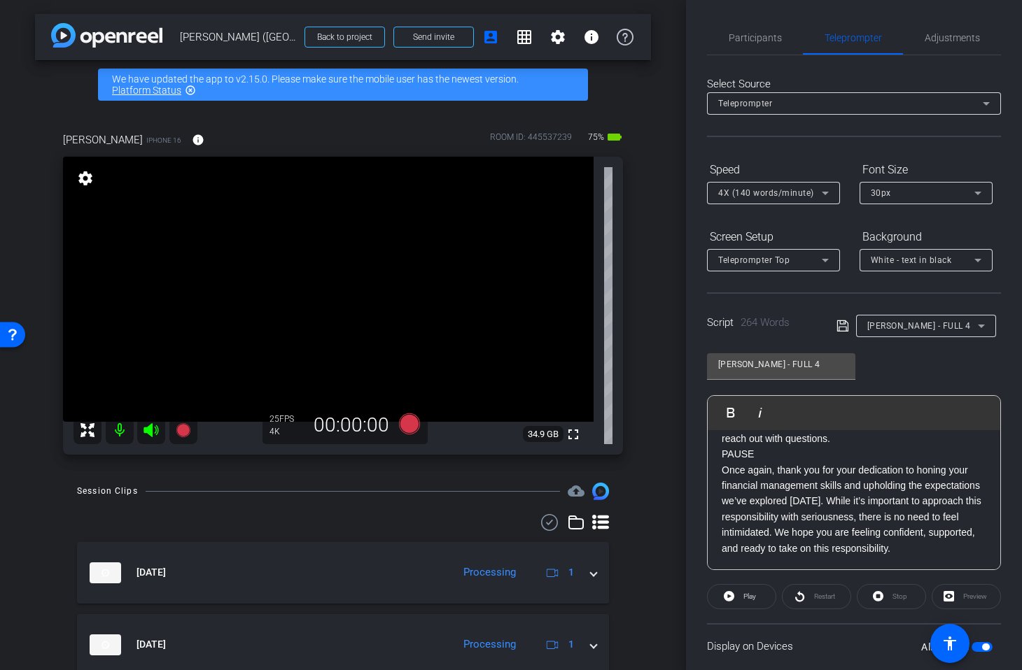
click at [901, 334] on div "Laura - FULL 4" at bounding box center [926, 326] width 118 height 22
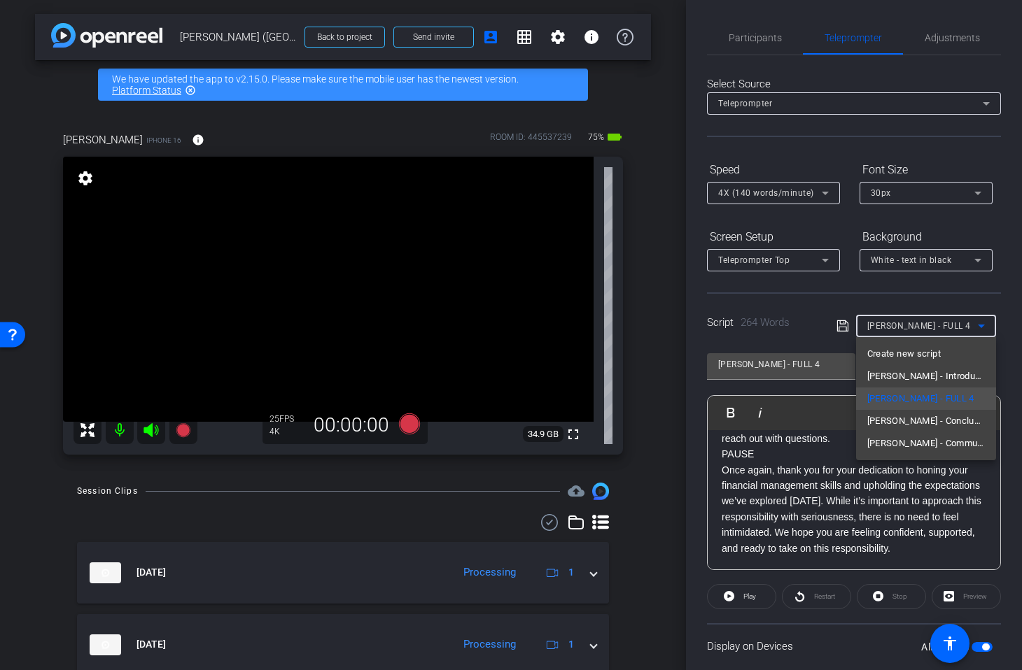
click at [903, 372] on span "Laura - Introduction" at bounding box center [926, 376] width 118 height 17
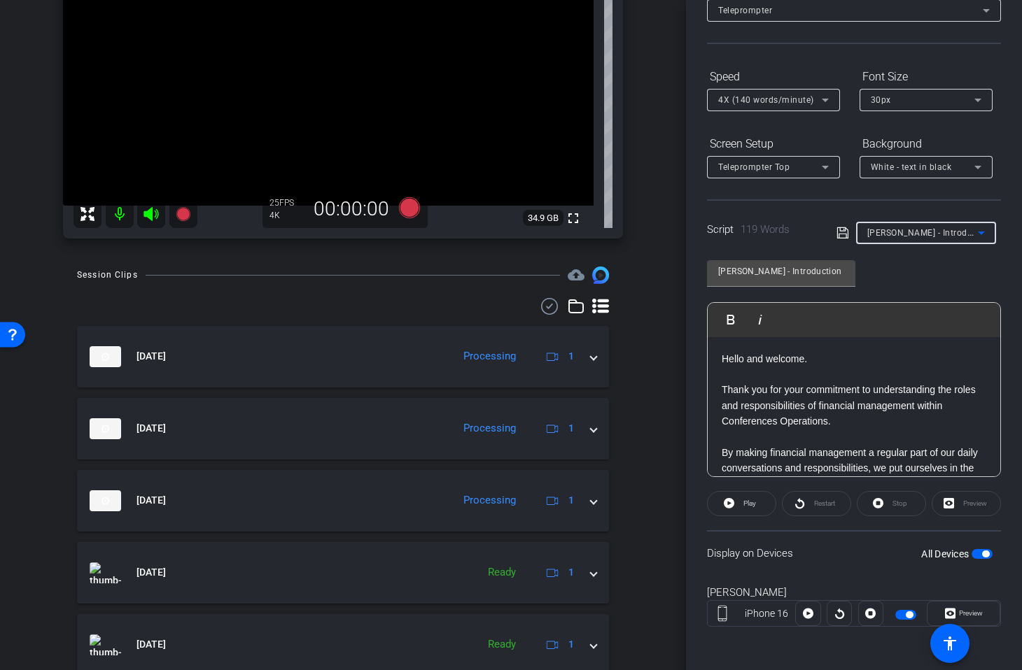
scroll to position [94, 0]
drag, startPoint x: 968, startPoint y: 616, endPoint x: 945, endPoint y: 614, distance: 23.2
click at [968, 616] on span "Preview" at bounding box center [968, 612] width 27 height 20
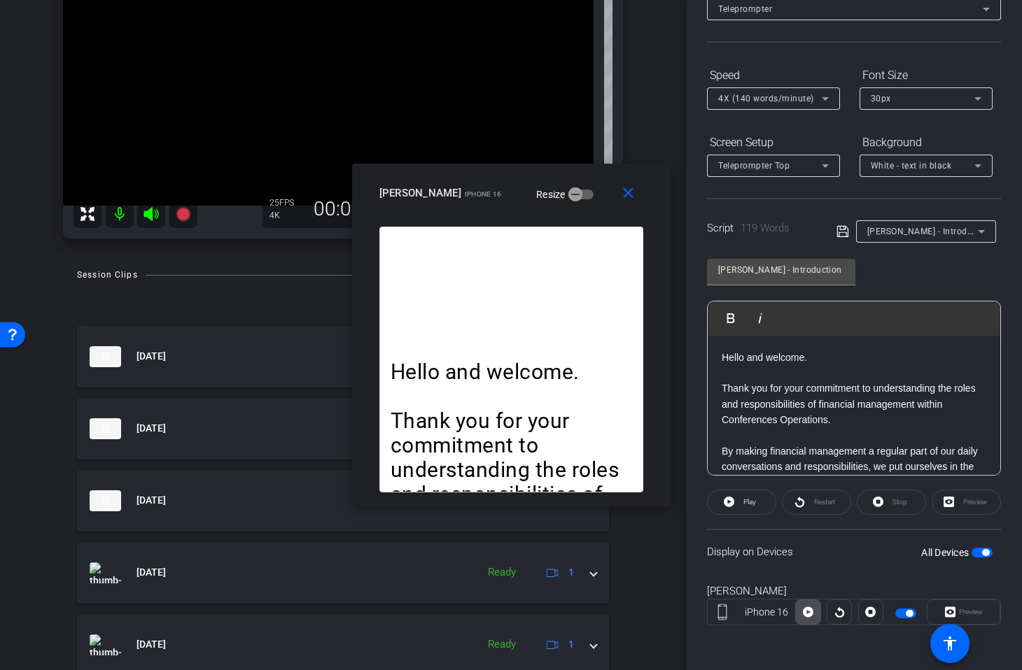
click at [809, 613] on icon at bounding box center [808, 612] width 10 height 10
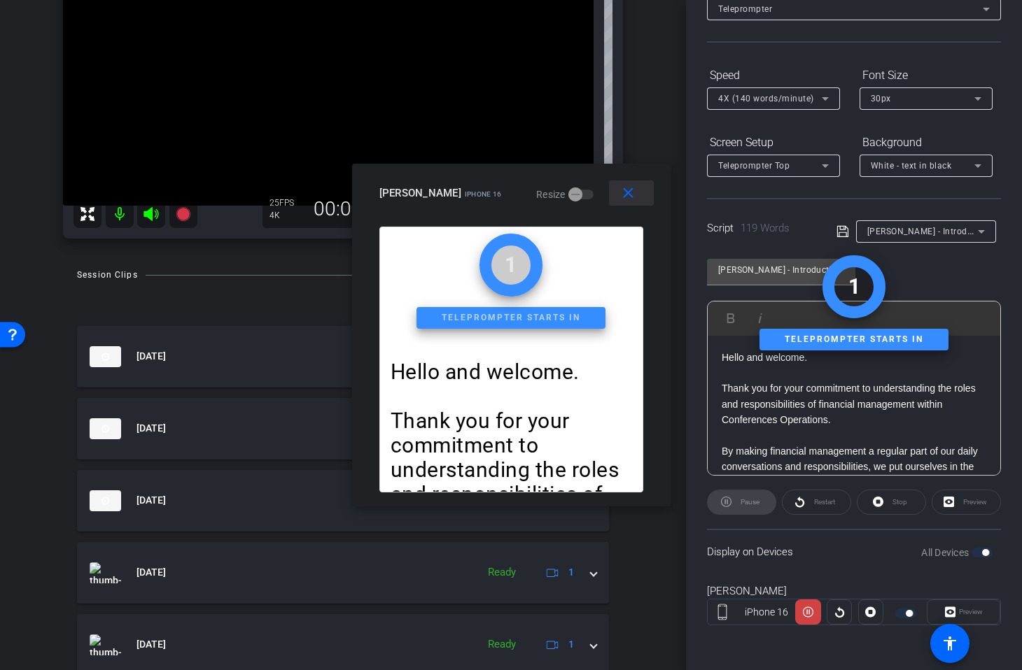
click at [634, 192] on mat-icon "close" at bounding box center [627, 193] width 17 height 17
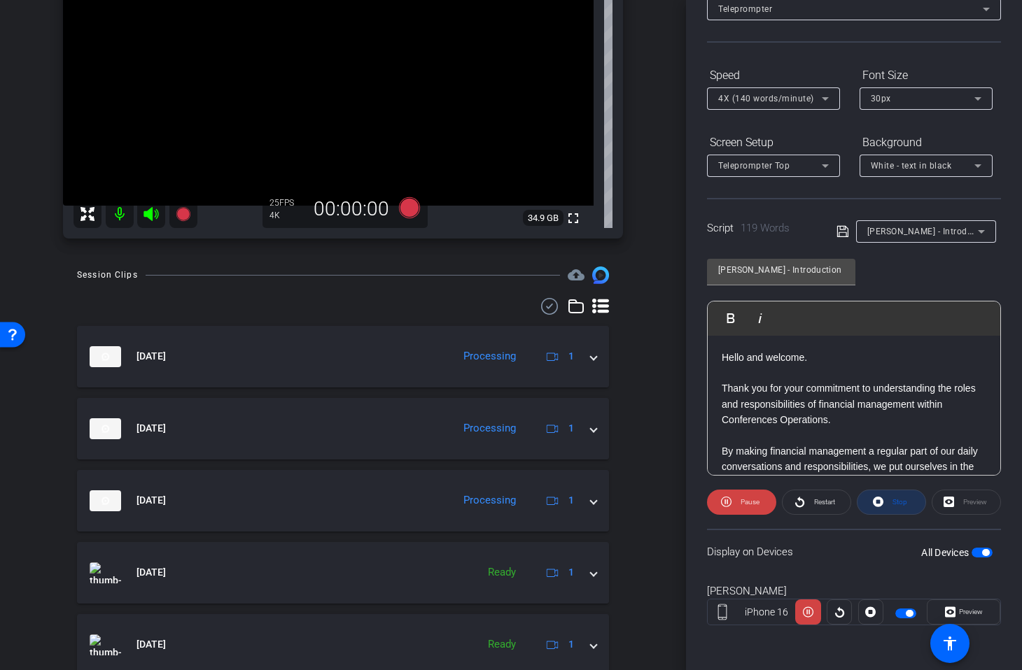
click at [895, 502] on span "Stop" at bounding box center [899, 502] width 15 height 8
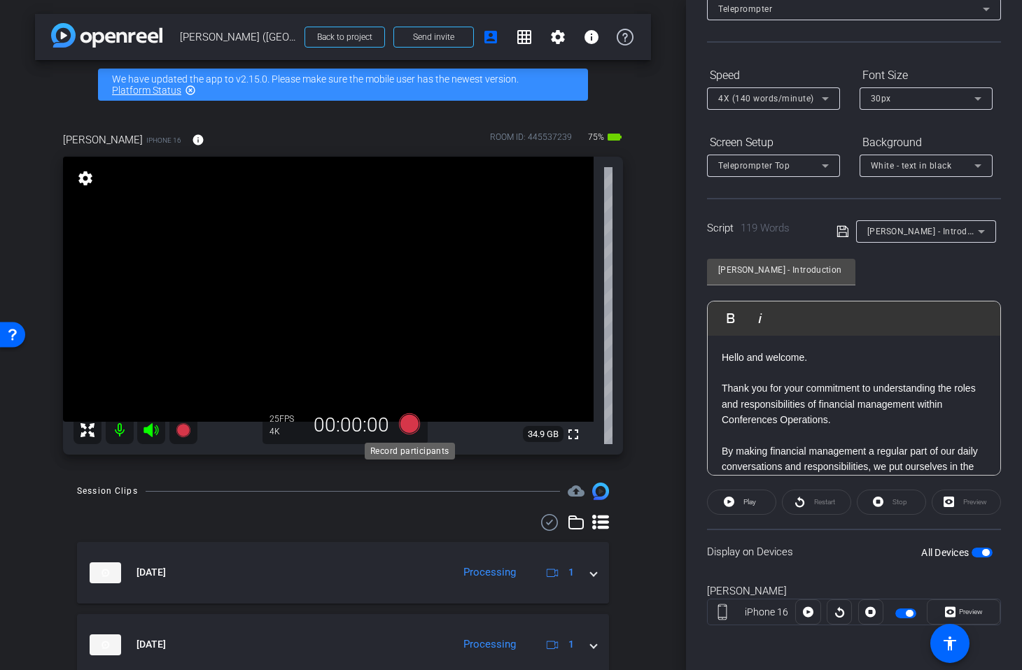
click at [408, 423] on icon at bounding box center [409, 424] width 21 height 21
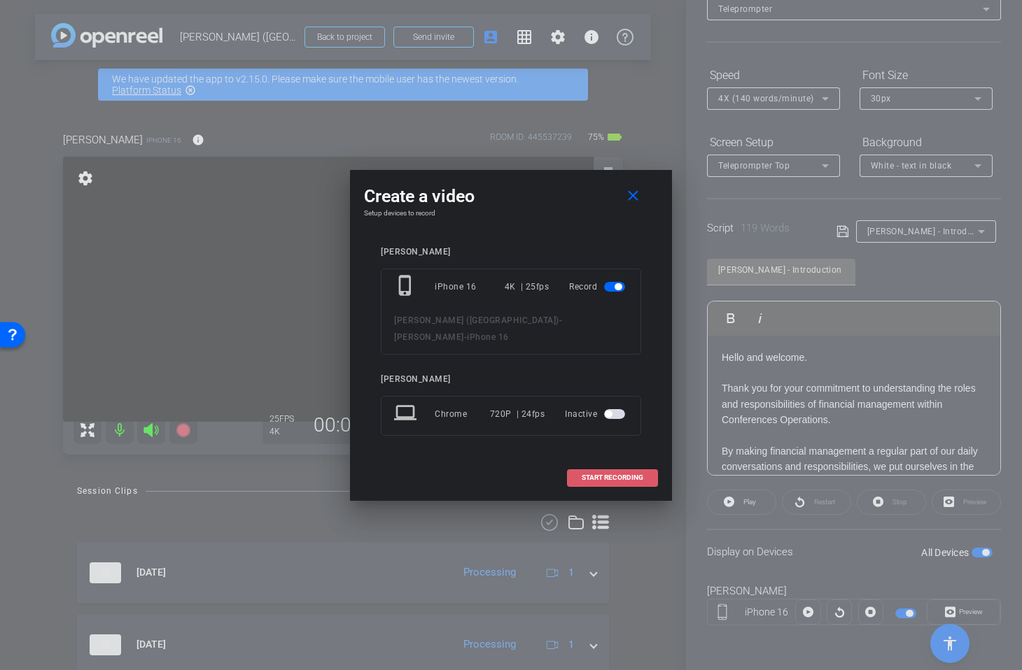
click at [598, 474] on span "START RECORDING" at bounding box center [612, 477] width 62 height 7
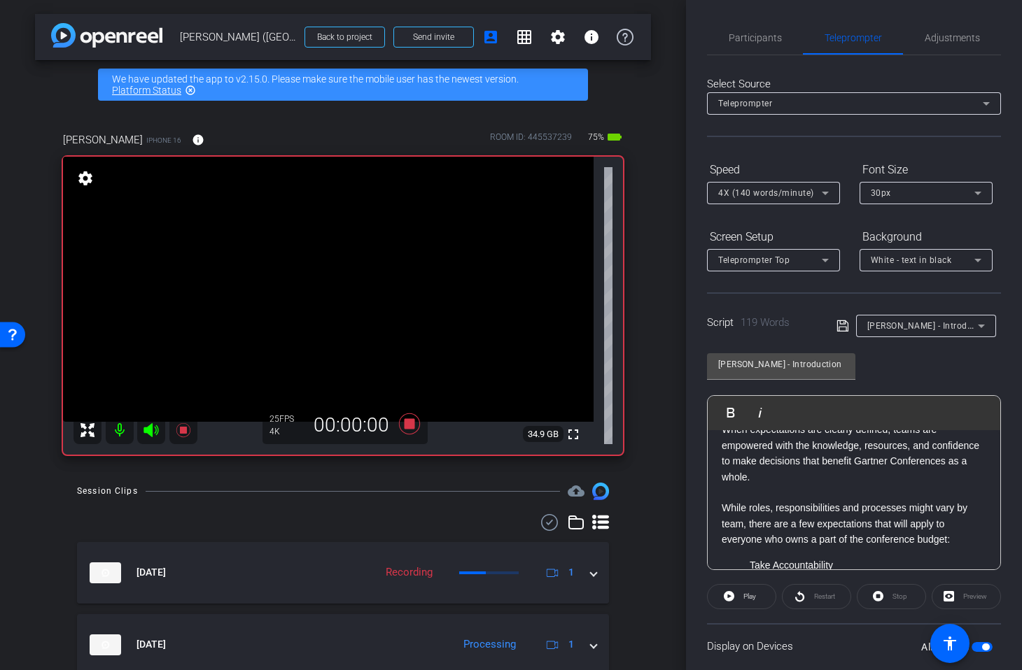
scroll to position [192, 0]
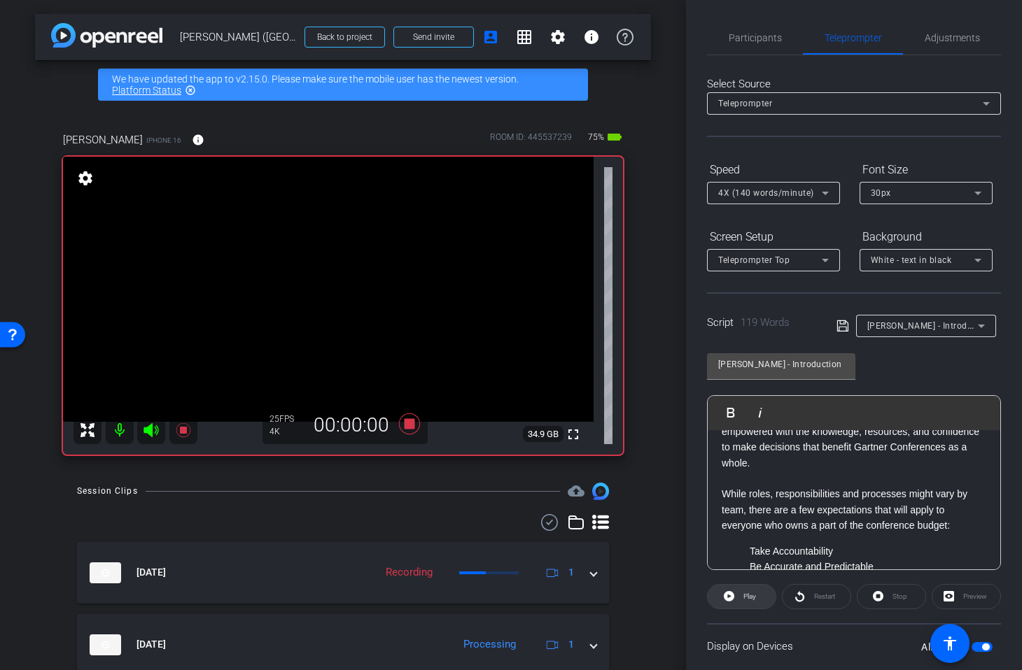
click at [757, 596] on span at bounding box center [741, 597] width 68 height 34
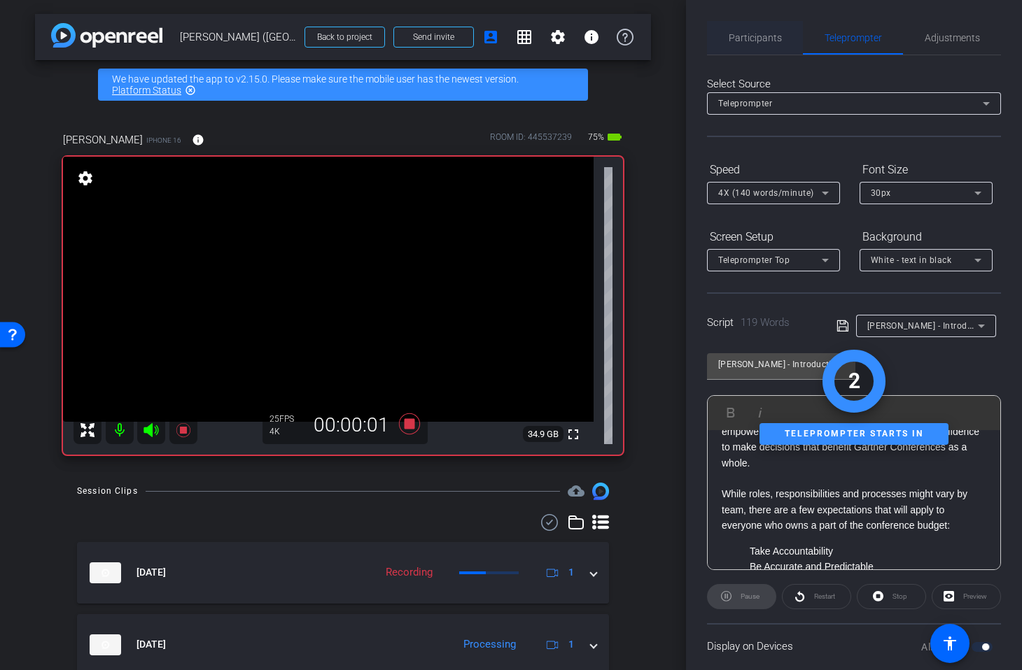
click at [763, 41] on span "Participants" at bounding box center [754, 38] width 53 height 10
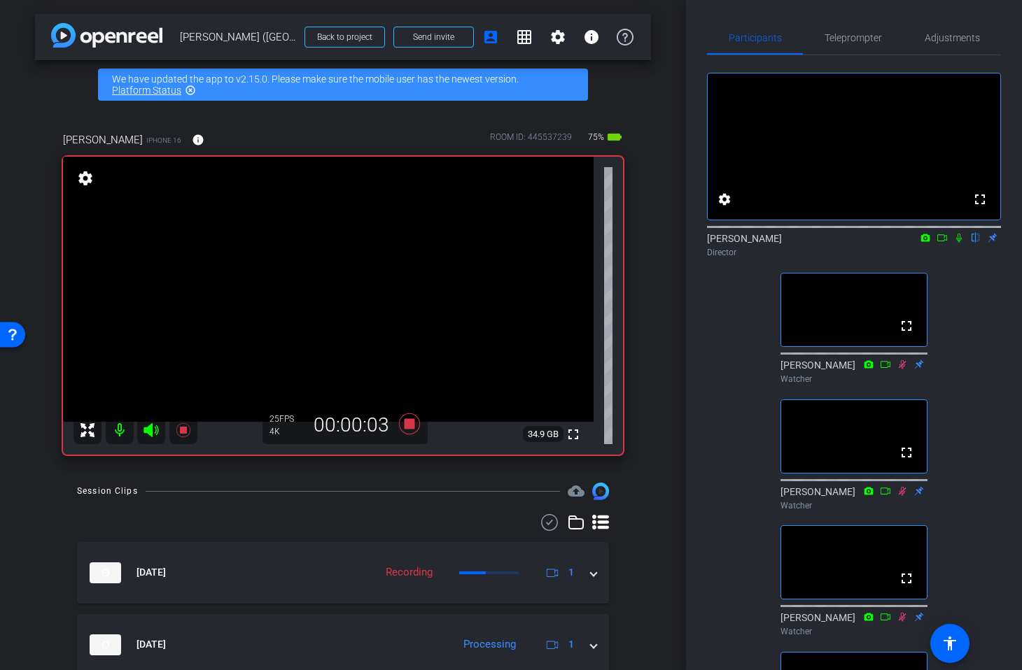
click at [960, 243] on icon at bounding box center [958, 238] width 11 height 10
click at [856, 36] on span "Teleprompter" at bounding box center [852, 38] width 57 height 10
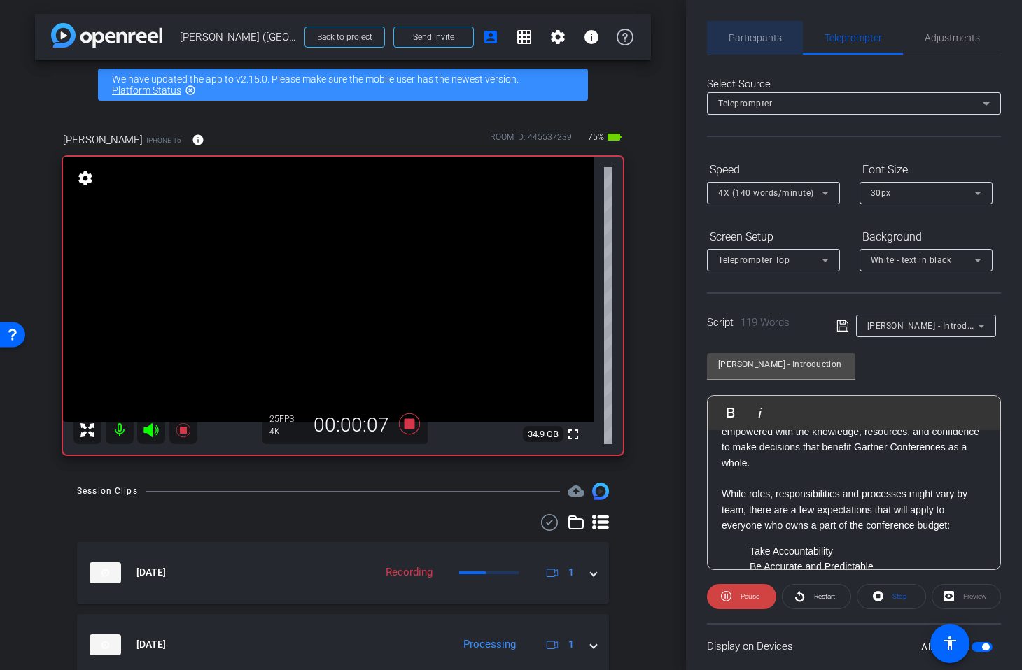
click at [765, 33] on span "Participants" at bounding box center [754, 38] width 53 height 10
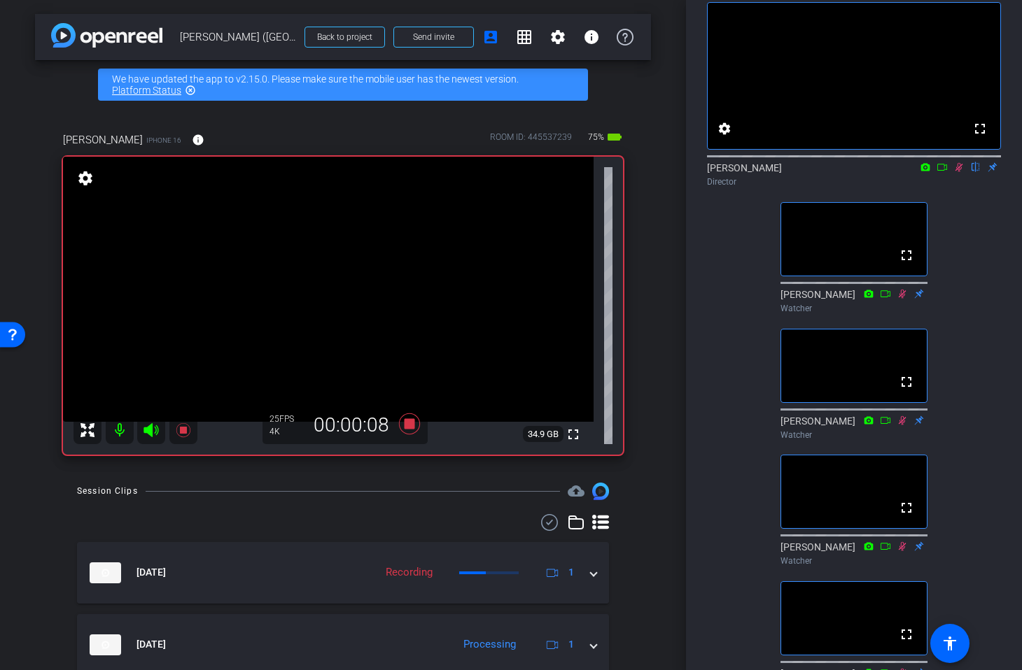
scroll to position [0, 0]
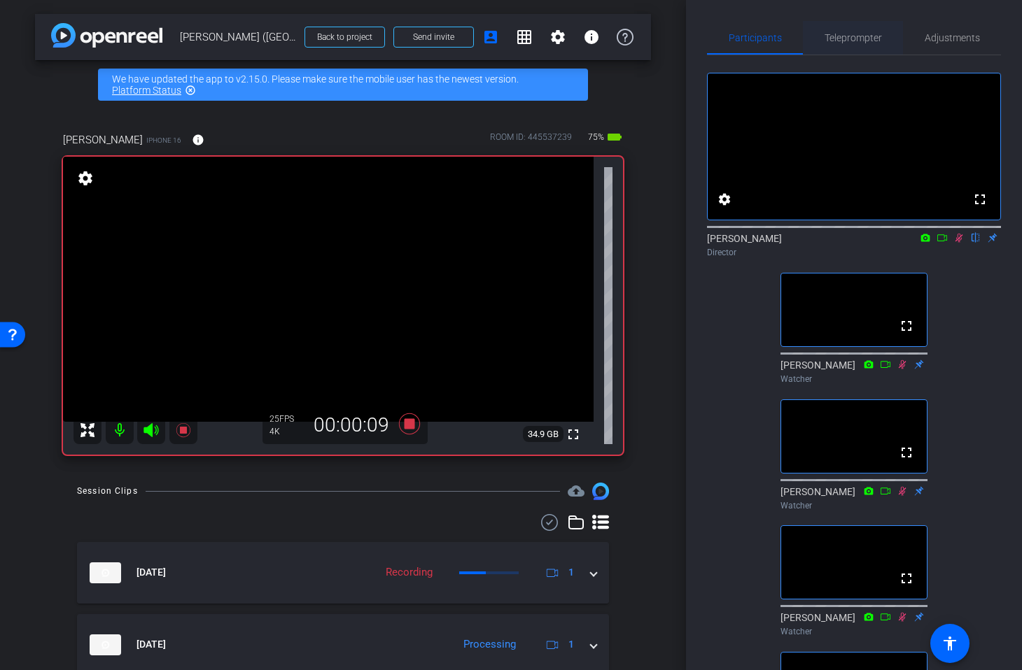
click at [844, 41] on span "Teleprompter" at bounding box center [852, 38] width 57 height 10
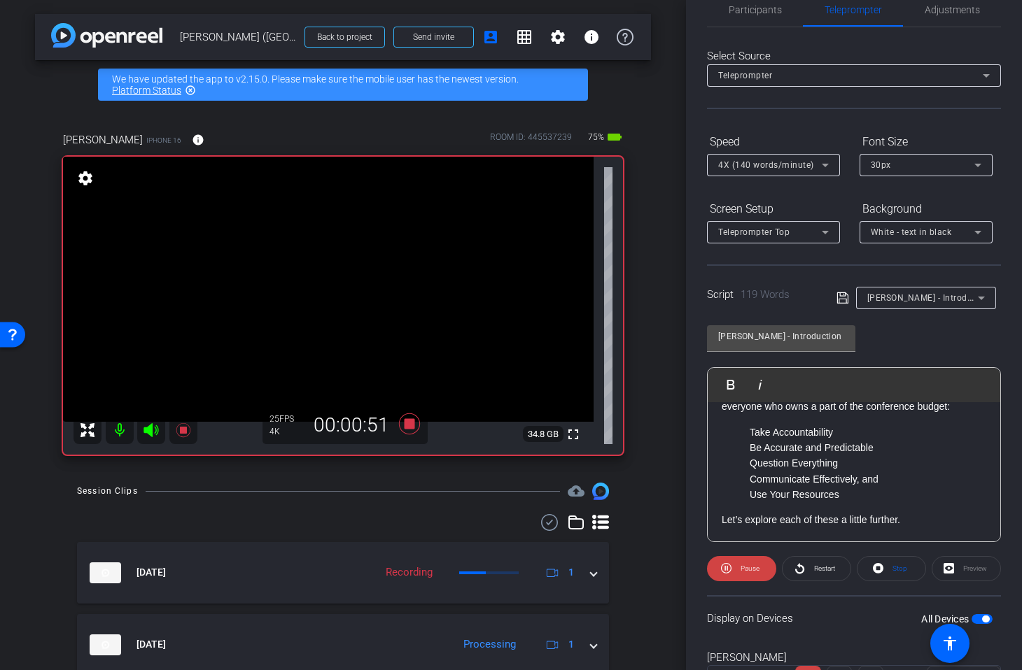
scroll to position [33, 0]
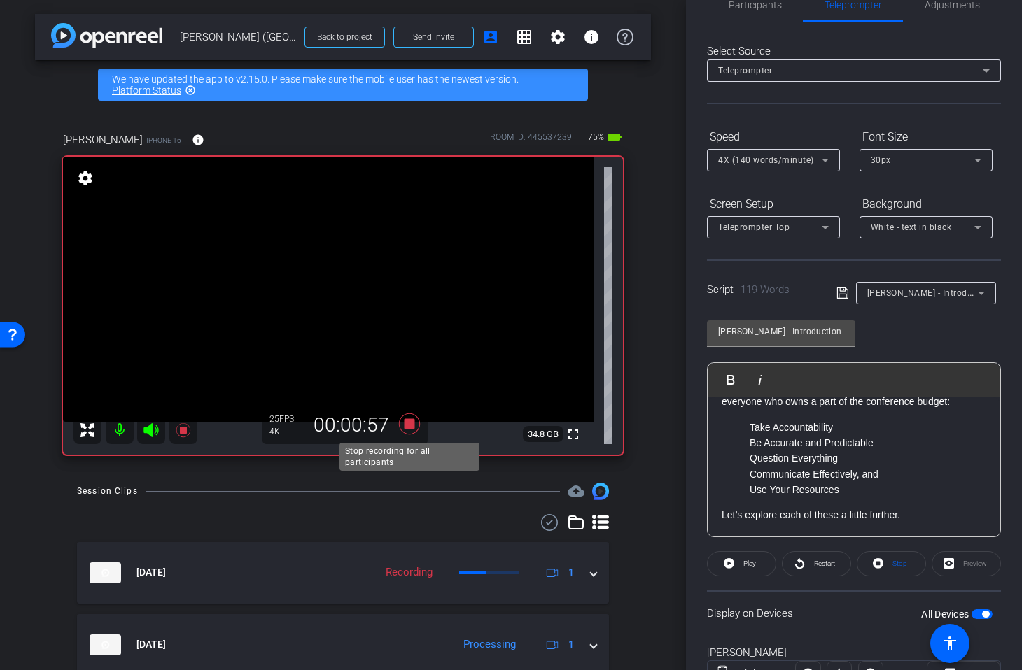
click at [416, 424] on icon at bounding box center [410, 423] width 34 height 25
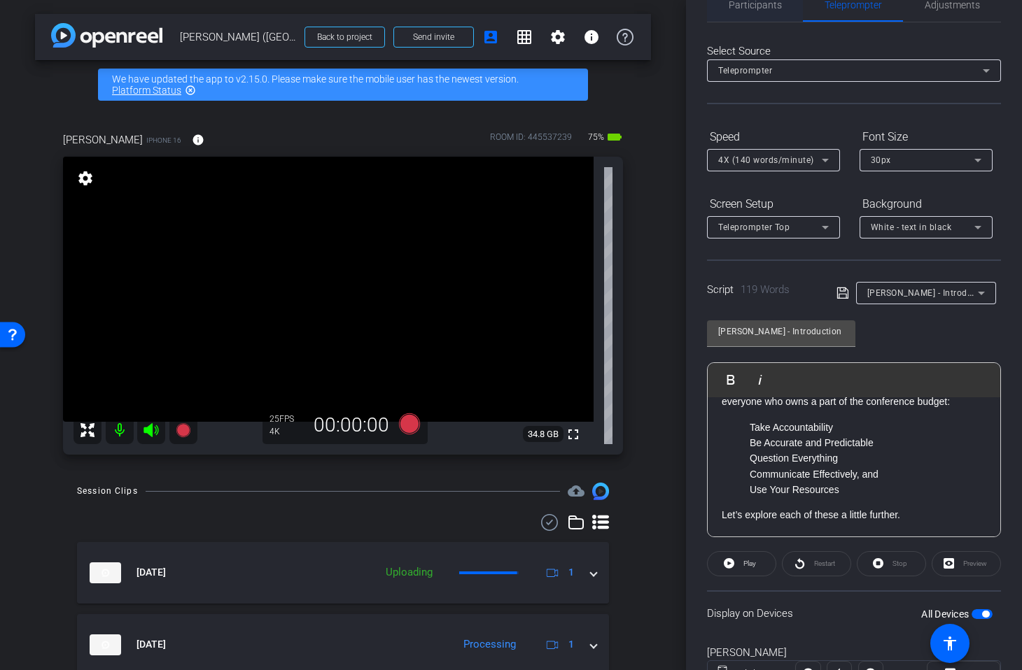
click at [749, 6] on span "Participants" at bounding box center [754, 5] width 53 height 10
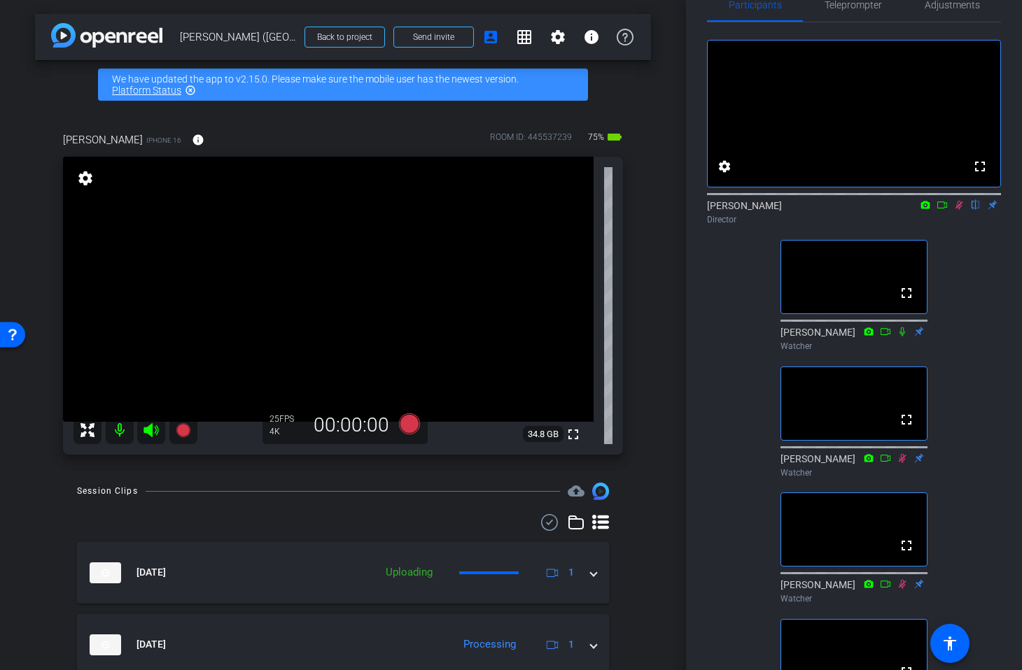
click at [957, 210] on icon at bounding box center [959, 205] width 8 height 9
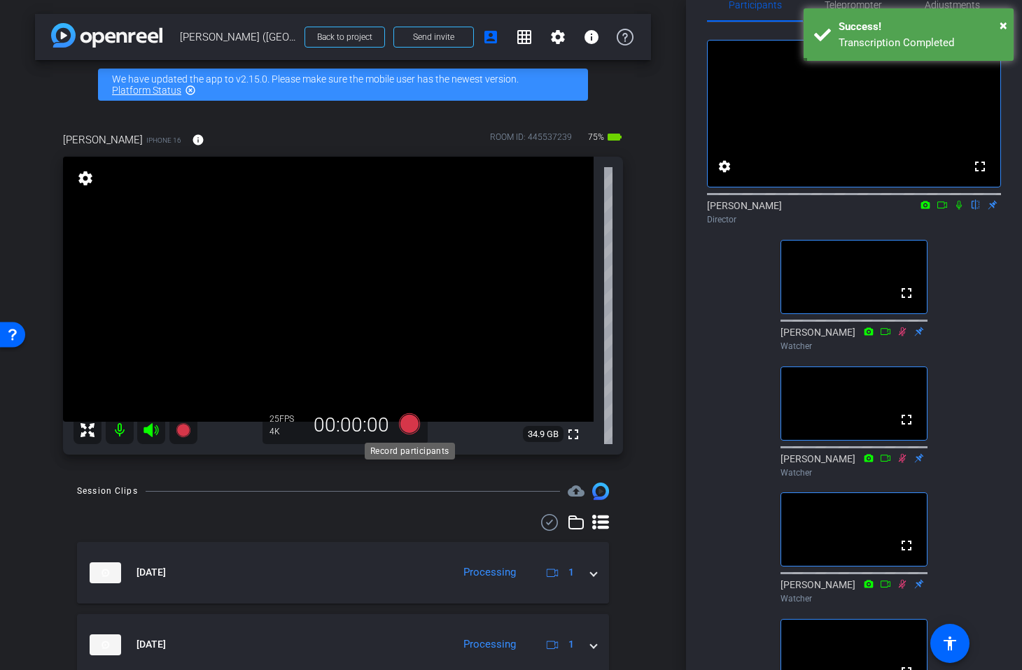
click at [409, 423] on icon at bounding box center [409, 424] width 21 height 21
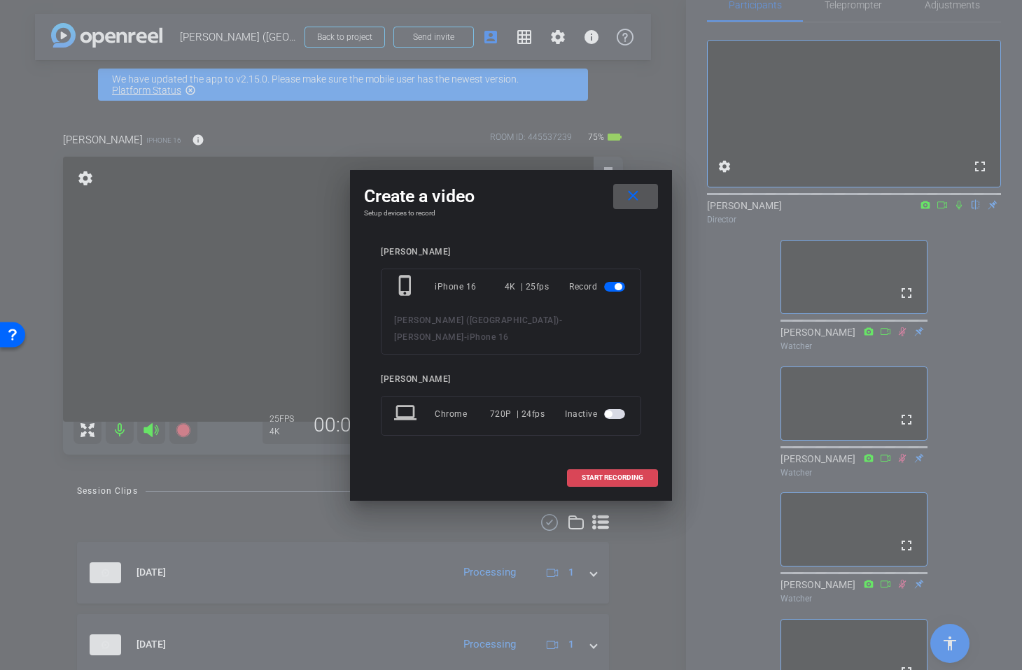
click at [602, 474] on span "START RECORDING" at bounding box center [612, 477] width 62 height 7
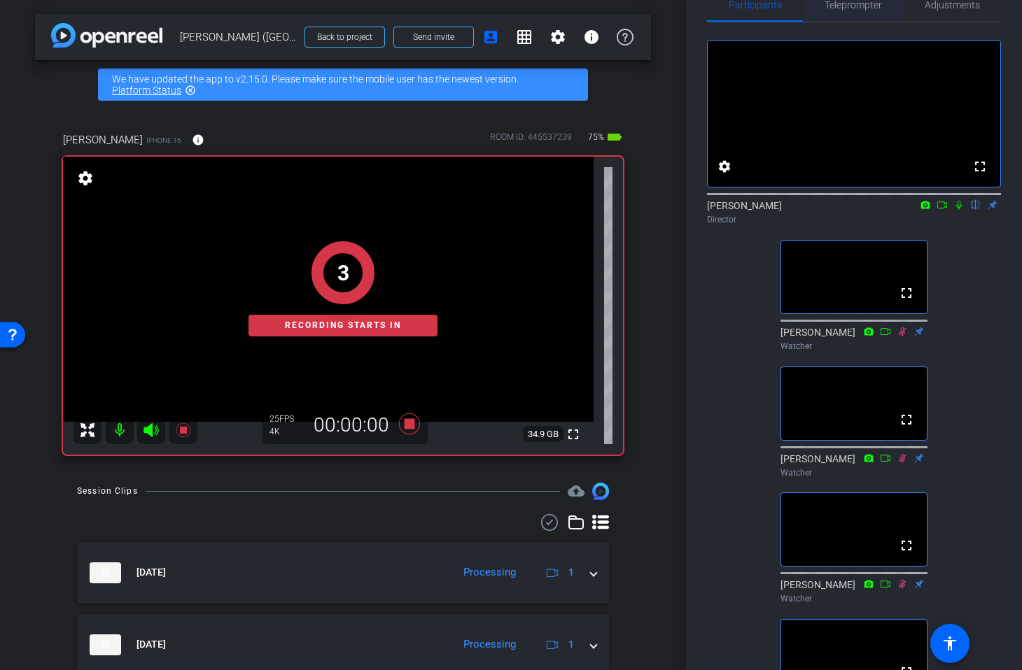
click at [861, 15] on span "Teleprompter" at bounding box center [852, 5] width 57 height 34
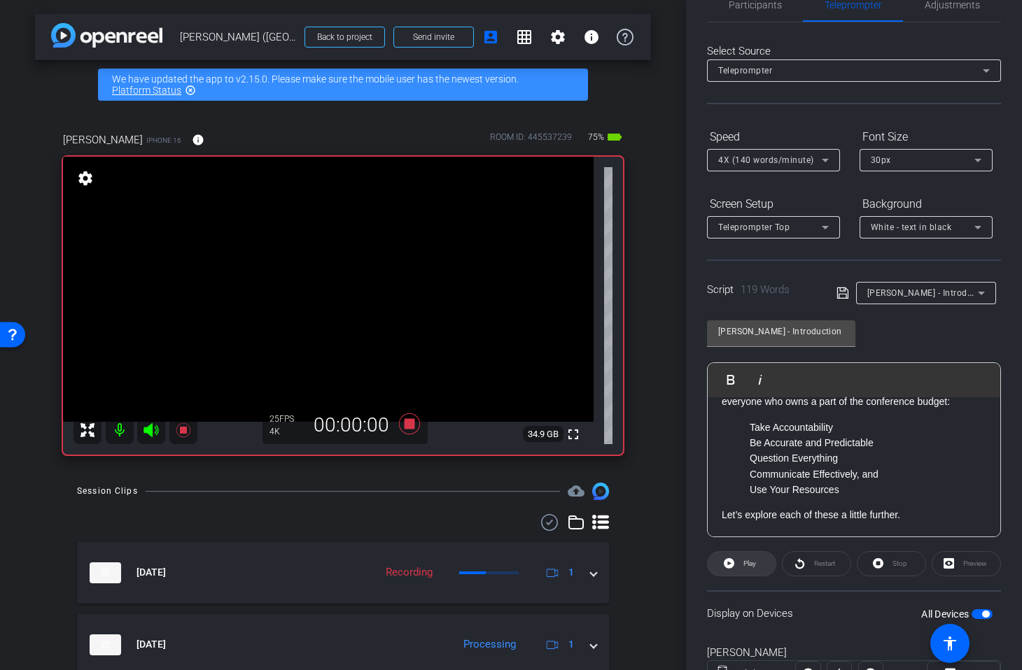
click at [745, 564] on span "Play" at bounding box center [749, 564] width 13 height 8
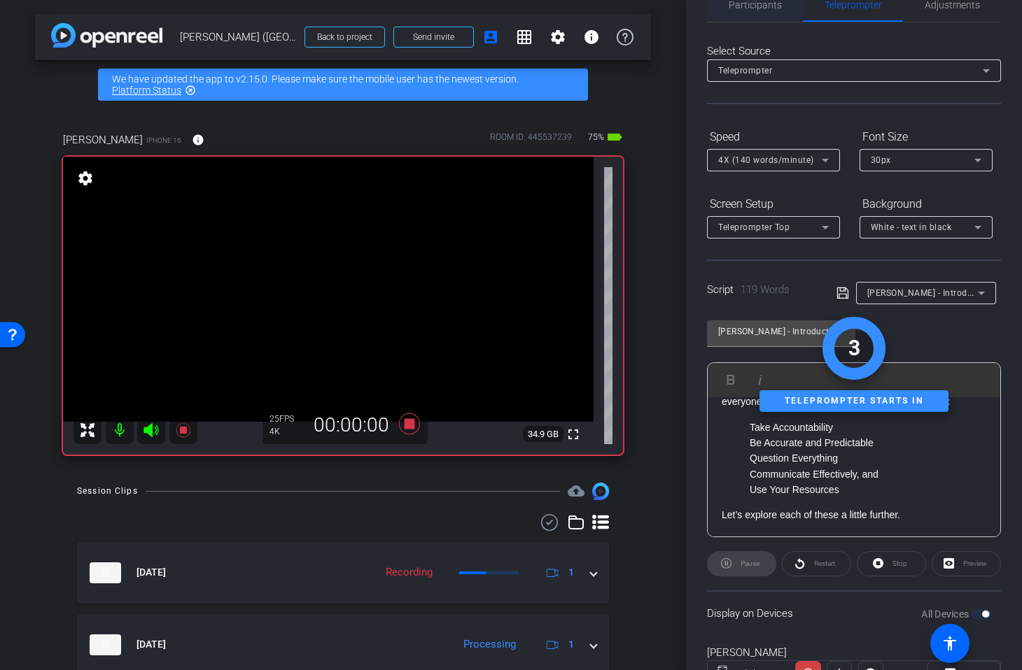
click at [755, 9] on span "Participants" at bounding box center [754, 5] width 53 height 10
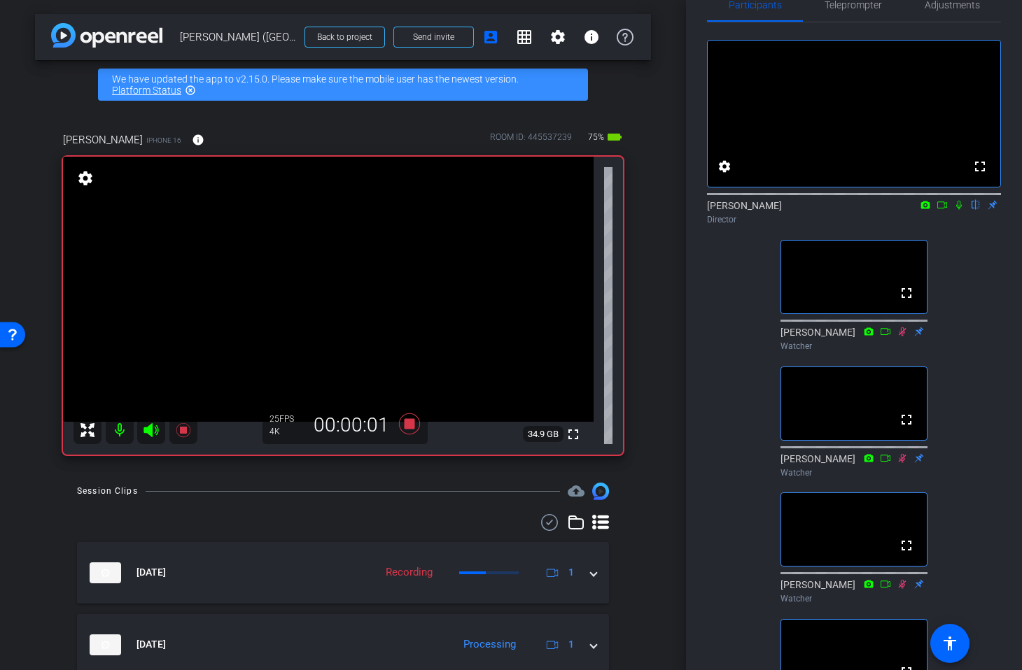
click at [962, 210] on icon at bounding box center [958, 205] width 11 height 10
click at [870, 11] on span "Teleprompter" at bounding box center [852, 5] width 57 height 34
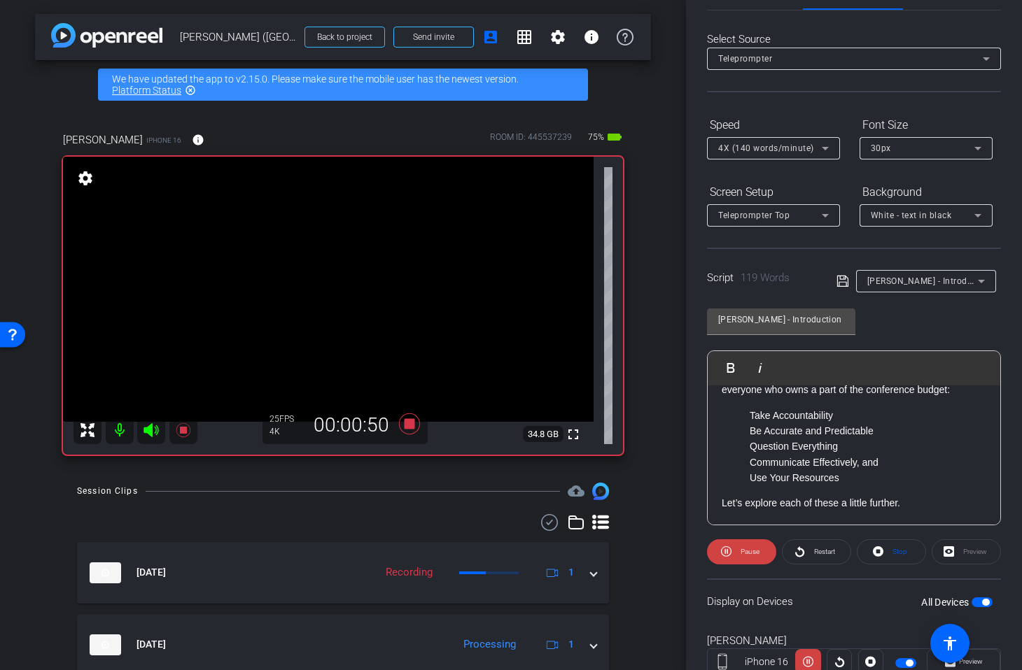
scroll to position [59, 0]
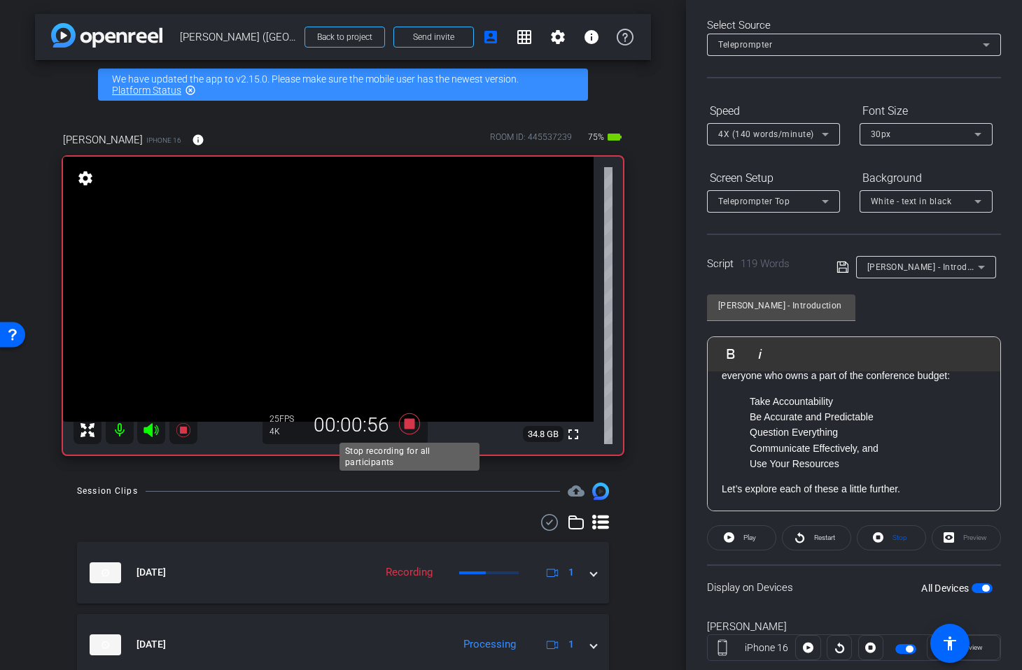
click at [413, 421] on icon at bounding box center [409, 424] width 21 height 21
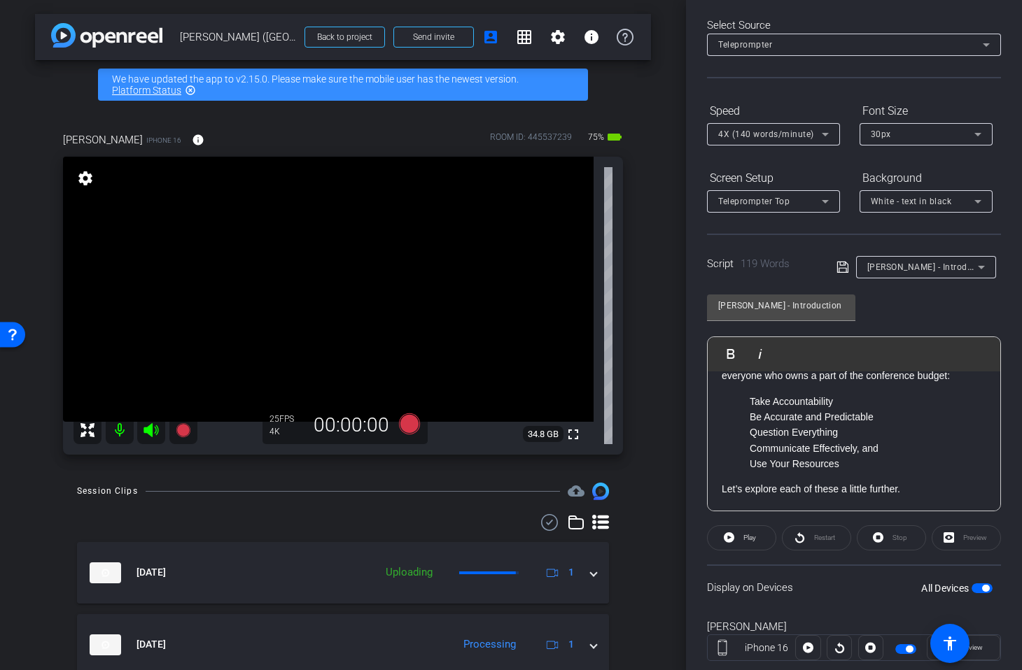
scroll to position [0, 0]
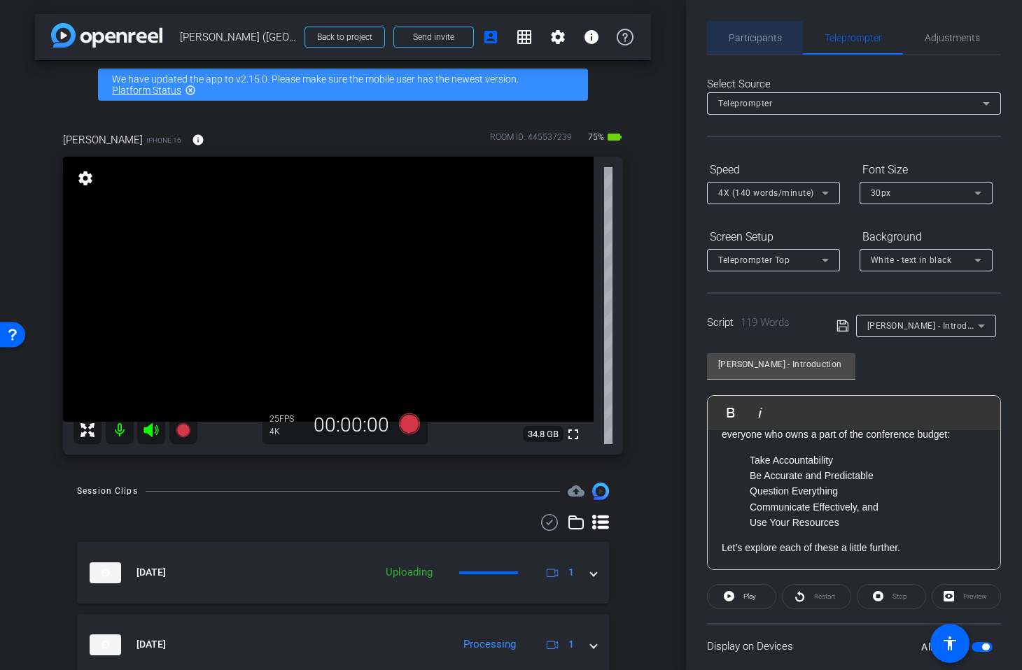
click at [736, 36] on span "Participants" at bounding box center [754, 38] width 53 height 10
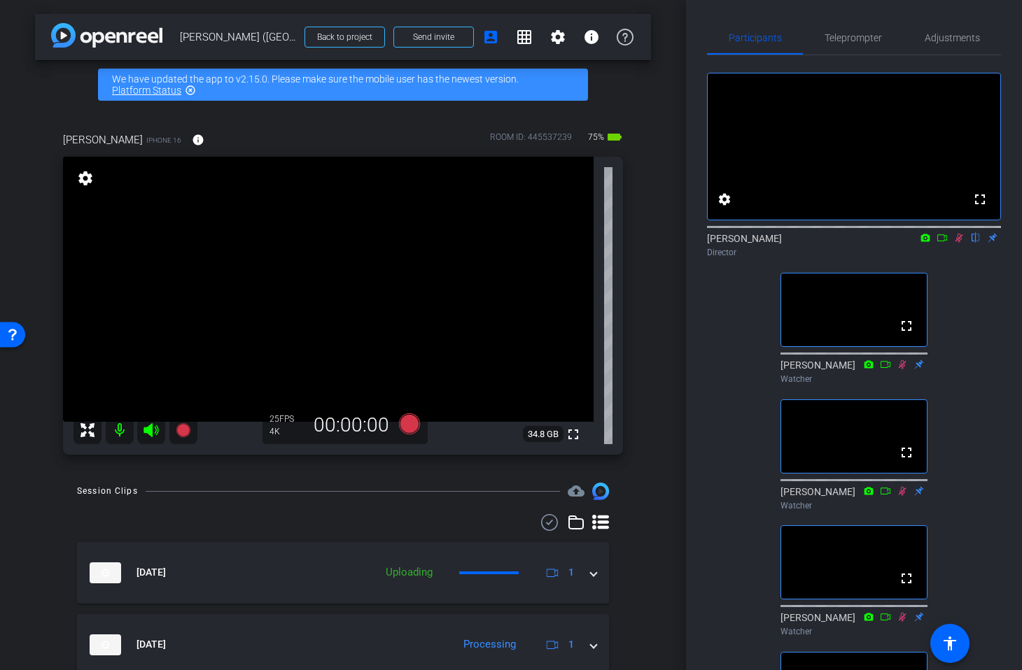
click at [959, 243] on icon at bounding box center [958, 238] width 11 height 10
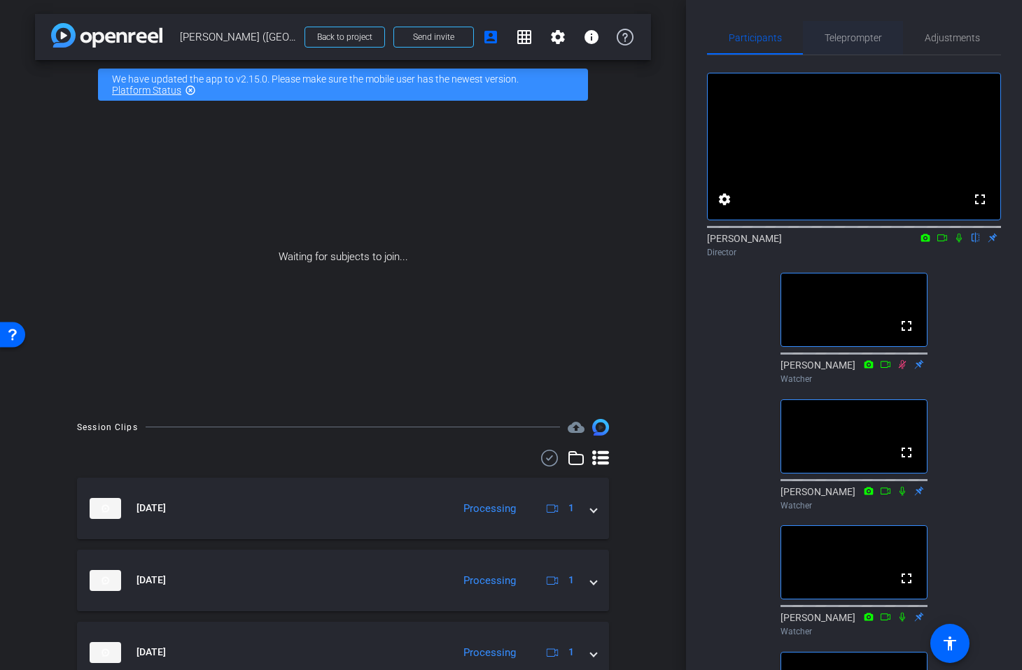
click at [836, 42] on span "Teleprompter" at bounding box center [852, 38] width 57 height 10
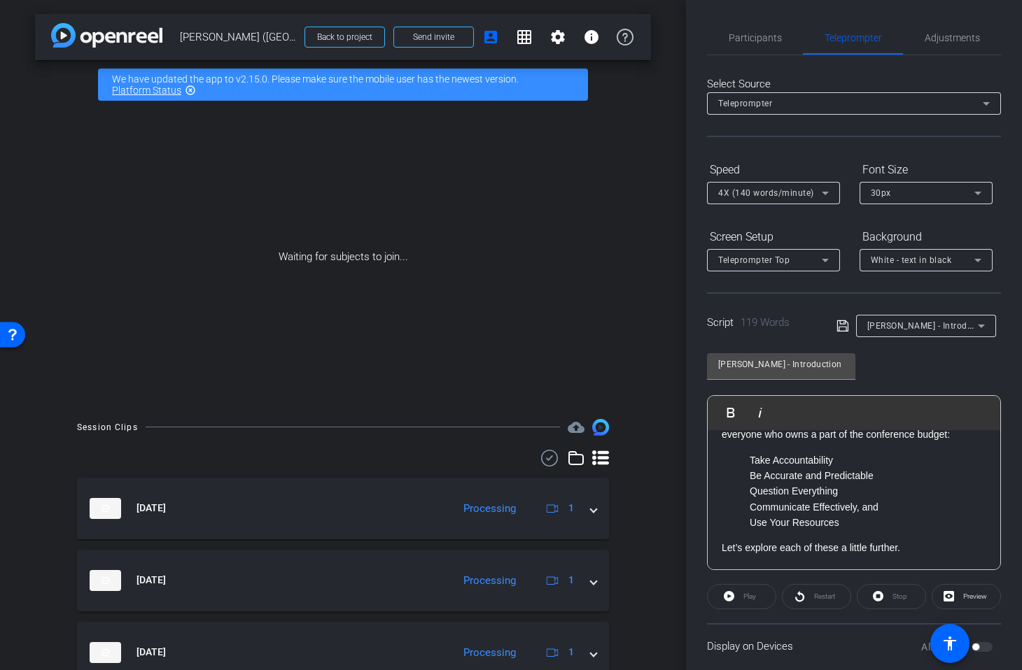
click at [894, 327] on span "Laura - Introduction" at bounding box center [930, 325] width 126 height 11
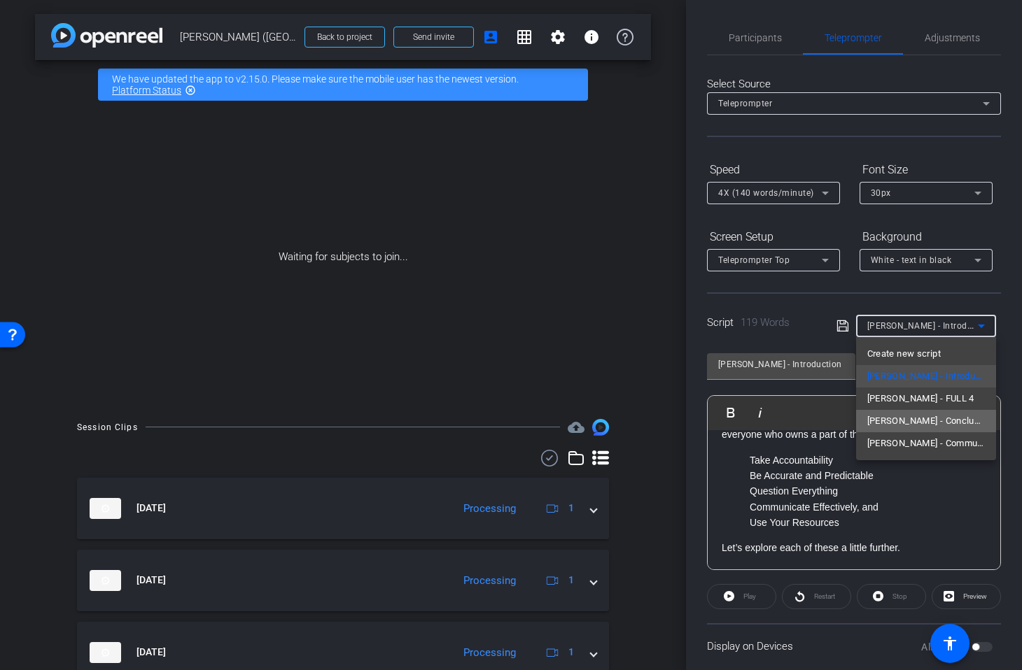
click at [903, 423] on span "Laura - Conclusion" at bounding box center [926, 421] width 118 height 17
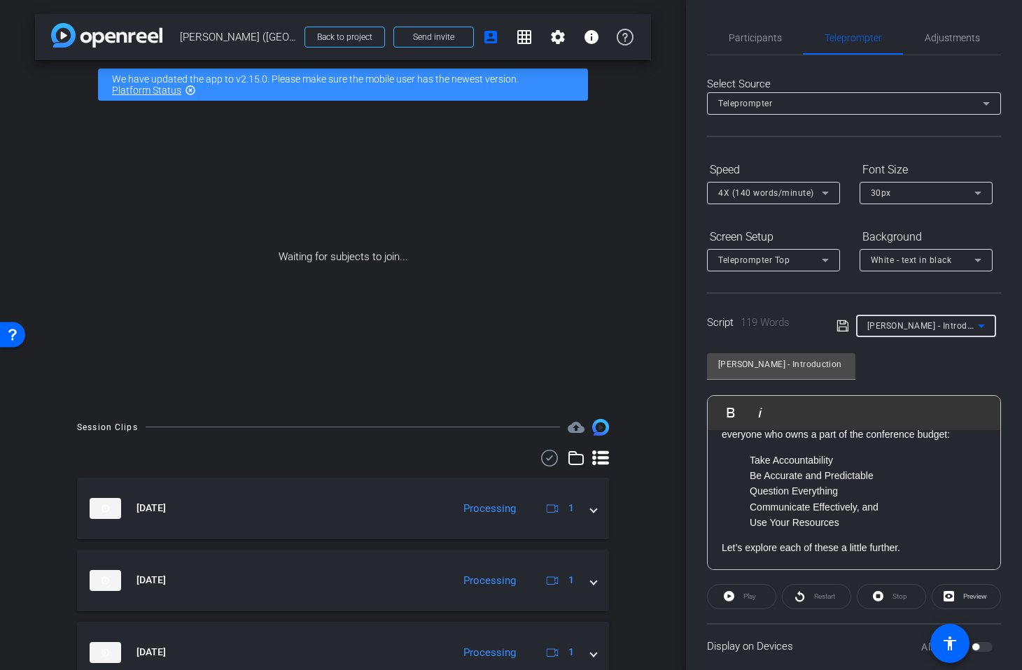
type input "Laura - Conclusion"
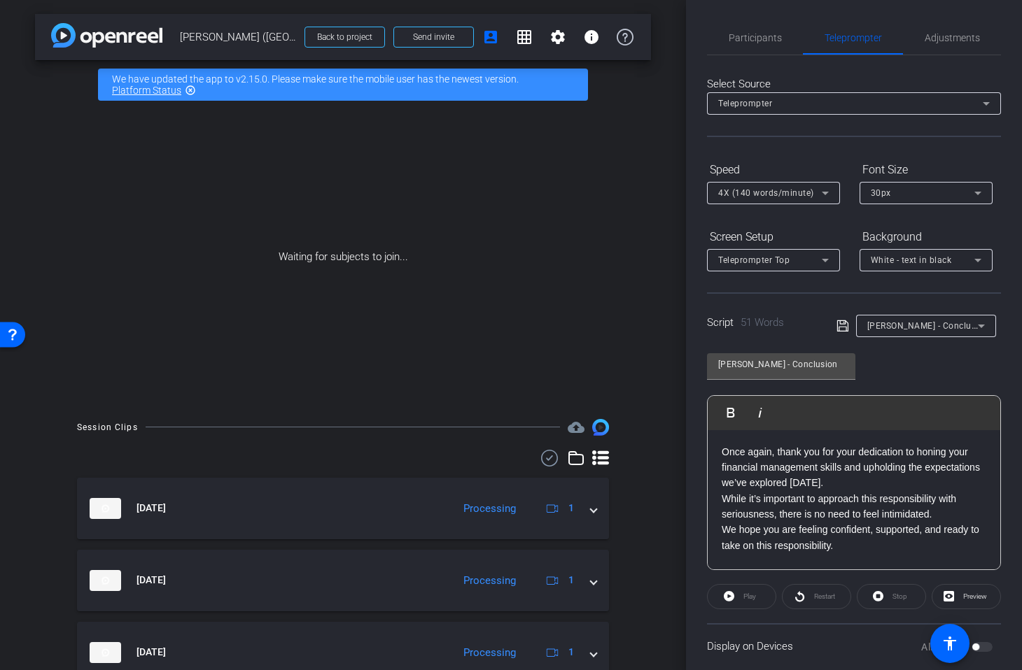
click at [828, 484] on p "Once again, thank you for your dedication to honing your financial management s…" at bounding box center [853, 467] width 264 height 47
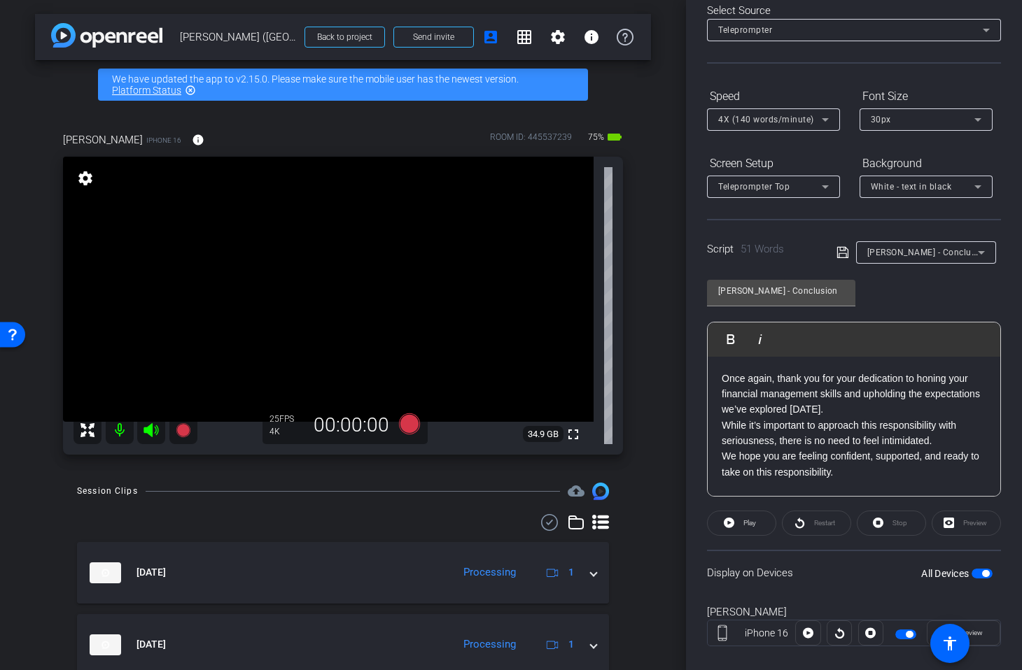
scroll to position [85, 0]
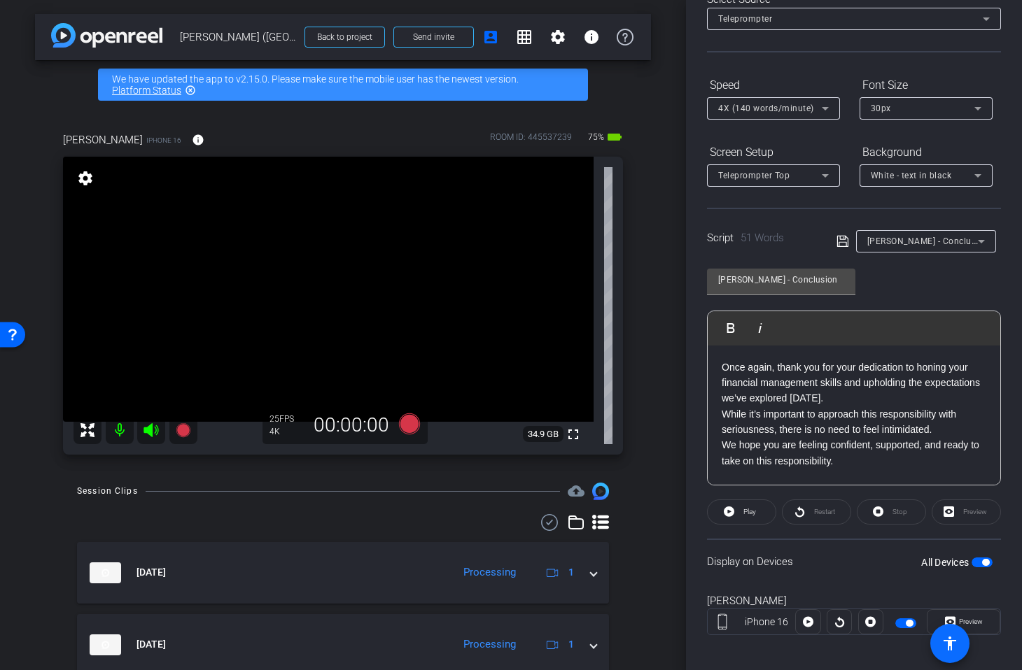
click at [968, 625] on span at bounding box center [949, 643] width 39 height 39
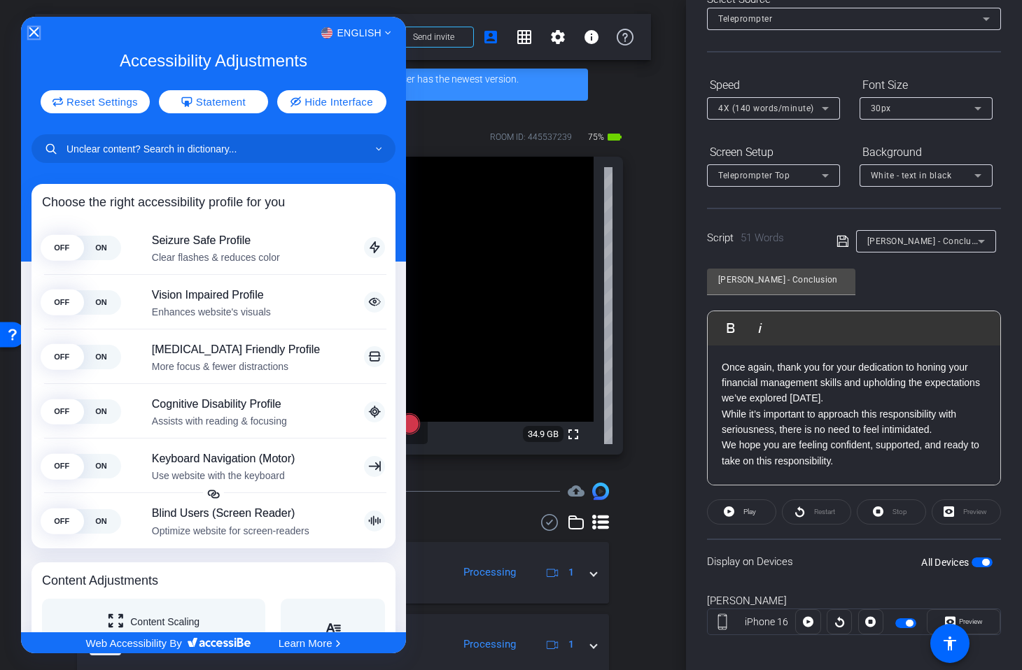
click at [33, 30] on icon "Close Accessibility Interface" at bounding box center [34, 32] width 10 height 10
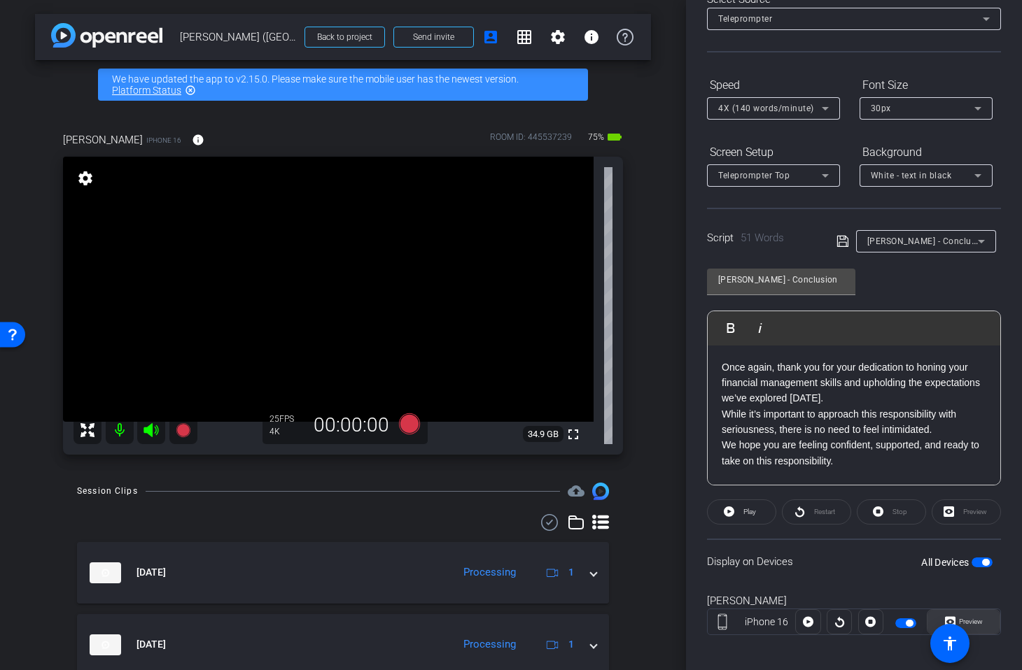
click at [975, 614] on span "Preview" at bounding box center [968, 622] width 27 height 20
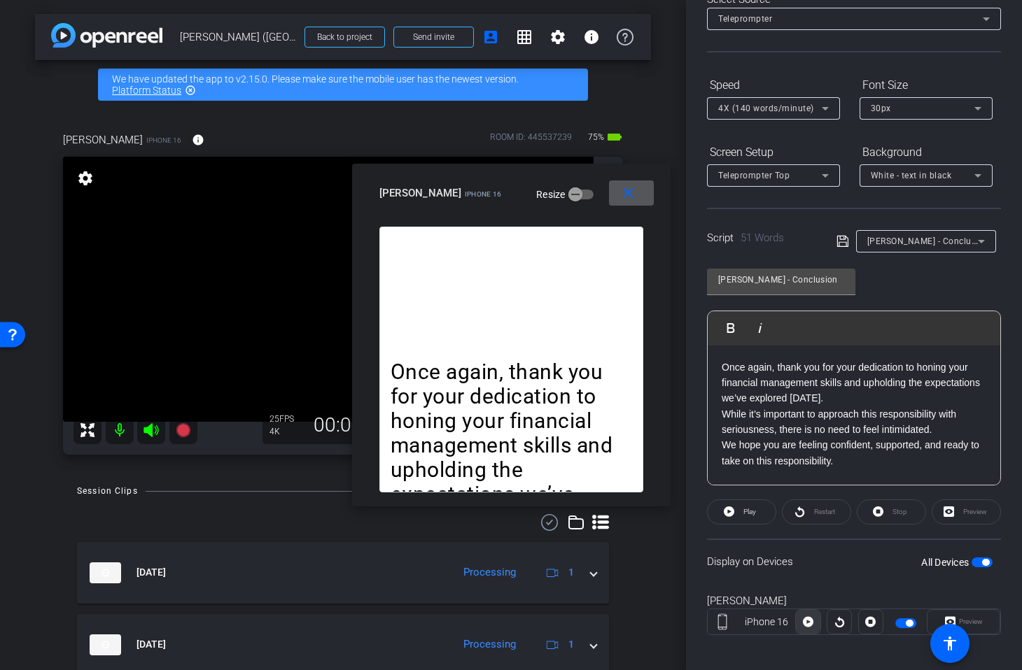
click at [809, 621] on icon at bounding box center [808, 622] width 10 height 21
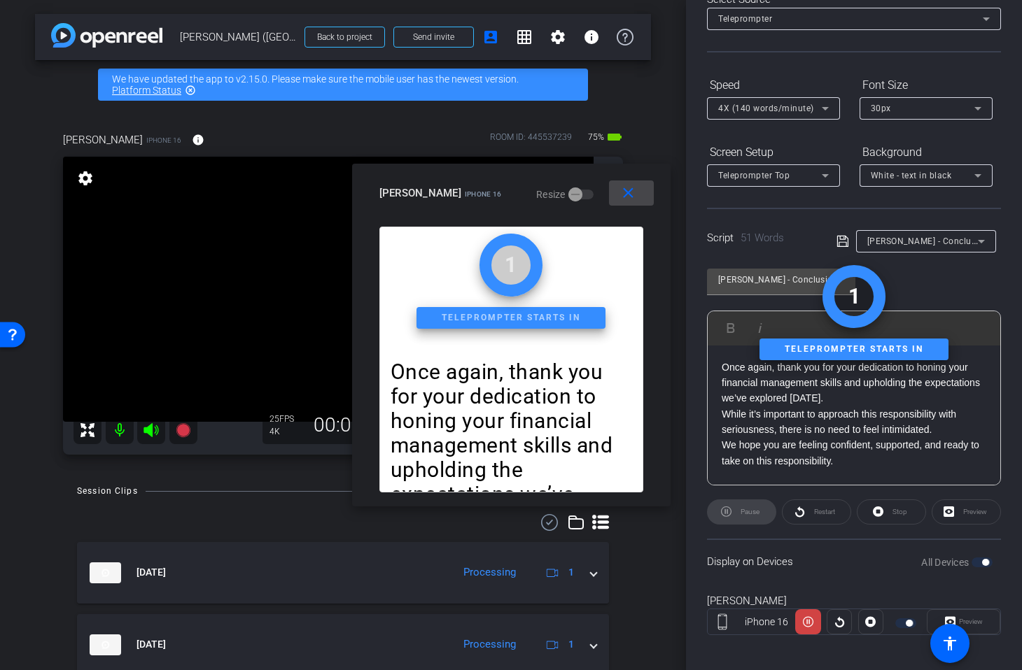
click at [614, 197] on span at bounding box center [631, 193] width 45 height 34
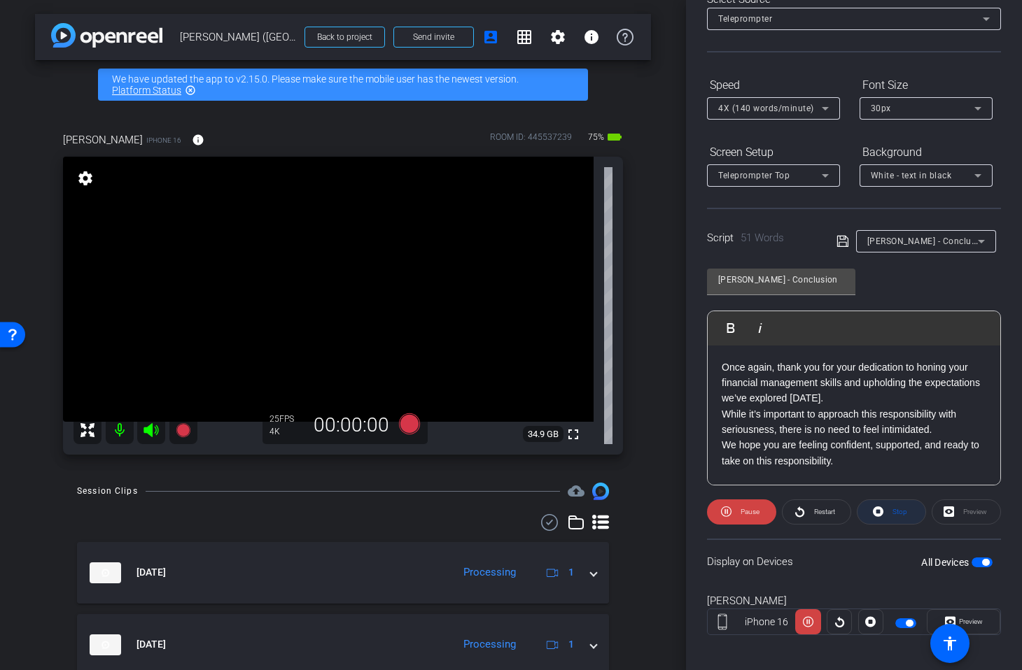
click at [877, 518] on icon at bounding box center [878, 511] width 10 height 17
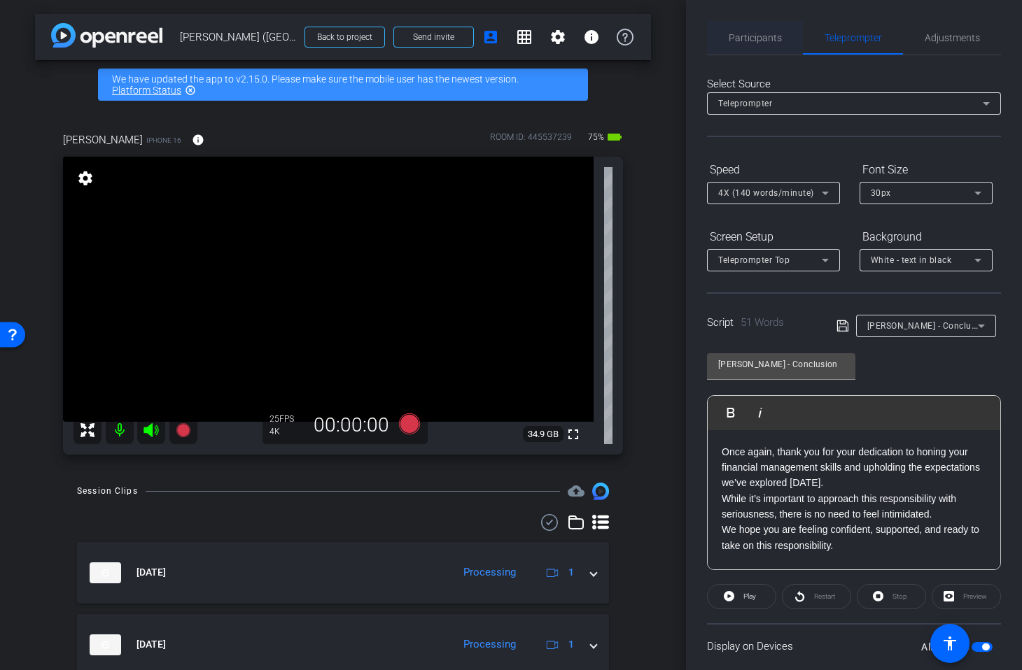
click at [750, 45] on span "Participants" at bounding box center [754, 38] width 53 height 34
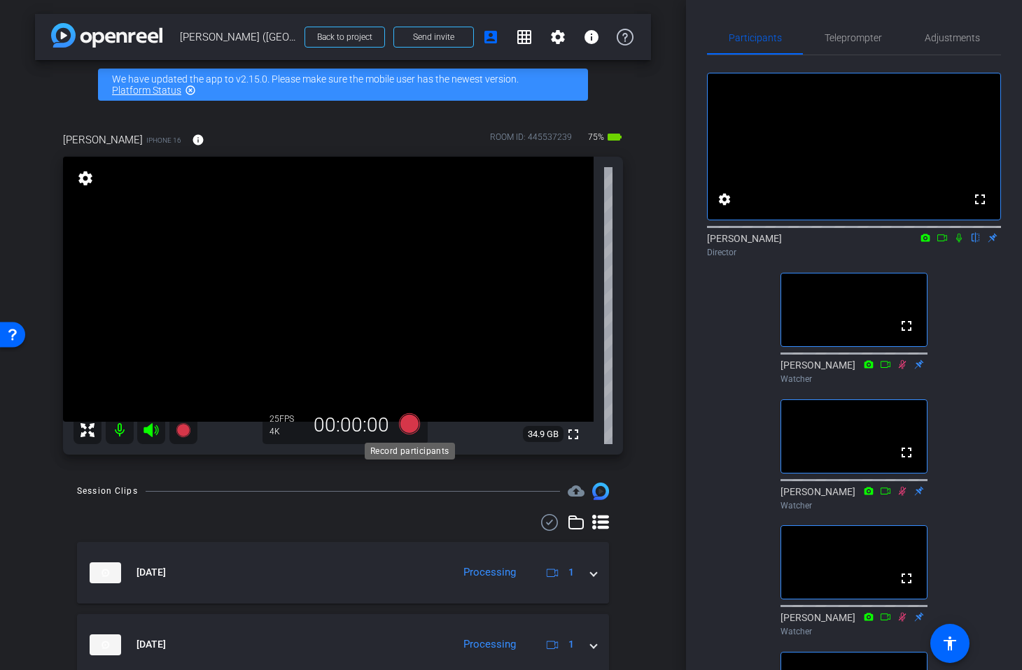
click at [410, 424] on icon at bounding box center [409, 424] width 21 height 21
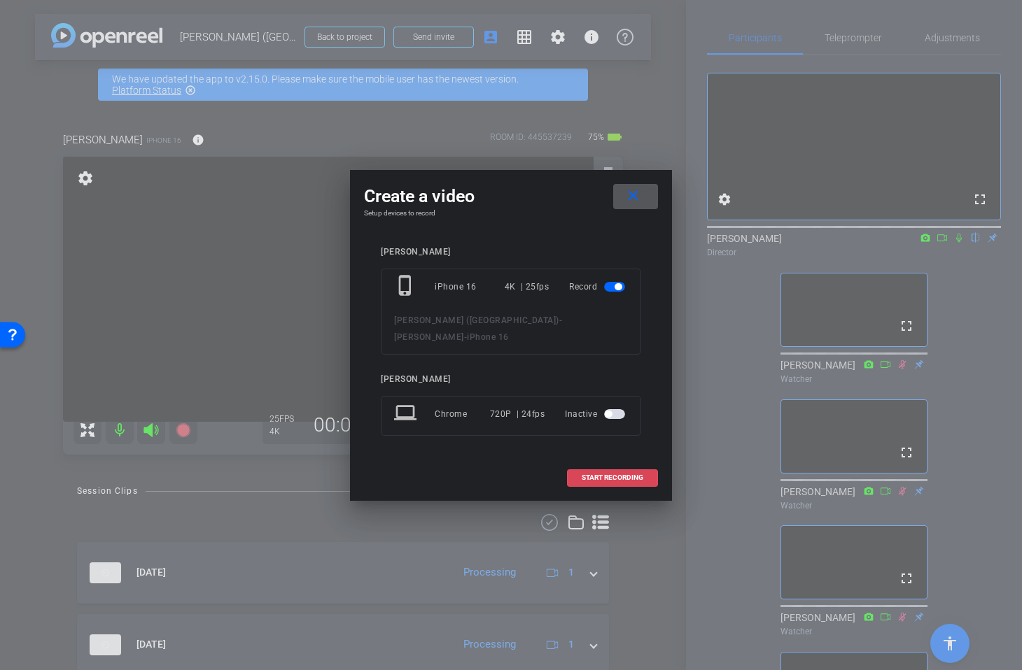
click at [642, 474] on span "START RECORDING" at bounding box center [612, 477] width 62 height 7
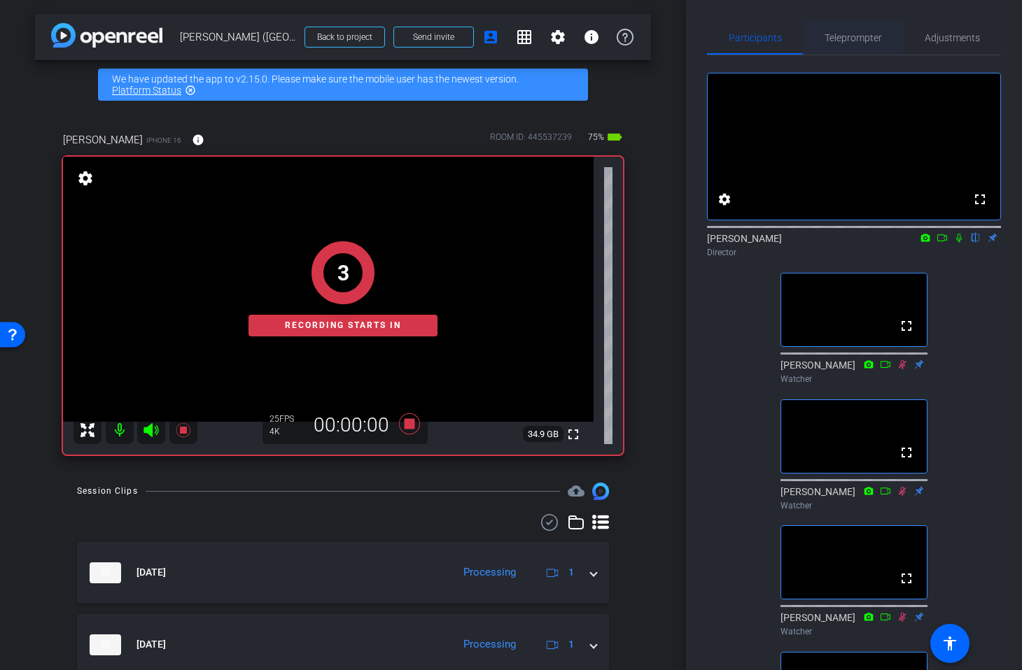
click at [847, 39] on span "Teleprompter" at bounding box center [852, 38] width 57 height 10
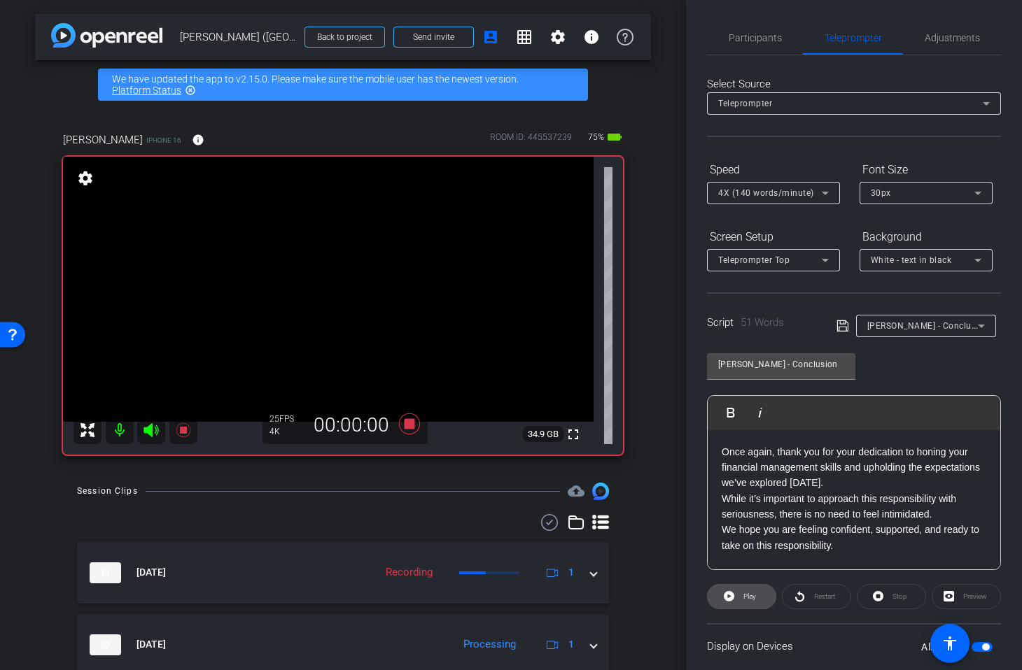
click at [739, 596] on span at bounding box center [741, 597] width 68 height 34
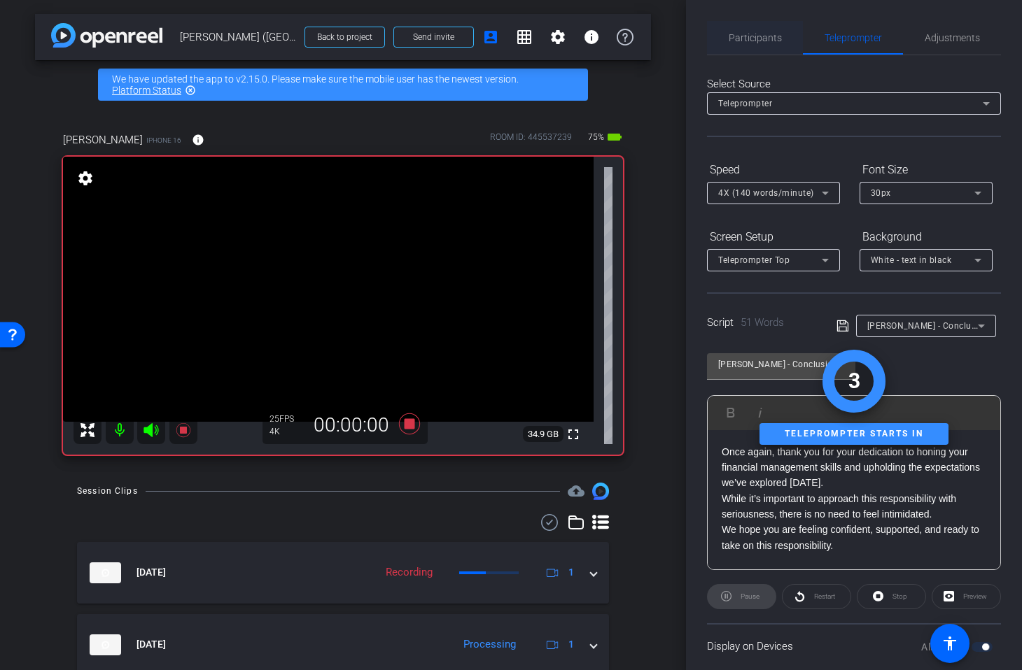
click at [757, 44] on span "Participants" at bounding box center [754, 38] width 53 height 34
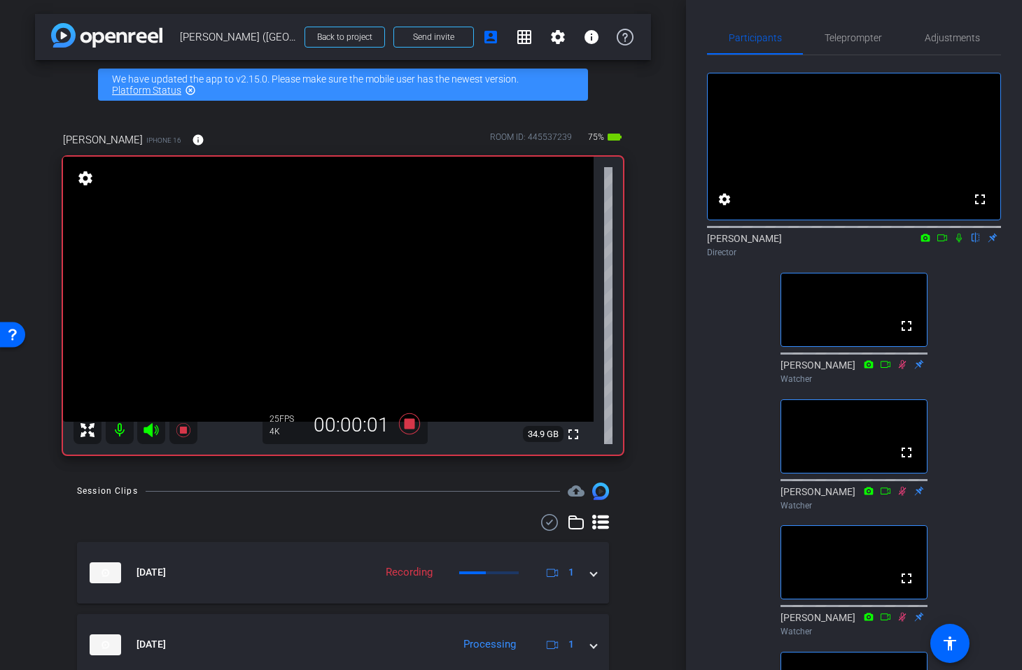
drag, startPoint x: 961, startPoint y: 255, endPoint x: 968, endPoint y: 267, distance: 14.4
click at [961, 243] on icon at bounding box center [958, 238] width 11 height 10
click at [865, 33] on span "Teleprompter" at bounding box center [852, 38] width 57 height 10
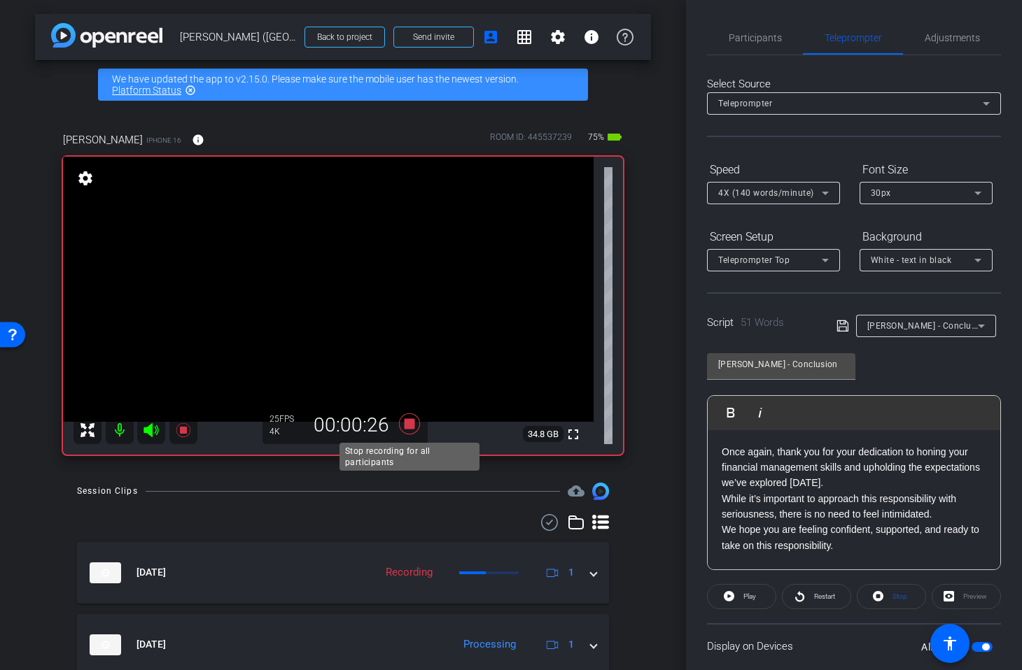
click at [409, 427] on icon at bounding box center [409, 424] width 21 height 21
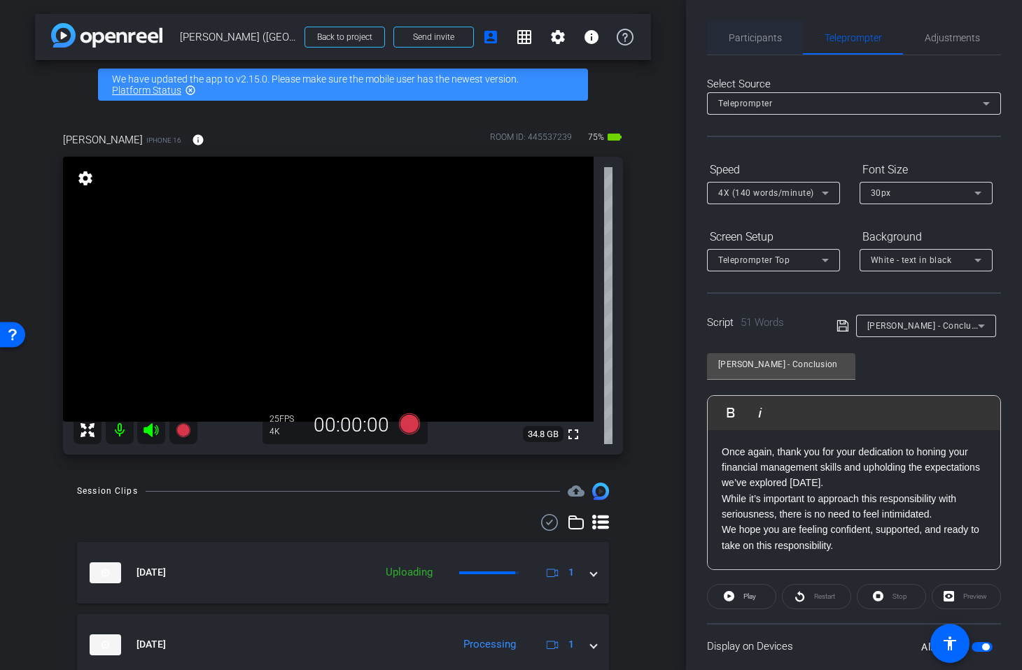
click at [751, 31] on span "Participants" at bounding box center [754, 38] width 53 height 34
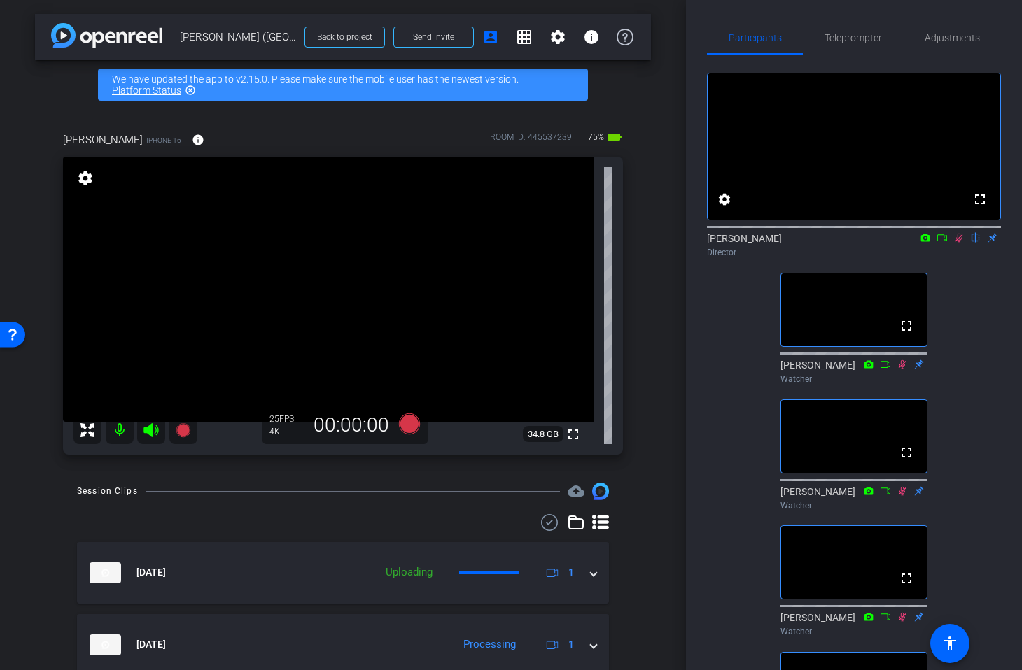
click at [960, 243] on icon at bounding box center [958, 238] width 11 height 10
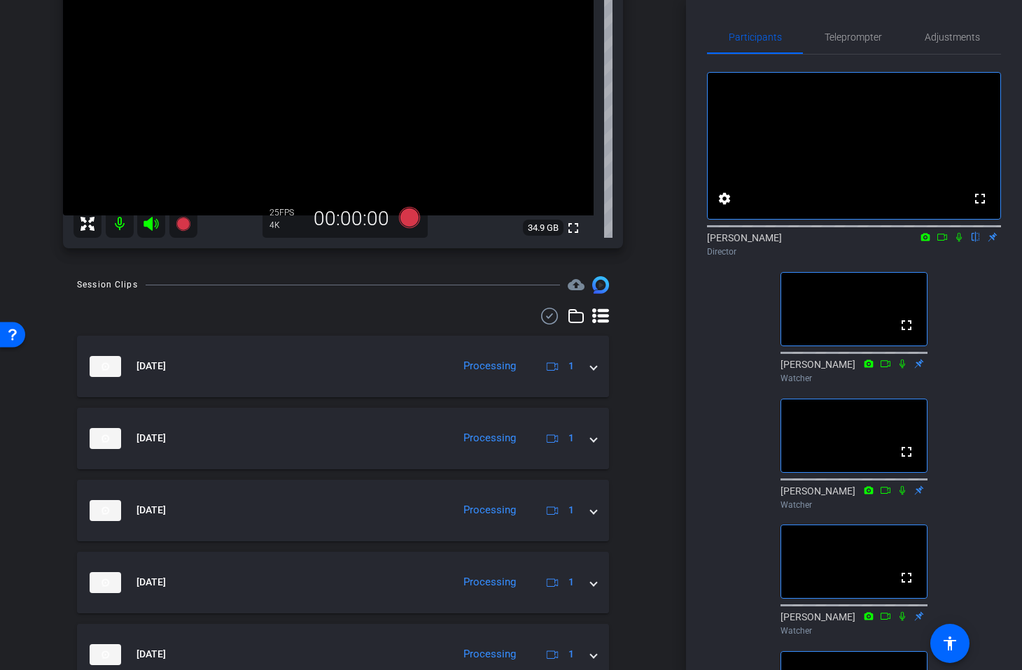
scroll to position [204, 0]
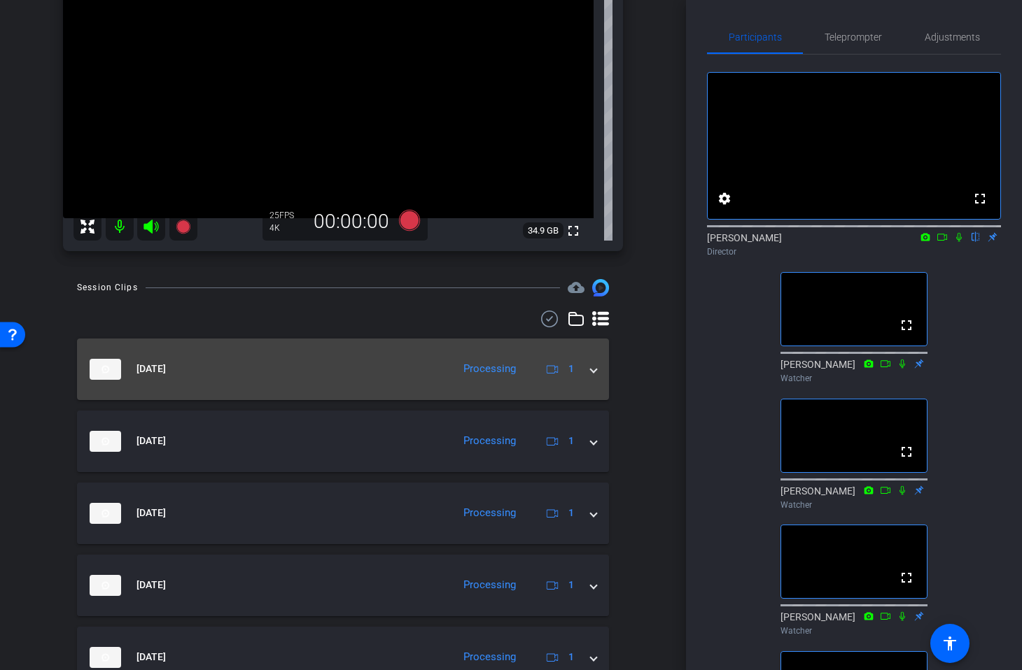
click at [593, 371] on span at bounding box center [594, 369] width 6 height 15
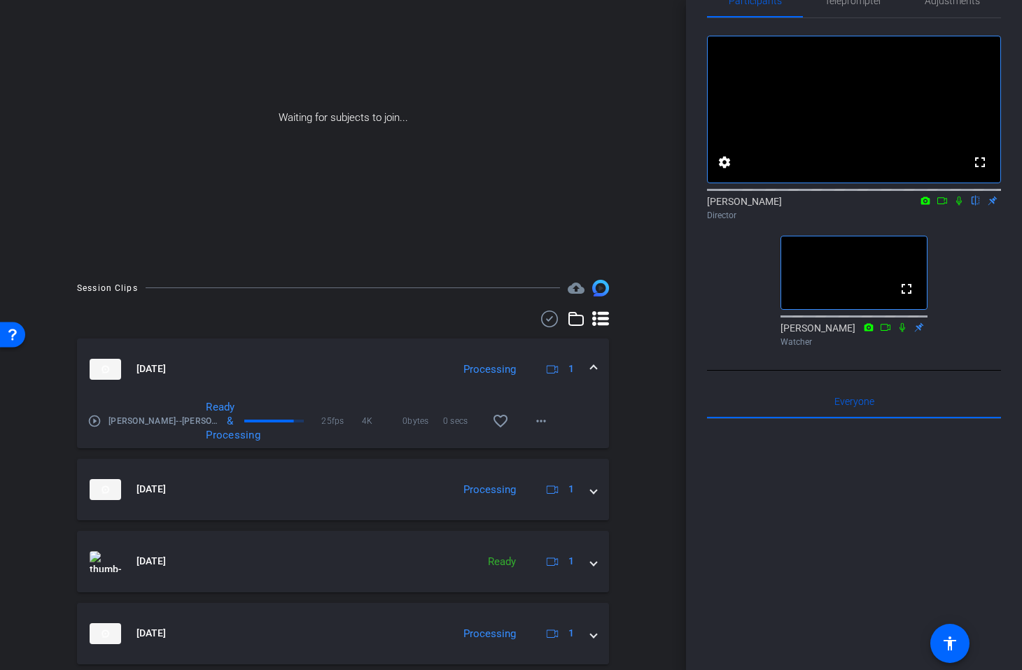
scroll to position [0, 0]
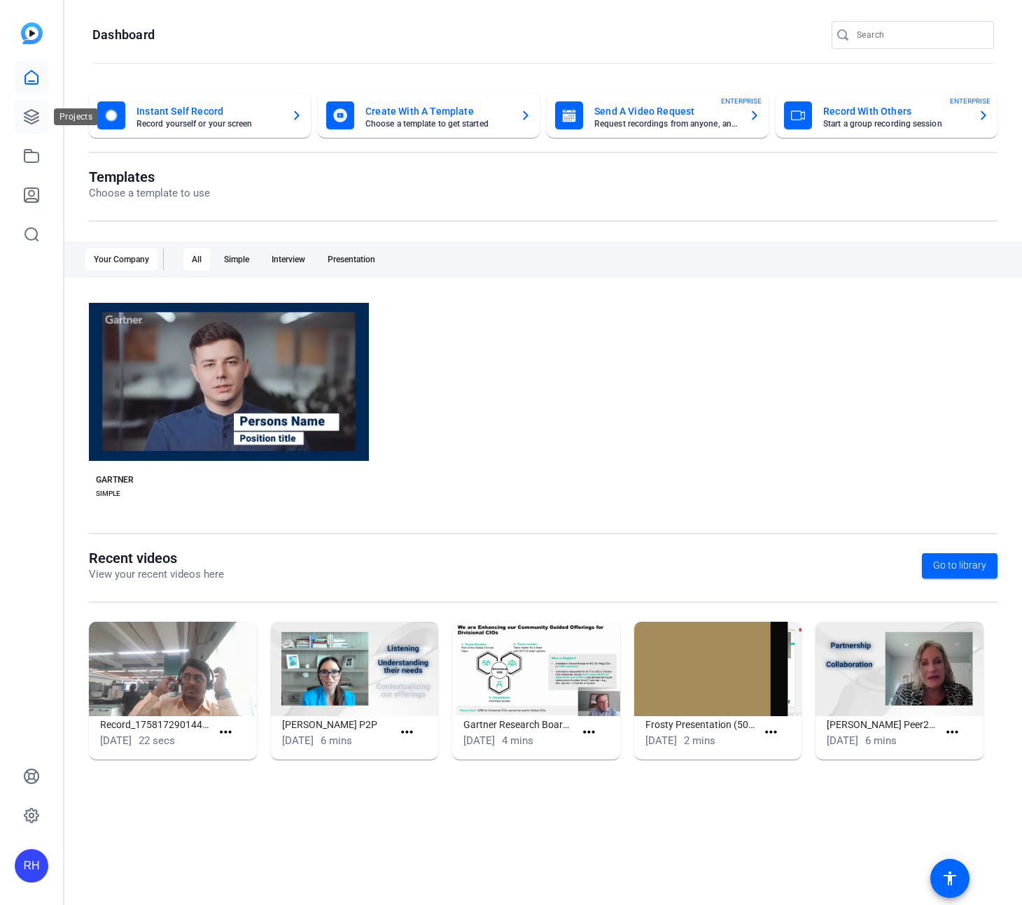
click at [29, 103] on link at bounding box center [32, 117] width 34 height 34
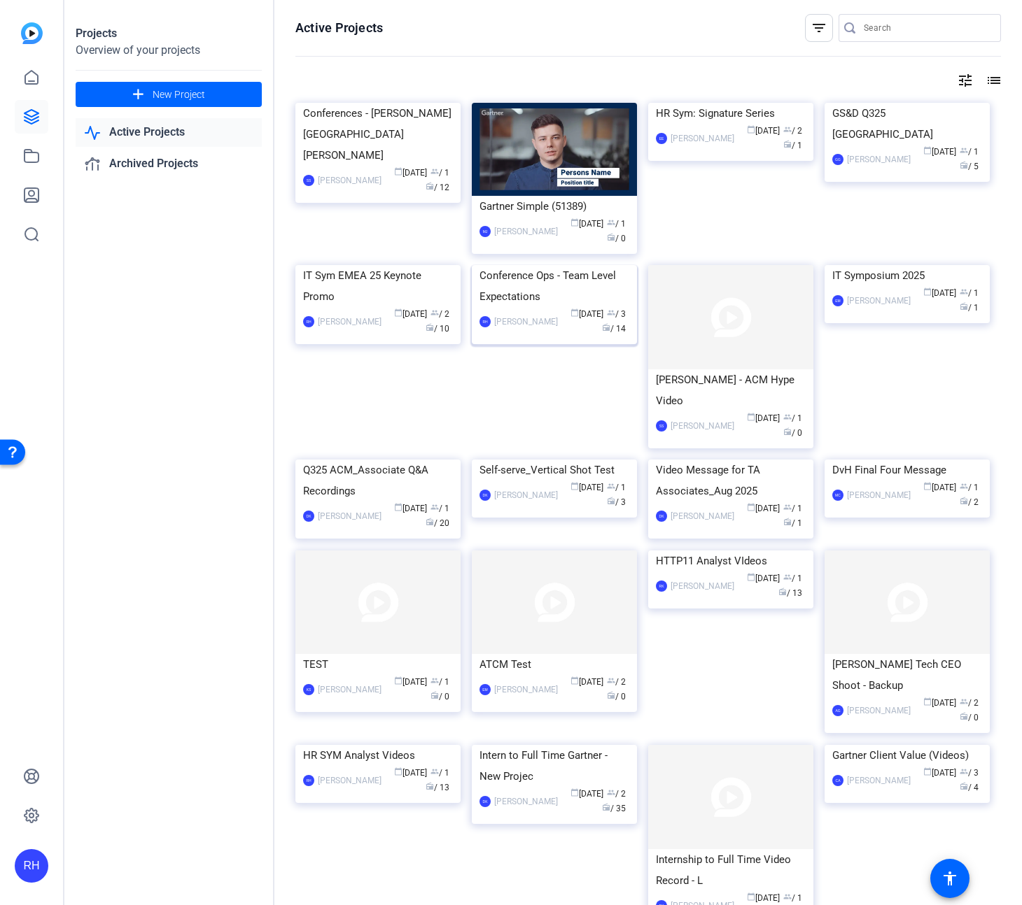
click at [549, 265] on img at bounding box center [554, 265] width 165 height 0
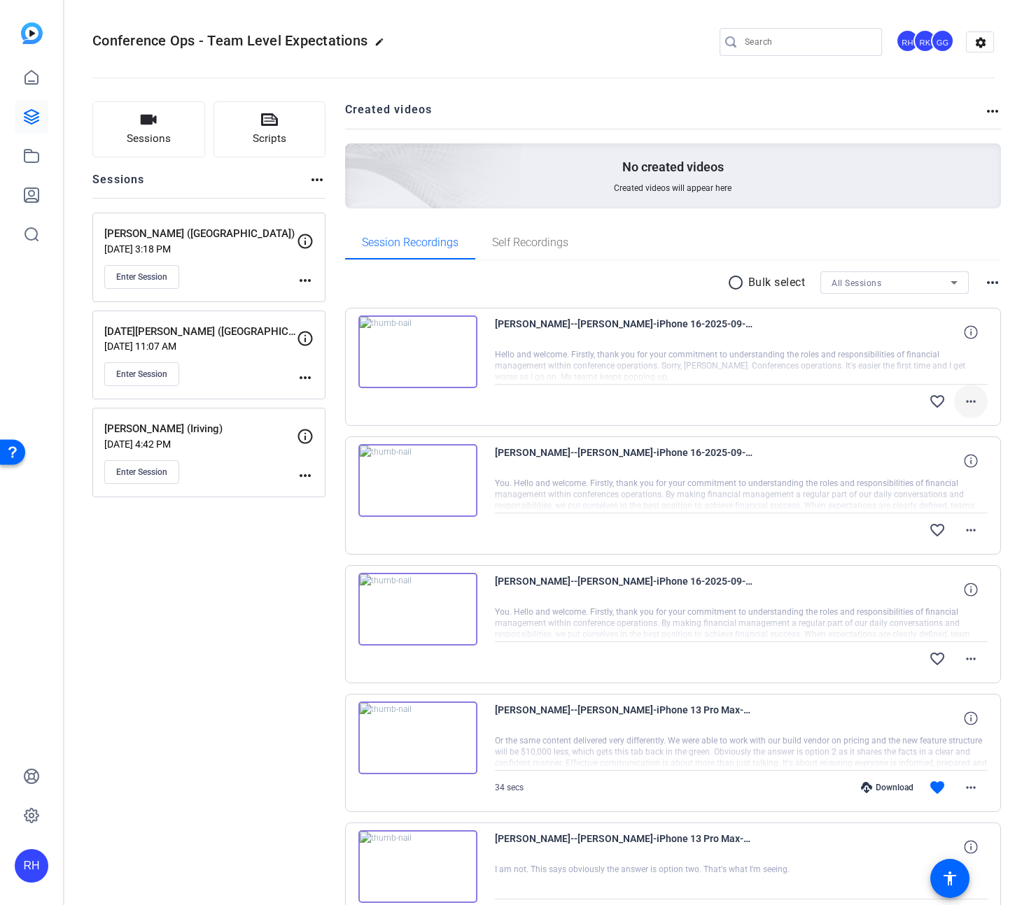
click at [968, 403] on mat-icon "more_horiz" at bounding box center [970, 401] width 17 height 17
click at [969, 403] on div at bounding box center [511, 452] width 1022 height 905
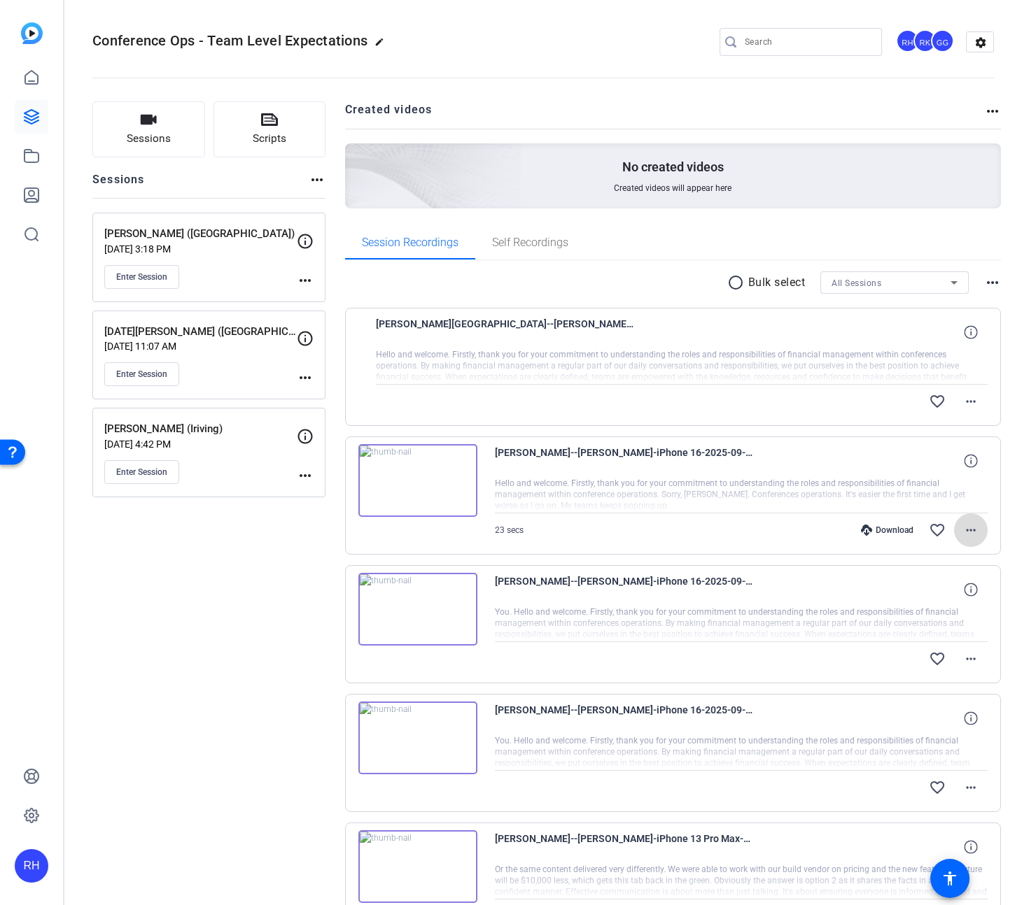
click at [978, 534] on mat-icon "more_horiz" at bounding box center [970, 530] width 17 height 17
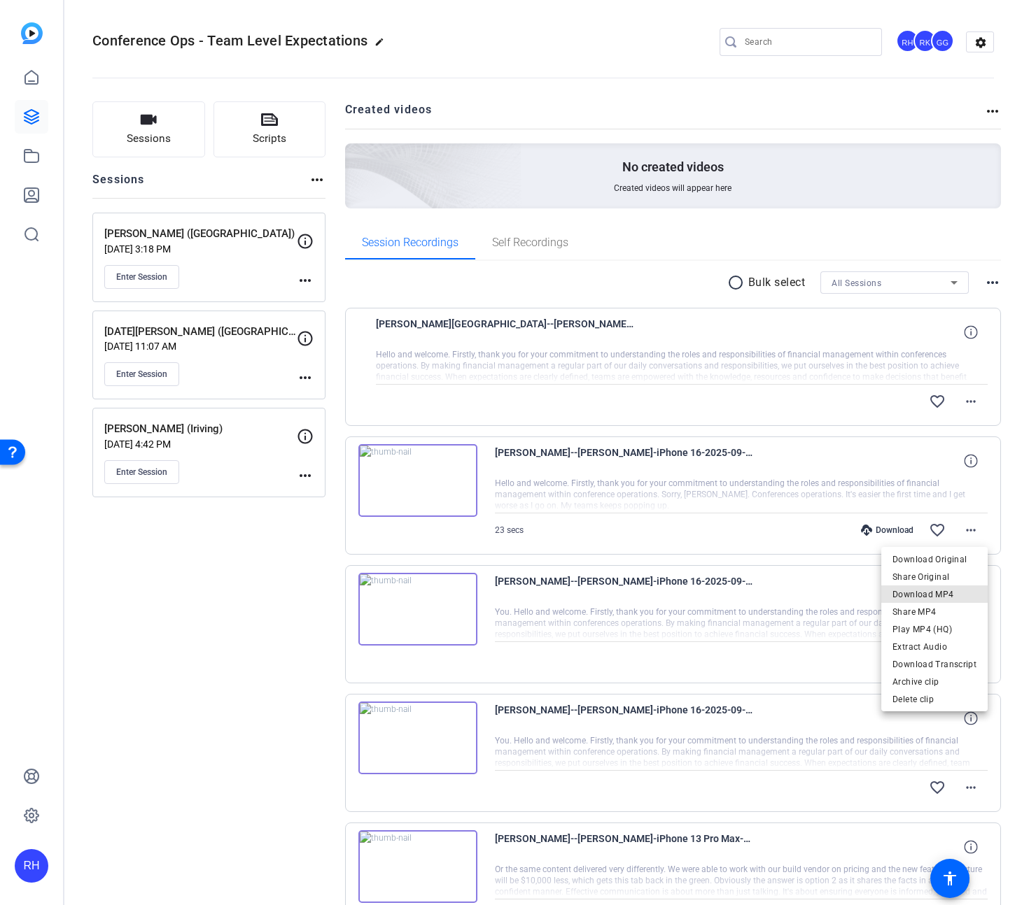
click at [957, 598] on span "Download MP4" at bounding box center [934, 594] width 84 height 17
